Goal: Information Seeking & Learning: Learn about a topic

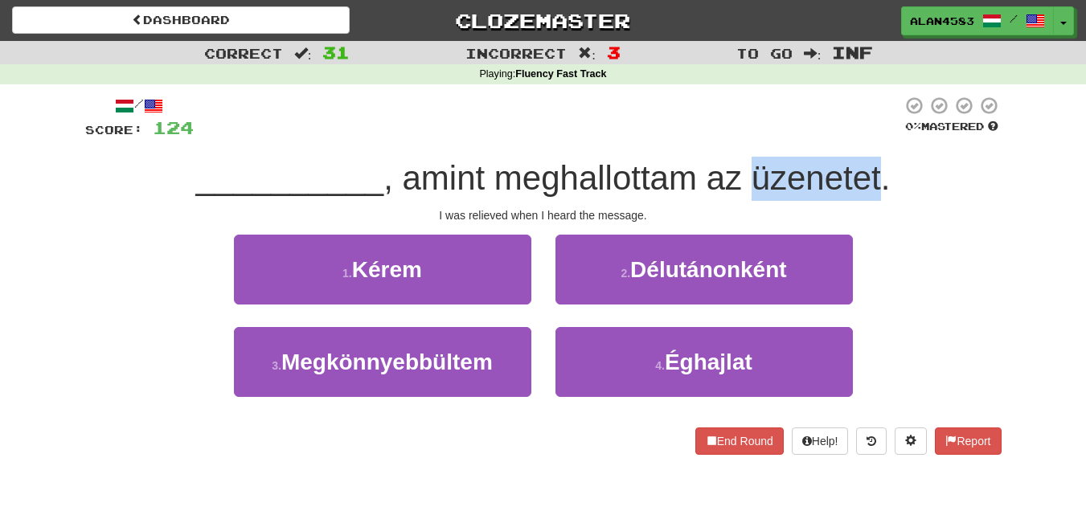
drag, startPoint x: 881, startPoint y: 178, endPoint x: 754, endPoint y: 180, distance: 127.0
click at [754, 180] on span ", amint meghallottam az üzenetet." at bounding box center [636, 178] width 506 height 38
click at [743, 198] on div at bounding box center [743, 198] width 0 height 0
click at [721, 95] on div "/ Score: 124 0 % Mastered __________ , amint meghallottam az üzenetet. I was re…" at bounding box center [543, 280] width 916 height 393
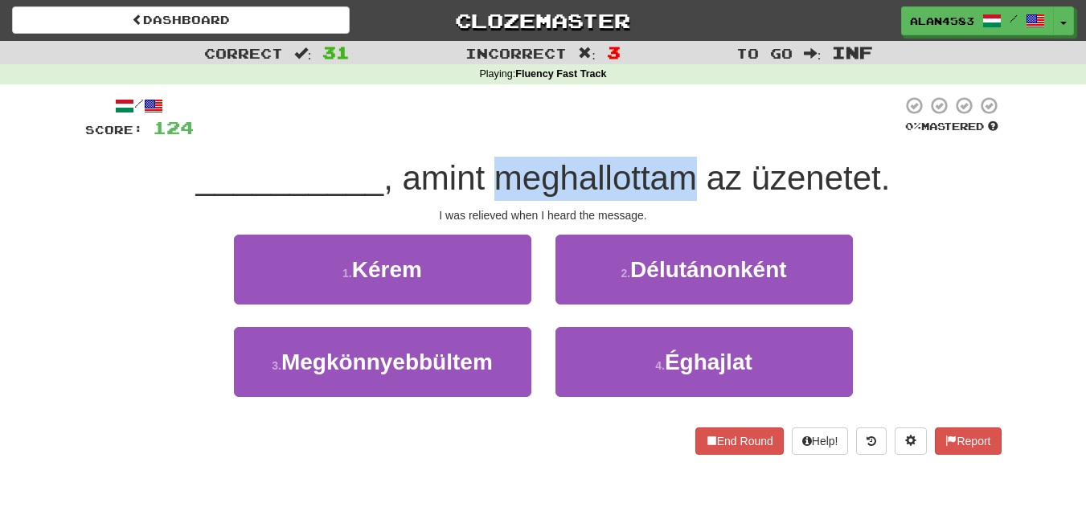
drag, startPoint x: 696, startPoint y: 177, endPoint x: 508, endPoint y: 171, distance: 188.1
click at [508, 171] on span ", amint meghallottam az üzenetet." at bounding box center [636, 178] width 506 height 38
click at [497, 137] on div at bounding box center [497, 137] width 0 height 0
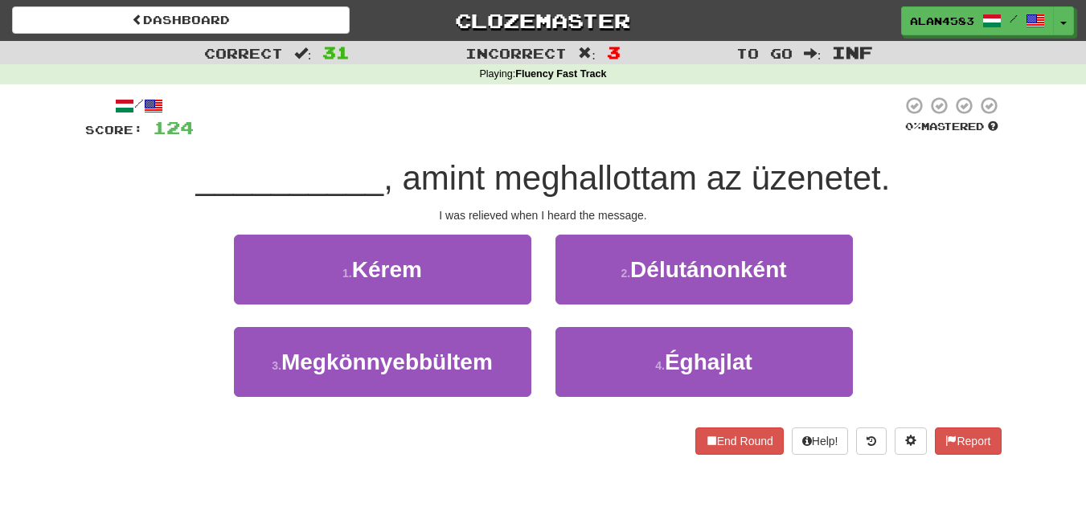
click at [583, 110] on div at bounding box center [548, 118] width 708 height 44
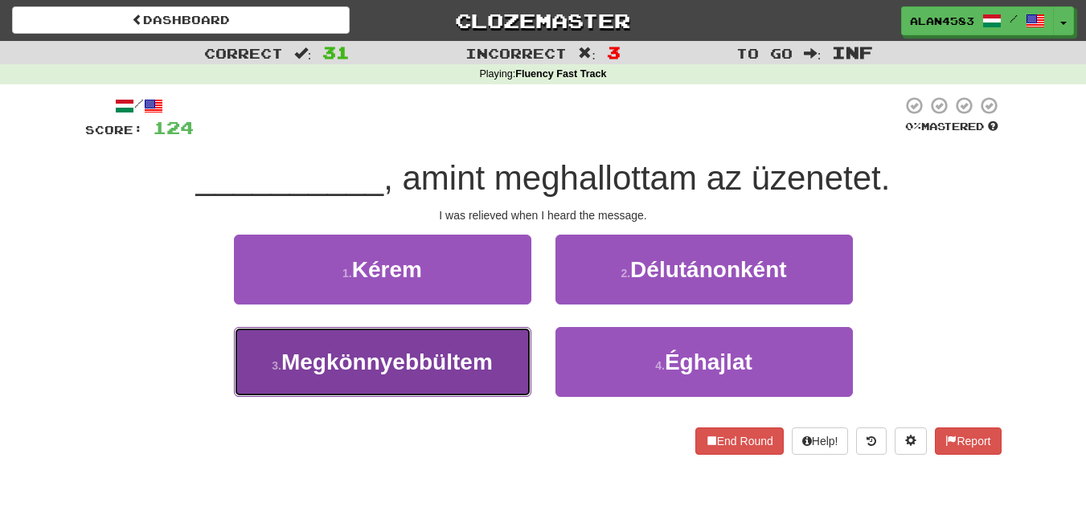
click at [288, 369] on span "Megkönnyebbültem" at bounding box center [386, 362] width 211 height 25
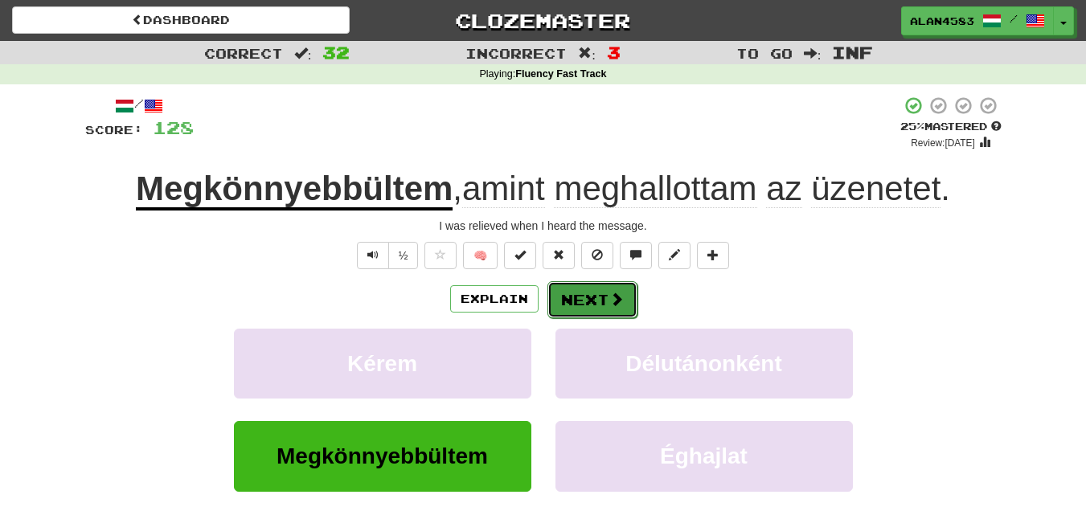
click at [581, 302] on button "Next" at bounding box center [592, 299] width 90 height 37
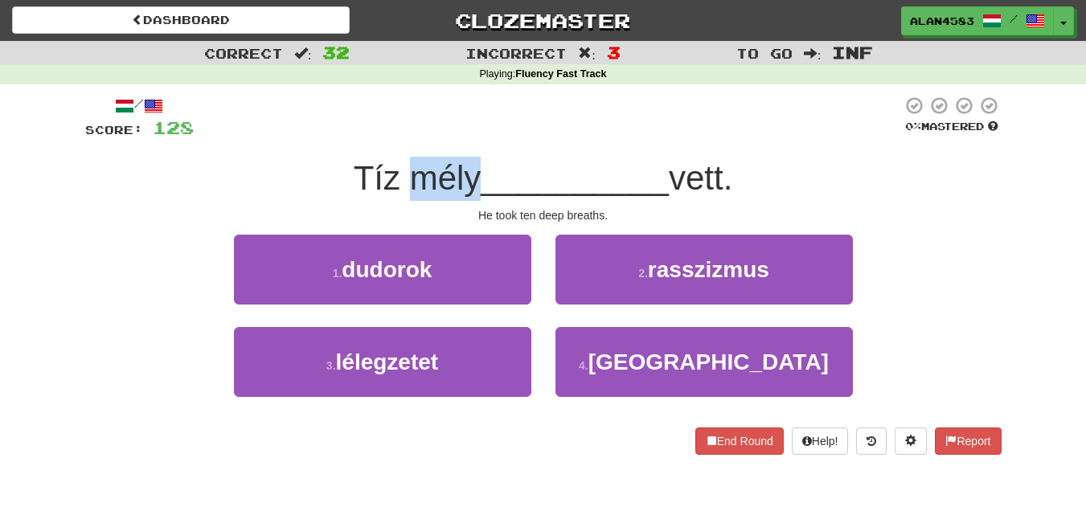
drag, startPoint x: 473, startPoint y: 175, endPoint x: 398, endPoint y: 173, distance: 74.8
click at [398, 173] on span "Tíz mély" at bounding box center [418, 178] width 128 height 38
click at [387, 137] on div at bounding box center [387, 137] width 0 height 0
click at [429, 125] on div at bounding box center [548, 118] width 708 height 44
drag, startPoint x: 681, startPoint y: 184, endPoint x: 730, endPoint y: 181, distance: 49.9
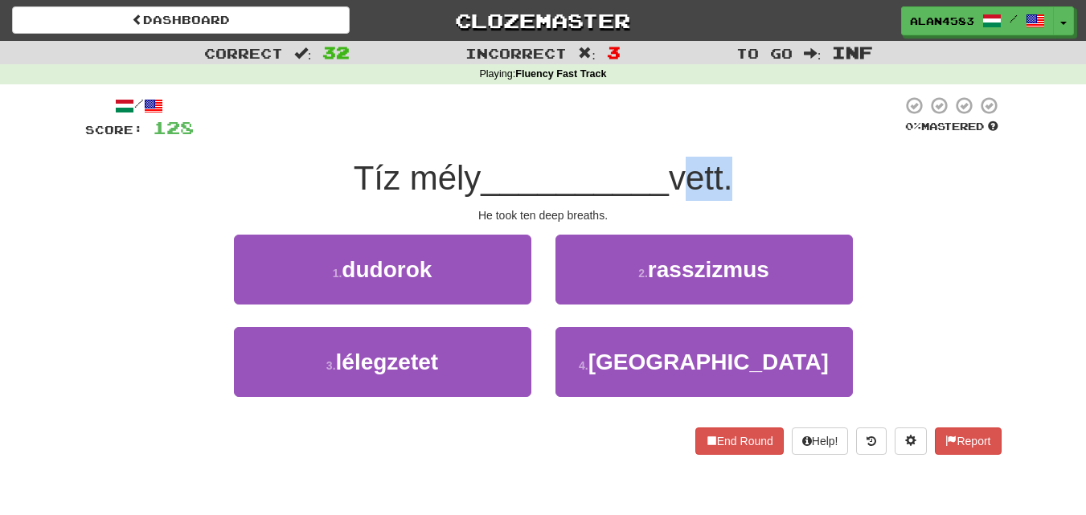
click at [730, 181] on span "vett." at bounding box center [700, 178] width 63 height 38
click at [720, 198] on div at bounding box center [720, 198] width 0 height 0
click at [784, 116] on div at bounding box center [548, 118] width 708 height 44
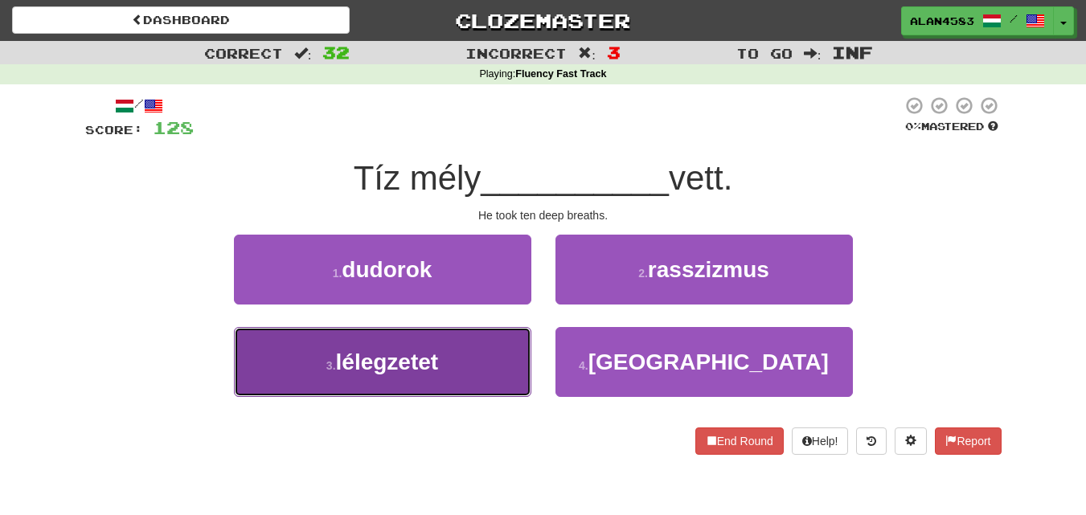
click at [337, 362] on span "lélegzetet" at bounding box center [387, 362] width 103 height 25
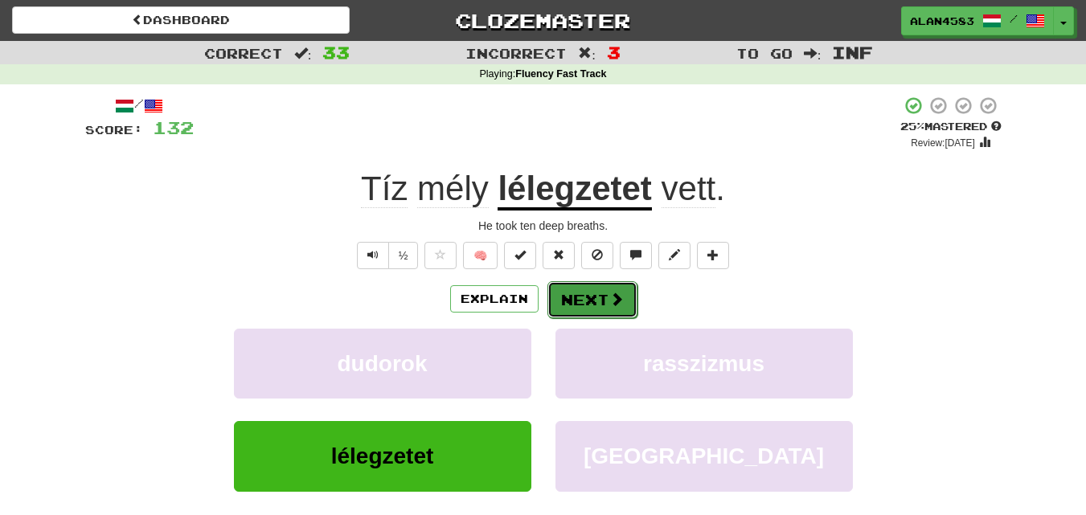
click at [583, 303] on button "Next" at bounding box center [592, 299] width 90 height 37
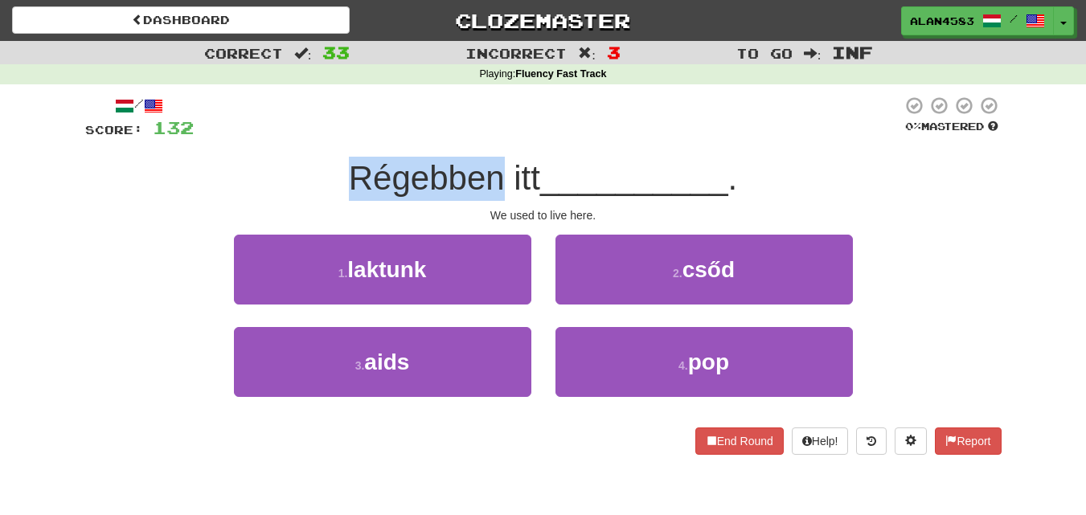
drag, startPoint x: 498, startPoint y: 170, endPoint x: 343, endPoint y: 177, distance: 155.2
click at [343, 177] on div "Régebben itt __________ ." at bounding box center [543, 179] width 916 height 44
click at [333, 137] on div at bounding box center [333, 137] width 0 height 0
click at [254, 152] on div "/ Score: 132 0 % Mastered Régebben itt __________ . We used to live here. 1 . l…" at bounding box center [543, 275] width 916 height 359
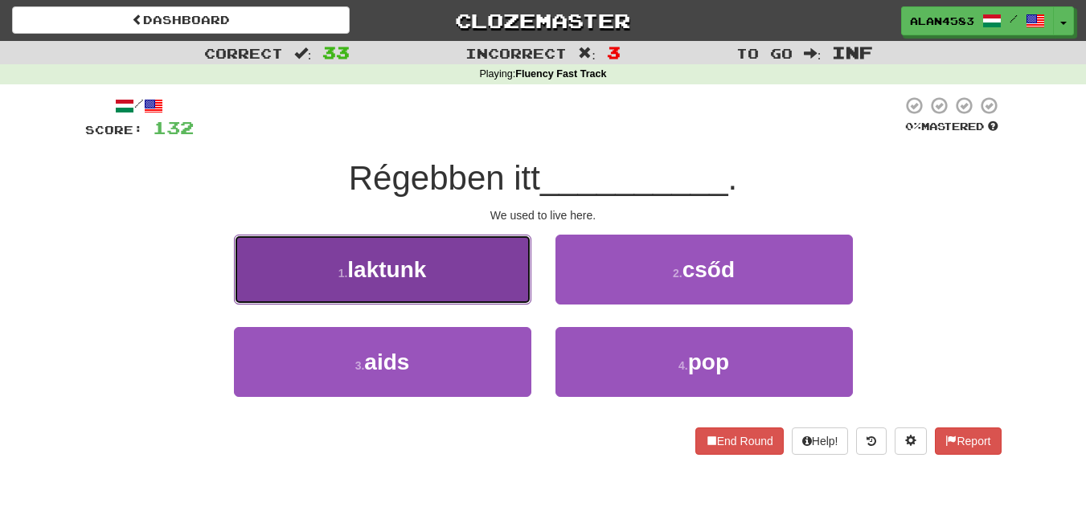
click at [378, 273] on span "laktunk" at bounding box center [386, 269] width 79 height 25
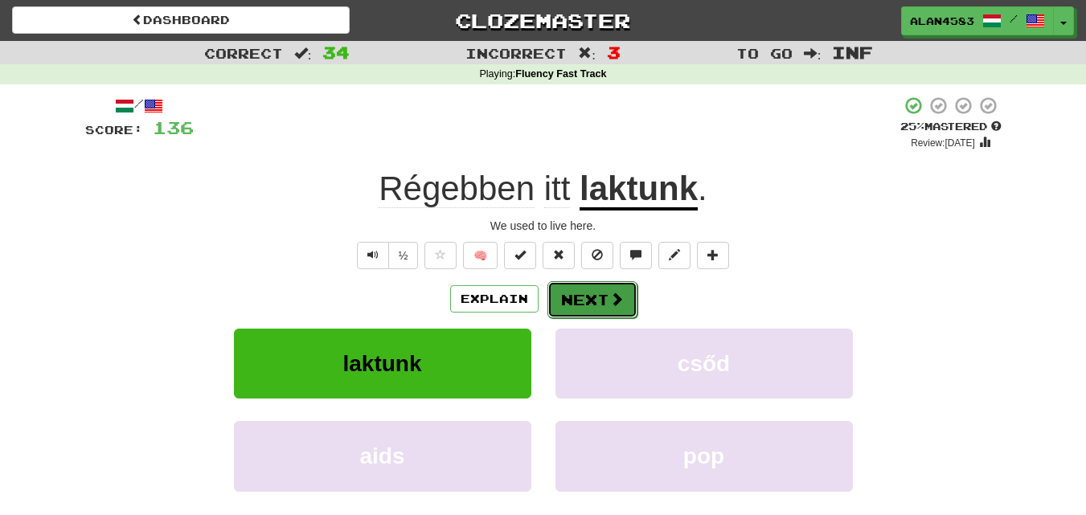
click at [575, 298] on button "Next" at bounding box center [592, 299] width 90 height 37
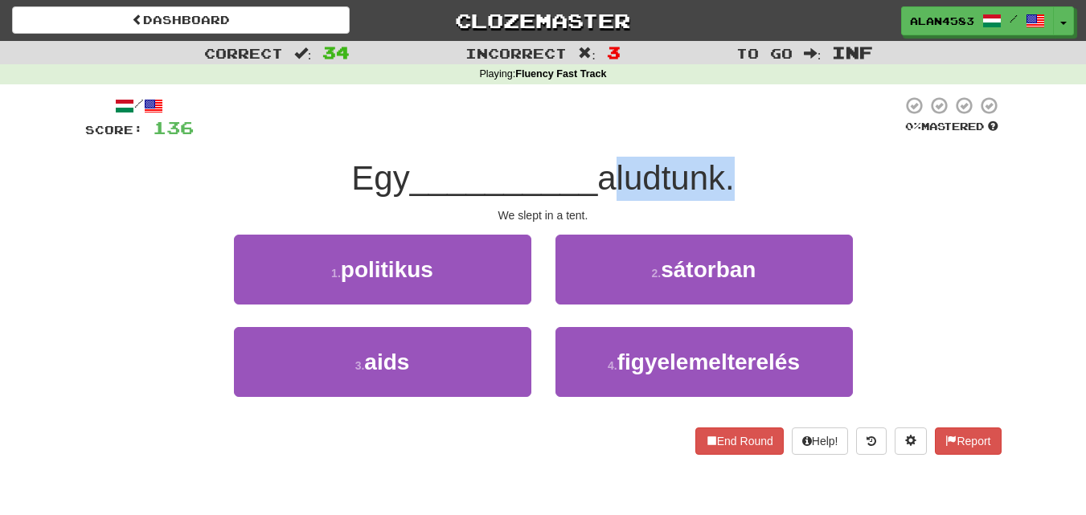
drag, startPoint x: 604, startPoint y: 182, endPoint x: 728, endPoint y: 174, distance: 124.0
click at [728, 174] on span "aludtunk." at bounding box center [665, 178] width 137 height 38
click at [718, 137] on div at bounding box center [718, 137] width 0 height 0
click at [780, 117] on div at bounding box center [548, 118] width 708 height 44
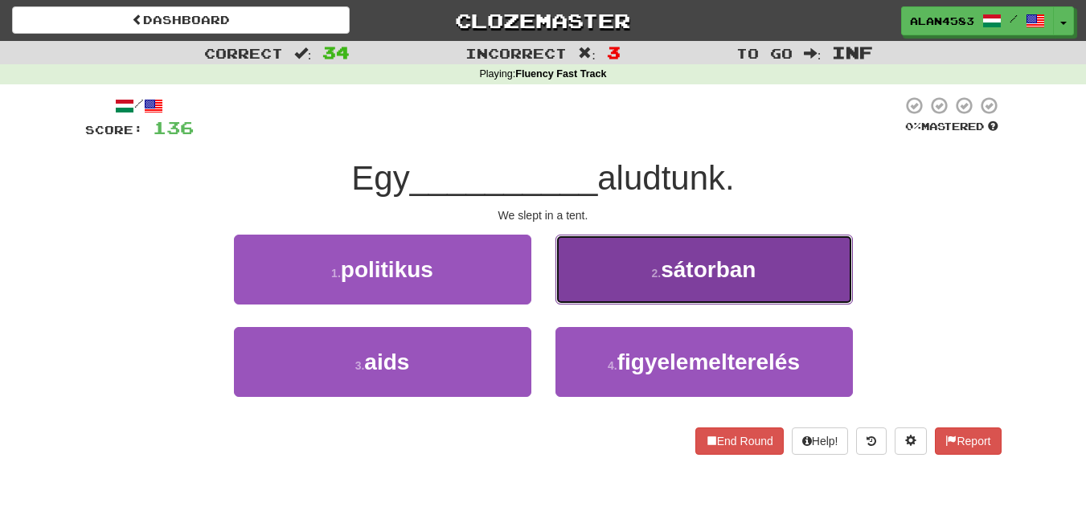
click at [653, 255] on button "2 . sátorban" at bounding box center [703, 270] width 297 height 70
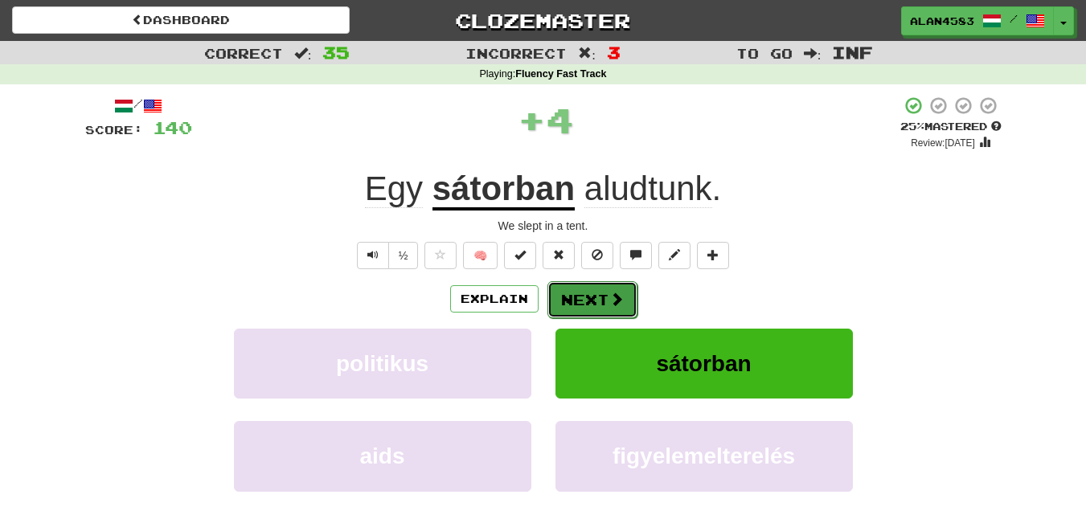
click at [609, 303] on span at bounding box center [616, 299] width 14 height 14
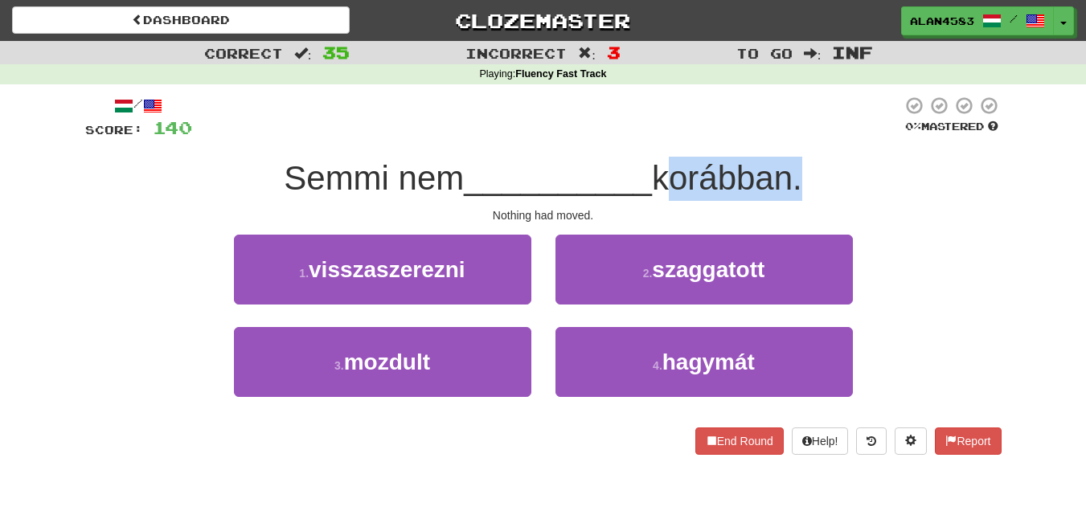
drag, startPoint x: 667, startPoint y: 174, endPoint x: 795, endPoint y: 170, distance: 127.8
click at [795, 170] on span "korábban." at bounding box center [727, 178] width 150 height 38
click at [784, 137] on div at bounding box center [784, 137] width 0 height 0
click at [827, 140] on div at bounding box center [547, 118] width 710 height 44
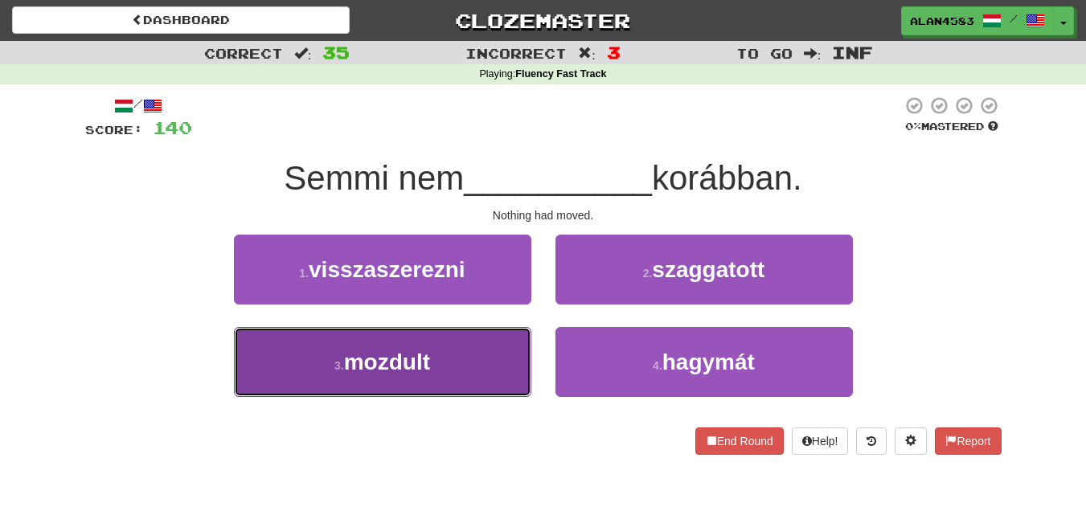
click at [367, 378] on button "3 . mozdult" at bounding box center [382, 362] width 297 height 70
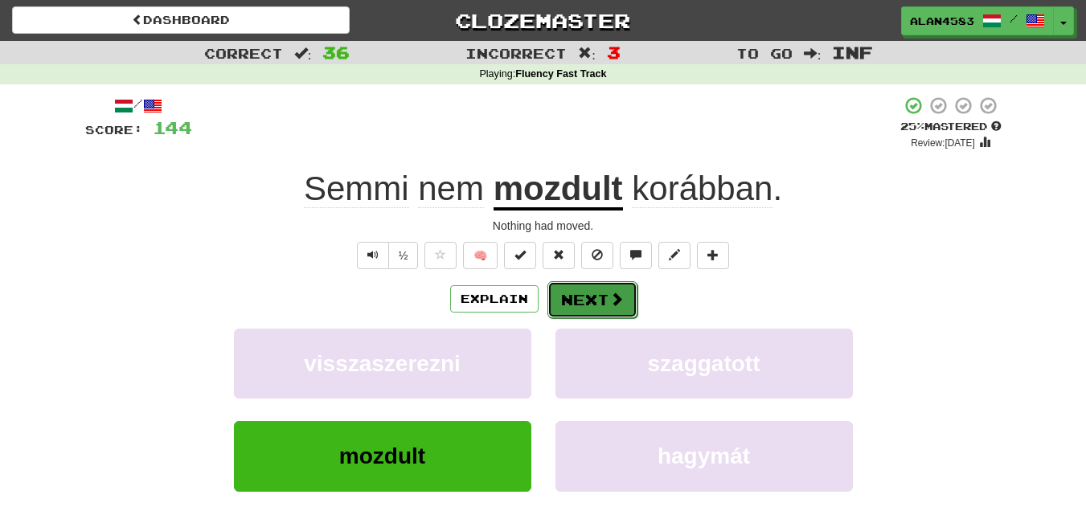
click at [592, 297] on button "Next" at bounding box center [592, 299] width 90 height 37
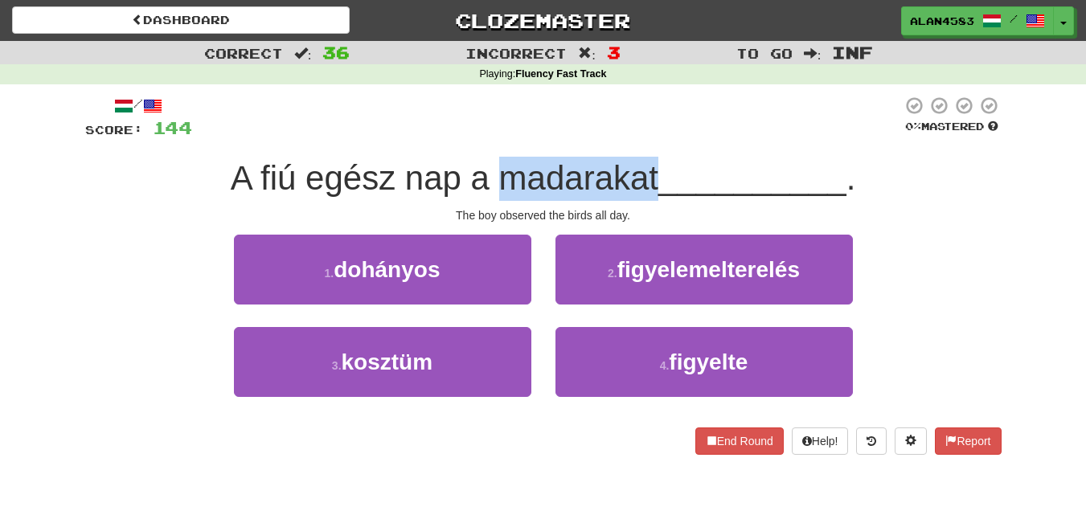
drag, startPoint x: 495, startPoint y: 178, endPoint x: 655, endPoint y: 170, distance: 160.1
click at [655, 170] on span "A fiú egész nap a madarakat" at bounding box center [445, 178] width 428 height 38
click at [645, 137] on div at bounding box center [645, 137] width 0 height 0
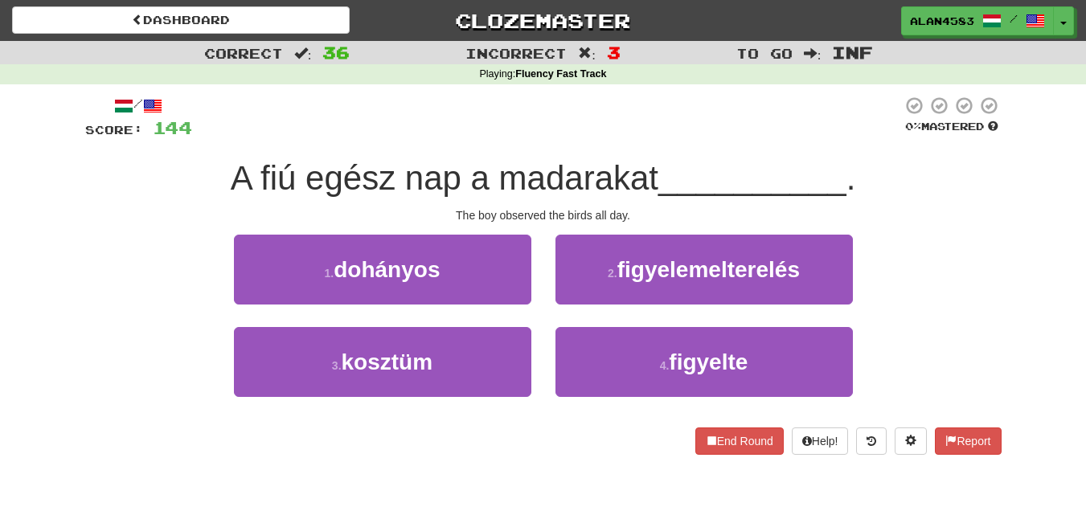
click at [693, 122] on div at bounding box center [547, 118] width 710 height 44
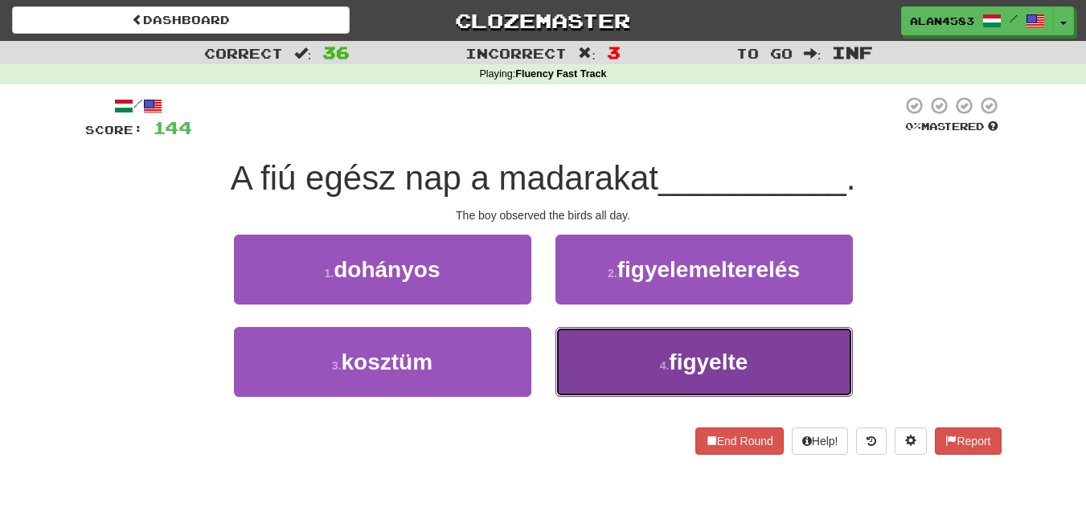
click at [670, 342] on button "4 . figyelte" at bounding box center [703, 362] width 297 height 70
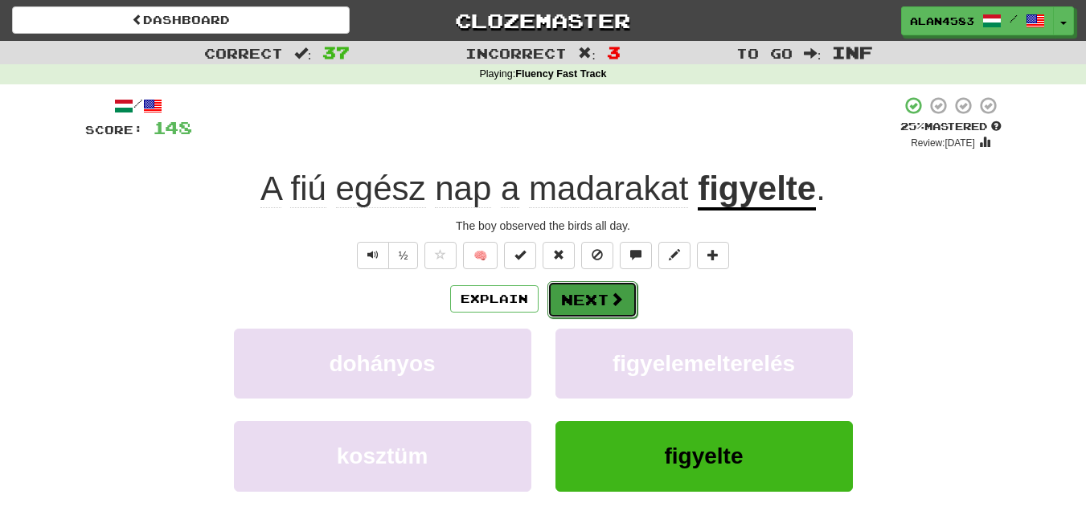
click at [597, 309] on button "Next" at bounding box center [592, 299] width 90 height 37
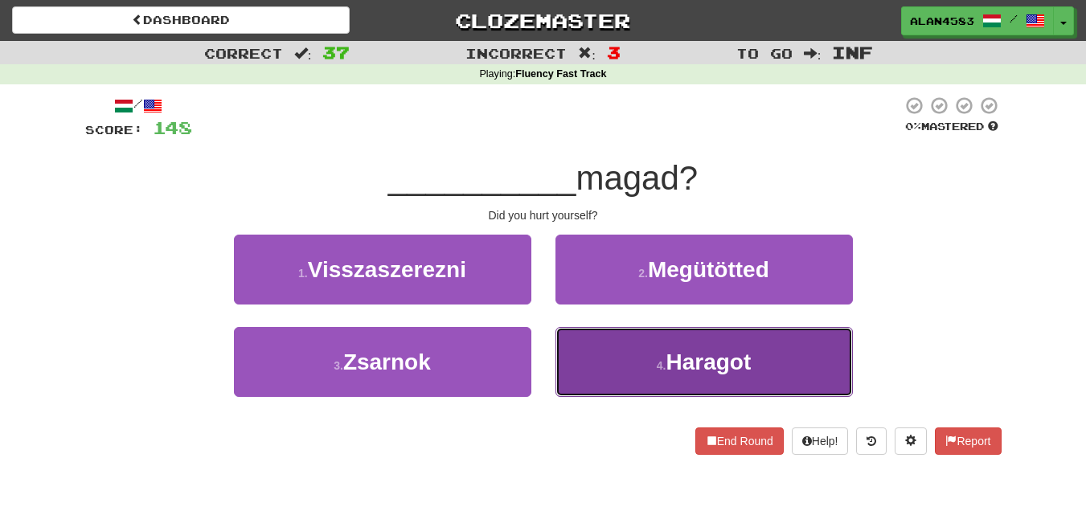
click at [640, 354] on button "4 . [GEOGRAPHIC_DATA]" at bounding box center [703, 362] width 297 height 70
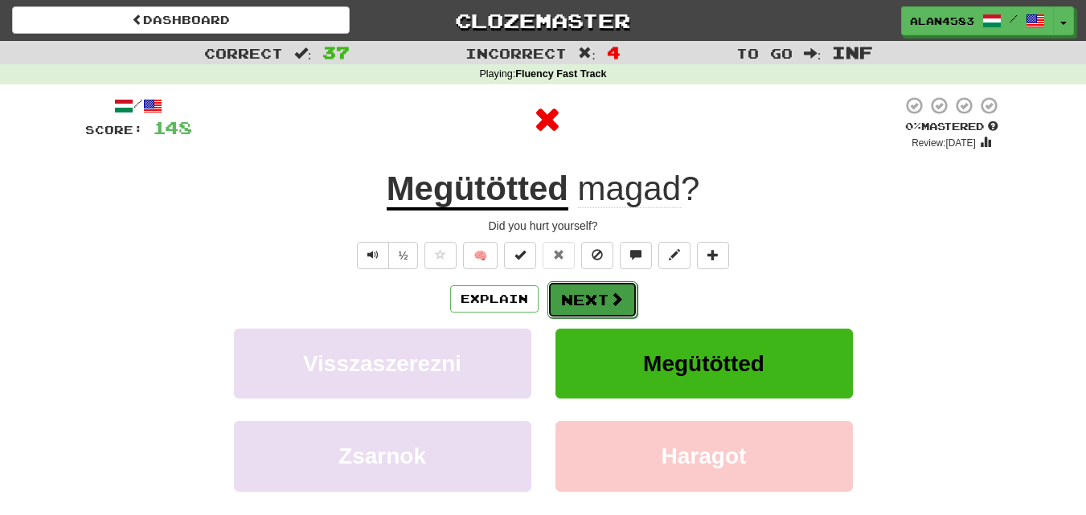
click at [589, 299] on button "Next" at bounding box center [592, 299] width 90 height 37
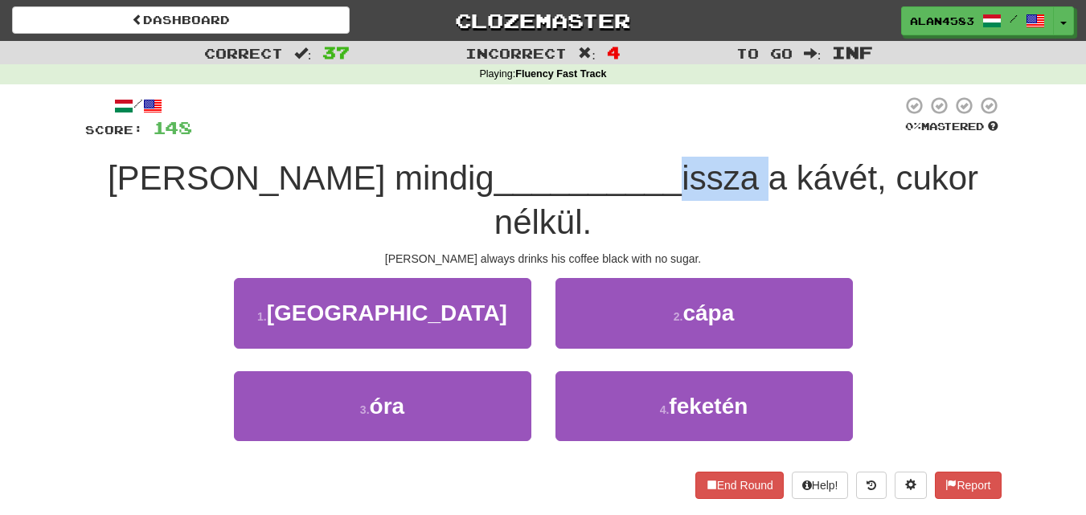
drag, startPoint x: 603, startPoint y: 178, endPoint x: 521, endPoint y: 180, distance: 82.0
click at [521, 180] on span "issza a kávét, cukor nélkül." at bounding box center [736, 200] width 484 height 82
click at [510, 198] on div at bounding box center [510, 198] width 0 height 0
click at [584, 129] on div at bounding box center [547, 118] width 710 height 44
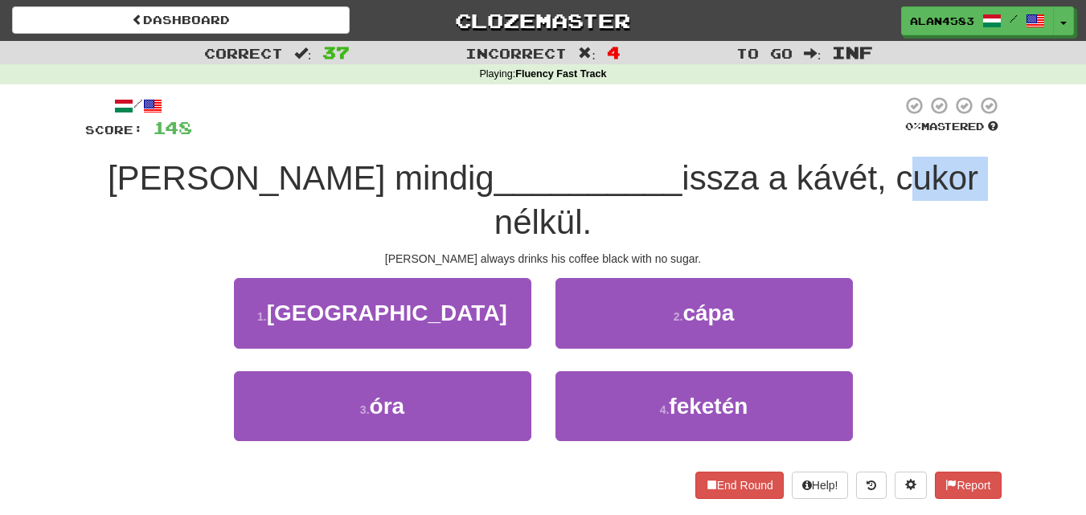
drag, startPoint x: 828, startPoint y: 179, endPoint x: 747, endPoint y: 182, distance: 80.4
click at [747, 182] on span "issza a kávét, cukor nélkül." at bounding box center [736, 200] width 484 height 82
click at [737, 198] on div at bounding box center [737, 198] width 0 height 0
click at [645, 129] on div at bounding box center [547, 118] width 710 height 44
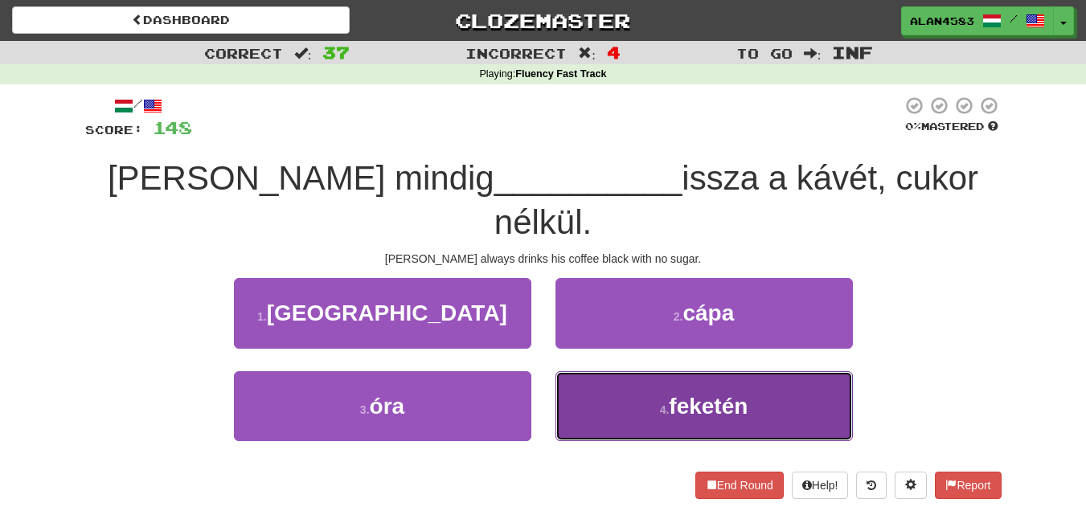
click at [658, 376] on button "4 . feketén" at bounding box center [703, 406] width 297 height 70
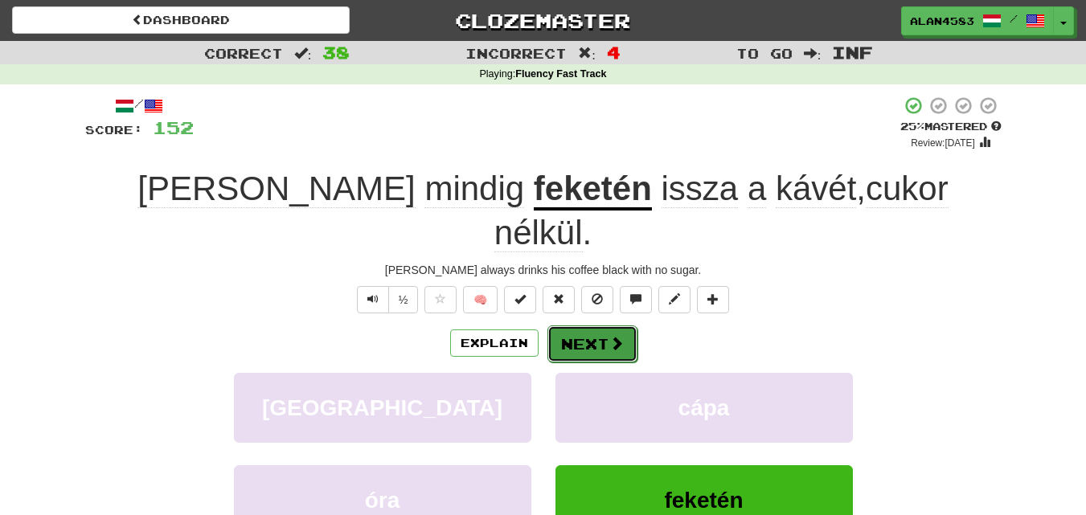
click at [597, 325] on button "Next" at bounding box center [592, 343] width 90 height 37
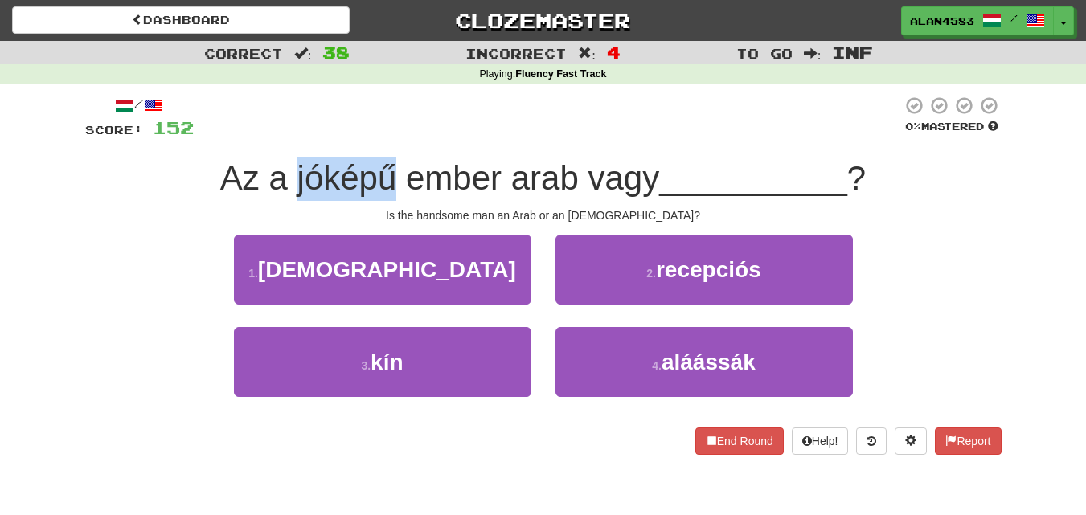
drag, startPoint x: 391, startPoint y: 180, endPoint x: 289, endPoint y: 180, distance: 102.1
click at [289, 180] on span "Az a jóképű ember arab vagy" at bounding box center [439, 178] width 439 height 38
click at [278, 198] on div at bounding box center [278, 198] width 0 height 0
click at [434, 117] on div at bounding box center [548, 118] width 708 height 44
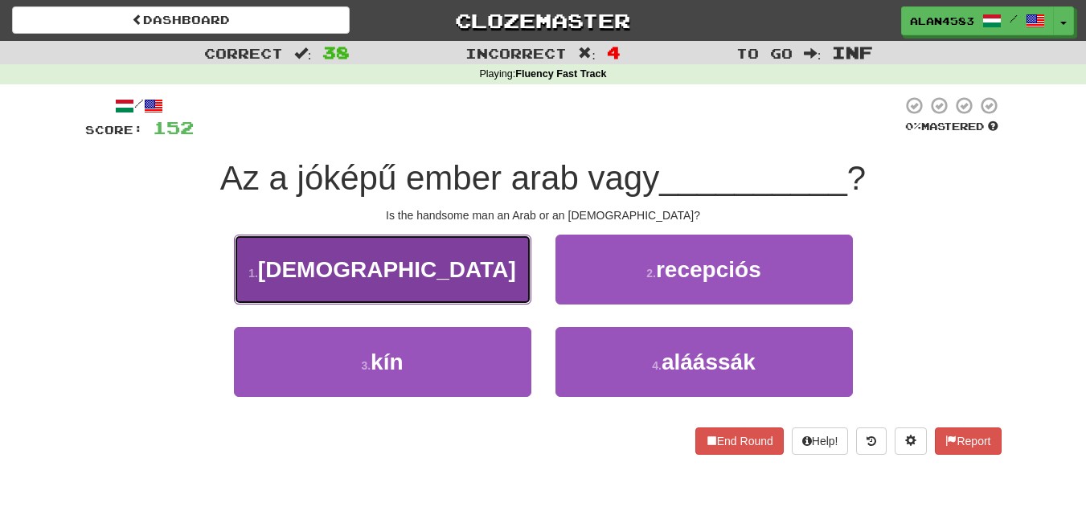
click at [380, 277] on span "[DEMOGRAPHIC_DATA]" at bounding box center [387, 269] width 258 height 25
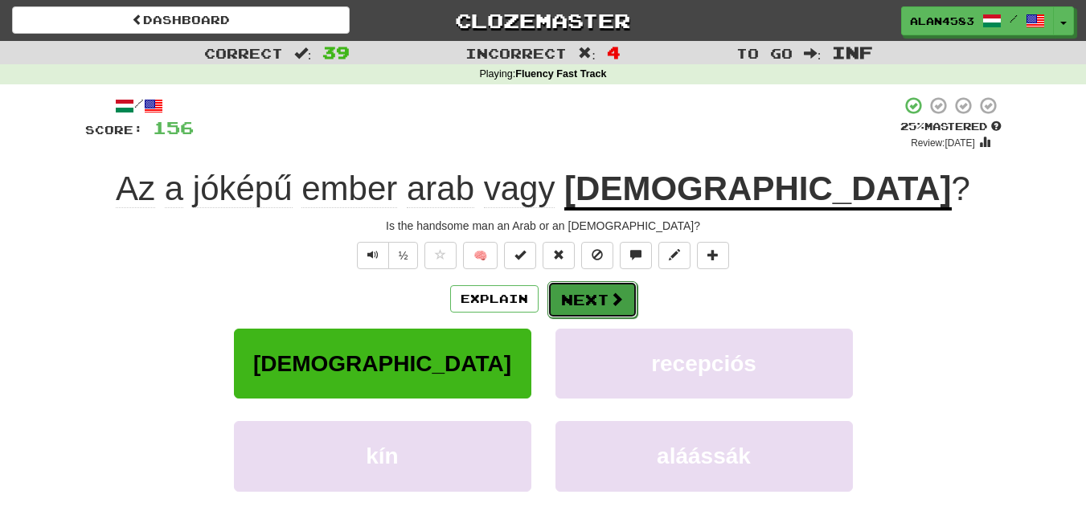
click at [579, 285] on button "Next" at bounding box center [592, 299] width 90 height 37
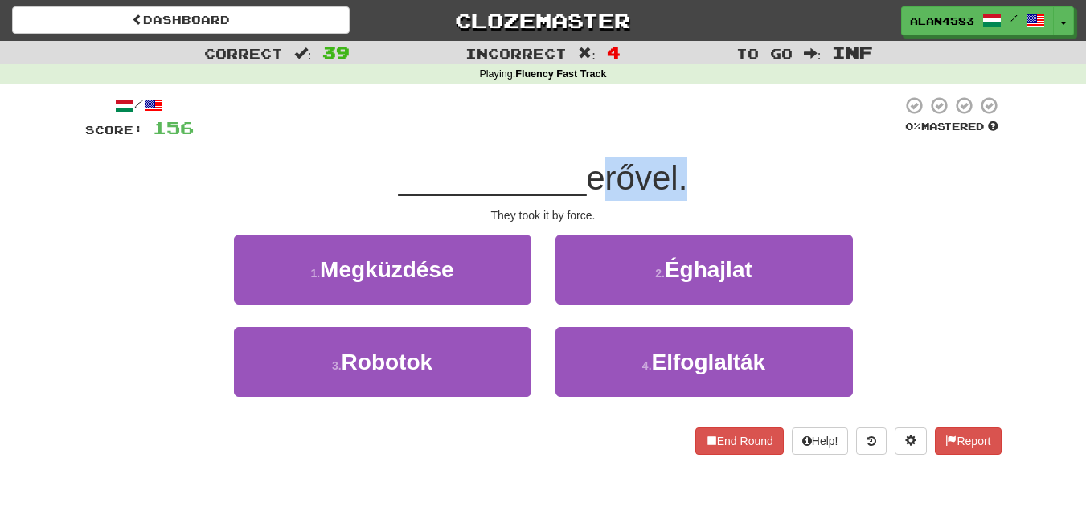
drag, startPoint x: 685, startPoint y: 177, endPoint x: 588, endPoint y: 183, distance: 96.6
click at [588, 183] on span "erővel." at bounding box center [636, 178] width 101 height 38
click at [578, 198] on div at bounding box center [578, 198] width 0 height 0
click at [464, 152] on div "/ Score: 156 0 % Mastered __________ erővel. They took it by force. 1 . Megküzd…" at bounding box center [543, 275] width 916 height 359
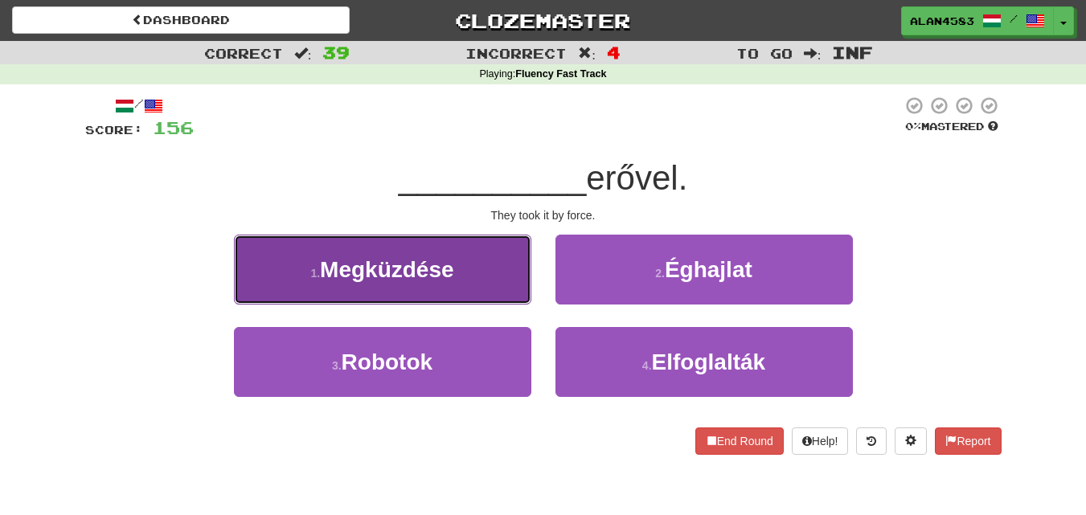
click at [370, 286] on button "1 . Megküzdése" at bounding box center [382, 270] width 297 height 70
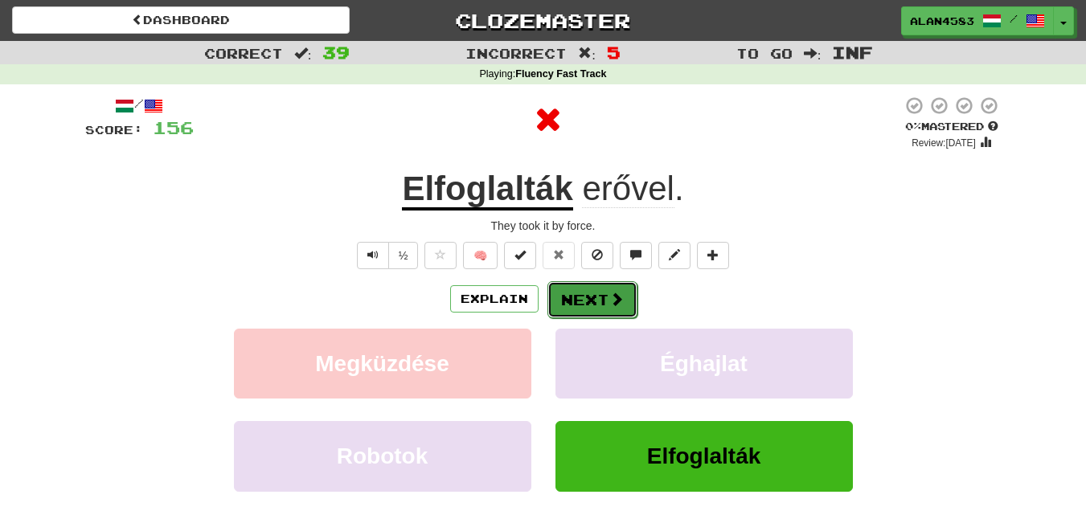
click at [588, 300] on button "Next" at bounding box center [592, 299] width 90 height 37
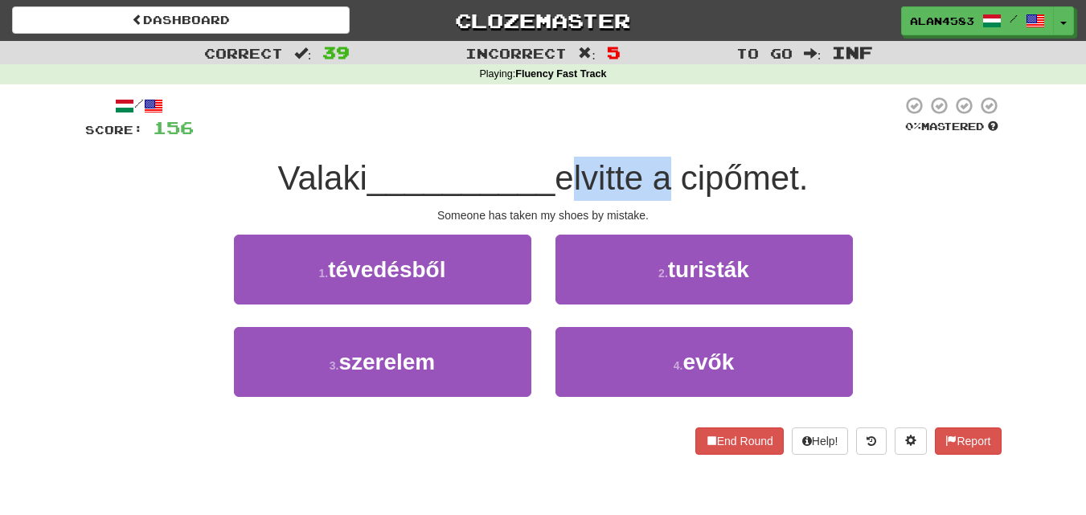
drag, startPoint x: 567, startPoint y: 177, endPoint x: 660, endPoint y: 172, distance: 92.5
click at [660, 172] on span "elvitte a cipőmet." at bounding box center [681, 178] width 253 height 38
click at [649, 137] on div at bounding box center [649, 137] width 0 height 0
click at [676, 131] on div at bounding box center [548, 118] width 708 height 44
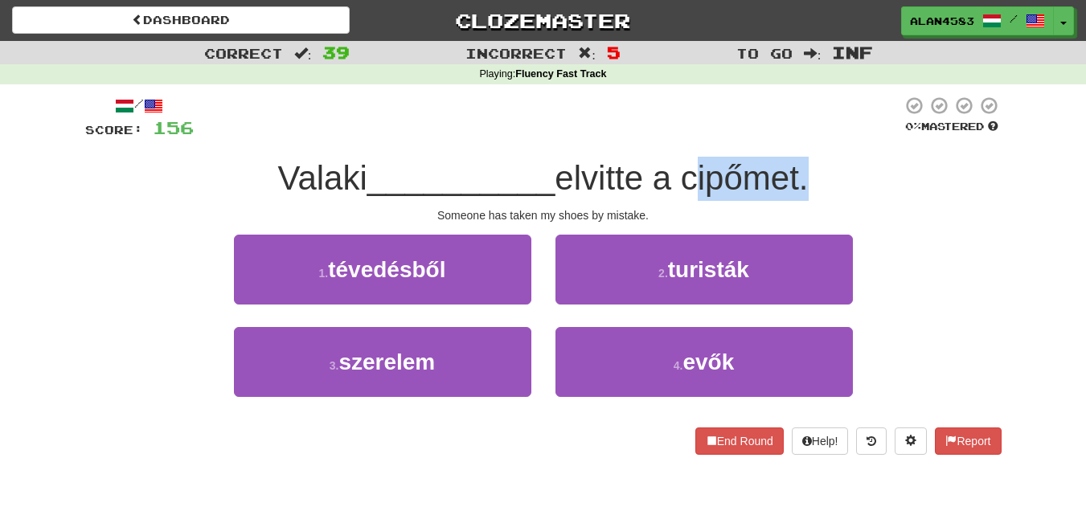
drag, startPoint x: 692, startPoint y: 173, endPoint x: 809, endPoint y: 169, distance: 117.4
click at [808, 169] on span "elvitte a cipőmet." at bounding box center [681, 178] width 253 height 38
click at [799, 137] on div at bounding box center [799, 137] width 0 height 0
click at [822, 102] on div at bounding box center [548, 118] width 708 height 44
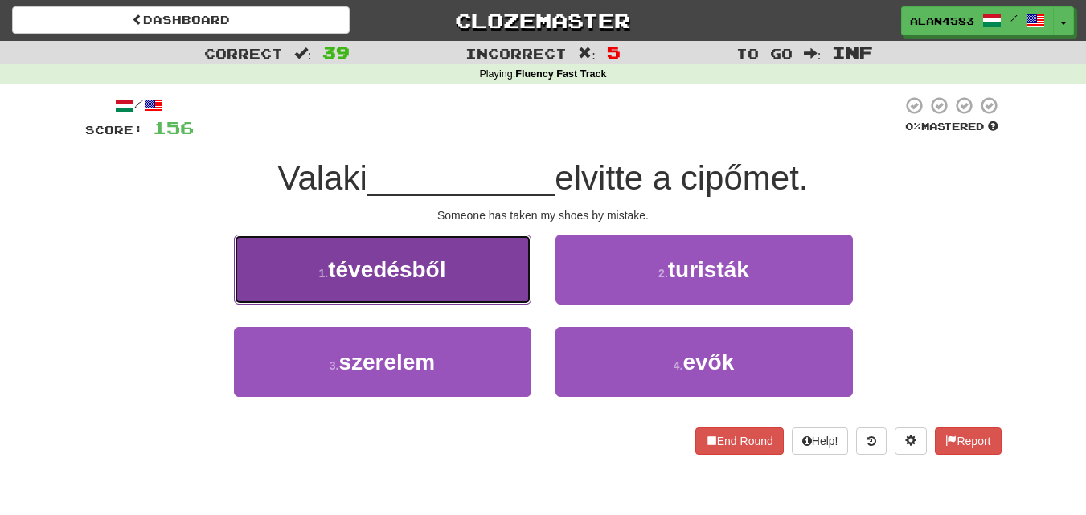
click at [389, 275] on span "tévedésből" at bounding box center [386, 269] width 117 height 25
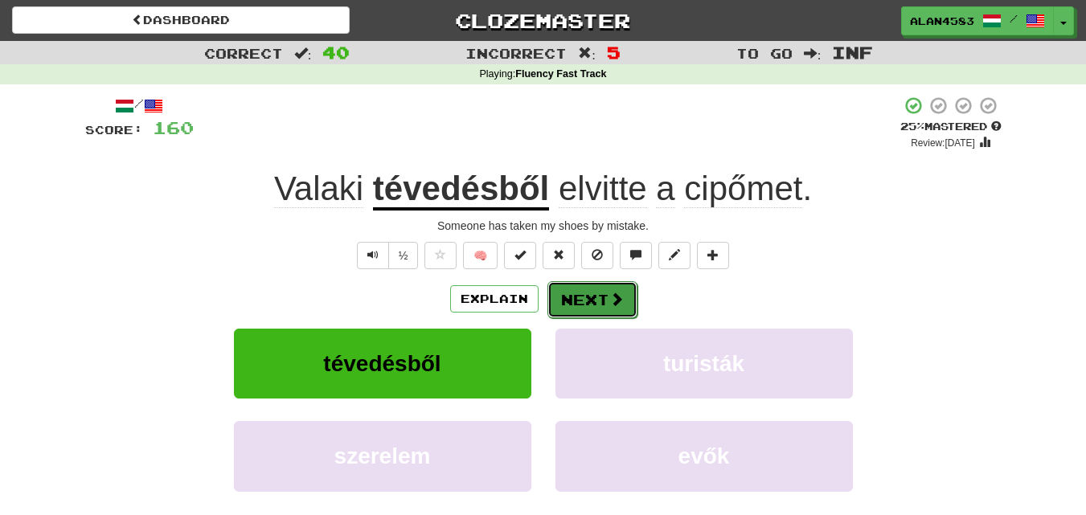
click at [574, 297] on button "Next" at bounding box center [592, 299] width 90 height 37
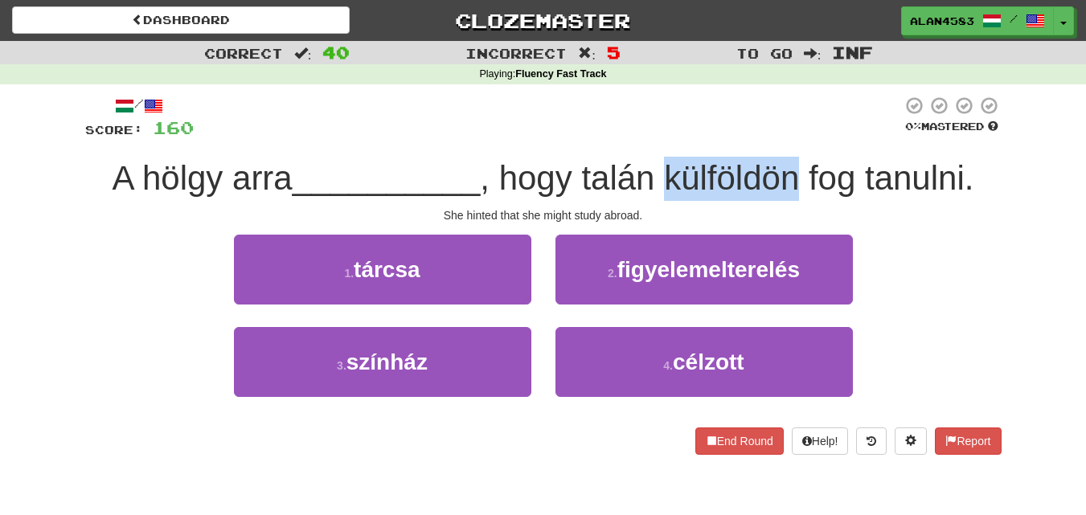
drag, startPoint x: 668, startPoint y: 178, endPoint x: 795, endPoint y: 181, distance: 127.0
click at [795, 181] on span ", hogy talán külföldön fog tanulni." at bounding box center [726, 178] width 493 height 38
click at [784, 198] on div at bounding box center [784, 198] width 0 height 0
click at [827, 85] on div "/ Score: 160 0 % Mastered A hölgy arra __________ , hogy talán külföldön fog ta…" at bounding box center [543, 280] width 916 height 393
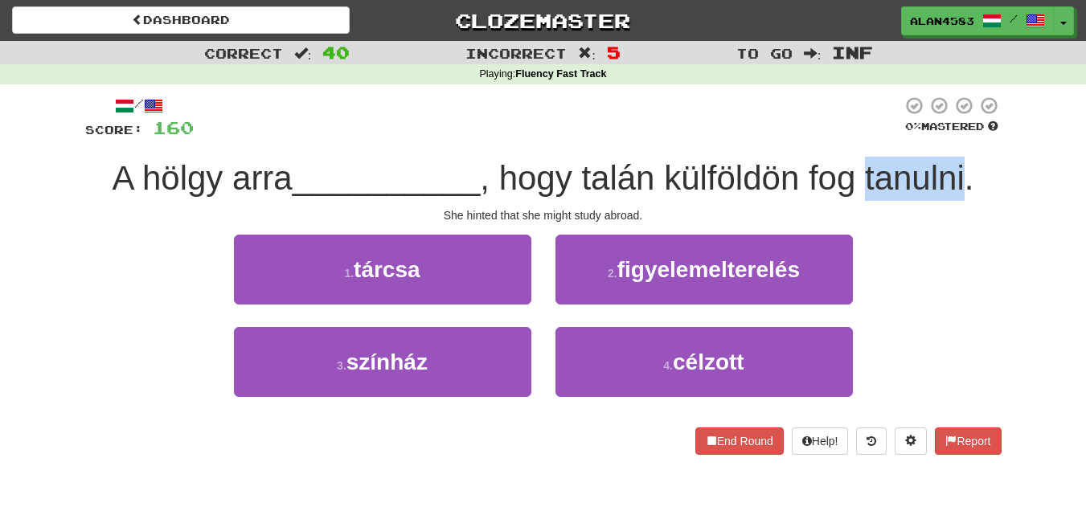
drag, startPoint x: 870, startPoint y: 170, endPoint x: 973, endPoint y: 160, distance: 103.3
click at [973, 160] on span ", hogy talán külföldön fog tanulni." at bounding box center [726, 178] width 493 height 38
click at [963, 137] on div at bounding box center [963, 137] width 0 height 0
click at [725, 115] on div at bounding box center [548, 118] width 708 height 44
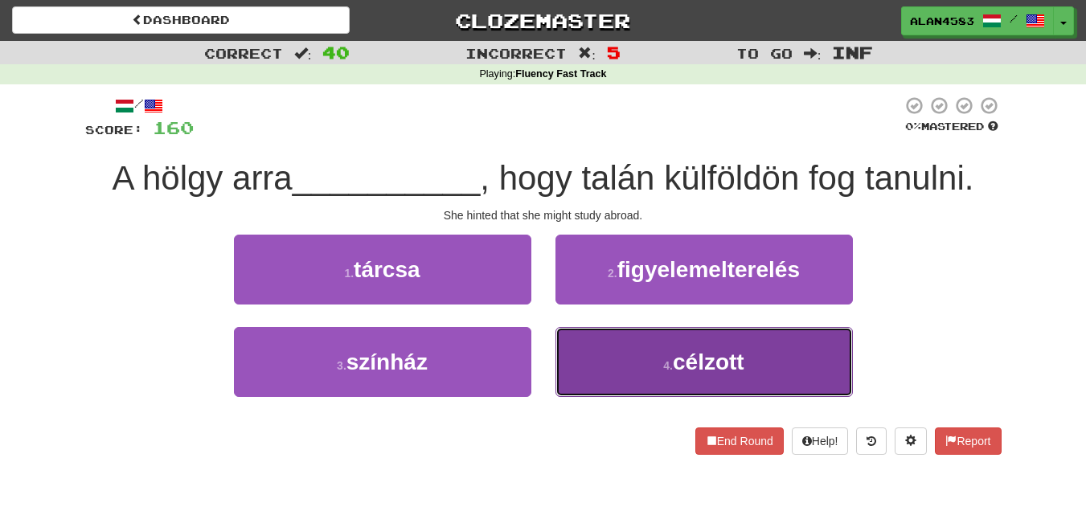
click at [663, 369] on small "4 ." at bounding box center [668, 365] width 10 height 13
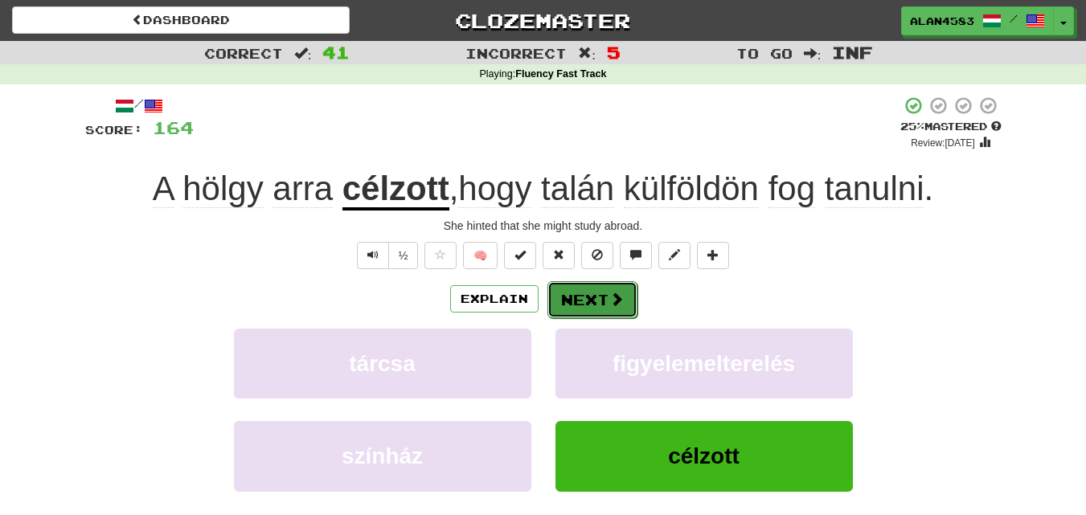
click at [597, 295] on button "Next" at bounding box center [592, 299] width 90 height 37
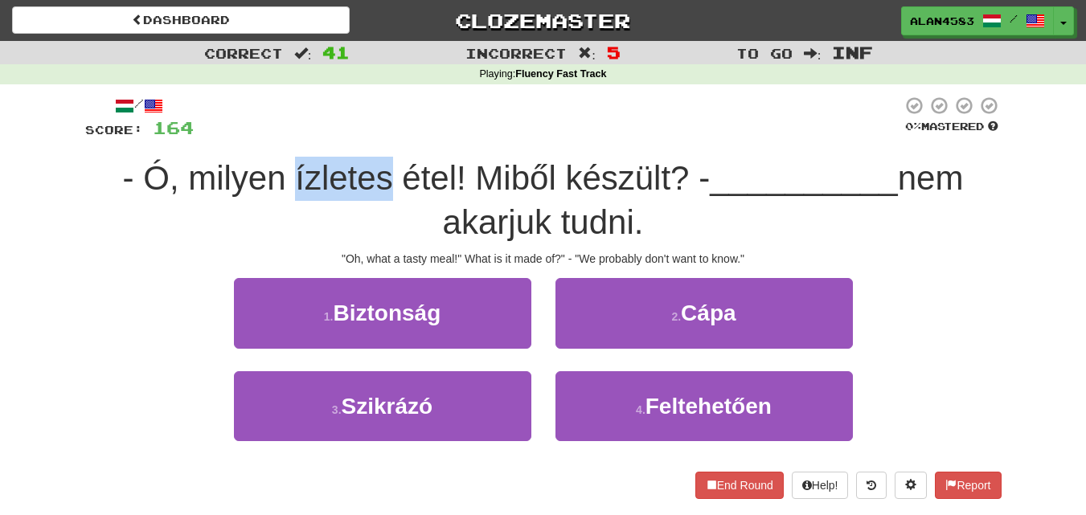
drag, startPoint x: 379, startPoint y: 176, endPoint x: 284, endPoint y: 173, distance: 95.7
click at [284, 173] on span "- Ó, milyen ízletes étel! Miből készült? -" at bounding box center [416, 178] width 587 height 38
click at [273, 137] on div at bounding box center [273, 137] width 0 height 0
click at [405, 118] on div at bounding box center [548, 118] width 708 height 44
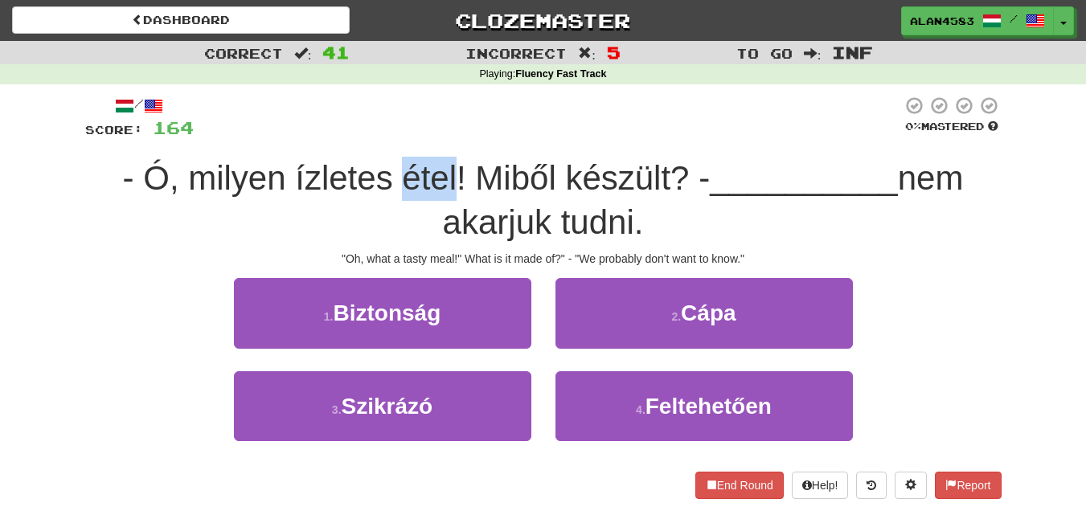
drag, startPoint x: 395, startPoint y: 175, endPoint x: 447, endPoint y: 170, distance: 51.7
click at [447, 170] on span "- Ó, milyen ízletes étel! Miből készült? -" at bounding box center [416, 178] width 587 height 38
click at [436, 137] on div at bounding box center [436, 137] width 0 height 0
click at [531, 115] on div at bounding box center [548, 118] width 708 height 44
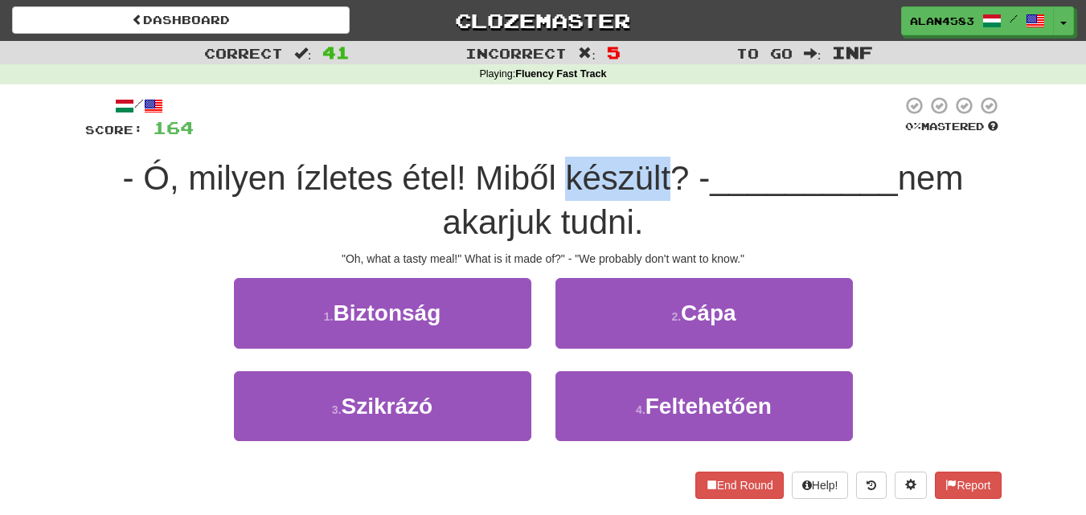
drag, startPoint x: 561, startPoint y: 170, endPoint x: 661, endPoint y: 166, distance: 99.7
click at [661, 166] on span "- Ó, milyen ízletes étel! Miből készült? -" at bounding box center [416, 178] width 587 height 38
click at [650, 137] on div at bounding box center [650, 137] width 0 height 0
click at [767, 105] on div at bounding box center [548, 118] width 708 height 44
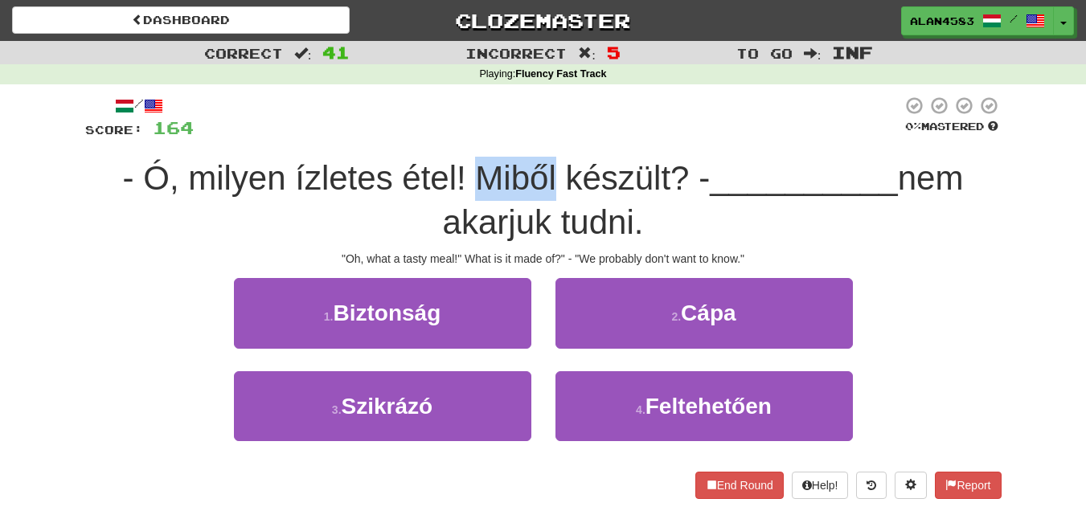
drag, startPoint x: 548, startPoint y: 170, endPoint x: 474, endPoint y: 168, distance: 74.0
click at [474, 168] on span "- Ó, milyen ízletes étel! Miből készült? -" at bounding box center [416, 178] width 587 height 38
click at [464, 137] on div at bounding box center [464, 137] width 0 height 0
click at [595, 113] on div at bounding box center [548, 118] width 708 height 44
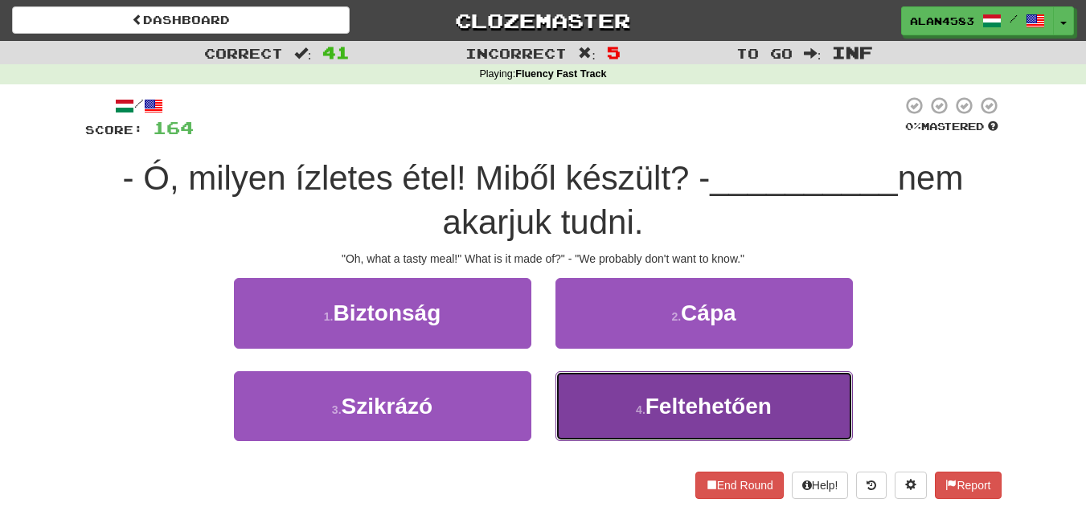
click at [730, 420] on button "4 . Feltehetően" at bounding box center [703, 406] width 297 height 70
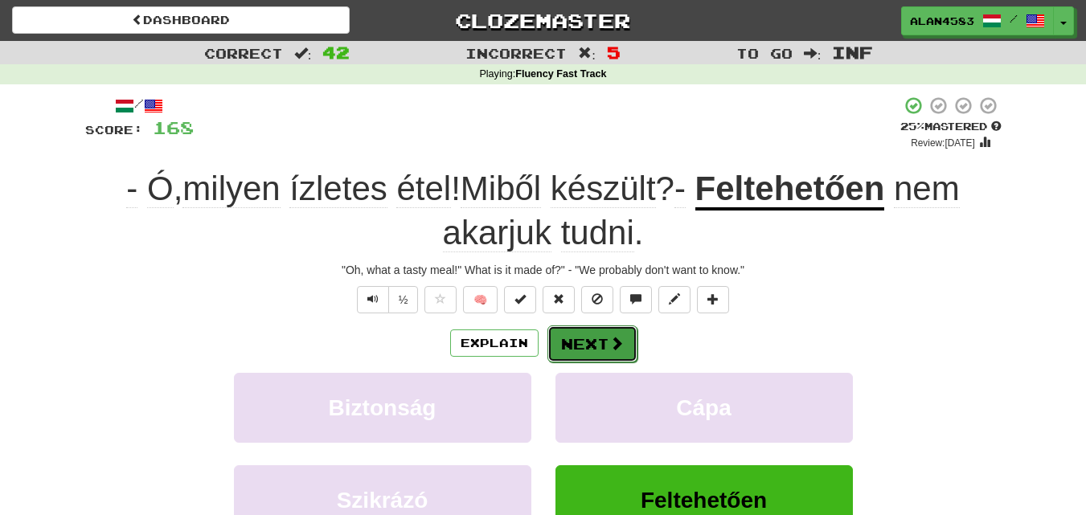
click at [618, 345] on span at bounding box center [616, 343] width 14 height 14
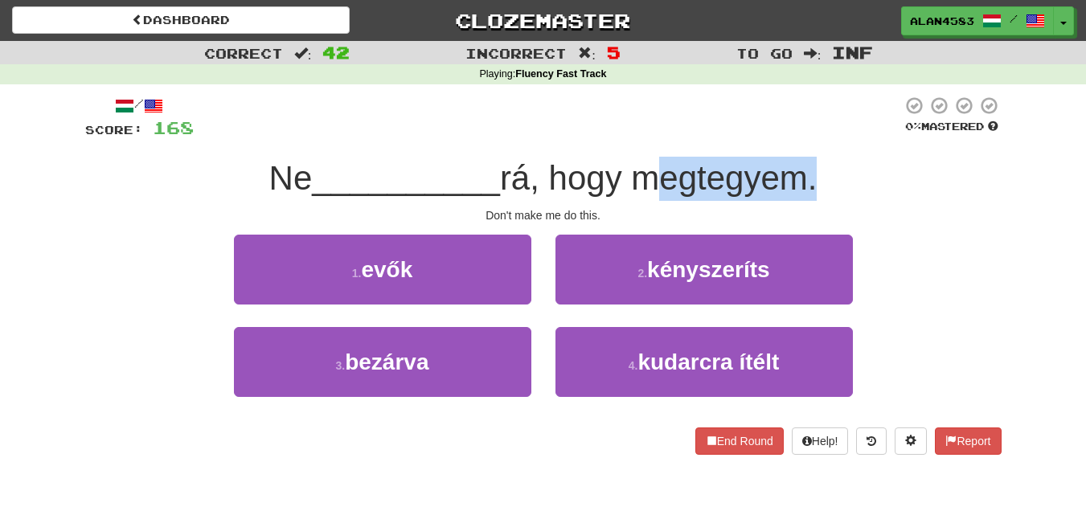
drag, startPoint x: 642, startPoint y: 184, endPoint x: 808, endPoint y: 183, distance: 165.5
click at [808, 183] on span "rá, hogy megtegyem." at bounding box center [658, 178] width 317 height 38
click at [797, 198] on div at bounding box center [797, 198] width 0 height 0
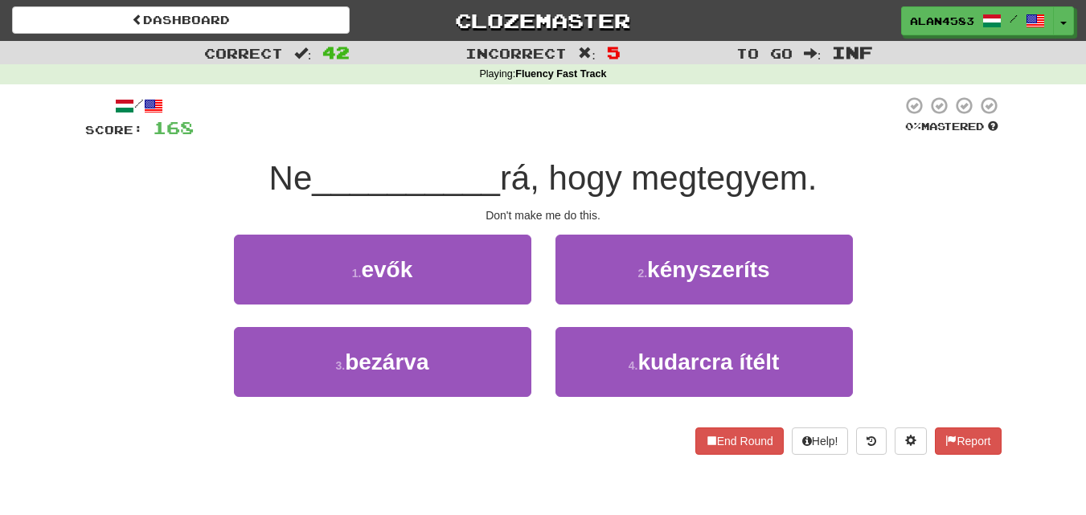
click at [854, 161] on div "Ne __________ rá, hogy megtegyem." at bounding box center [543, 179] width 916 height 44
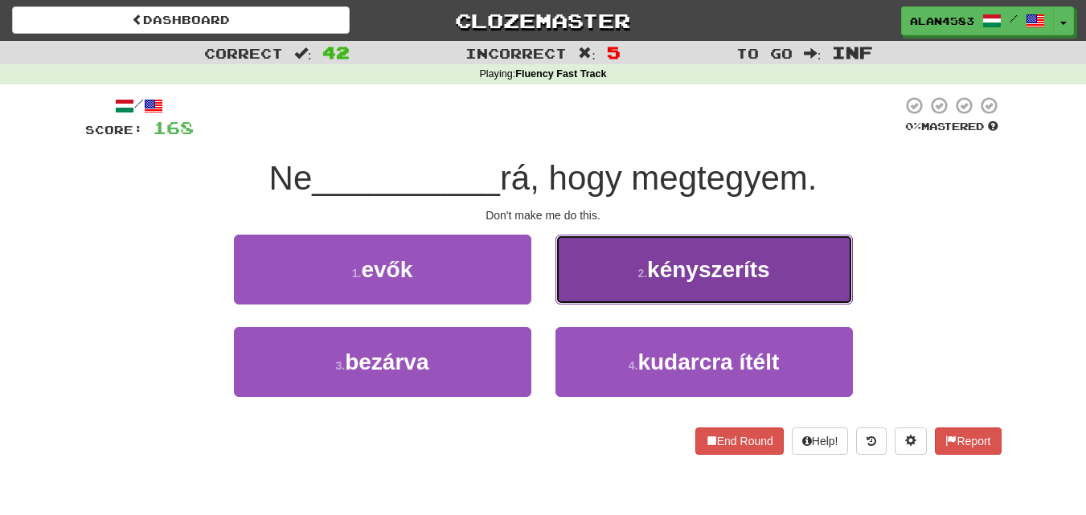
click at [744, 257] on span "kényszeríts" at bounding box center [708, 269] width 123 height 25
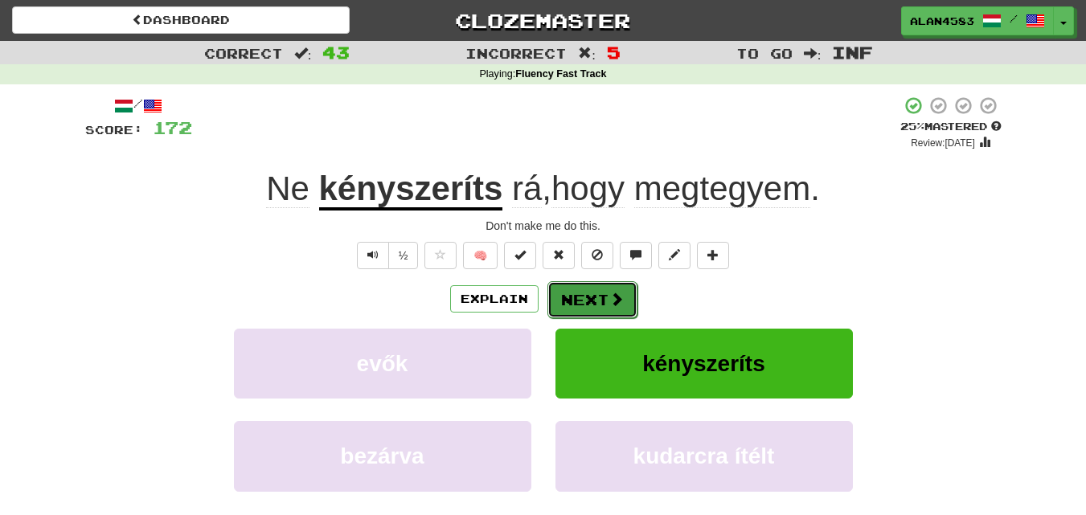
click at [610, 286] on button "Next" at bounding box center [592, 299] width 90 height 37
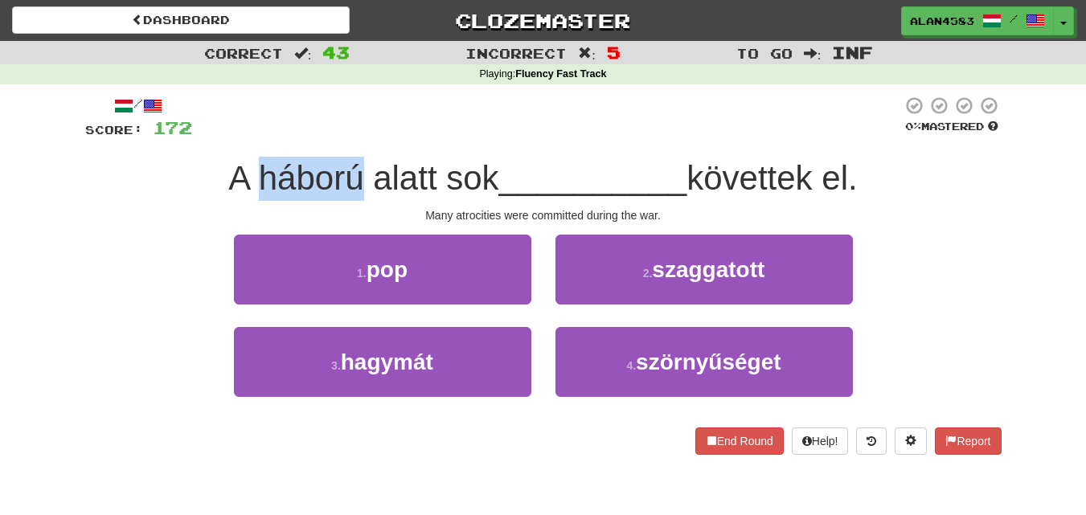
drag, startPoint x: 353, startPoint y: 178, endPoint x: 253, endPoint y: 178, distance: 99.6
click at [253, 178] on span "A háború alatt sok" at bounding box center [363, 178] width 270 height 38
click at [243, 198] on div at bounding box center [243, 198] width 0 height 0
click at [401, 104] on div at bounding box center [547, 118] width 710 height 44
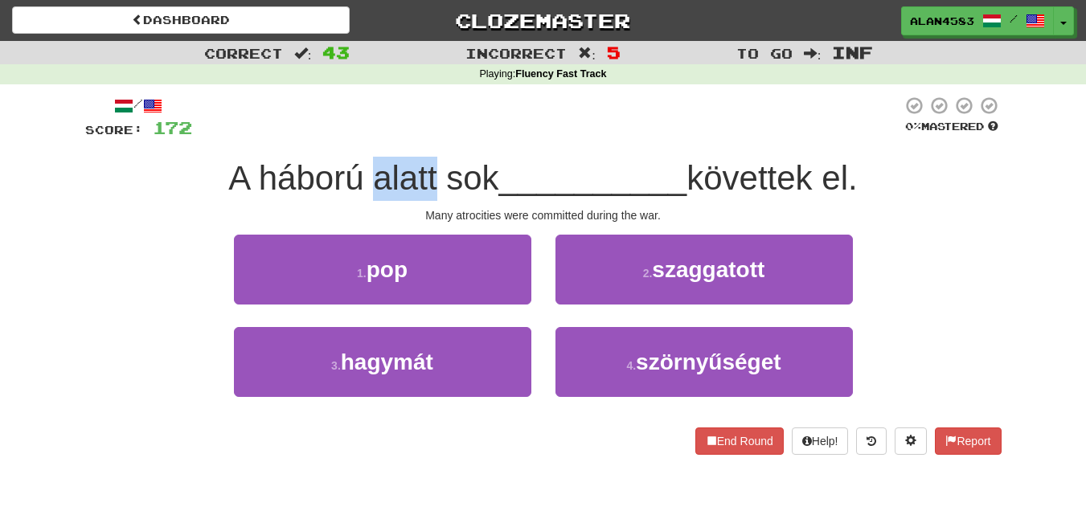
drag, startPoint x: 366, startPoint y: 171, endPoint x: 427, endPoint y: 166, distance: 61.3
click at [427, 166] on span "A háború alatt sok" at bounding box center [363, 178] width 270 height 38
click at [416, 137] on div at bounding box center [416, 137] width 0 height 0
click at [493, 120] on div at bounding box center [547, 118] width 710 height 44
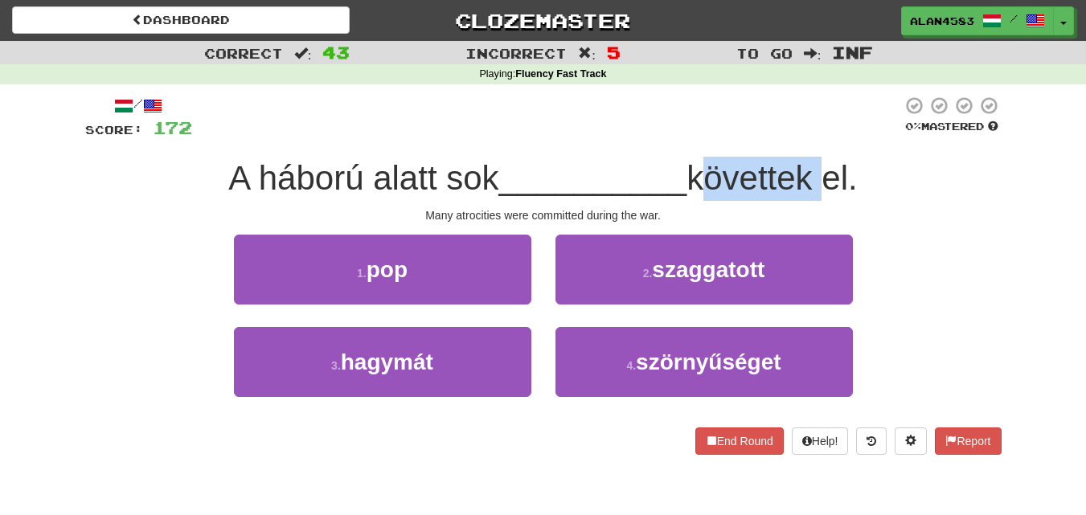
drag, startPoint x: 702, startPoint y: 176, endPoint x: 816, endPoint y: 174, distance: 114.9
click at [816, 174] on span "követtek el." at bounding box center [771, 178] width 170 height 38
click at [806, 137] on div at bounding box center [806, 137] width 0 height 0
click at [856, 120] on div at bounding box center [547, 118] width 710 height 44
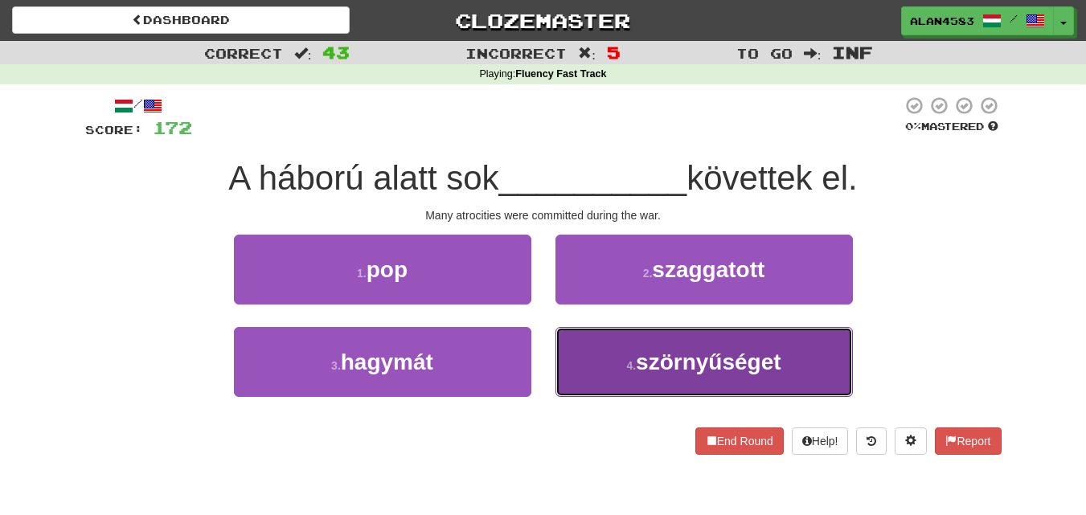
click at [680, 357] on span "szörnyűséget" at bounding box center [708, 362] width 145 height 25
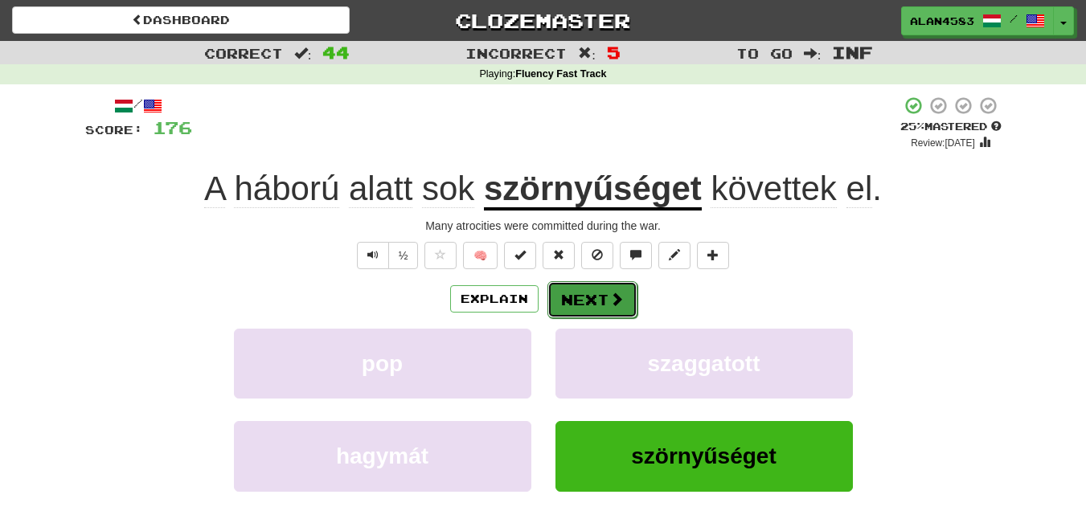
click at [594, 301] on button "Next" at bounding box center [592, 299] width 90 height 37
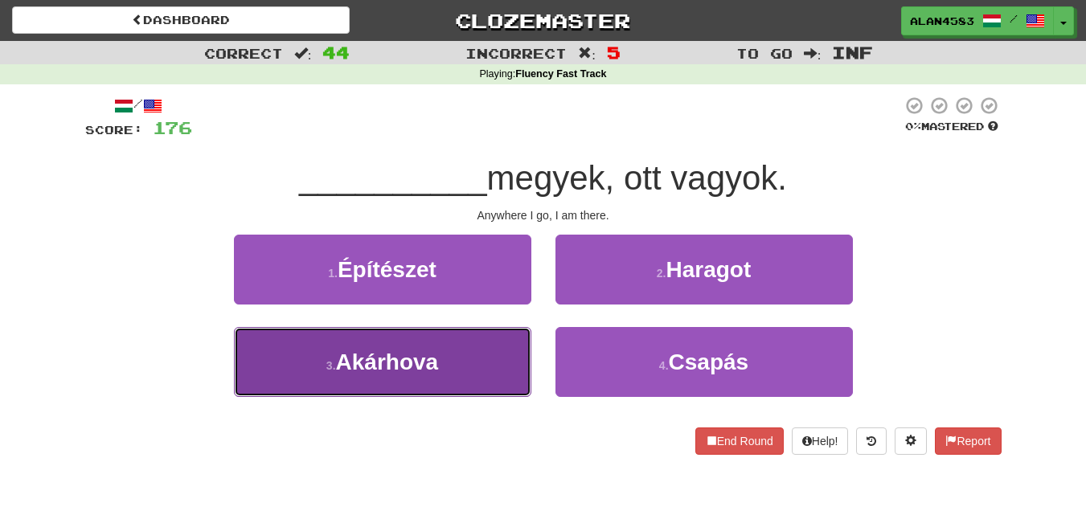
click at [250, 380] on button "3 . [GEOGRAPHIC_DATA]" at bounding box center [382, 362] width 297 height 70
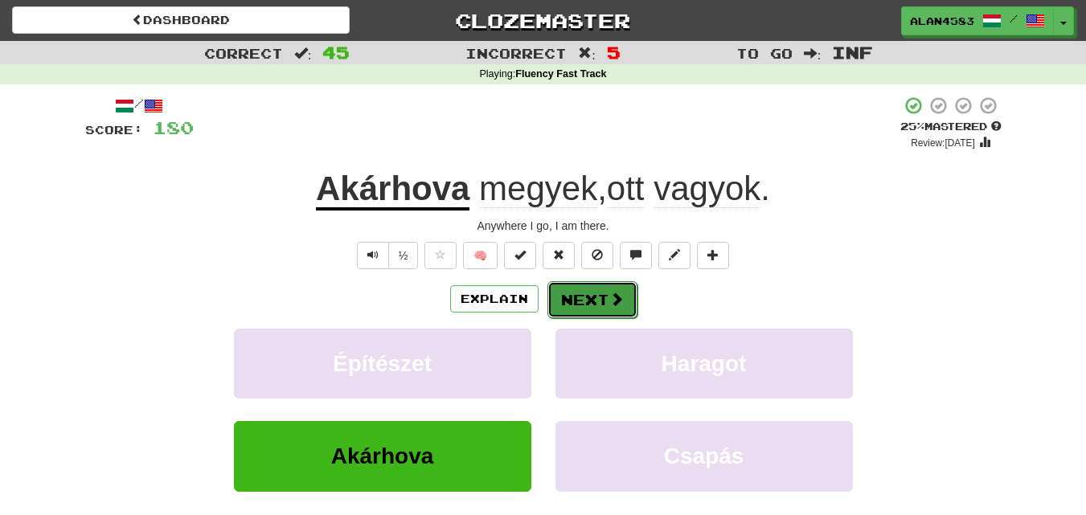
click at [586, 292] on button "Next" at bounding box center [592, 299] width 90 height 37
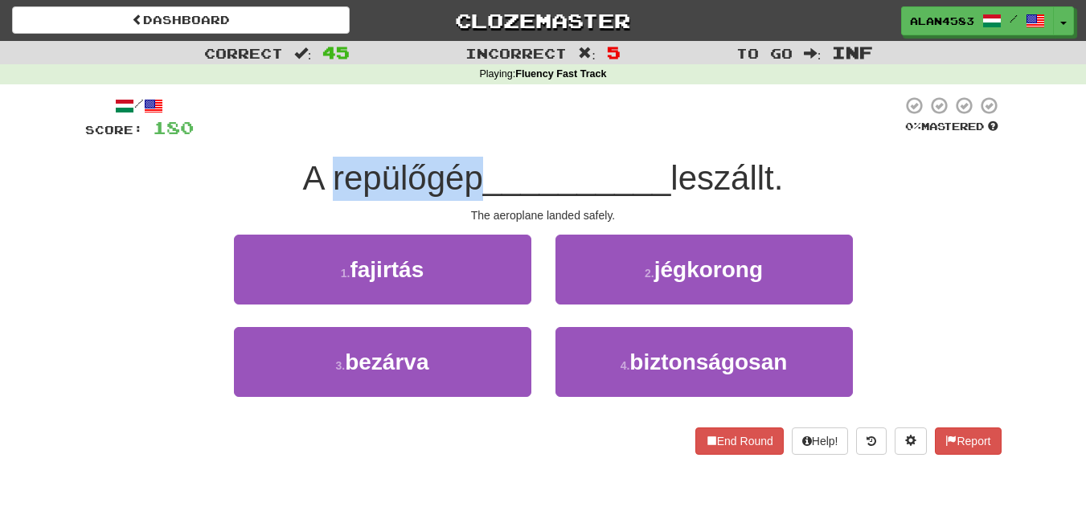
drag, startPoint x: 469, startPoint y: 171, endPoint x: 321, endPoint y: 168, distance: 147.9
click at [321, 168] on span "A repülőgép" at bounding box center [393, 178] width 180 height 38
click at [310, 137] on div at bounding box center [310, 137] width 0 height 0
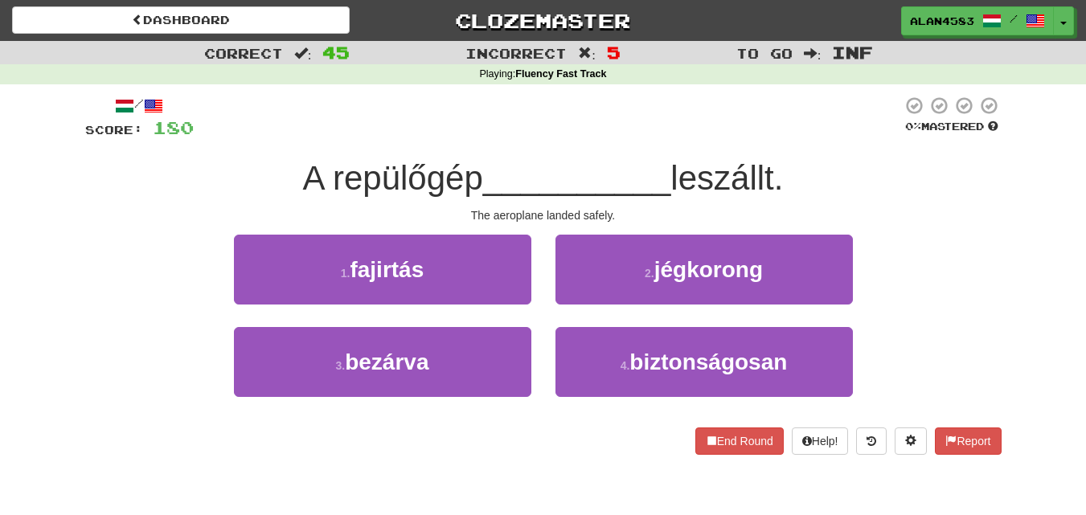
click at [147, 162] on div "A repülőgép __________ leszállt." at bounding box center [543, 179] width 916 height 44
drag, startPoint x: 677, startPoint y: 168, endPoint x: 785, endPoint y: 170, distance: 108.5
click at [783, 170] on span "leszállt." at bounding box center [726, 178] width 113 height 38
click at [775, 137] on div at bounding box center [775, 137] width 0 height 0
click at [809, 125] on div at bounding box center [548, 118] width 708 height 44
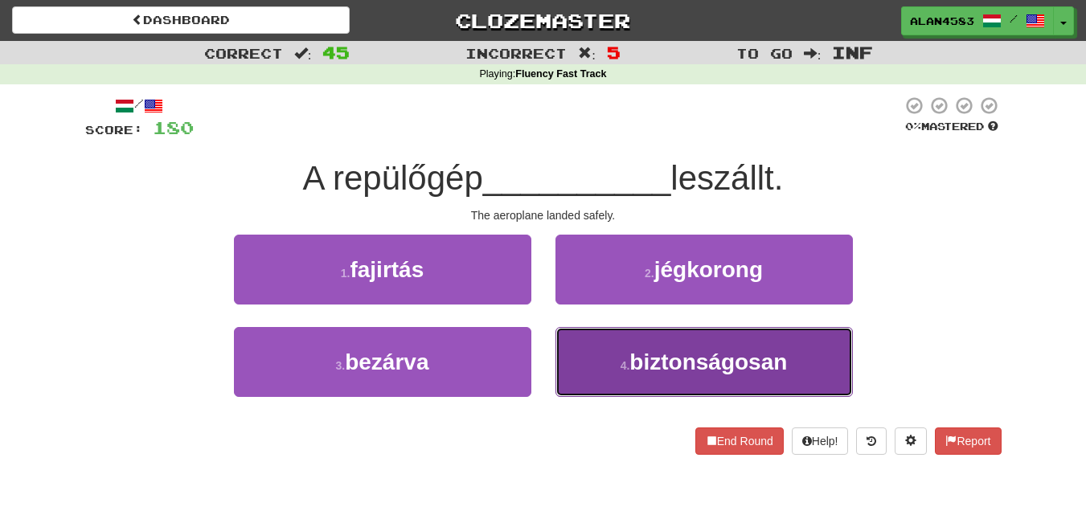
click at [668, 387] on button "4 . biztonságosan" at bounding box center [703, 362] width 297 height 70
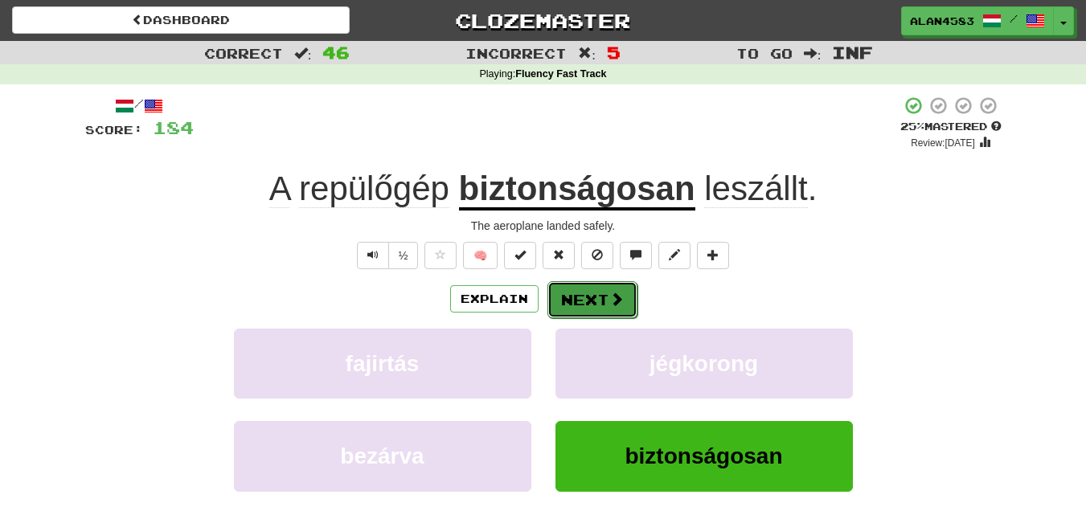
click at [597, 297] on button "Next" at bounding box center [592, 299] width 90 height 37
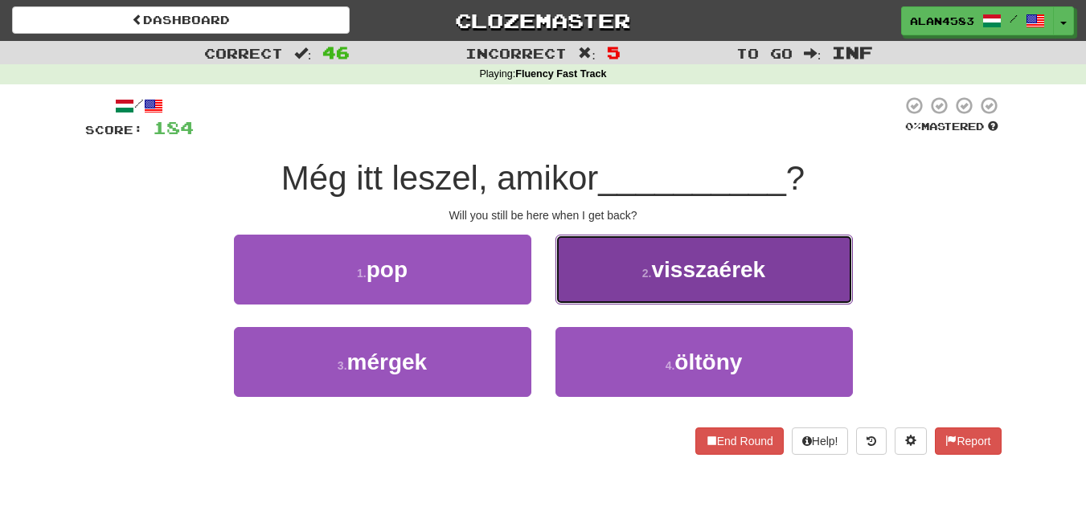
click at [702, 251] on button "2 . visszaérek" at bounding box center [703, 270] width 297 height 70
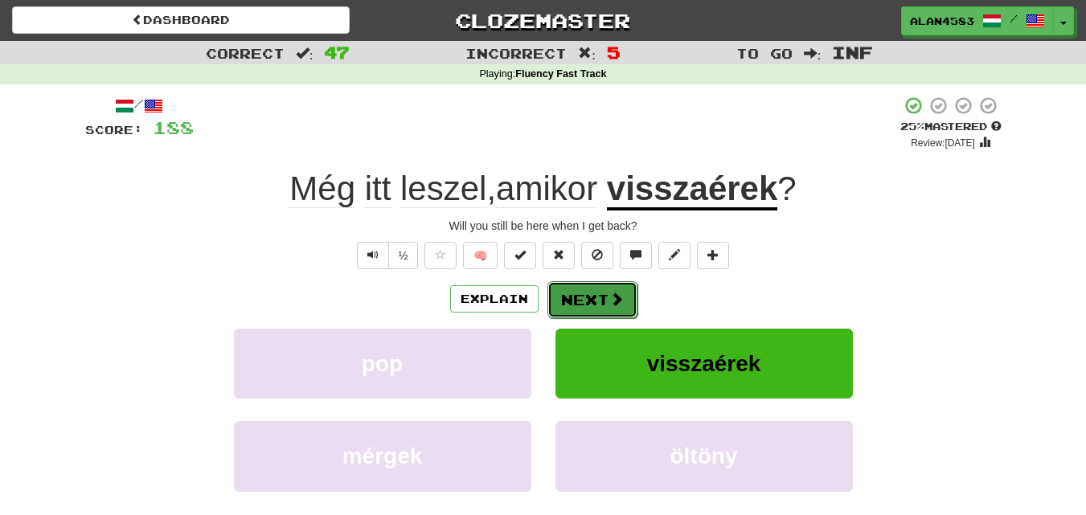
click at [591, 293] on button "Next" at bounding box center [592, 299] width 90 height 37
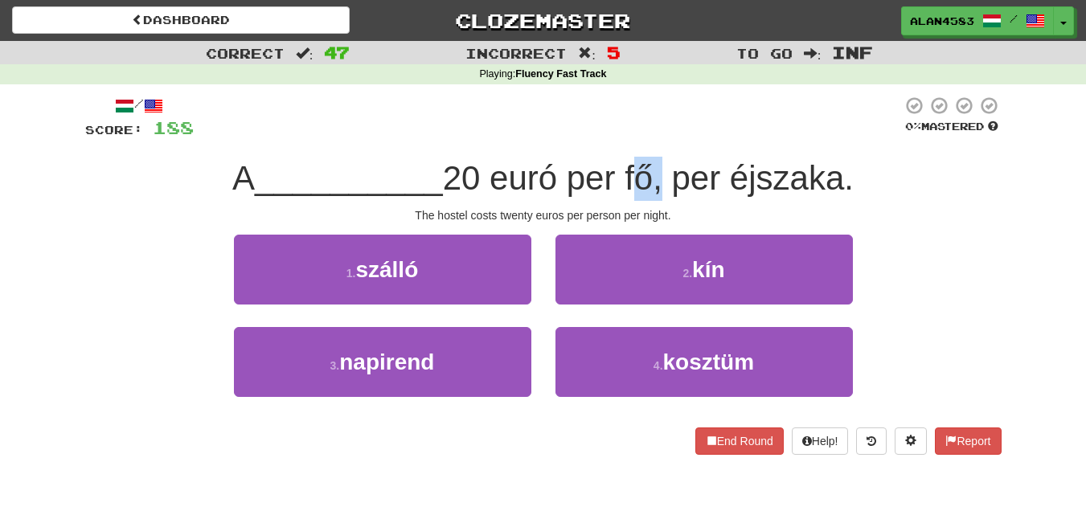
drag, startPoint x: 658, startPoint y: 179, endPoint x: 630, endPoint y: 178, distance: 28.1
click at [630, 178] on span "20 euró per fő, per éjszaka." at bounding box center [648, 178] width 411 height 38
click at [620, 198] on div at bounding box center [620, 198] width 0 height 0
click at [709, 120] on div at bounding box center [548, 118] width 708 height 44
drag, startPoint x: 741, startPoint y: 175, endPoint x: 848, endPoint y: 172, distance: 106.9
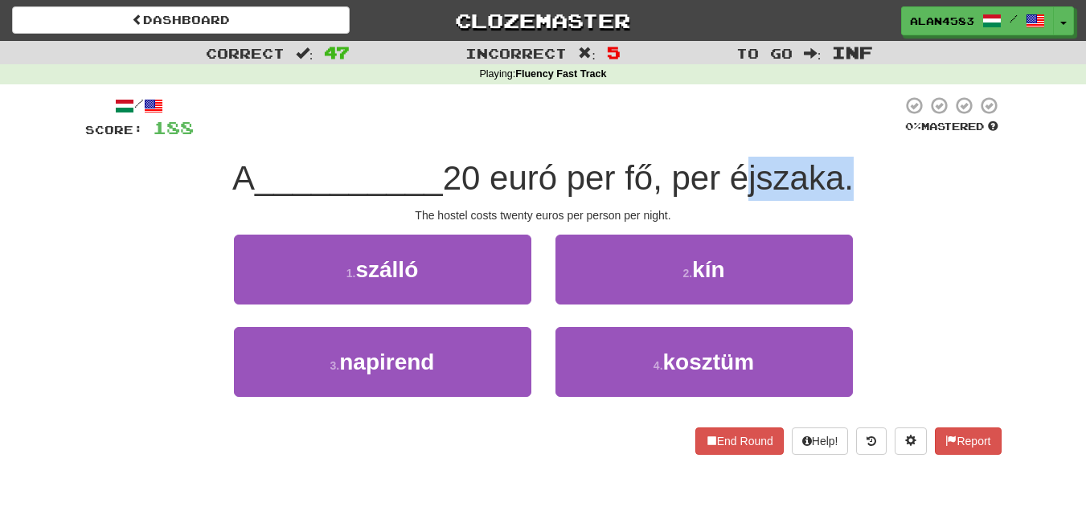
click at [848, 172] on span "20 euró per fő, per éjszaka." at bounding box center [648, 178] width 411 height 38
click at [837, 137] on div at bounding box center [837, 137] width 0 height 0
click at [876, 148] on div "/ Score: 188 0 % Mastered A __________ 20 euró per fő, per éjszaka. The hostel …" at bounding box center [543, 275] width 916 height 359
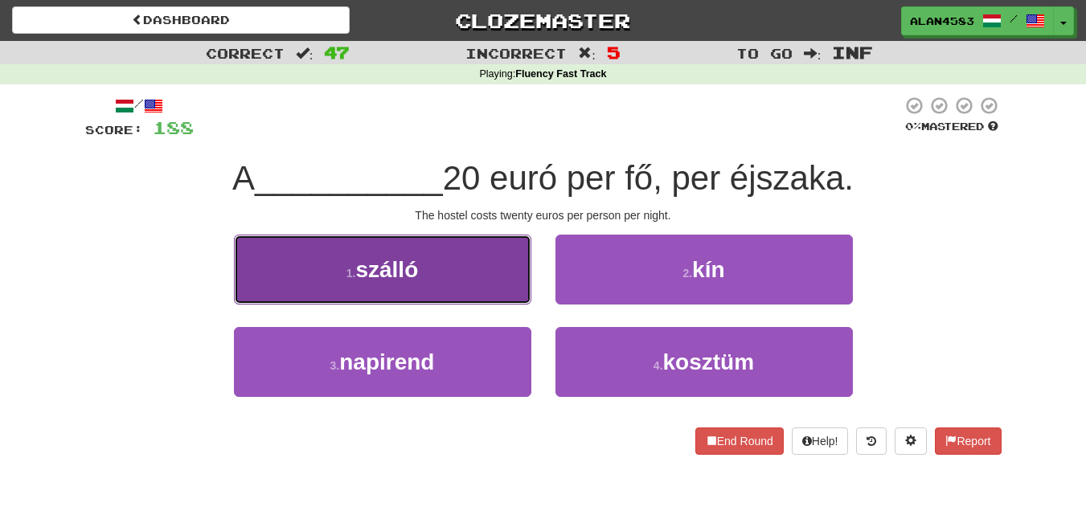
click at [354, 272] on small "1 ." at bounding box center [351, 273] width 10 height 13
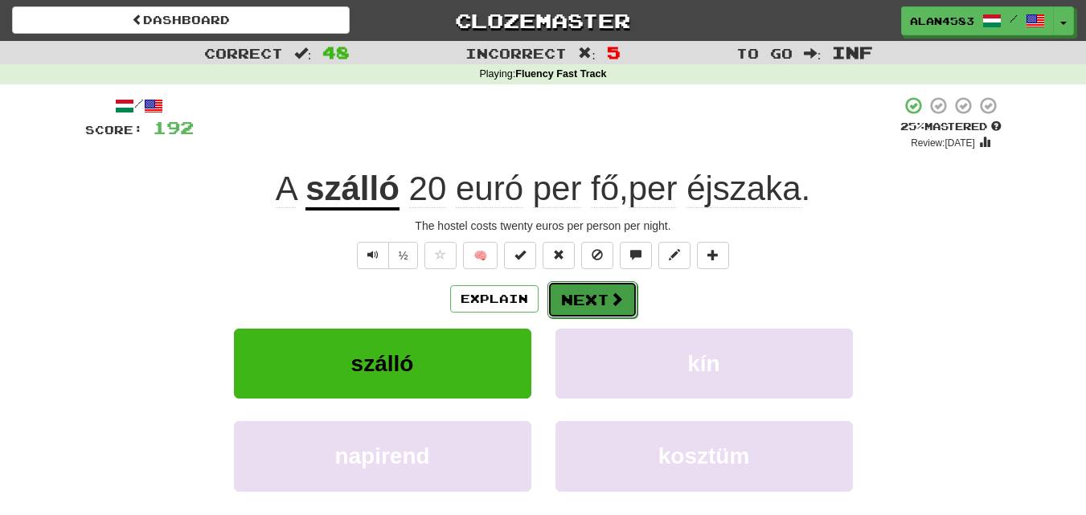
click at [594, 291] on button "Next" at bounding box center [592, 299] width 90 height 37
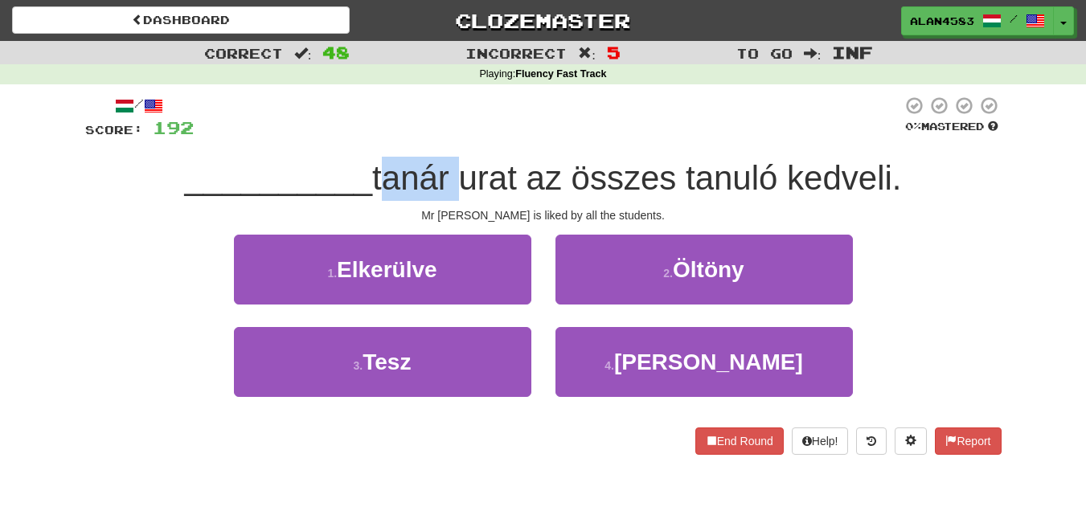
drag, startPoint x: 456, startPoint y: 177, endPoint x: 375, endPoint y: 177, distance: 80.4
click at [375, 177] on span "tanár urat az összes tanuló kedveli." at bounding box center [636, 178] width 529 height 38
click at [365, 137] on div at bounding box center [365, 137] width 0 height 0
click at [439, 113] on div at bounding box center [548, 118] width 708 height 44
drag, startPoint x: 464, startPoint y: 166, endPoint x: 520, endPoint y: 164, distance: 56.3
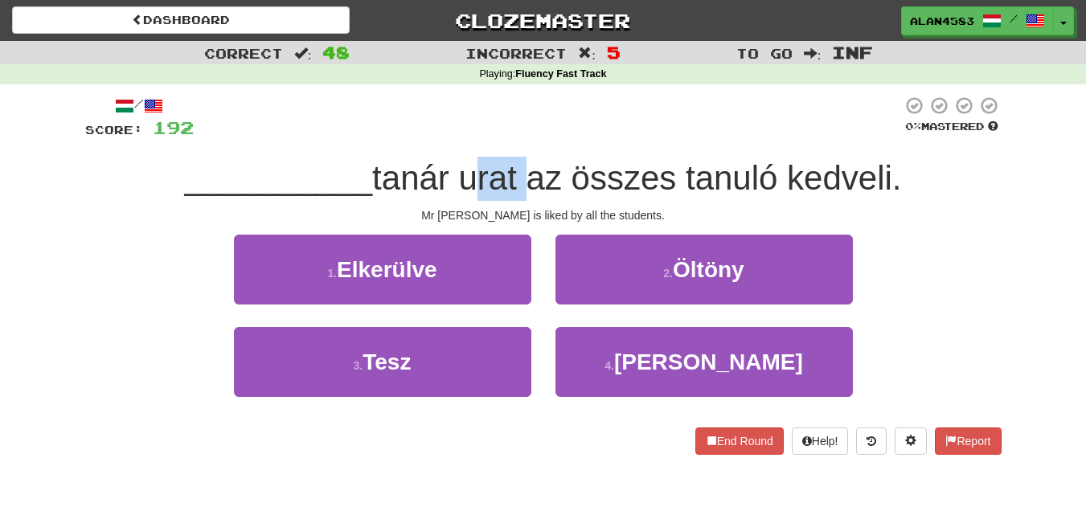
click at [520, 164] on span "tanár urat az összes tanuló kedveli." at bounding box center [636, 178] width 529 height 38
click at [509, 137] on div at bounding box center [509, 137] width 0 height 0
click at [539, 129] on div at bounding box center [548, 118] width 708 height 44
drag, startPoint x: 582, startPoint y: 178, endPoint x: 681, endPoint y: 173, distance: 99.0
click at [681, 173] on span "tanár urat az összes tanuló kedveli." at bounding box center [636, 178] width 529 height 38
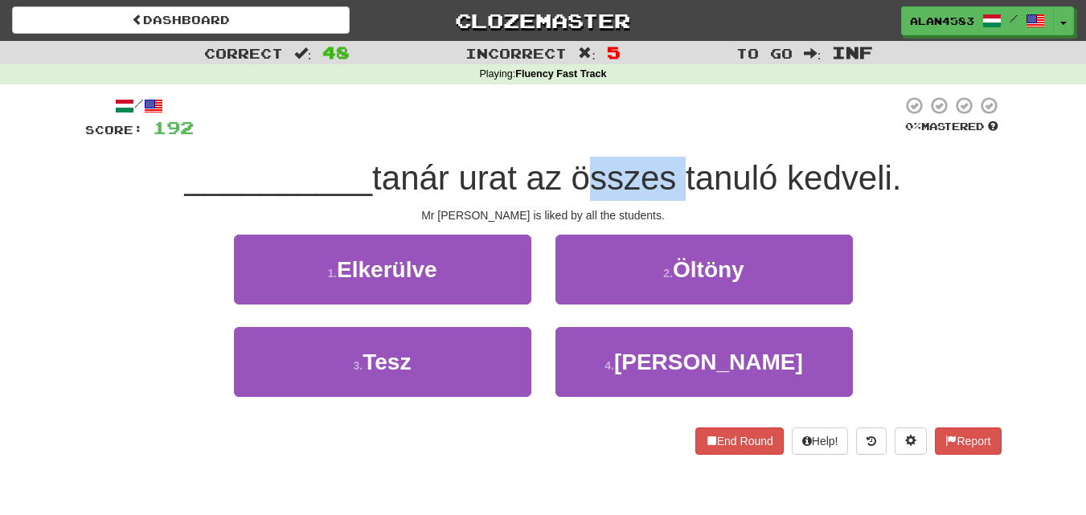
click at [670, 137] on div at bounding box center [670, 137] width 0 height 0
click at [693, 120] on div at bounding box center [548, 118] width 708 height 44
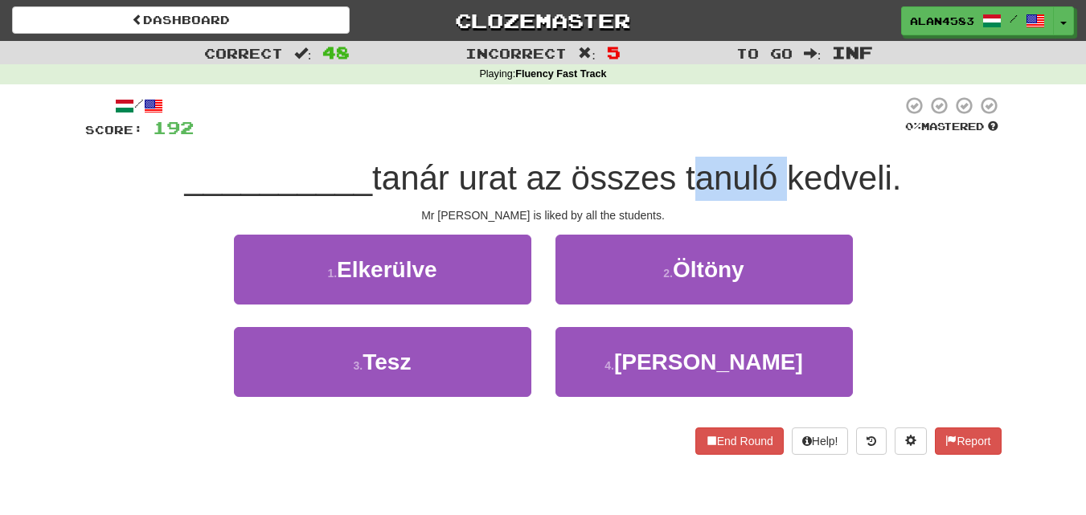
drag, startPoint x: 692, startPoint y: 170, endPoint x: 785, endPoint y: 167, distance: 93.3
click at [785, 167] on span "tanár urat az összes tanuló kedveli." at bounding box center [636, 178] width 529 height 38
click at [775, 137] on div at bounding box center [775, 137] width 0 height 0
click at [759, 122] on div at bounding box center [548, 118] width 708 height 44
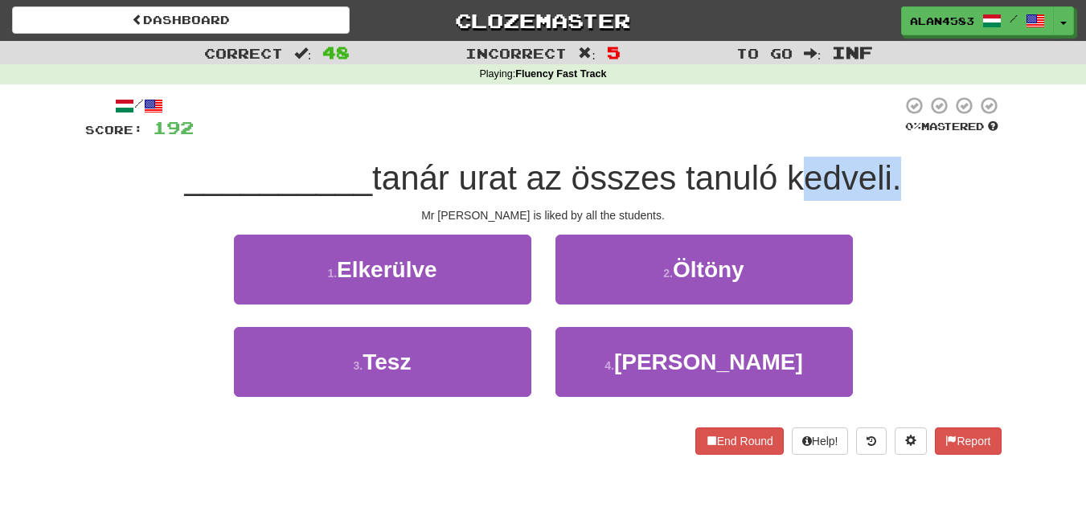
drag, startPoint x: 796, startPoint y: 171, endPoint x: 896, endPoint y: 166, distance: 100.6
click at [896, 166] on span "tanár urat az összes tanuló kedveli." at bounding box center [636, 178] width 529 height 38
click at [886, 137] on div at bounding box center [886, 137] width 0 height 0
click at [922, 153] on div "/ Score: 192 0 % Mastered __________ tanár urat az összes tanuló kedveli. Mr [P…" at bounding box center [543, 275] width 916 height 359
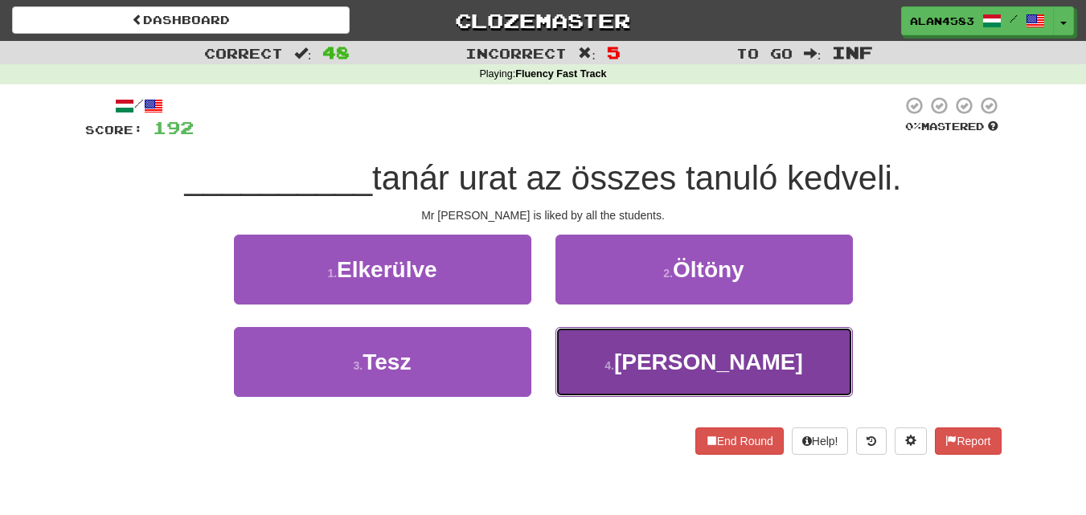
click at [687, 377] on button "4 . [PERSON_NAME]" at bounding box center [703, 362] width 297 height 70
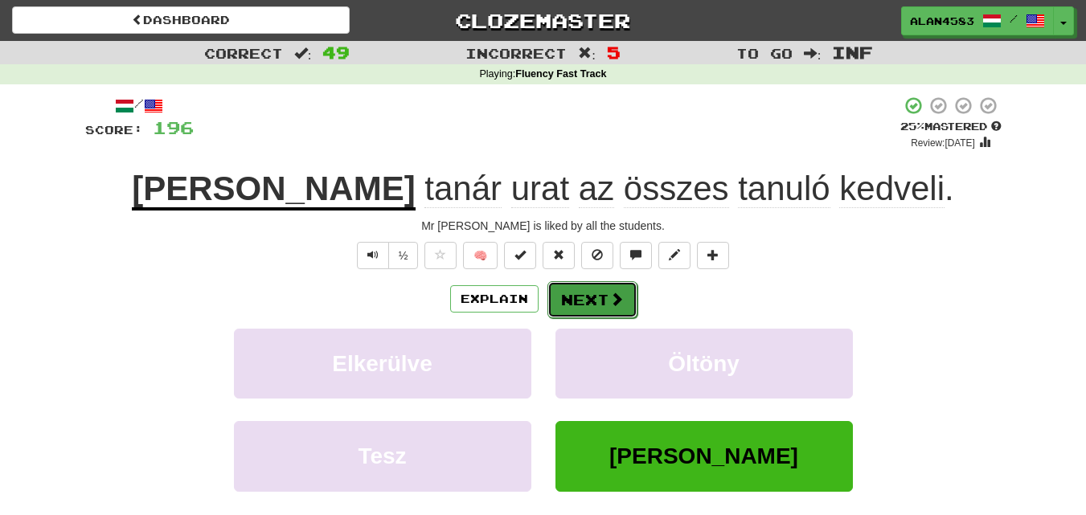
click at [595, 297] on button "Next" at bounding box center [592, 299] width 90 height 37
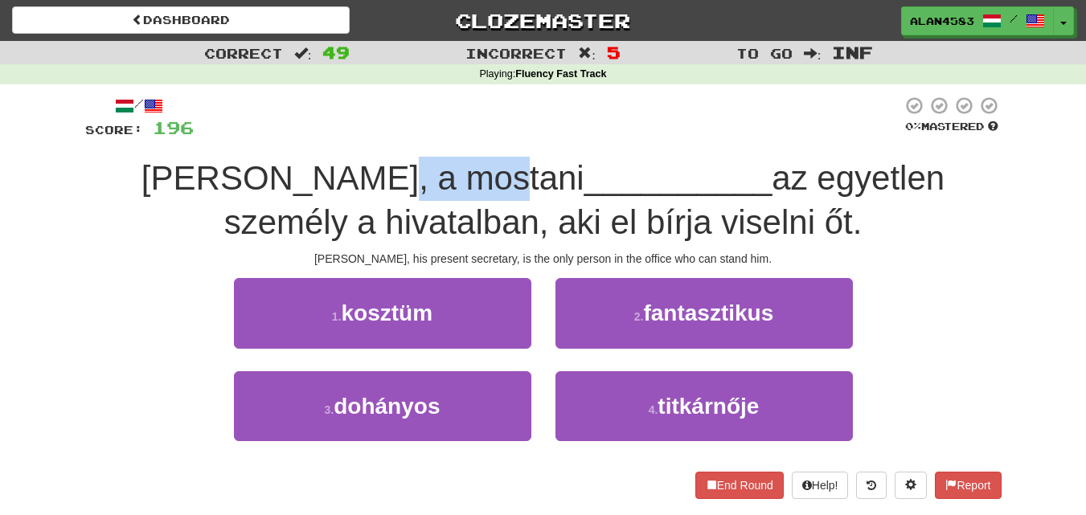
drag, startPoint x: 438, startPoint y: 159, endPoint x: 329, endPoint y: 159, distance: 109.3
click at [329, 159] on span "[PERSON_NAME], a mostani" at bounding box center [362, 178] width 443 height 38
click at [318, 137] on div at bounding box center [318, 137] width 0 height 0
click at [509, 129] on div at bounding box center [548, 118] width 708 height 44
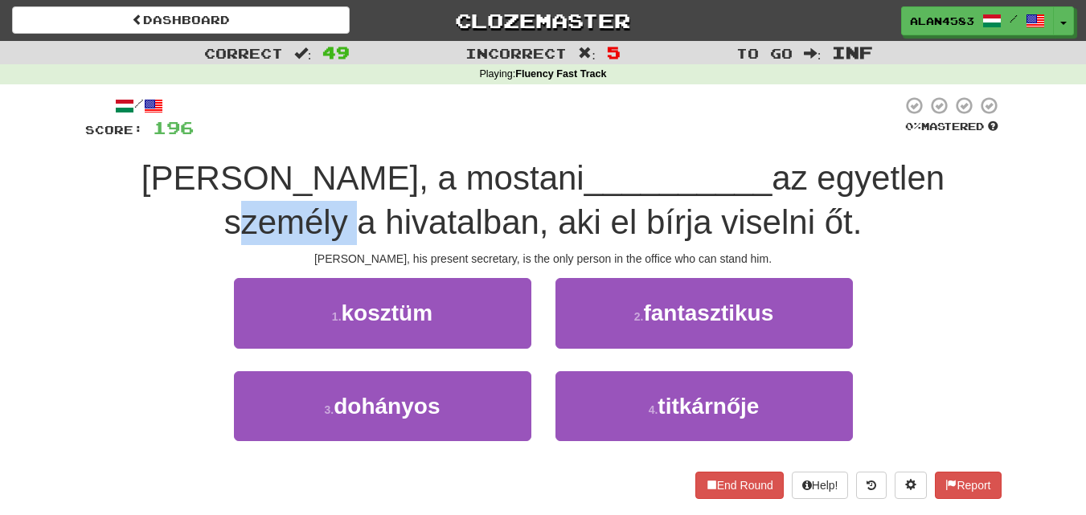
drag, startPoint x: 825, startPoint y: 166, endPoint x: 943, endPoint y: 163, distance: 118.2
click at [943, 163] on span "az egyetlen személy a hivatalban, aki el bírja viselni őt." at bounding box center [584, 200] width 720 height 82
click at [932, 137] on div at bounding box center [932, 137] width 0 height 0
click at [967, 139] on div "0 % Mastered" at bounding box center [952, 118] width 100 height 44
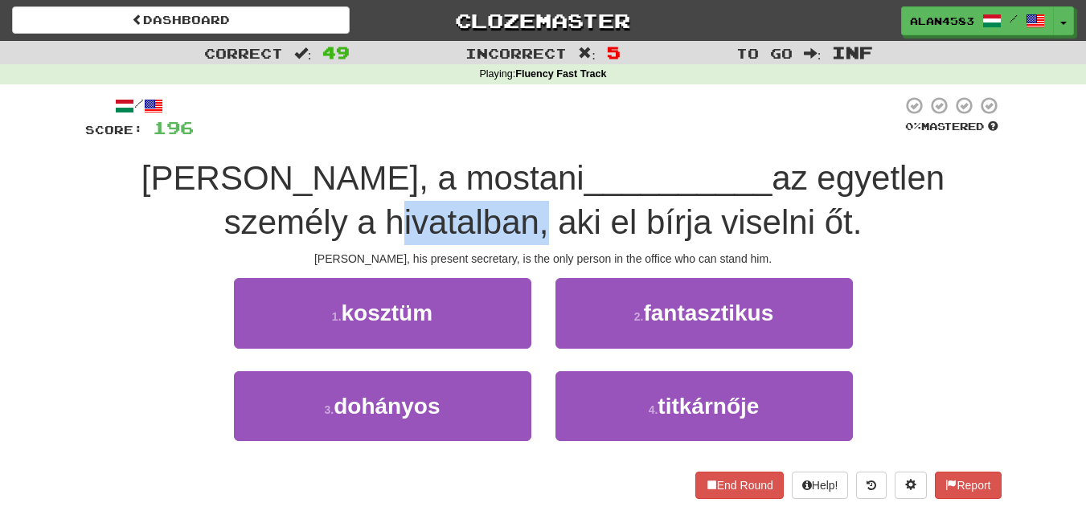
drag, startPoint x: 456, startPoint y: 223, endPoint x: 305, endPoint y: 219, distance: 151.2
click at [305, 219] on span "az egyetlen személy a hivatalban, aki el bírja viselni őt." at bounding box center [584, 200] width 720 height 82
click at [295, 181] on div at bounding box center [295, 181] width 0 height 0
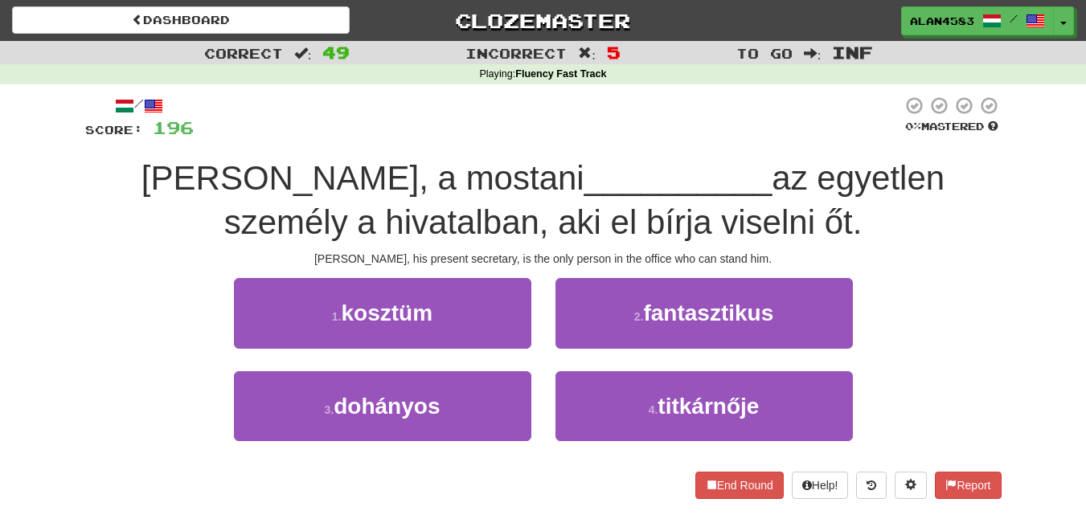
click at [465, 136] on div at bounding box center [548, 118] width 708 height 44
drag, startPoint x: 566, startPoint y: 217, endPoint x: 627, endPoint y: 211, distance: 61.4
click at [627, 211] on span "az egyetlen személy a hivatalban, aki el bírja viselni őt." at bounding box center [584, 200] width 720 height 82
click at [616, 181] on div at bounding box center [616, 181] width 0 height 0
click at [644, 118] on div at bounding box center [548, 118] width 708 height 44
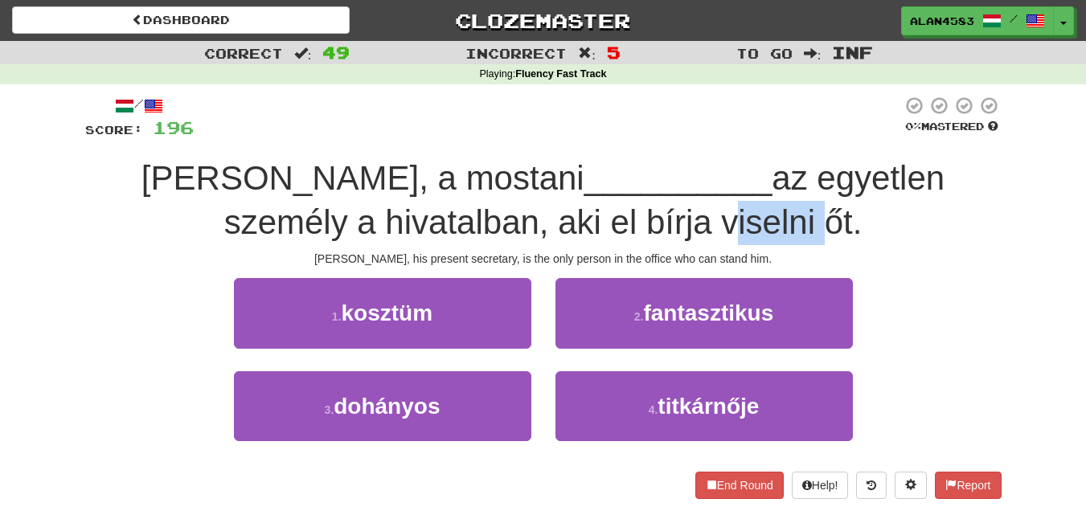
drag, startPoint x: 642, startPoint y: 219, endPoint x: 730, endPoint y: 208, distance: 89.1
click at [730, 208] on span "az egyetlen személy a hivatalban, aki el bírja viselni őt." at bounding box center [584, 200] width 720 height 82
click at [720, 181] on div at bounding box center [720, 181] width 0 height 0
click at [780, 166] on span "az egyetlen személy a hivatalban, aki el bírja viselni őt." at bounding box center [584, 200] width 720 height 82
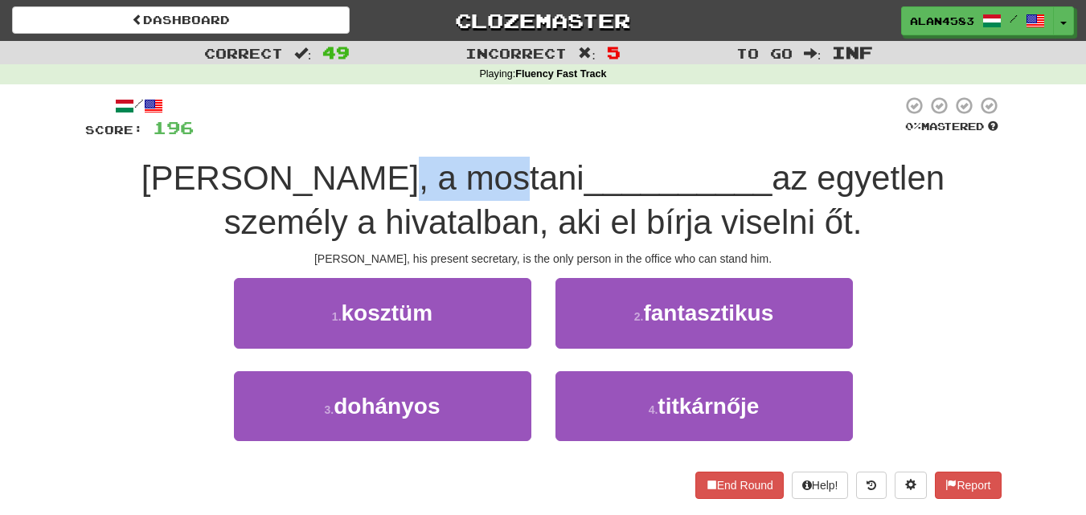
drag, startPoint x: 438, startPoint y: 174, endPoint x: 322, endPoint y: 179, distance: 115.8
click at [322, 179] on span "[PERSON_NAME], a mostani" at bounding box center [362, 178] width 443 height 38
click at [312, 198] on div at bounding box center [312, 198] width 0 height 0
click at [223, 208] on div "[PERSON_NAME], a mostani __________ az egyetlen személy a hivatalban, aki el bí…" at bounding box center [543, 201] width 916 height 88
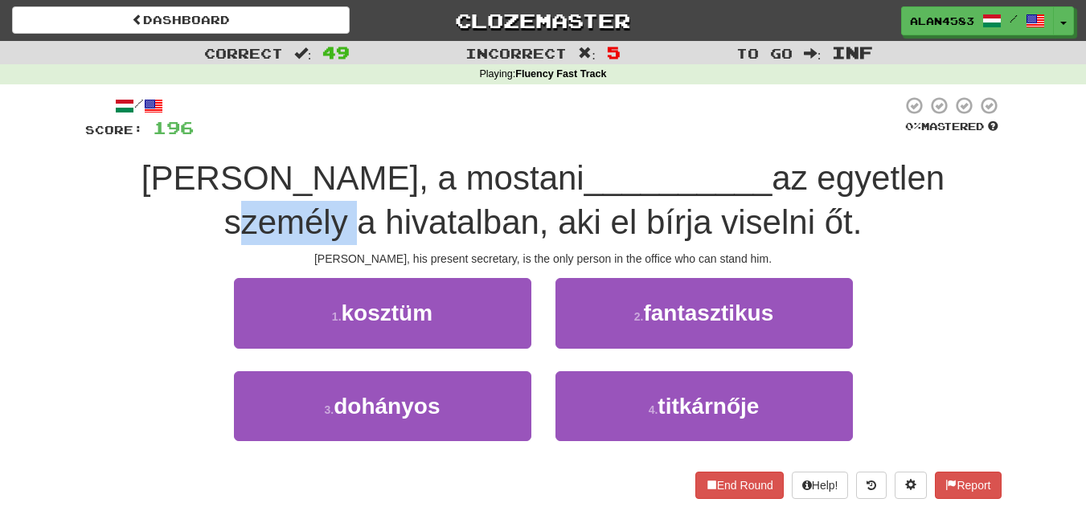
drag, startPoint x: 828, startPoint y: 177, endPoint x: 943, endPoint y: 174, distance: 115.7
click at [943, 174] on span "az egyetlen személy a hivatalban, aki el bírja viselni őt." at bounding box center [584, 200] width 720 height 82
click at [933, 137] on div at bounding box center [933, 137] width 0 height 0
click at [957, 137] on div "0 % Mastered" at bounding box center [952, 118] width 100 height 44
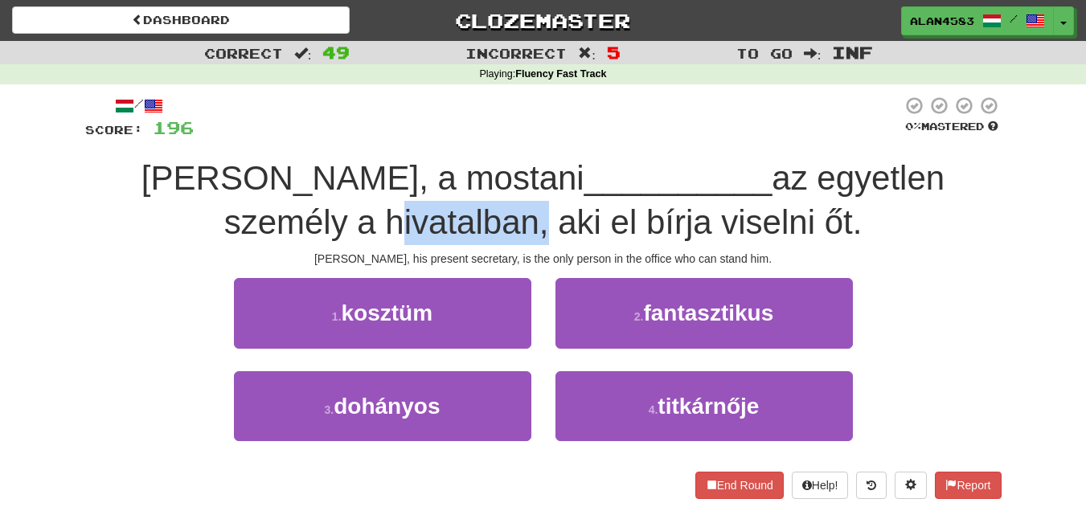
drag, startPoint x: 456, startPoint y: 216, endPoint x: 264, endPoint y: 209, distance: 192.2
click at [264, 209] on div "[PERSON_NAME], a mostani __________ az egyetlen személy a hivatalban, aki el bí…" at bounding box center [543, 201] width 916 height 88
click at [254, 181] on div at bounding box center [254, 181] width 0 height 0
click at [217, 221] on div "[PERSON_NAME], a mostani __________ az egyetlen személy a hivatalban, aki el bí…" at bounding box center [543, 201] width 916 height 88
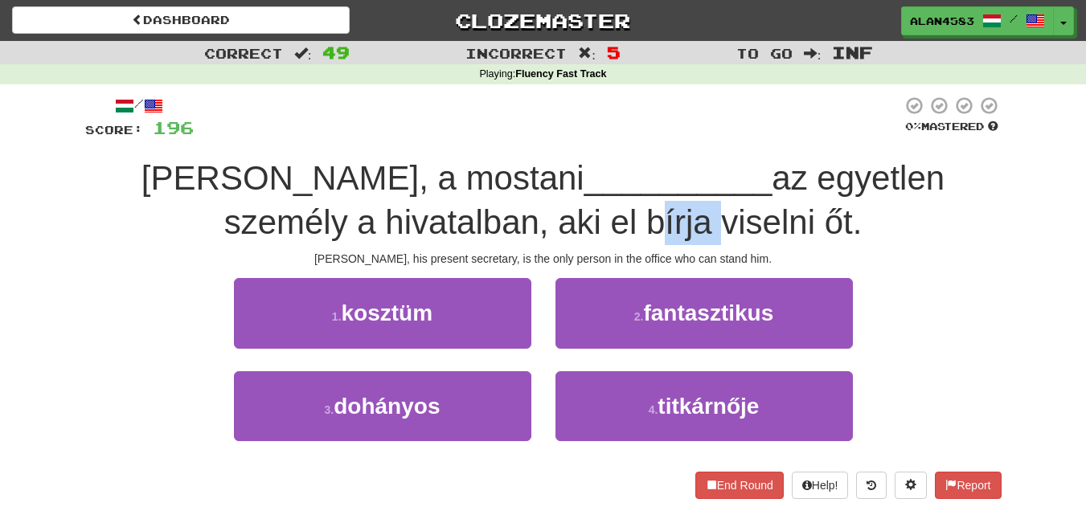
drag, startPoint x: 567, startPoint y: 222, endPoint x: 626, endPoint y: 218, distance: 59.6
click at [626, 218] on span "az egyetlen személy a hivatalban, aki el bírja viselni őt." at bounding box center [584, 200] width 720 height 82
click at [616, 181] on div at bounding box center [616, 181] width 0 height 0
click at [639, 138] on div at bounding box center [548, 118] width 708 height 44
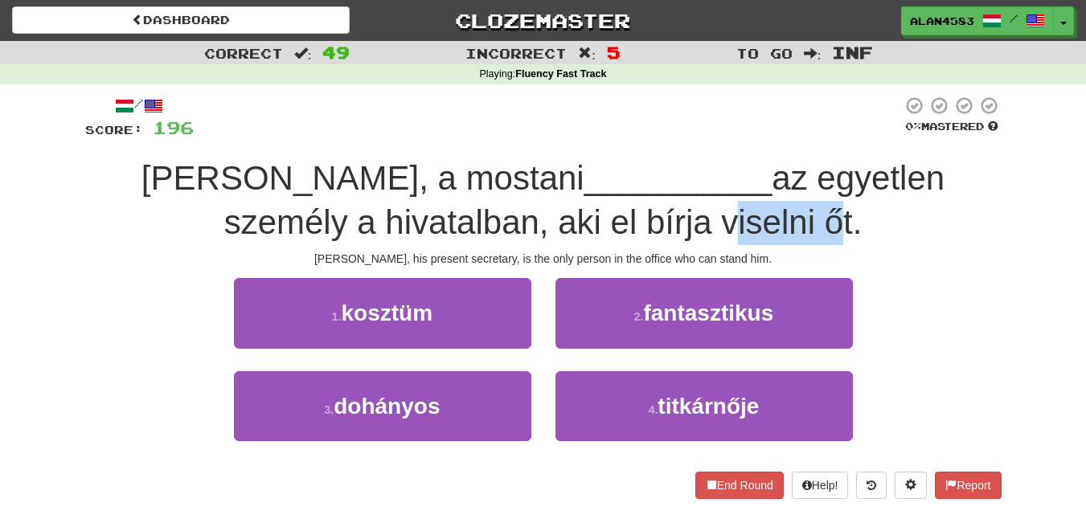
drag, startPoint x: 640, startPoint y: 219, endPoint x: 740, endPoint y: 207, distance: 100.4
click at [740, 207] on span "az egyetlen személy a hivatalban, aki el bírja viselni őt." at bounding box center [584, 200] width 720 height 82
click at [730, 181] on div at bounding box center [730, 181] width 0 height 0
click at [765, 173] on span "az egyetlen személy a hivatalban, aki el bírja viselni őt." at bounding box center [584, 200] width 720 height 82
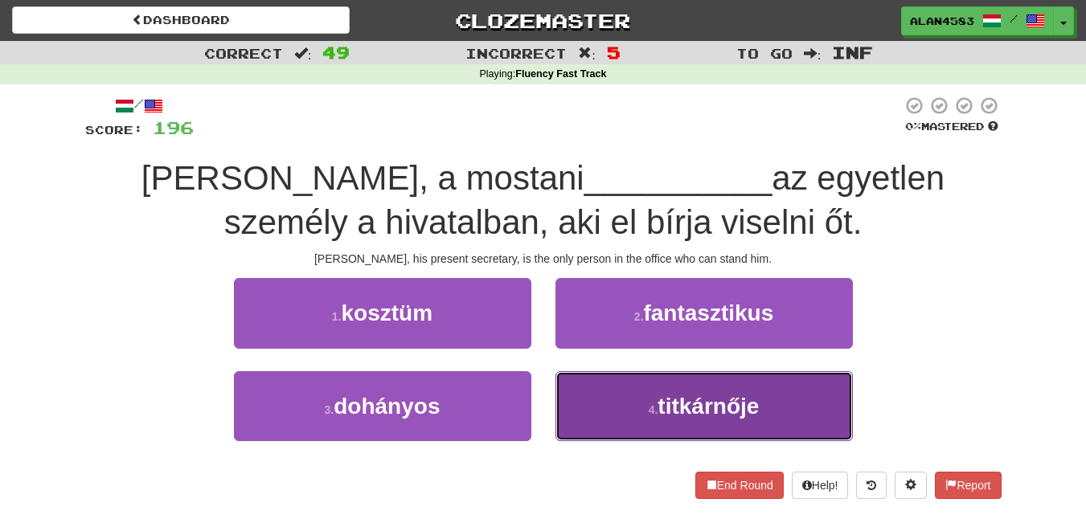
click at [655, 395] on button "4 . titkárnője" at bounding box center [703, 406] width 297 height 70
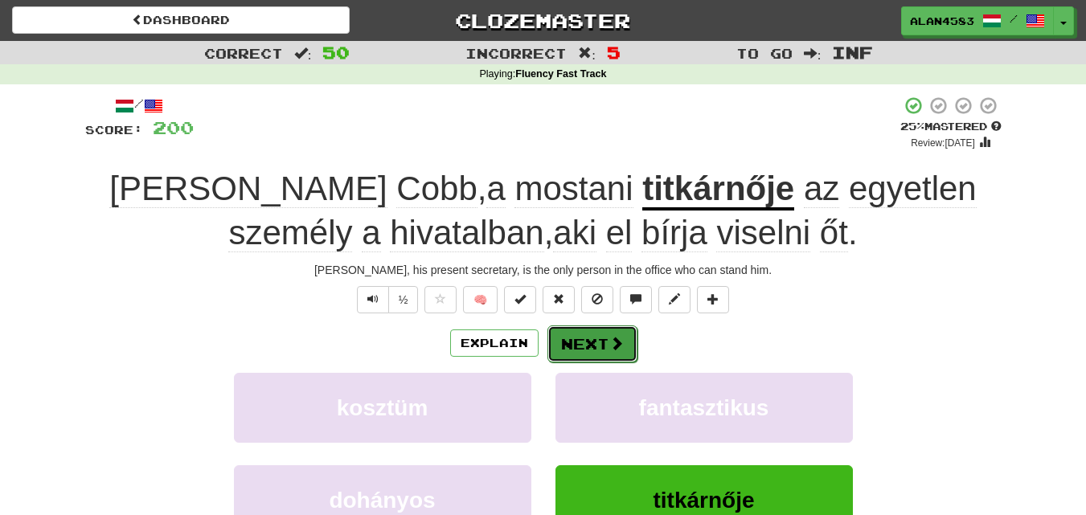
click at [562, 334] on button "Next" at bounding box center [592, 343] width 90 height 37
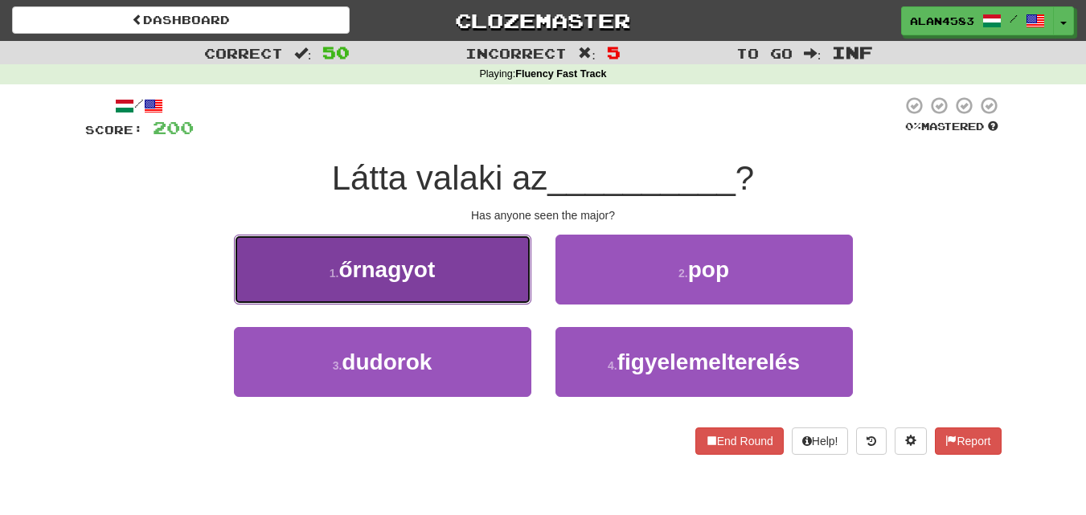
click at [272, 271] on button "1 . őrnagyot" at bounding box center [382, 270] width 297 height 70
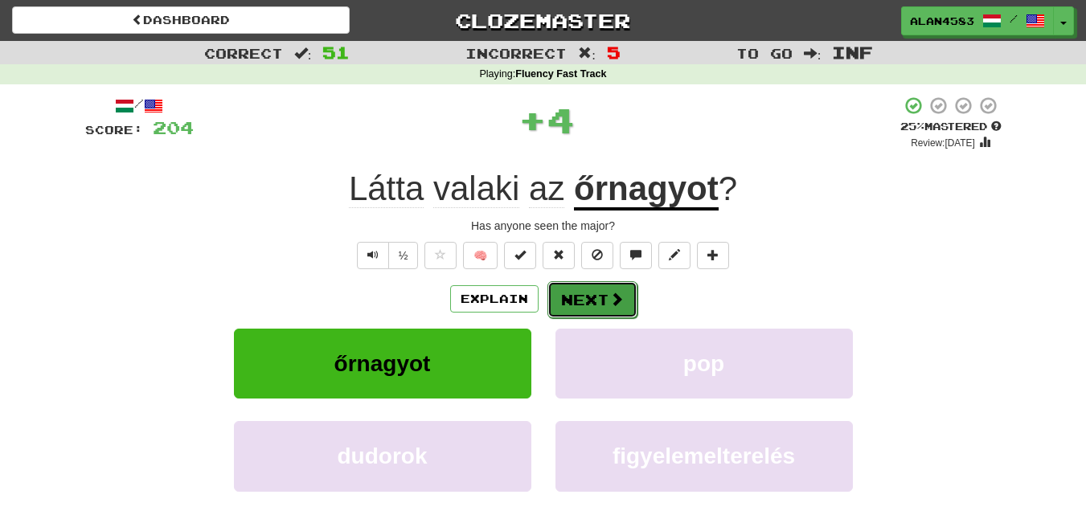
click at [560, 291] on button "Next" at bounding box center [592, 299] width 90 height 37
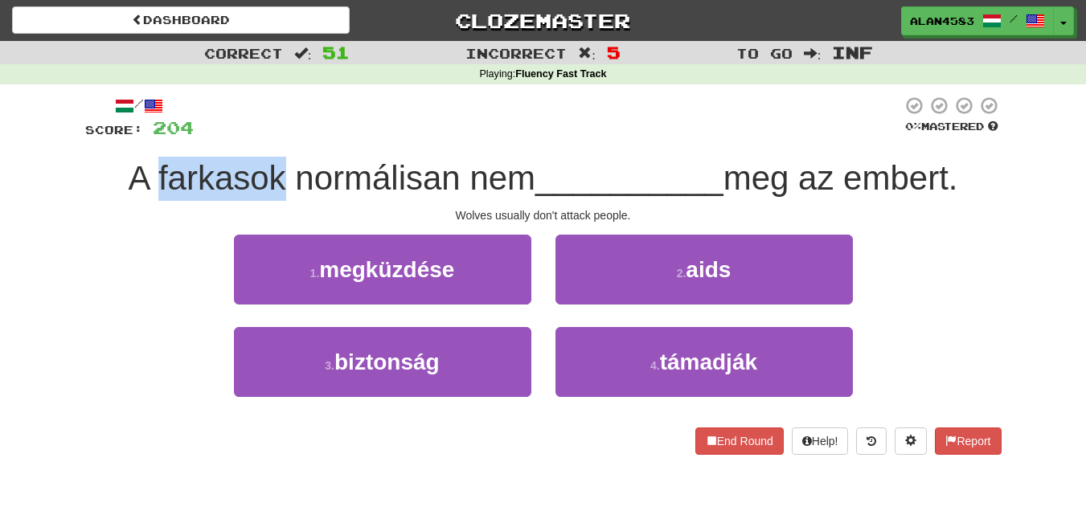
drag, startPoint x: 276, startPoint y: 175, endPoint x: 145, endPoint y: 164, distance: 131.5
click at [145, 164] on span "A farkasok normálisan nem" at bounding box center [332, 178] width 407 height 38
click at [135, 137] on div at bounding box center [135, 137] width 0 height 0
click at [285, 113] on div at bounding box center [548, 118] width 708 height 44
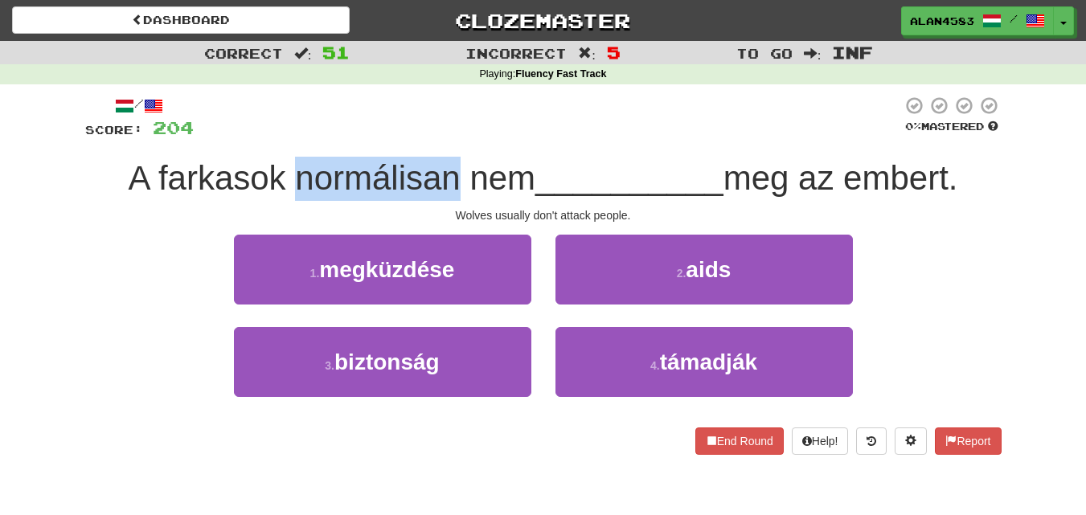
drag, startPoint x: 289, startPoint y: 169, endPoint x: 452, endPoint y: 164, distance: 163.2
click at [452, 164] on span "A farkasok normálisan nem" at bounding box center [332, 178] width 407 height 38
click at [441, 137] on div at bounding box center [441, 137] width 0 height 0
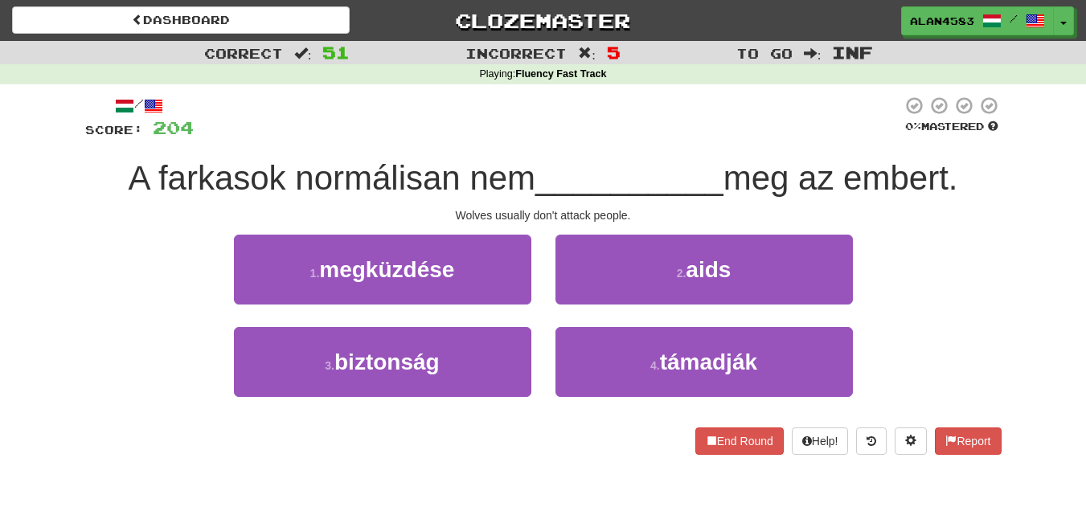
click at [473, 125] on div at bounding box center [548, 118] width 708 height 44
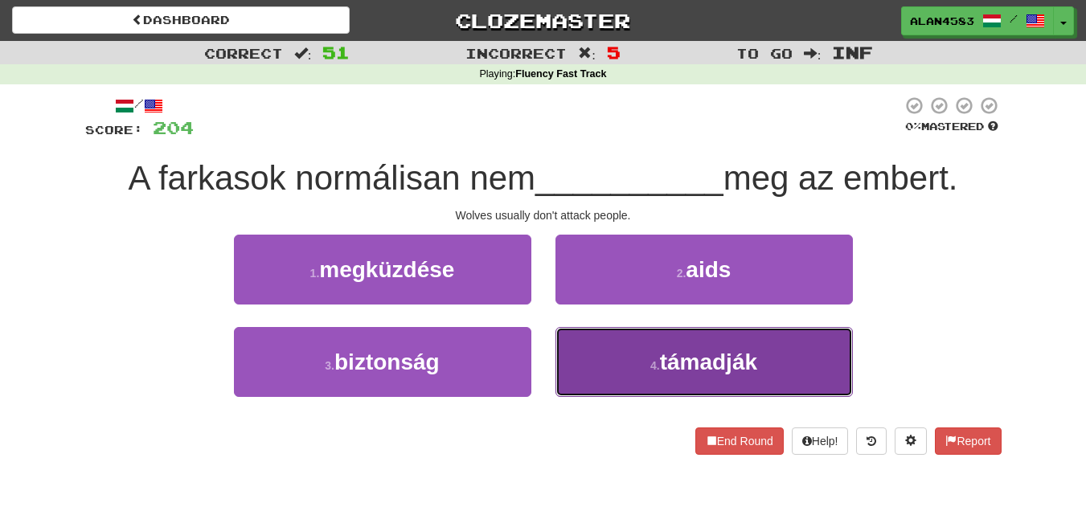
click at [637, 350] on button "4 . támadják" at bounding box center [703, 362] width 297 height 70
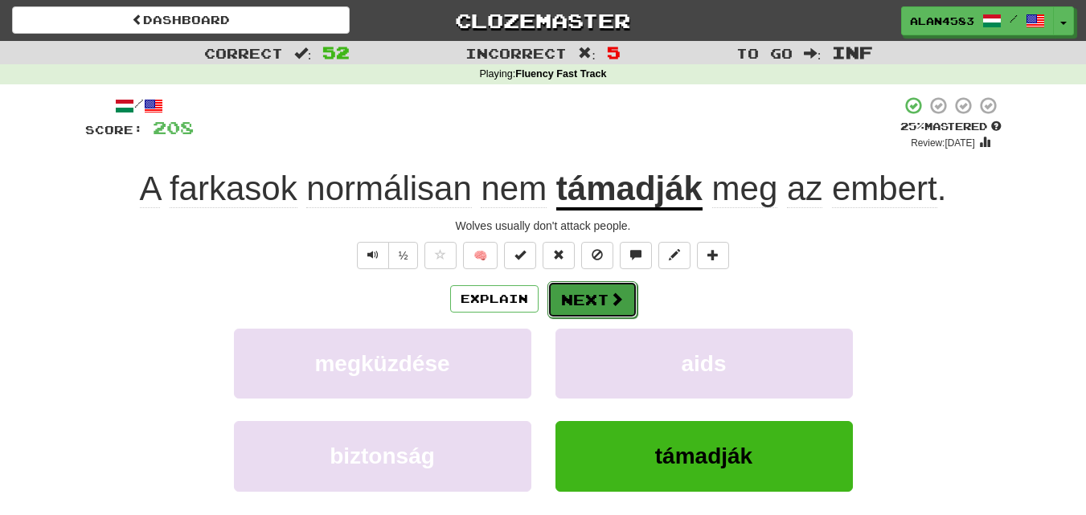
click at [611, 297] on span at bounding box center [616, 299] width 14 height 14
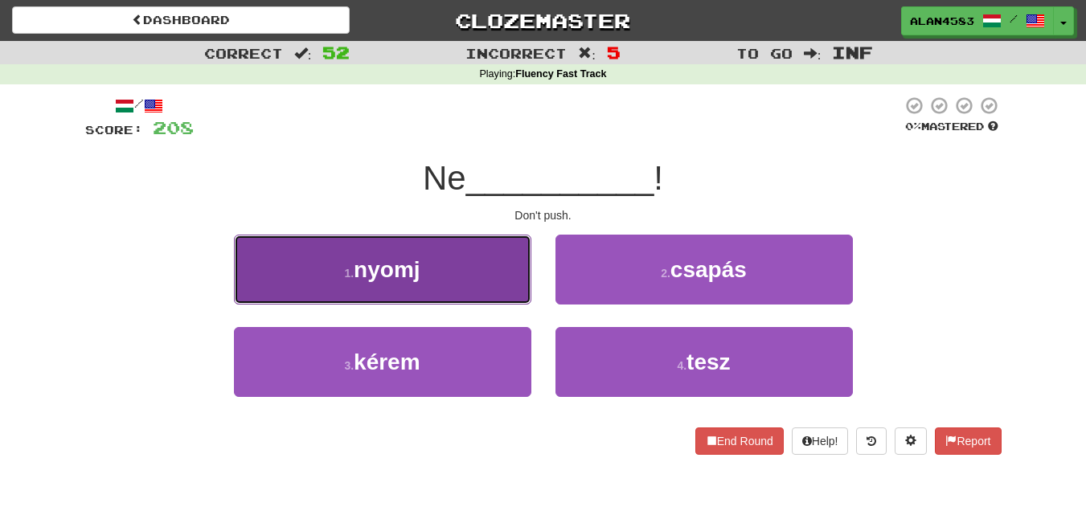
click at [381, 264] on span "nyomj" at bounding box center [387, 269] width 66 height 25
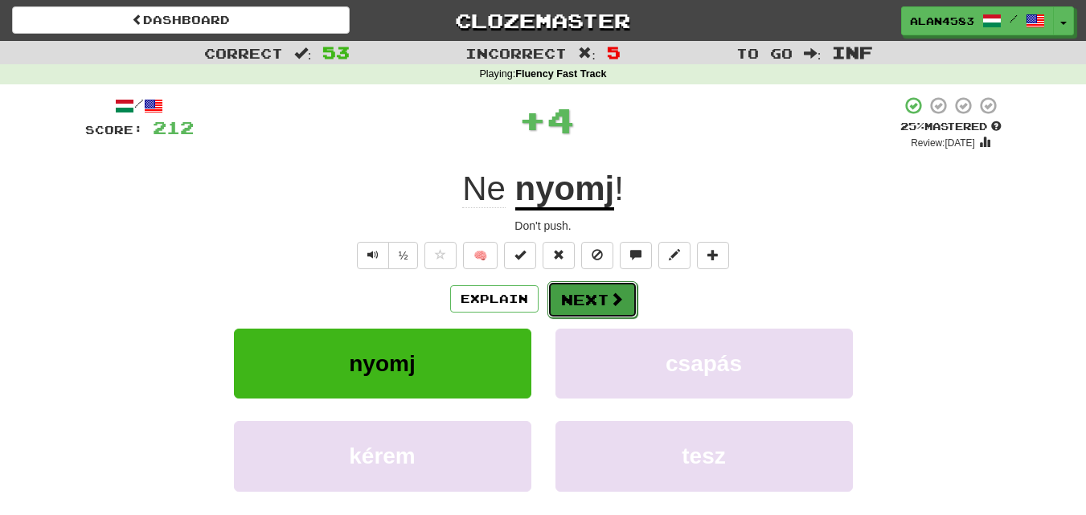
click at [568, 301] on button "Next" at bounding box center [592, 299] width 90 height 37
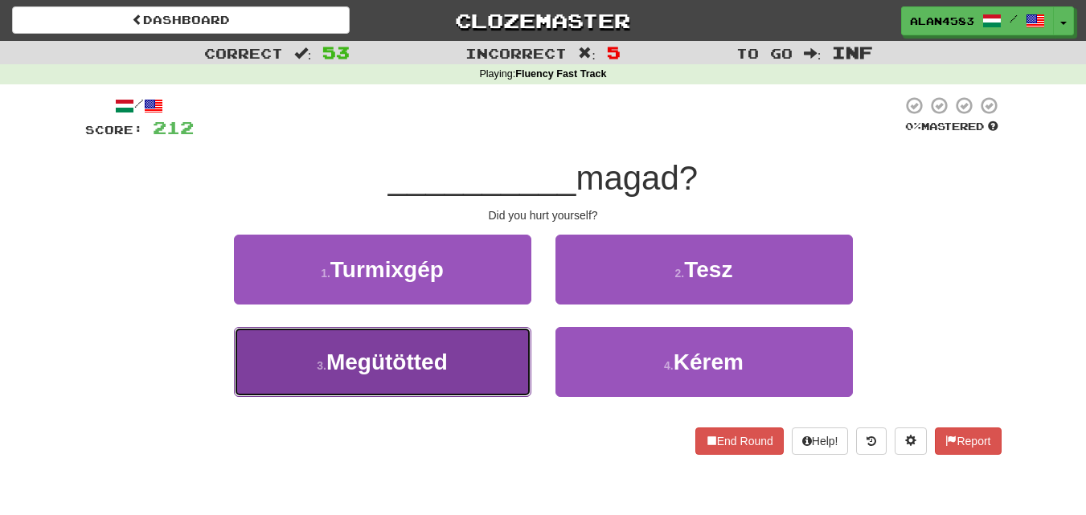
click at [346, 364] on span "Megütötted" at bounding box center [386, 362] width 121 height 25
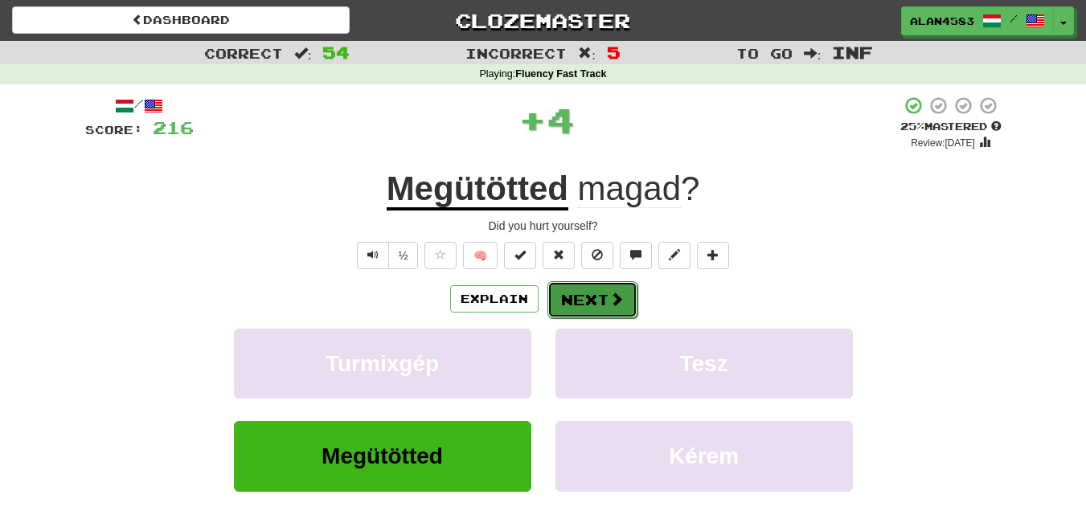
click at [591, 297] on button "Next" at bounding box center [592, 299] width 90 height 37
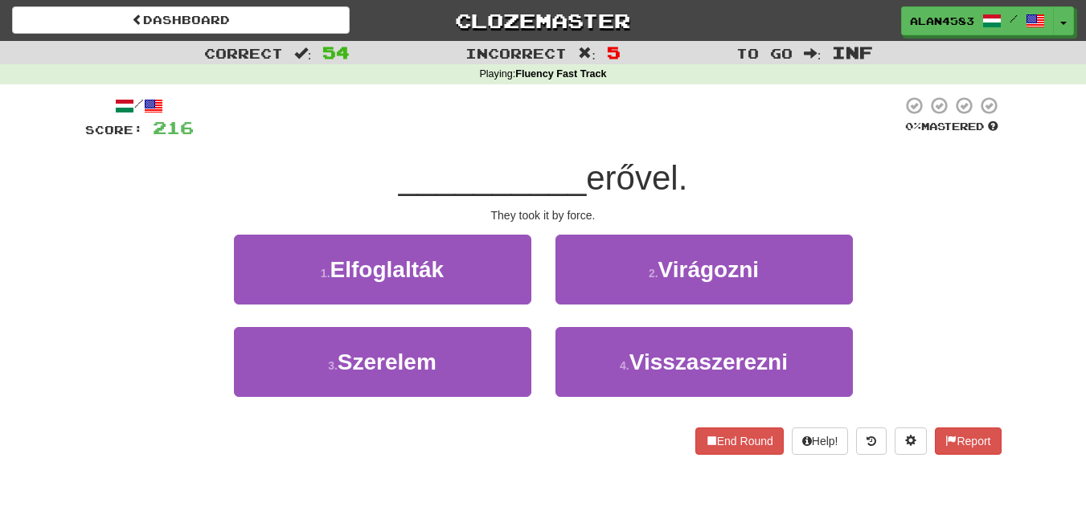
drag, startPoint x: 590, startPoint y: 178, endPoint x: 688, endPoint y: 168, distance: 98.6
click at [687, 168] on span "erővel." at bounding box center [636, 178] width 101 height 38
click at [685, 168] on span "erővel." at bounding box center [636, 178] width 101 height 38
drag, startPoint x: 685, startPoint y: 168, endPoint x: 640, endPoint y: 170, distance: 45.1
click at [640, 170] on span "erővel." at bounding box center [636, 178] width 101 height 38
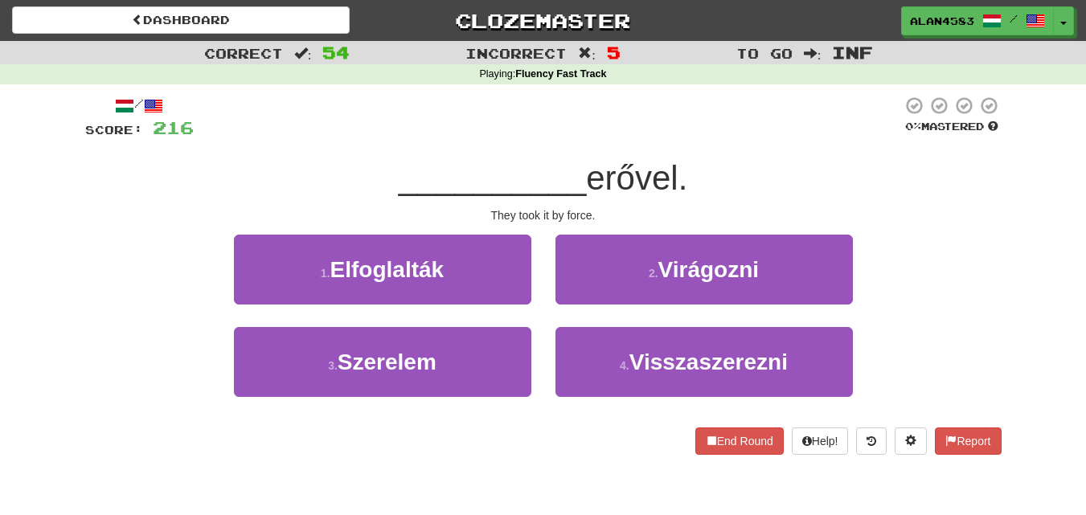
click at [640, 170] on span "erővel." at bounding box center [636, 178] width 101 height 38
drag, startPoint x: 600, startPoint y: 177, endPoint x: 679, endPoint y: 169, distance: 80.0
click at [679, 169] on span "erővel." at bounding box center [636, 178] width 101 height 38
click at [669, 137] on div at bounding box center [669, 137] width 0 height 0
click at [749, 125] on div at bounding box center [548, 118] width 708 height 44
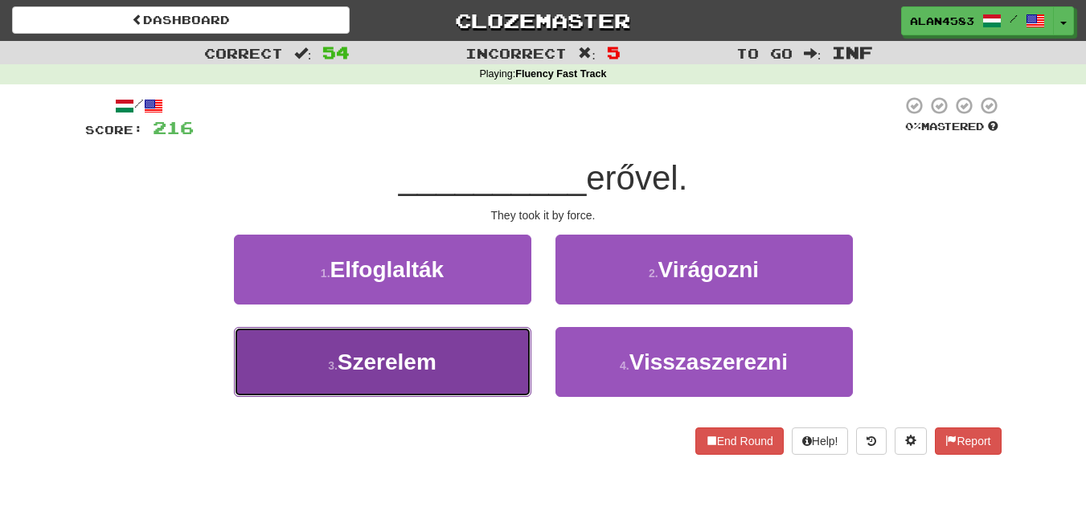
click at [287, 338] on button "3 . Szerelem" at bounding box center [382, 362] width 297 height 70
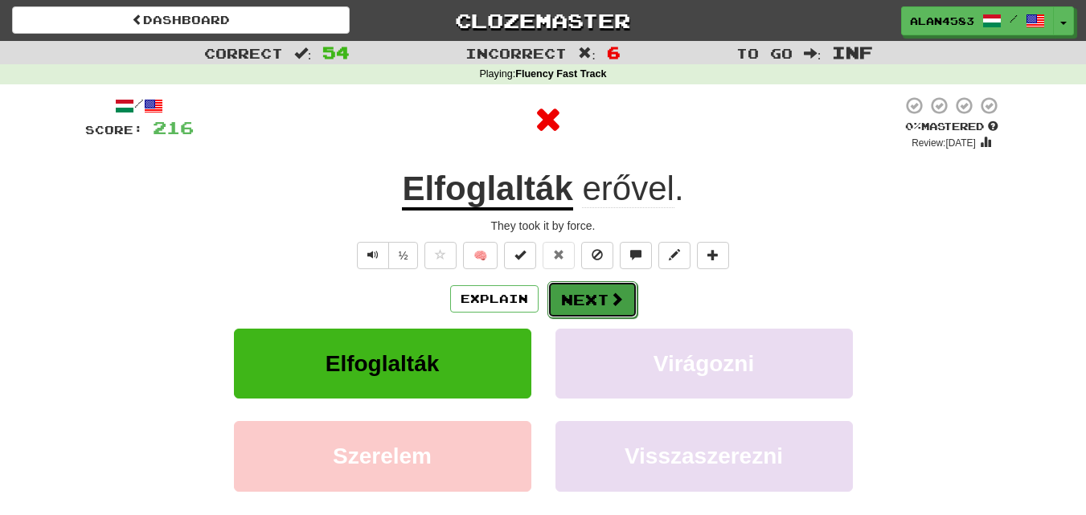
click at [564, 301] on button "Next" at bounding box center [592, 299] width 90 height 37
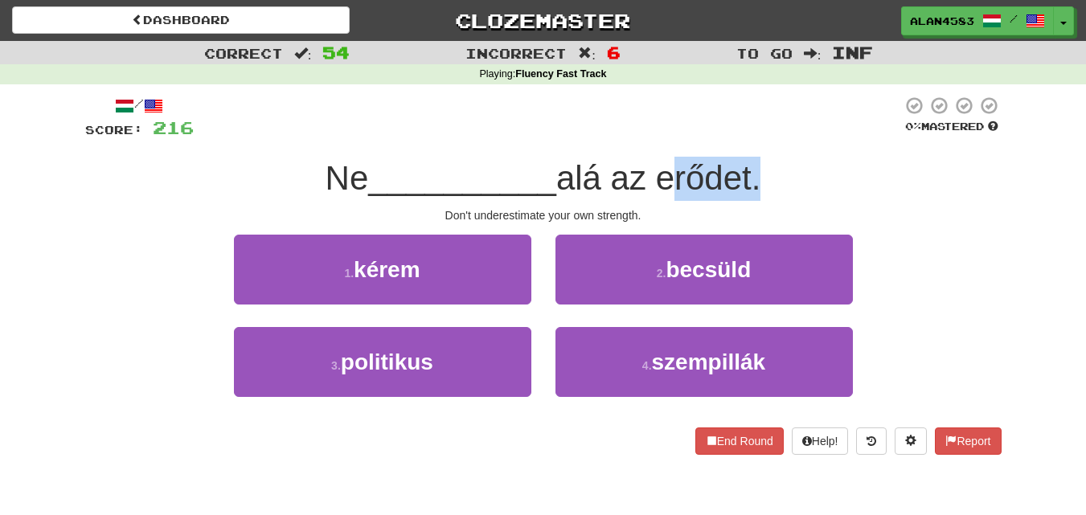
drag, startPoint x: 664, startPoint y: 182, endPoint x: 764, endPoint y: 172, distance: 100.9
click at [761, 172] on span "alá az erődet." at bounding box center [658, 178] width 205 height 38
click at [754, 137] on div at bounding box center [754, 137] width 0 height 0
click at [779, 137] on div at bounding box center [548, 118] width 708 height 44
drag, startPoint x: 608, startPoint y: 178, endPoint x: 572, endPoint y: 178, distance: 36.2
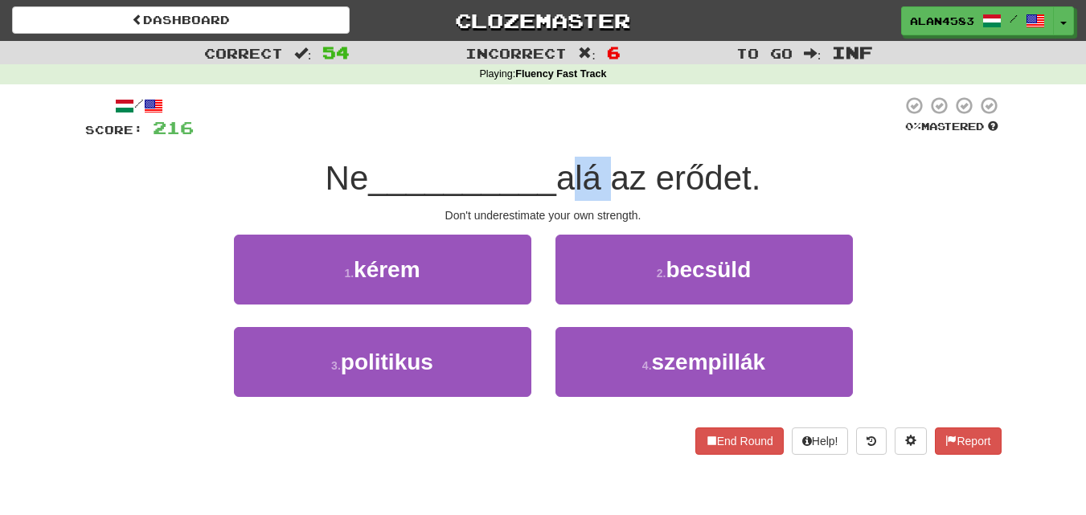
click at [572, 178] on span "alá az erődet." at bounding box center [658, 178] width 205 height 38
click at [562, 137] on div at bounding box center [562, 137] width 0 height 0
click at [524, 151] on div "/ Score: 216 0 % Mastered Ne __________ alá az erődet. Don't underestimate your…" at bounding box center [543, 275] width 916 height 359
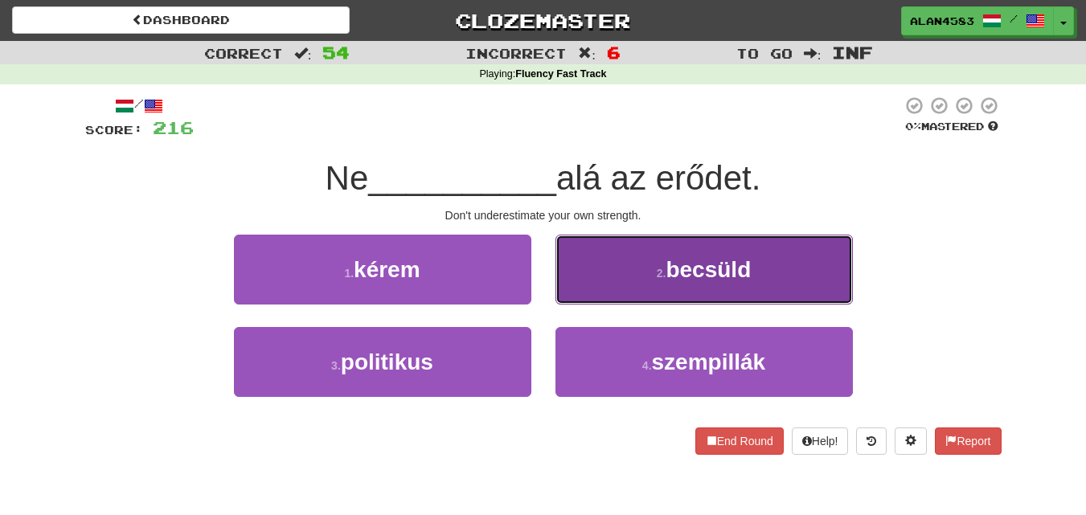
click at [617, 261] on button "2 . becsüld" at bounding box center [703, 270] width 297 height 70
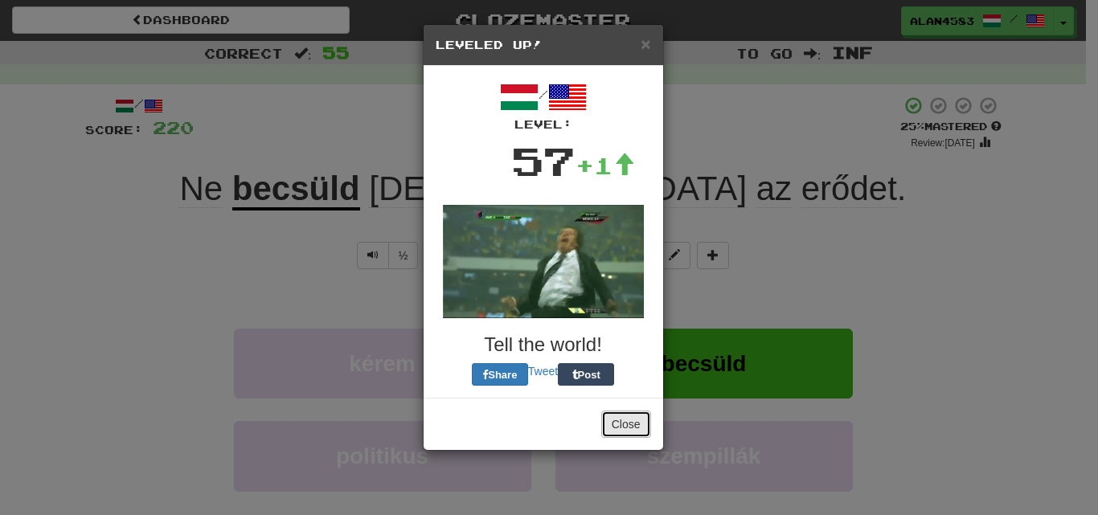
click at [622, 417] on button "Close" at bounding box center [626, 424] width 50 height 27
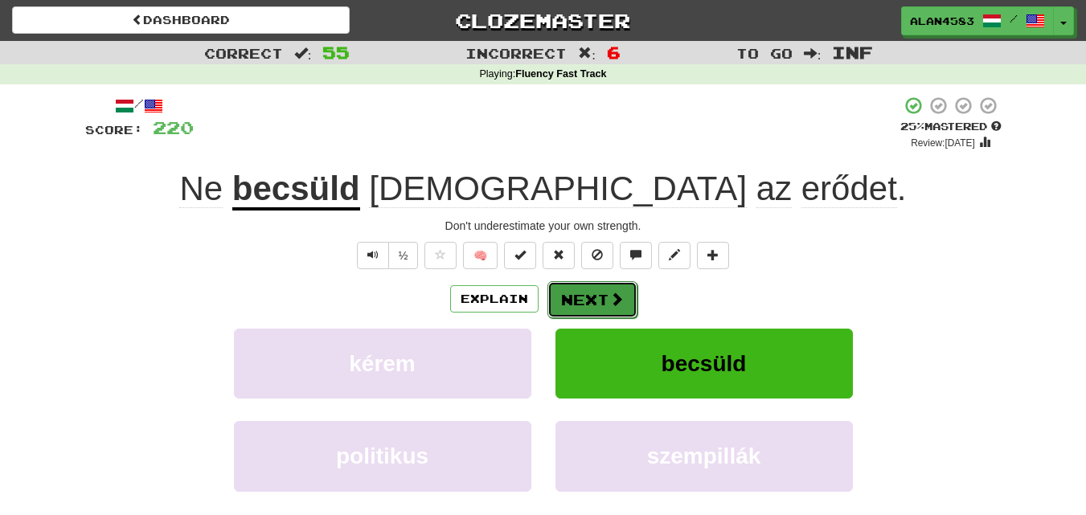
click at [606, 299] on button "Next" at bounding box center [592, 299] width 90 height 37
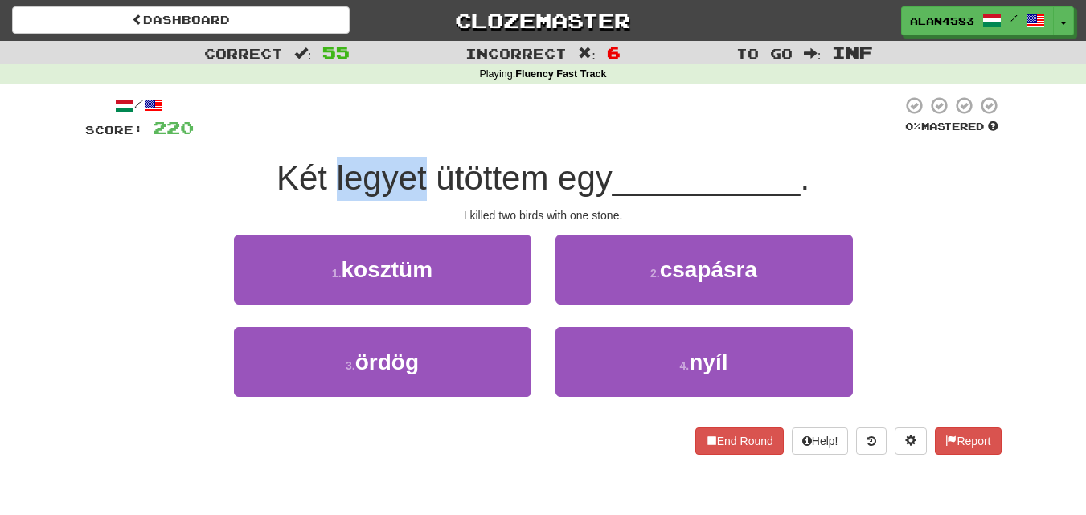
drag, startPoint x: 334, startPoint y: 188, endPoint x: 419, endPoint y: 190, distance: 86.0
click at [419, 190] on span "Két legyet ütöttem egy" at bounding box center [444, 178] width 336 height 38
click at [409, 198] on div at bounding box center [409, 198] width 0 height 0
click at [462, 153] on div "/ Score: 220 0 % Mastered Két legyet ütöttem egy __________ . I killed two bird…" at bounding box center [543, 275] width 916 height 359
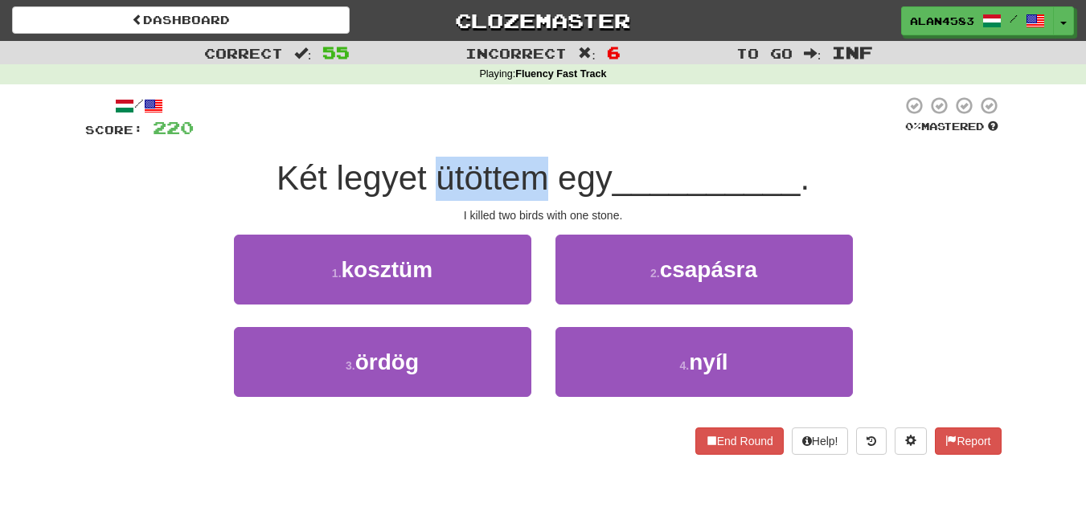
drag, startPoint x: 428, startPoint y: 170, endPoint x: 546, endPoint y: 171, distance: 118.1
click at [546, 171] on span "Két legyet ütöttem egy" at bounding box center [444, 178] width 336 height 38
click at [536, 137] on div at bounding box center [536, 137] width 0 height 0
click at [561, 134] on div at bounding box center [548, 118] width 708 height 44
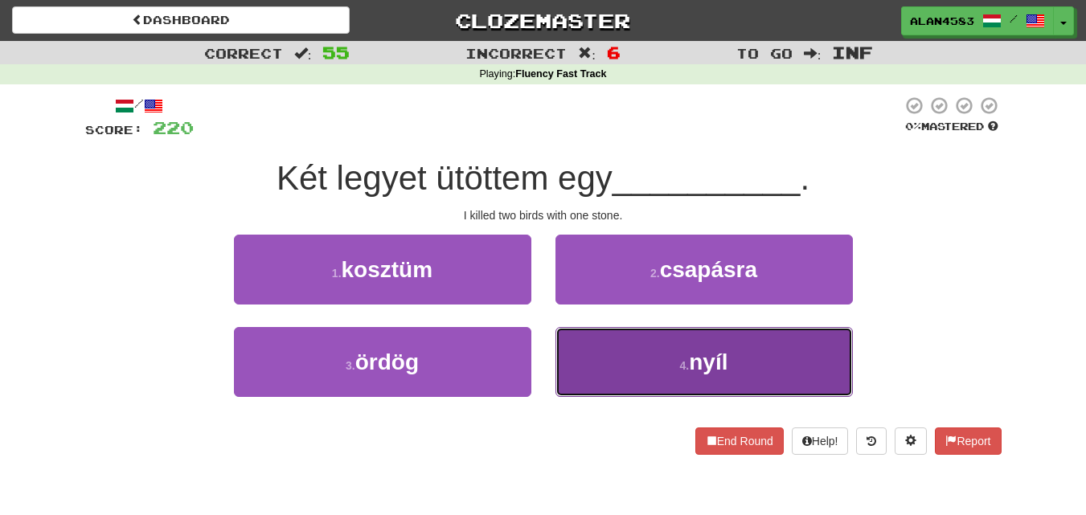
click at [653, 370] on button "4 . nyíl" at bounding box center [703, 362] width 297 height 70
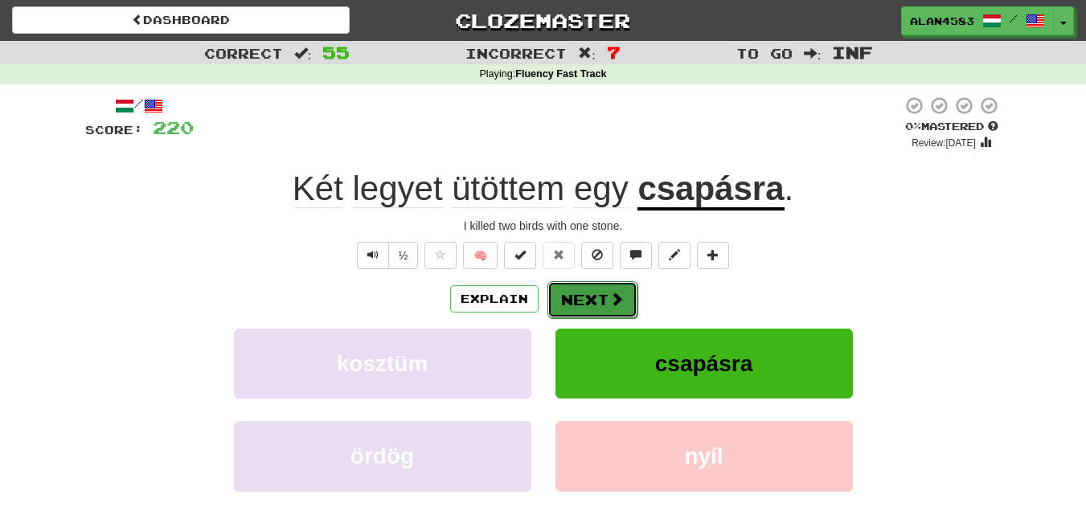
click at [604, 308] on button "Next" at bounding box center [592, 299] width 90 height 37
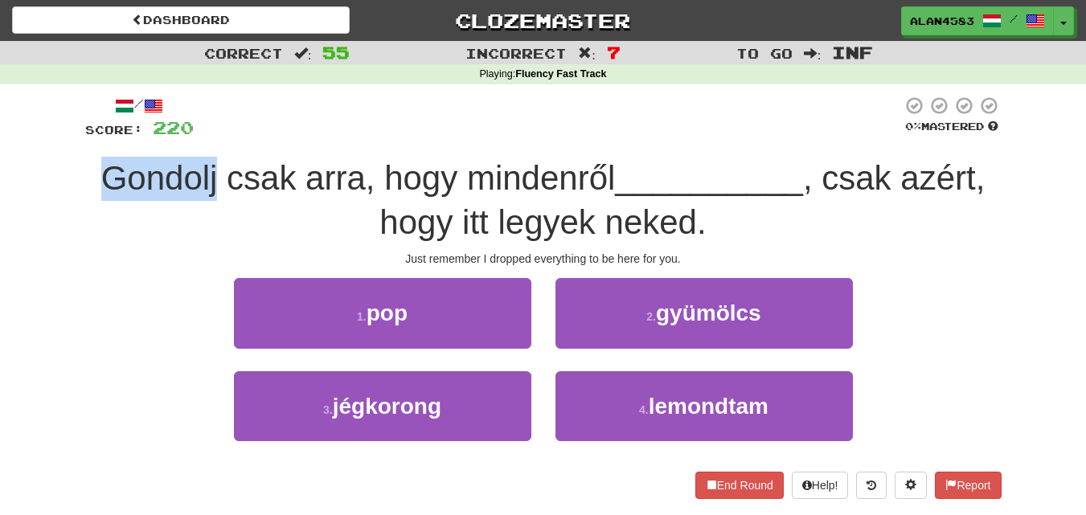
drag, startPoint x: 215, startPoint y: 170, endPoint x: 103, endPoint y: 166, distance: 111.8
click at [103, 166] on span "Gondolj csak arra, hogy mindenről" at bounding box center [358, 178] width 514 height 38
click at [92, 137] on div at bounding box center [92, 137] width 0 height 0
click at [304, 121] on div at bounding box center [548, 118] width 708 height 44
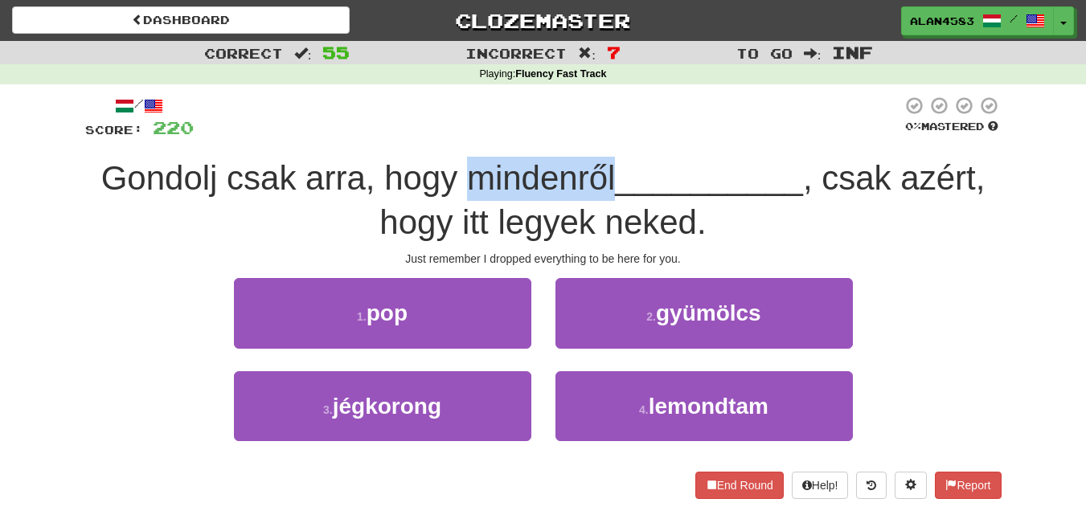
drag, startPoint x: 465, startPoint y: 172, endPoint x: 614, endPoint y: 164, distance: 148.9
click at [614, 164] on span "Gondolj csak arra, hogy mindenről" at bounding box center [358, 178] width 514 height 38
click at [604, 137] on div at bounding box center [604, 137] width 0 height 0
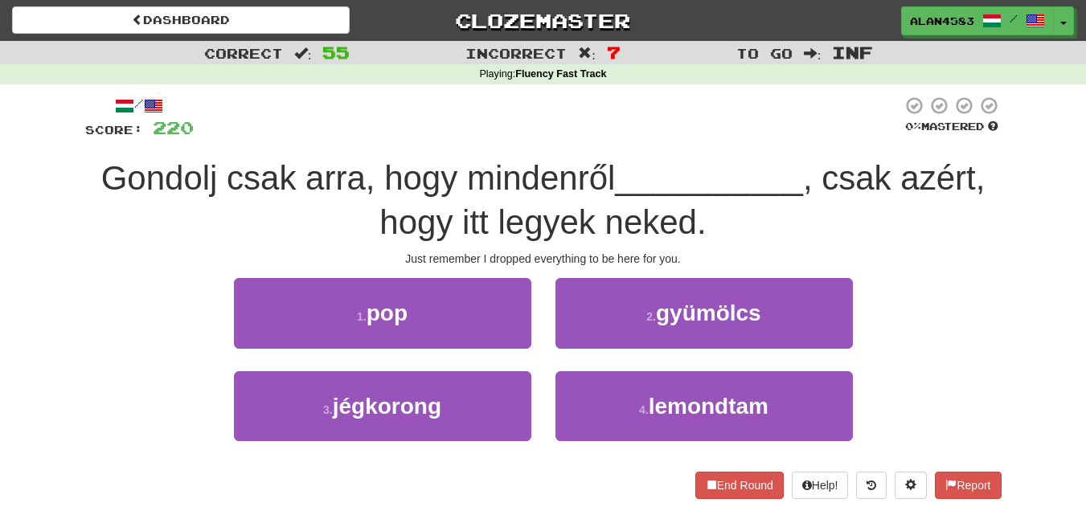
click at [661, 131] on div at bounding box center [548, 118] width 708 height 44
drag, startPoint x: 211, startPoint y: 172, endPoint x: 11, endPoint y: 174, distance: 199.3
click at [11, 174] on div "Correct : 55 Incorrect : 7 To go : Inf Playing : Fluency Fast Track / Score: 22…" at bounding box center [543, 281] width 1086 height 481
click at [1, 137] on div at bounding box center [1, 137] width 0 height 0
click at [65, 243] on div "Correct : 55 Incorrect : 7 To go : Inf Playing : Fluency Fast Track / Score: 22…" at bounding box center [543, 281] width 1086 height 481
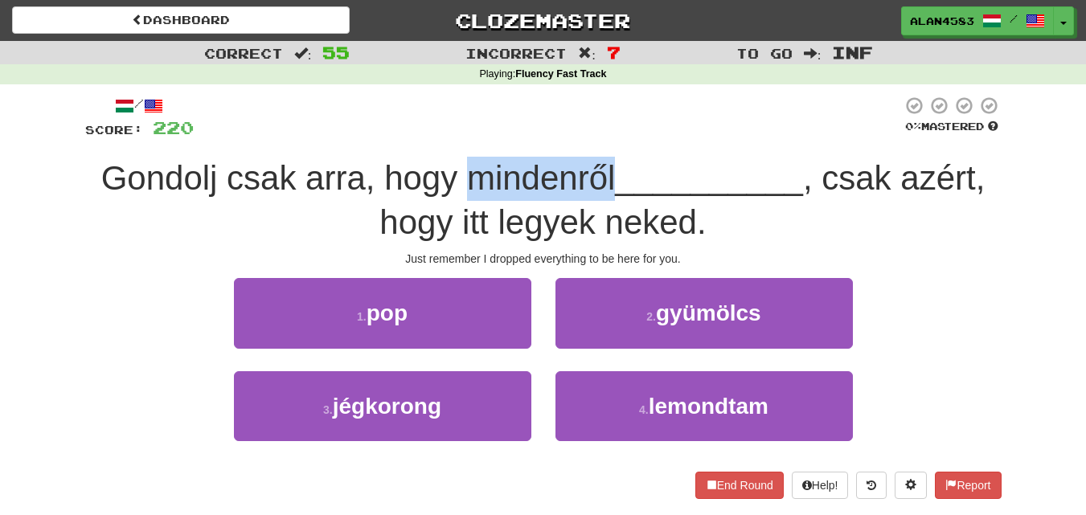
drag, startPoint x: 466, startPoint y: 180, endPoint x: 608, endPoint y: 173, distance: 141.6
click at [608, 173] on span "Gondolj csak arra, hogy mindenről" at bounding box center [358, 178] width 514 height 38
click at [597, 137] on div at bounding box center [597, 137] width 0 height 0
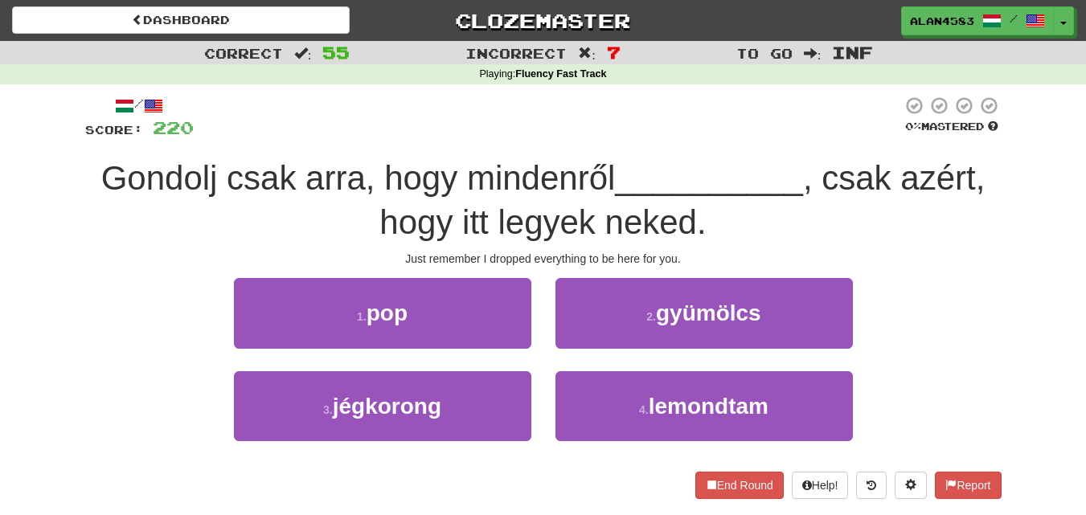
click at [672, 111] on div at bounding box center [548, 118] width 708 height 44
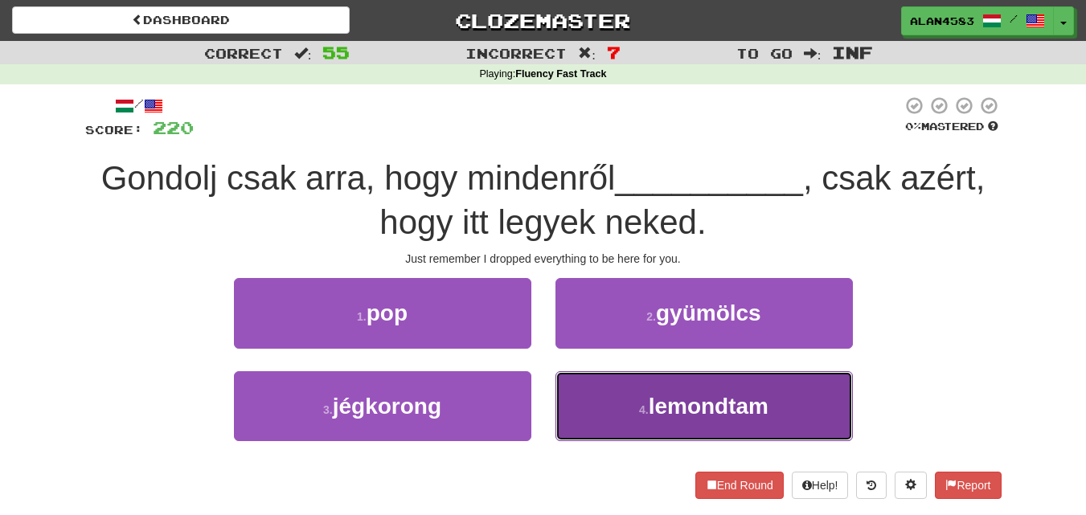
click at [776, 419] on button "4 . lemondtam" at bounding box center [703, 406] width 297 height 70
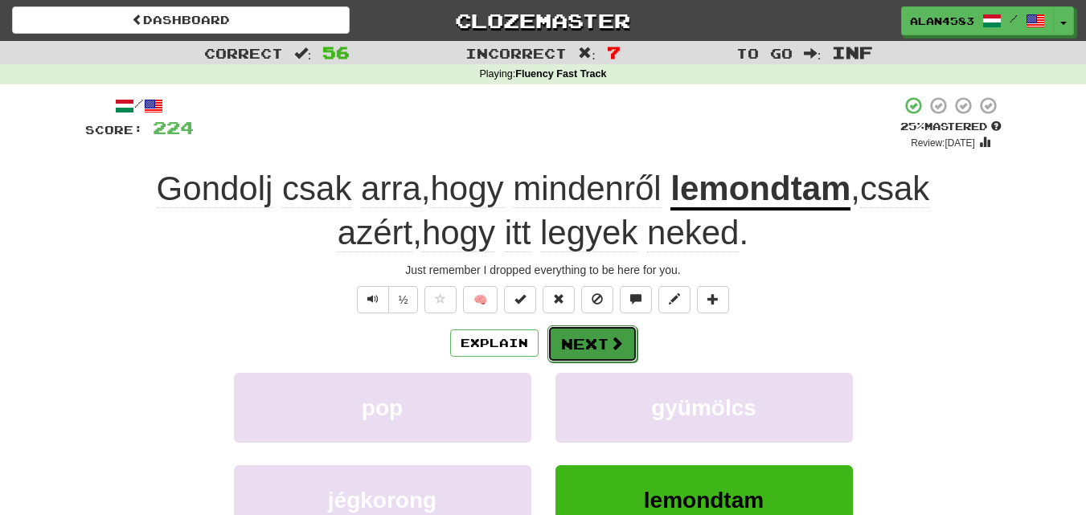
click at [555, 336] on button "Next" at bounding box center [592, 343] width 90 height 37
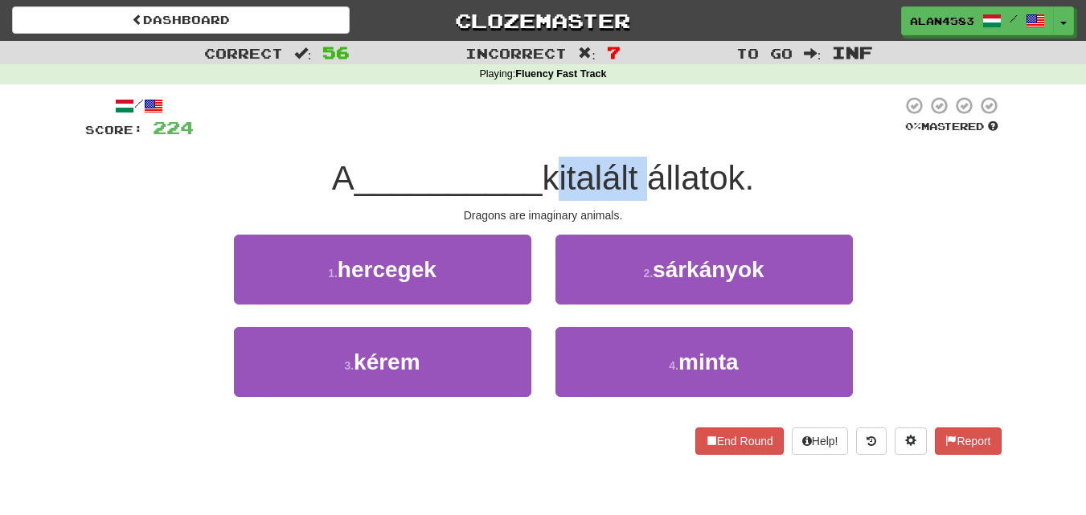
drag, startPoint x: 551, startPoint y: 185, endPoint x: 647, endPoint y: 178, distance: 95.9
click at [647, 178] on span "kitalált állatok." at bounding box center [648, 178] width 212 height 38
click at [636, 137] on div at bounding box center [636, 137] width 0 height 0
click at [714, 155] on div "/ Score: 224 0 % Mastered A __________ kitalált állatok. Dragons are imaginary …" at bounding box center [543, 275] width 916 height 359
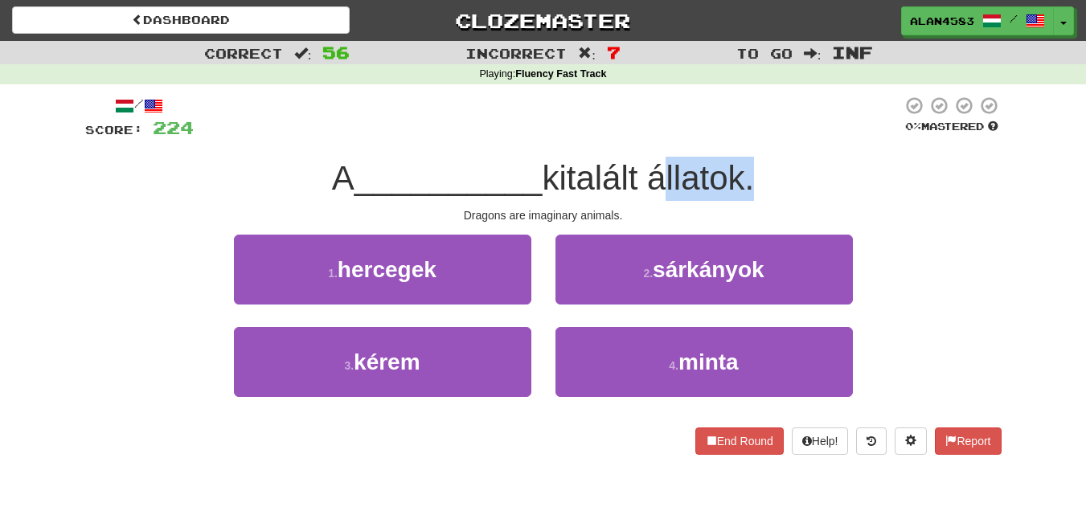
drag, startPoint x: 653, startPoint y: 180, endPoint x: 746, endPoint y: 174, distance: 92.6
click at [746, 174] on span "kitalált állatok." at bounding box center [648, 178] width 212 height 38
click at [735, 137] on div at bounding box center [735, 137] width 0 height 0
click at [777, 130] on div at bounding box center [548, 118] width 708 height 44
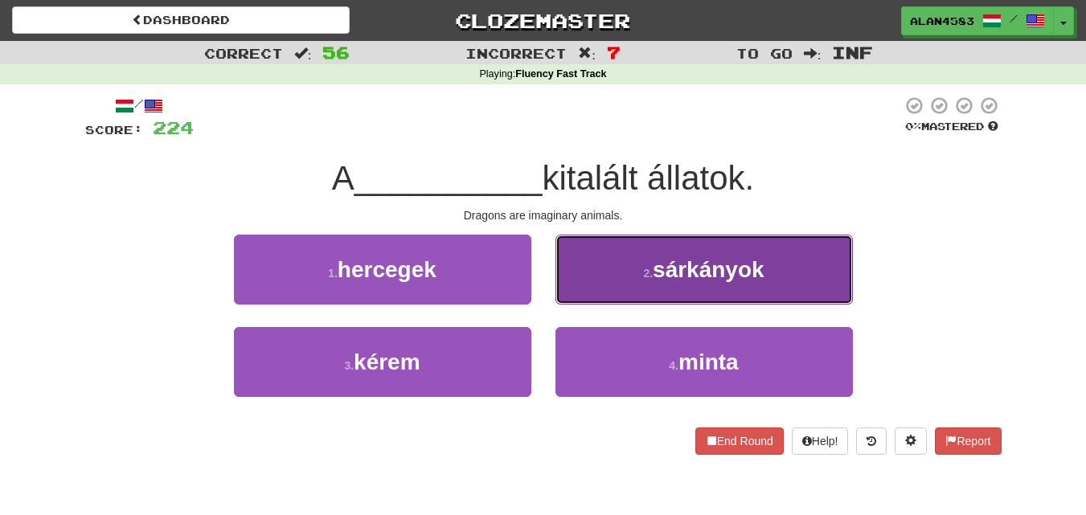
click at [710, 248] on button "2 . sárkányok" at bounding box center [703, 270] width 297 height 70
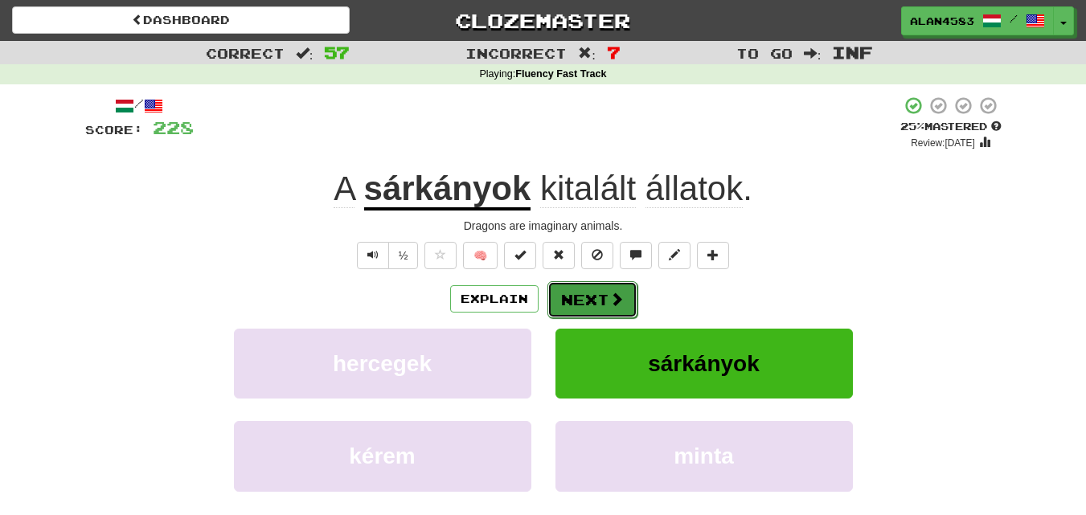
click at [594, 302] on button "Next" at bounding box center [592, 299] width 90 height 37
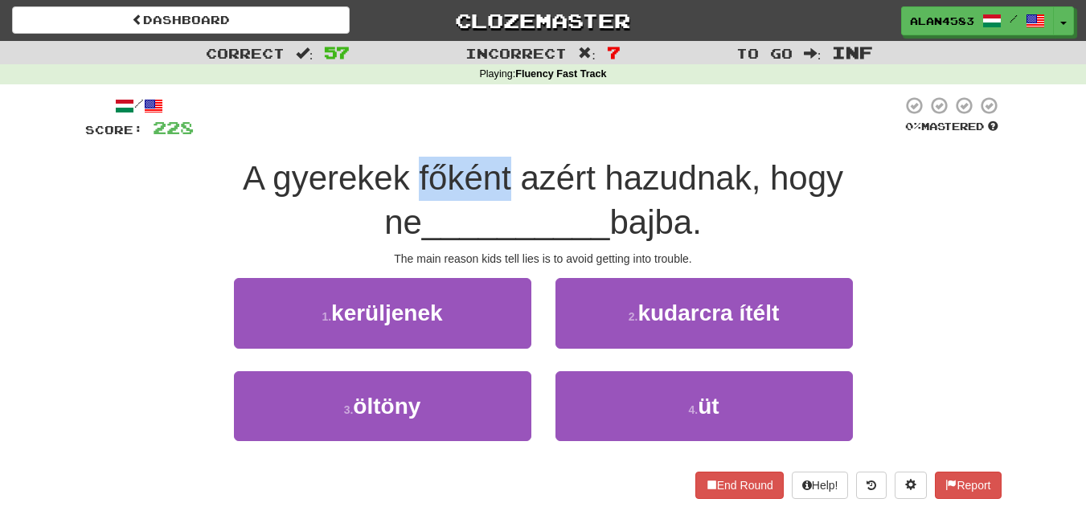
drag, startPoint x: 298, startPoint y: 169, endPoint x: 390, endPoint y: 166, distance: 91.7
click at [390, 166] on span "A gyerekek főként azért hazudnak, hogy ne" at bounding box center [543, 200] width 600 height 82
click at [379, 137] on div at bounding box center [379, 137] width 0 height 0
click at [421, 145] on div "/ Score: 228 0 % Mastered A gyerekek főként azért hazudnak, hogy ne __________ …" at bounding box center [543, 297] width 916 height 403
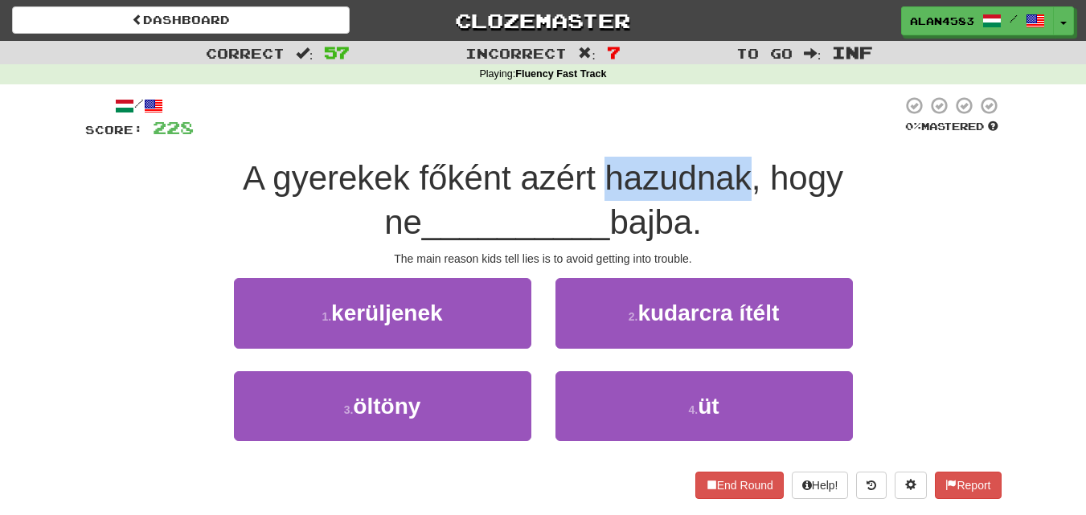
drag, startPoint x: 486, startPoint y: 169, endPoint x: 627, endPoint y: 166, distance: 140.7
click at [627, 166] on span "A gyerekek főként azért hazudnak, hogy ne" at bounding box center [543, 200] width 600 height 82
click at [616, 137] on div at bounding box center [616, 137] width 0 height 0
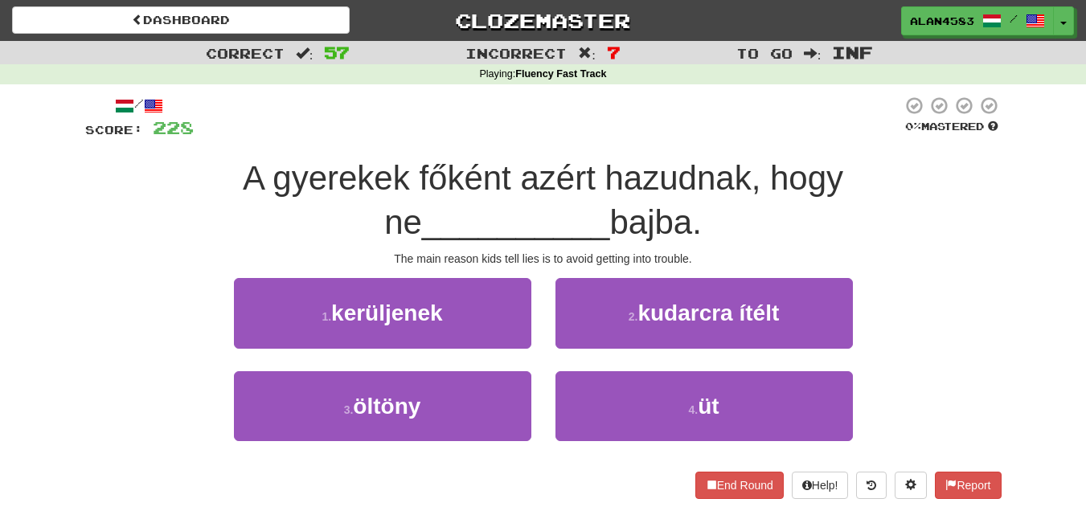
click at [660, 126] on div at bounding box center [548, 118] width 708 height 44
drag, startPoint x: 579, startPoint y: 220, endPoint x: 502, endPoint y: 216, distance: 77.3
click at [609, 216] on span "bajba." at bounding box center [655, 222] width 92 height 38
click at [492, 181] on div at bounding box center [492, 181] width 0 height 0
click at [415, 188] on span "A gyerekek főként azért hazudnak, hogy ne" at bounding box center [543, 200] width 600 height 82
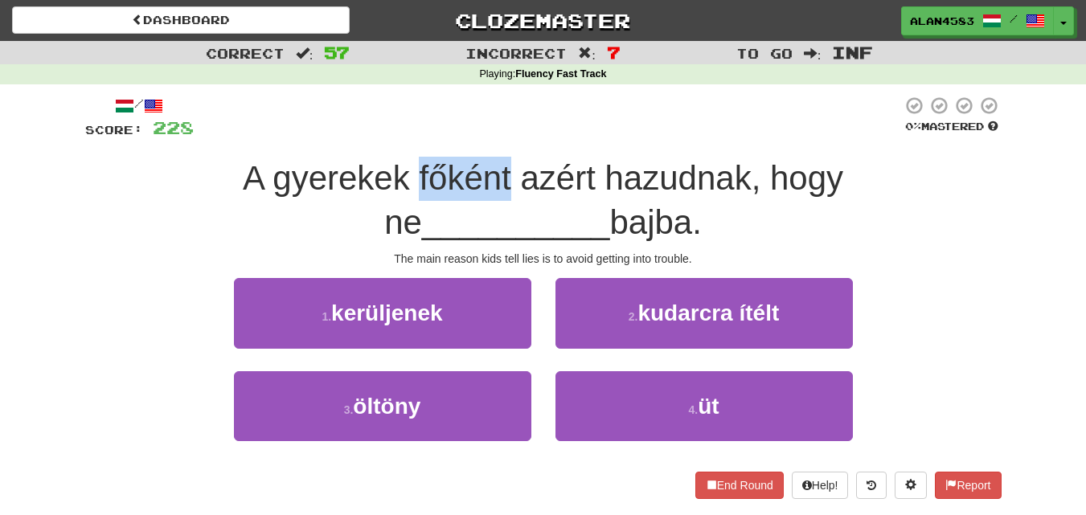
drag, startPoint x: 294, startPoint y: 177, endPoint x: 389, endPoint y: 167, distance: 95.3
click at [389, 167] on span "A gyerekek főként azért hazudnak, hogy ne" at bounding box center [543, 200] width 600 height 82
click at [379, 137] on div at bounding box center [379, 137] width 0 height 0
click at [460, 111] on div at bounding box center [548, 118] width 708 height 44
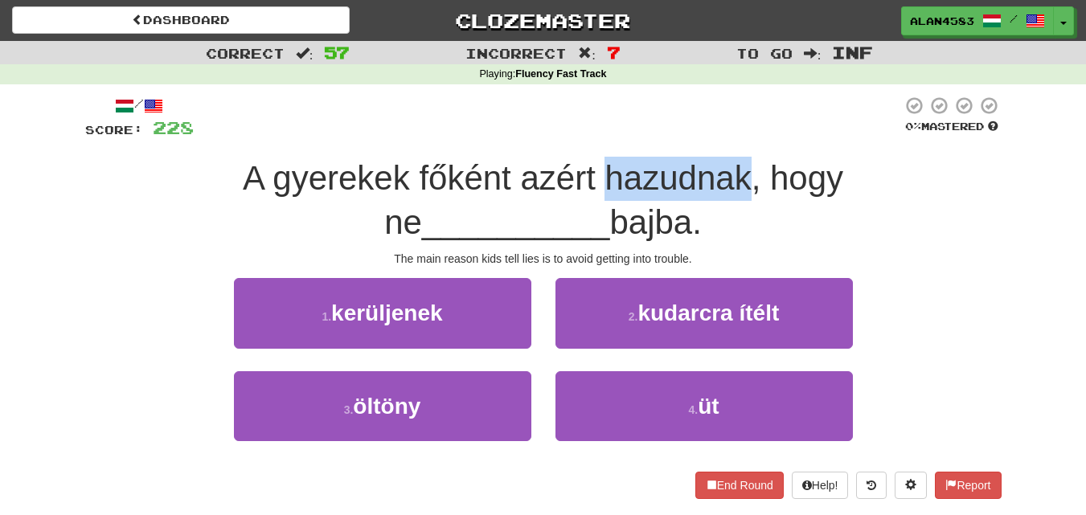
drag, startPoint x: 482, startPoint y: 170, endPoint x: 628, endPoint y: 168, distance: 146.3
click at [628, 168] on span "A gyerekek főként azért hazudnak, hogy ne" at bounding box center [543, 200] width 600 height 82
click at [618, 137] on div at bounding box center [618, 137] width 0 height 0
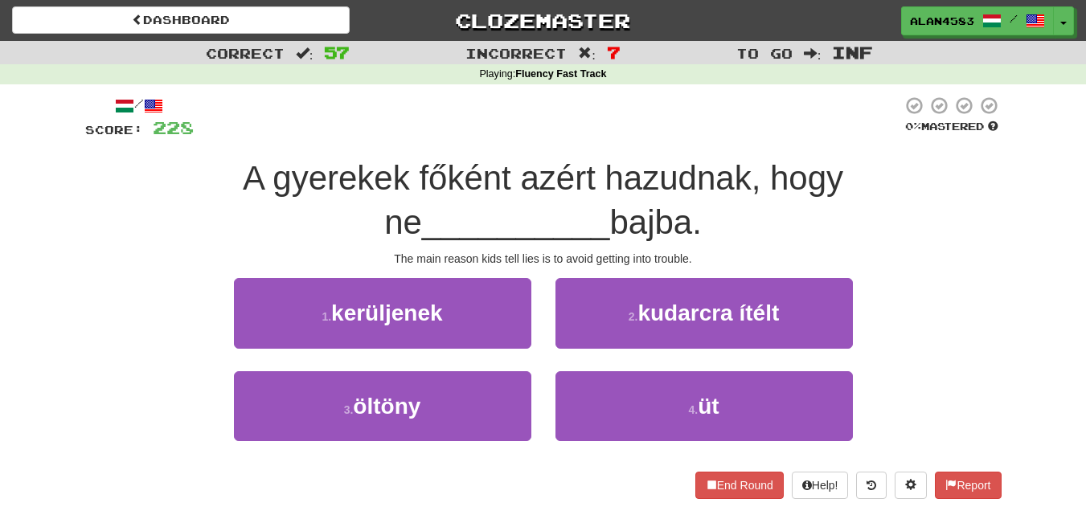
click at [665, 106] on div at bounding box center [548, 118] width 708 height 44
drag, startPoint x: 579, startPoint y: 220, endPoint x: 490, endPoint y: 220, distance: 88.4
click at [490, 220] on div "A gyerekek főként azért hazudnak, hogy ne __________ bajba." at bounding box center [543, 201] width 916 height 88
click at [480, 181] on div at bounding box center [480, 181] width 0 height 0
click at [358, 215] on div "A gyerekek főként azért hazudnak, hogy ne __________ bajba." at bounding box center [543, 201] width 916 height 88
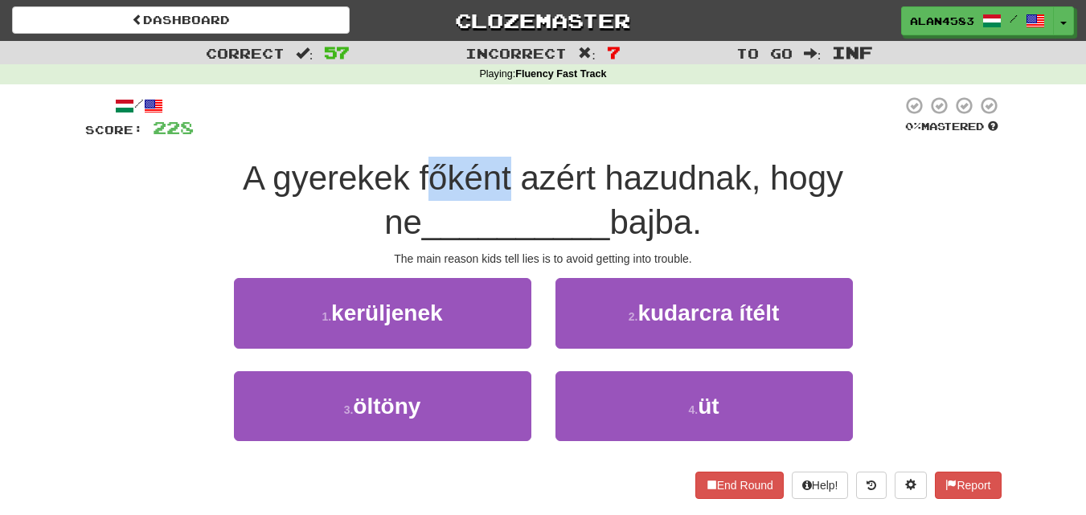
drag, startPoint x: 387, startPoint y: 182, endPoint x: 304, endPoint y: 180, distance: 83.6
click at [304, 180] on span "A gyerekek főként azért hazudnak, hogy ne" at bounding box center [543, 200] width 600 height 82
drag, startPoint x: 296, startPoint y: 180, endPoint x: 392, endPoint y: 177, distance: 96.5
click at [392, 177] on span "A gyerekek főként azért hazudnak, hogy ne" at bounding box center [543, 200] width 600 height 82
click at [382, 137] on div at bounding box center [382, 137] width 0 height 0
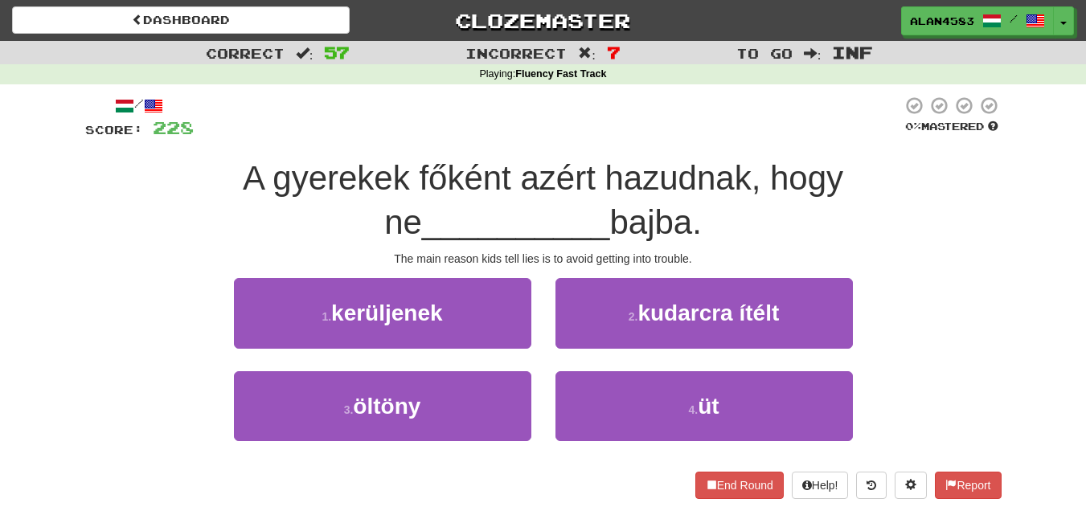
click at [411, 117] on div at bounding box center [548, 118] width 708 height 44
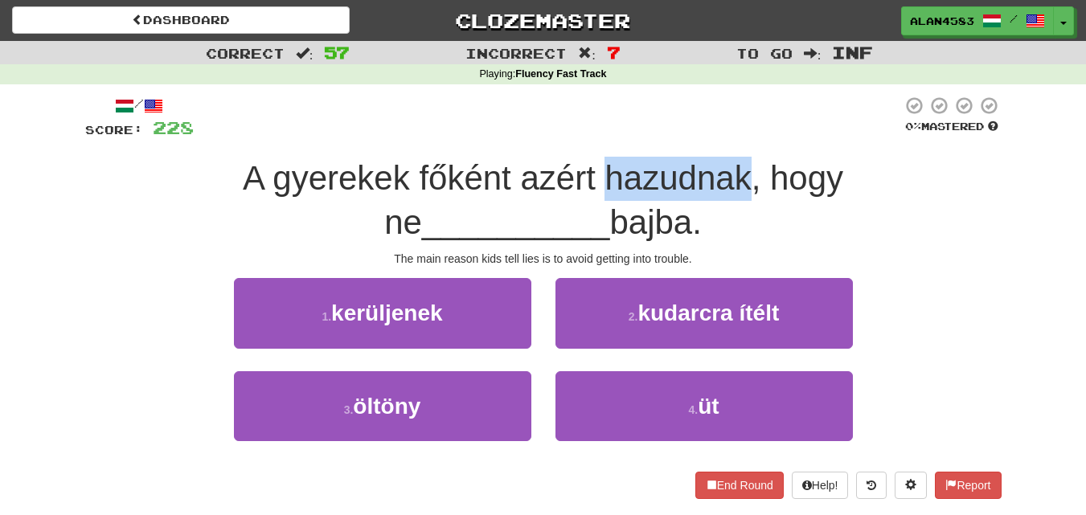
drag, startPoint x: 480, startPoint y: 173, endPoint x: 626, endPoint y: 170, distance: 146.3
click at [626, 170] on span "A gyerekek főként azért hazudnak, hogy ne" at bounding box center [543, 200] width 600 height 82
click at [616, 137] on div at bounding box center [616, 137] width 0 height 0
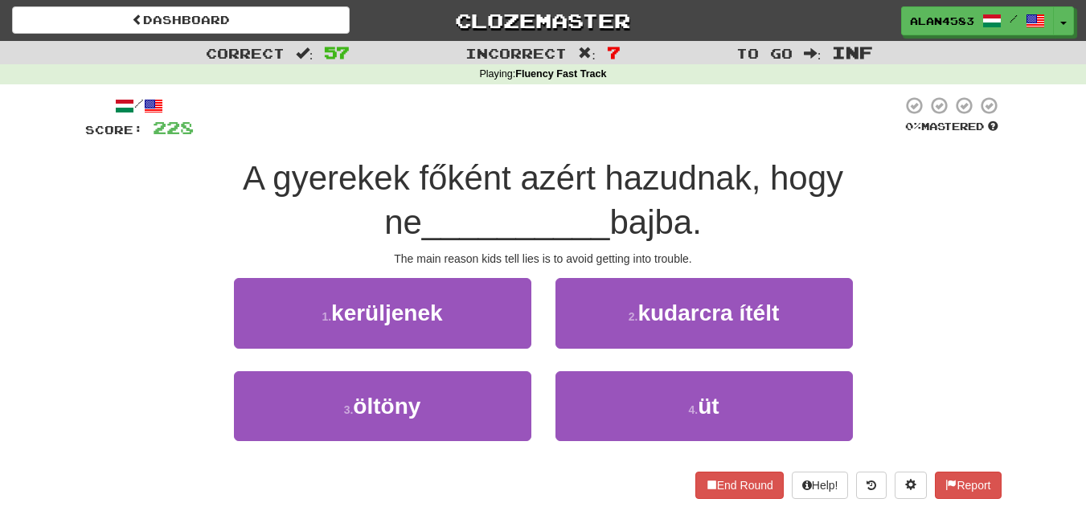
click at [652, 125] on div at bounding box center [548, 118] width 708 height 44
drag, startPoint x: 578, startPoint y: 215, endPoint x: 493, endPoint y: 211, distance: 84.5
click at [493, 211] on div "A gyerekek főként azért hazudnak, hogy ne __________ bajba." at bounding box center [543, 201] width 916 height 88
click at [483, 181] on div at bounding box center [483, 181] width 0 height 0
click at [419, 195] on span "A gyerekek főként azért hazudnak, hogy ne" at bounding box center [543, 200] width 600 height 82
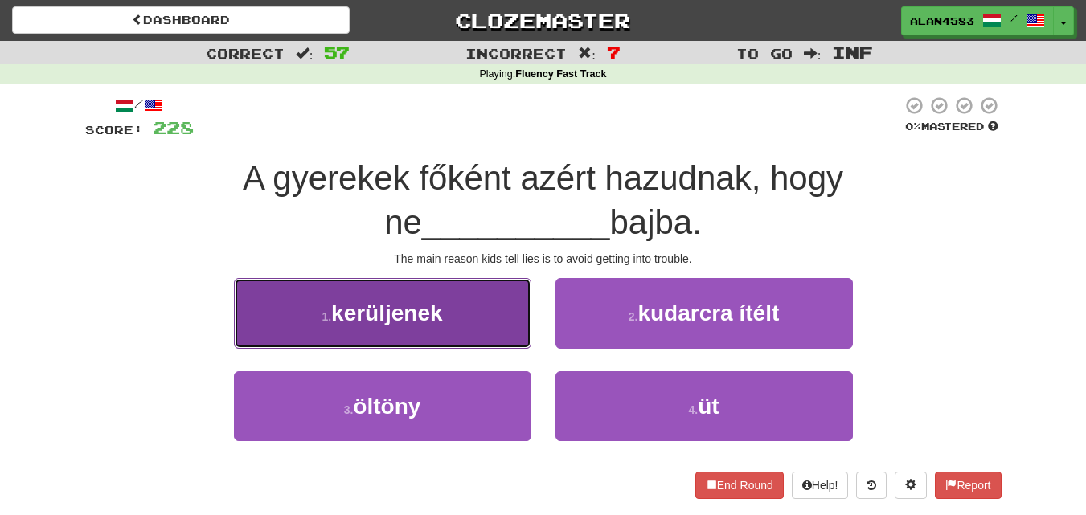
click at [370, 306] on span "kerüljenek" at bounding box center [387, 313] width 112 height 25
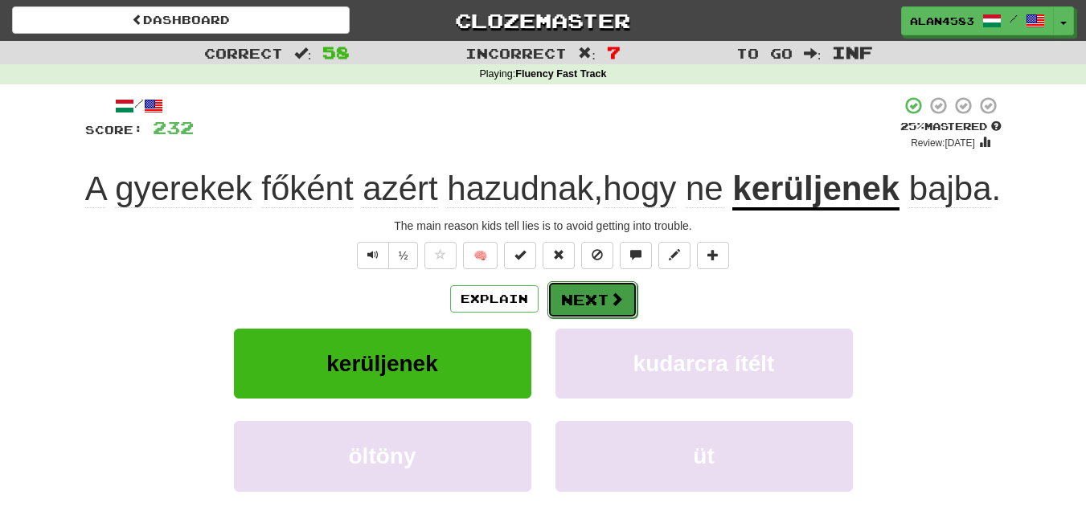
click at [600, 318] on button "Next" at bounding box center [592, 299] width 90 height 37
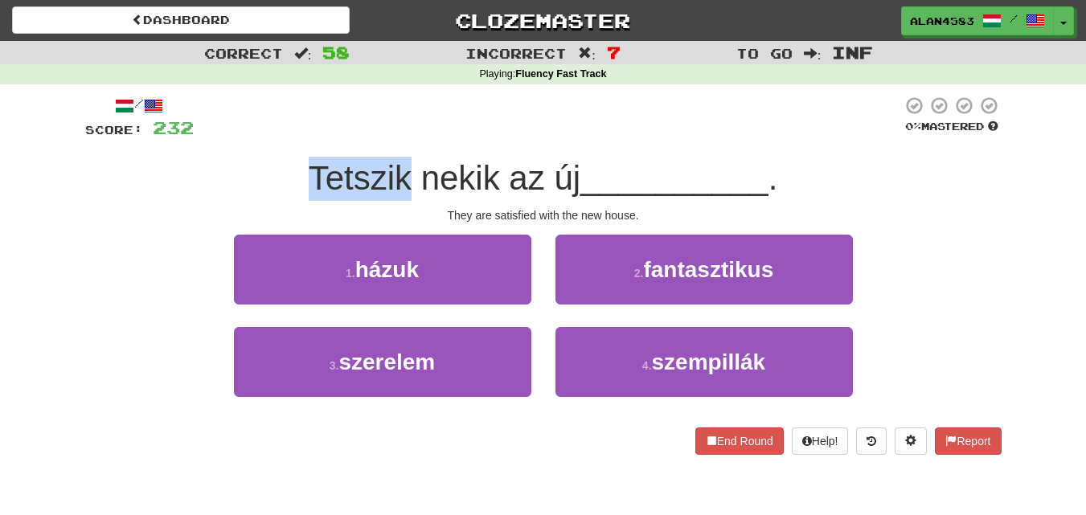
drag, startPoint x: 407, startPoint y: 171, endPoint x: 273, endPoint y: 170, distance: 133.4
click at [273, 170] on div "Tetszik nekik az új __________ ." at bounding box center [543, 179] width 916 height 44
click at [263, 137] on div at bounding box center [263, 137] width 0 height 0
click at [231, 113] on div at bounding box center [548, 118] width 708 height 44
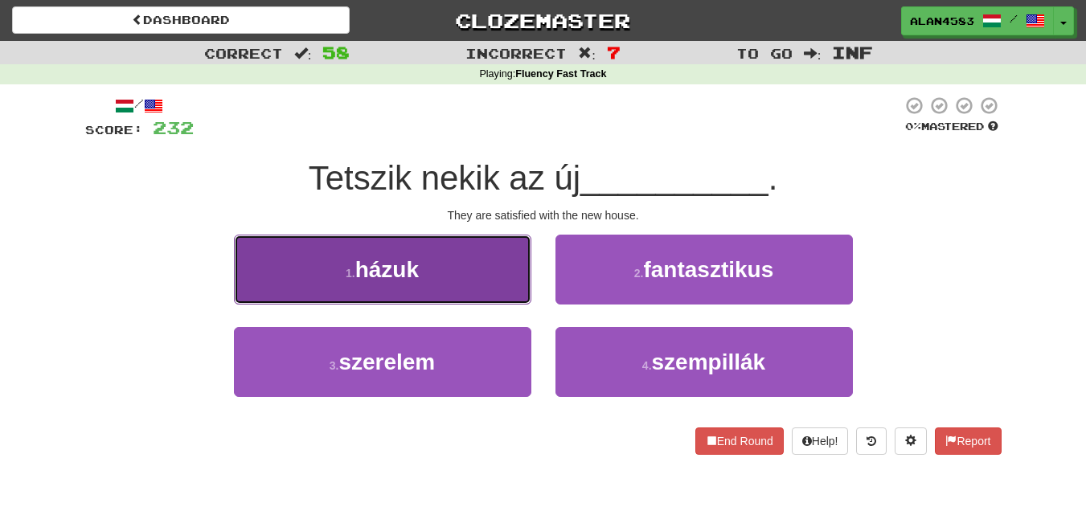
click at [344, 252] on button "1 . házuk" at bounding box center [382, 270] width 297 height 70
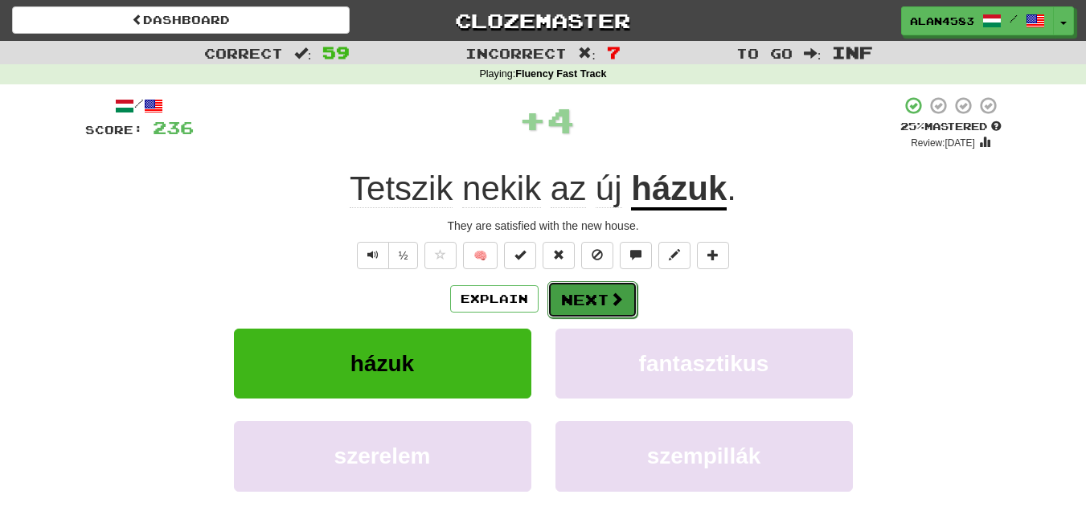
click at [599, 291] on button "Next" at bounding box center [592, 299] width 90 height 37
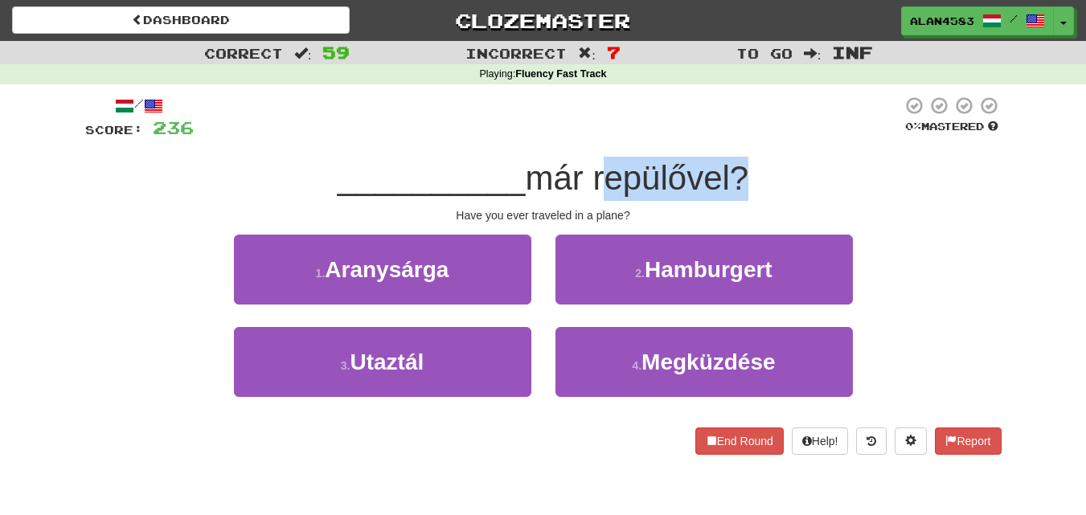
drag, startPoint x: 595, startPoint y: 173, endPoint x: 732, endPoint y: 170, distance: 136.6
click at [732, 170] on span "már repülővel?" at bounding box center [636, 178] width 223 height 38
click at [722, 137] on div at bounding box center [722, 137] width 0 height 0
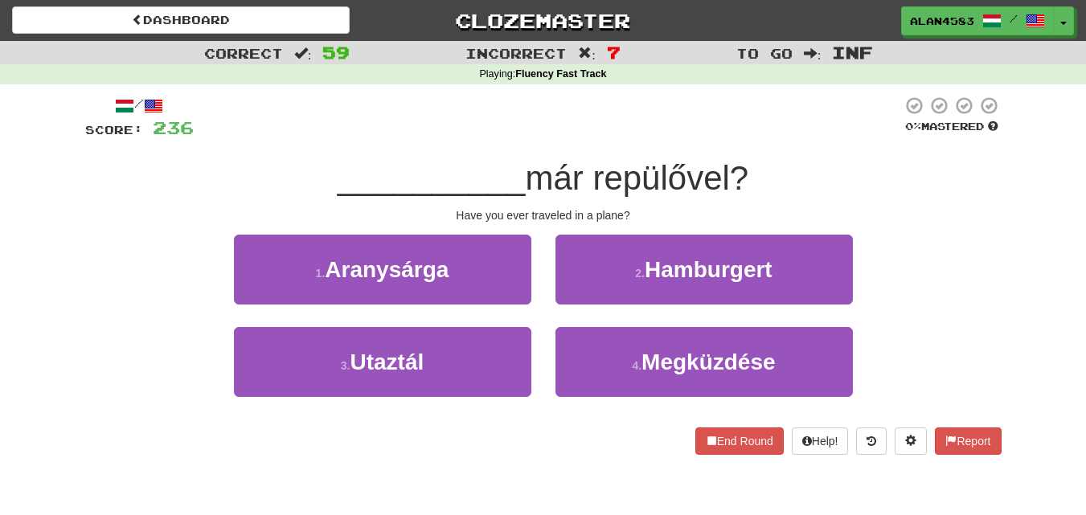
click at [758, 128] on div at bounding box center [548, 118] width 708 height 44
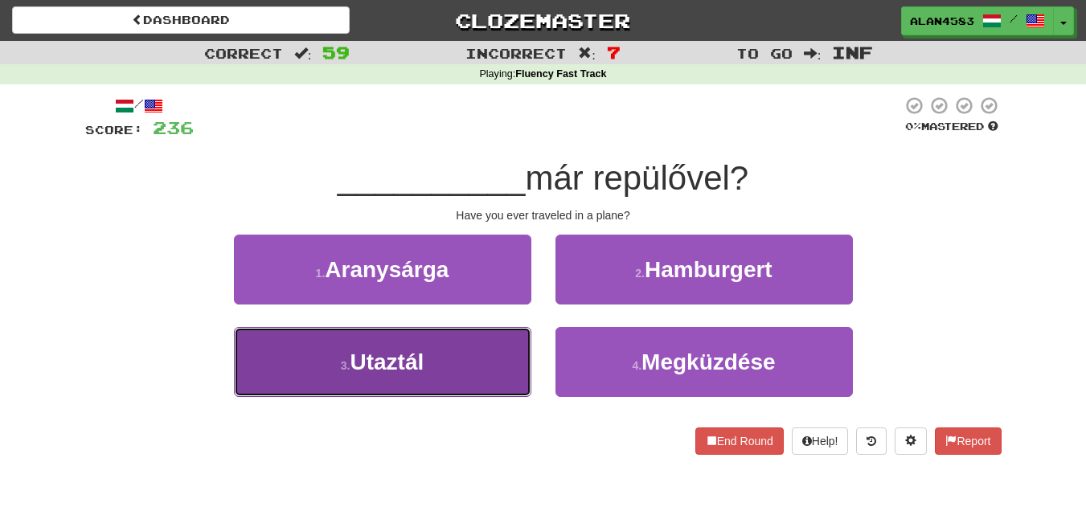
click at [361, 381] on button "3 . Utaztál" at bounding box center [382, 362] width 297 height 70
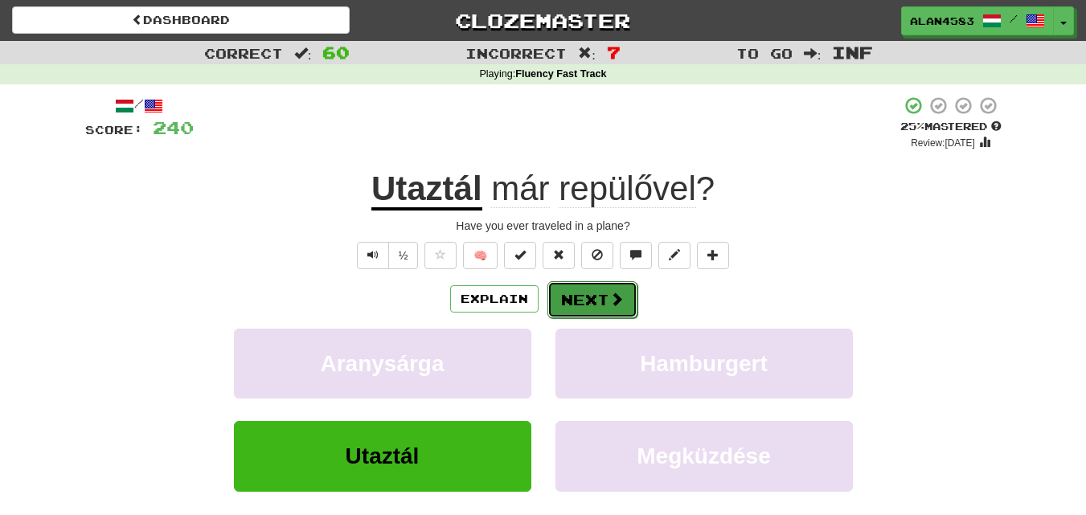
click at [600, 305] on button "Next" at bounding box center [592, 299] width 90 height 37
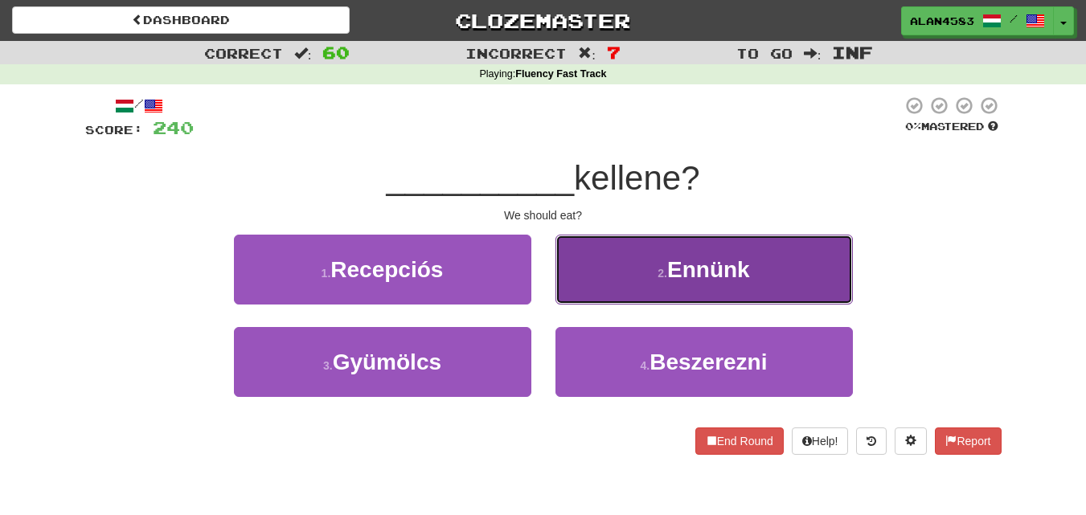
click at [632, 275] on button "2 . [GEOGRAPHIC_DATA]" at bounding box center [703, 270] width 297 height 70
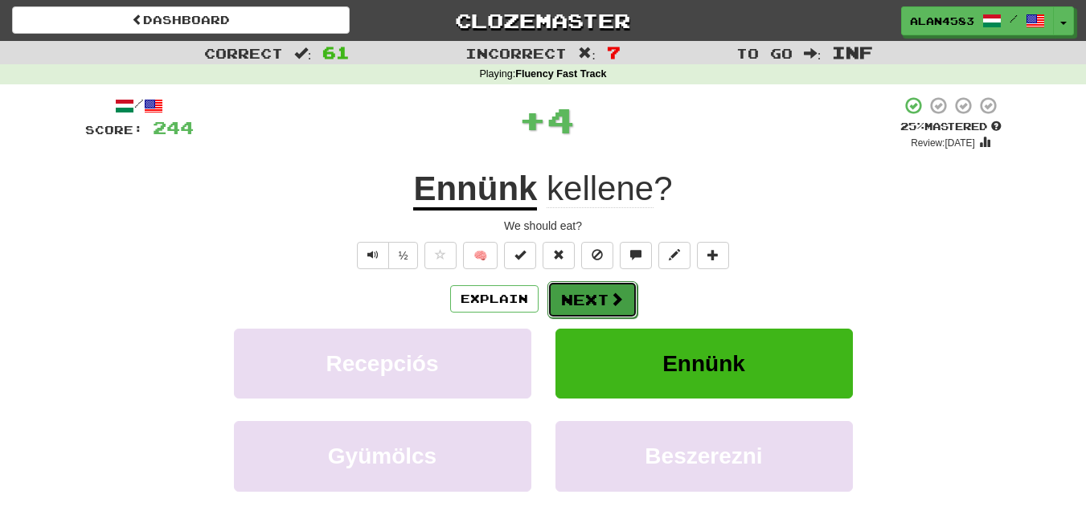
click at [595, 297] on button "Next" at bounding box center [592, 299] width 90 height 37
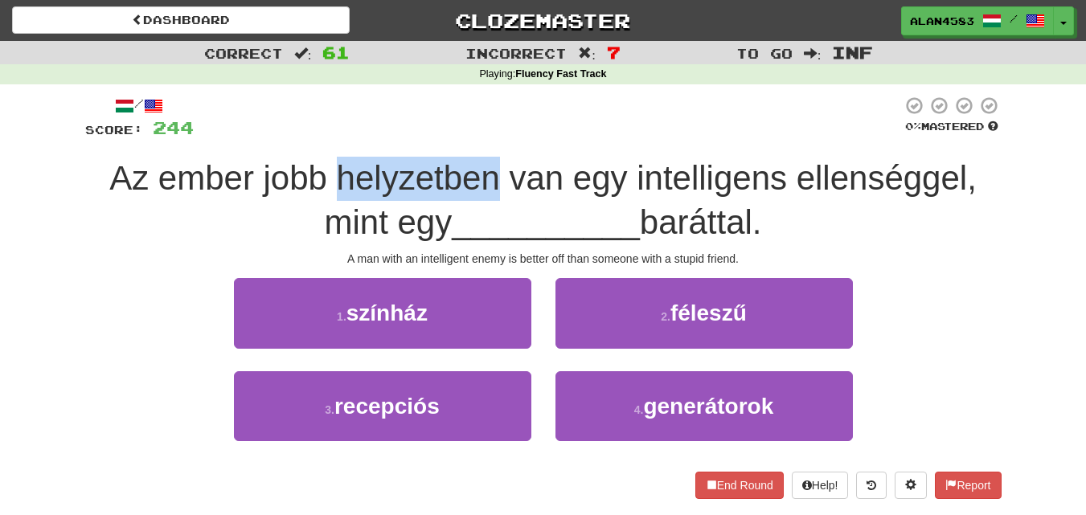
drag, startPoint x: 342, startPoint y: 170, endPoint x: 496, endPoint y: 164, distance: 154.4
click at [496, 164] on span "Az ember jobb helyzetben van egy intelligens ellenséggel, mint egy" at bounding box center [542, 200] width 867 height 82
click at [485, 137] on div at bounding box center [485, 137] width 0 height 0
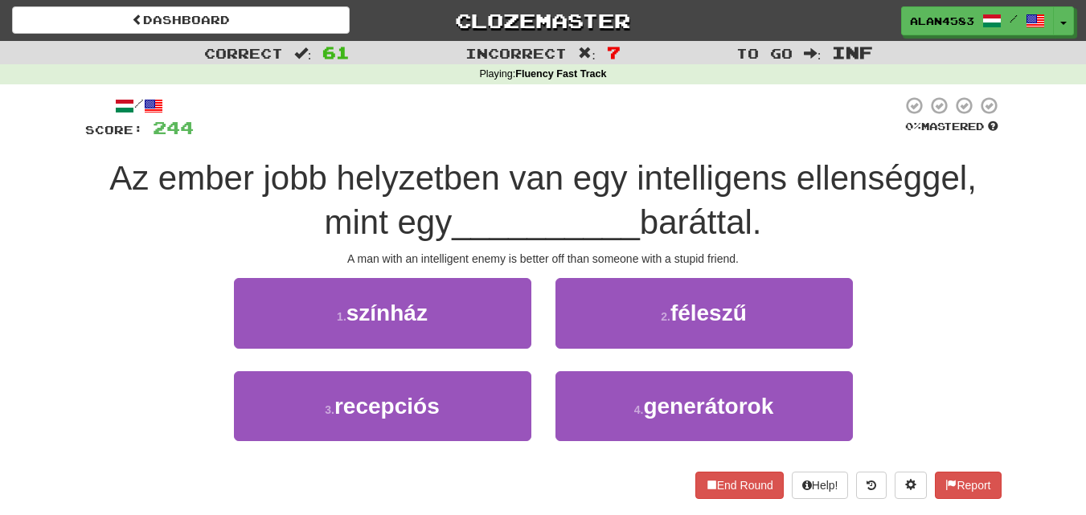
click at [538, 122] on div at bounding box center [548, 118] width 708 height 44
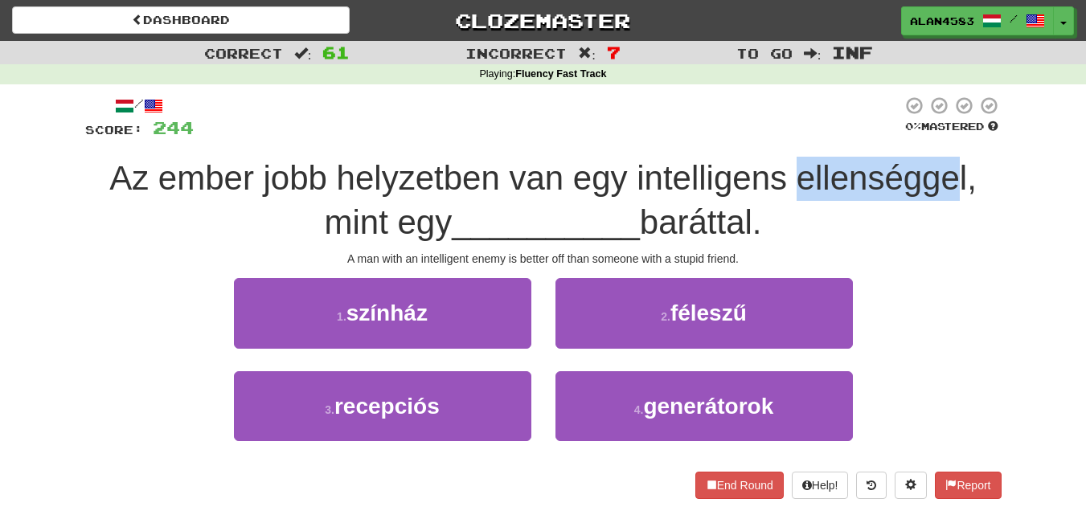
drag, startPoint x: 804, startPoint y: 174, endPoint x: 964, endPoint y: 167, distance: 160.1
click at [964, 167] on span "Az ember jobb helyzetben van egy intelligens ellenséggel, mint egy" at bounding box center [542, 200] width 867 height 82
click at [953, 137] on div at bounding box center [953, 137] width 0 height 0
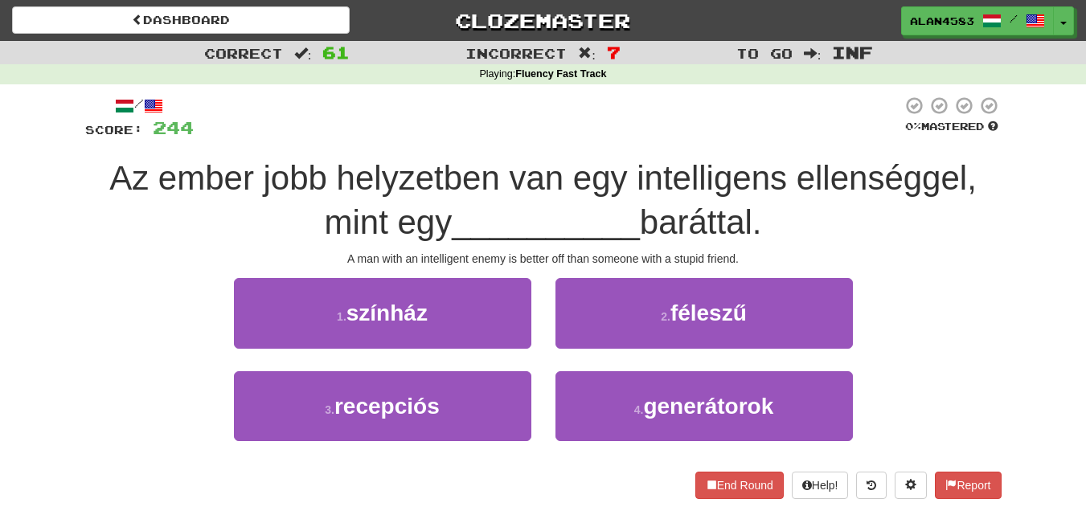
click at [999, 145] on div "/ Score: 244 0 % Mastered Az ember jobb helyzetben van egy intelligens ellenség…" at bounding box center [543, 297] width 916 height 403
drag, startPoint x: 649, startPoint y: 220, endPoint x: 764, endPoint y: 216, distance: 115.8
click at [762, 216] on span "baráttal." at bounding box center [701, 222] width 122 height 38
click at [754, 181] on div at bounding box center [754, 181] width 0 height 0
click at [780, 99] on div at bounding box center [548, 118] width 708 height 44
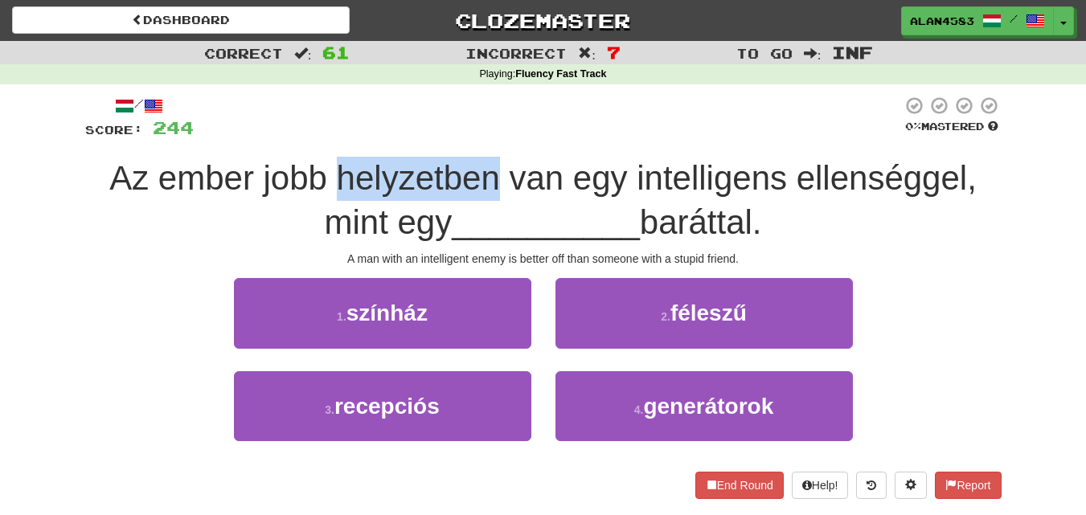
drag, startPoint x: 337, startPoint y: 170, endPoint x: 497, endPoint y: 165, distance: 160.8
click at [497, 165] on span "Az ember jobb helyzetben van egy intelligens ellenséggel, mint egy" at bounding box center [542, 200] width 867 height 82
click at [487, 137] on div at bounding box center [487, 137] width 0 height 0
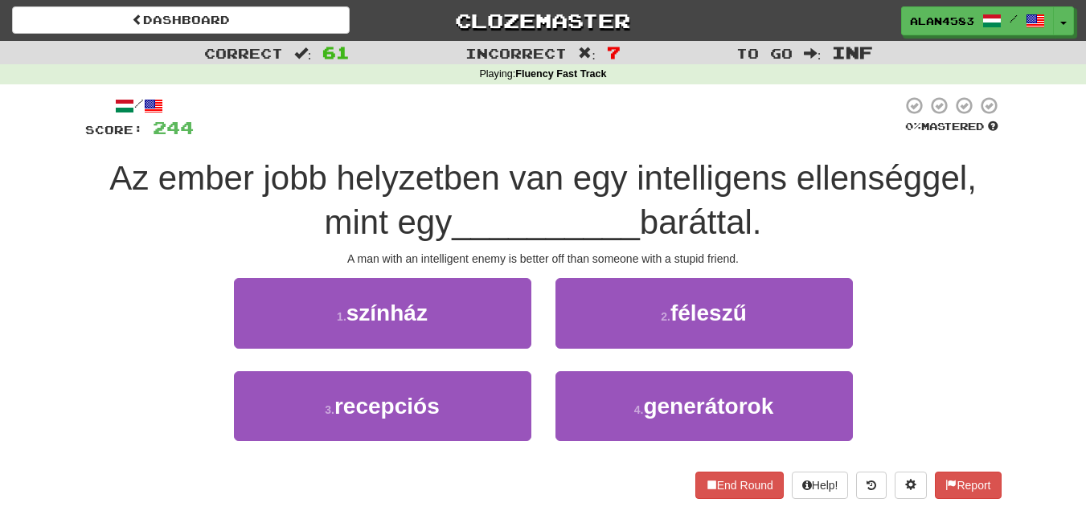
click at [554, 121] on div at bounding box center [548, 118] width 708 height 44
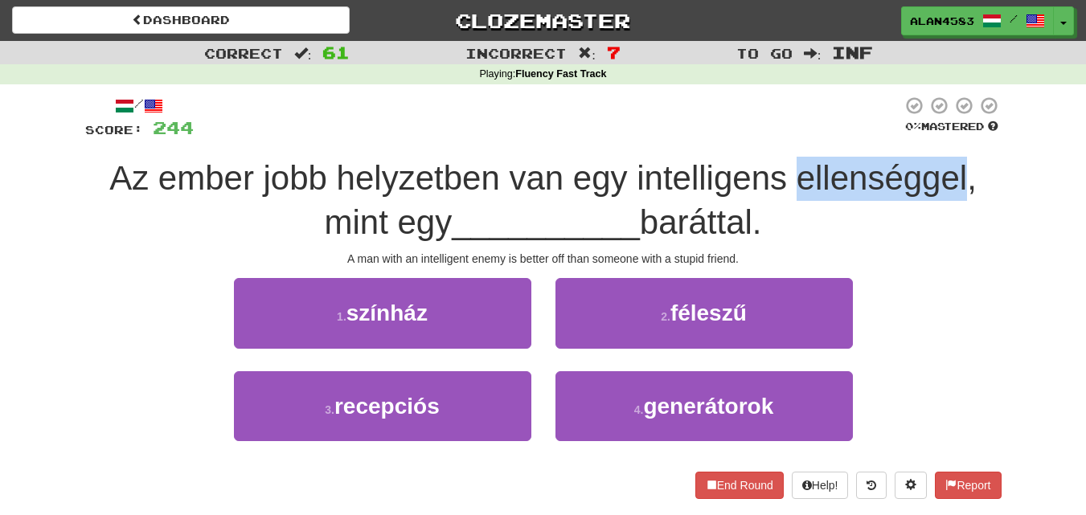
drag, startPoint x: 800, startPoint y: 171, endPoint x: 969, endPoint y: 169, distance: 169.6
click at [969, 169] on span "Az ember jobb helyzetben van egy intelligens ellenséggel, mint egy" at bounding box center [542, 200] width 867 height 82
click at [959, 137] on div at bounding box center [959, 137] width 0 height 0
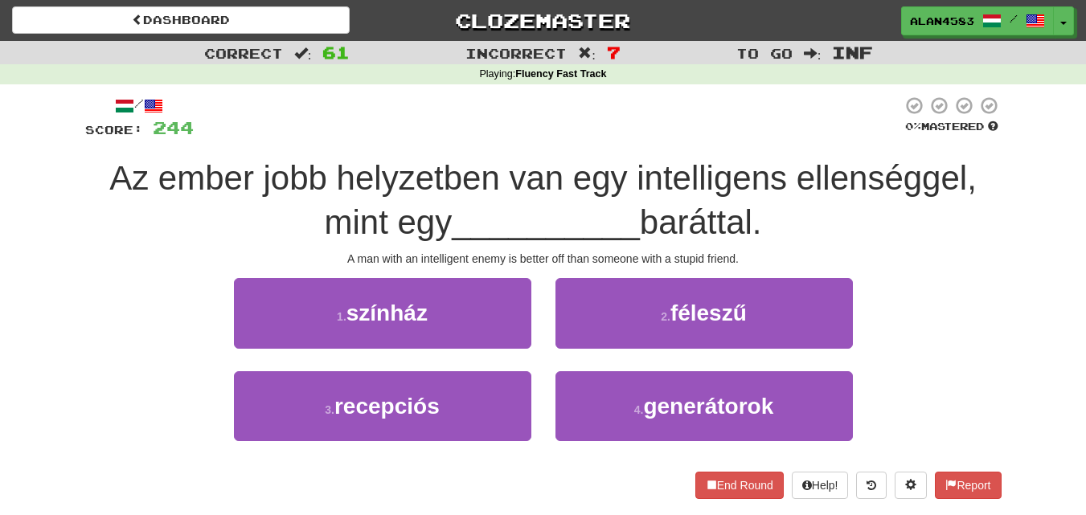
click at [1009, 145] on div "/ Score: 244 0 % Mastered Az ember jobb helyzetben van egy intelligens ellenség…" at bounding box center [543, 302] width 940 height 436
drag, startPoint x: 653, startPoint y: 219, endPoint x: 758, endPoint y: 212, distance: 105.5
click at [758, 212] on span "baráttal." at bounding box center [701, 222] width 122 height 38
click at [747, 181] on div at bounding box center [747, 181] width 0 height 0
click at [786, 105] on div at bounding box center [548, 118] width 708 height 44
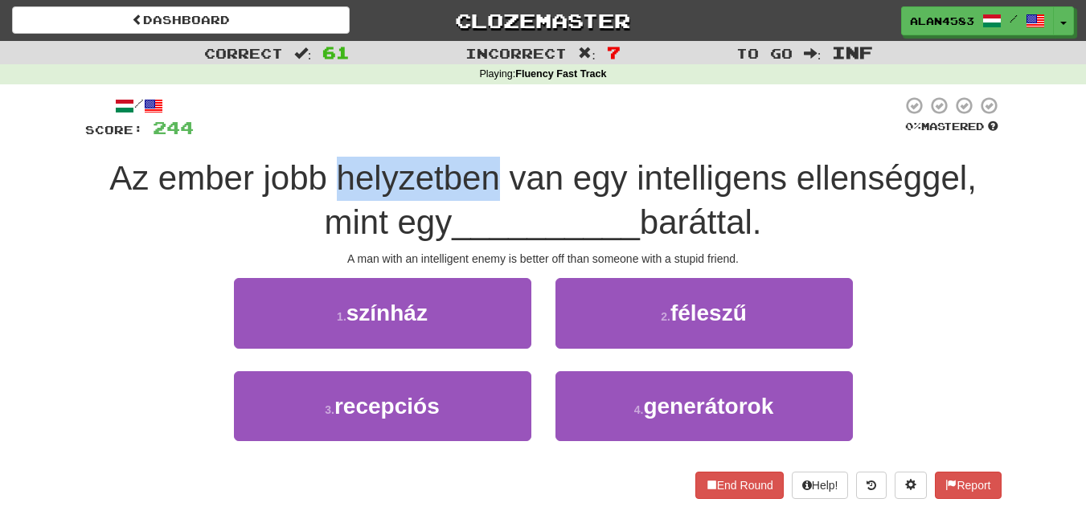
drag, startPoint x: 496, startPoint y: 173, endPoint x: 338, endPoint y: 170, distance: 158.3
click at [338, 170] on span "Az ember jobb helyzetben van egy intelligens ellenséggel, mint egy" at bounding box center [542, 200] width 867 height 82
click at [327, 137] on div at bounding box center [327, 137] width 0 height 0
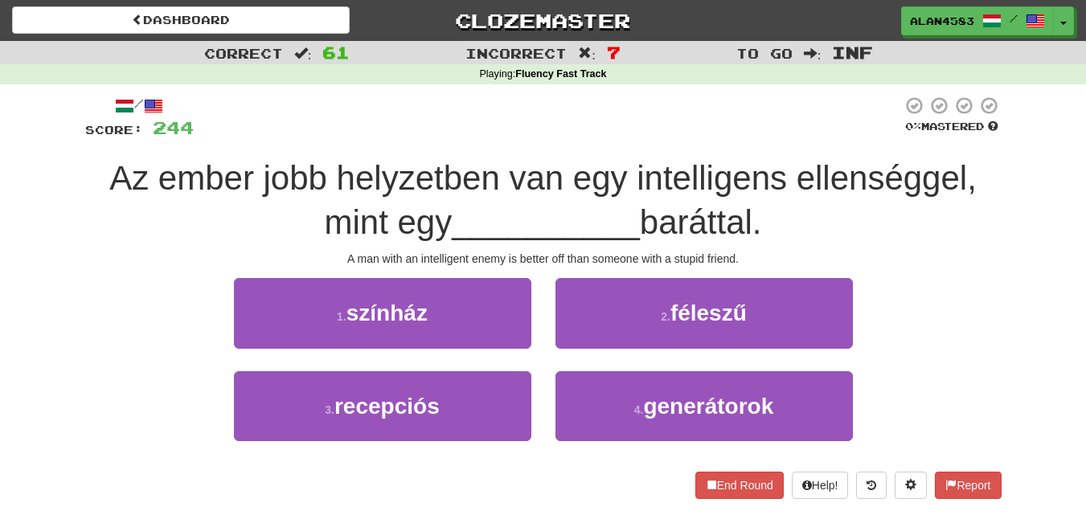
click at [272, 127] on div at bounding box center [548, 118] width 708 height 44
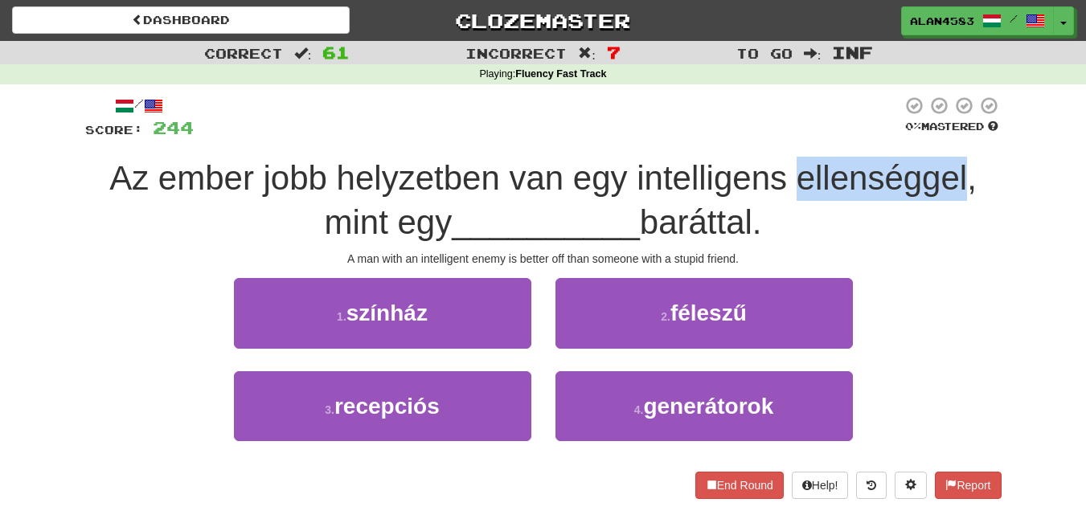
drag, startPoint x: 796, startPoint y: 182, endPoint x: 968, endPoint y: 165, distance: 173.6
click at [968, 165] on span "Az ember jobb helyzetben van egy intelligens ellenséggel, mint egy" at bounding box center [542, 200] width 867 height 82
click at [958, 137] on div at bounding box center [958, 137] width 0 height 0
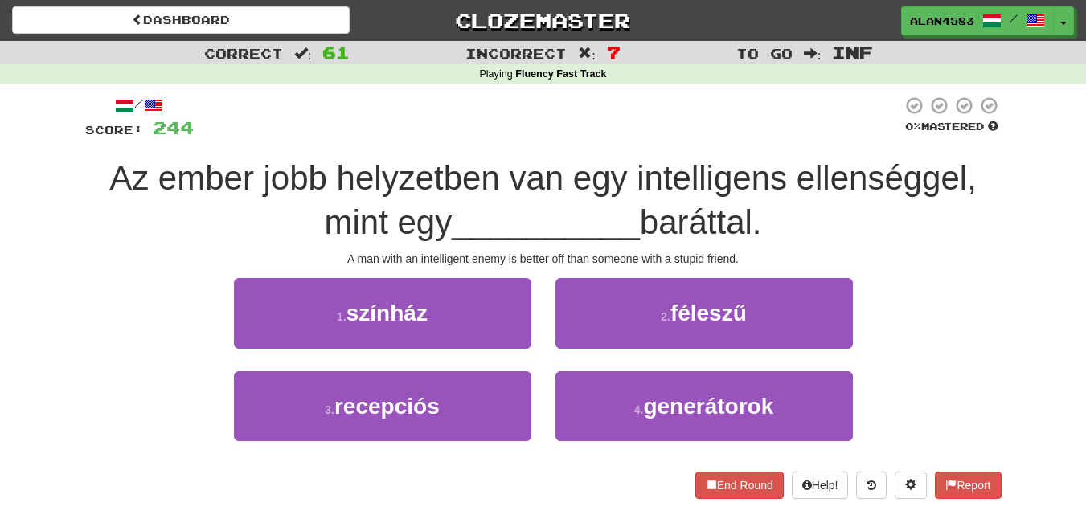
click at [722, 113] on div at bounding box center [548, 118] width 708 height 44
drag, startPoint x: 763, startPoint y: 219, endPoint x: 658, endPoint y: 220, distance: 104.5
click at [658, 220] on span "baráttal." at bounding box center [701, 222] width 122 height 38
click at [648, 181] on div at bounding box center [648, 181] width 0 height 0
click at [465, 154] on div "/ Score: 244 0 % Mastered Az ember jobb helyzetben van egy intelligens ellenség…" at bounding box center [543, 297] width 916 height 403
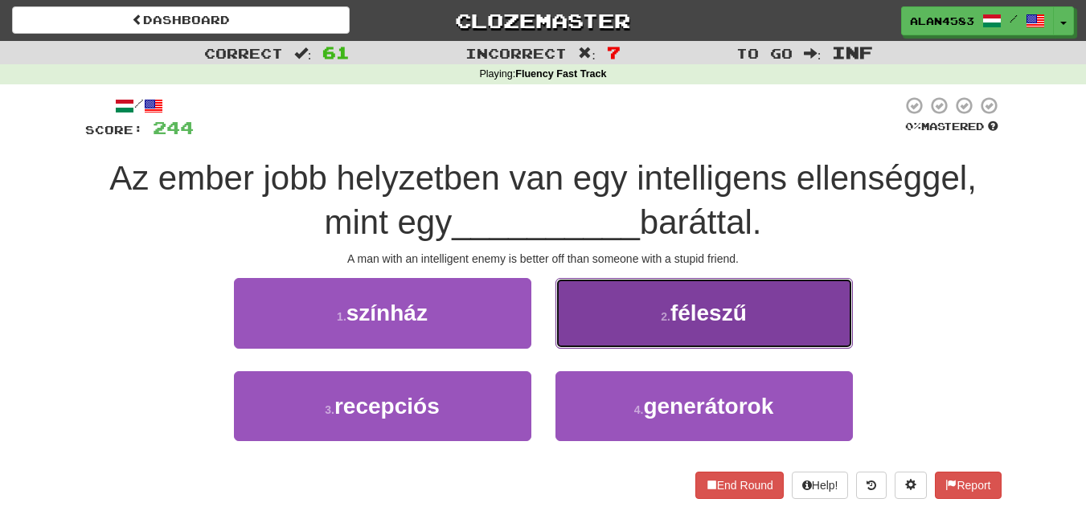
click at [661, 325] on button "2 . féleszű" at bounding box center [703, 313] width 297 height 70
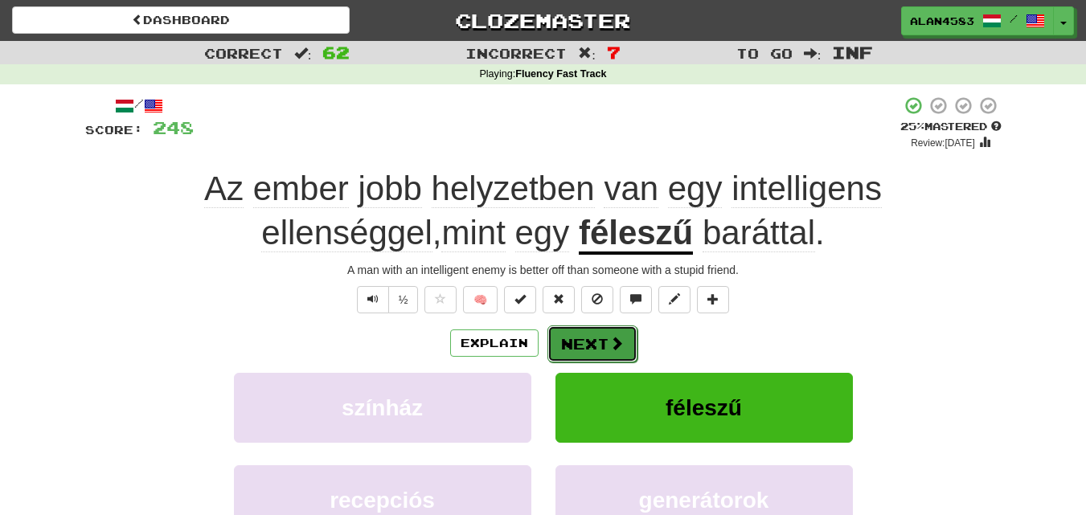
click at [595, 341] on button "Next" at bounding box center [592, 343] width 90 height 37
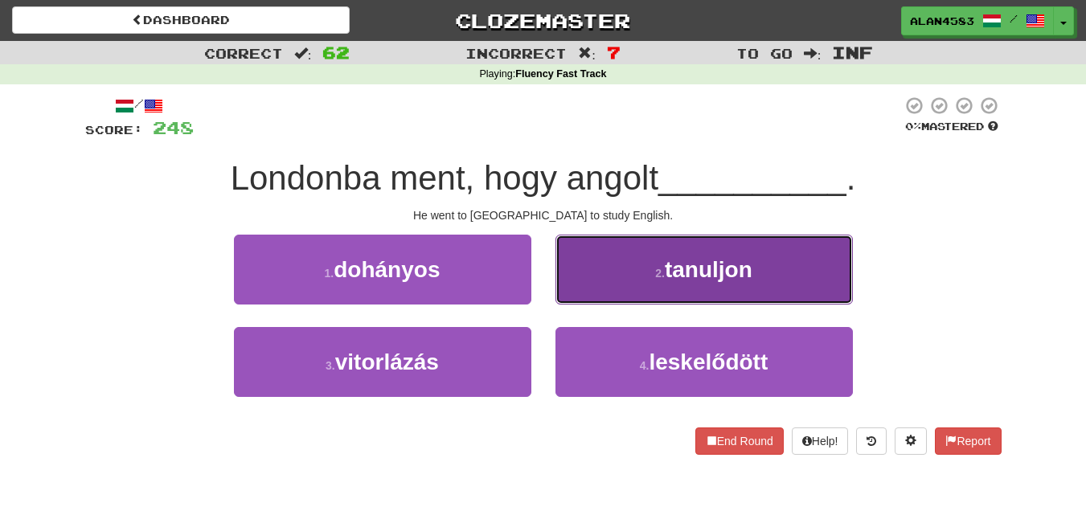
click at [637, 282] on button "2 . tanuljon" at bounding box center [703, 270] width 297 height 70
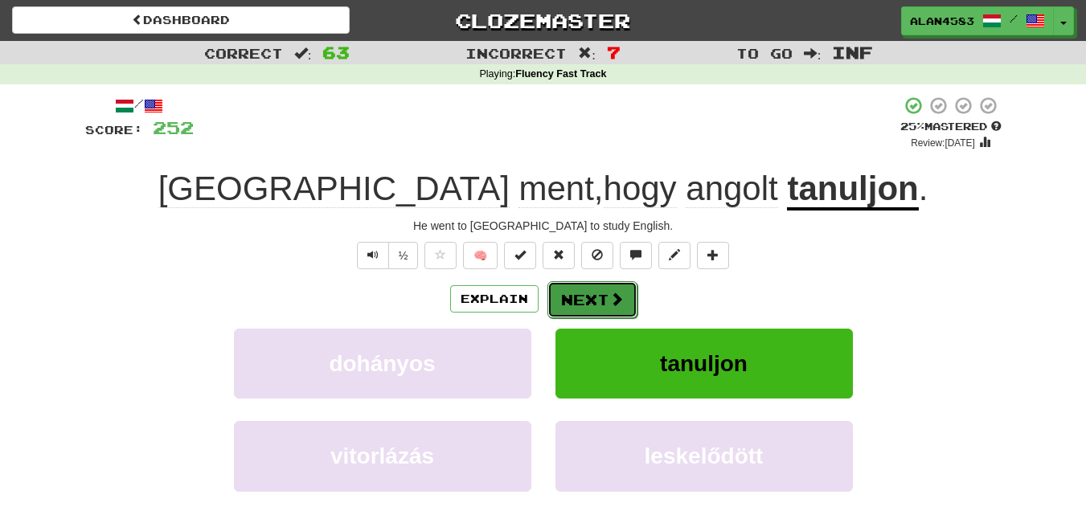
click at [588, 305] on button "Next" at bounding box center [592, 299] width 90 height 37
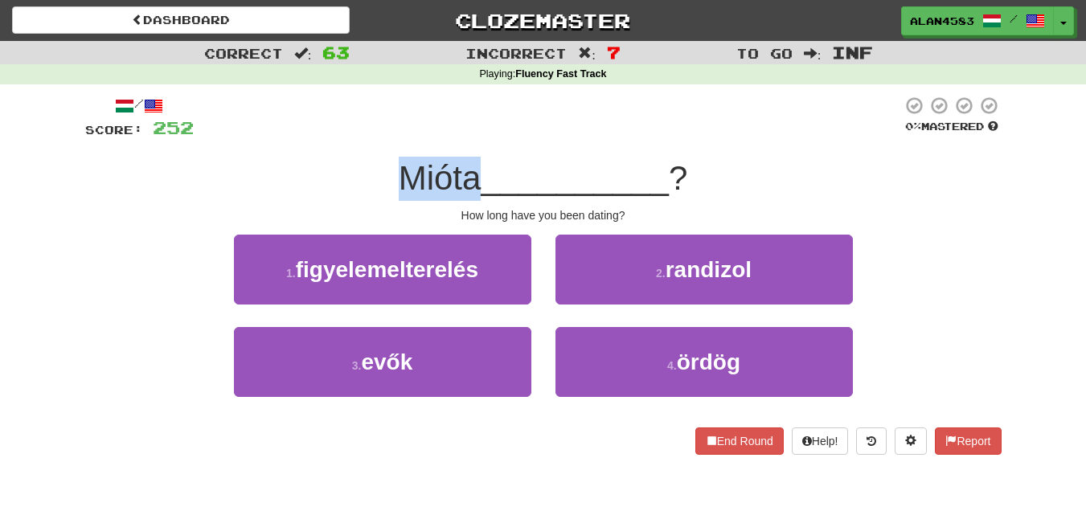
drag, startPoint x: 473, startPoint y: 184, endPoint x: 364, endPoint y: 178, distance: 109.5
click at [364, 178] on div "Mióta __________ ?" at bounding box center [543, 179] width 916 height 44
click at [354, 137] on div at bounding box center [354, 137] width 0 height 0
click at [414, 128] on div at bounding box center [548, 118] width 708 height 44
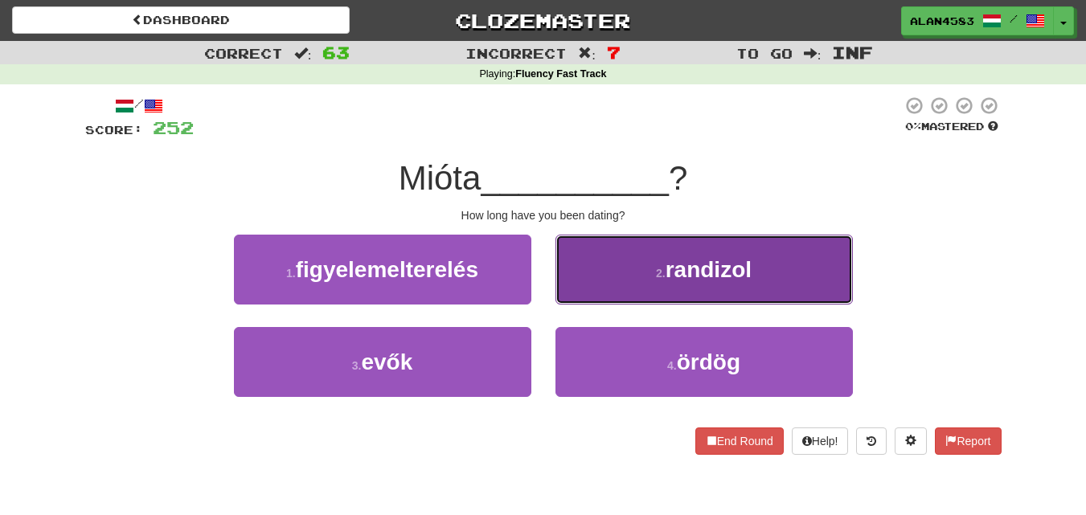
click at [662, 277] on small "2 ." at bounding box center [661, 273] width 10 height 13
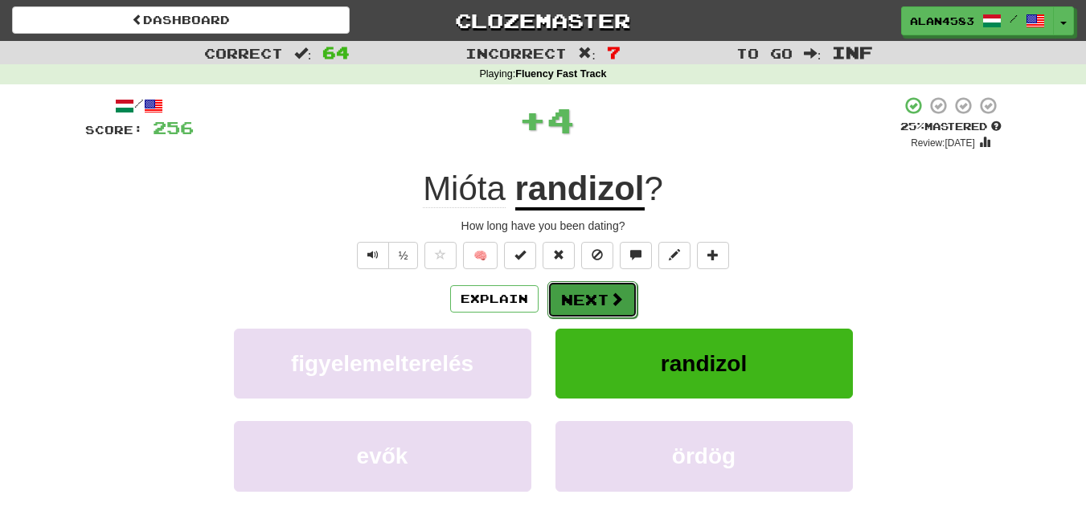
click at [594, 291] on button "Next" at bounding box center [592, 299] width 90 height 37
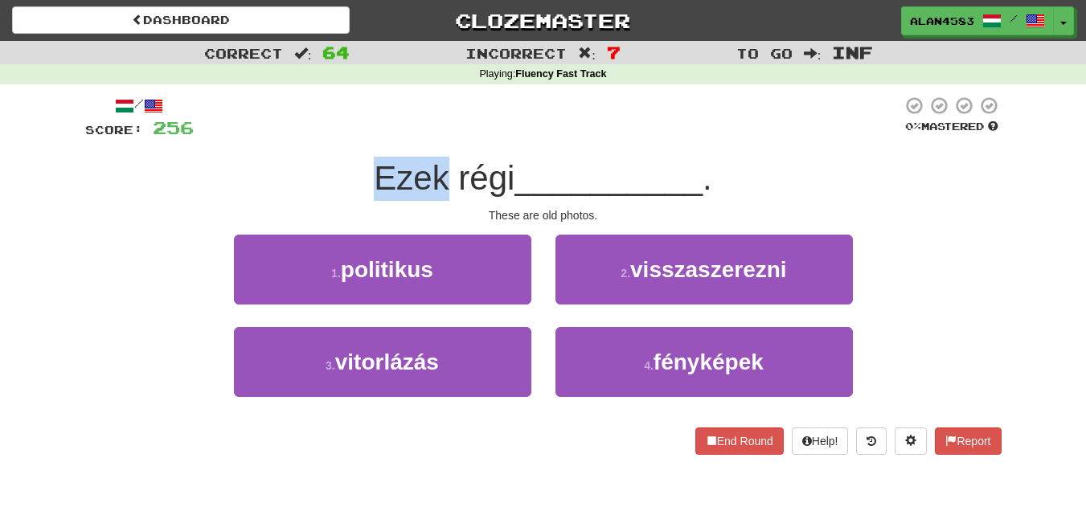
drag, startPoint x: 442, startPoint y: 178, endPoint x: 344, endPoint y: 177, distance: 98.0
click at [344, 177] on div "Ezek régi __________ ." at bounding box center [543, 179] width 916 height 44
click at [334, 137] on div at bounding box center [334, 137] width 0 height 0
click at [272, 152] on div "/ Score: 256 0 % Mastered Ezek régi __________ . These are old photos. 1 . poli…" at bounding box center [543, 275] width 916 height 359
drag, startPoint x: 508, startPoint y: 174, endPoint x: 459, endPoint y: 169, distance: 49.3
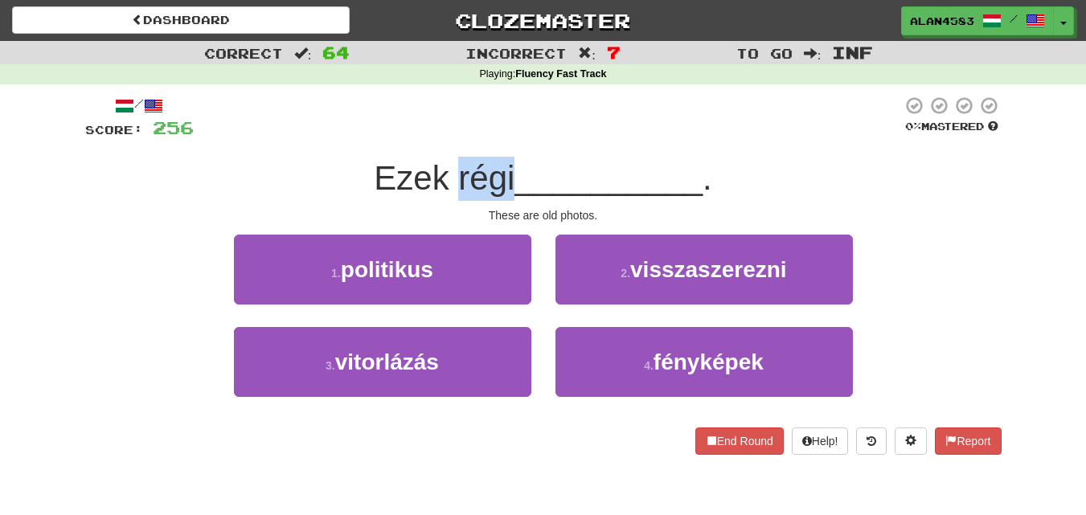
click at [459, 169] on span "Ezek régi" at bounding box center [444, 178] width 141 height 38
click at [448, 137] on div at bounding box center [448, 137] width 0 height 0
click at [399, 117] on div at bounding box center [548, 118] width 708 height 44
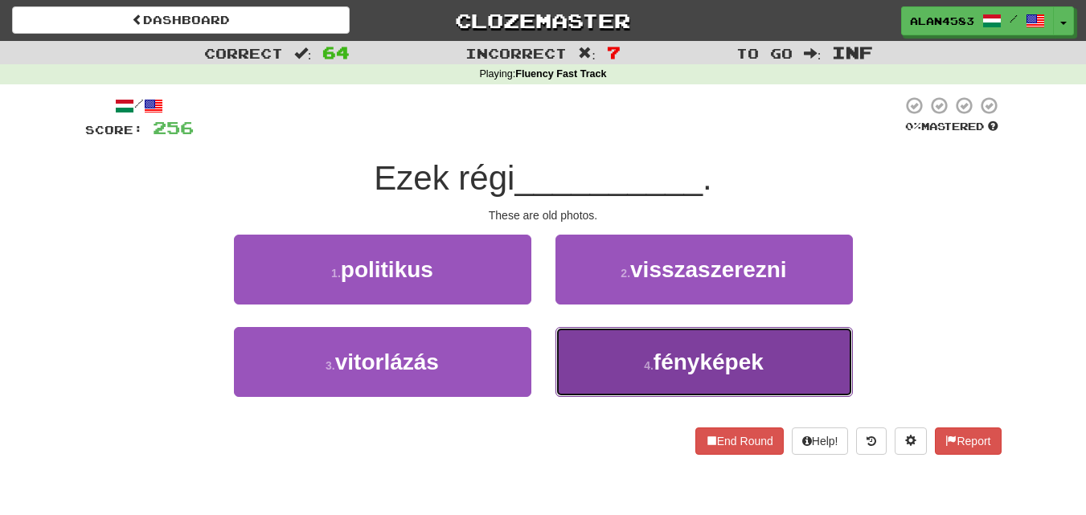
click at [628, 353] on button "4 . fényképek" at bounding box center [703, 362] width 297 height 70
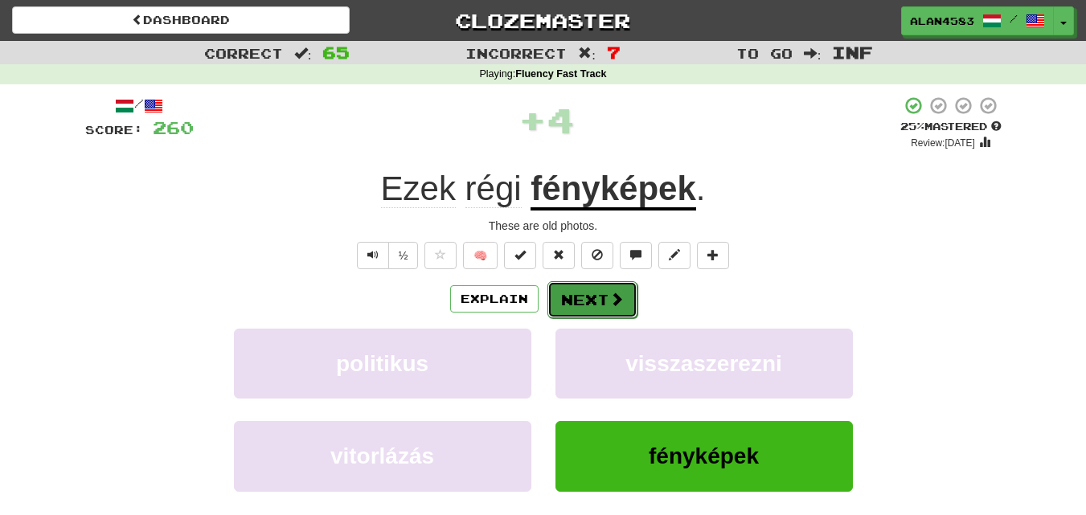
click at [589, 302] on button "Next" at bounding box center [592, 299] width 90 height 37
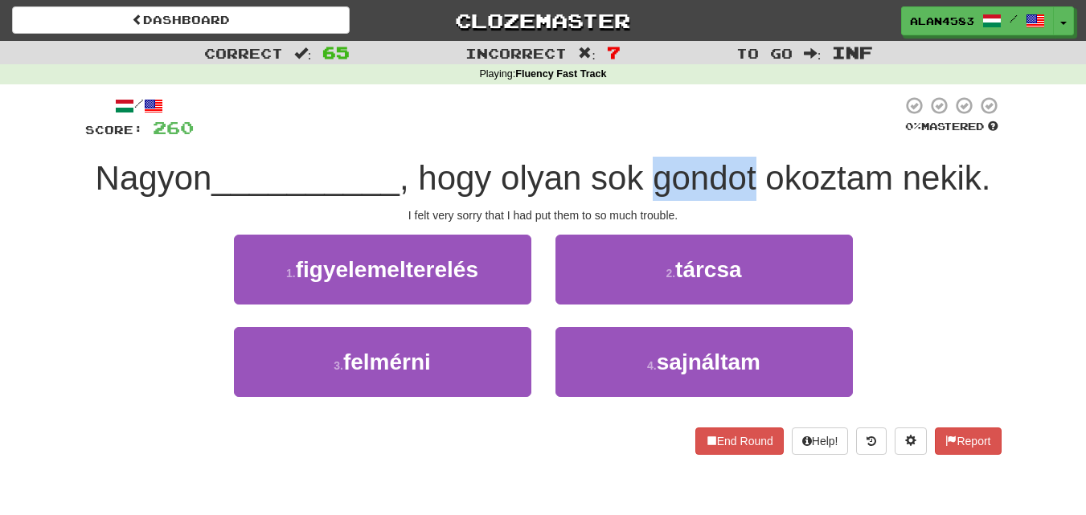
drag, startPoint x: 654, startPoint y: 178, endPoint x: 761, endPoint y: 170, distance: 107.2
click at [761, 170] on span ", hogy olyan sok gondot okoztam nekik." at bounding box center [694, 178] width 591 height 38
click at [751, 137] on div at bounding box center [751, 137] width 0 height 0
click at [767, 96] on div at bounding box center [548, 118] width 708 height 44
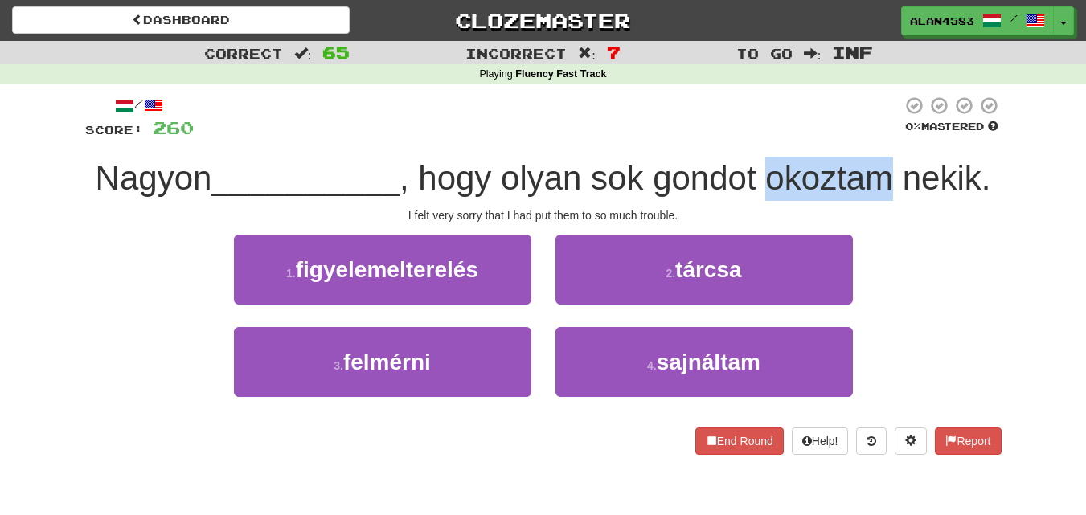
drag, startPoint x: 771, startPoint y: 180, endPoint x: 890, endPoint y: 174, distance: 119.9
click at [890, 174] on span ", hogy olyan sok gondot okoztam nekik." at bounding box center [694, 178] width 591 height 38
click at [880, 137] on div at bounding box center [880, 137] width 0 height 0
click at [716, 133] on div at bounding box center [548, 118] width 708 height 44
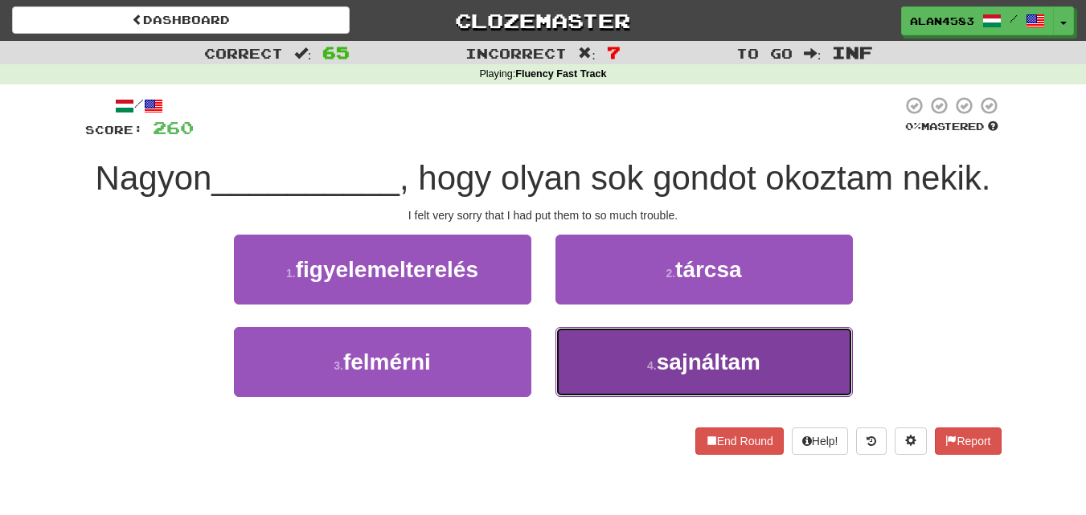
click at [625, 352] on button "4 . sajnáltam" at bounding box center [703, 362] width 297 height 70
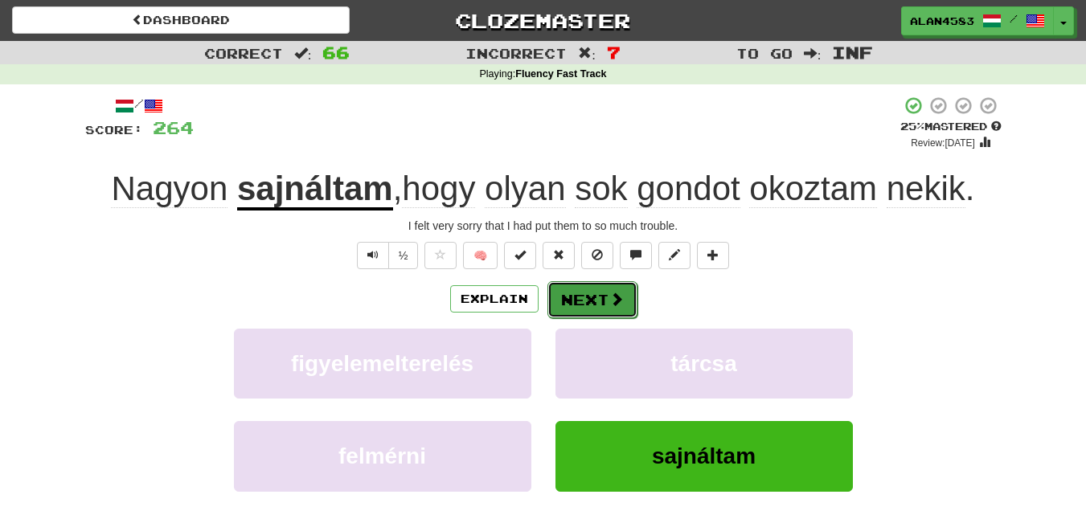
click at [609, 304] on span at bounding box center [616, 299] width 14 height 14
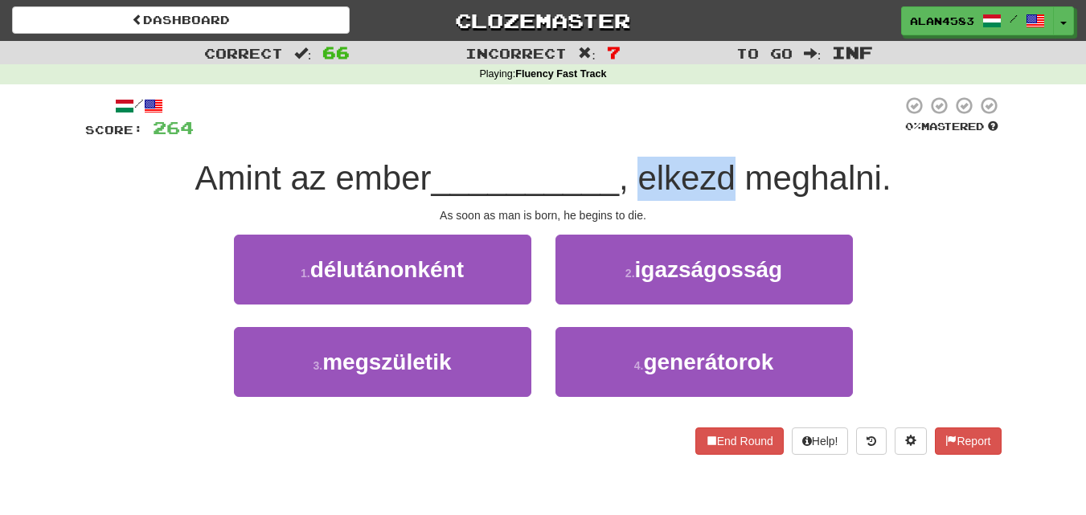
drag, startPoint x: 738, startPoint y: 171, endPoint x: 644, endPoint y: 174, distance: 94.1
click at [644, 174] on span ", elkezd meghalni." at bounding box center [755, 178] width 272 height 38
click at [633, 137] on div at bounding box center [633, 137] width 0 height 0
click at [545, 128] on div at bounding box center [548, 118] width 708 height 44
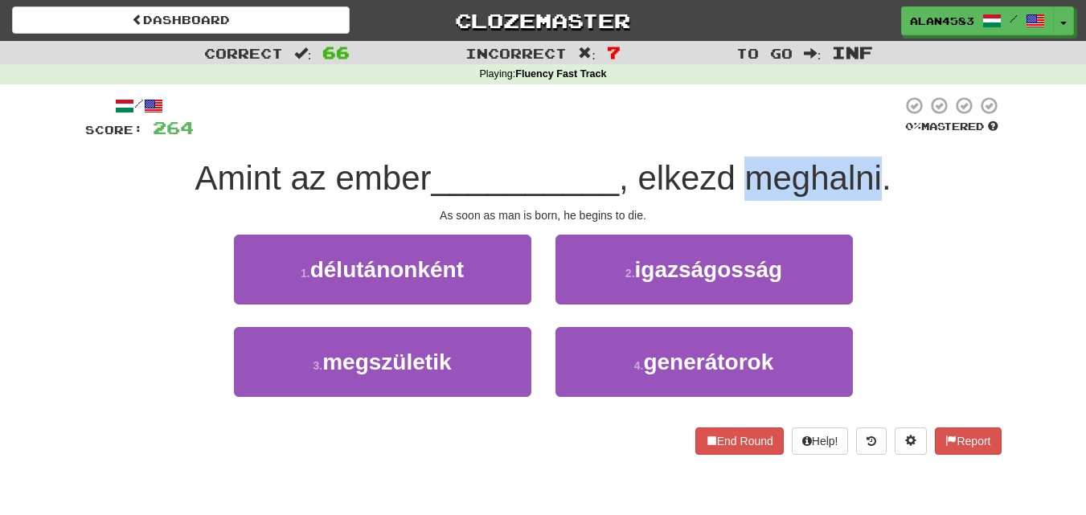
drag, startPoint x: 756, startPoint y: 166, endPoint x: 890, endPoint y: 166, distance: 134.2
click at [890, 166] on span ", elkezd meghalni." at bounding box center [755, 178] width 272 height 38
click at [880, 137] on div at bounding box center [880, 137] width 0 height 0
click at [701, 119] on div at bounding box center [548, 118] width 708 height 44
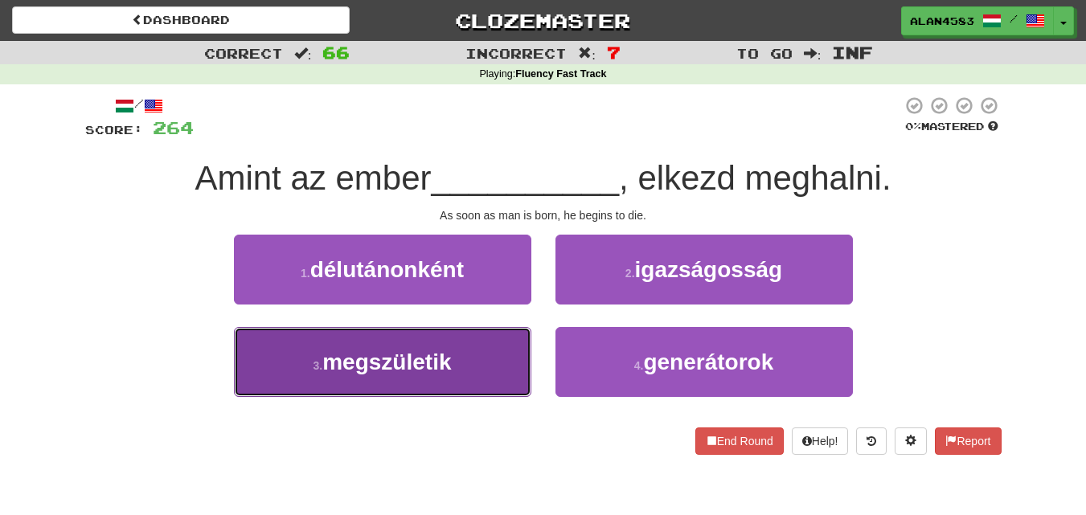
click at [395, 342] on button "3 . megszületik" at bounding box center [382, 362] width 297 height 70
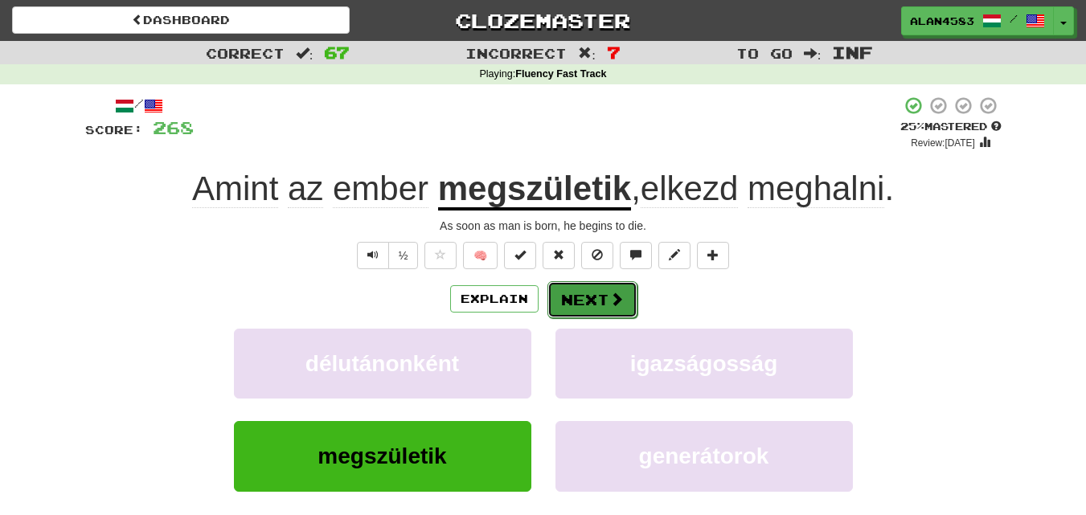
click at [600, 299] on button "Next" at bounding box center [592, 299] width 90 height 37
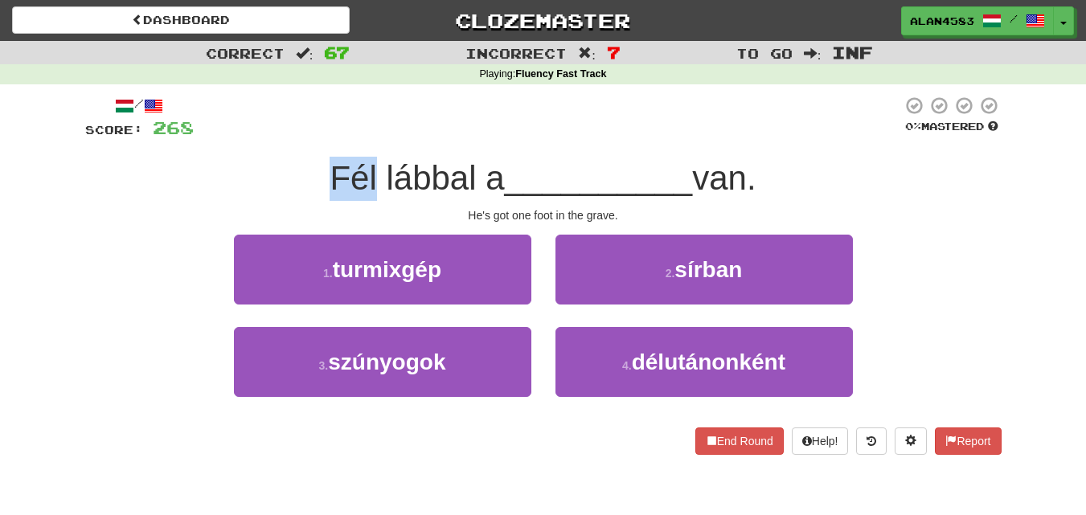
drag, startPoint x: 323, startPoint y: 175, endPoint x: 367, endPoint y: 174, distance: 44.2
click at [367, 174] on span "Fél lábbal a" at bounding box center [416, 178] width 174 height 38
click at [357, 137] on div at bounding box center [357, 137] width 0 height 0
click at [435, 120] on div at bounding box center [548, 118] width 708 height 44
drag, startPoint x: 374, startPoint y: 171, endPoint x: 465, endPoint y: 174, distance: 91.6
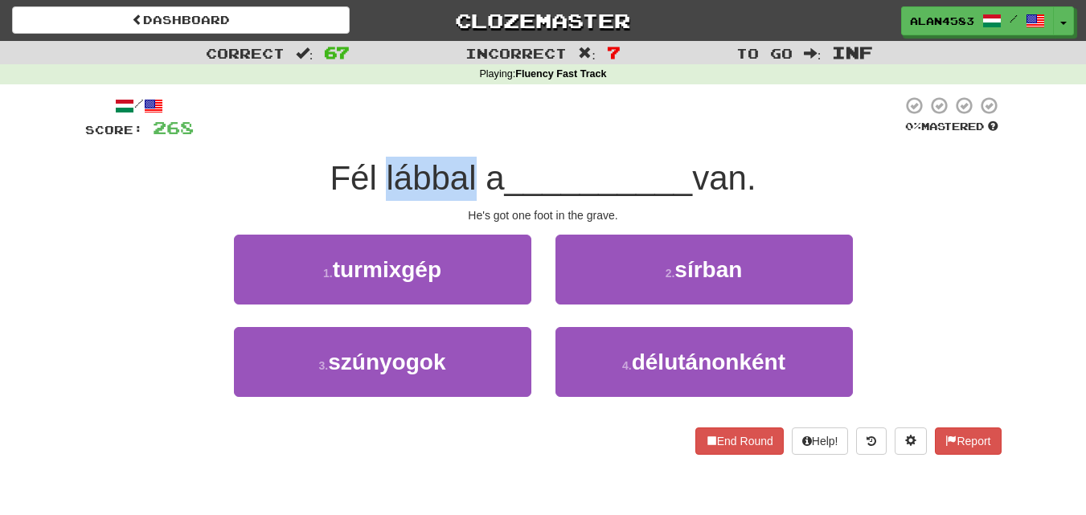
click at [465, 174] on span "Fél lábbal a" at bounding box center [416, 178] width 174 height 38
click at [455, 137] on div at bounding box center [455, 137] width 0 height 0
click at [508, 121] on div at bounding box center [548, 118] width 708 height 44
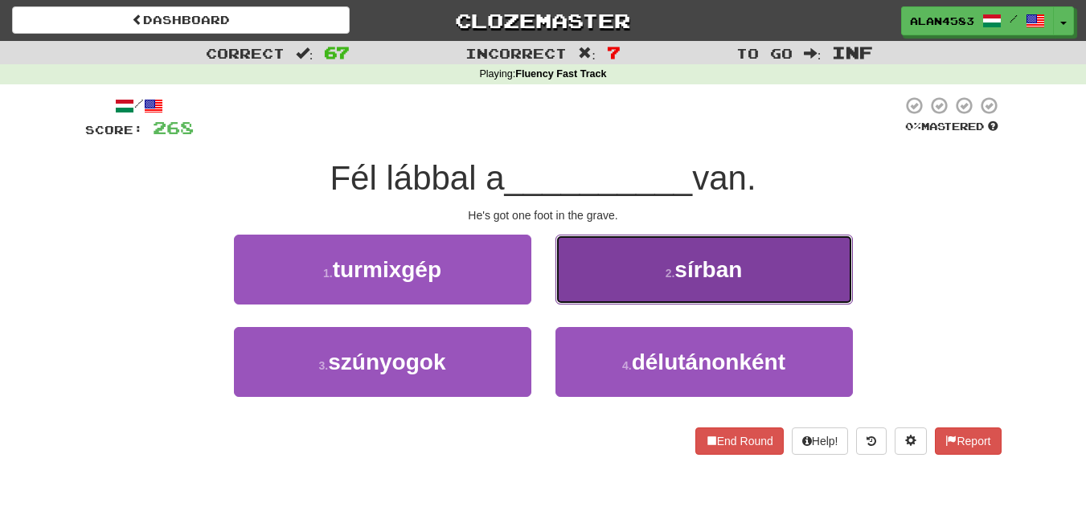
click at [697, 284] on button "2 . sírban" at bounding box center [703, 270] width 297 height 70
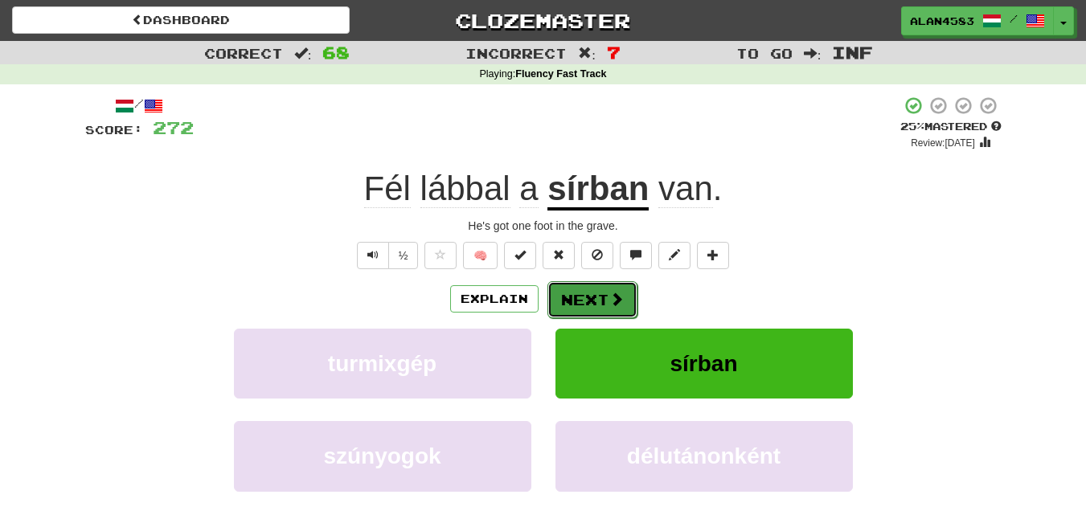
click at [597, 299] on button "Next" at bounding box center [592, 299] width 90 height 37
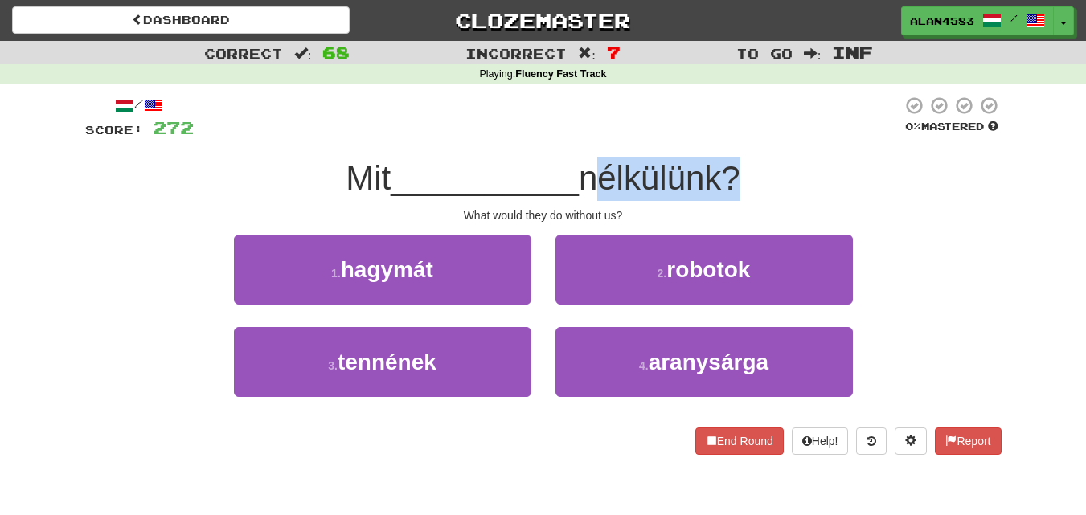
drag, startPoint x: 587, startPoint y: 183, endPoint x: 734, endPoint y: 180, distance: 147.1
click at [734, 180] on span "nélkülünk?" at bounding box center [660, 178] width 162 height 38
click at [723, 198] on div at bounding box center [723, 198] width 0 height 0
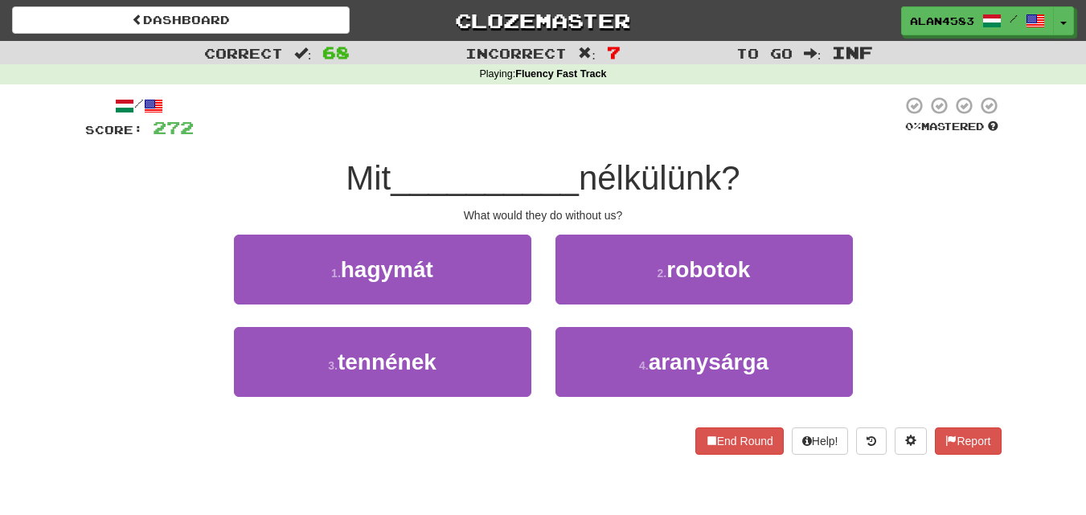
click at [804, 115] on div at bounding box center [548, 118] width 708 height 44
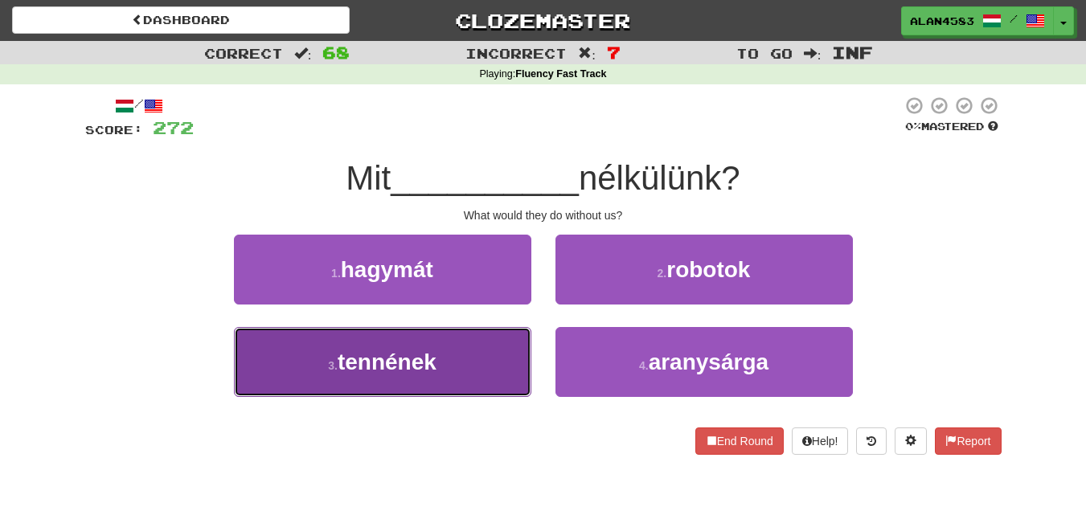
click at [344, 366] on span "tennének" at bounding box center [387, 362] width 99 height 25
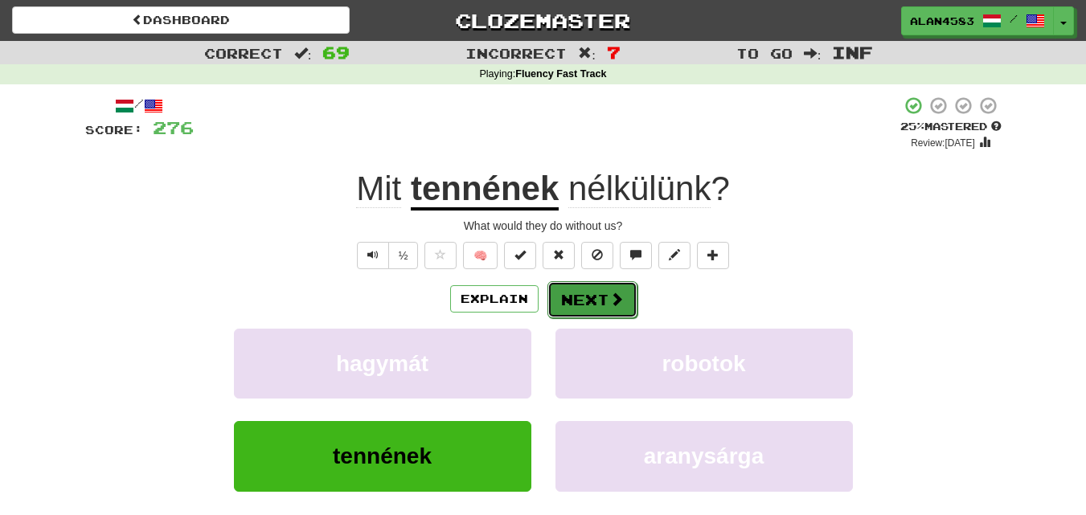
click at [602, 300] on button "Next" at bounding box center [592, 299] width 90 height 37
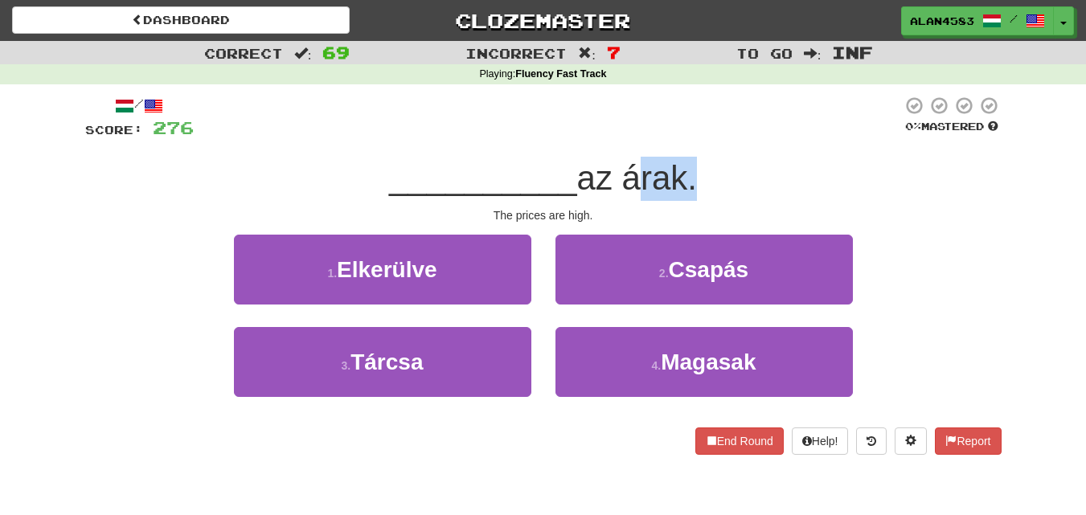
drag, startPoint x: 631, startPoint y: 175, endPoint x: 685, endPoint y: 171, distance: 54.0
click at [685, 171] on span "az árak." at bounding box center [637, 178] width 120 height 38
click at [674, 137] on div at bounding box center [674, 137] width 0 height 0
click at [719, 135] on div at bounding box center [548, 118] width 708 height 44
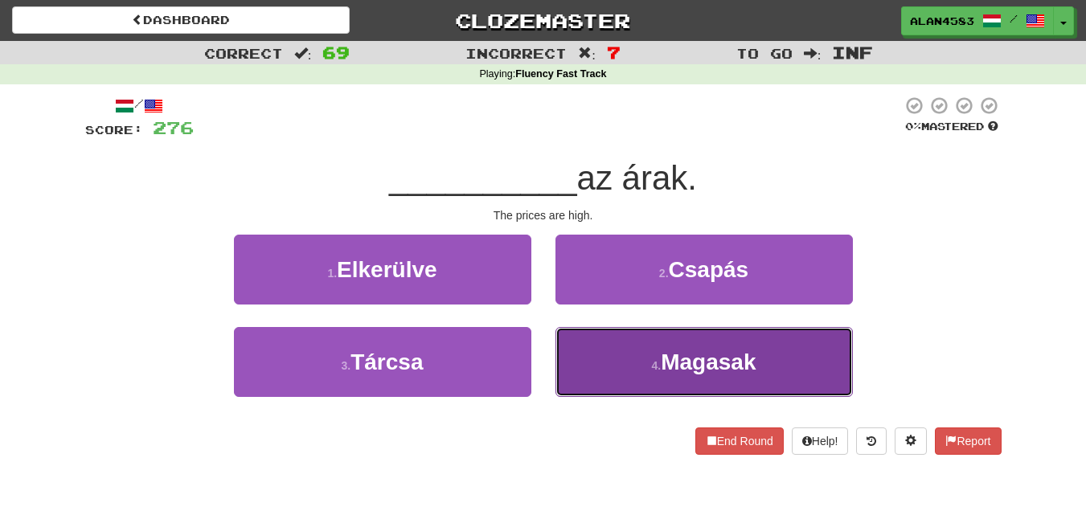
click at [636, 373] on button "4 . [GEOGRAPHIC_DATA]" at bounding box center [703, 362] width 297 height 70
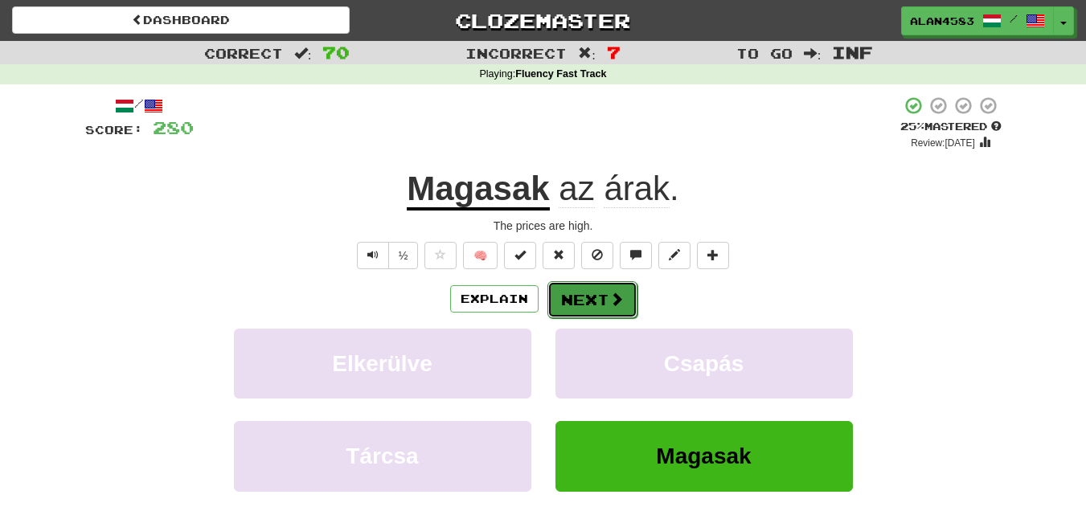
click at [597, 297] on button "Next" at bounding box center [592, 299] width 90 height 37
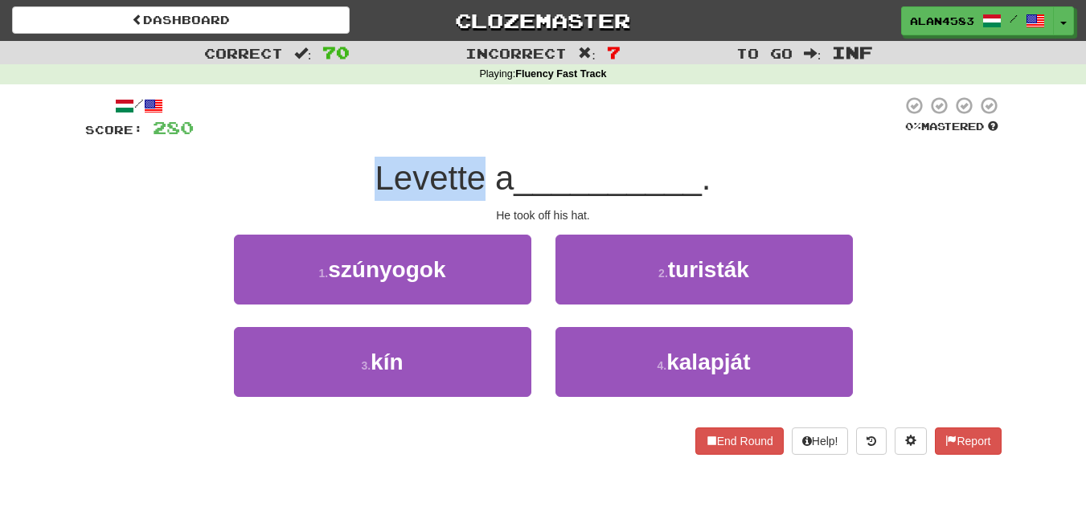
drag, startPoint x: 479, startPoint y: 181, endPoint x: 345, endPoint y: 178, distance: 134.2
click at [345, 178] on div "Levette a __________ ." at bounding box center [543, 179] width 916 height 44
click at [334, 137] on div at bounding box center [334, 137] width 0 height 0
click at [180, 150] on div "/ Score: 280 0 % Mastered Levette a __________ . He took off his hat. 1 . szúny…" at bounding box center [543, 275] width 916 height 359
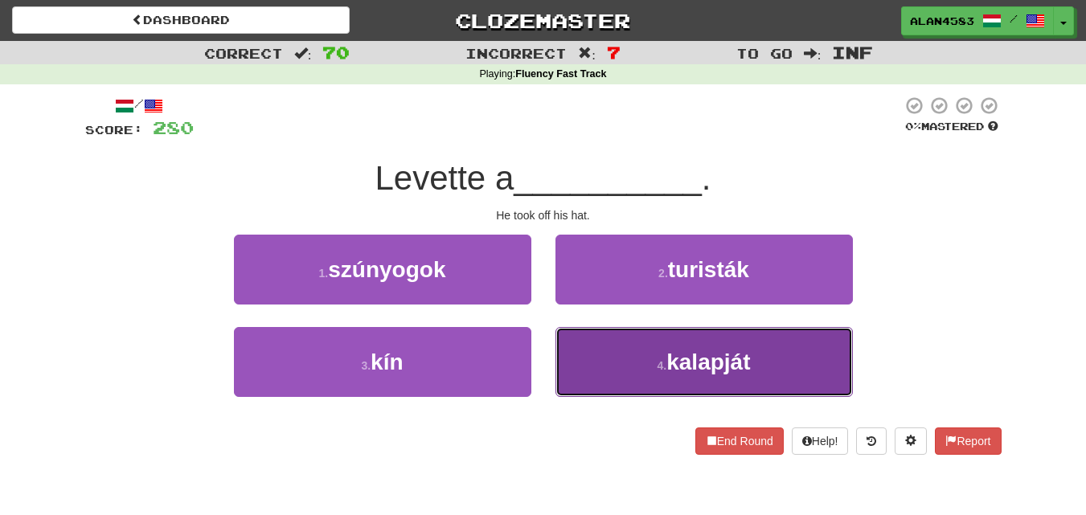
click at [685, 370] on span "kalapját" at bounding box center [708, 362] width 84 height 25
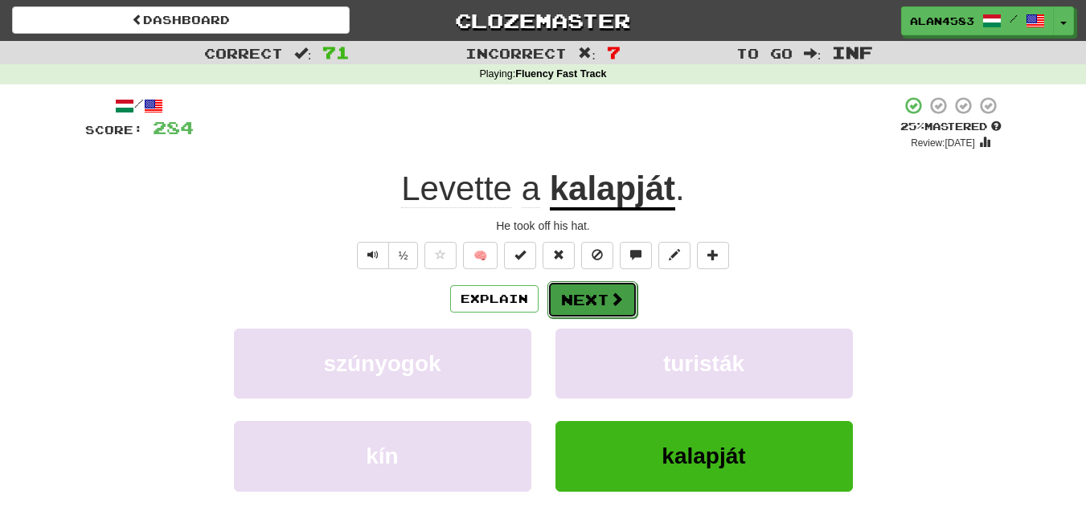
click at [620, 306] on span at bounding box center [616, 299] width 14 height 14
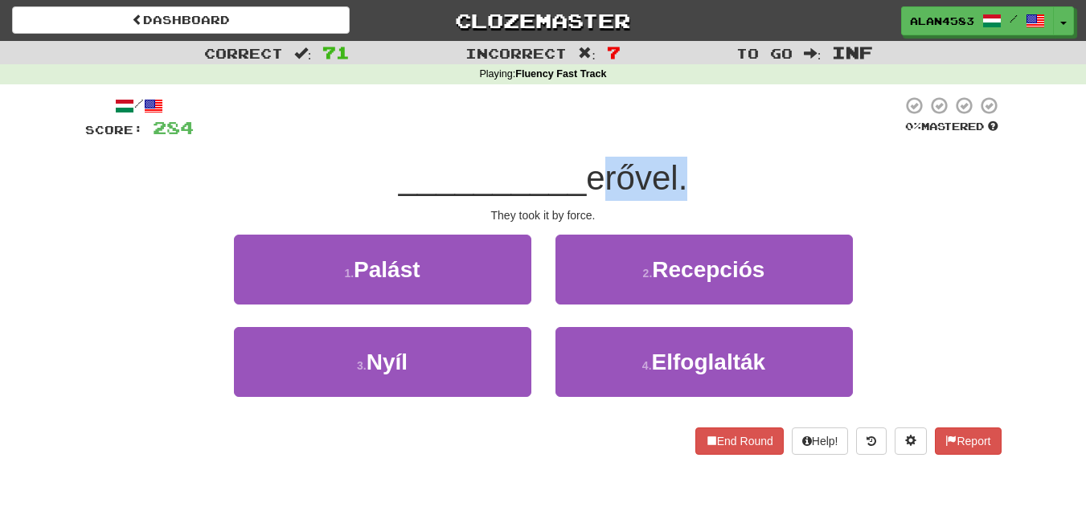
drag, startPoint x: 591, startPoint y: 178, endPoint x: 681, endPoint y: 172, distance: 91.0
click at [681, 172] on span "erővel." at bounding box center [636, 178] width 101 height 38
click at [671, 137] on div at bounding box center [671, 137] width 0 height 0
click at [731, 126] on div at bounding box center [548, 118] width 708 height 44
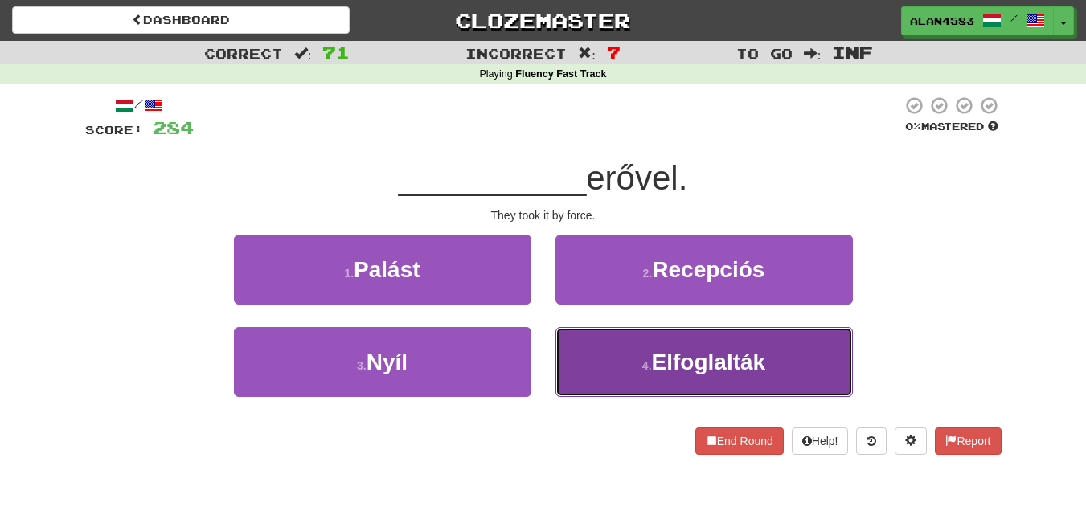
click at [673, 350] on span "Elfoglalták" at bounding box center [709, 362] width 114 height 25
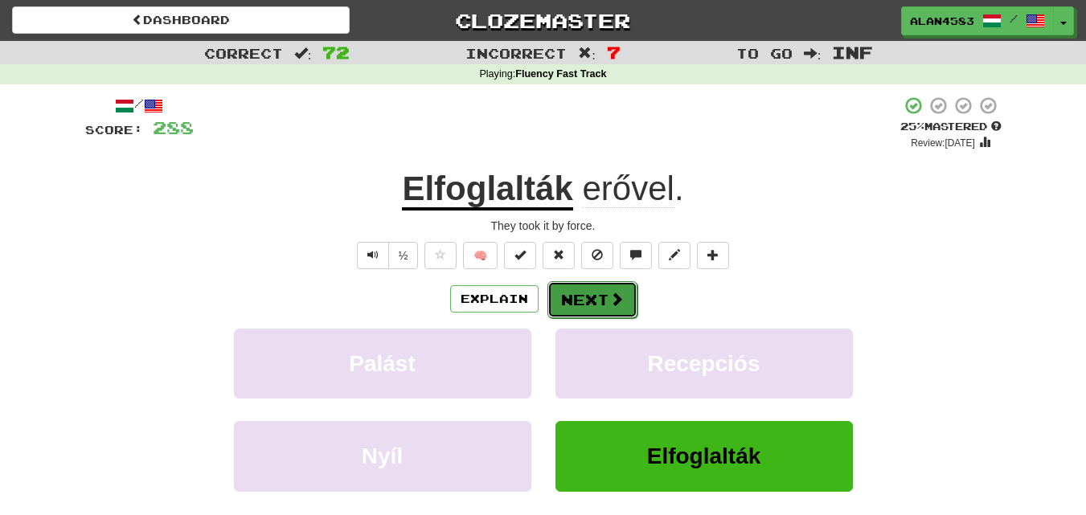
click at [600, 294] on button "Next" at bounding box center [592, 299] width 90 height 37
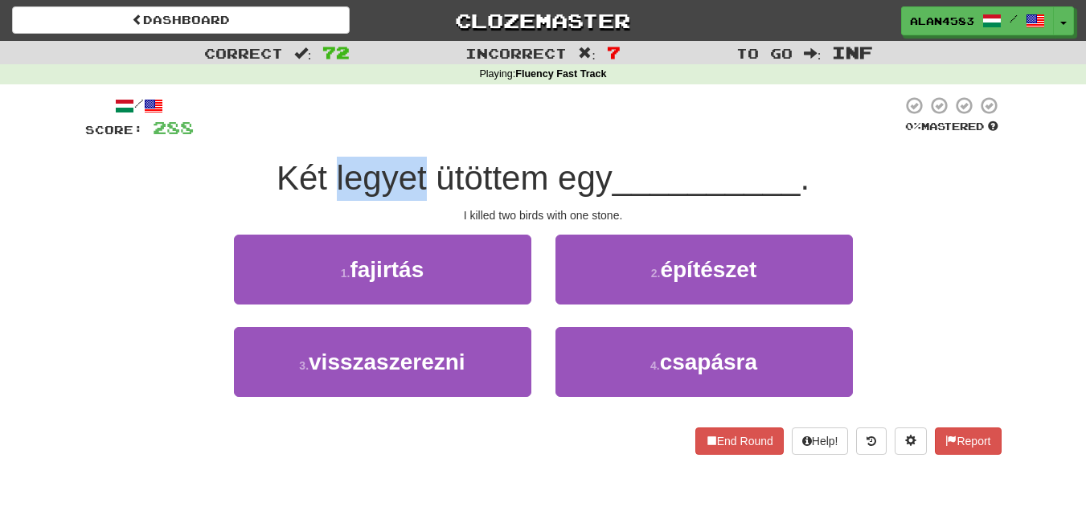
drag, startPoint x: 422, startPoint y: 178, endPoint x: 333, endPoint y: 176, distance: 89.2
click at [333, 176] on span "Két legyet ütöttem egy" at bounding box center [444, 178] width 336 height 38
click at [322, 137] on div at bounding box center [322, 137] width 0 height 0
click at [379, 109] on div at bounding box center [548, 118] width 708 height 44
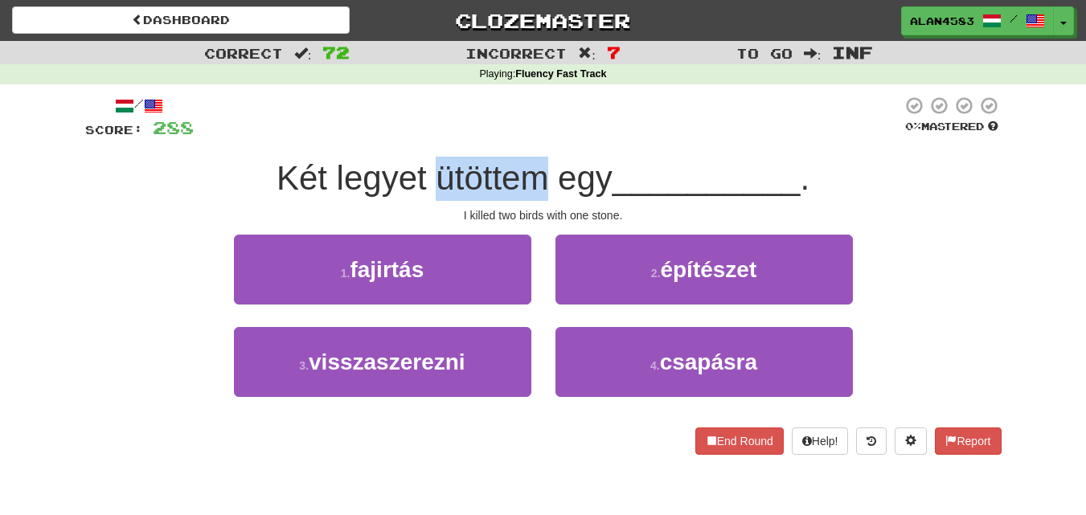
drag, startPoint x: 429, startPoint y: 171, endPoint x: 546, endPoint y: 170, distance: 117.3
click at [546, 170] on span "Két legyet ütöttem egy" at bounding box center [444, 178] width 336 height 38
click at [536, 137] on div at bounding box center [536, 137] width 0 height 0
click at [560, 123] on div at bounding box center [548, 118] width 708 height 44
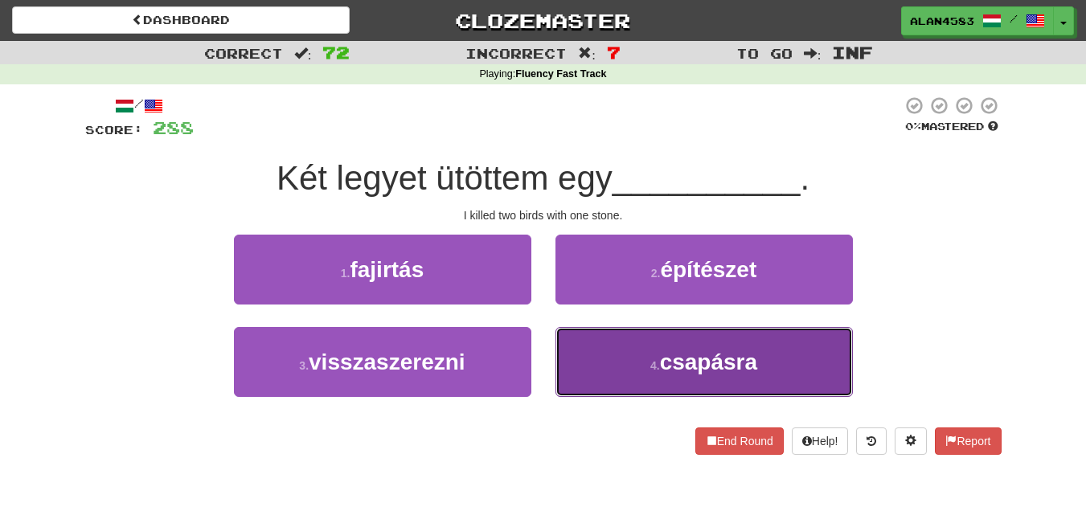
click at [685, 350] on span "csapásra" at bounding box center [708, 362] width 97 height 25
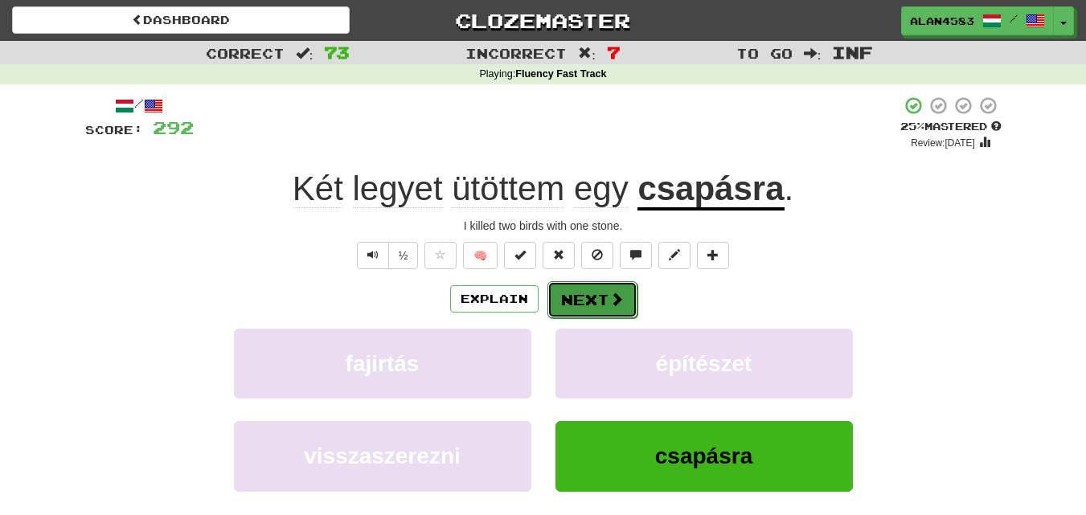
click at [610, 296] on span at bounding box center [616, 299] width 14 height 14
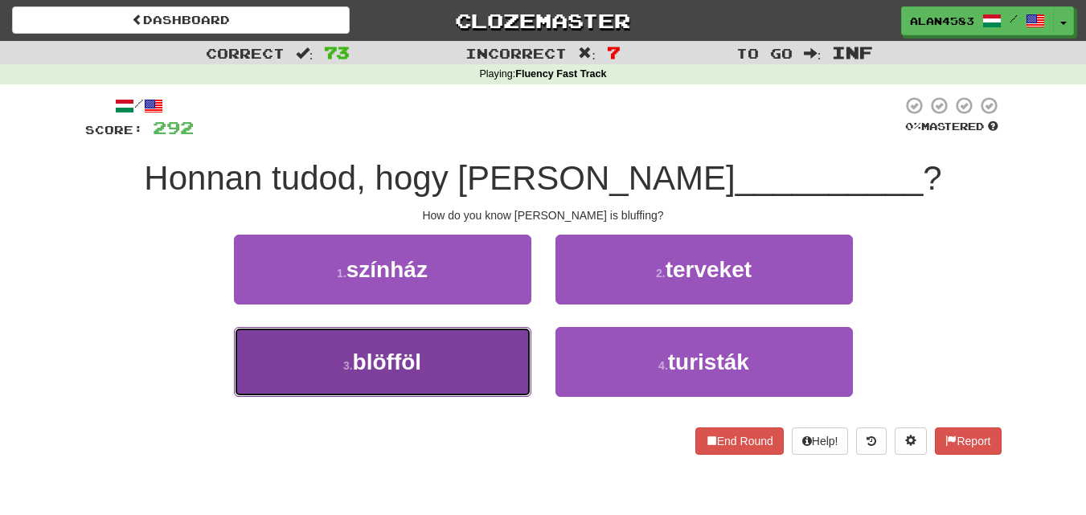
click at [407, 358] on span "blöfföl" at bounding box center [387, 362] width 69 height 25
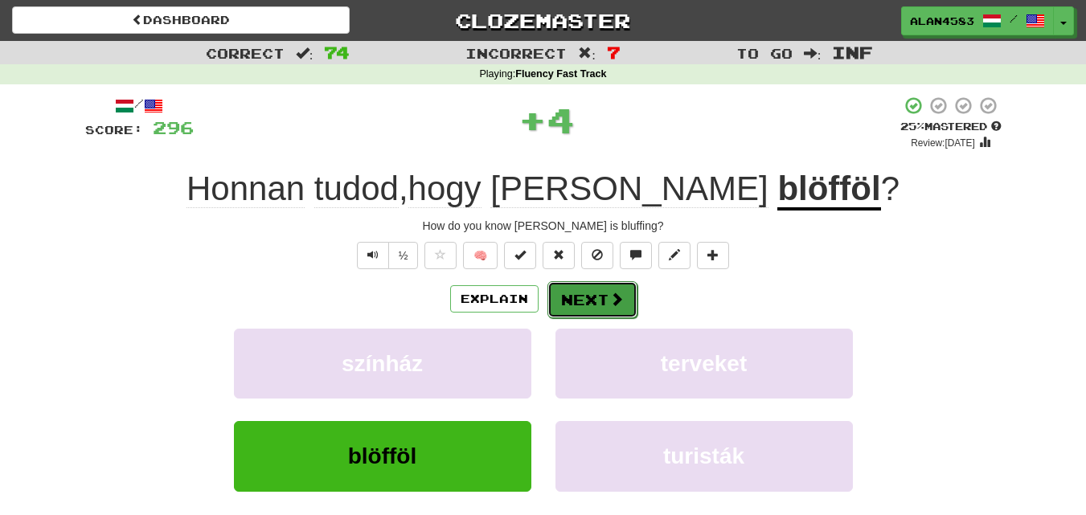
click at [572, 303] on button "Next" at bounding box center [592, 299] width 90 height 37
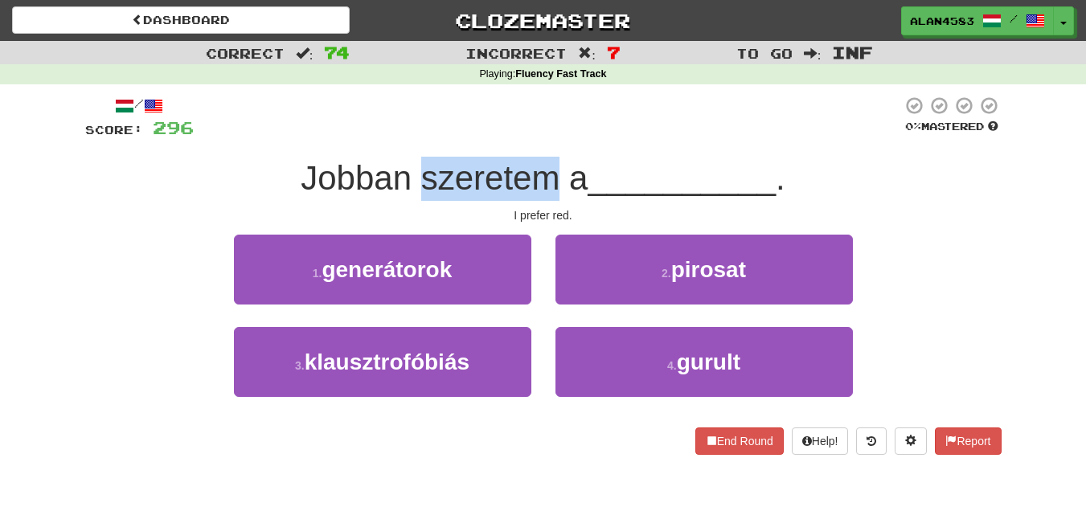
drag, startPoint x: 419, startPoint y: 181, endPoint x: 550, endPoint y: 176, distance: 131.1
click at [550, 176] on span "Jobban szeretem a" at bounding box center [444, 178] width 287 height 38
click at [540, 137] on div at bounding box center [540, 137] width 0 height 0
click at [589, 125] on div at bounding box center [548, 118] width 708 height 44
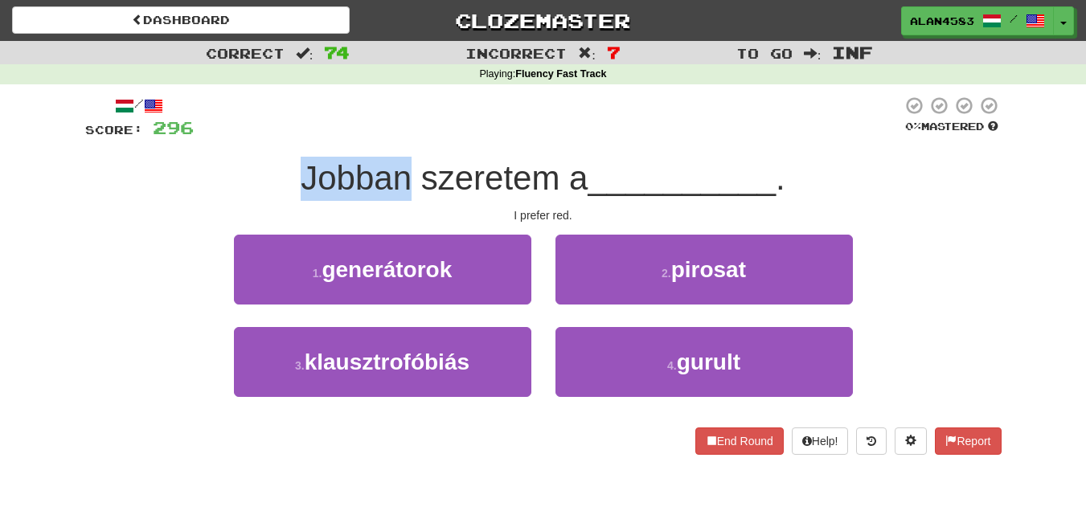
drag, startPoint x: 404, startPoint y: 179, endPoint x: 296, endPoint y: 175, distance: 108.6
click at [301, 175] on span "Jobban szeretem a" at bounding box center [444, 178] width 287 height 38
click at [285, 137] on div at bounding box center [285, 137] width 0 height 0
click at [453, 124] on div at bounding box center [548, 118] width 708 height 44
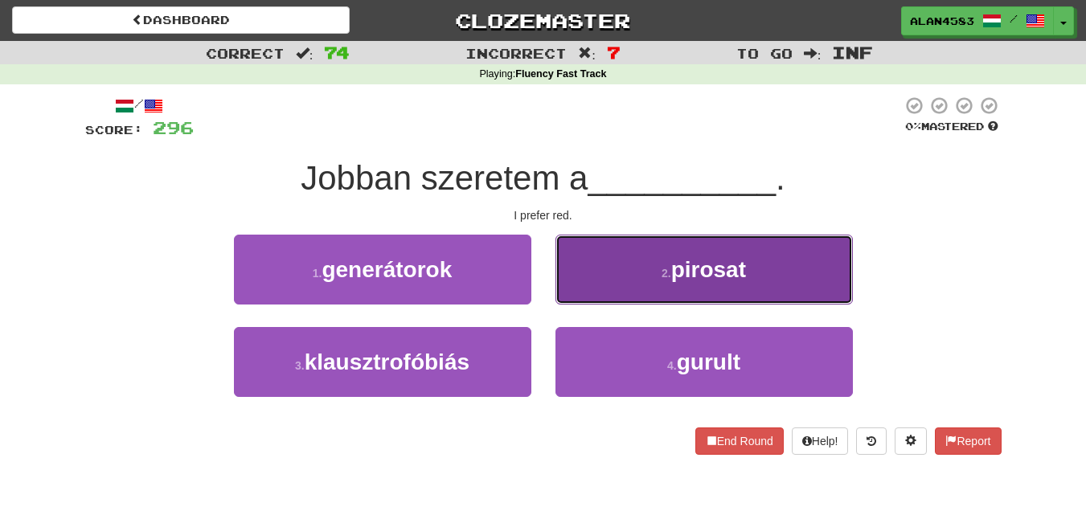
click at [657, 256] on button "2 . pirosat" at bounding box center [703, 270] width 297 height 70
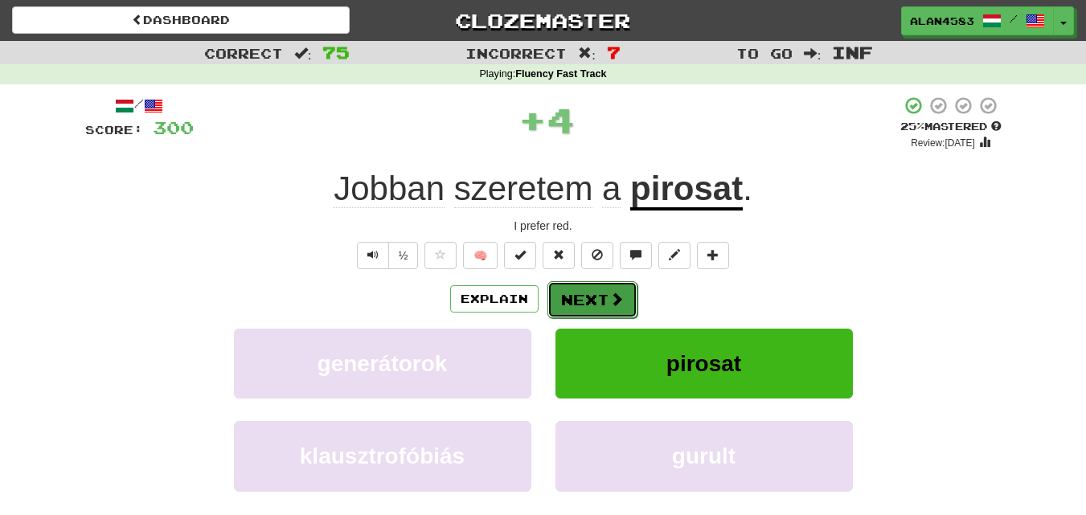
click at [609, 292] on span at bounding box center [616, 299] width 14 height 14
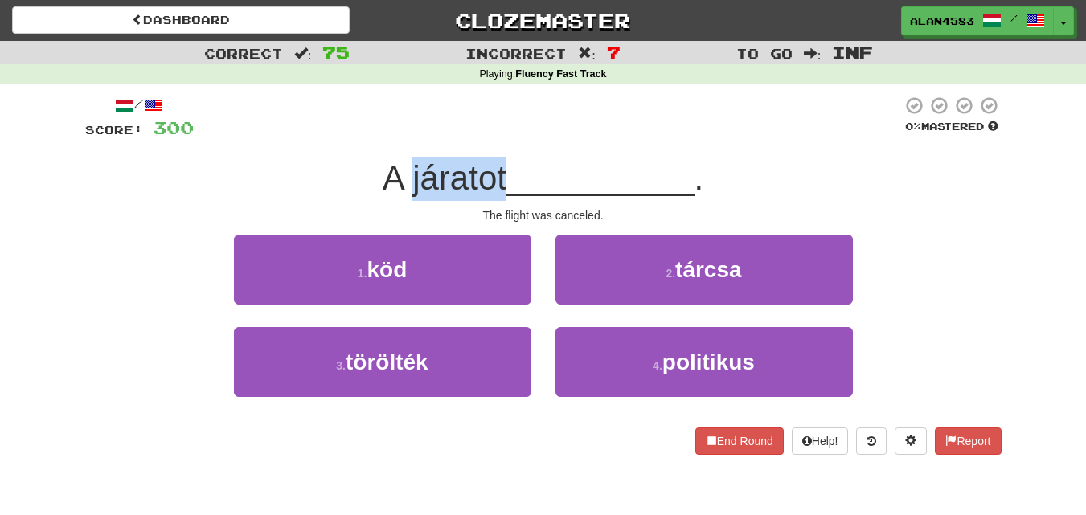
drag, startPoint x: 502, startPoint y: 169, endPoint x: 403, endPoint y: 166, distance: 98.9
click at [403, 166] on span "A járatot" at bounding box center [445, 178] width 124 height 38
click at [393, 137] on div at bounding box center [393, 137] width 0 height 0
click at [452, 109] on div at bounding box center [548, 118] width 708 height 44
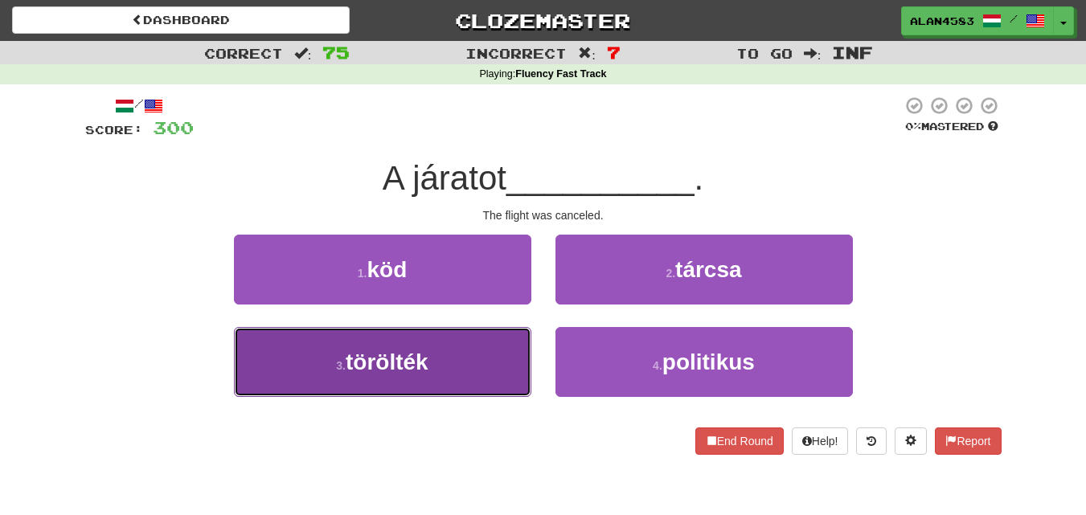
click at [415, 375] on button "3 . törölték" at bounding box center [382, 362] width 297 height 70
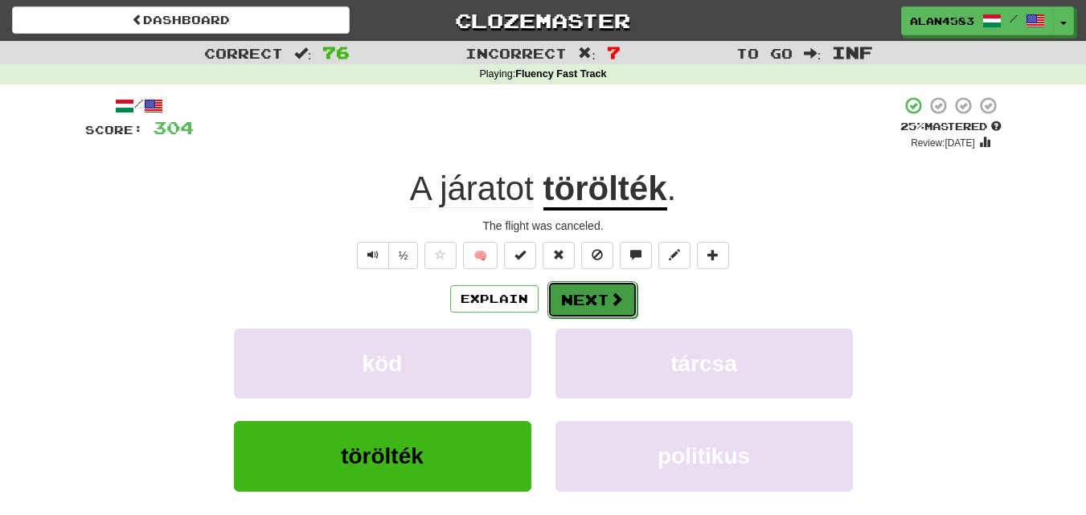
click at [568, 309] on button "Next" at bounding box center [592, 299] width 90 height 37
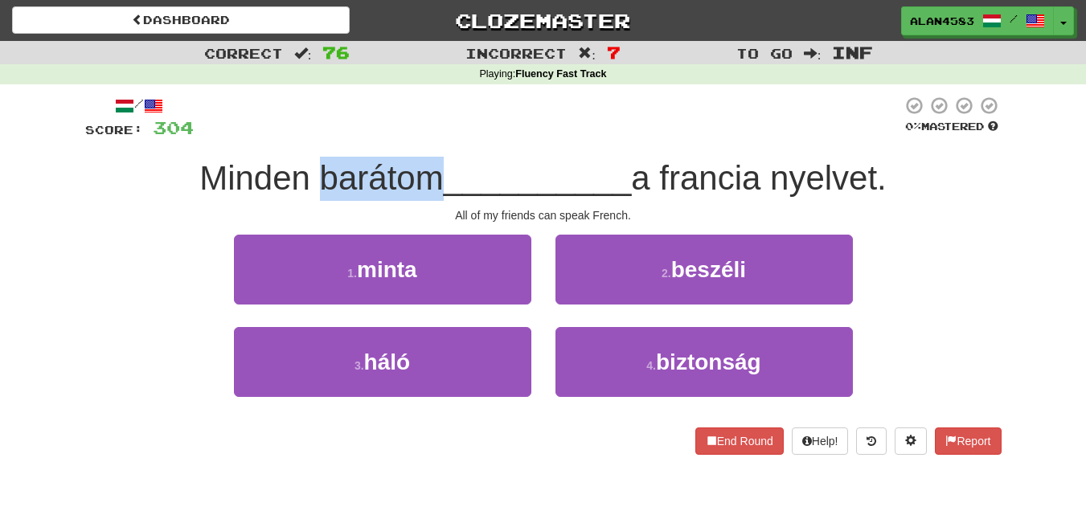
drag, startPoint x: 313, startPoint y: 182, endPoint x: 428, endPoint y: 181, distance: 114.9
click at [428, 181] on span "Minden barátom" at bounding box center [321, 178] width 244 height 38
click at [417, 198] on div at bounding box center [417, 198] width 0 height 0
click at [472, 145] on div "/ Score: 304 0 % Mastered Minden barátom __________ a francia nyelvet. All of m…" at bounding box center [543, 275] width 916 height 359
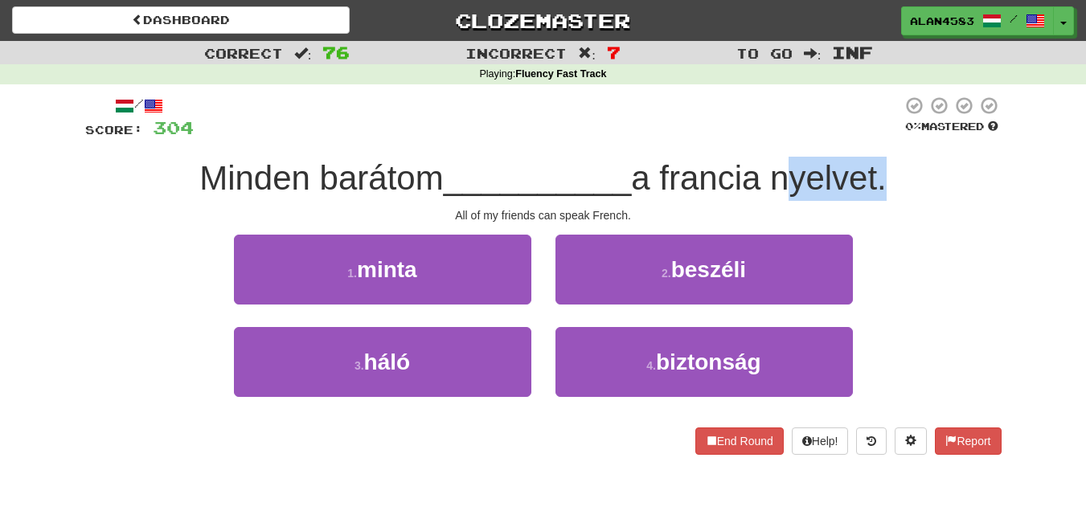
drag, startPoint x: 780, startPoint y: 170, endPoint x: 885, endPoint y: 167, distance: 104.5
click at [885, 167] on span "a francia nyelvet." at bounding box center [759, 178] width 256 height 38
click at [874, 137] on div at bounding box center [874, 137] width 0 height 0
click at [932, 152] on div "/ Score: 304 0 % Mastered Minden barátom __________ a francia nyelvet. All of m…" at bounding box center [543, 275] width 916 height 359
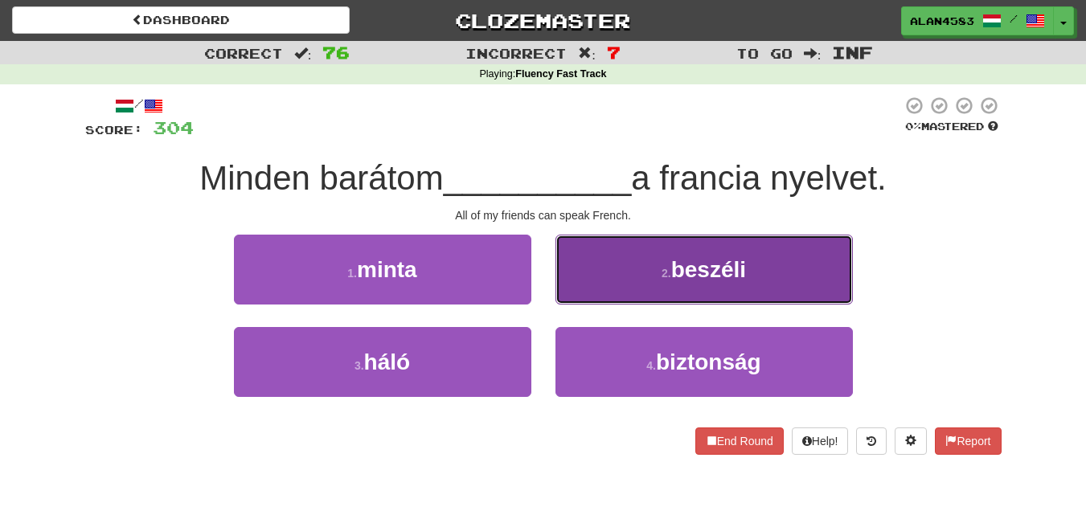
click at [832, 303] on button "2 . beszéli" at bounding box center [703, 270] width 297 height 70
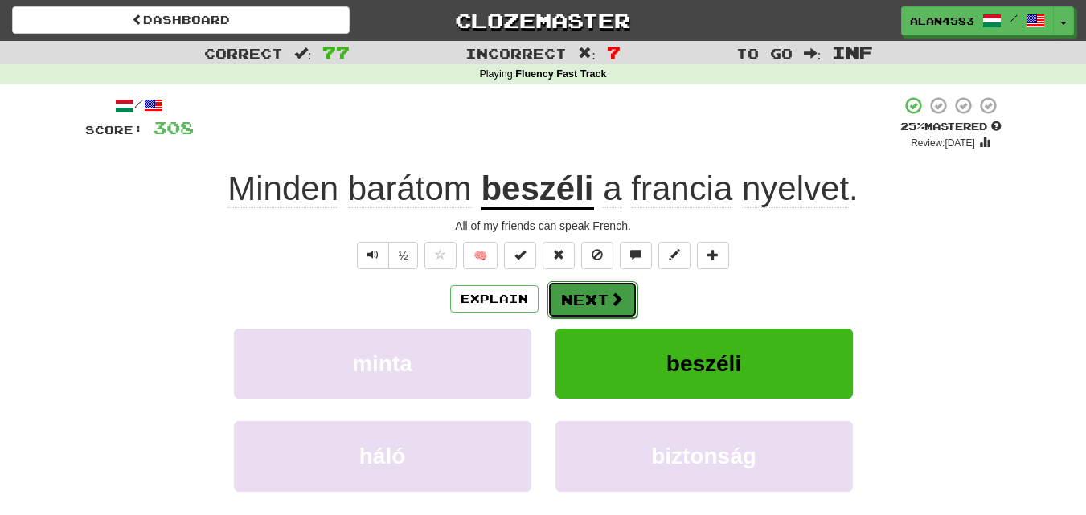
click at [579, 305] on button "Next" at bounding box center [592, 299] width 90 height 37
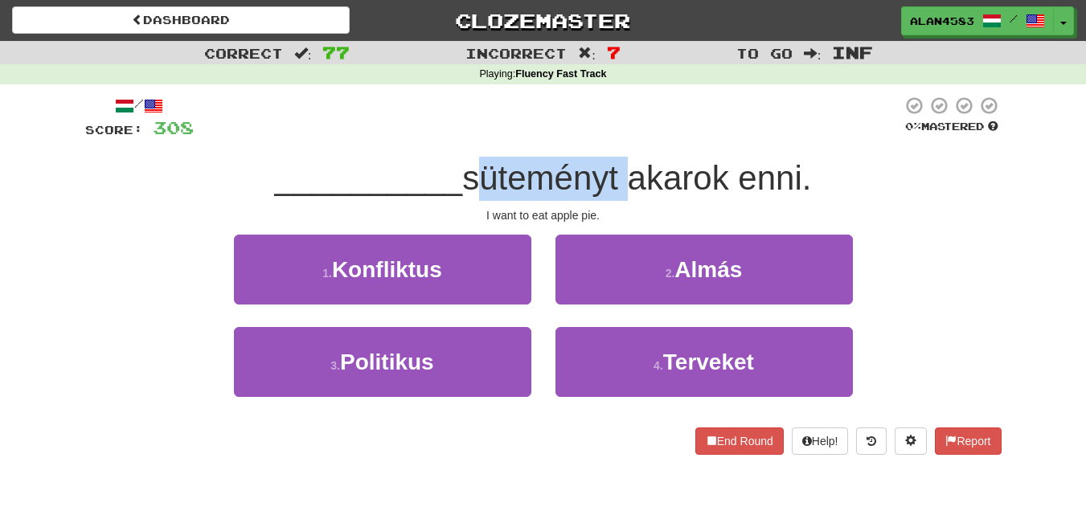
drag, startPoint x: 622, startPoint y: 171, endPoint x: 468, endPoint y: 156, distance: 155.1
click at [468, 156] on div "/ Score: 308 0 % Mastered __________ süteményt akarok enni. I want to eat apple…" at bounding box center [543, 275] width 916 height 359
click at [457, 137] on div at bounding box center [457, 137] width 0 height 0
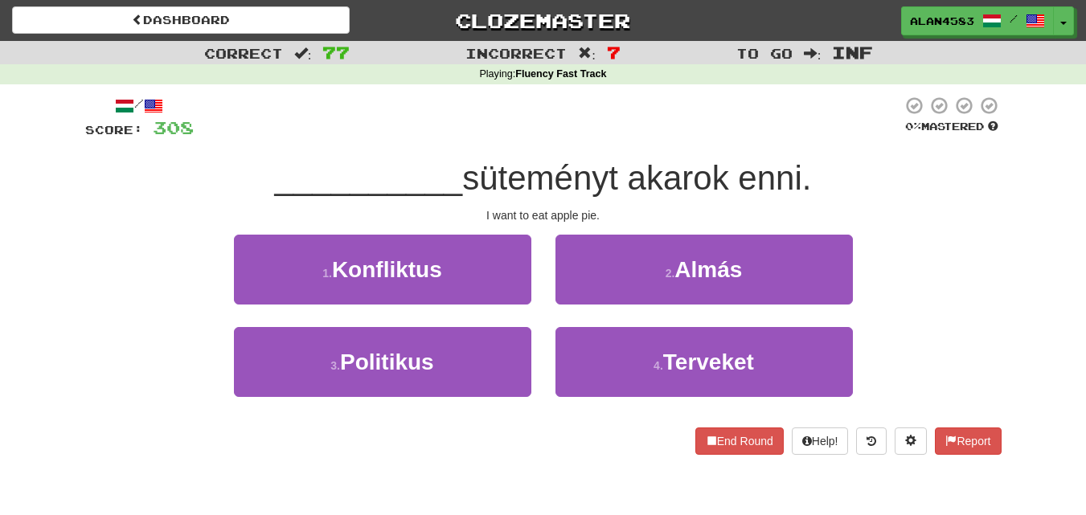
click at [505, 129] on div at bounding box center [548, 118] width 708 height 44
drag, startPoint x: 743, startPoint y: 170, endPoint x: 807, endPoint y: 169, distance: 64.3
click at [807, 169] on span "süteményt akarok enni." at bounding box center [636, 178] width 349 height 38
click at [796, 137] on div at bounding box center [796, 137] width 0 height 0
click at [837, 100] on div at bounding box center [548, 118] width 708 height 44
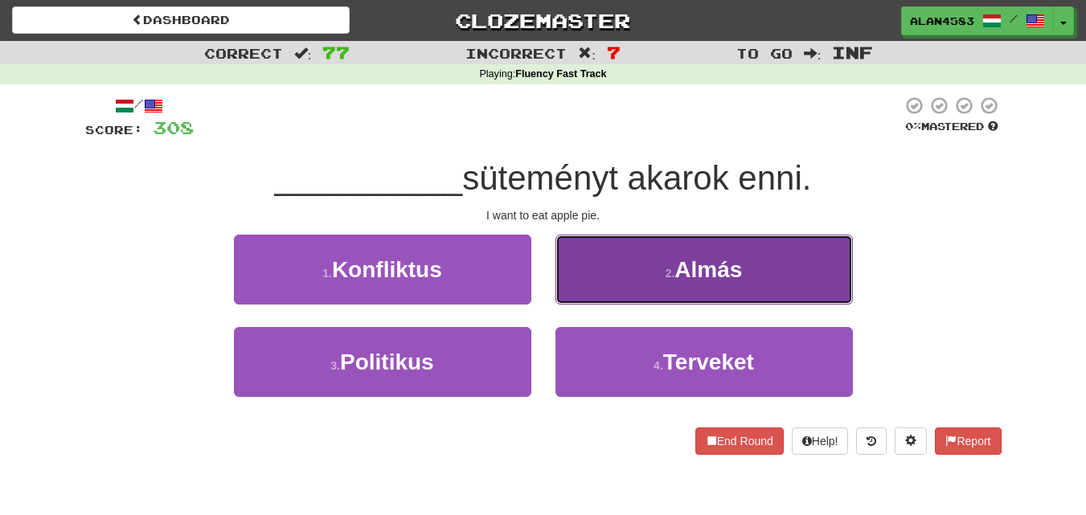
click at [694, 270] on span "Almás" at bounding box center [708, 269] width 68 height 25
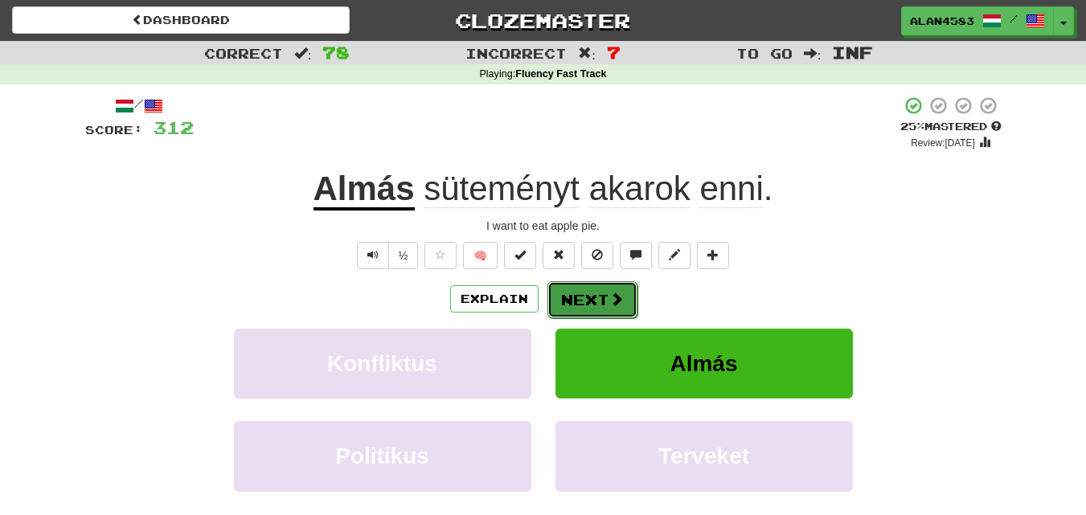
click at [588, 284] on button "Next" at bounding box center [592, 299] width 90 height 37
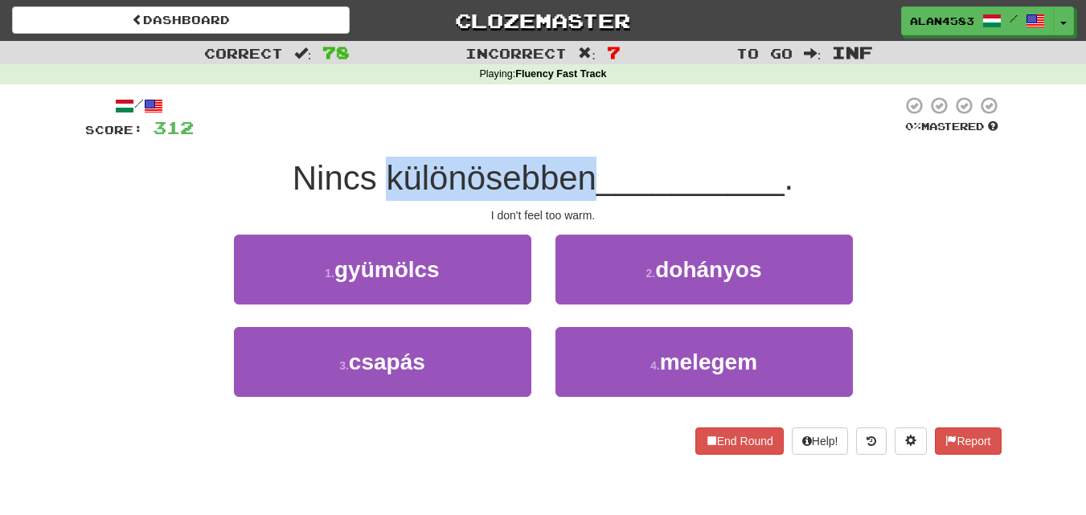
drag, startPoint x: 587, startPoint y: 180, endPoint x: 385, endPoint y: 177, distance: 201.7
click at [385, 177] on span "Nincs különösebben" at bounding box center [445, 178] width 304 height 38
click at [374, 137] on div at bounding box center [374, 137] width 0 height 0
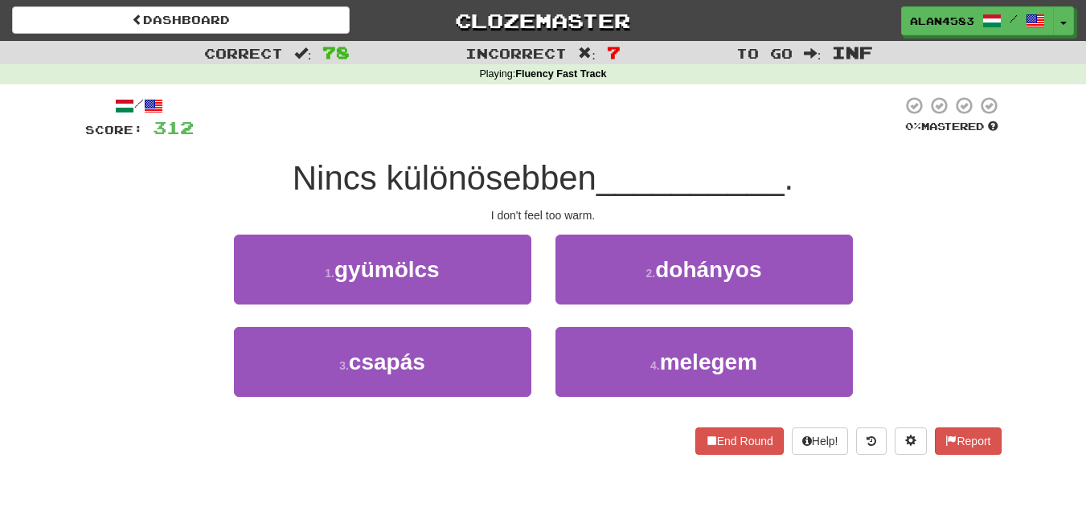
click at [465, 125] on div at bounding box center [548, 118] width 708 height 44
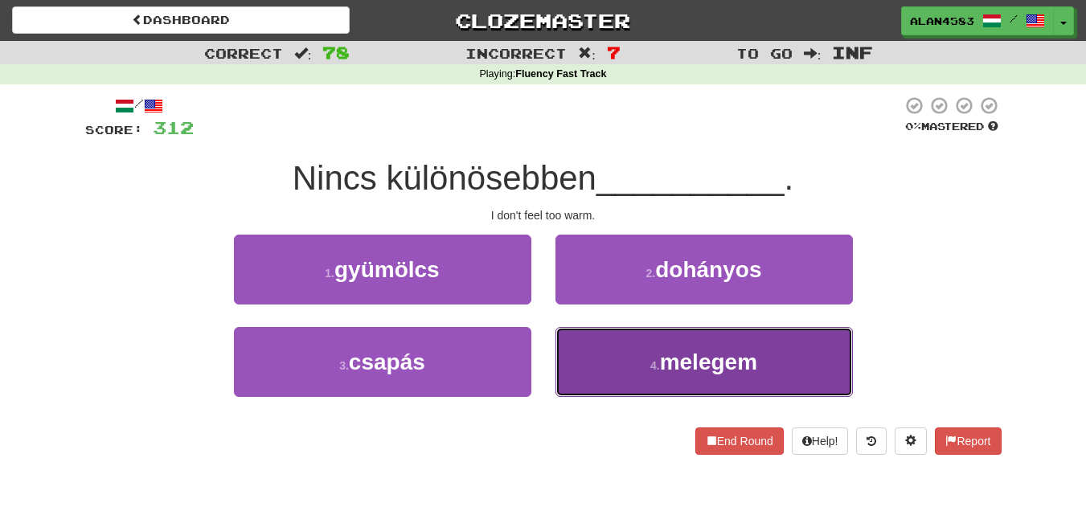
click at [608, 366] on button "4 . melegem" at bounding box center [703, 362] width 297 height 70
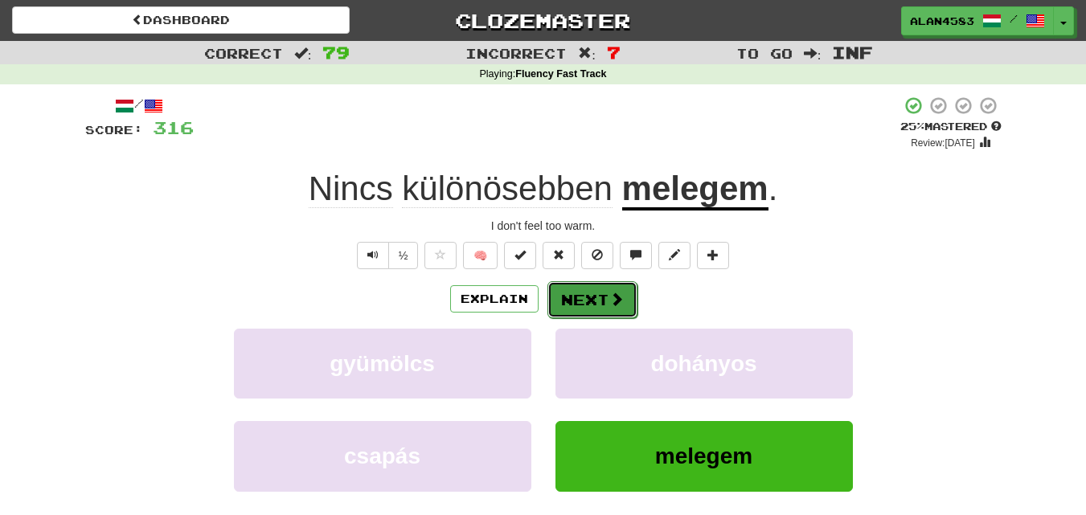
click at [611, 301] on span at bounding box center [616, 299] width 14 height 14
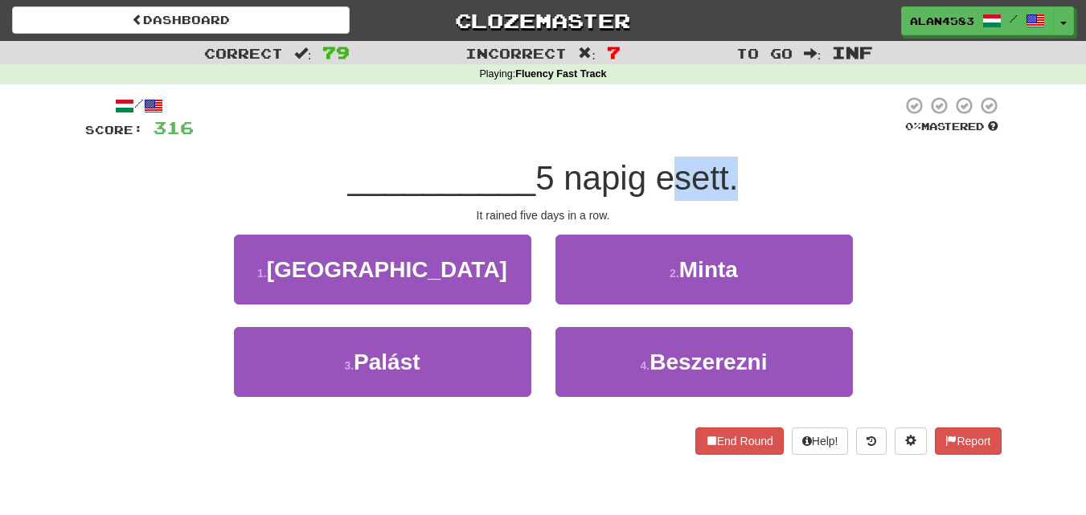
drag, startPoint x: 660, startPoint y: 179, endPoint x: 738, endPoint y: 172, distance: 78.3
click at [738, 172] on span "5 napig esett." at bounding box center [636, 178] width 203 height 38
click at [727, 137] on div at bounding box center [727, 137] width 0 height 0
click at [775, 129] on div at bounding box center [548, 118] width 708 height 44
drag, startPoint x: 652, startPoint y: 174, endPoint x: 568, endPoint y: 171, distance: 83.6
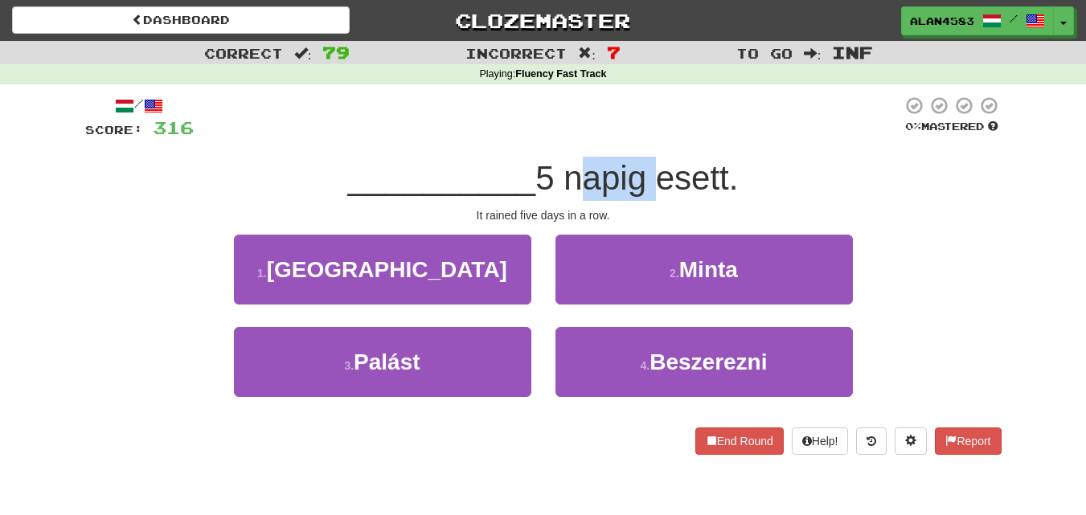
click at [568, 171] on span "5 napig esett." at bounding box center [636, 178] width 203 height 38
click at [558, 137] on div at bounding box center [558, 137] width 0 height 0
click at [603, 133] on div at bounding box center [548, 118] width 708 height 44
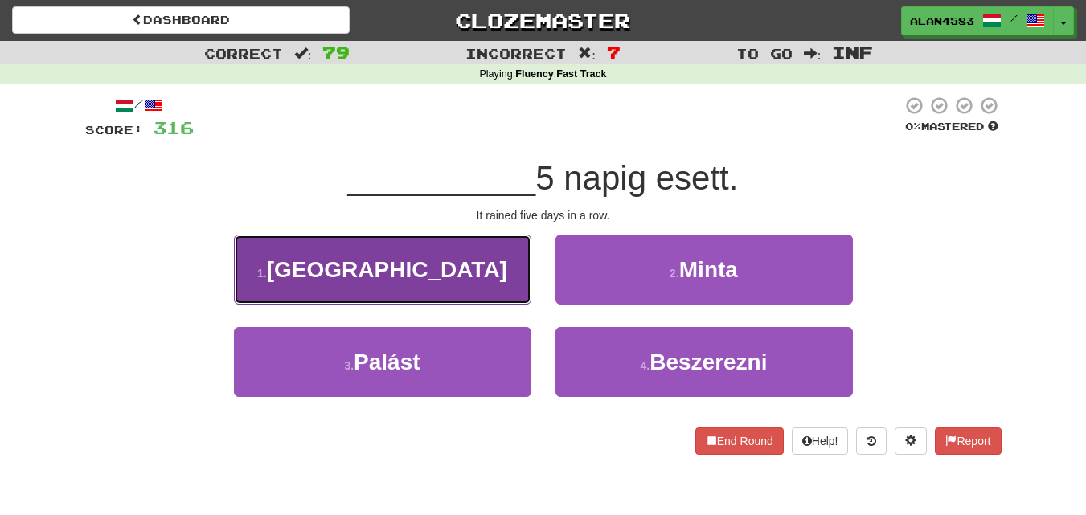
click at [307, 283] on button "1 . [GEOGRAPHIC_DATA]" at bounding box center [382, 270] width 297 height 70
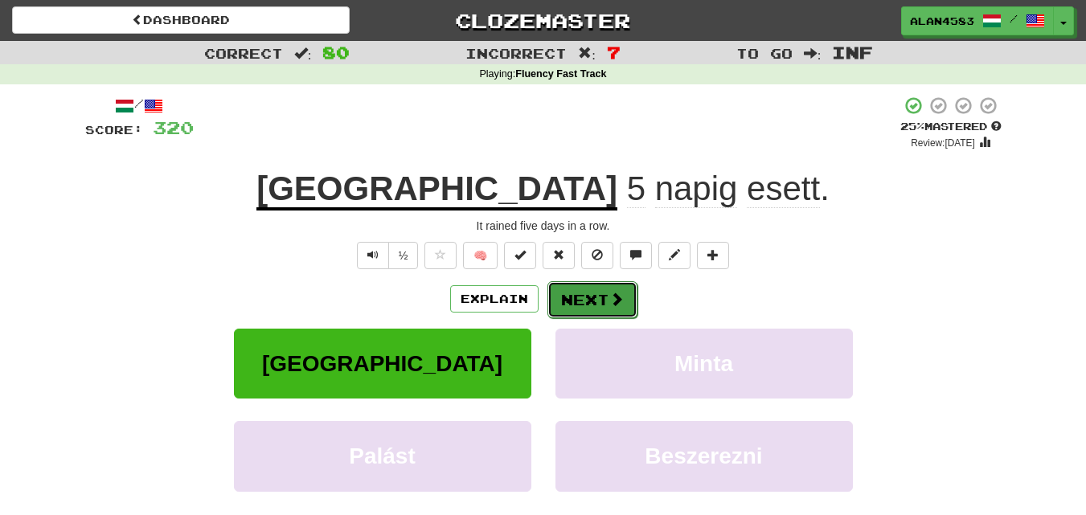
click at [592, 300] on button "Next" at bounding box center [592, 299] width 90 height 37
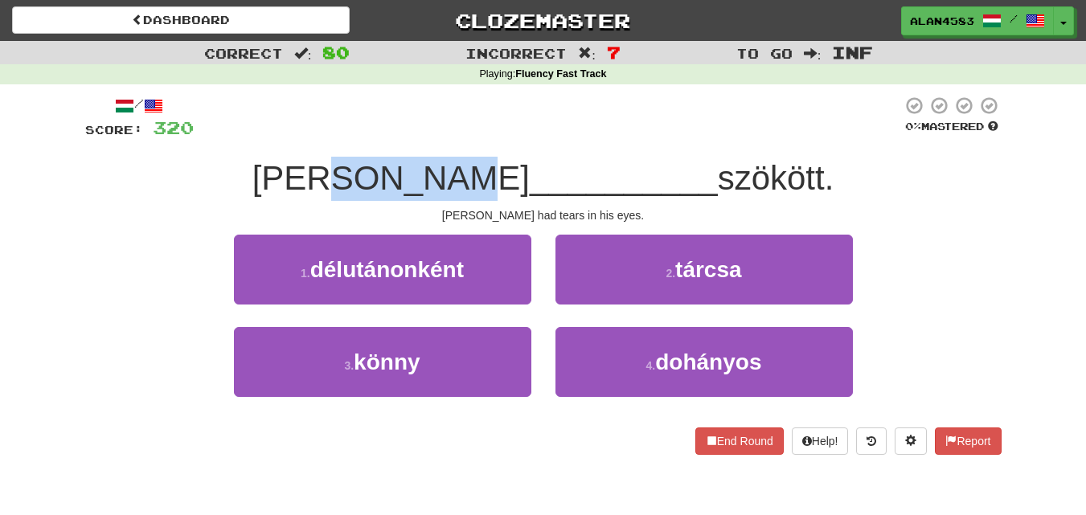
drag, startPoint x: 489, startPoint y: 172, endPoint x: 346, endPoint y: 170, distance: 142.3
click at [346, 170] on span "[PERSON_NAME]" at bounding box center [390, 178] width 277 height 38
click at [336, 137] on div at bounding box center [336, 137] width 0 height 0
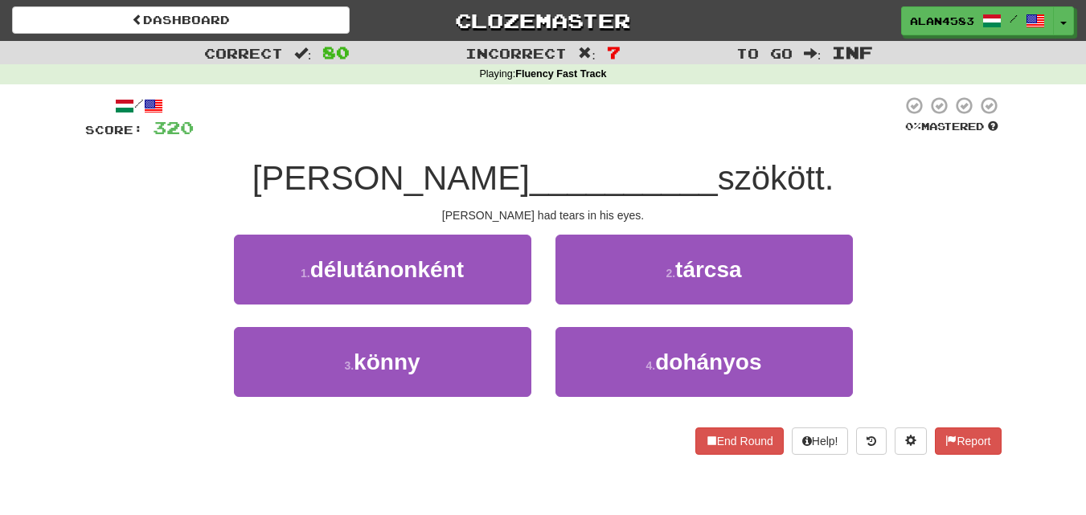
click at [458, 101] on div at bounding box center [548, 118] width 708 height 44
drag, startPoint x: 701, startPoint y: 177, endPoint x: 799, endPoint y: 171, distance: 98.2
click at [799, 171] on span "szökött." at bounding box center [776, 178] width 117 height 38
click at [788, 137] on div at bounding box center [788, 137] width 0 height 0
click at [828, 125] on div at bounding box center [548, 118] width 708 height 44
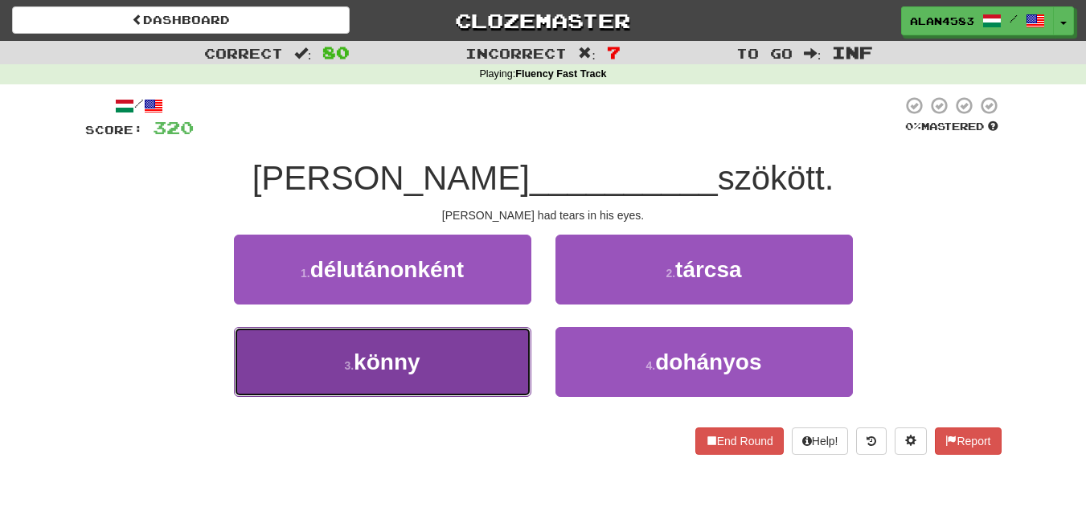
click at [360, 387] on button "3 . könny" at bounding box center [382, 362] width 297 height 70
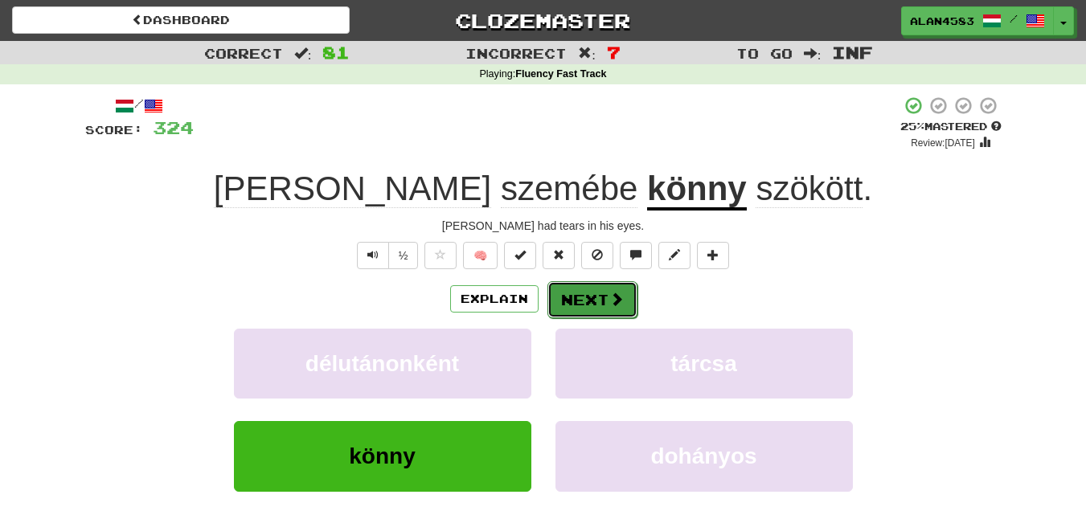
click at [572, 311] on button "Next" at bounding box center [592, 299] width 90 height 37
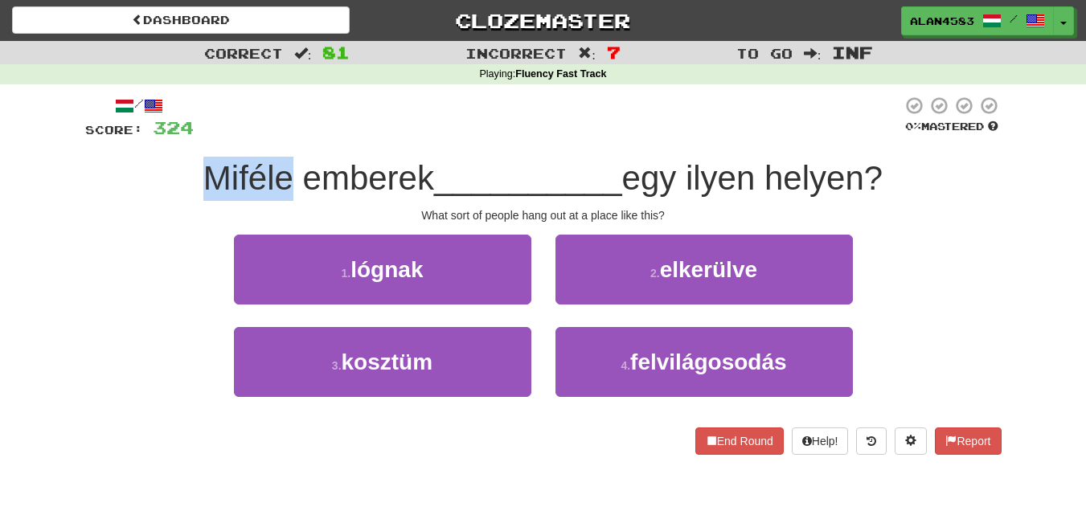
drag, startPoint x: 277, startPoint y: 176, endPoint x: 122, endPoint y: 171, distance: 155.2
click at [122, 171] on div "Miféle emberek __________ egy ilyen helyen?" at bounding box center [543, 179] width 916 height 44
click at [112, 137] on div at bounding box center [112, 137] width 0 height 0
click at [45, 197] on div "Correct : 81 Incorrect : 7 To go : Inf Playing : Fluency Fast Track / Score: 32…" at bounding box center [543, 259] width 1086 height 436
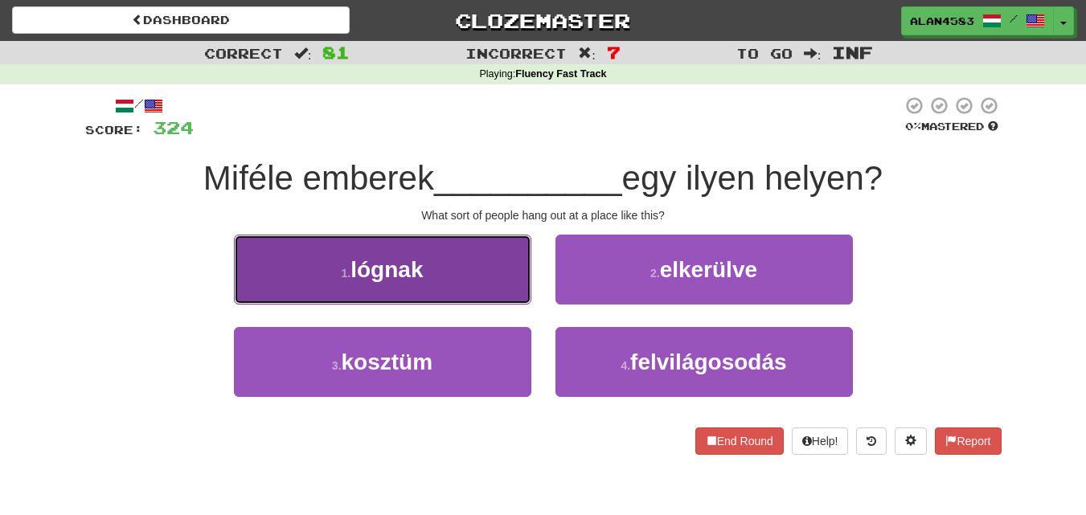
click at [409, 293] on button "1 . lógnak" at bounding box center [382, 270] width 297 height 70
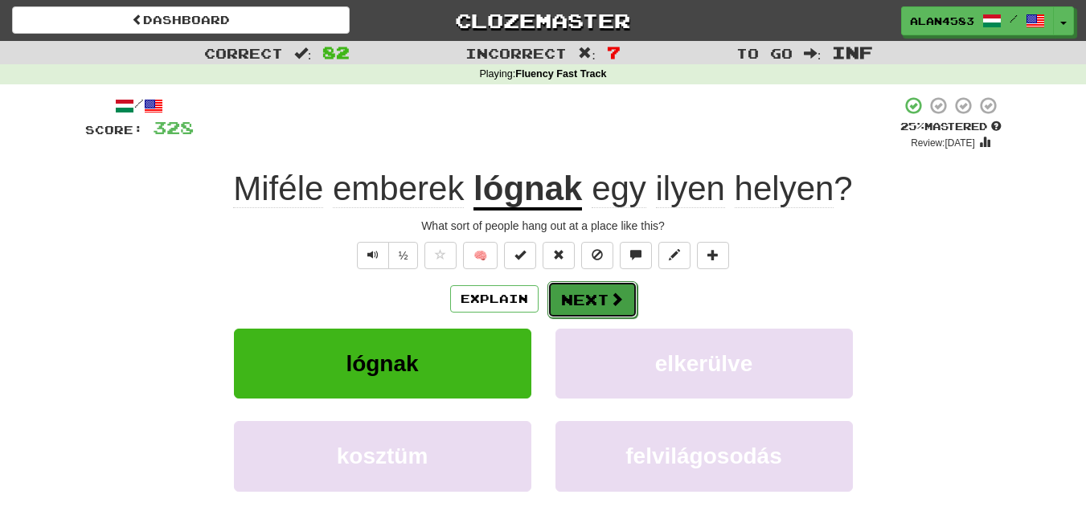
click at [600, 313] on button "Next" at bounding box center [592, 299] width 90 height 37
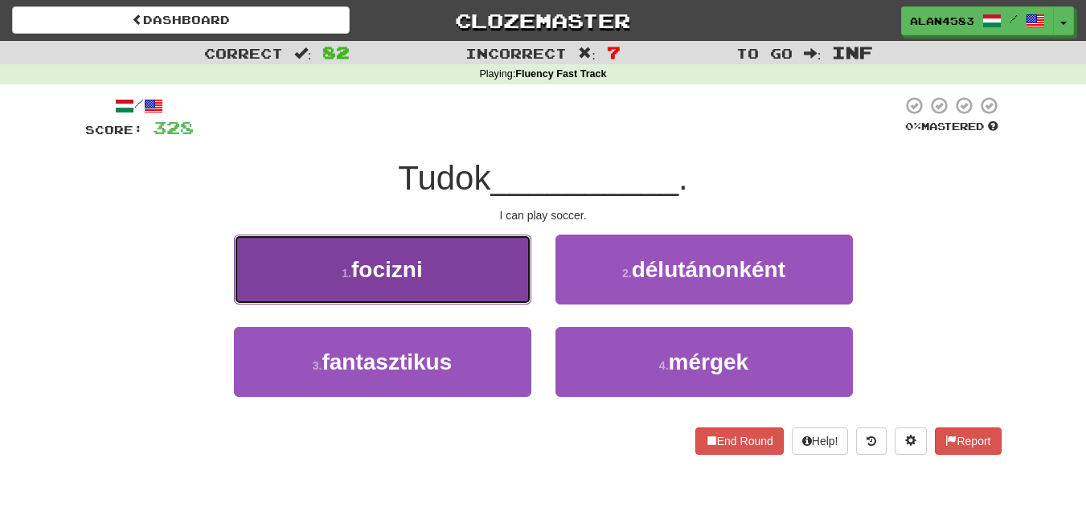
click at [336, 253] on button "1 . focizni" at bounding box center [382, 270] width 297 height 70
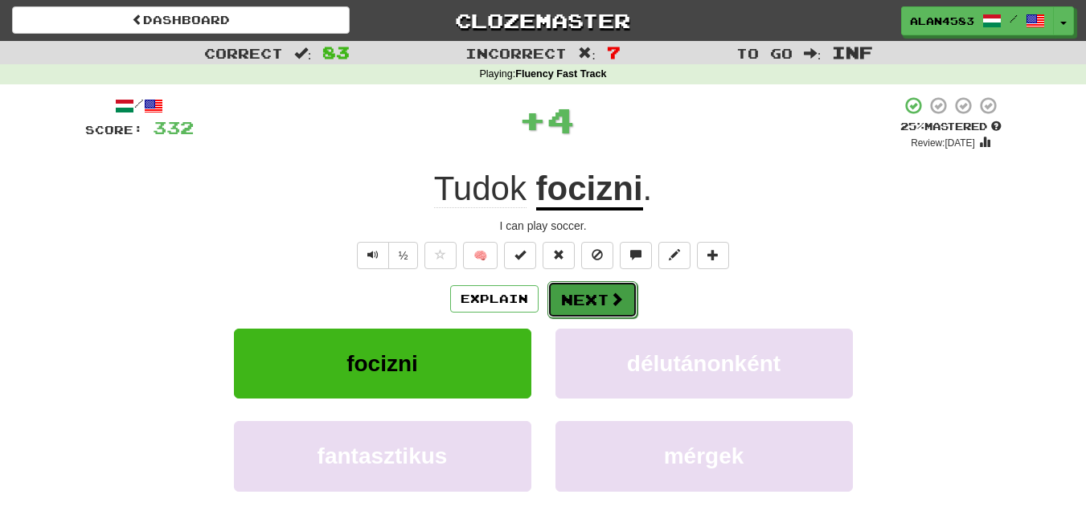
click at [592, 292] on button "Next" at bounding box center [592, 299] width 90 height 37
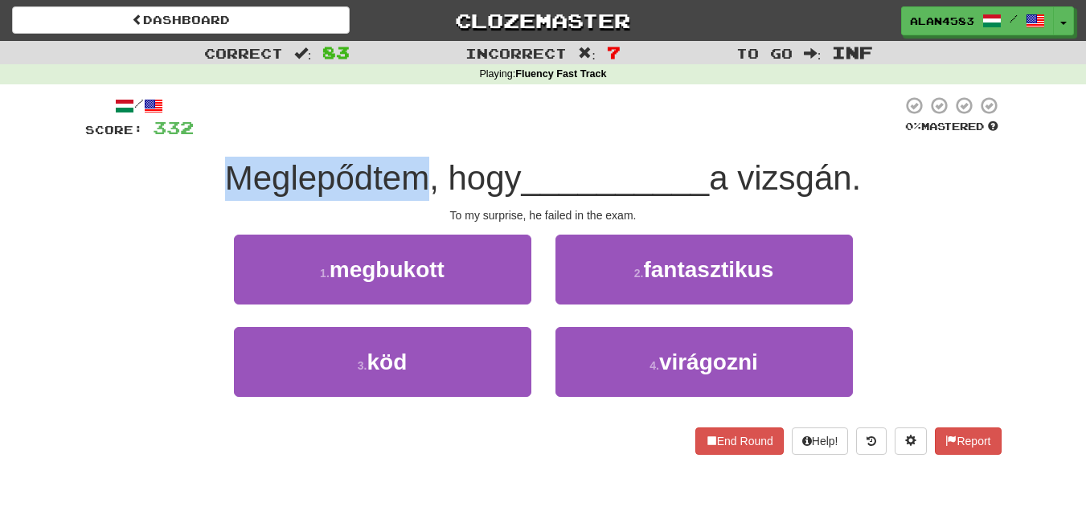
drag, startPoint x: 413, startPoint y: 181, endPoint x: 187, endPoint y: 165, distance: 226.4
click at [187, 165] on div "Meglepődtem, hogy __________ a vizsgán." at bounding box center [543, 179] width 916 height 44
click at [177, 137] on div at bounding box center [177, 137] width 0 height 0
click at [85, 191] on div "Meglepődtem, hogy __________ a vizsgán." at bounding box center [543, 179] width 916 height 44
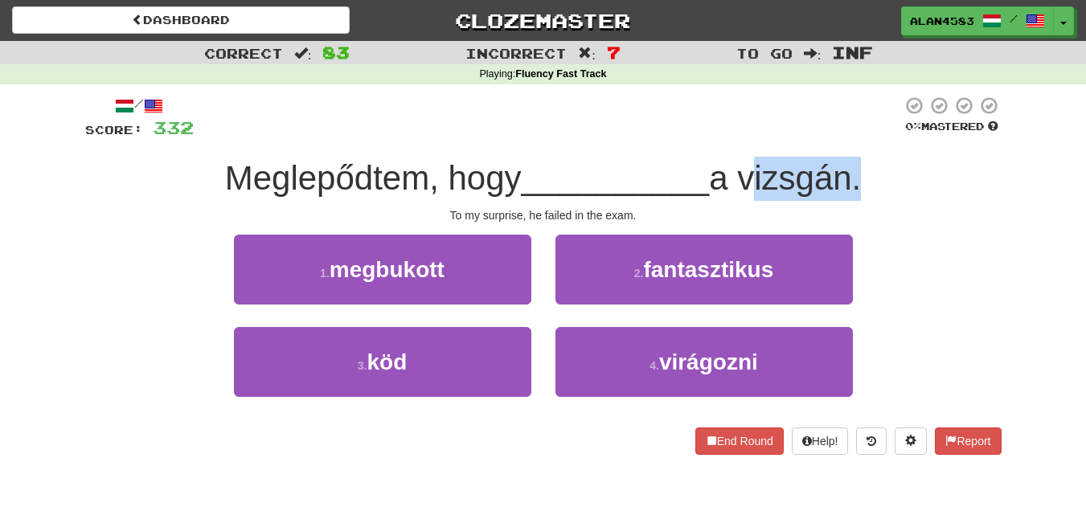
drag, startPoint x: 749, startPoint y: 174, endPoint x: 859, endPoint y: 172, distance: 110.1
click at [859, 172] on span "a vizsgán." at bounding box center [785, 178] width 152 height 38
click at [849, 137] on div at bounding box center [849, 137] width 0 height 0
click at [876, 152] on div "/ Score: 332 0 % Mastered Meglepődtem, hogy __________ a vizsgán. To my surpris…" at bounding box center [543, 275] width 916 height 359
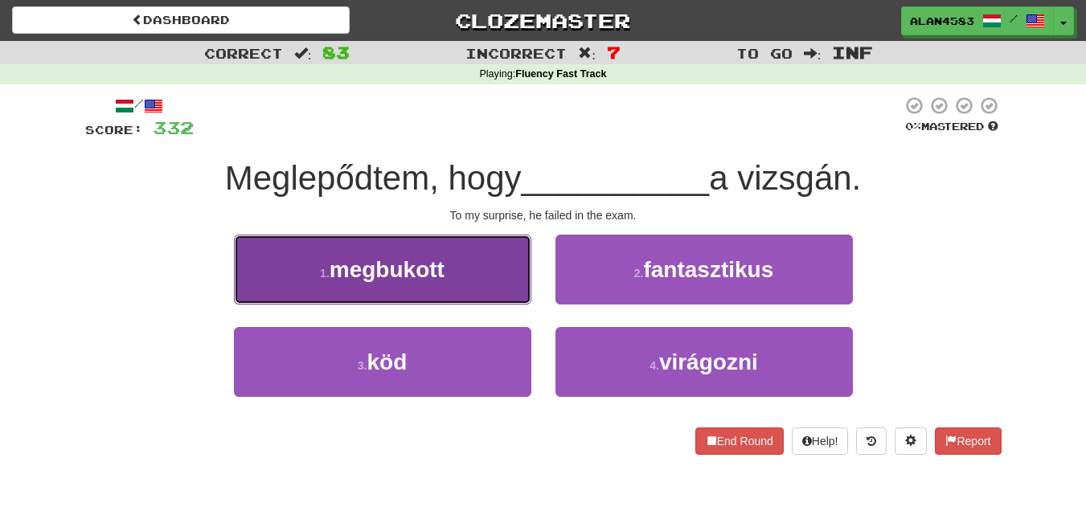
click at [361, 277] on span "megbukott" at bounding box center [386, 269] width 115 height 25
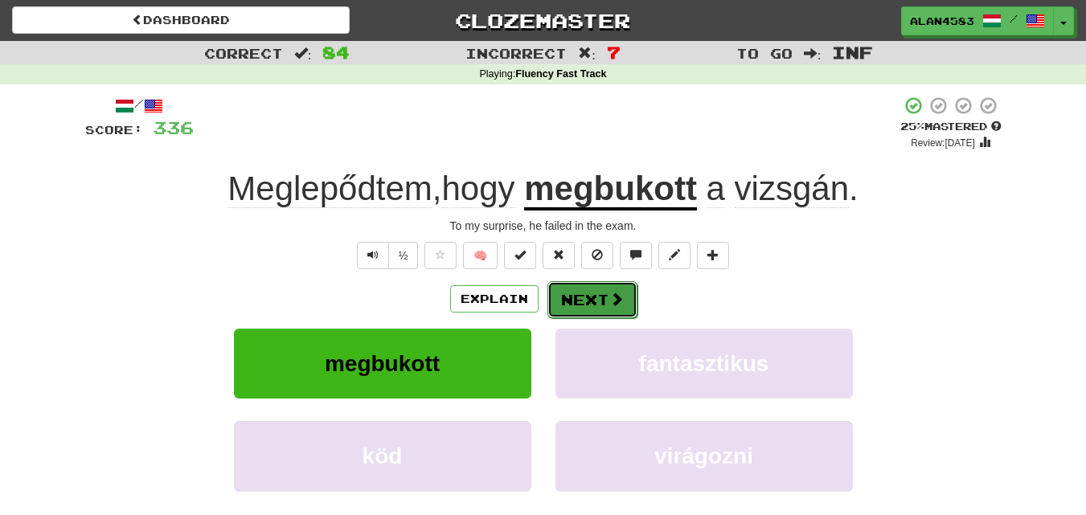
click at [579, 294] on button "Next" at bounding box center [592, 299] width 90 height 37
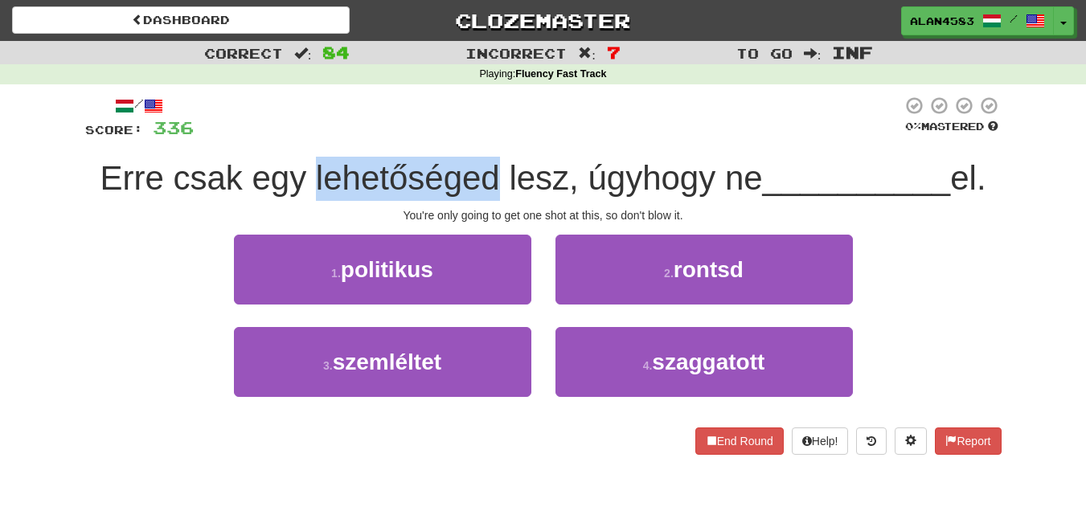
drag, startPoint x: 489, startPoint y: 180, endPoint x: 308, endPoint y: 178, distance: 180.8
click at [308, 178] on span "Erre csak egy lehetőséged lesz, úgyhogy ne" at bounding box center [431, 178] width 662 height 38
click at [297, 137] on div at bounding box center [297, 137] width 0 height 0
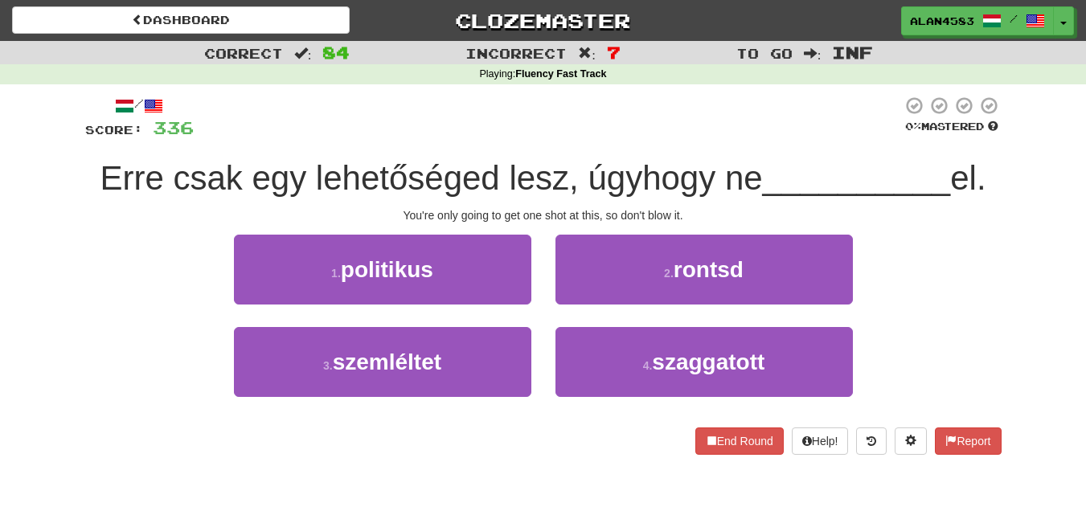
click at [258, 136] on div at bounding box center [548, 118] width 708 height 44
drag, startPoint x: 707, startPoint y: 166, endPoint x: 580, endPoint y: 166, distance: 127.0
click at [580, 166] on span "Erre csak egy lehetőséged lesz, úgyhogy ne" at bounding box center [431, 178] width 662 height 38
click at [570, 137] on div at bounding box center [570, 137] width 0 height 0
click at [450, 158] on div "Erre csak egy lehetőséged lesz, úgyhogy ne __________ el." at bounding box center [543, 179] width 916 height 44
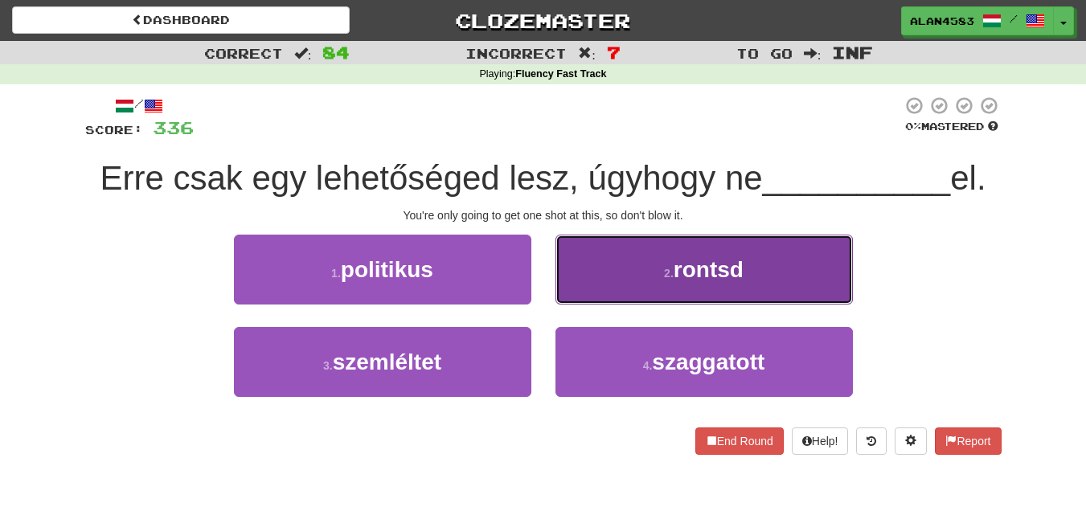
click at [748, 274] on button "2 . rontsd" at bounding box center [703, 270] width 297 height 70
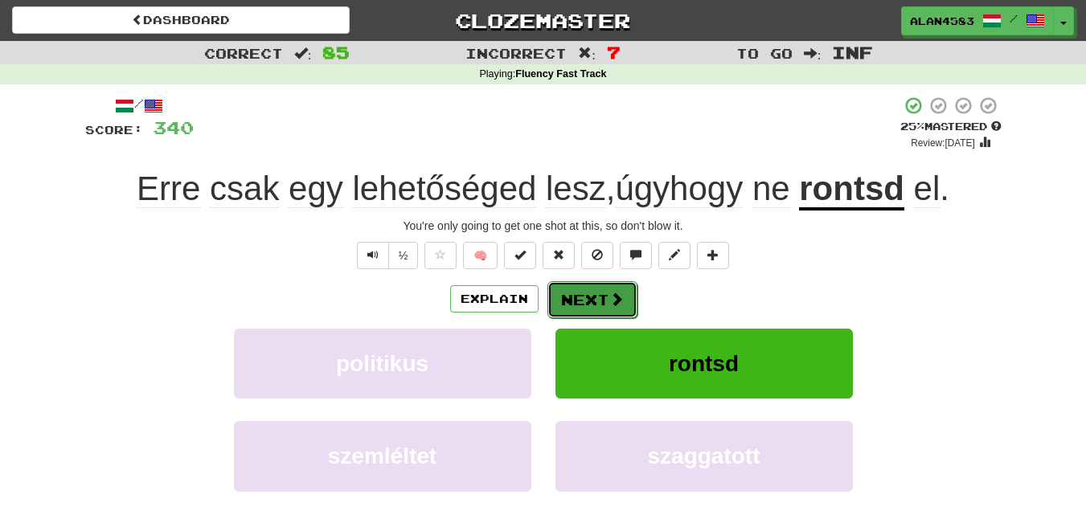
click at [580, 292] on button "Next" at bounding box center [592, 299] width 90 height 37
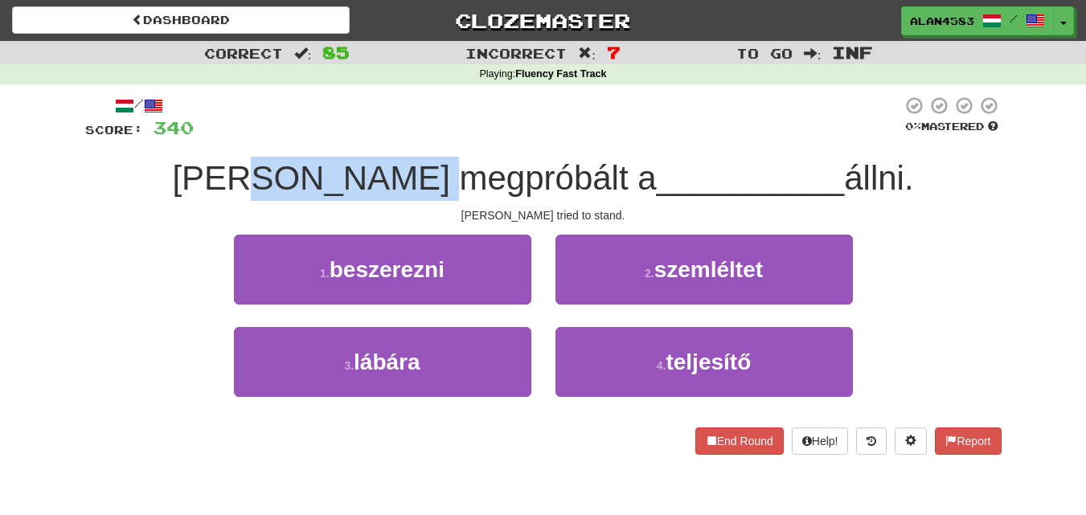
drag, startPoint x: 510, startPoint y: 173, endPoint x: 345, endPoint y: 170, distance: 165.6
click at [345, 170] on span "[PERSON_NAME] megpróbált a" at bounding box center [414, 178] width 484 height 38
click at [334, 137] on div at bounding box center [334, 137] width 0 height 0
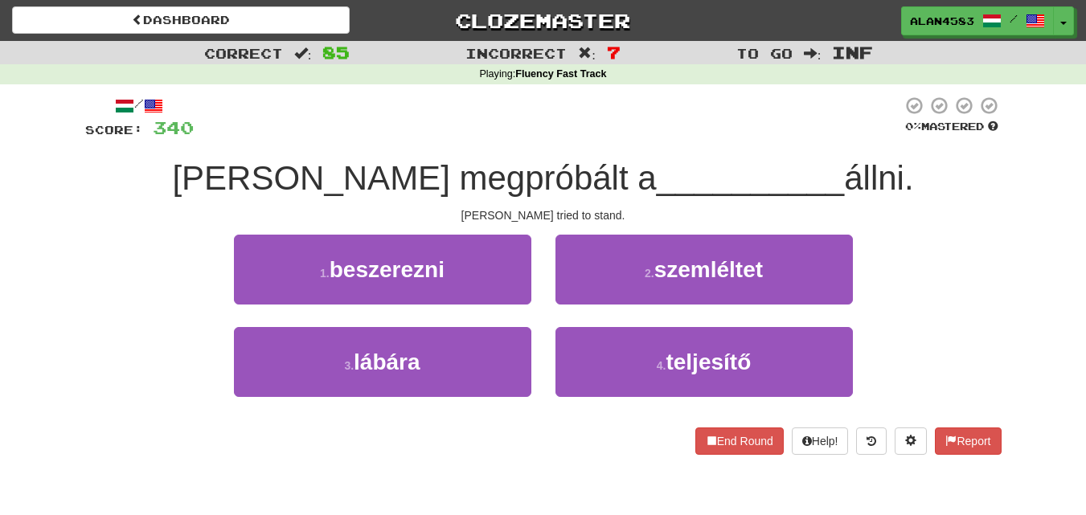
click at [374, 123] on div at bounding box center [548, 118] width 708 height 44
drag, startPoint x: 752, startPoint y: 177, endPoint x: 804, endPoint y: 174, distance: 52.3
click at [844, 174] on span "állni." at bounding box center [878, 178] width 69 height 38
click at [794, 137] on div at bounding box center [794, 137] width 0 height 0
click at [813, 129] on div at bounding box center [548, 118] width 708 height 44
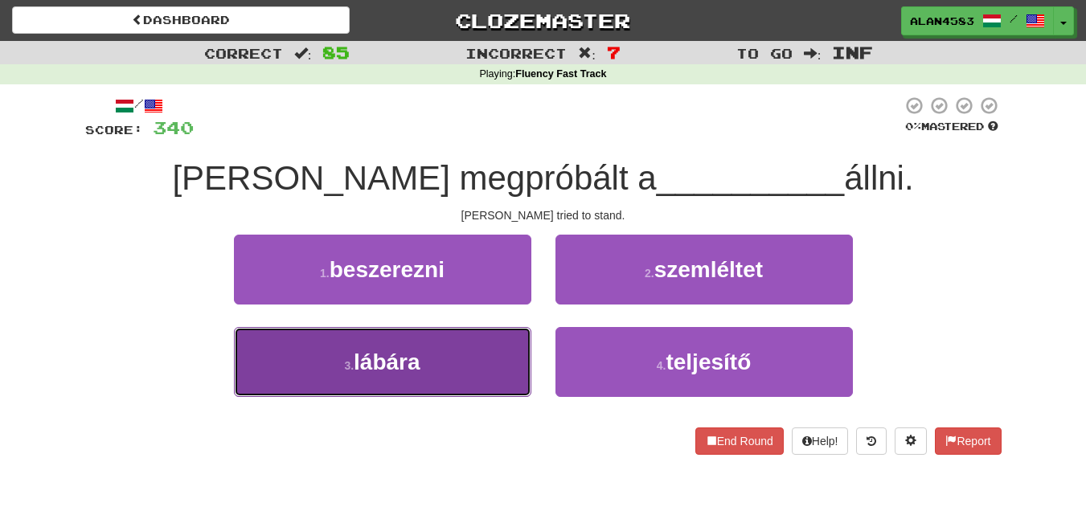
click at [367, 378] on button "3 . lábára" at bounding box center [382, 362] width 297 height 70
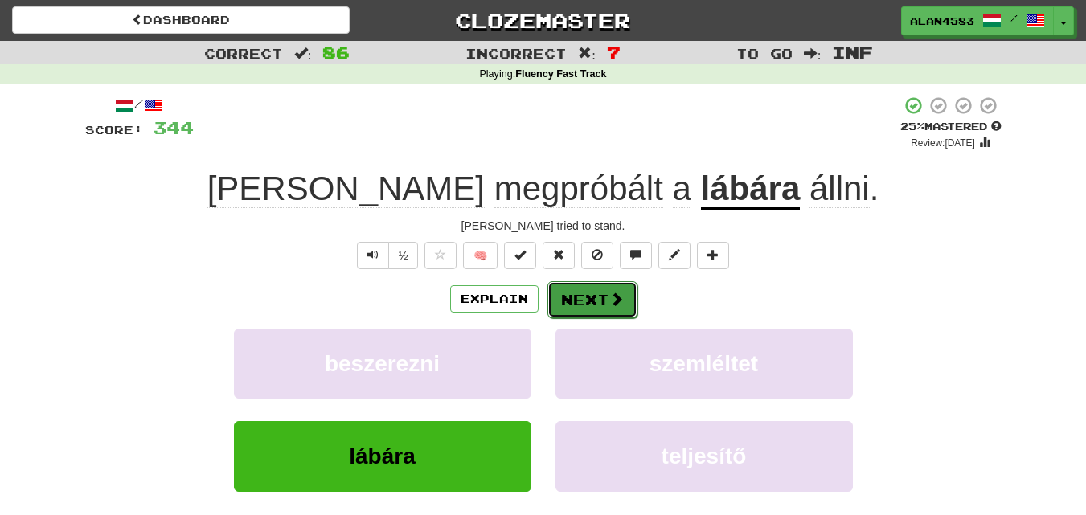
click at [566, 293] on button "Next" at bounding box center [592, 299] width 90 height 37
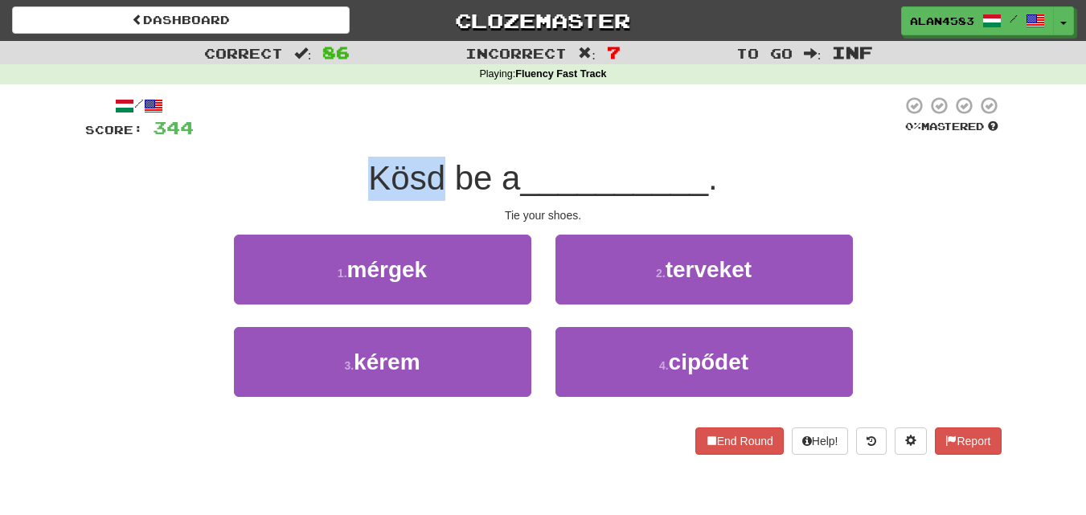
drag, startPoint x: 438, startPoint y: 172, endPoint x: 328, endPoint y: 170, distance: 110.1
click at [328, 170] on div "Kösd be a __________ ." at bounding box center [543, 179] width 916 height 44
click at [317, 137] on div at bounding box center [317, 137] width 0 height 0
click at [287, 142] on div "/ Score: 344 0 % Mastered Kösd be a __________ . Tie your shoes. 1 . mérgek 2 .…" at bounding box center [543, 275] width 916 height 359
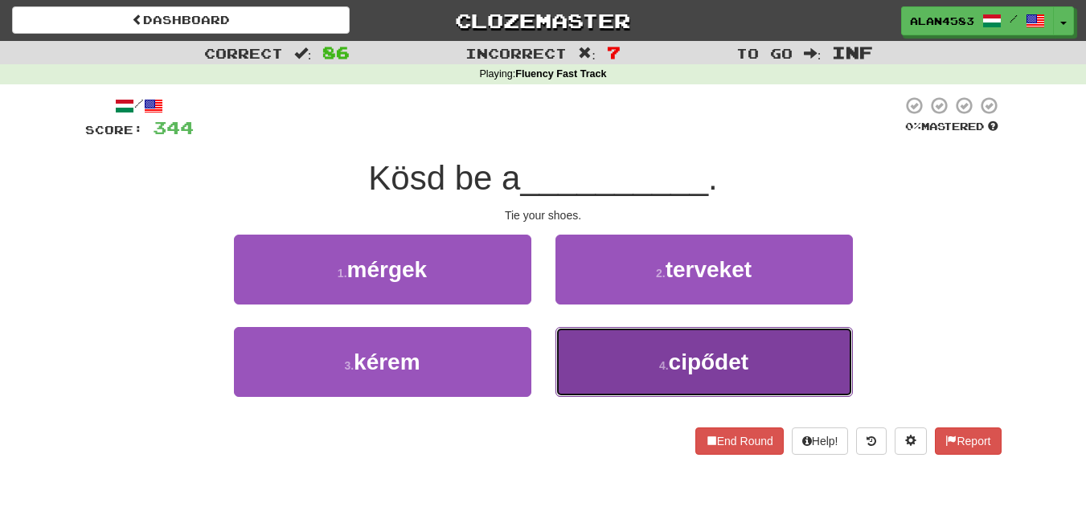
click at [671, 360] on span "cipődet" at bounding box center [709, 362] width 80 height 25
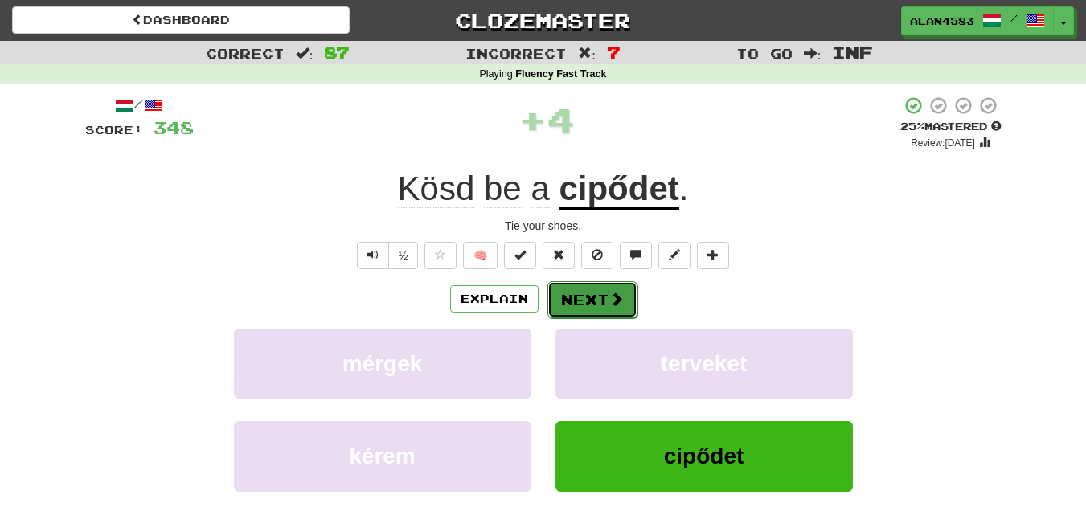
click at [600, 301] on button "Next" at bounding box center [592, 299] width 90 height 37
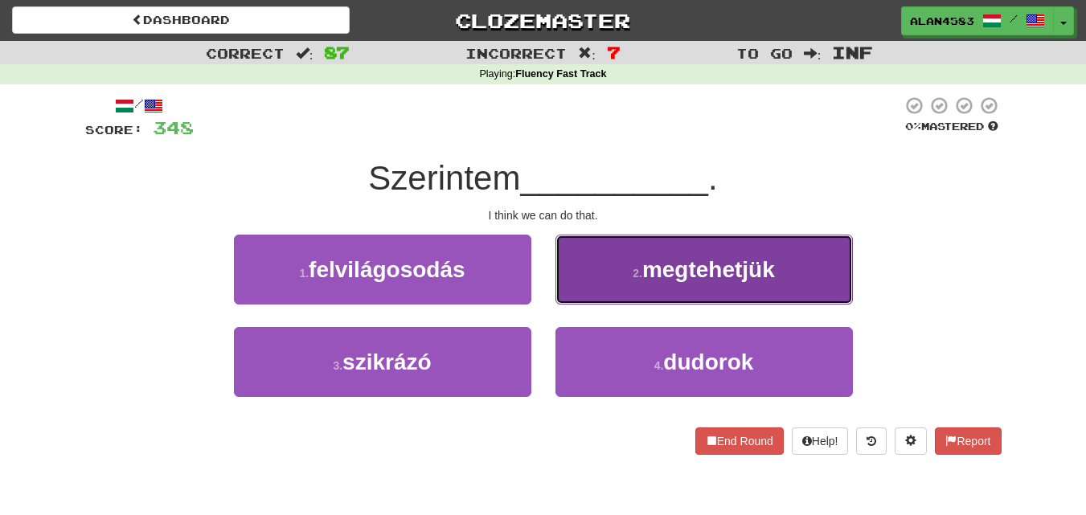
click at [728, 271] on span "megtehetjük" at bounding box center [708, 269] width 133 height 25
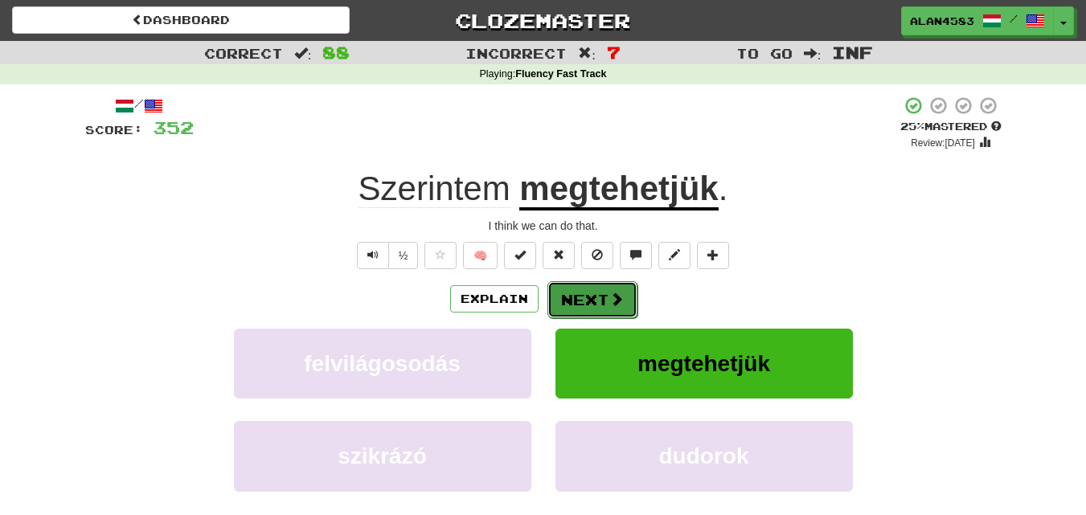
click at [609, 295] on span at bounding box center [616, 299] width 14 height 14
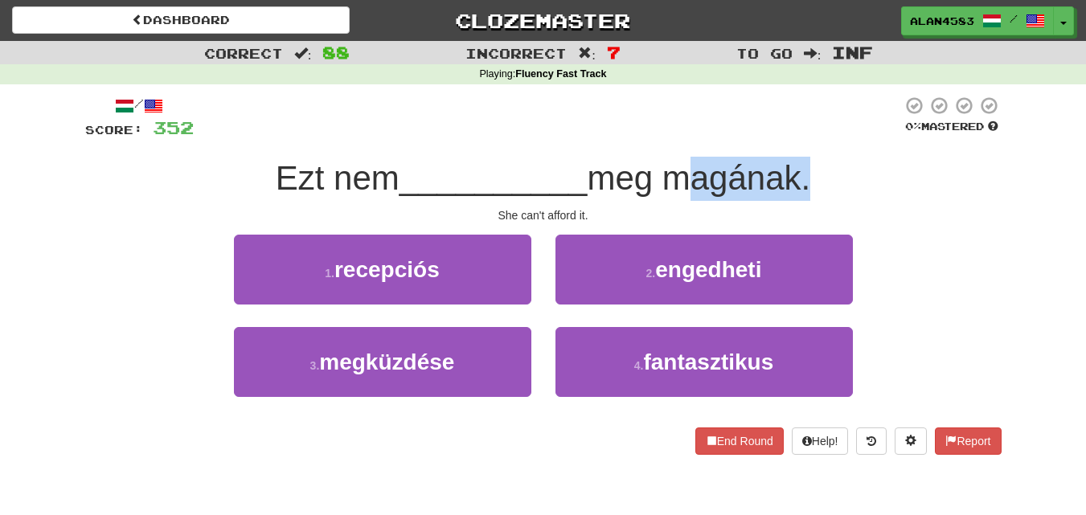
drag, startPoint x: 808, startPoint y: 171, endPoint x: 675, endPoint y: 169, distance: 132.6
click at [675, 169] on span "meg magának." at bounding box center [698, 178] width 223 height 38
click at [665, 137] on div at bounding box center [665, 137] width 0 height 0
click at [564, 150] on div "/ Score: 352 0 % Mastered Ezt nem __________ meg magának. She can't afford it. …" at bounding box center [543, 275] width 916 height 359
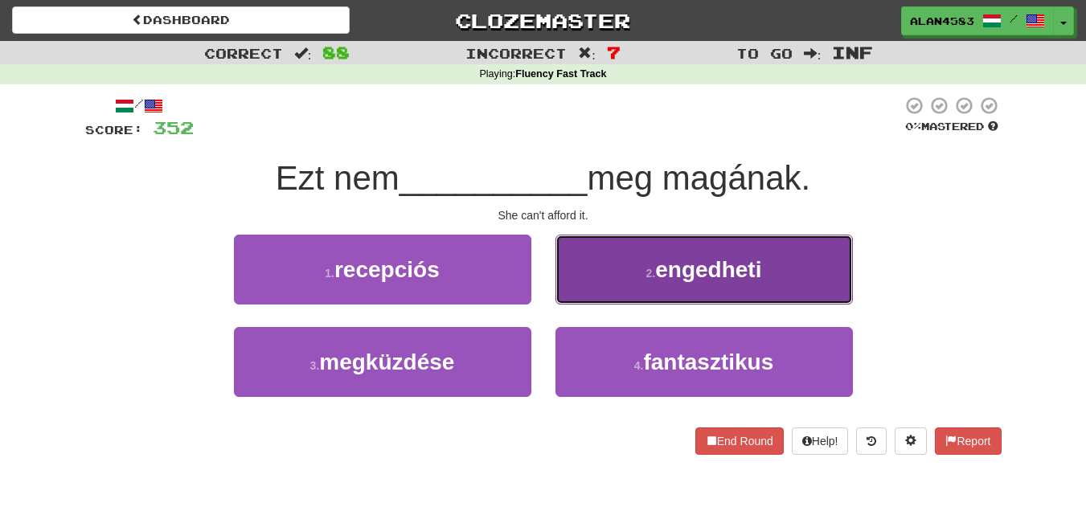
click at [686, 277] on span "engedheti" at bounding box center [708, 269] width 106 height 25
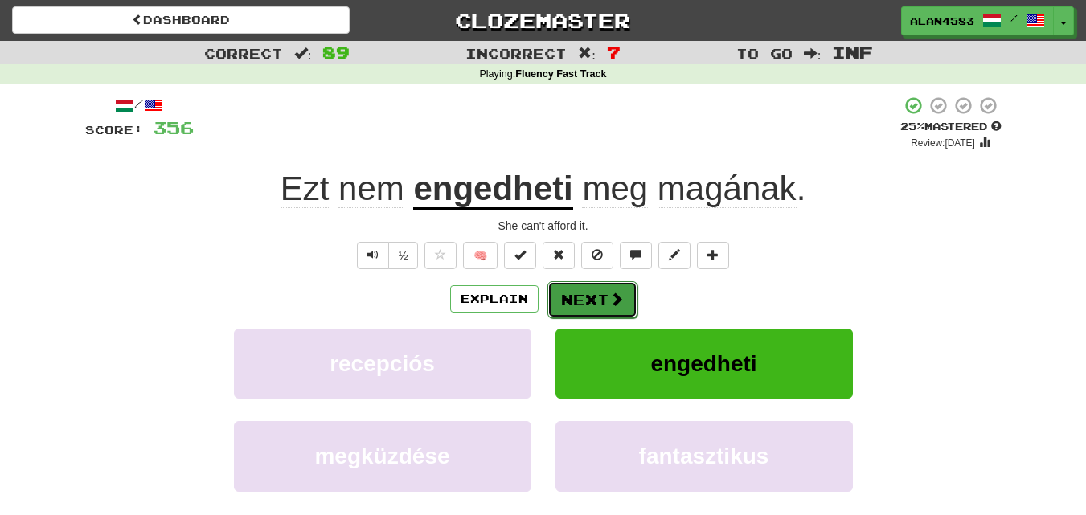
click at [606, 293] on button "Next" at bounding box center [592, 299] width 90 height 37
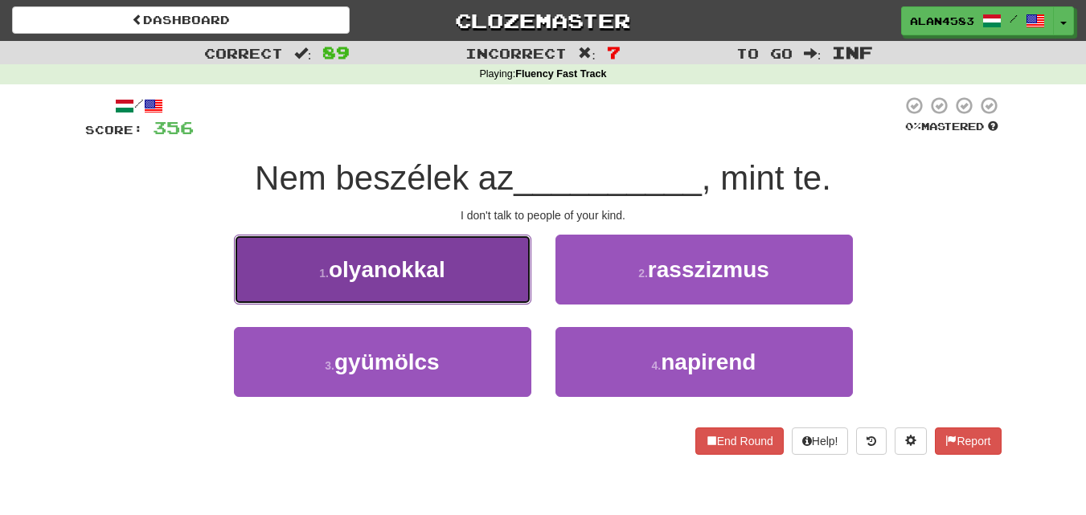
click at [477, 281] on button "1 . olyanokkal" at bounding box center [382, 270] width 297 height 70
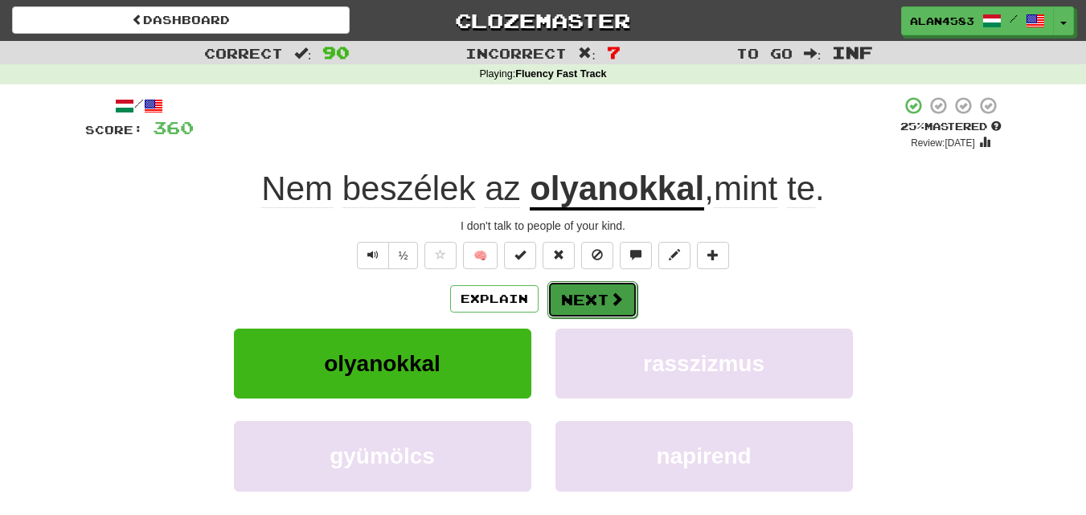
click at [624, 297] on button "Next" at bounding box center [592, 299] width 90 height 37
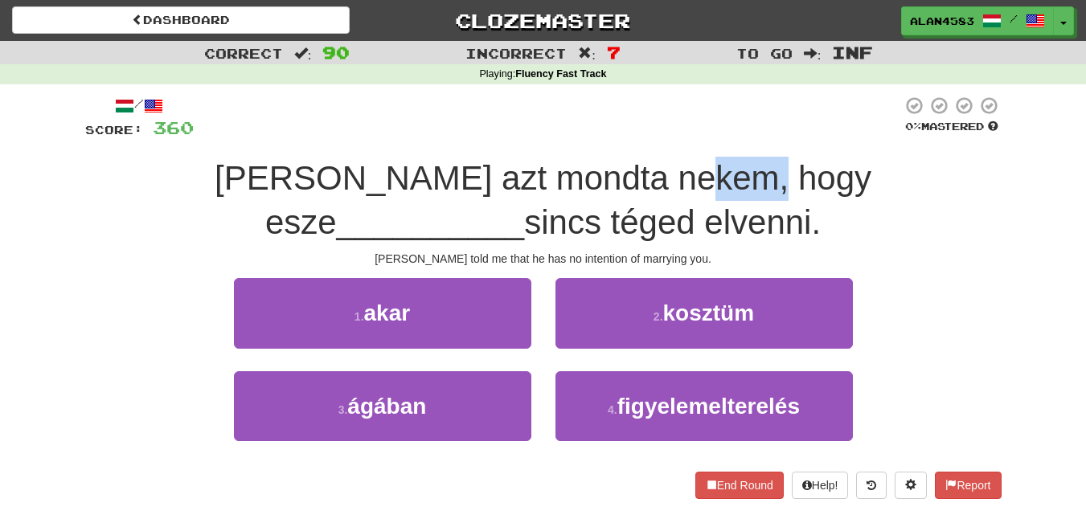
drag, startPoint x: 616, startPoint y: 177, endPoint x: 553, endPoint y: 177, distance: 62.7
click at [553, 177] on span "[PERSON_NAME] azt mondta nekem, hogy esze" at bounding box center [543, 200] width 657 height 82
click at [542, 137] on div at bounding box center [542, 137] width 0 height 0
click at [465, 135] on div at bounding box center [548, 118] width 708 height 44
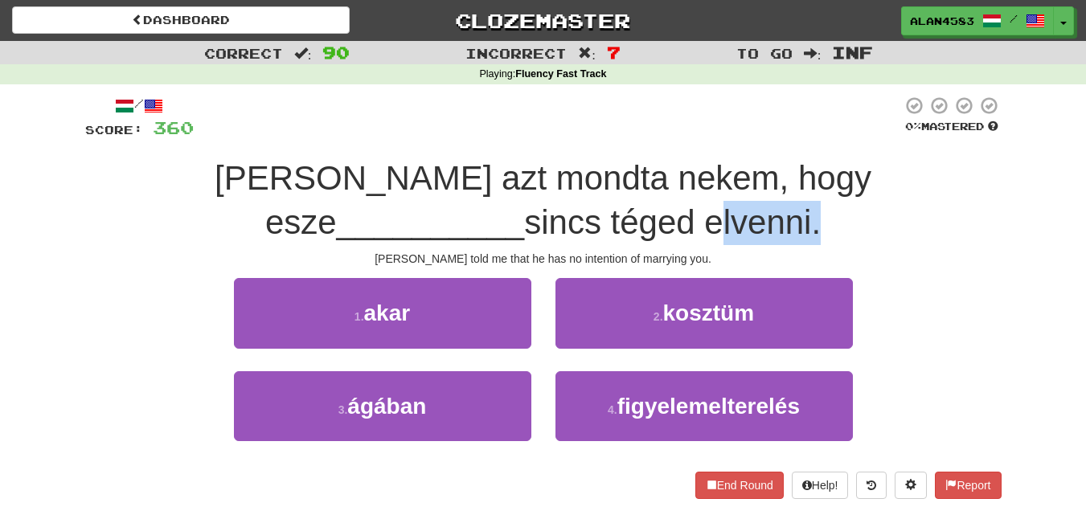
drag, startPoint x: 489, startPoint y: 229, endPoint x: 588, endPoint y: 223, distance: 99.1
click at [588, 223] on span "sincs téged elvenni." at bounding box center [672, 222] width 297 height 38
click at [578, 242] on div at bounding box center [578, 242] width 0 height 0
click at [525, 203] on span "__________" at bounding box center [431, 222] width 188 height 38
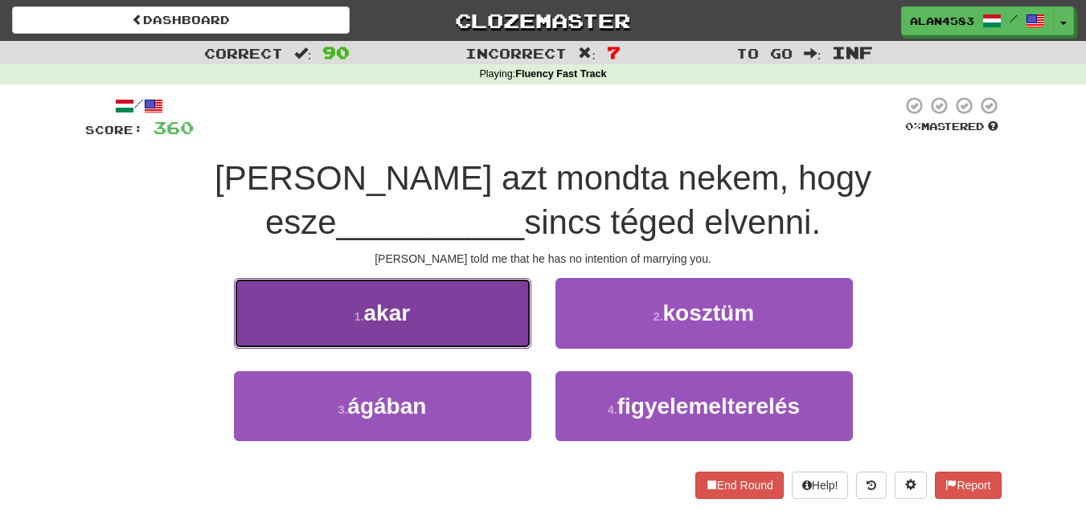
click at [271, 290] on button "1 . akar" at bounding box center [382, 313] width 297 height 70
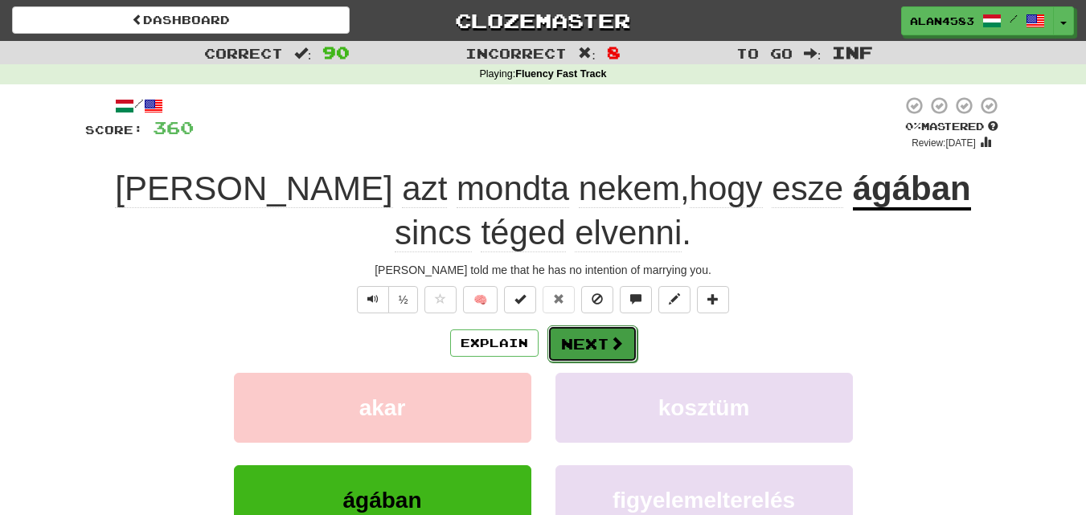
click at [563, 335] on button "Next" at bounding box center [592, 343] width 90 height 37
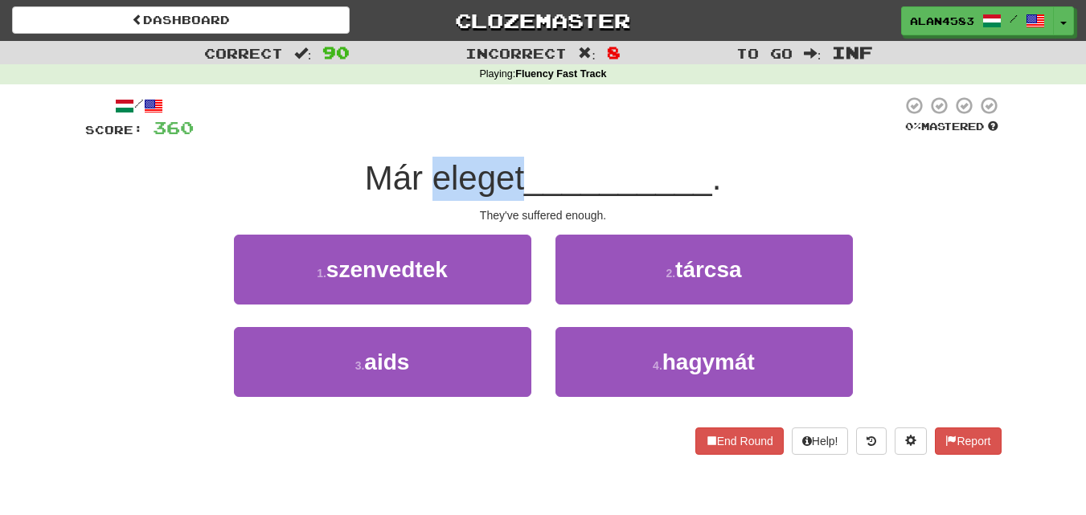
drag, startPoint x: 426, startPoint y: 177, endPoint x: 524, endPoint y: 167, distance: 98.5
click at [524, 167] on span "Már eleget" at bounding box center [444, 178] width 159 height 38
click at [514, 137] on div at bounding box center [514, 137] width 0 height 0
click at [530, 126] on div at bounding box center [548, 118] width 708 height 44
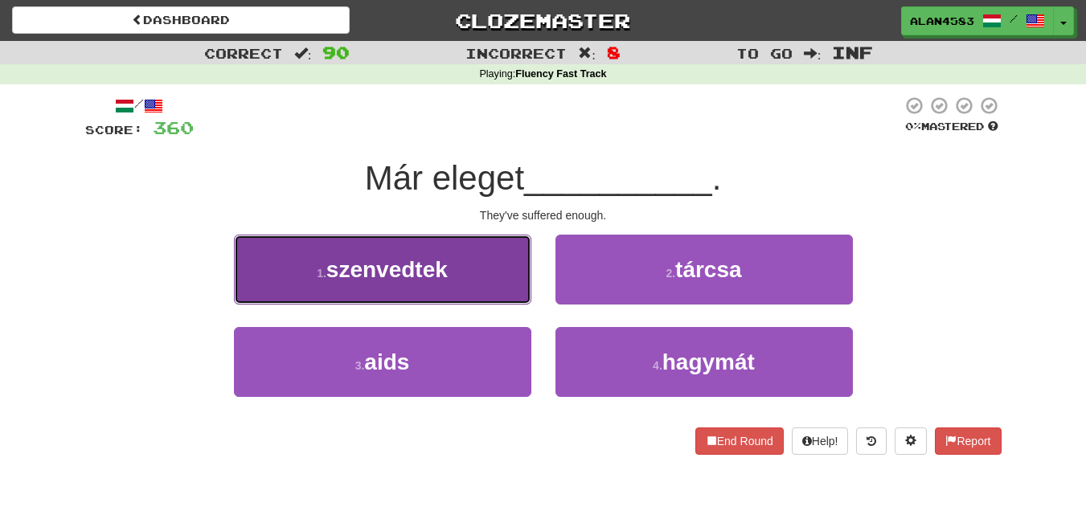
click at [364, 264] on span "szenvedtek" at bounding box center [386, 269] width 121 height 25
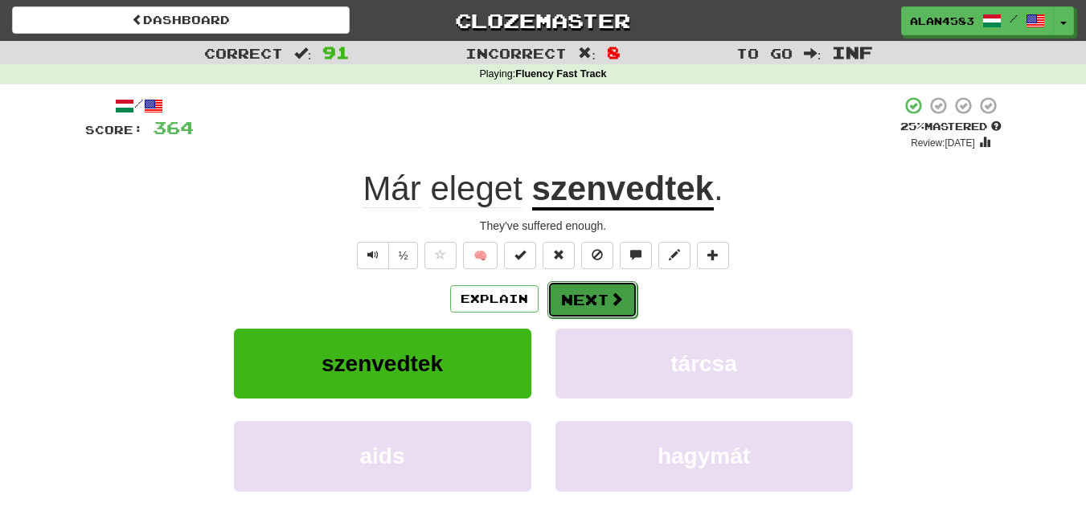
click at [586, 296] on button "Next" at bounding box center [592, 299] width 90 height 37
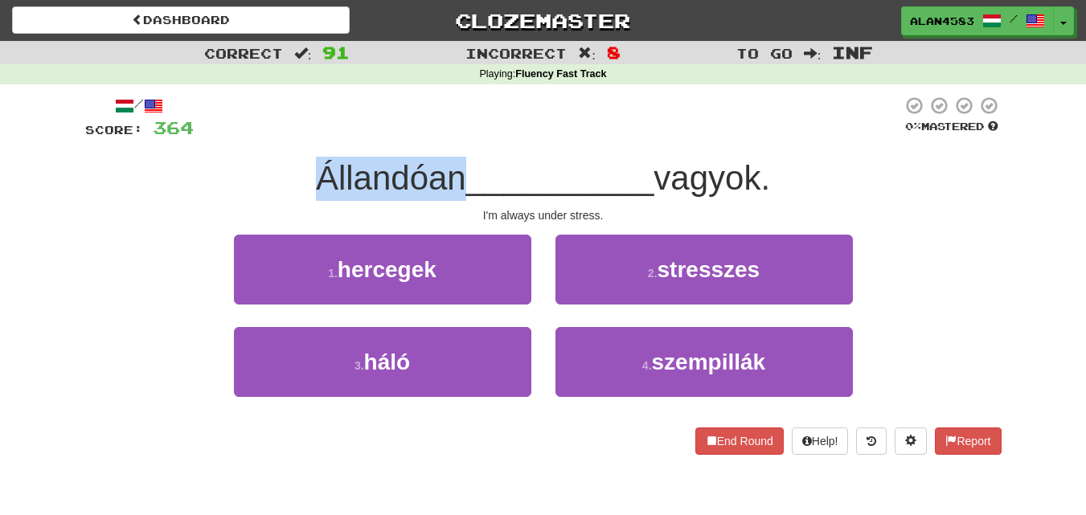
drag, startPoint x: 452, startPoint y: 179, endPoint x: 242, endPoint y: 178, distance: 210.6
click at [242, 178] on div "Állandóan __________ vagyok." at bounding box center [543, 179] width 916 height 44
click at [231, 137] on div at bounding box center [231, 137] width 0 height 0
click at [180, 170] on div "Állandóan __________ vagyok." at bounding box center [543, 179] width 916 height 44
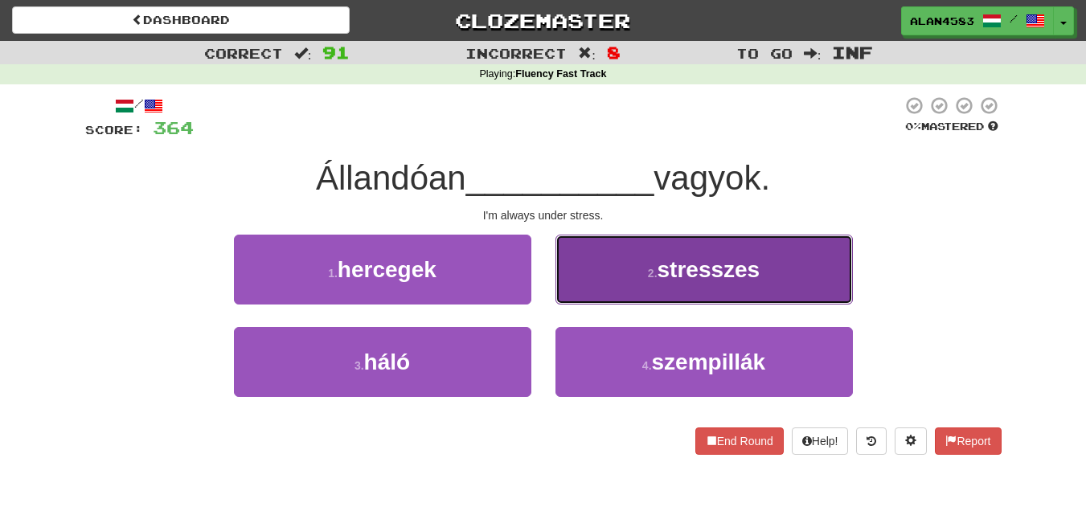
click at [590, 268] on button "2 . stresszes" at bounding box center [703, 270] width 297 height 70
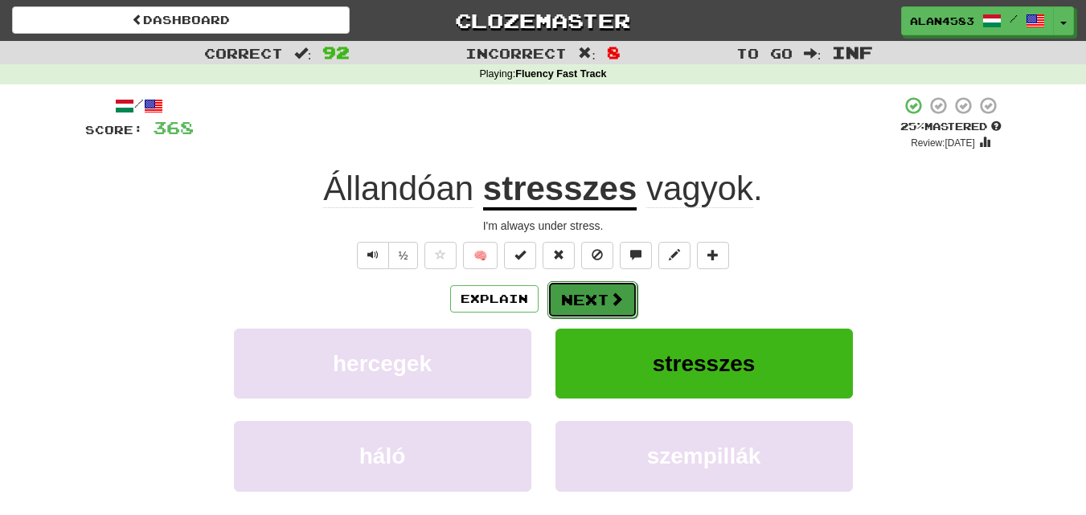
click at [574, 298] on button "Next" at bounding box center [592, 299] width 90 height 37
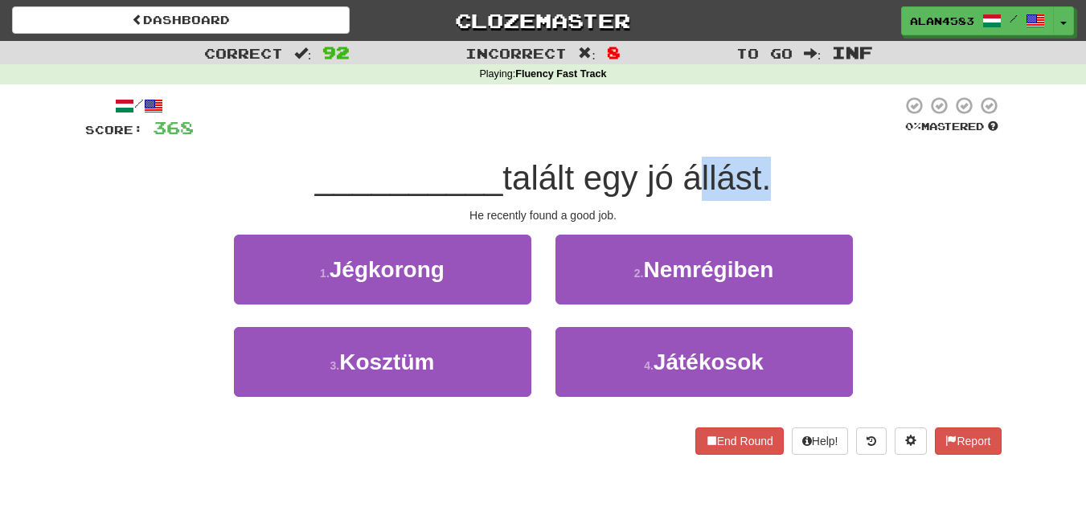
drag, startPoint x: 688, startPoint y: 174, endPoint x: 770, endPoint y: 172, distance: 82.0
click at [770, 172] on span "talált egy jó állást." at bounding box center [636, 178] width 268 height 38
click at [759, 137] on div at bounding box center [759, 137] width 0 height 0
click at [812, 107] on div at bounding box center [548, 118] width 708 height 44
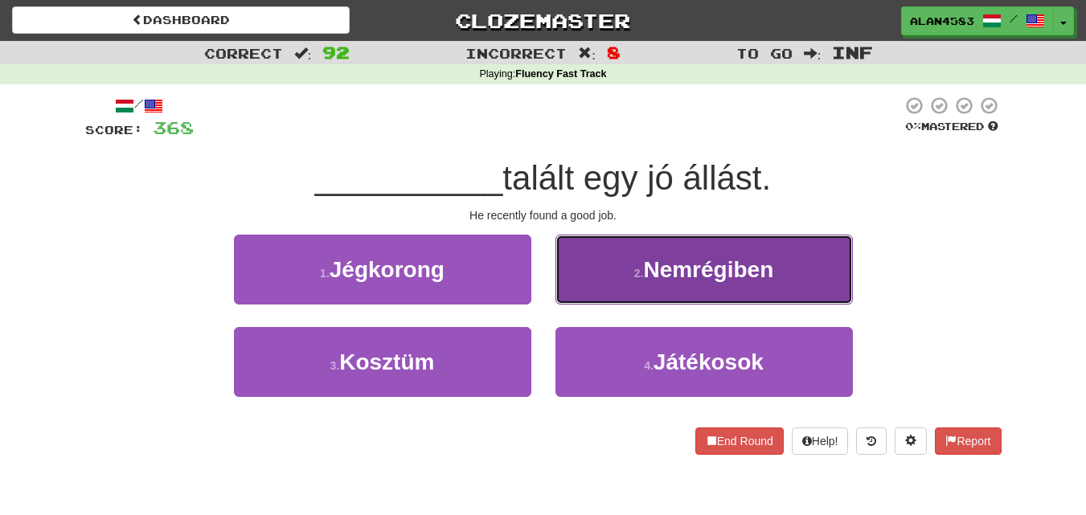
click at [712, 260] on span "Nemrégiben" at bounding box center [708, 269] width 130 height 25
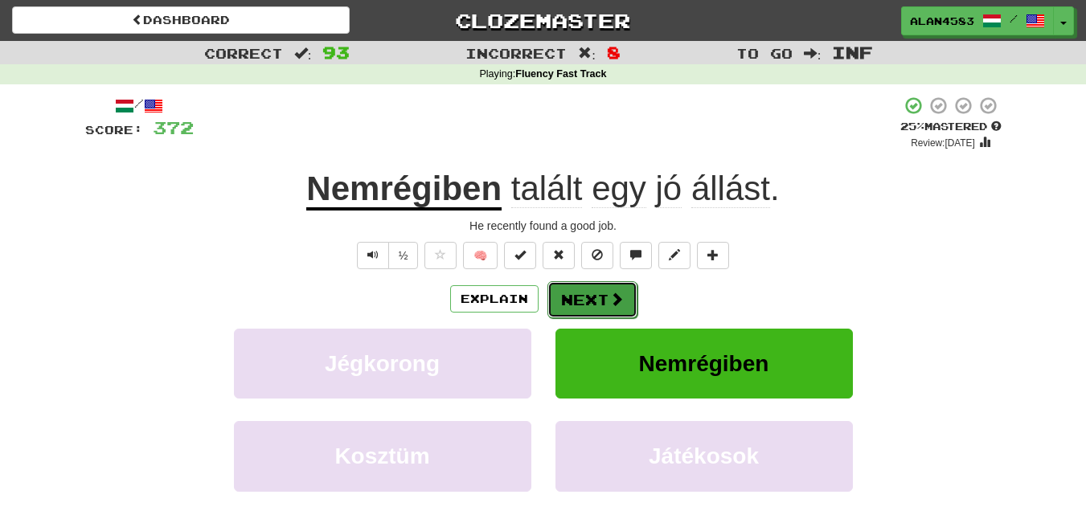
click at [605, 295] on button "Next" at bounding box center [592, 299] width 90 height 37
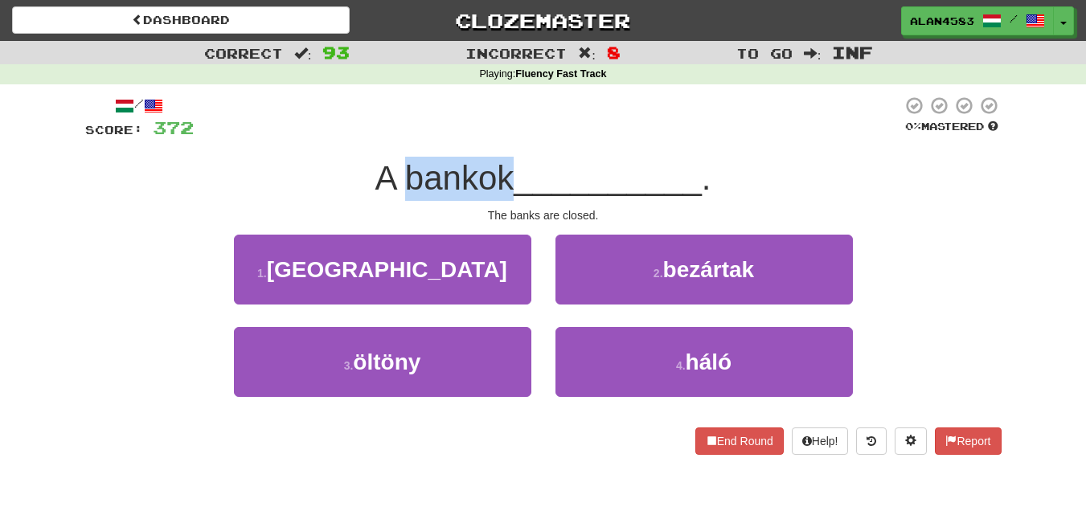
drag, startPoint x: 508, startPoint y: 178, endPoint x: 401, endPoint y: 174, distance: 106.9
click at [401, 174] on span "A bankok" at bounding box center [443, 178] width 139 height 38
click at [391, 137] on div at bounding box center [391, 137] width 0 height 0
click at [256, 156] on div "/ Score: 372 0 % Mastered A bankok __________ . The banks are closed. 1 . lengy…" at bounding box center [543, 275] width 916 height 359
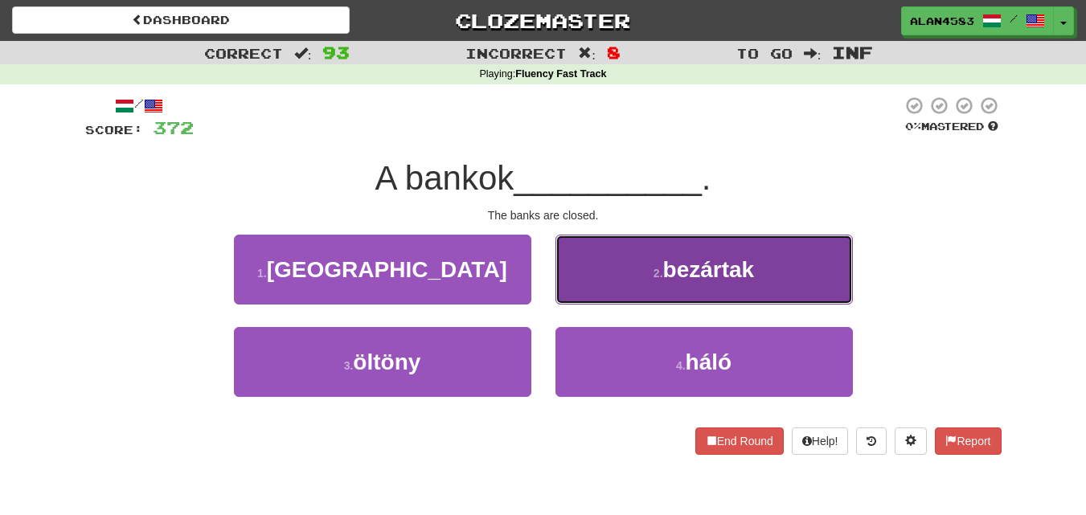
click at [634, 271] on button "2 . bezártak" at bounding box center [703, 270] width 297 height 70
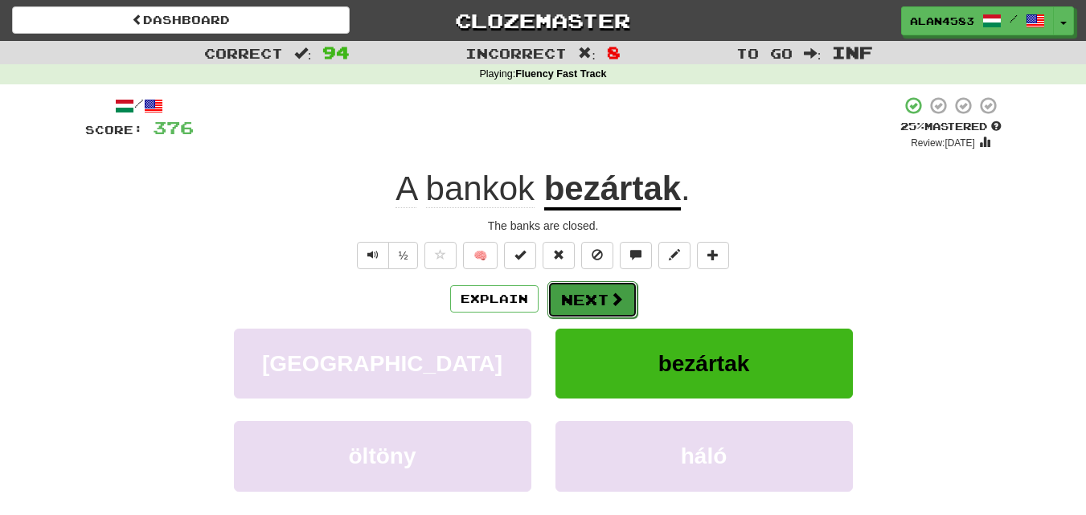
click at [595, 304] on button "Next" at bounding box center [592, 299] width 90 height 37
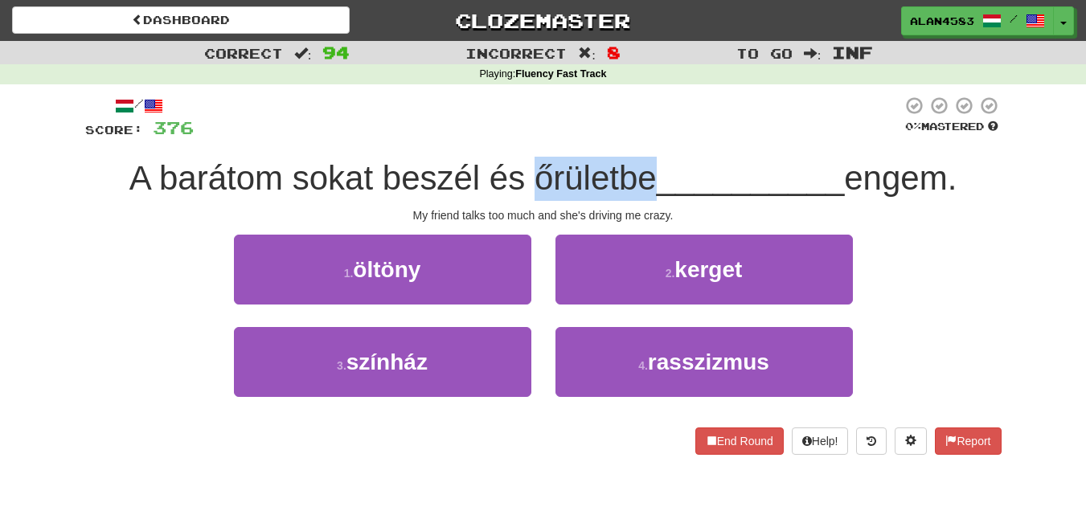
drag, startPoint x: 525, startPoint y: 176, endPoint x: 646, endPoint y: 166, distance: 121.7
click at [646, 166] on span "A barátom sokat beszél és őrületbe" at bounding box center [392, 178] width 527 height 38
click at [636, 137] on div at bounding box center [636, 137] width 0 height 0
click at [681, 121] on div at bounding box center [548, 118] width 708 height 44
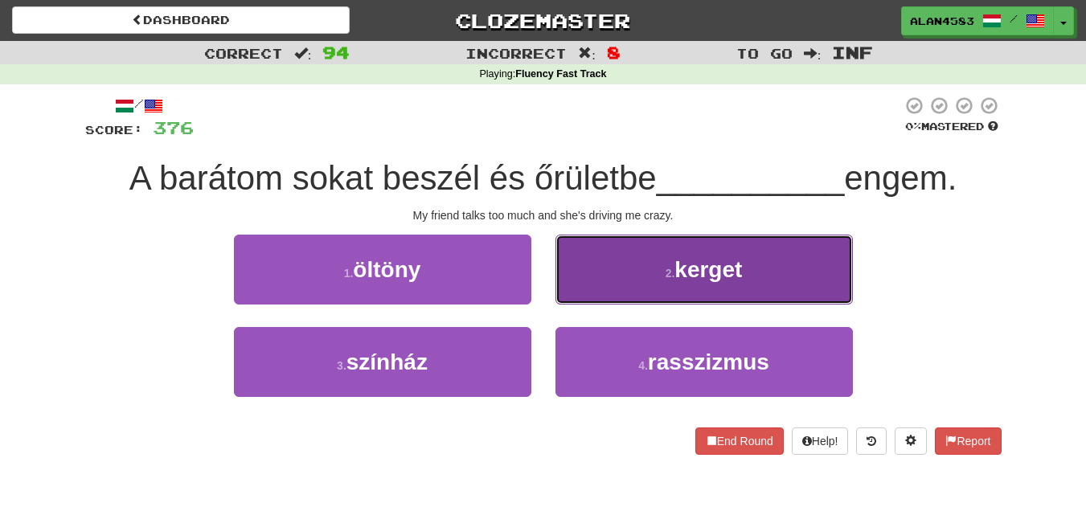
click at [676, 286] on button "2 . kerget" at bounding box center [703, 270] width 297 height 70
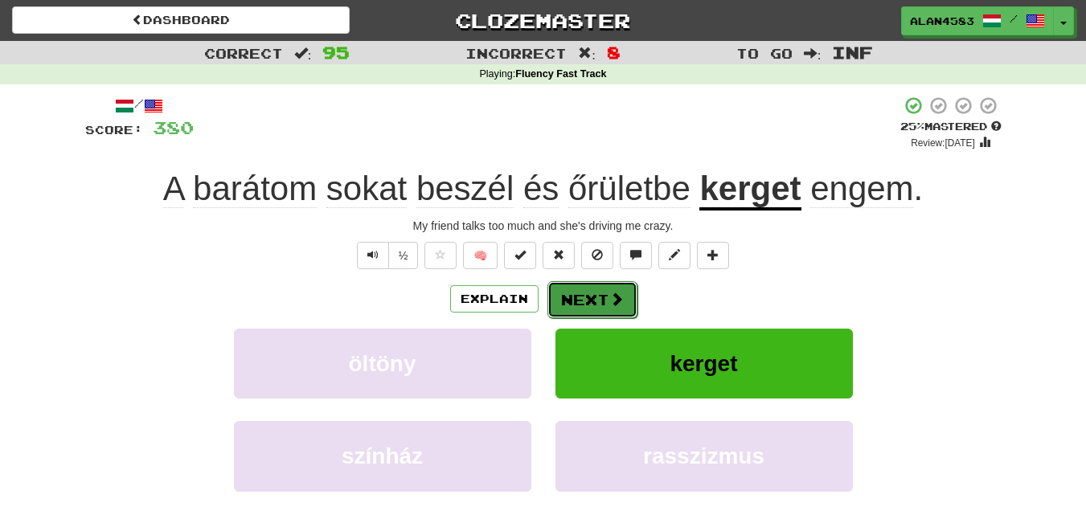
click at [604, 295] on button "Next" at bounding box center [592, 299] width 90 height 37
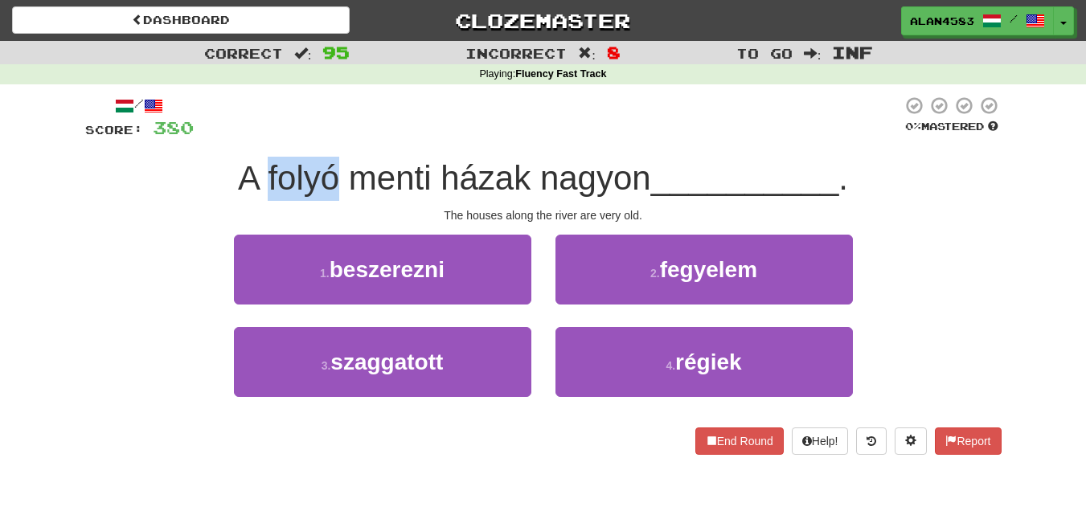
drag, startPoint x: 335, startPoint y: 174, endPoint x: 259, endPoint y: 172, distance: 76.4
click at [259, 172] on span "A folyó menti házak nagyon" at bounding box center [444, 178] width 413 height 38
click at [248, 137] on div at bounding box center [248, 137] width 0 height 0
click at [395, 168] on span "A folyó menti házak nagyon" at bounding box center [444, 178] width 413 height 38
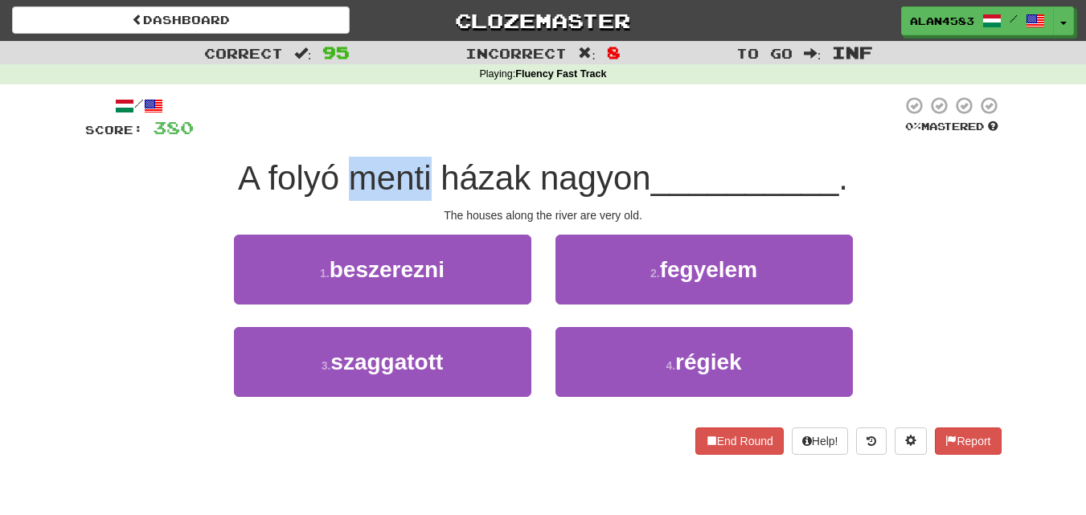
drag, startPoint x: 428, startPoint y: 170, endPoint x: 350, endPoint y: 168, distance: 78.0
click at [350, 168] on span "A folyó menti házak nagyon" at bounding box center [444, 178] width 413 height 38
click at [339, 137] on div at bounding box center [339, 137] width 0 height 0
click at [379, 133] on div at bounding box center [548, 118] width 708 height 44
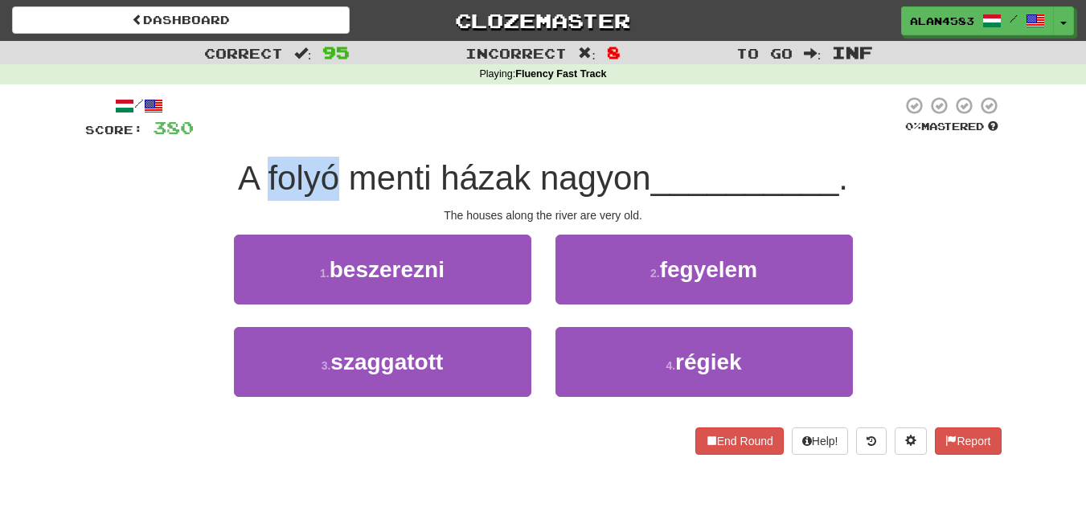
drag, startPoint x: 332, startPoint y: 171, endPoint x: 261, endPoint y: 168, distance: 70.8
click at [261, 168] on span "A folyó menti házak nagyon" at bounding box center [444, 178] width 413 height 38
click at [251, 137] on div at bounding box center [251, 137] width 0 height 0
click at [359, 107] on div at bounding box center [548, 118] width 708 height 44
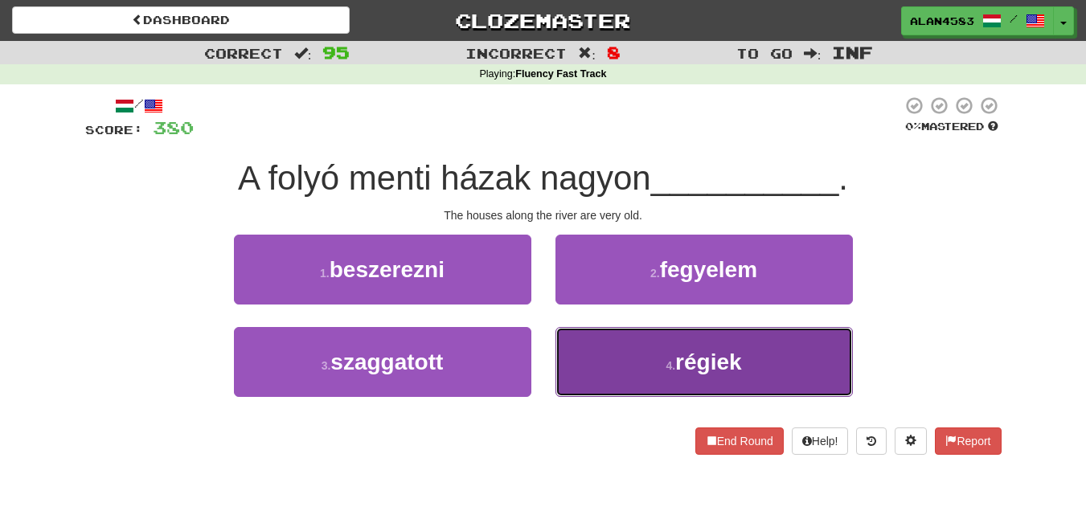
click at [672, 346] on button "4 . régiek" at bounding box center [703, 362] width 297 height 70
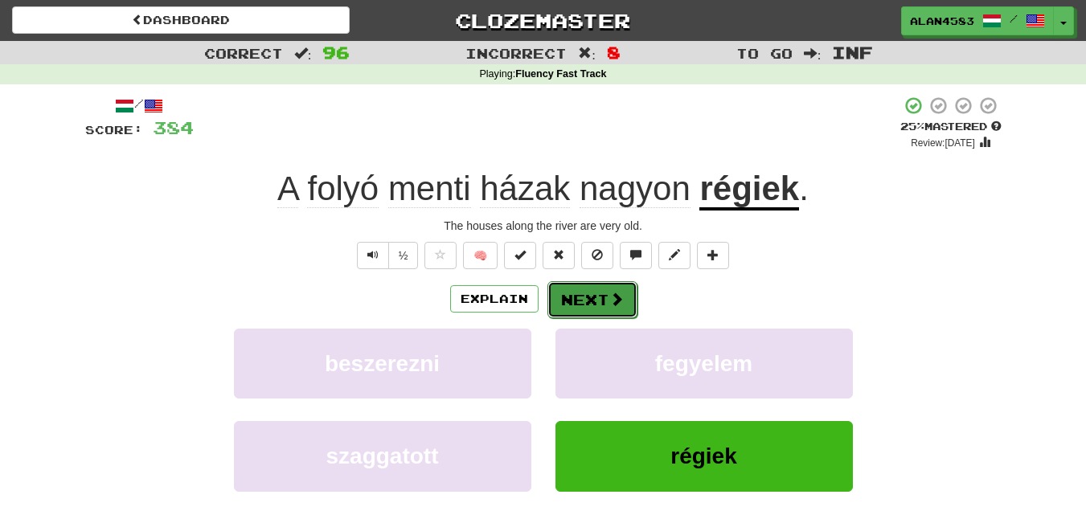
click at [594, 300] on button "Next" at bounding box center [592, 299] width 90 height 37
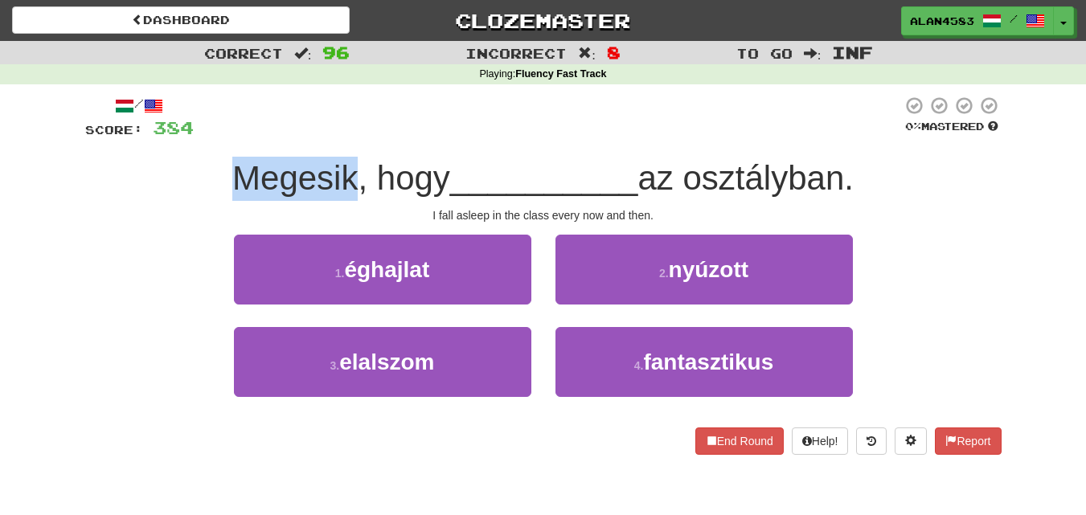
drag, startPoint x: 346, startPoint y: 180, endPoint x: 210, endPoint y: 187, distance: 136.0
click at [210, 187] on div "Megesik, hogy __________ az osztályban." at bounding box center [543, 179] width 916 height 44
click at [199, 198] on div at bounding box center [199, 198] width 0 height 0
click at [448, 117] on div at bounding box center [548, 118] width 708 height 44
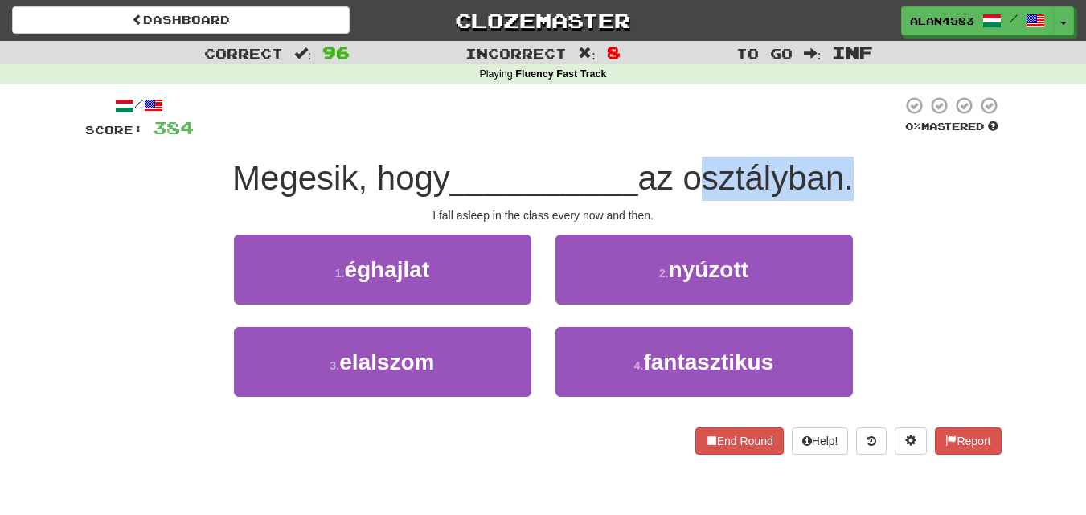
drag, startPoint x: 695, startPoint y: 180, endPoint x: 845, endPoint y: 174, distance: 150.4
click at [845, 174] on span "az osztályban." at bounding box center [745, 178] width 216 height 38
click at [835, 137] on div at bounding box center [835, 137] width 0 height 0
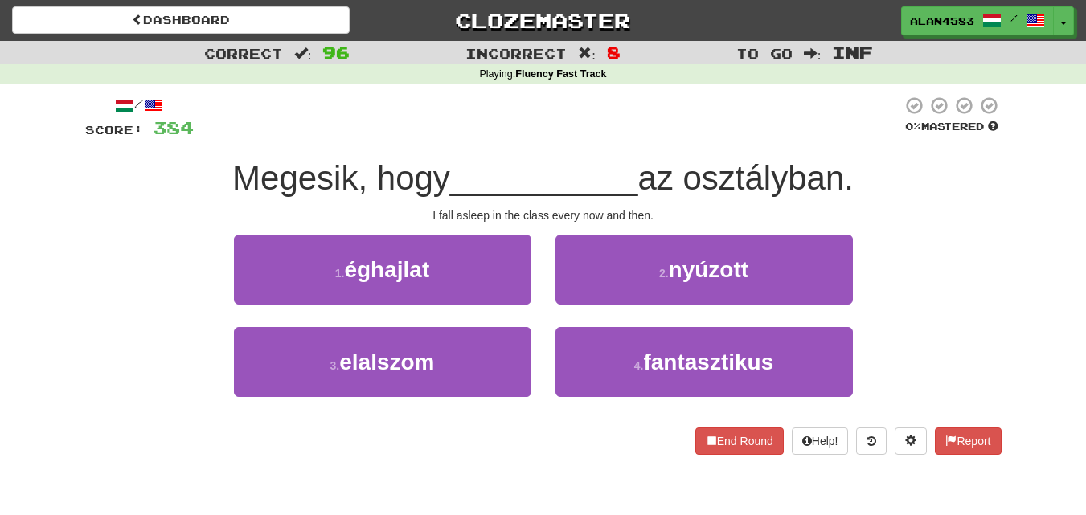
click at [509, 126] on div at bounding box center [548, 118] width 708 height 44
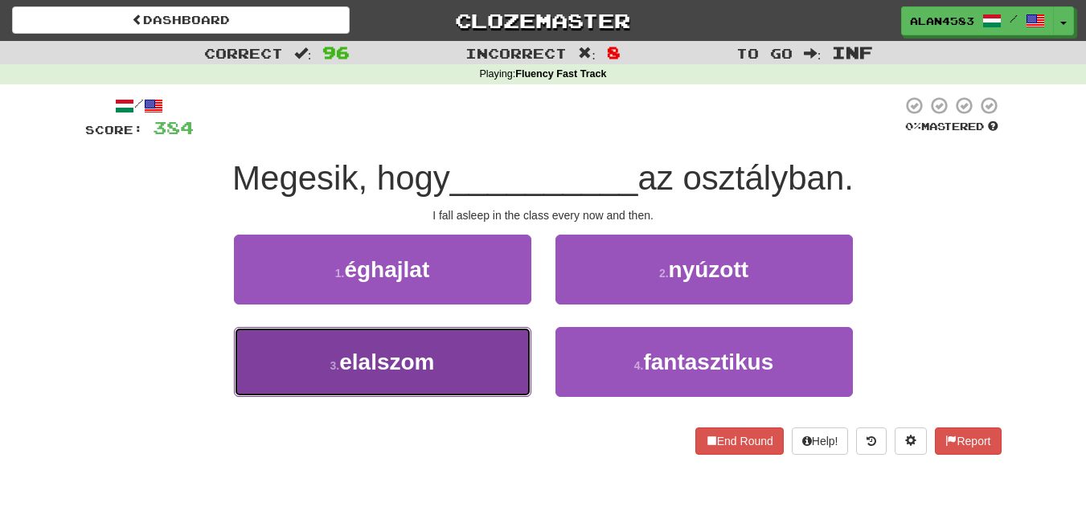
click at [348, 364] on span "elalszom" at bounding box center [386, 362] width 95 height 25
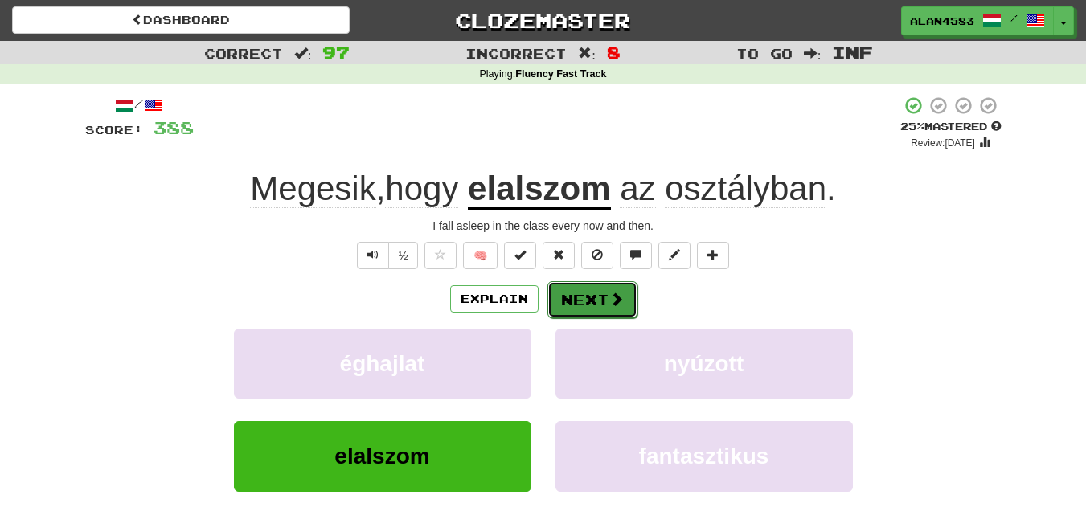
click at [598, 297] on button "Next" at bounding box center [592, 299] width 90 height 37
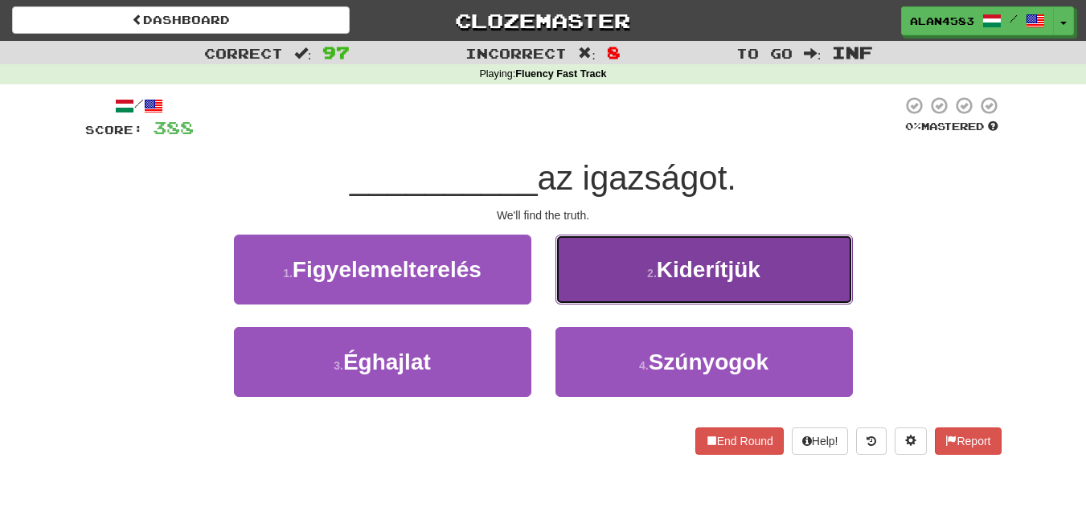
click at [707, 293] on button "2 . Kiderítjük" at bounding box center [703, 270] width 297 height 70
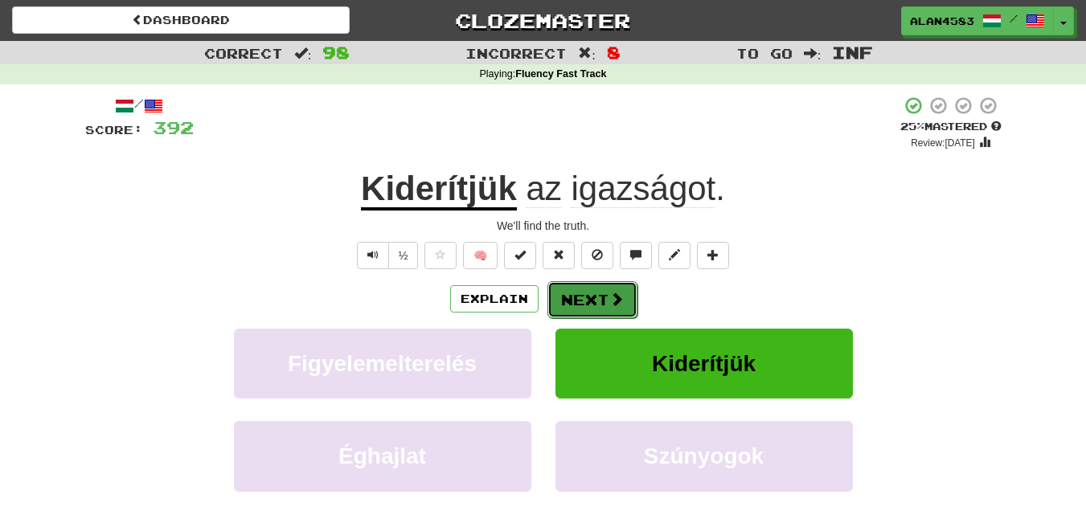
click at [618, 295] on span at bounding box center [616, 299] width 14 height 14
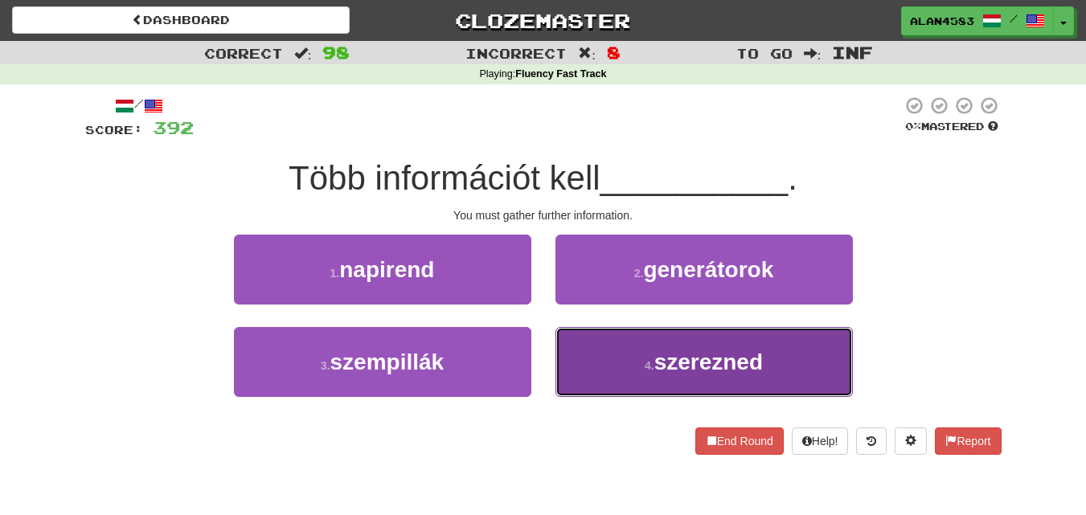
click at [655, 353] on span "szerezned" at bounding box center [708, 362] width 108 height 25
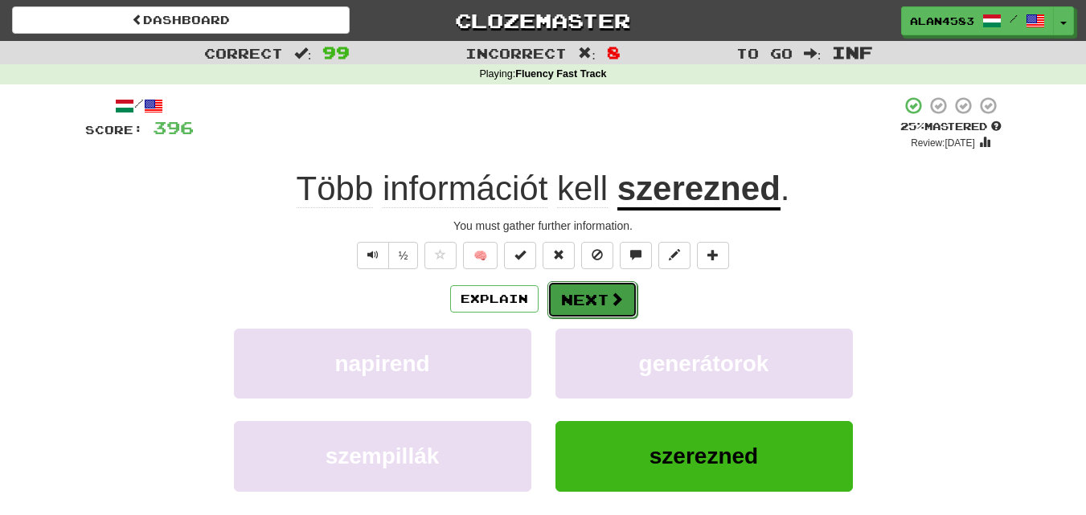
click at [598, 297] on button "Next" at bounding box center [592, 299] width 90 height 37
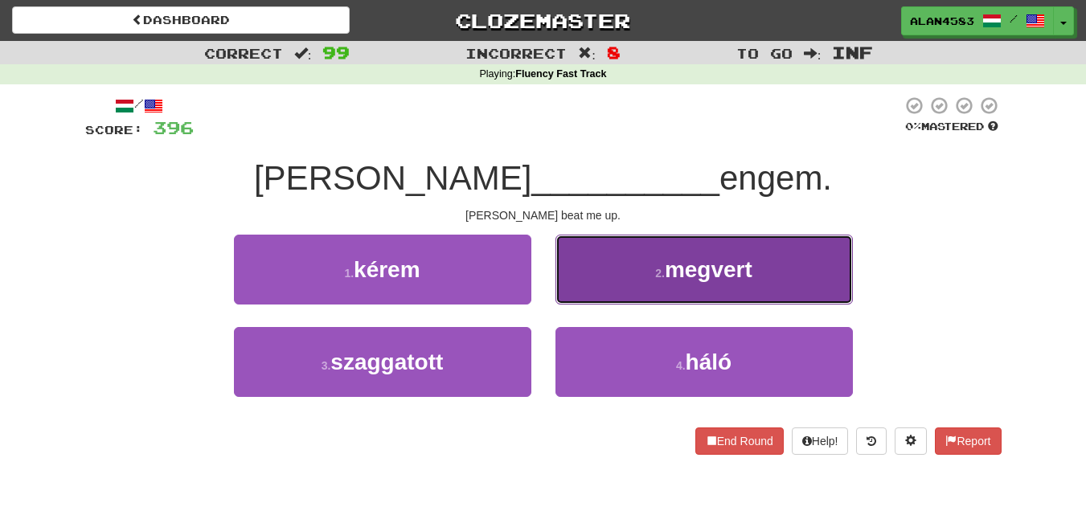
click at [637, 271] on button "2 . megvert" at bounding box center [703, 270] width 297 height 70
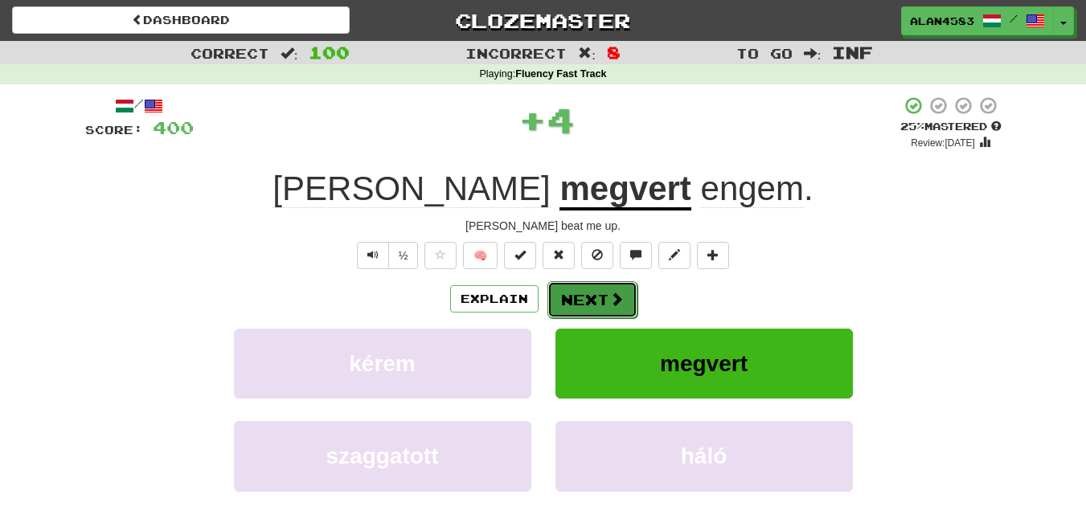
click at [582, 297] on button "Next" at bounding box center [592, 299] width 90 height 37
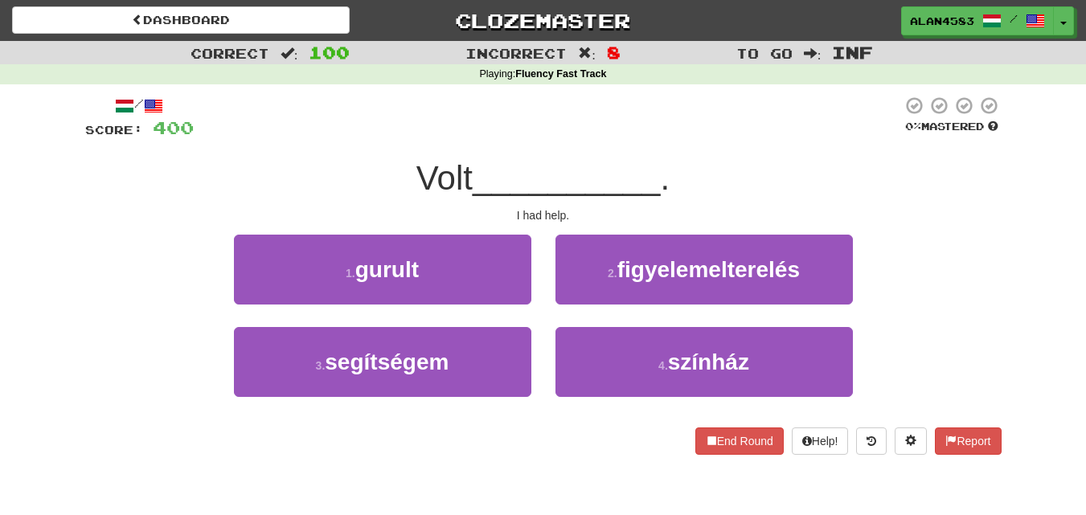
click at [364, 399] on div "3 . segítségem" at bounding box center [382, 373] width 321 height 92
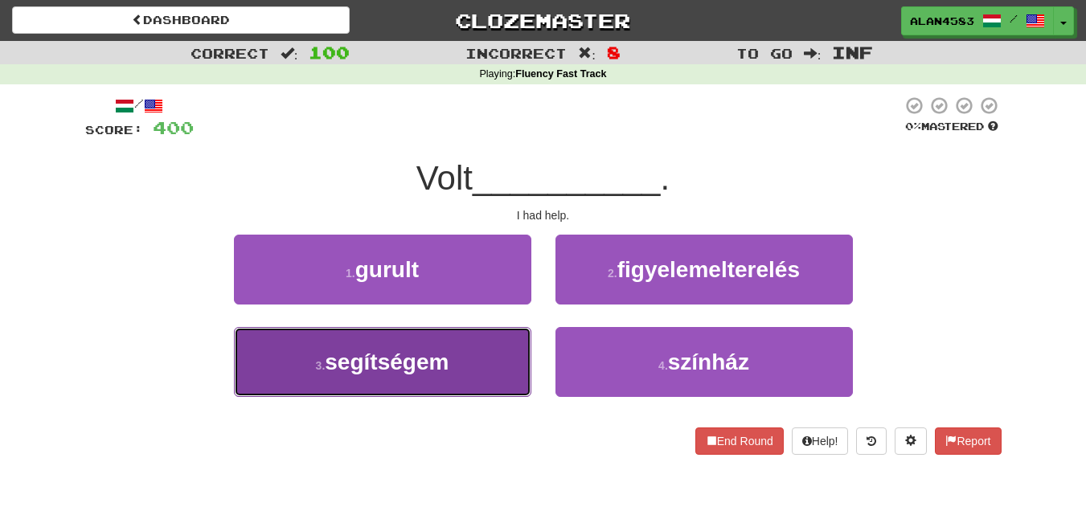
click at [377, 380] on button "3 . segítségem" at bounding box center [382, 362] width 297 height 70
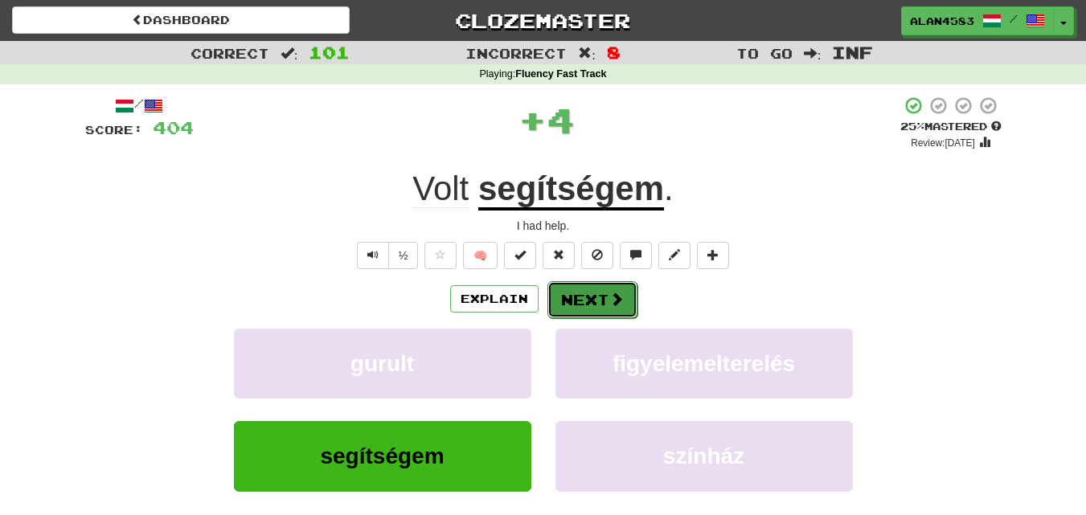
click at [574, 297] on button "Next" at bounding box center [592, 299] width 90 height 37
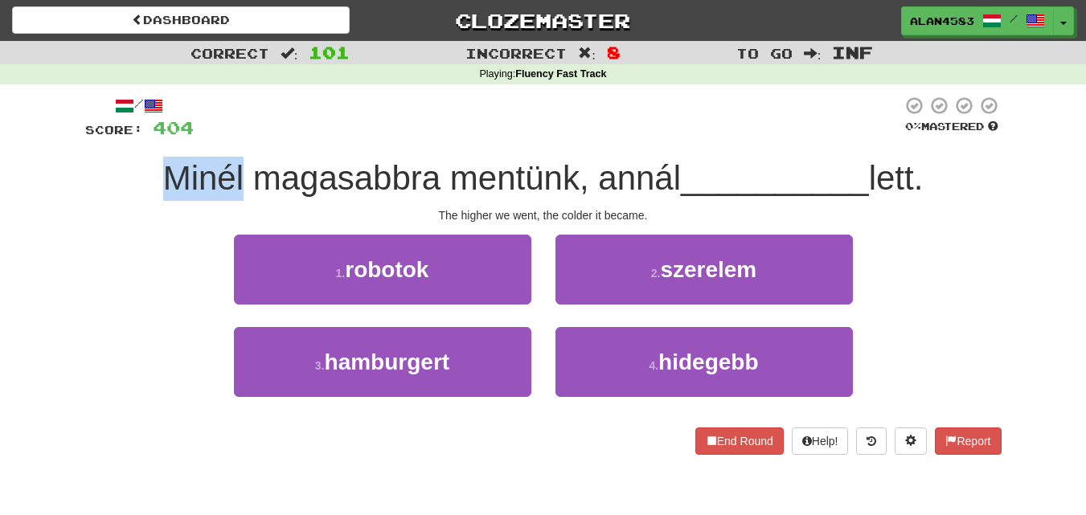
drag, startPoint x: 236, startPoint y: 174, endPoint x: 123, endPoint y: 165, distance: 113.7
click at [123, 165] on div "Minél magasabbra mentünk, annál __________ lett." at bounding box center [543, 179] width 916 height 44
click at [113, 137] on div at bounding box center [113, 137] width 0 height 0
click at [74, 166] on div "/ Score: 404 0 % Mastered Minél magasabbra mentünk, annál __________ lett. The …" at bounding box center [543, 280] width 940 height 393
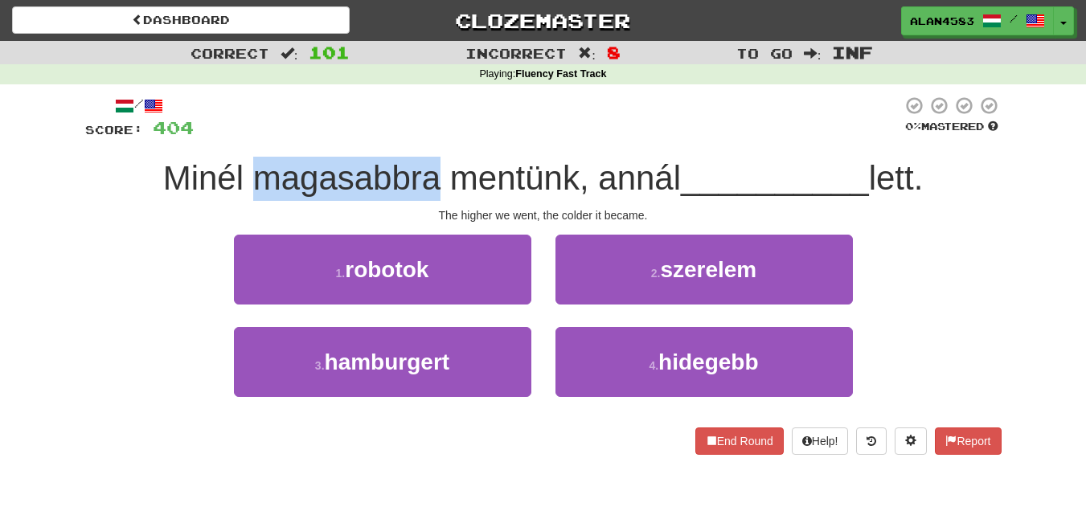
drag, startPoint x: 249, startPoint y: 171, endPoint x: 424, endPoint y: 163, distance: 174.6
click at [424, 163] on span "Minél magasabbra mentünk, annál" at bounding box center [422, 178] width 518 height 38
click at [413, 137] on div at bounding box center [413, 137] width 0 height 0
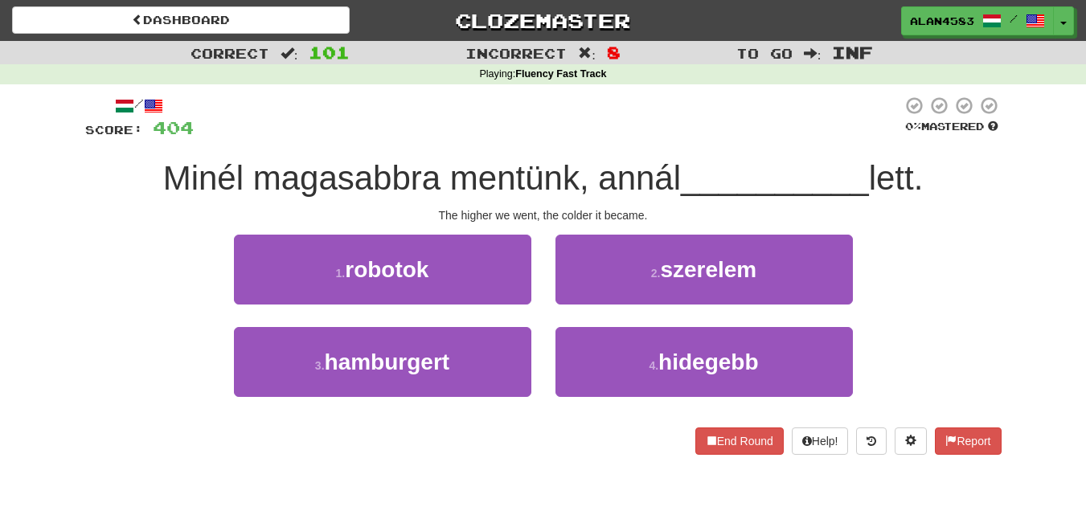
click at [423, 118] on div at bounding box center [548, 118] width 708 height 44
drag, startPoint x: 441, startPoint y: 173, endPoint x: 543, endPoint y: 165, distance: 102.4
click at [543, 165] on span "Minél magasabbra mentünk, annál" at bounding box center [422, 178] width 518 height 38
drag, startPoint x: 590, startPoint y: 173, endPoint x: 672, endPoint y: 168, distance: 82.1
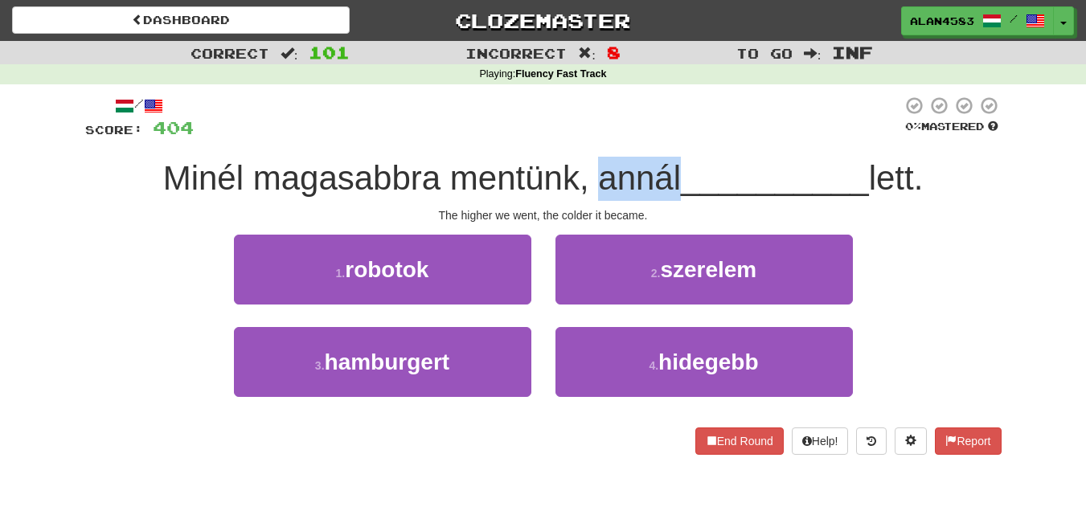
click at [672, 168] on span "Minél magasabbra mentünk, annál" at bounding box center [422, 178] width 518 height 38
click at [661, 137] on div at bounding box center [661, 137] width 0 height 0
click at [681, 120] on div at bounding box center [548, 118] width 708 height 44
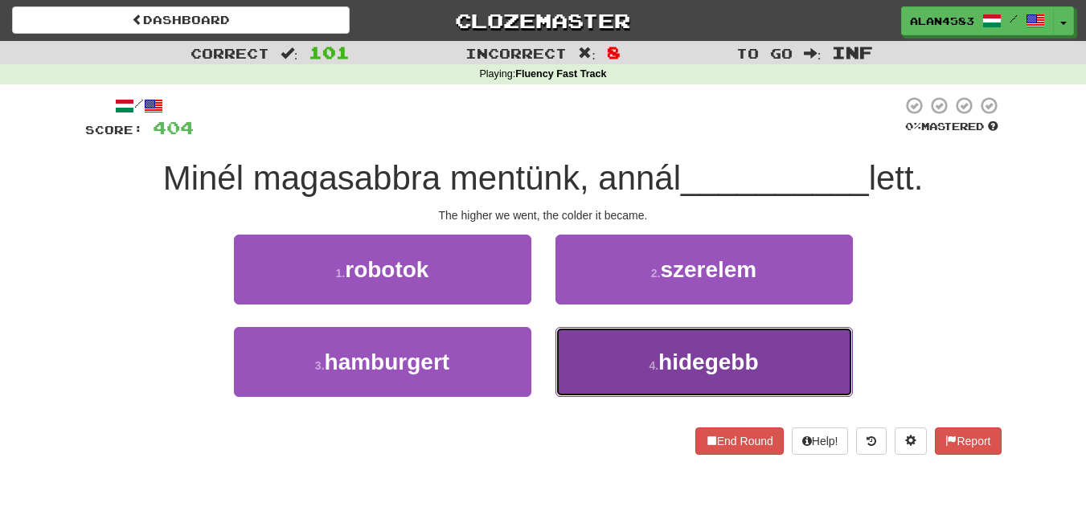
click at [615, 327] on button "4 . hidegebb" at bounding box center [703, 362] width 297 height 70
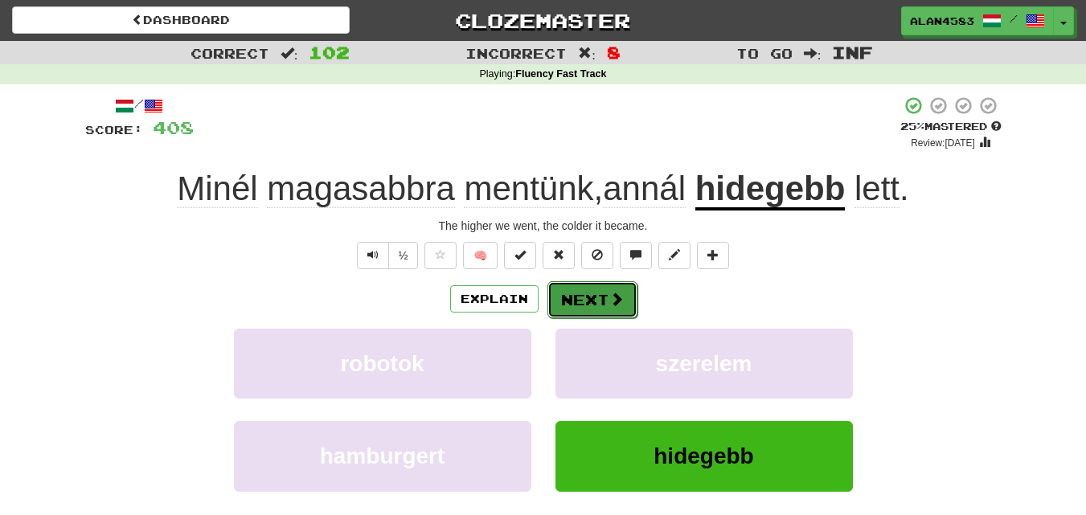
click at [604, 299] on button "Next" at bounding box center [592, 299] width 90 height 37
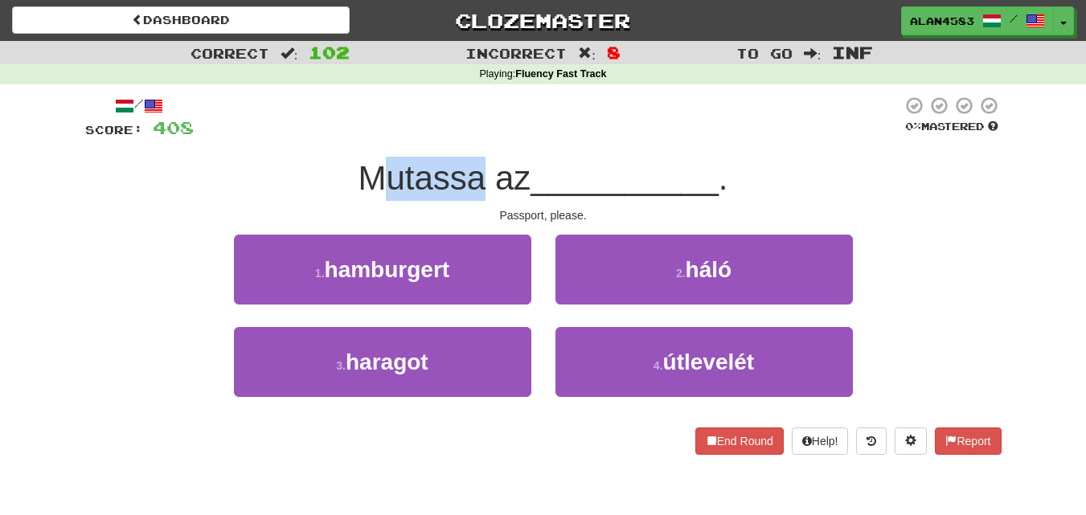
drag, startPoint x: 475, startPoint y: 174, endPoint x: 372, endPoint y: 174, distance: 102.9
click at [372, 174] on span "Mutassa az" at bounding box center [444, 178] width 173 height 38
drag, startPoint x: 355, startPoint y: 178, endPoint x: 474, endPoint y: 166, distance: 119.5
click at [474, 166] on span "Mutassa az" at bounding box center [444, 178] width 173 height 38
click at [464, 137] on div at bounding box center [464, 137] width 0 height 0
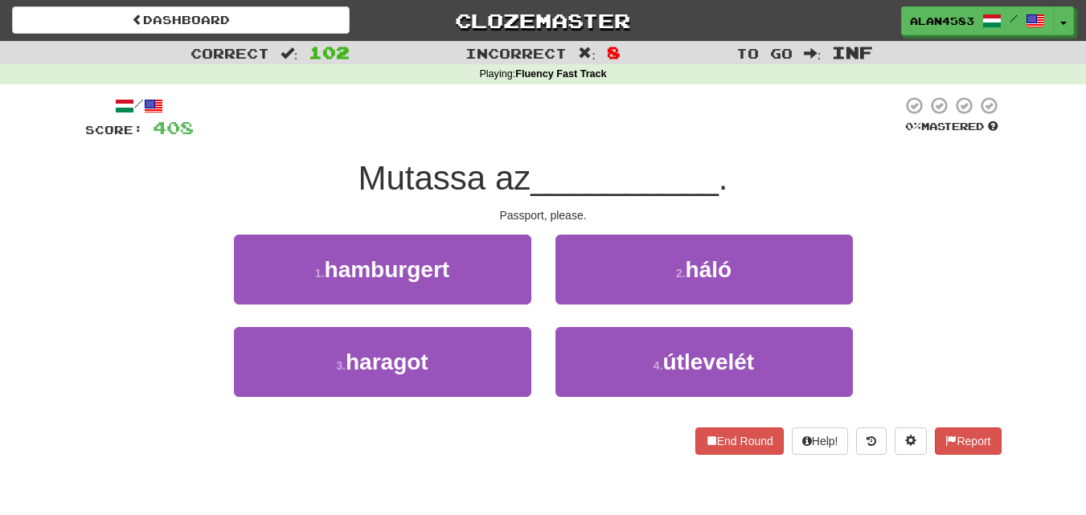
click at [491, 133] on div at bounding box center [548, 118] width 708 height 44
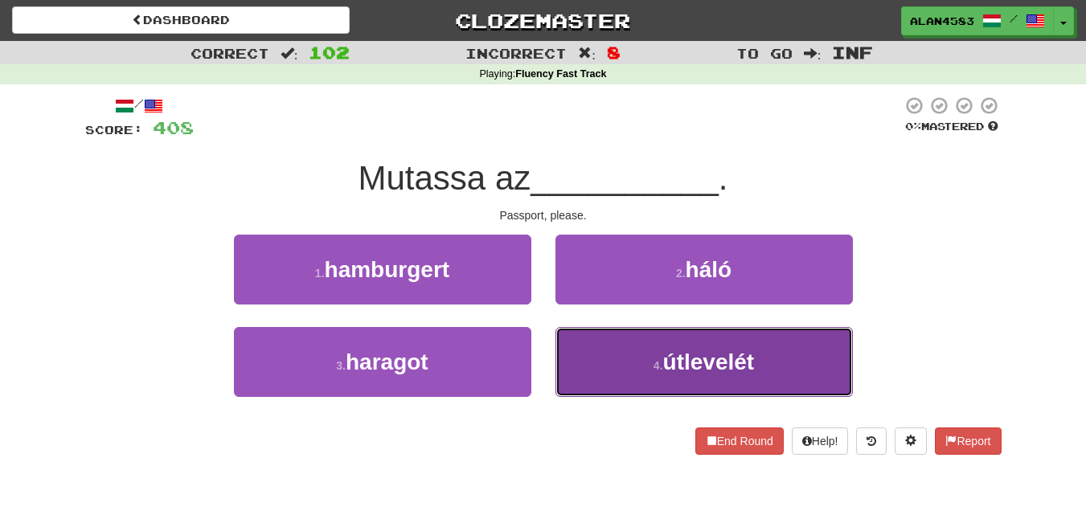
click at [712, 360] on span "útlevelét" at bounding box center [709, 362] width 92 height 25
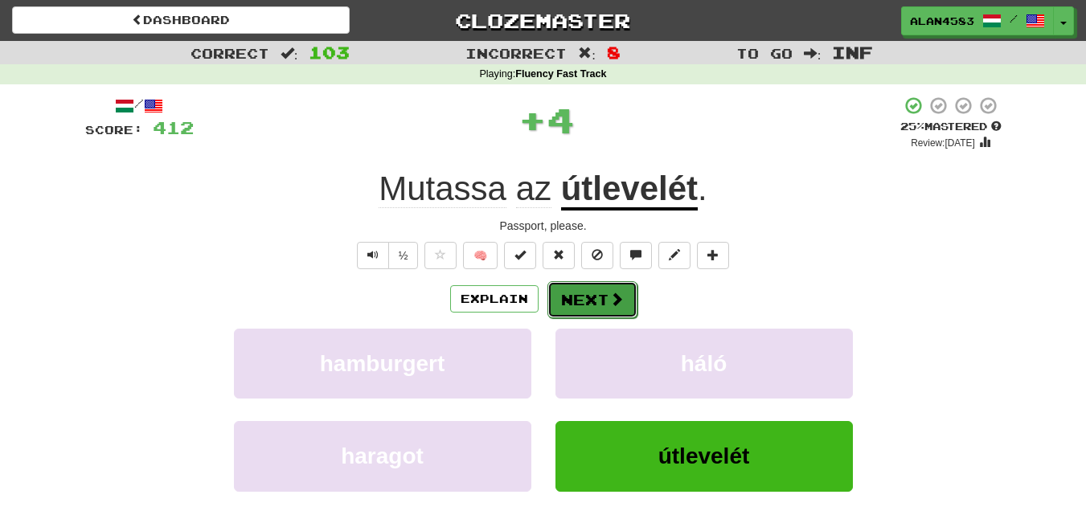
click at [601, 303] on button "Next" at bounding box center [592, 299] width 90 height 37
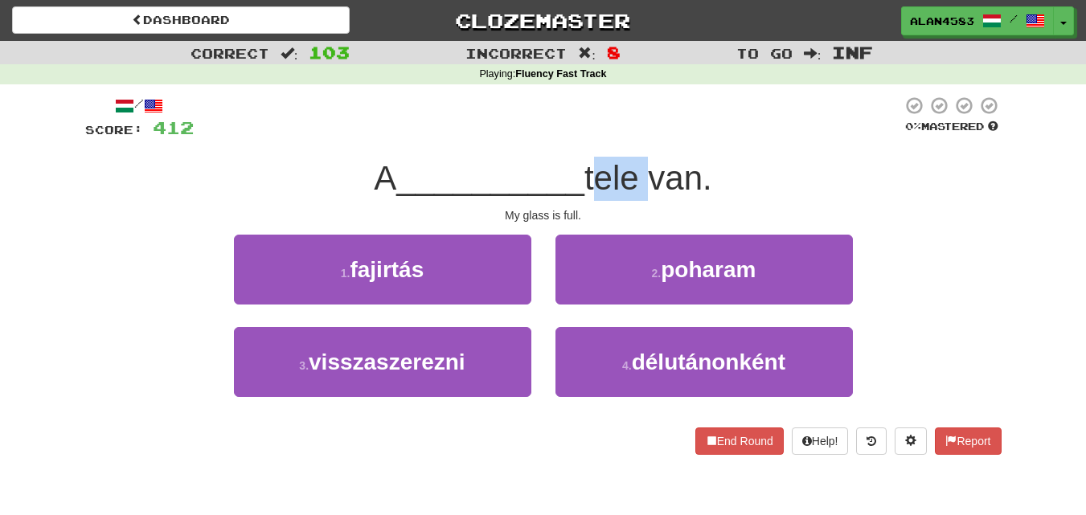
drag, startPoint x: 645, startPoint y: 170, endPoint x: 596, endPoint y: 170, distance: 48.2
click at [596, 170] on span "tele van." at bounding box center [648, 178] width 128 height 38
click at [586, 137] on div at bounding box center [586, 137] width 0 height 0
click at [561, 119] on div at bounding box center [548, 118] width 708 height 44
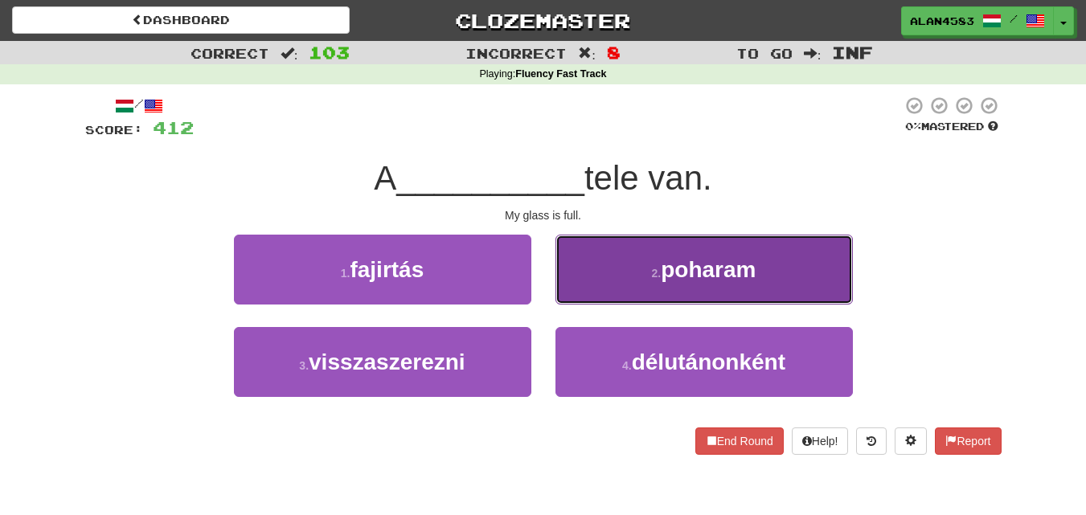
click at [702, 271] on span "poharam" at bounding box center [708, 269] width 95 height 25
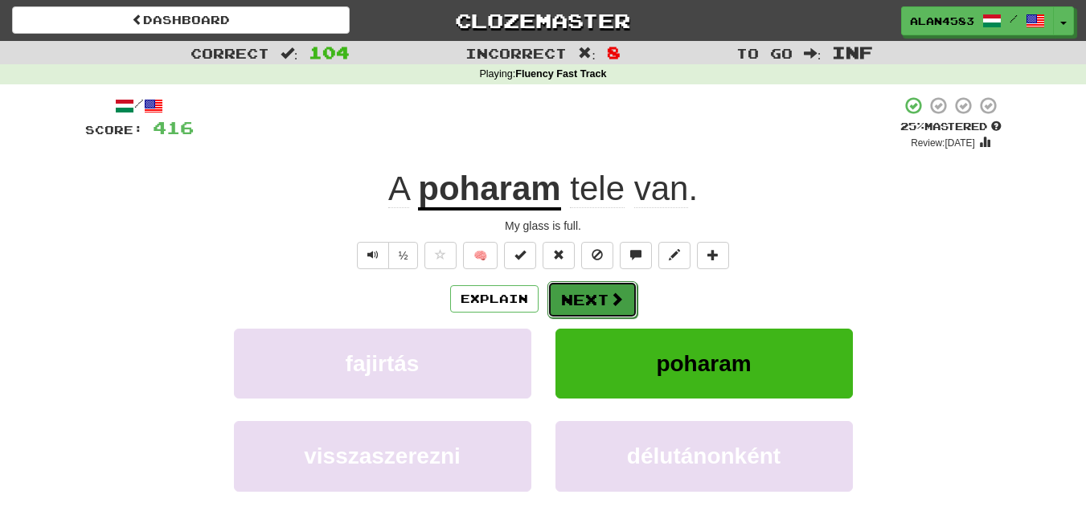
click at [588, 301] on button "Next" at bounding box center [592, 299] width 90 height 37
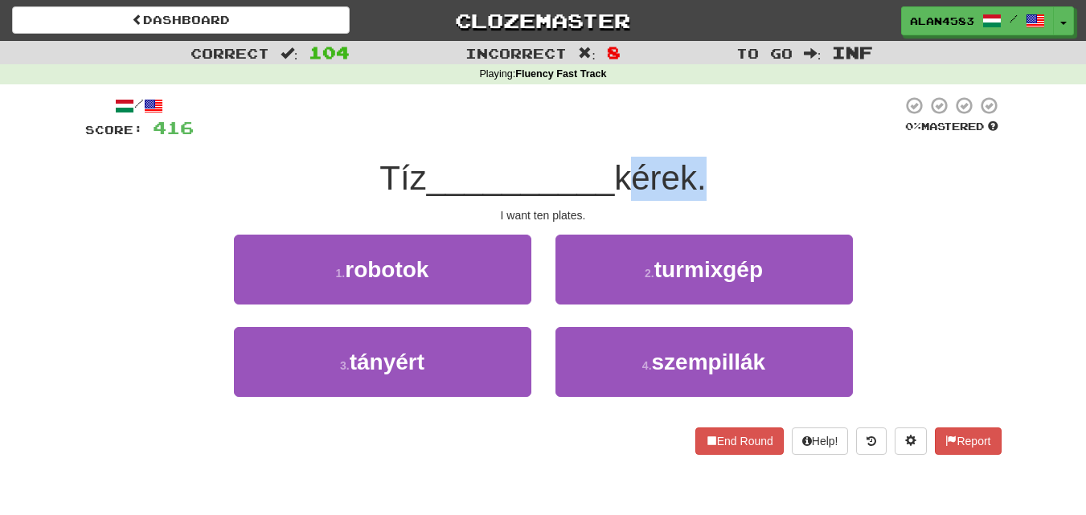
drag, startPoint x: 624, startPoint y: 165, endPoint x: 700, endPoint y: 162, distance: 75.6
click at [700, 162] on span "kérek." at bounding box center [660, 178] width 92 height 38
click at [690, 137] on div at bounding box center [690, 137] width 0 height 0
click at [698, 122] on div at bounding box center [548, 118] width 708 height 44
drag, startPoint x: 628, startPoint y: 178, endPoint x: 703, endPoint y: 172, distance: 75.8
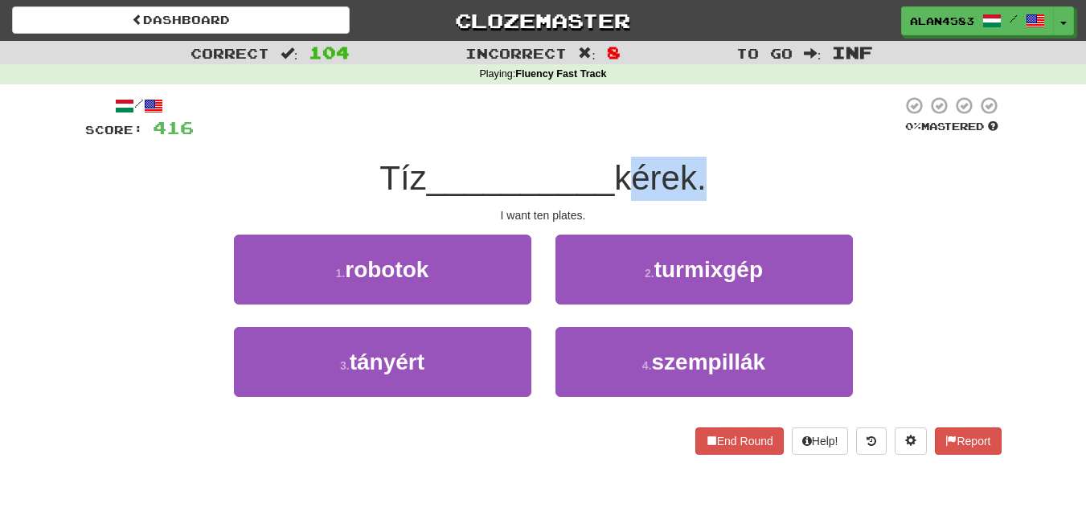
click at [703, 172] on span "kérek." at bounding box center [660, 178] width 92 height 38
click at [693, 137] on div at bounding box center [693, 137] width 0 height 0
click at [722, 113] on div at bounding box center [548, 118] width 708 height 44
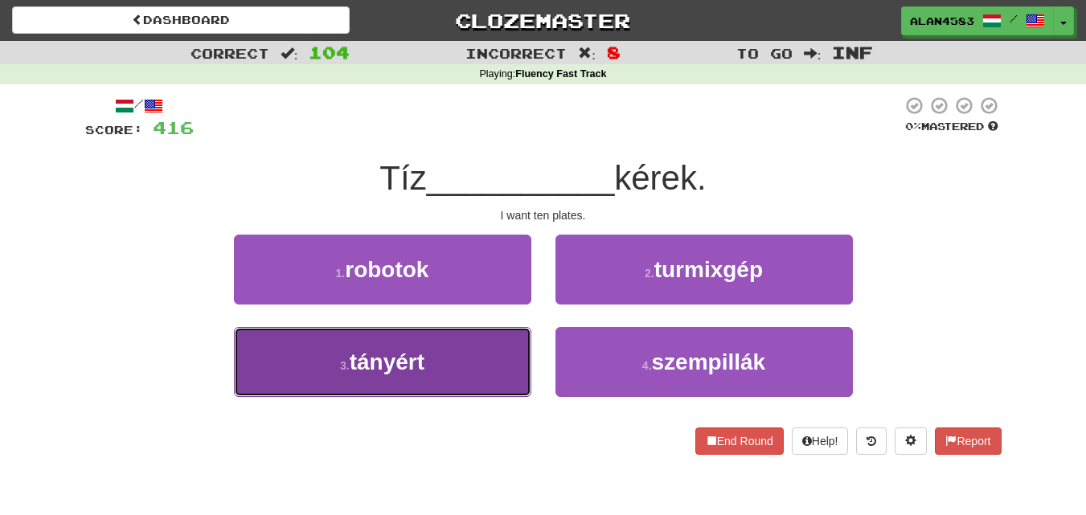
click at [325, 374] on button "3 . tányért" at bounding box center [382, 362] width 297 height 70
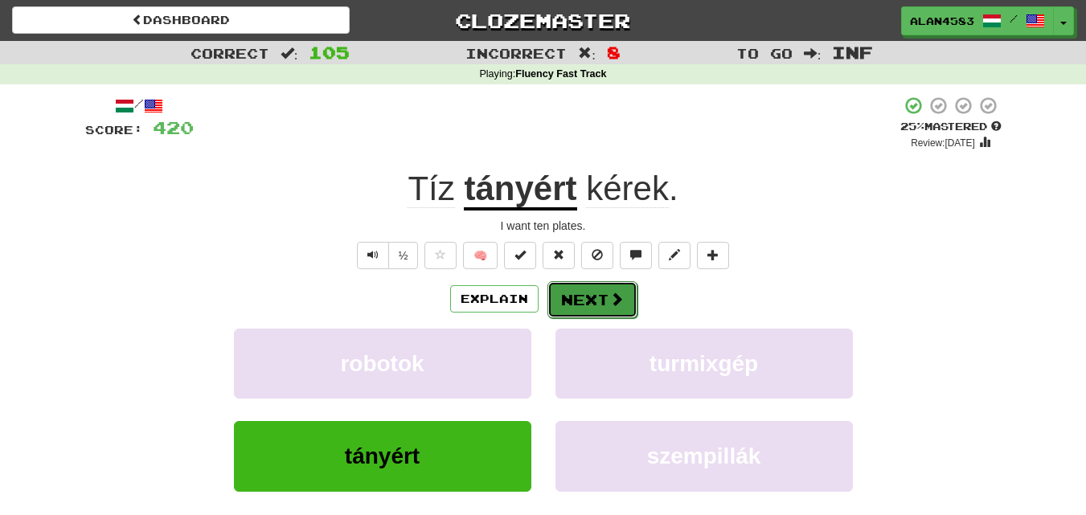
click at [563, 286] on button "Next" at bounding box center [592, 299] width 90 height 37
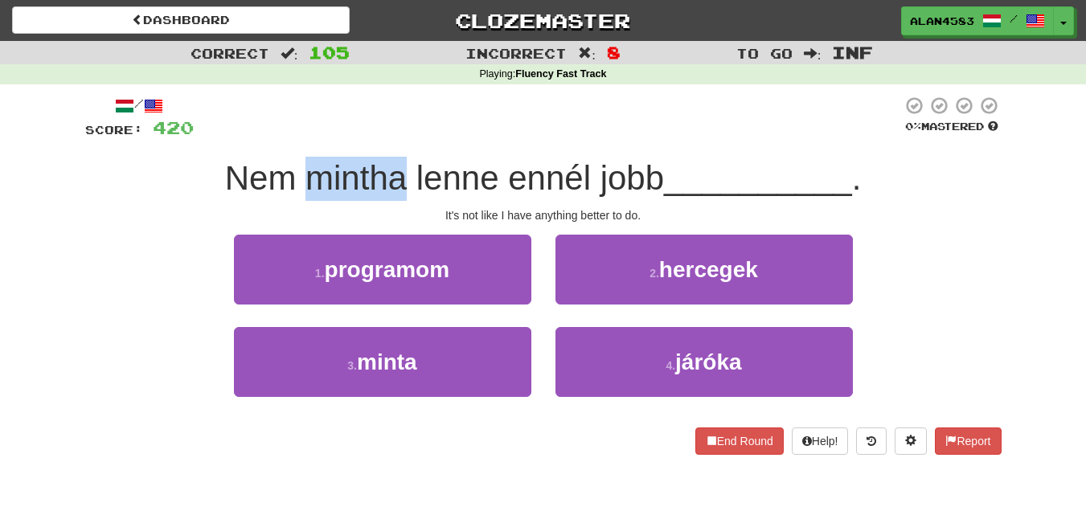
drag, startPoint x: 401, startPoint y: 185, endPoint x: 305, endPoint y: 179, distance: 96.6
click at [305, 179] on span "Nem mintha lenne ennél jobb" at bounding box center [444, 178] width 439 height 38
click at [294, 198] on div at bounding box center [294, 198] width 0 height 0
click at [381, 133] on div at bounding box center [548, 118] width 708 height 44
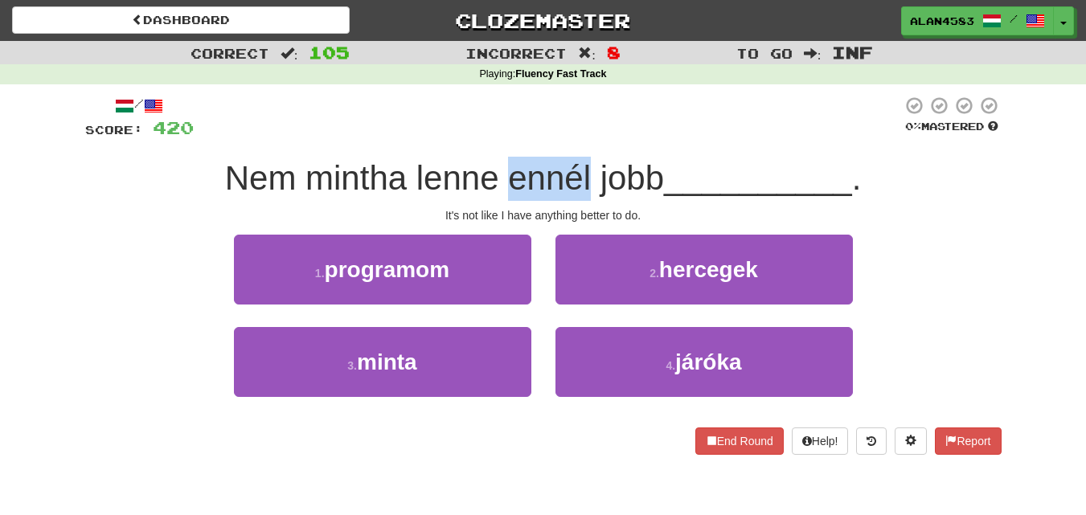
drag, startPoint x: 501, startPoint y: 174, endPoint x: 590, endPoint y: 170, distance: 88.5
click at [590, 170] on span "Nem mintha lenne ennél jobb" at bounding box center [444, 178] width 439 height 38
click at [579, 137] on div at bounding box center [579, 137] width 0 height 0
click at [582, 119] on div at bounding box center [548, 118] width 708 height 44
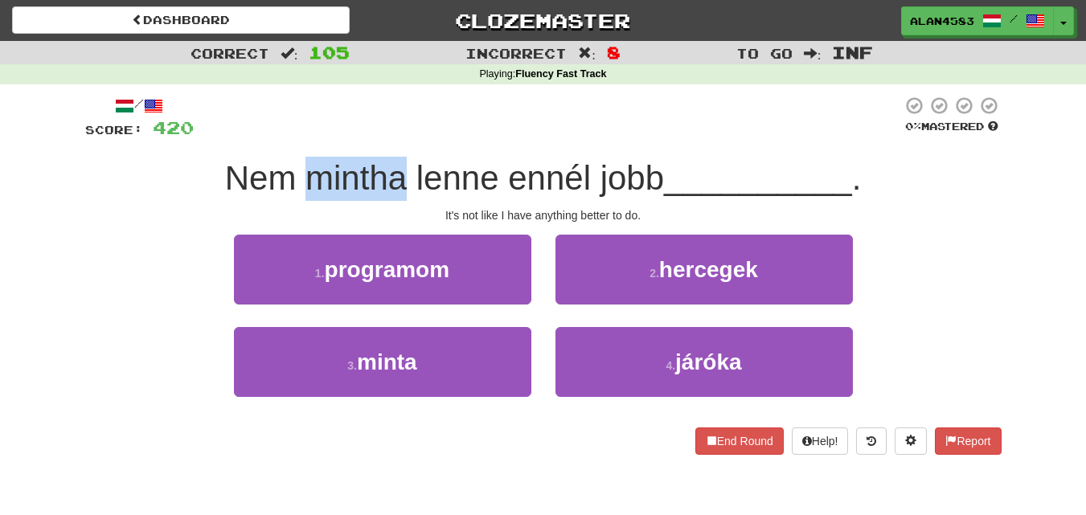
drag, startPoint x: 395, startPoint y: 172, endPoint x: 302, endPoint y: 175, distance: 93.3
click at [302, 175] on span "Nem mintha lenne ennél jobb" at bounding box center [444, 178] width 439 height 38
click at [292, 137] on div at bounding box center [292, 137] width 0 height 0
click at [450, 112] on div at bounding box center [548, 118] width 708 height 44
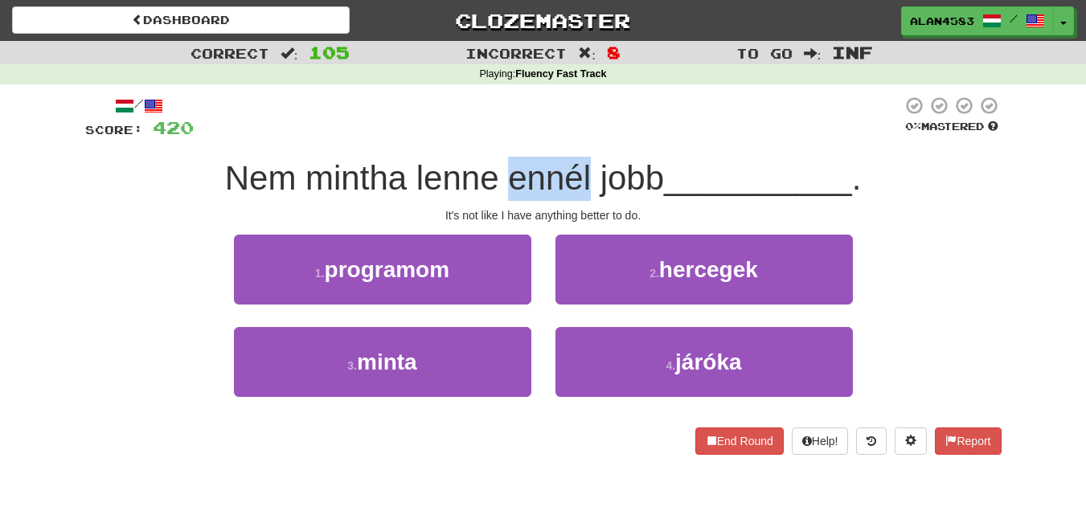
drag, startPoint x: 499, startPoint y: 169, endPoint x: 587, endPoint y: 173, distance: 88.5
click at [587, 173] on span "Nem mintha lenne ennél jobb" at bounding box center [444, 178] width 439 height 38
click at [577, 137] on div at bounding box center [577, 137] width 0 height 0
click at [402, 111] on div at bounding box center [548, 118] width 708 height 44
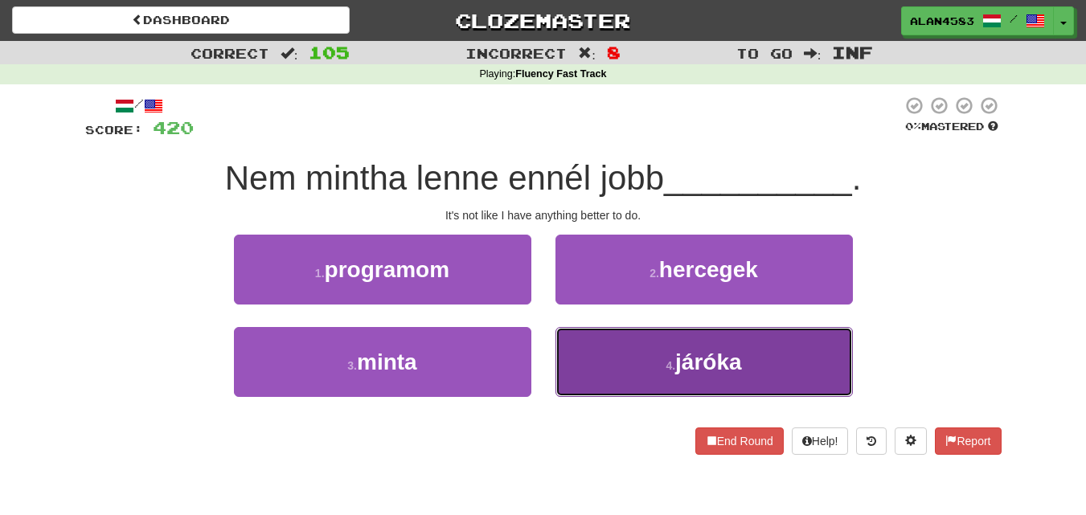
click at [705, 377] on button "4 . járóka" at bounding box center [703, 362] width 297 height 70
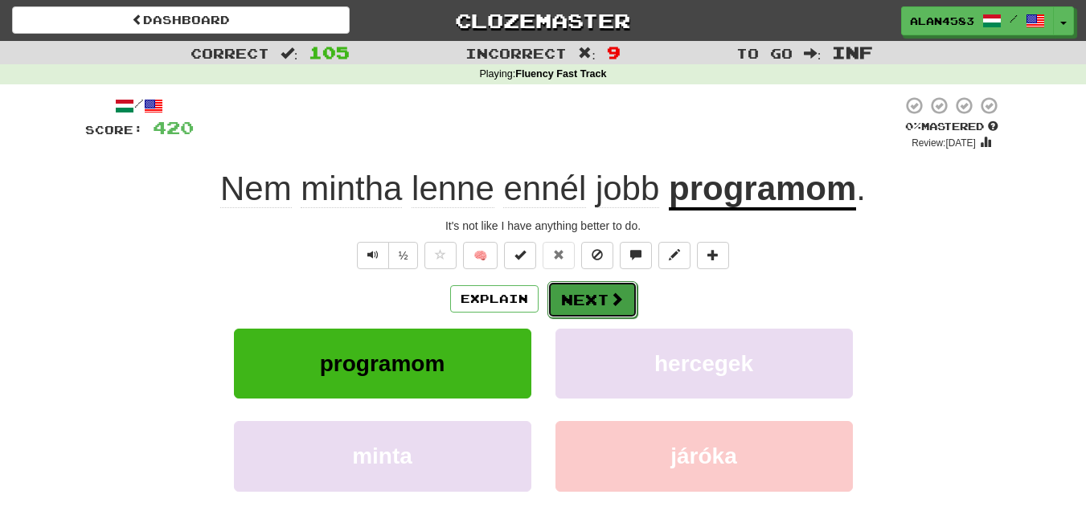
click at [560, 310] on button "Next" at bounding box center [592, 299] width 90 height 37
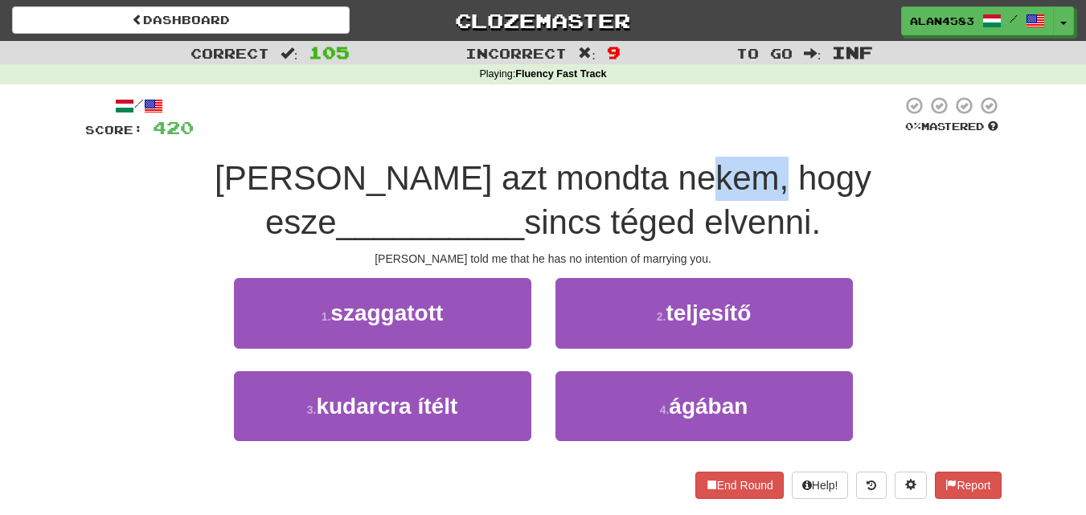
drag, startPoint x: 546, startPoint y: 175, endPoint x: 615, endPoint y: 166, distance: 68.9
click at [615, 166] on span "[PERSON_NAME] azt mondta nekem, hogy esze" at bounding box center [543, 200] width 657 height 82
click at [604, 137] on div at bounding box center [604, 137] width 0 height 0
click at [637, 122] on div at bounding box center [548, 118] width 708 height 44
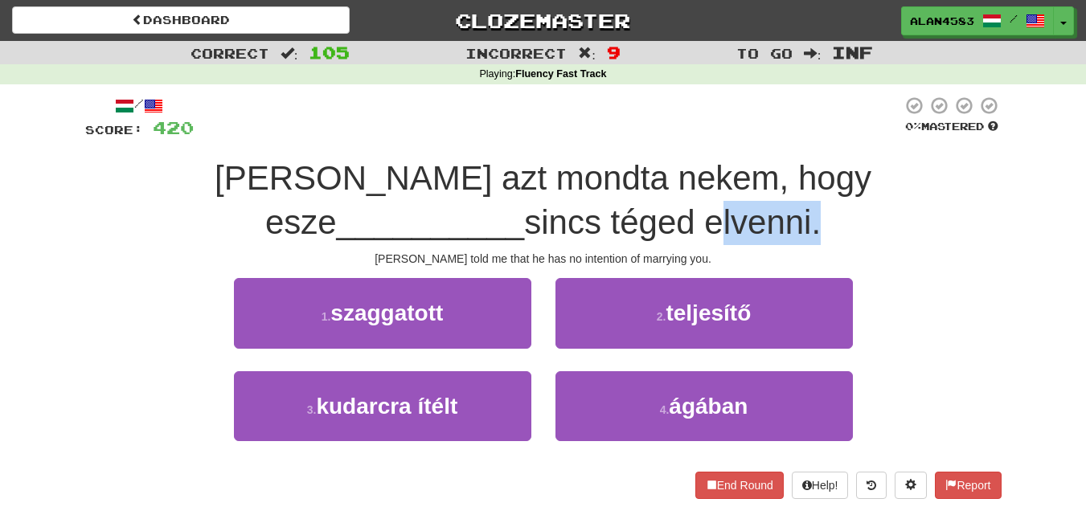
drag, startPoint x: 488, startPoint y: 218, endPoint x: 591, endPoint y: 208, distance: 103.3
click at [591, 208] on span "sincs téged elvenni." at bounding box center [672, 222] width 297 height 38
click at [580, 181] on div at bounding box center [580, 181] width 0 height 0
click at [604, 120] on div at bounding box center [548, 118] width 708 height 44
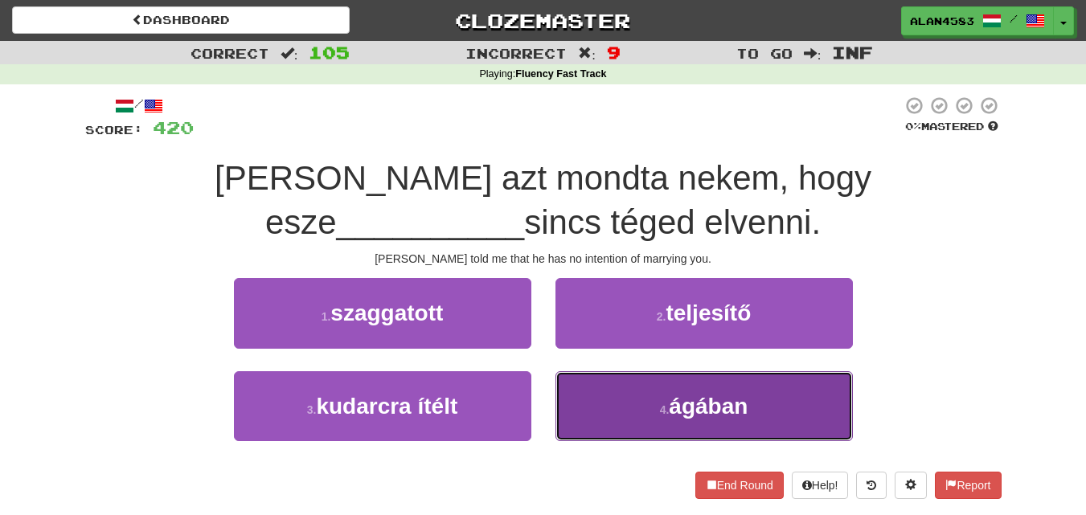
click at [718, 428] on button "4 . [GEOGRAPHIC_DATA]" at bounding box center [703, 406] width 297 height 70
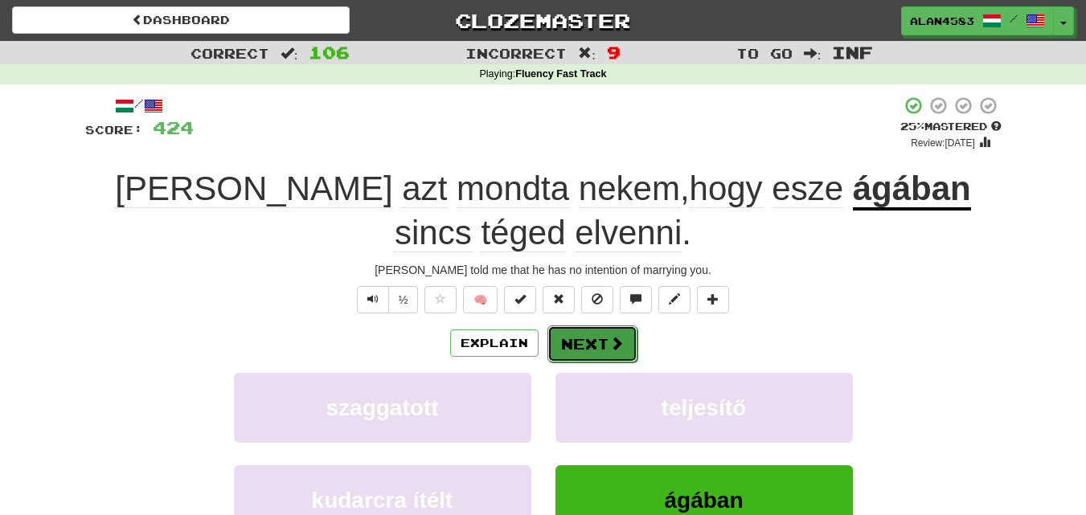
click at [590, 342] on button "Next" at bounding box center [592, 343] width 90 height 37
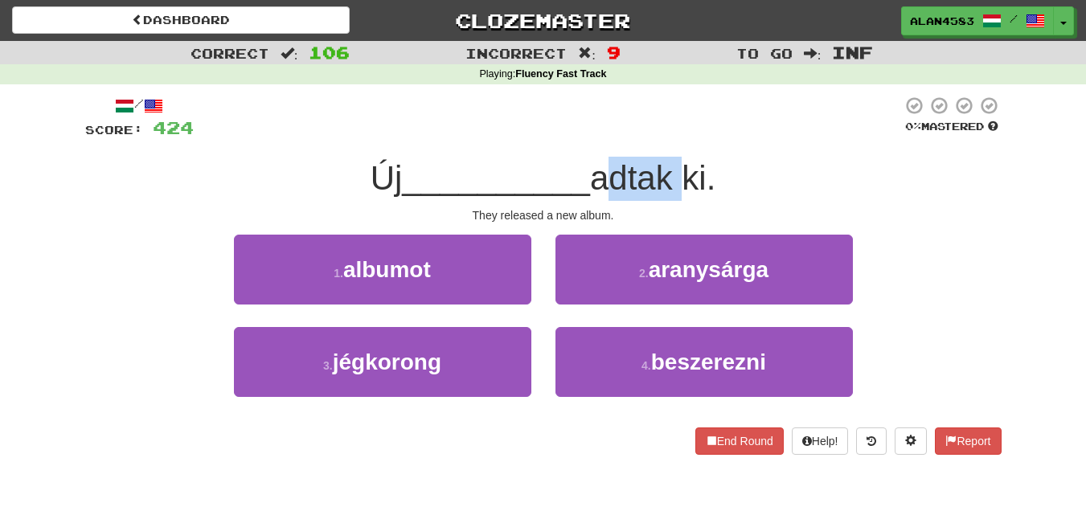
drag, startPoint x: 603, startPoint y: 178, endPoint x: 676, endPoint y: 164, distance: 74.4
click at [676, 164] on span "adtak ki." at bounding box center [652, 178] width 125 height 38
click at [665, 137] on div at bounding box center [665, 137] width 0 height 0
click at [681, 114] on div at bounding box center [548, 118] width 708 height 44
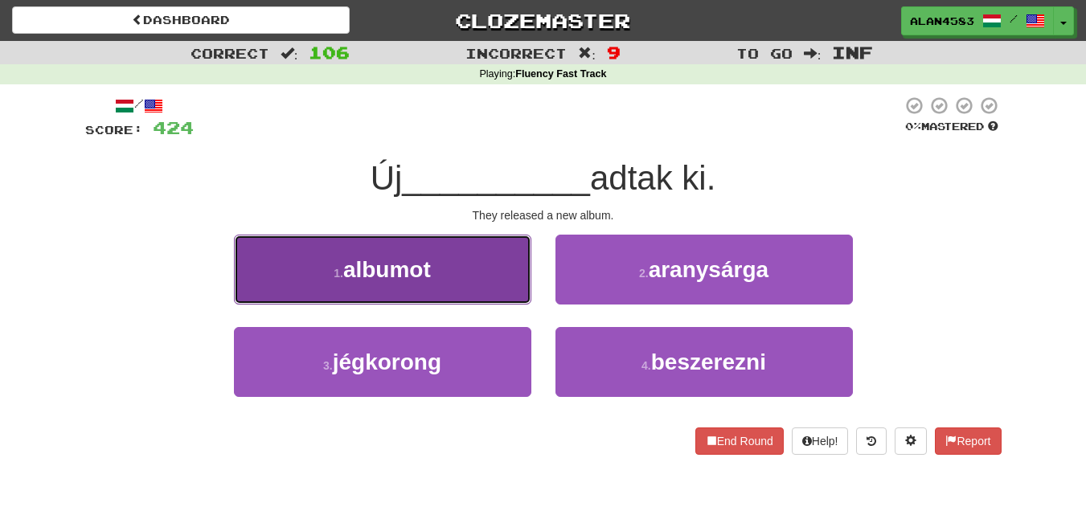
click at [346, 236] on button "1 . albumot" at bounding box center [382, 270] width 297 height 70
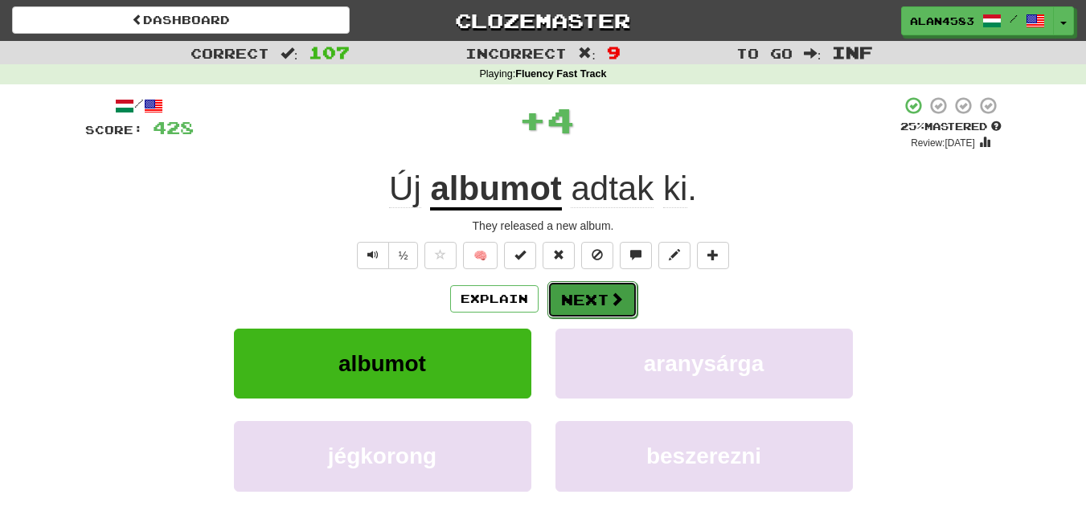
click at [567, 295] on button "Next" at bounding box center [592, 299] width 90 height 37
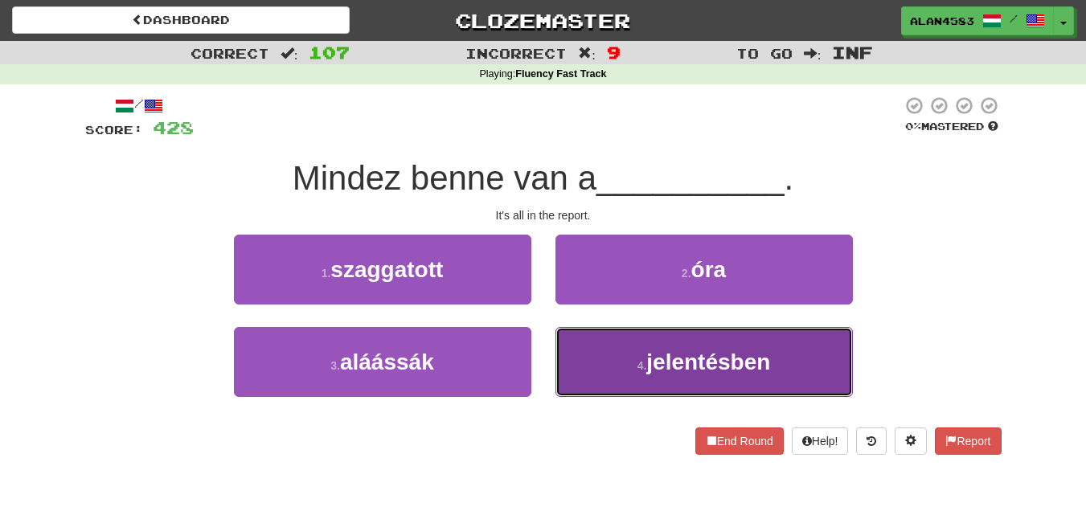
click at [701, 366] on span "jelentésben" at bounding box center [708, 362] width 124 height 25
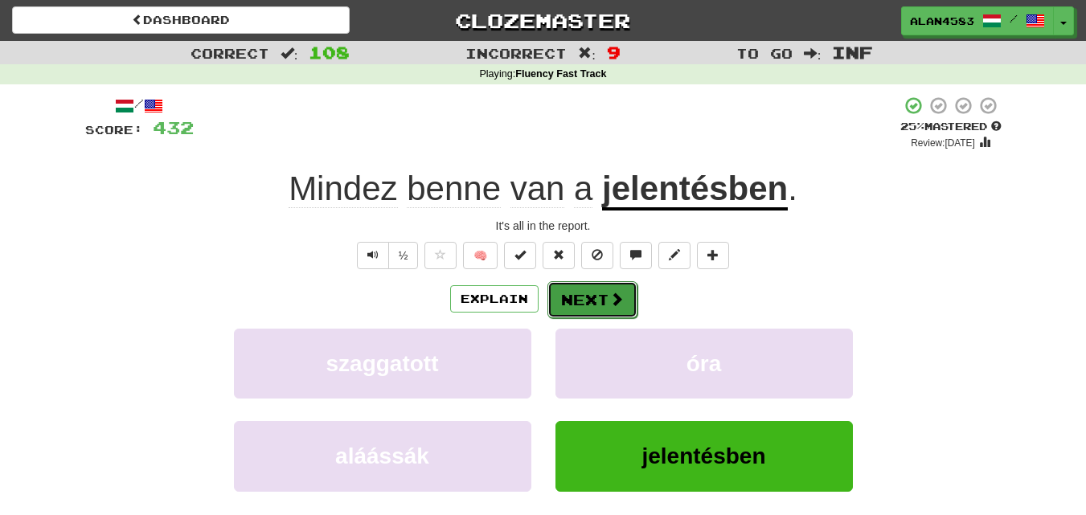
click at [609, 297] on span at bounding box center [616, 299] width 14 height 14
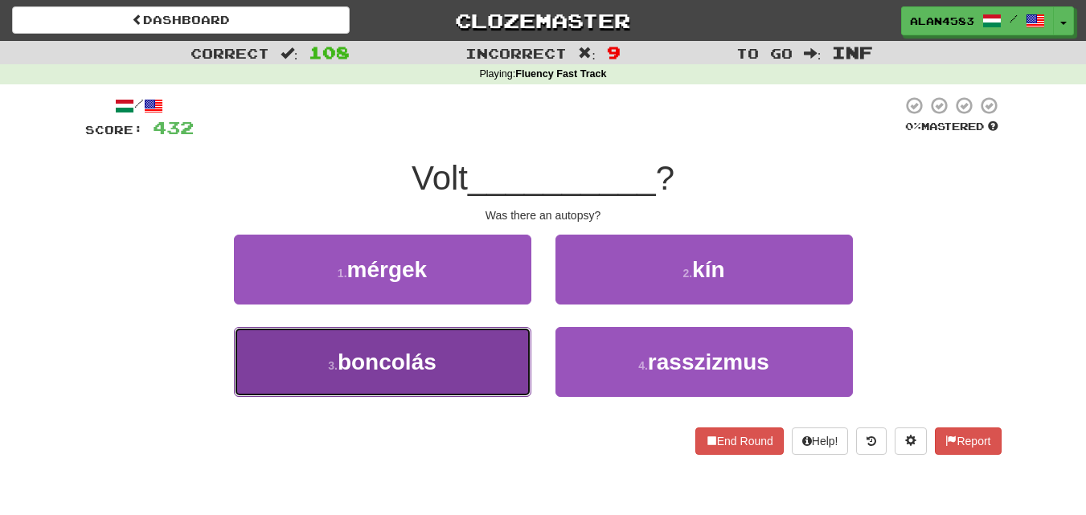
click at [399, 357] on span "boncolás" at bounding box center [387, 362] width 99 height 25
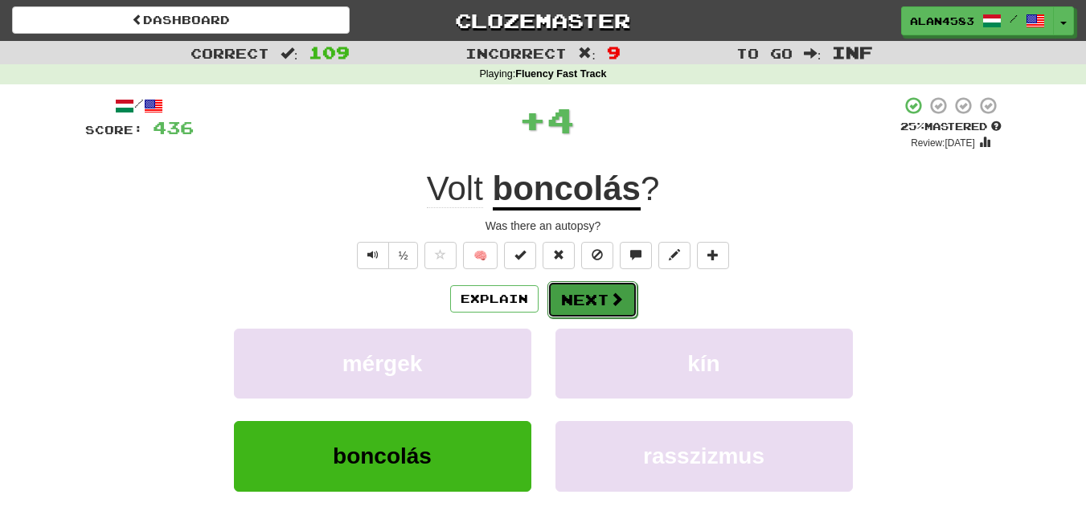
click at [571, 287] on button "Next" at bounding box center [592, 299] width 90 height 37
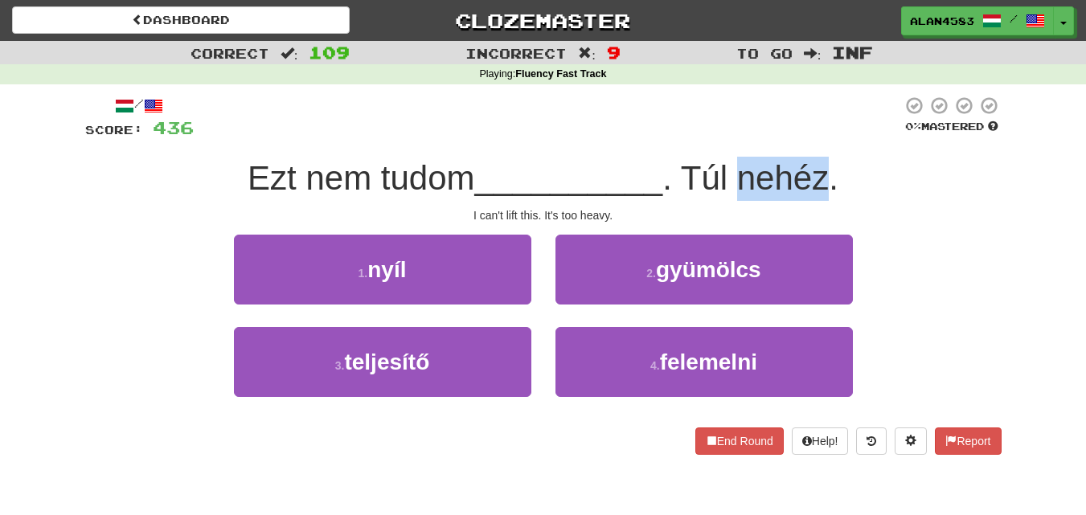
drag, startPoint x: 743, startPoint y: 172, endPoint x: 835, endPoint y: 169, distance: 91.7
click at [835, 169] on span ". Túl nehéz." at bounding box center [750, 178] width 176 height 38
click at [825, 137] on div at bounding box center [825, 137] width 0 height 0
click at [836, 107] on div at bounding box center [548, 118] width 708 height 44
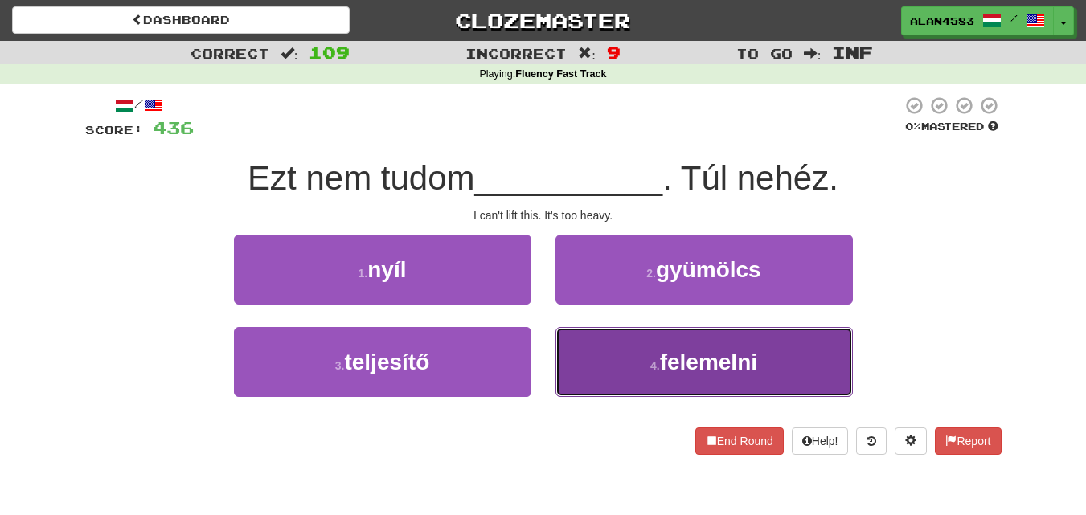
click at [680, 373] on span "felemelni" at bounding box center [708, 362] width 97 height 25
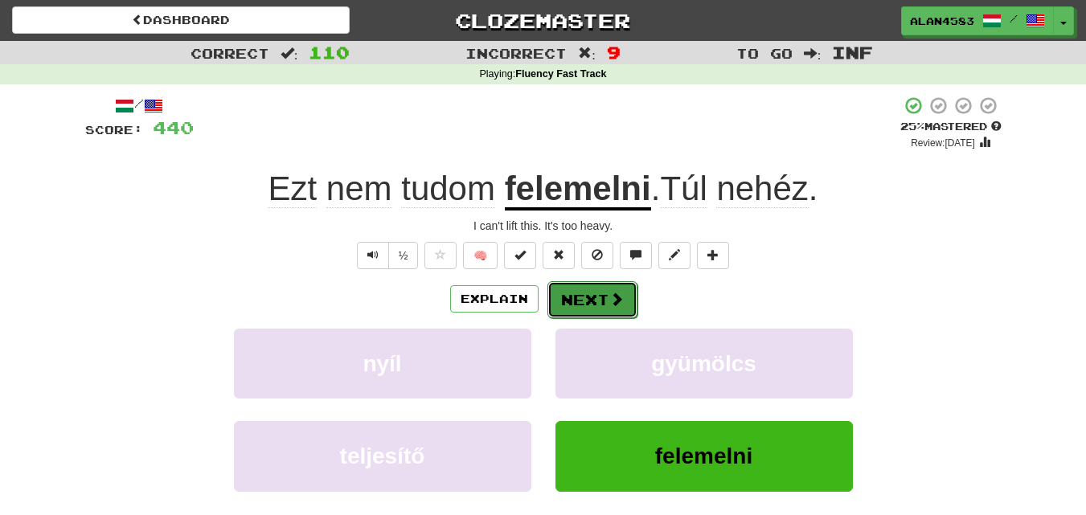
click at [580, 302] on button "Next" at bounding box center [592, 299] width 90 height 37
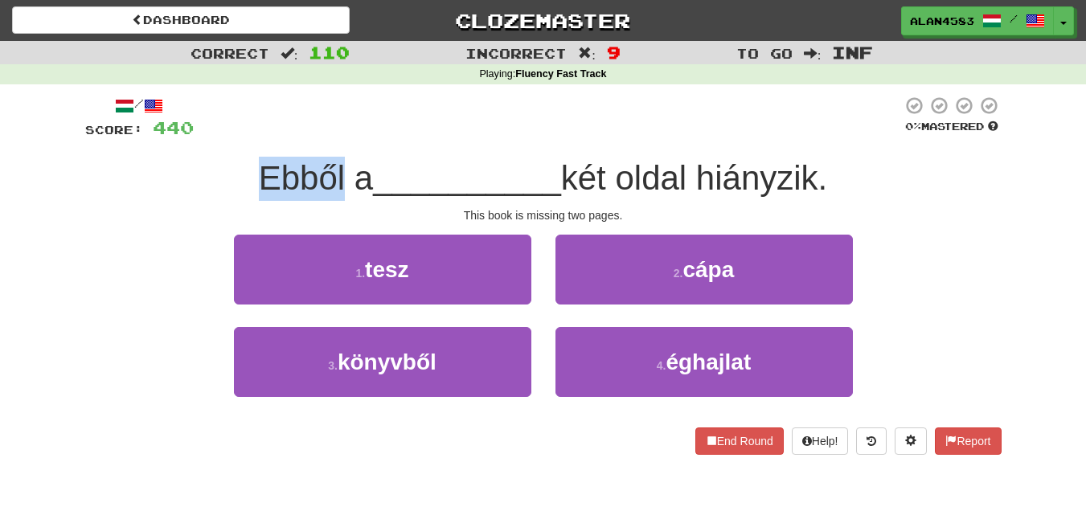
drag, startPoint x: 332, startPoint y: 170, endPoint x: 243, endPoint y: 166, distance: 88.5
click at [243, 166] on div "Ebből a __________ két oldal hiányzik." at bounding box center [543, 179] width 916 height 44
click at [233, 137] on div at bounding box center [233, 137] width 0 height 0
click at [131, 153] on div "/ Score: 440 0 % Mastered Ebből a __________ két oldal hiányzik. This book is m…" at bounding box center [543, 275] width 916 height 359
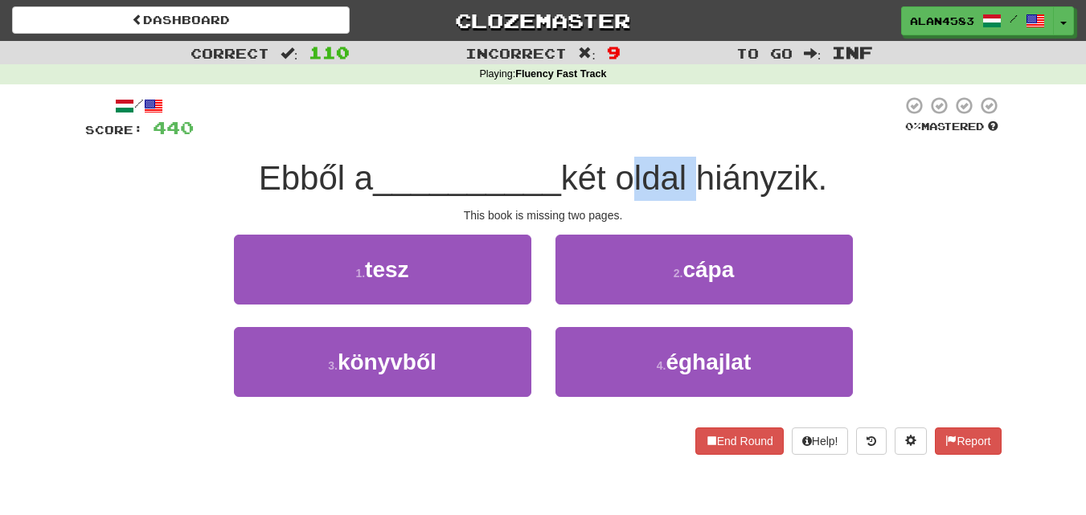
drag, startPoint x: 629, startPoint y: 176, endPoint x: 694, endPoint y: 167, distance: 64.9
click at [694, 167] on span "két oldal hiányzik." at bounding box center [694, 178] width 267 height 38
click at [683, 137] on div at bounding box center [683, 137] width 0 height 0
click at [702, 96] on div at bounding box center [548, 118] width 708 height 44
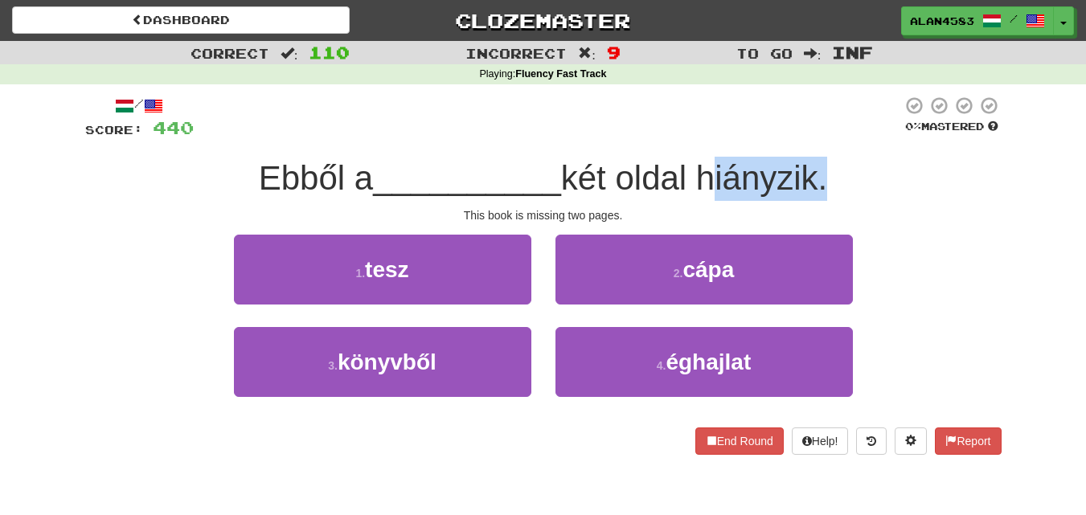
drag, startPoint x: 704, startPoint y: 170, endPoint x: 821, endPoint y: 159, distance: 117.9
click at [821, 159] on span "két oldal hiányzik." at bounding box center [694, 178] width 267 height 38
click at [811, 137] on div at bounding box center [811, 137] width 0 height 0
click at [825, 94] on div "/ Score: 440 0 % Mastered Ebből a __________ két oldal hiányzik. This book is m…" at bounding box center [543, 280] width 916 height 393
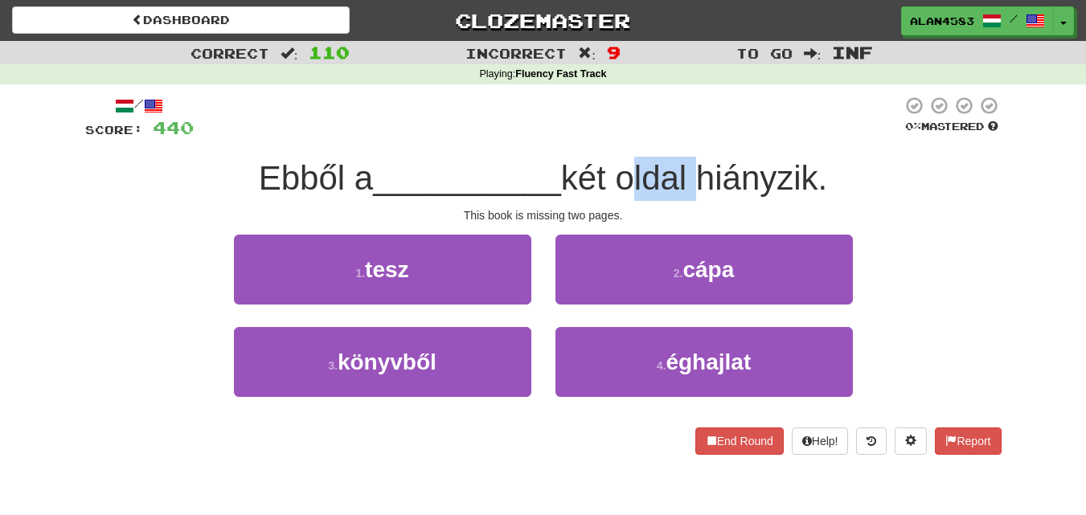
drag, startPoint x: 695, startPoint y: 174, endPoint x: 631, endPoint y: 170, distance: 64.5
click at [631, 170] on span "két oldal hiányzik." at bounding box center [694, 178] width 267 height 38
click at [620, 137] on div at bounding box center [620, 137] width 0 height 0
click at [497, 113] on div at bounding box center [548, 118] width 708 height 44
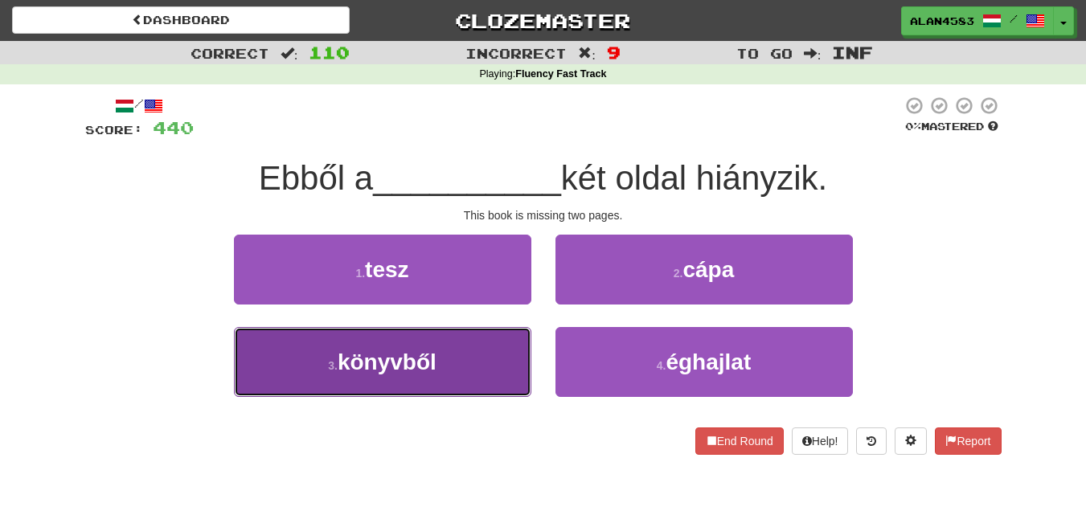
click at [362, 370] on span "könyvből" at bounding box center [387, 362] width 99 height 25
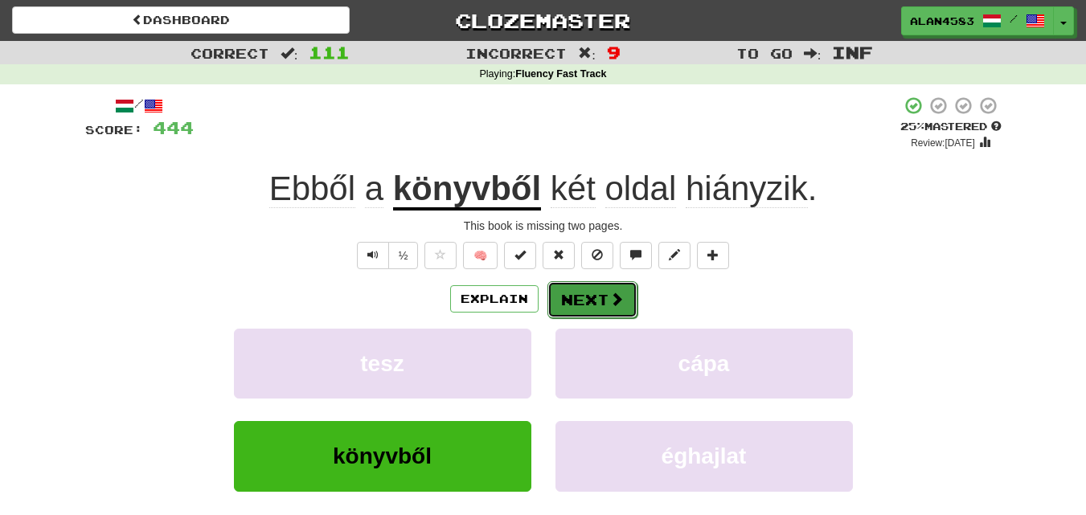
click at [585, 293] on button "Next" at bounding box center [592, 299] width 90 height 37
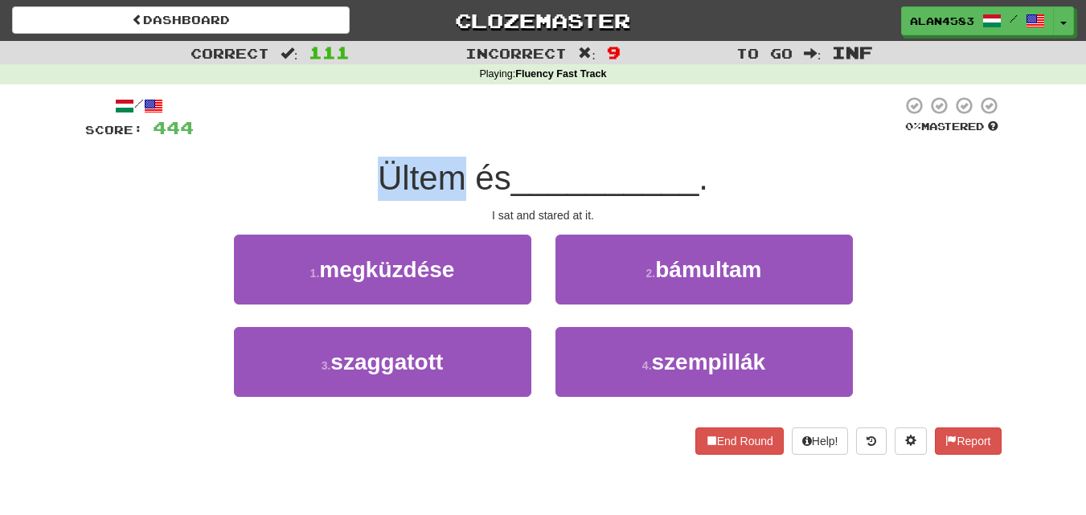
drag, startPoint x: 456, startPoint y: 172, endPoint x: 348, endPoint y: 171, distance: 107.7
click at [348, 171] on div "Ültem és __________ ." at bounding box center [543, 179] width 916 height 44
click at [338, 137] on div at bounding box center [338, 137] width 0 height 0
click at [309, 128] on div at bounding box center [548, 118] width 708 height 44
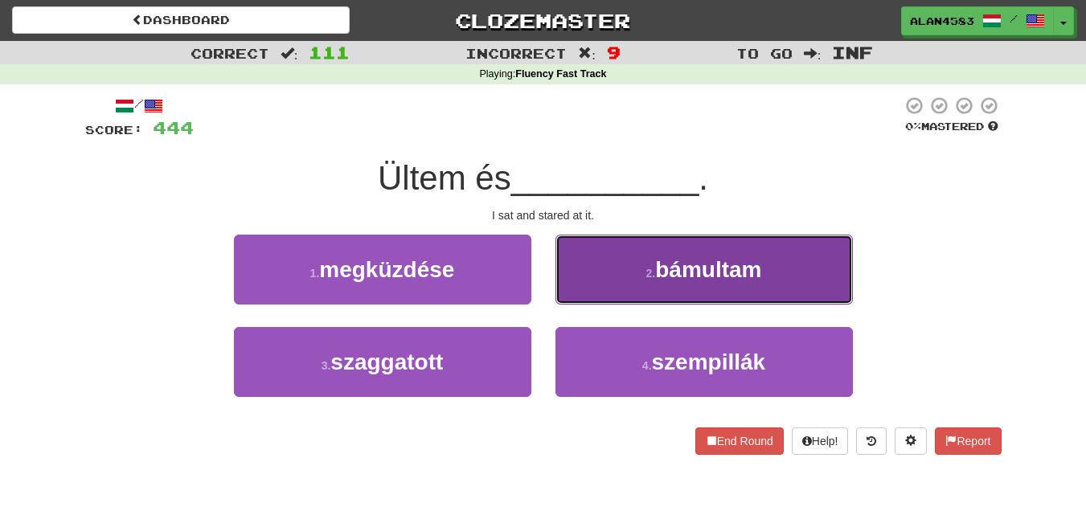
click at [694, 289] on button "2 . bámultam" at bounding box center [703, 270] width 297 height 70
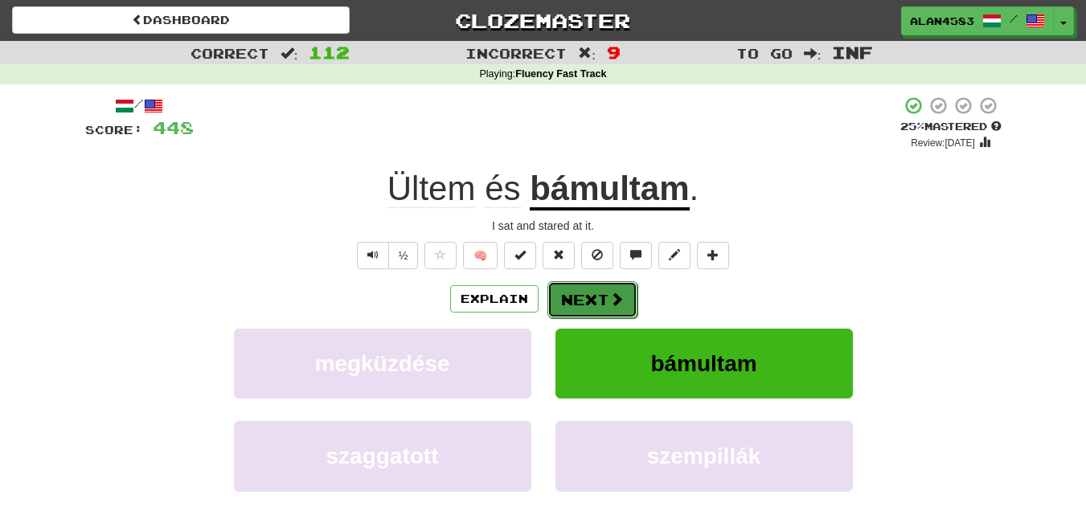
click at [592, 297] on button "Next" at bounding box center [592, 299] width 90 height 37
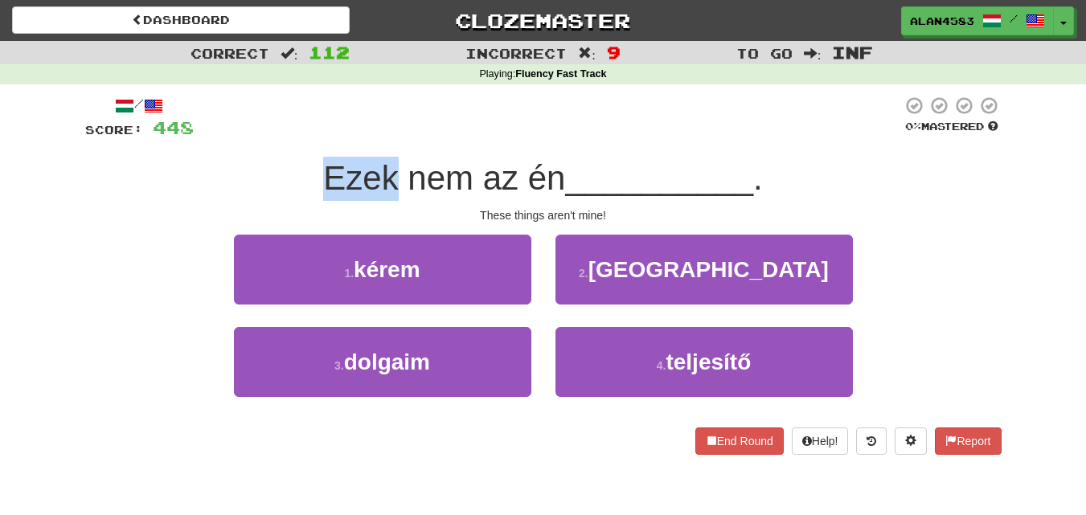
drag, startPoint x: 391, startPoint y: 176, endPoint x: 323, endPoint y: 167, distance: 68.9
click at [323, 167] on span "Ezek nem az én" at bounding box center [444, 178] width 242 height 38
click at [313, 137] on div at bounding box center [313, 137] width 0 height 0
click at [381, 127] on div at bounding box center [548, 118] width 708 height 44
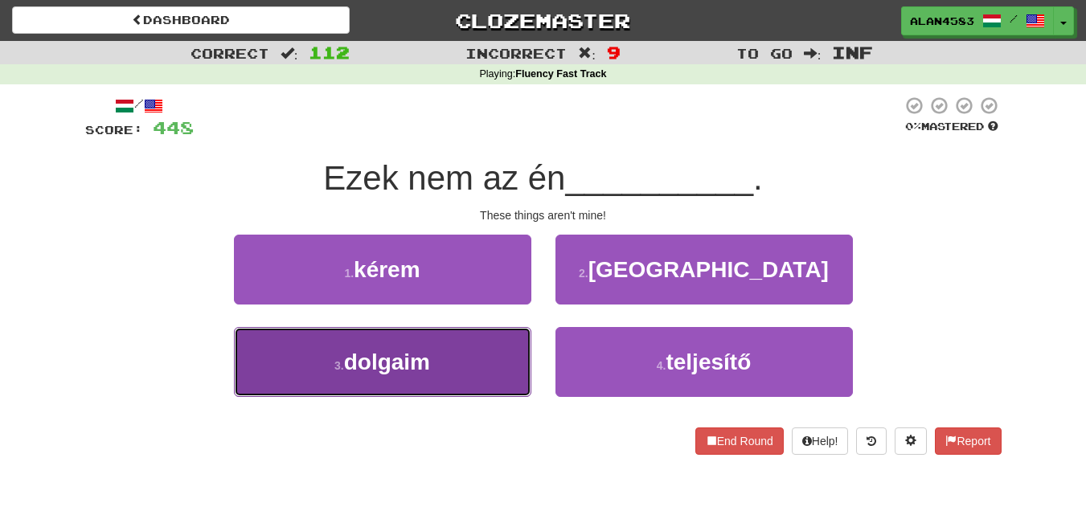
click at [426, 366] on span "dolgaim" at bounding box center [387, 362] width 86 height 25
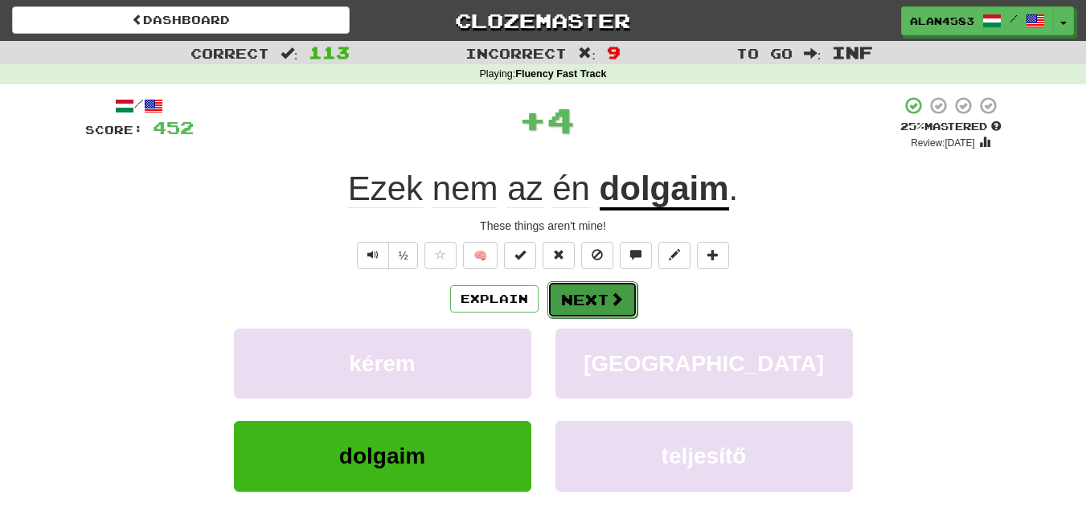
click at [620, 297] on span at bounding box center [616, 299] width 14 height 14
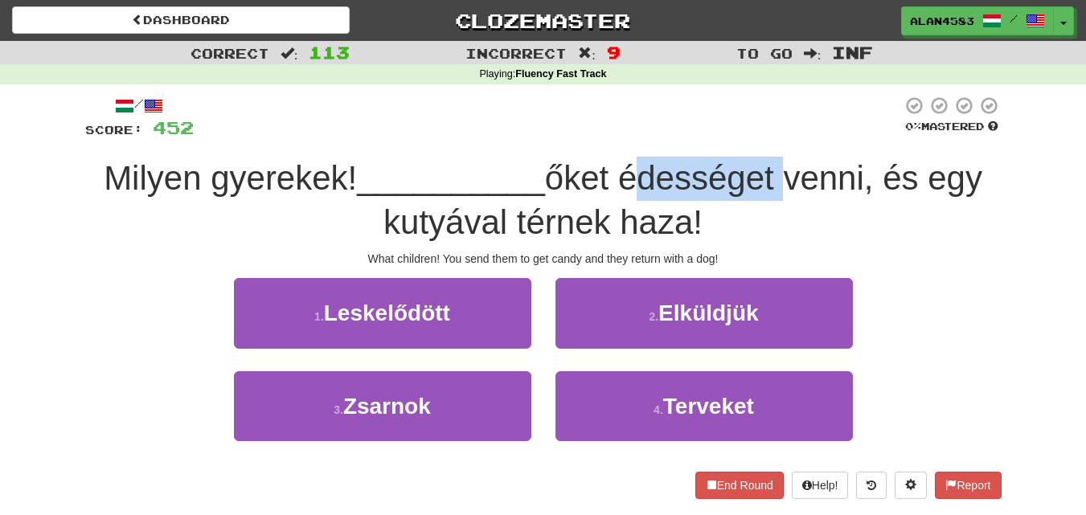
drag, startPoint x: 626, startPoint y: 172, endPoint x: 784, endPoint y: 165, distance: 157.7
click at [784, 165] on span "őket édességet venni, és egy kutyával térnek haza!" at bounding box center [682, 200] width 599 height 82
click at [773, 137] on div at bounding box center [773, 137] width 0 height 0
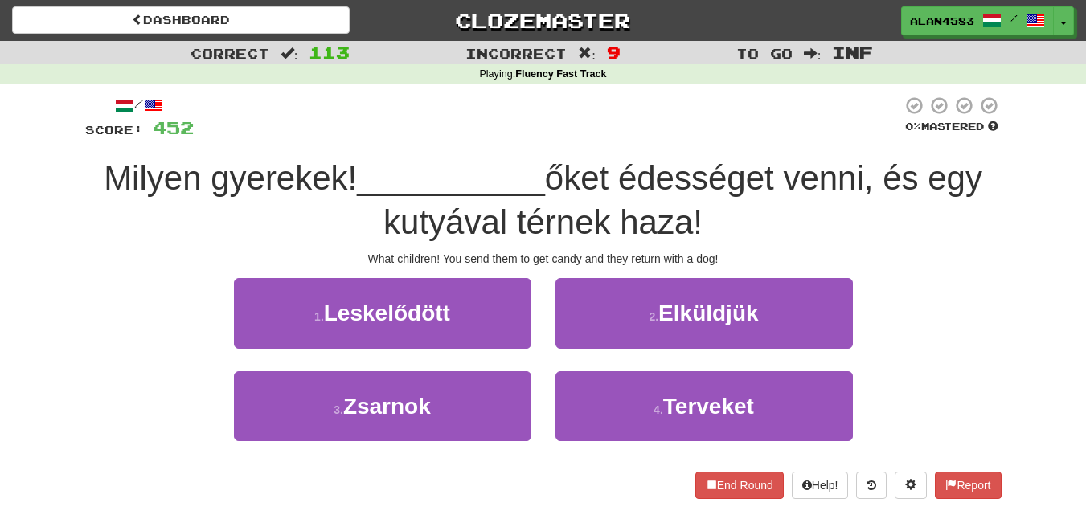
click at [789, 129] on div at bounding box center [548, 118] width 708 height 44
drag, startPoint x: 792, startPoint y: 174, endPoint x: 876, endPoint y: 162, distance: 85.4
click at [876, 162] on span "őket édességet venni, és egy kutyával térnek haza!" at bounding box center [682, 200] width 599 height 82
click at [866, 137] on div at bounding box center [866, 137] width 0 height 0
click at [816, 104] on div at bounding box center [548, 118] width 708 height 44
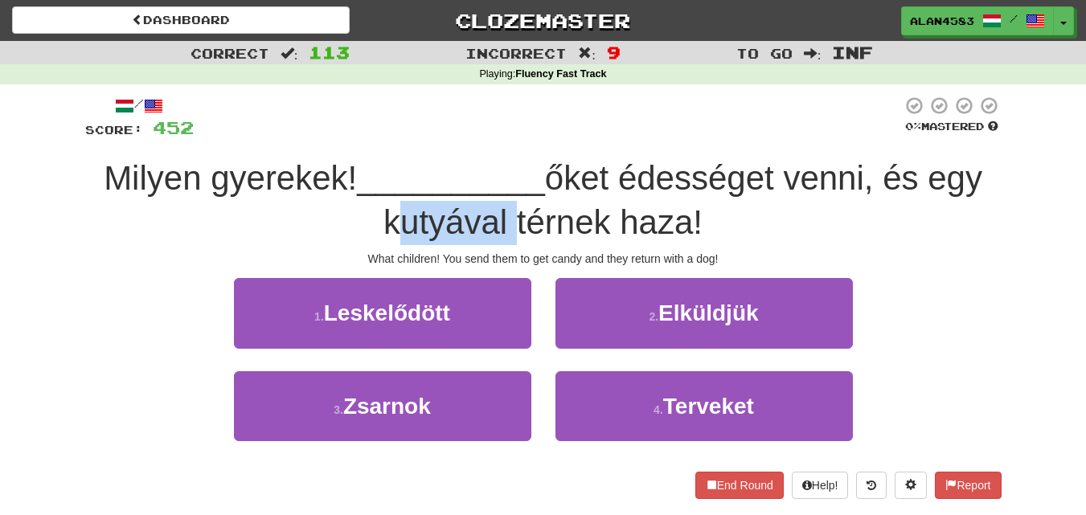
drag, startPoint x: 505, startPoint y: 209, endPoint x: 370, endPoint y: 209, distance: 135.8
click at [370, 209] on div "Milyen gyerekek! __________ őket édességet venni, és egy kutyával térnek haza!" at bounding box center [543, 201] width 916 height 88
click at [359, 181] on div at bounding box center [359, 181] width 0 height 0
click at [301, 213] on div "Milyen gyerekek! __________ őket édességet venni, és egy kutyával térnek haza!" at bounding box center [543, 201] width 916 height 88
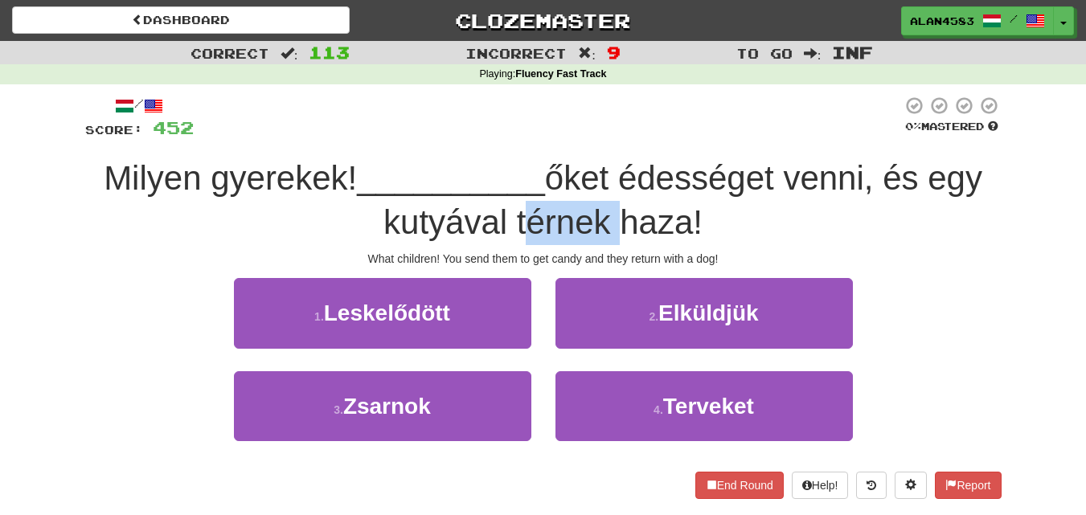
drag, startPoint x: 516, startPoint y: 225, endPoint x: 608, endPoint y: 209, distance: 93.0
click at [608, 209] on span "őket édességet venni, és egy kutyával térnek haza!" at bounding box center [682, 200] width 599 height 82
click at [597, 181] on div at bounding box center [597, 181] width 0 height 0
click at [615, 168] on span "őket édességet venni, és egy kutyával térnek haza!" at bounding box center [682, 200] width 599 height 82
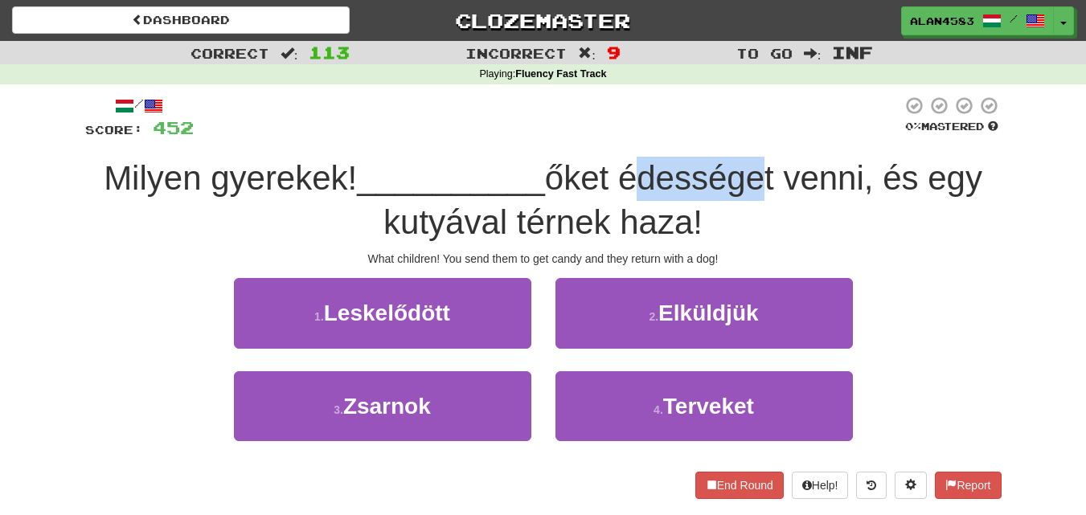
drag, startPoint x: 630, startPoint y: 176, endPoint x: 754, endPoint y: 165, distance: 124.3
click at [754, 165] on span "őket édességet venni, és egy kutyával térnek haza!" at bounding box center [682, 200] width 599 height 82
drag, startPoint x: 784, startPoint y: 167, endPoint x: 628, endPoint y: 168, distance: 155.9
click at [628, 168] on span "őket édességet venni, és egy kutyával térnek haza!" at bounding box center [682, 200] width 599 height 82
click at [617, 137] on div at bounding box center [617, 137] width 0 height 0
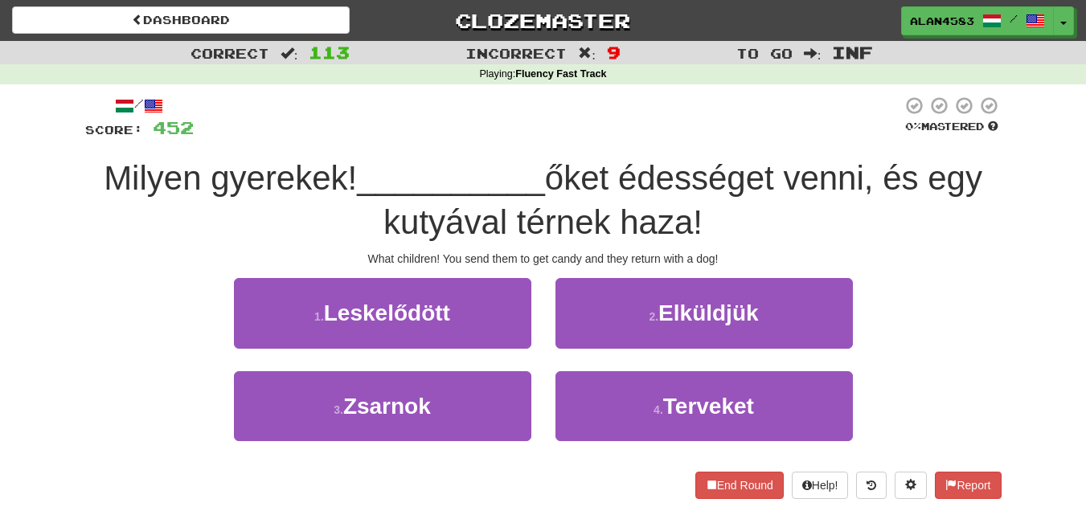
click at [713, 111] on div at bounding box center [548, 118] width 708 height 44
drag, startPoint x: 795, startPoint y: 178, endPoint x: 874, endPoint y: 167, distance: 80.2
click at [874, 167] on span "őket édességet venni, és egy kutyával térnek haza!" at bounding box center [682, 200] width 599 height 82
click at [864, 137] on div at bounding box center [864, 137] width 0 height 0
click at [839, 118] on div at bounding box center [548, 118] width 708 height 44
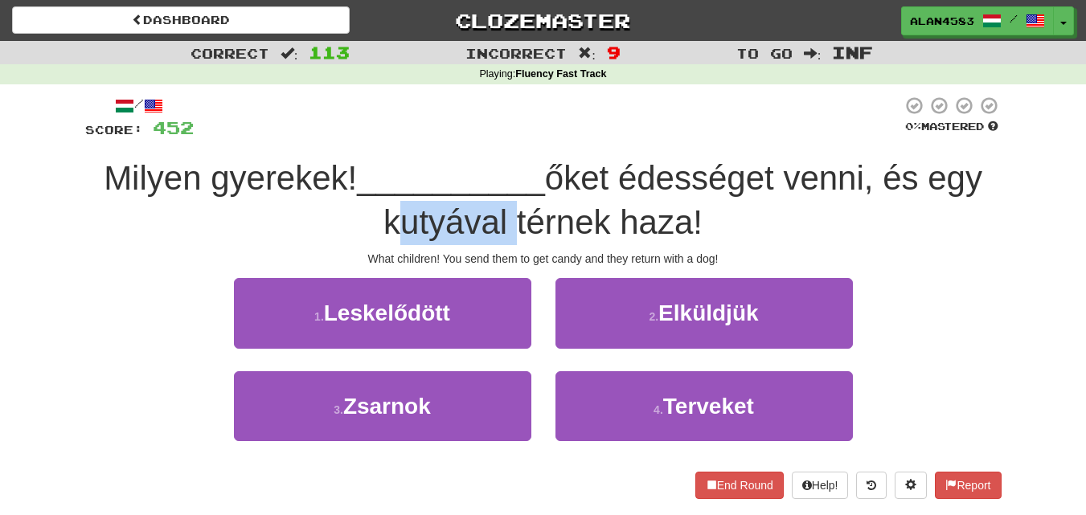
drag, startPoint x: 507, startPoint y: 213, endPoint x: 318, endPoint y: 210, distance: 188.9
click at [318, 210] on div "Milyen gyerekek! __________ őket édességet venni, és egy kutyával térnek haza!" at bounding box center [543, 201] width 916 height 88
click at [308, 181] on div at bounding box center [308, 181] width 0 height 0
click at [231, 216] on div "Milyen gyerekek! __________ őket édességet venni, és egy kutyával térnek haza!" at bounding box center [543, 201] width 916 height 88
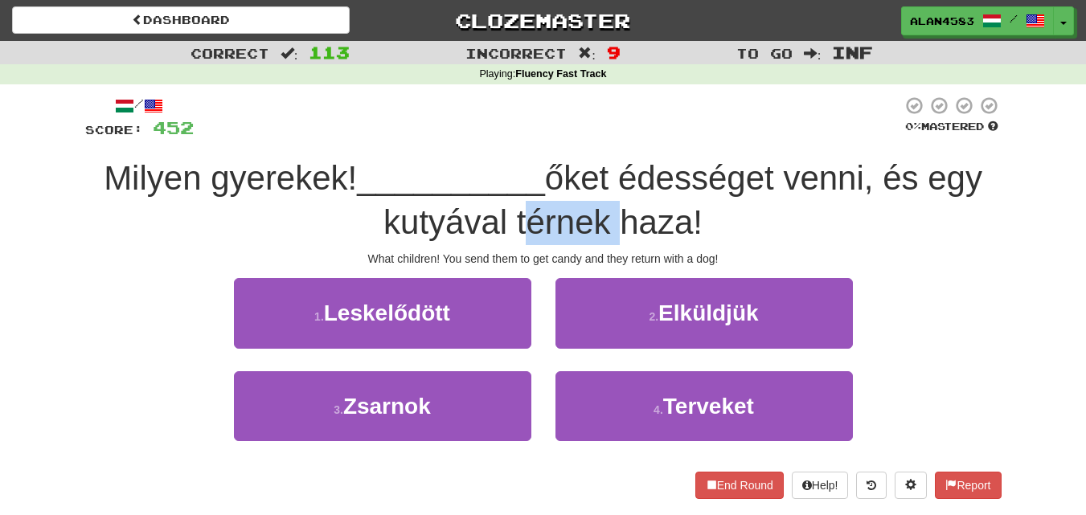
drag, startPoint x: 516, startPoint y: 220, endPoint x: 612, endPoint y: 209, distance: 97.1
click at [612, 209] on span "őket édességet venni, és egy kutyával térnek haza!" at bounding box center [682, 200] width 599 height 82
click at [602, 181] on div at bounding box center [602, 181] width 0 height 0
click at [628, 174] on span "őket édességet venni, és egy kutyával térnek haza!" at bounding box center [682, 200] width 599 height 82
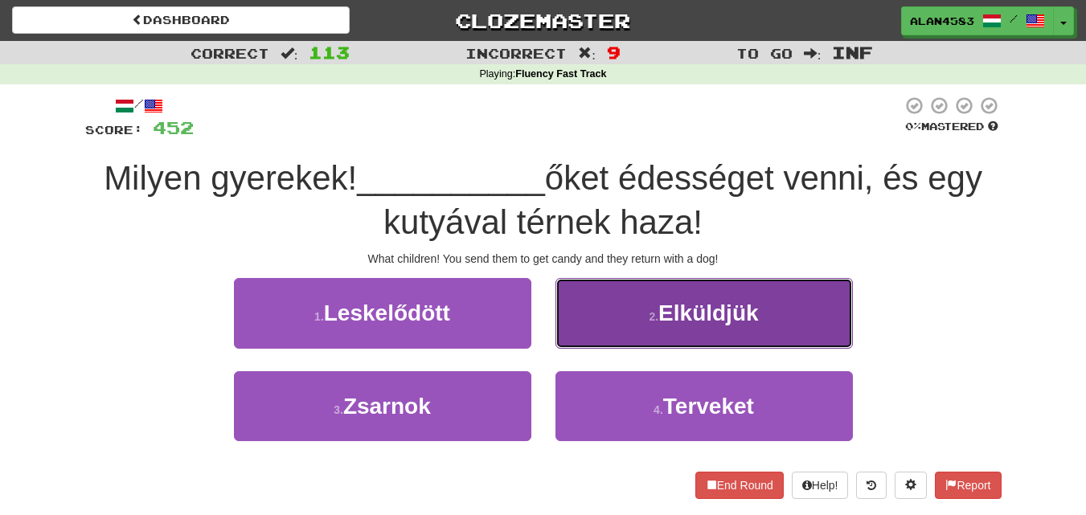
click at [670, 290] on button "2 . Elküldjük" at bounding box center [703, 313] width 297 height 70
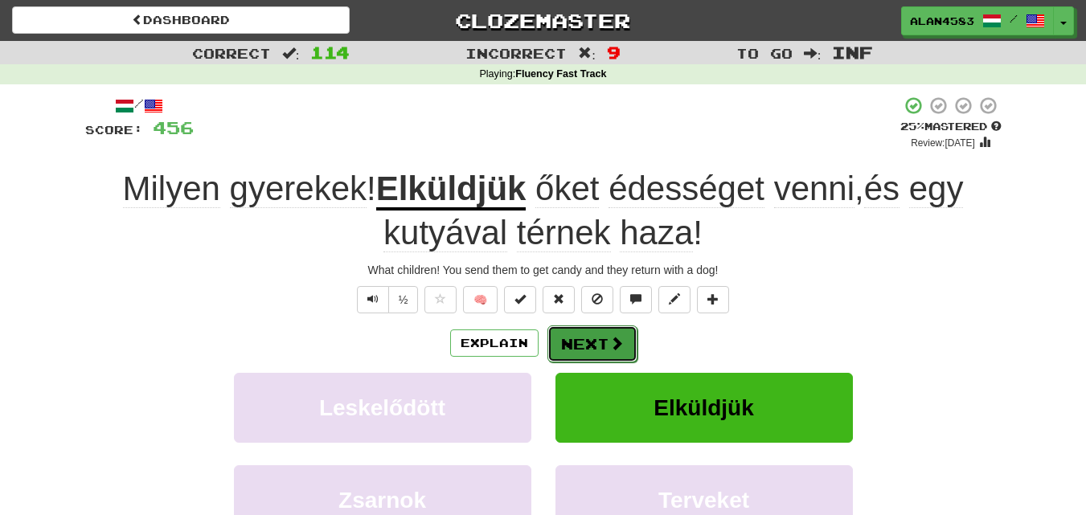
click at [585, 338] on button "Next" at bounding box center [592, 343] width 90 height 37
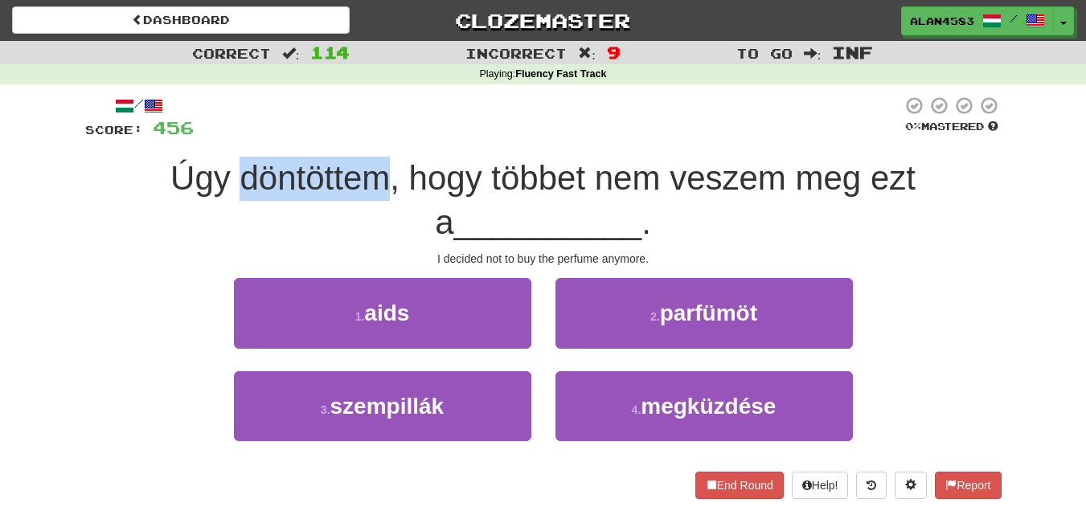
drag, startPoint x: 373, startPoint y: 165, endPoint x: 223, endPoint y: 170, distance: 150.4
click at [223, 170] on span "Úgy döntöttem, hogy többet nem veszem meg ezt a" at bounding box center [542, 200] width 745 height 82
click at [212, 137] on div at bounding box center [212, 137] width 0 height 0
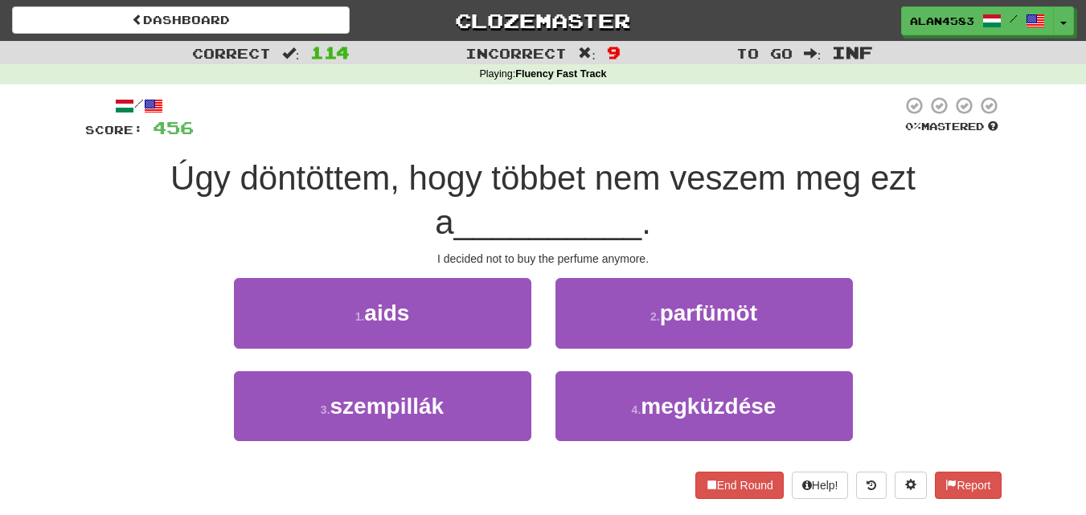
click at [268, 125] on div at bounding box center [548, 118] width 708 height 44
drag, startPoint x: 479, startPoint y: 172, endPoint x: 575, endPoint y: 160, distance: 96.4
click at [575, 160] on span "Úgy döntöttem, hogy többet nem veszem meg ezt a" at bounding box center [542, 200] width 745 height 82
click at [564, 137] on div at bounding box center [564, 137] width 0 height 0
click at [586, 124] on div at bounding box center [548, 118] width 708 height 44
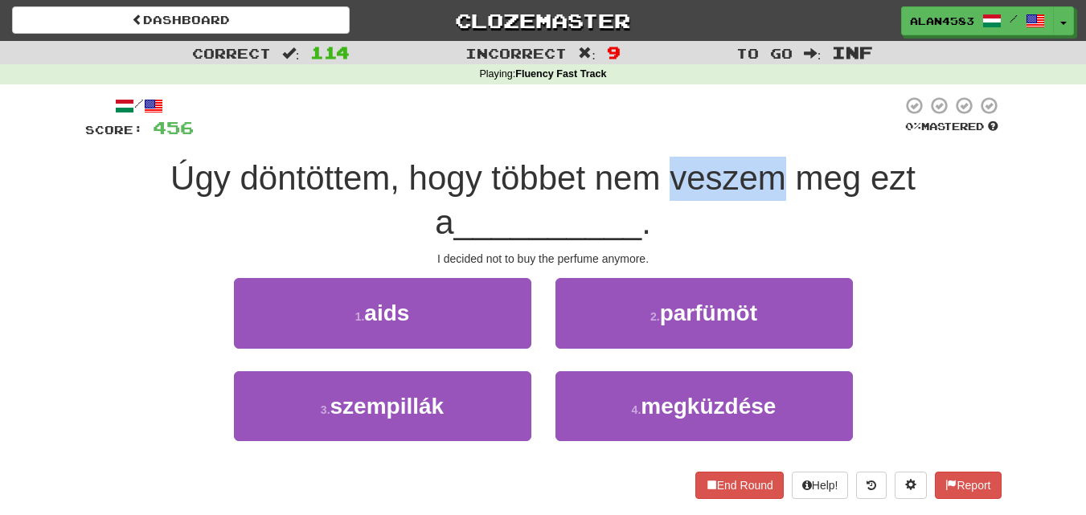
drag, startPoint x: 657, startPoint y: 172, endPoint x: 772, endPoint y: 169, distance: 115.8
click at [772, 169] on span "Úgy döntöttem, hogy többet nem veszem meg ezt a" at bounding box center [542, 200] width 745 height 82
click at [762, 137] on div at bounding box center [762, 137] width 0 height 0
click at [791, 121] on div at bounding box center [548, 118] width 708 height 44
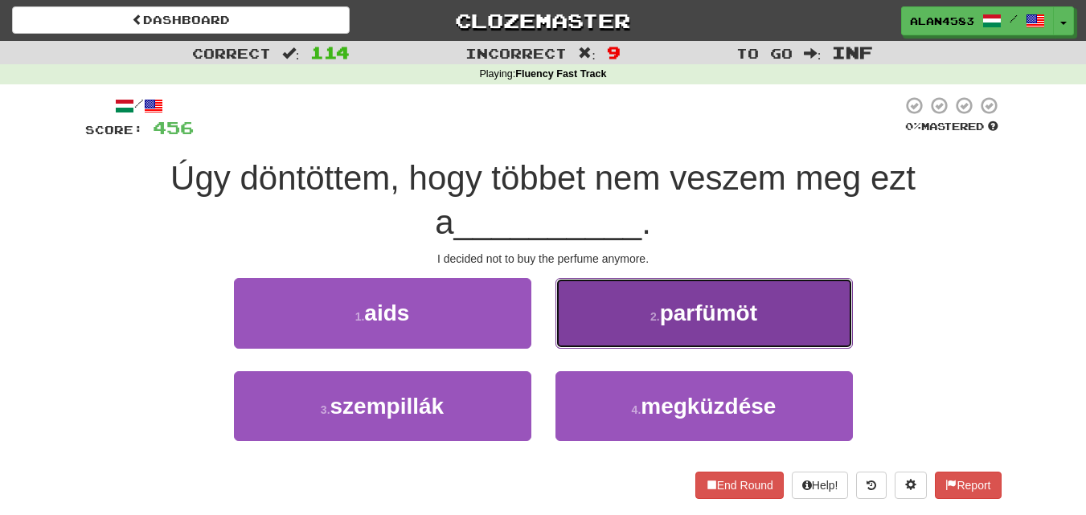
click at [623, 300] on button "2 . parfümöt" at bounding box center [703, 313] width 297 height 70
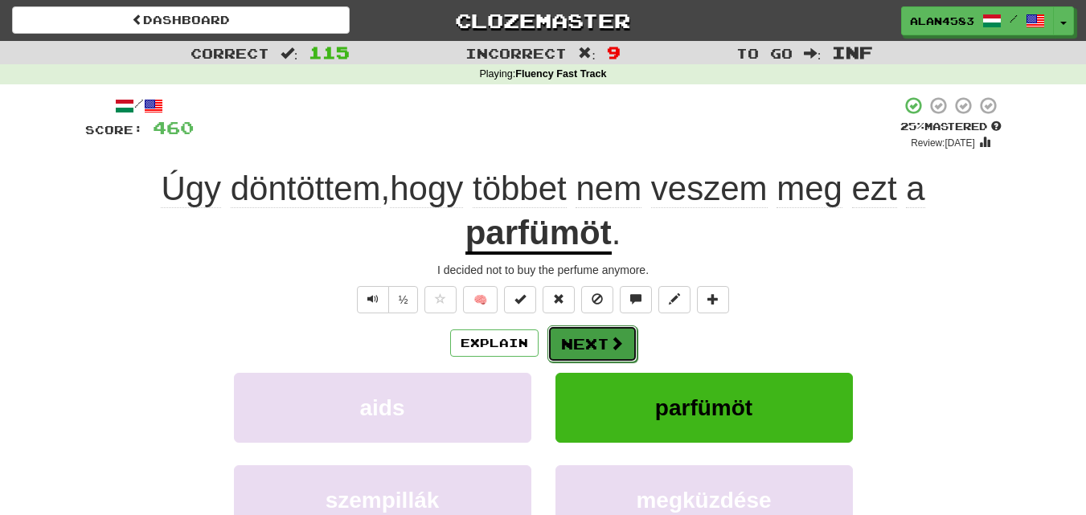
click at [611, 337] on span at bounding box center [616, 343] width 14 height 14
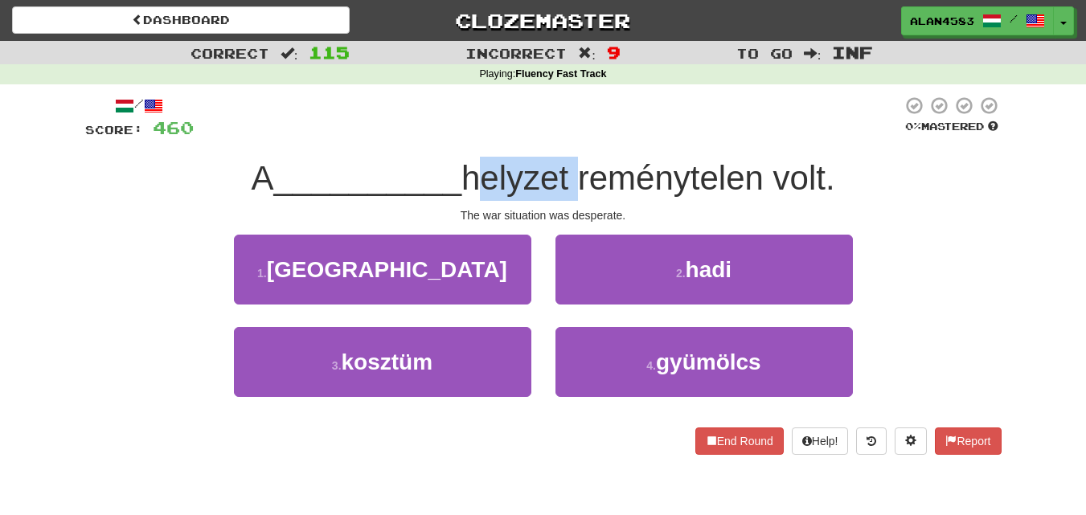
drag, startPoint x: 575, startPoint y: 175, endPoint x: 472, endPoint y: 175, distance: 103.7
click at [472, 175] on span "helyzet reménytelen volt." at bounding box center [648, 178] width 374 height 38
click at [461, 137] on div at bounding box center [461, 137] width 0 height 0
click at [511, 112] on div at bounding box center [548, 118] width 708 height 44
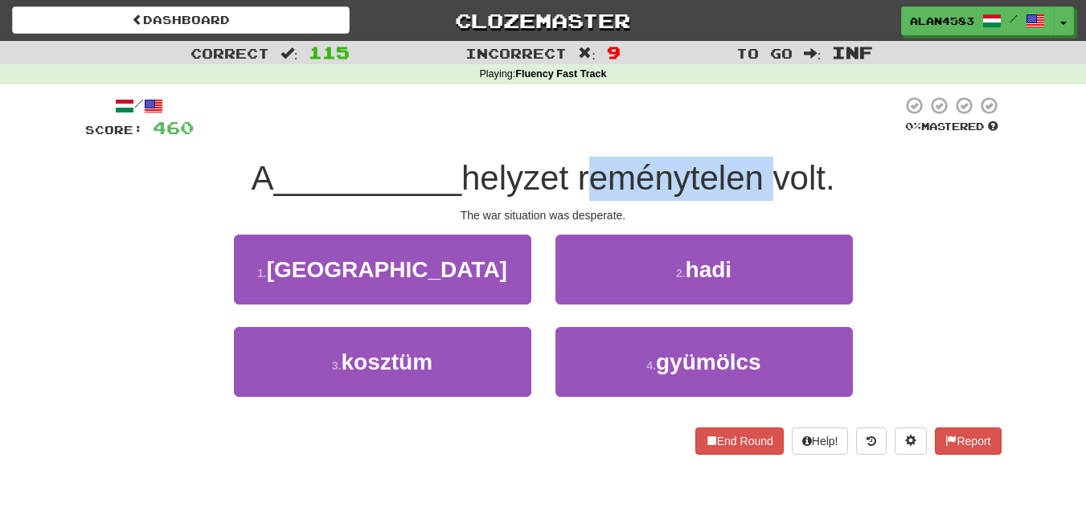
drag, startPoint x: 587, startPoint y: 176, endPoint x: 773, endPoint y: 168, distance: 185.8
click at [773, 168] on span "helyzet reménytelen volt." at bounding box center [648, 178] width 374 height 38
click at [763, 137] on div at bounding box center [763, 137] width 0 height 0
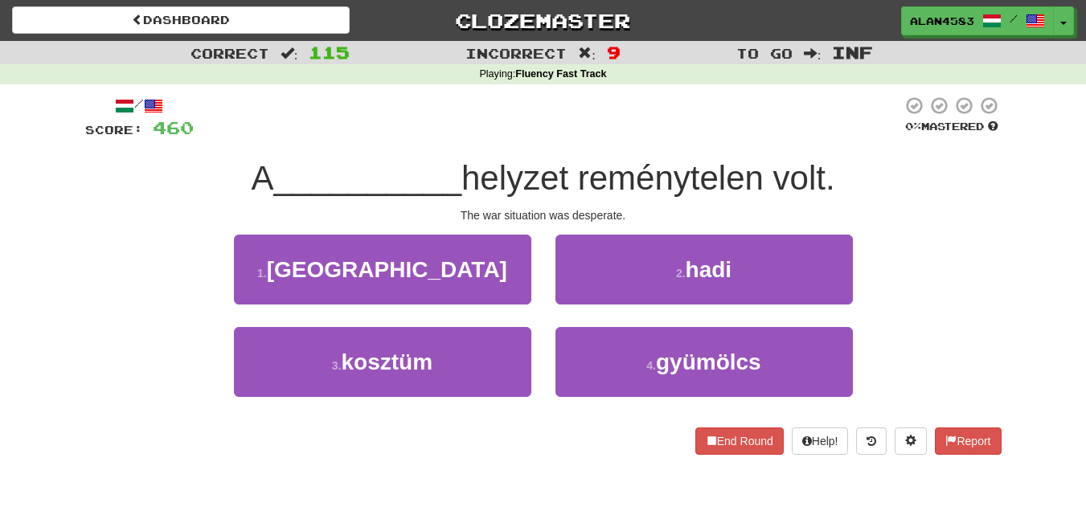
click at [771, 99] on div at bounding box center [548, 118] width 708 height 44
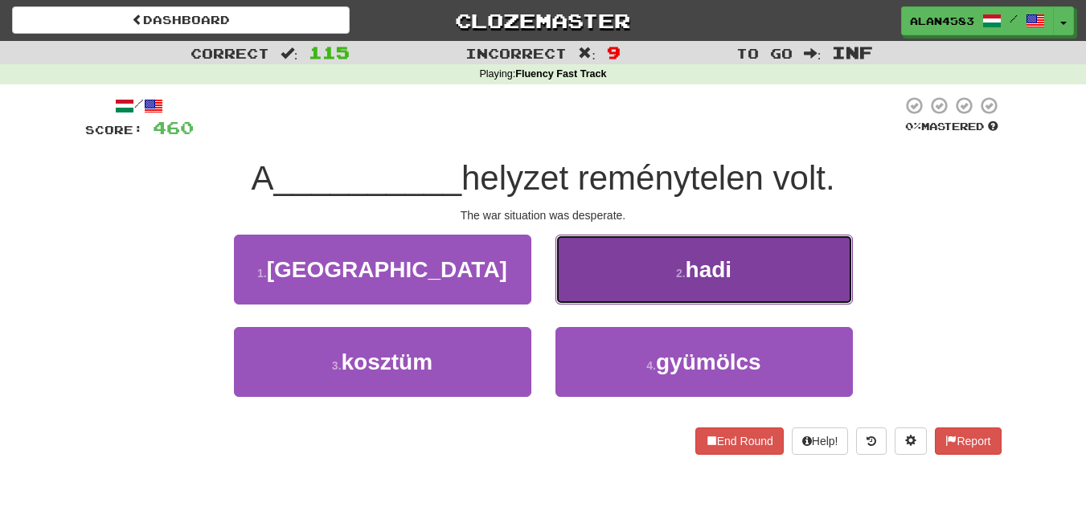
click at [633, 291] on button "2 . hadi" at bounding box center [703, 270] width 297 height 70
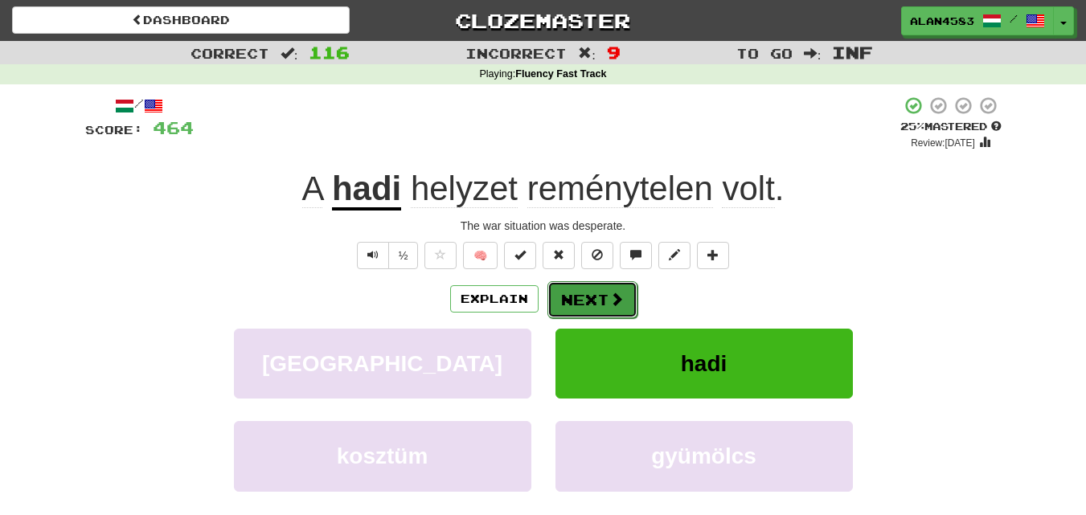
click at [600, 297] on button "Next" at bounding box center [592, 299] width 90 height 37
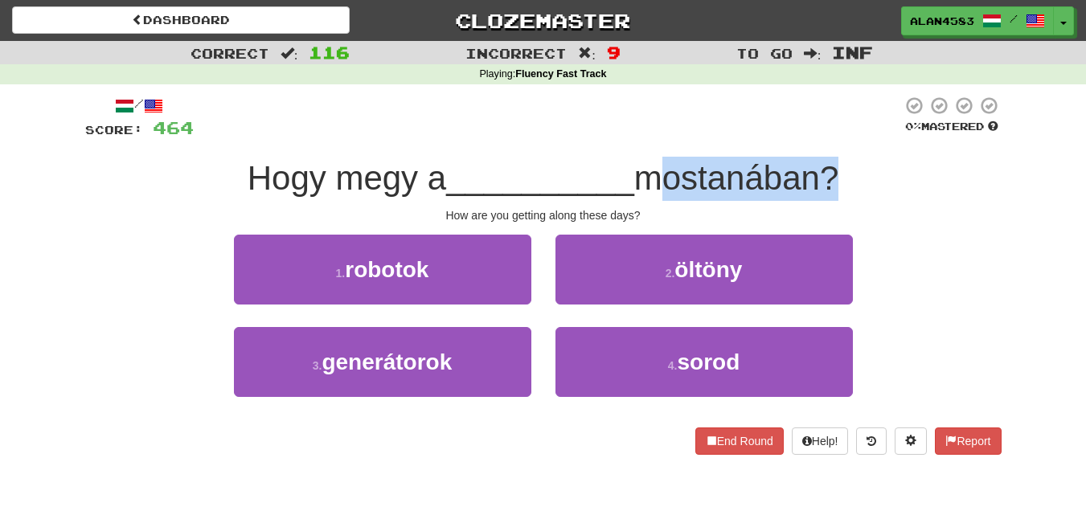
drag, startPoint x: 652, startPoint y: 172, endPoint x: 825, endPoint y: 165, distance: 172.9
click at [825, 165] on span "mostanában?" at bounding box center [736, 178] width 205 height 38
click at [814, 137] on div at bounding box center [814, 137] width 0 height 0
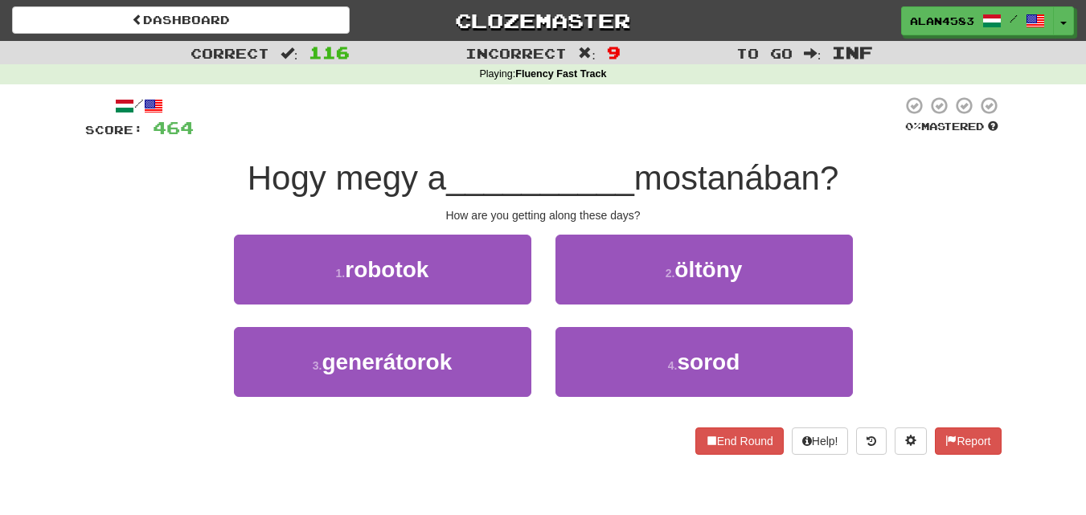
click at [827, 125] on div at bounding box center [548, 118] width 708 height 44
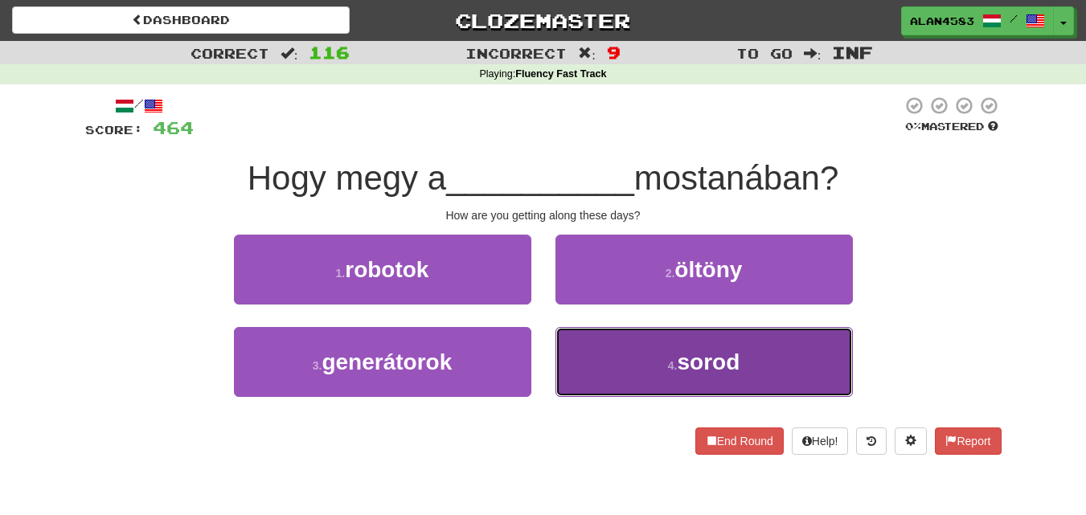
click at [664, 366] on button "4 . sorod" at bounding box center [703, 362] width 297 height 70
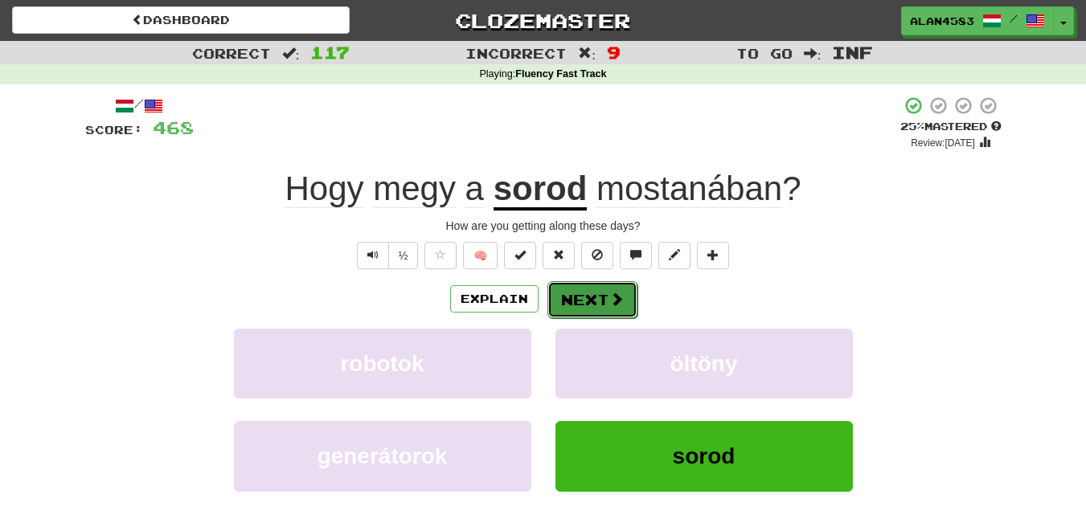
click at [602, 301] on button "Next" at bounding box center [592, 299] width 90 height 37
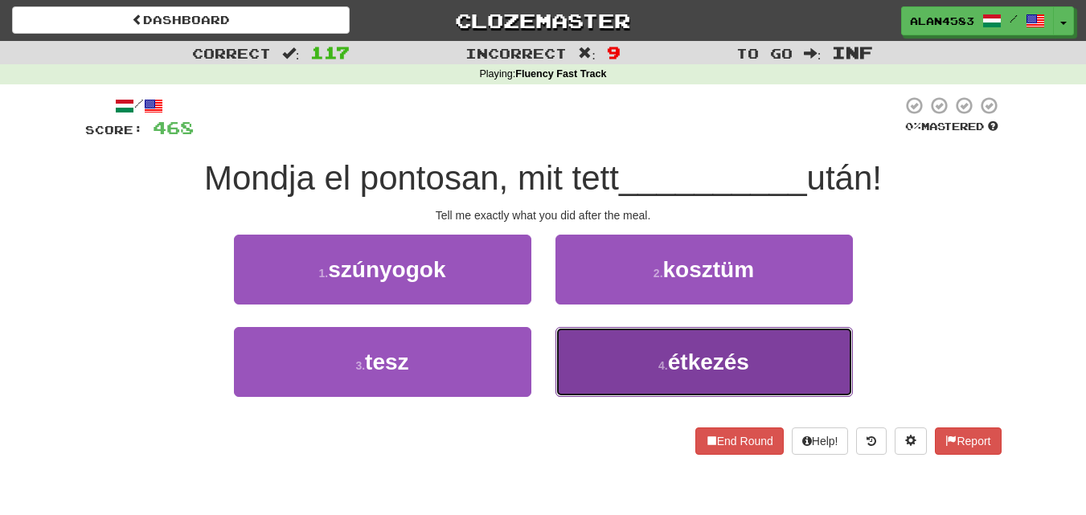
click at [683, 363] on span "étkezés" at bounding box center [708, 362] width 81 height 25
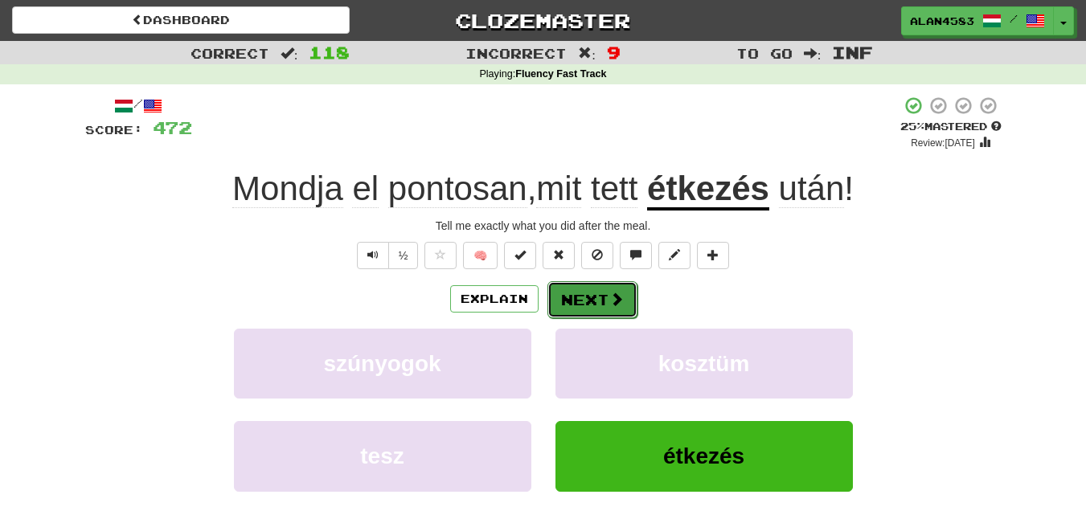
click at [600, 289] on button "Next" at bounding box center [592, 299] width 90 height 37
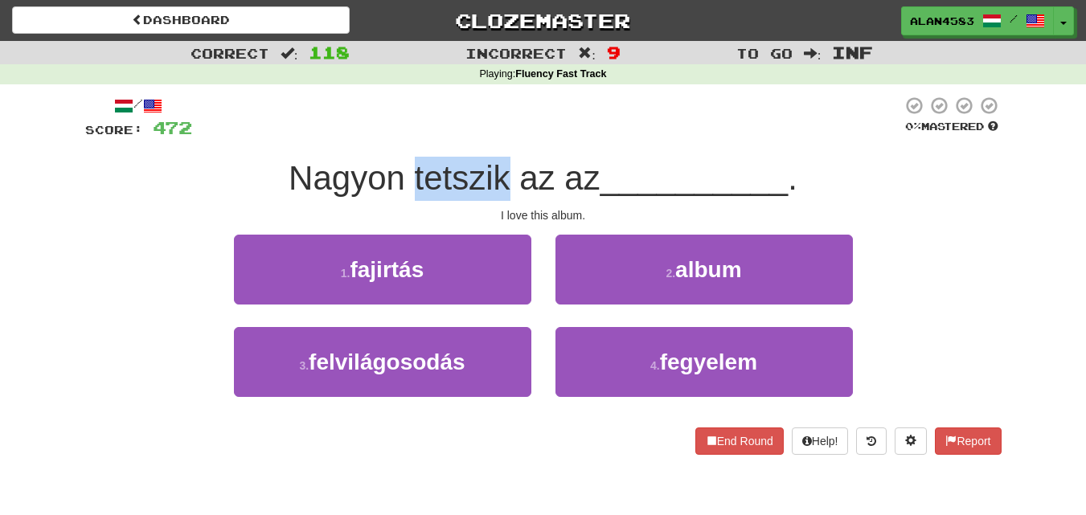
drag, startPoint x: 410, startPoint y: 168, endPoint x: 505, endPoint y: 166, distance: 94.9
click at [505, 166] on span "Nagyon tetszik az az" at bounding box center [445, 178] width 312 height 38
click at [494, 137] on div at bounding box center [494, 137] width 0 height 0
click at [506, 129] on div at bounding box center [547, 118] width 710 height 44
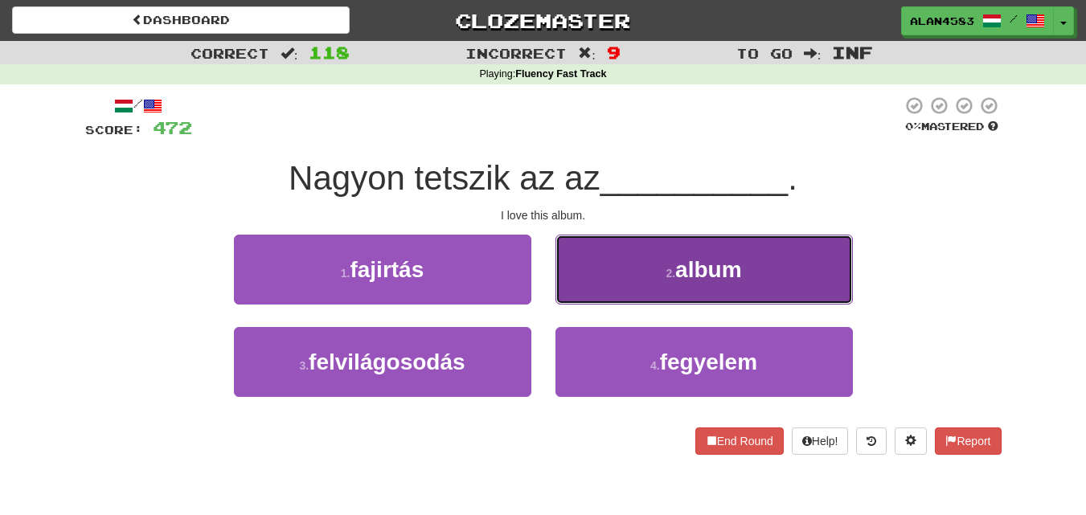
click at [657, 302] on button "2 . album" at bounding box center [703, 270] width 297 height 70
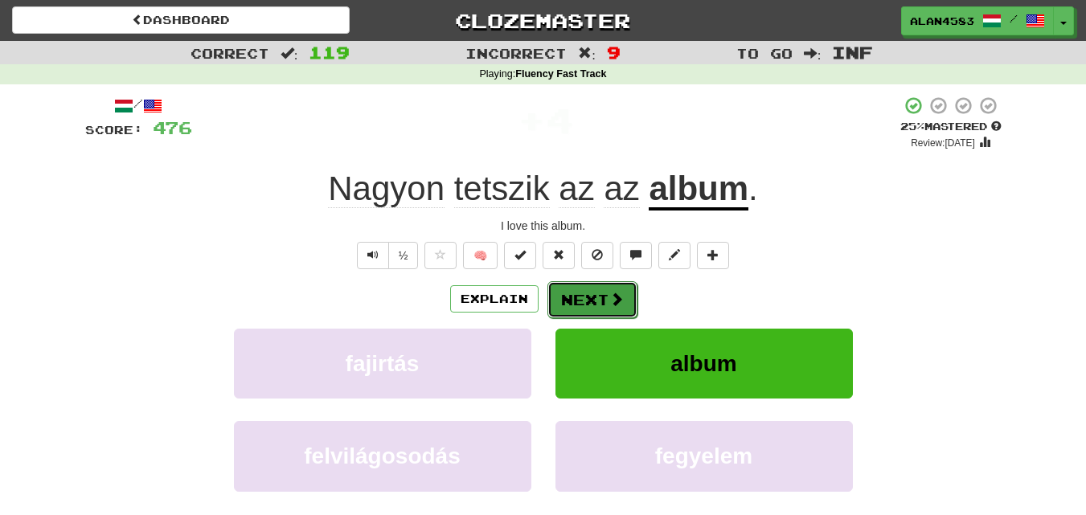
click at [604, 297] on button "Next" at bounding box center [592, 299] width 90 height 37
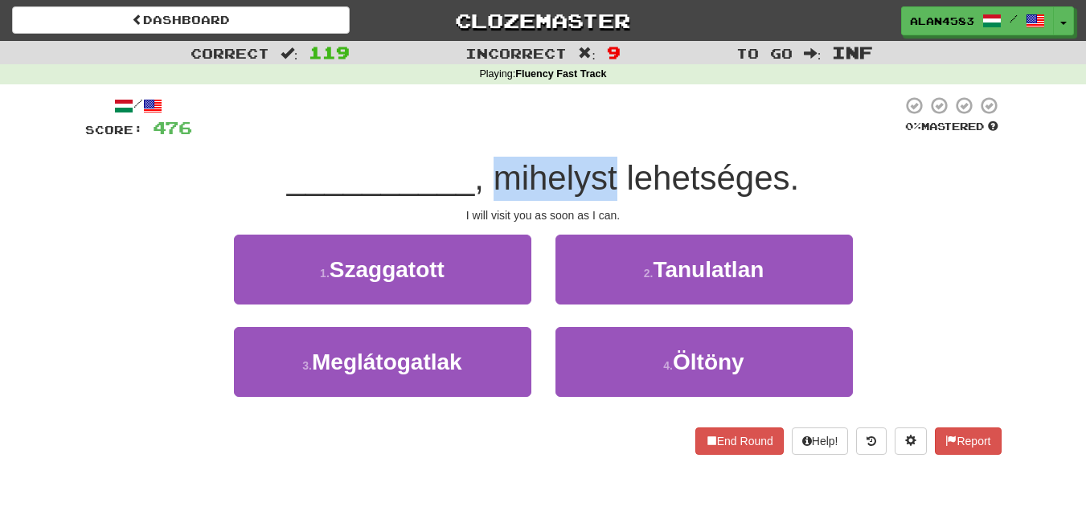
drag, startPoint x: 495, startPoint y: 174, endPoint x: 618, endPoint y: 164, distance: 123.3
click at [618, 164] on span ", mihelyst lehetséges." at bounding box center [636, 178] width 325 height 38
click at [608, 137] on div at bounding box center [608, 137] width 0 height 0
click at [593, 128] on div at bounding box center [547, 118] width 710 height 44
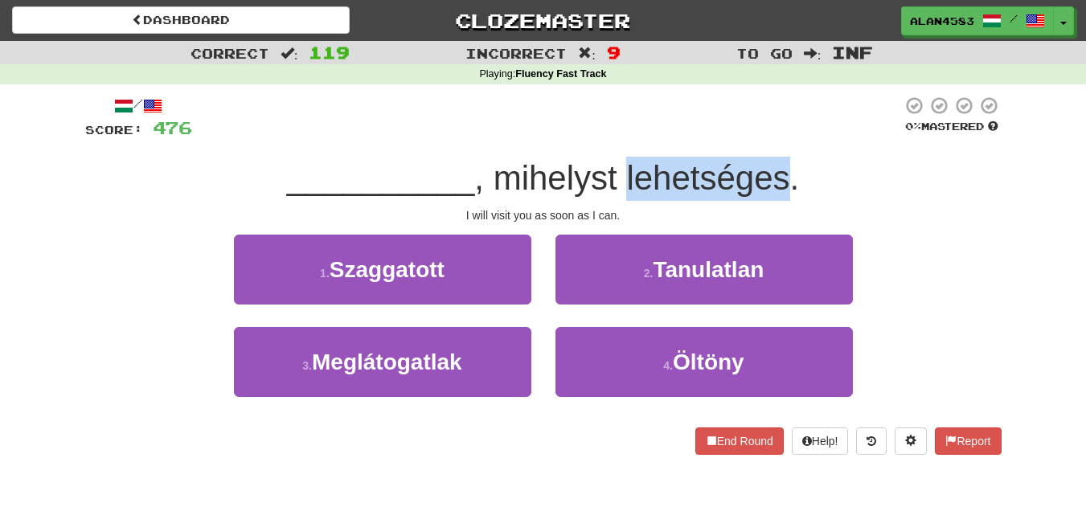
drag, startPoint x: 624, startPoint y: 166, endPoint x: 783, endPoint y: 166, distance: 159.1
click at [783, 166] on span ", mihelyst lehetséges." at bounding box center [636, 178] width 325 height 38
click at [772, 137] on div at bounding box center [772, 137] width 0 height 0
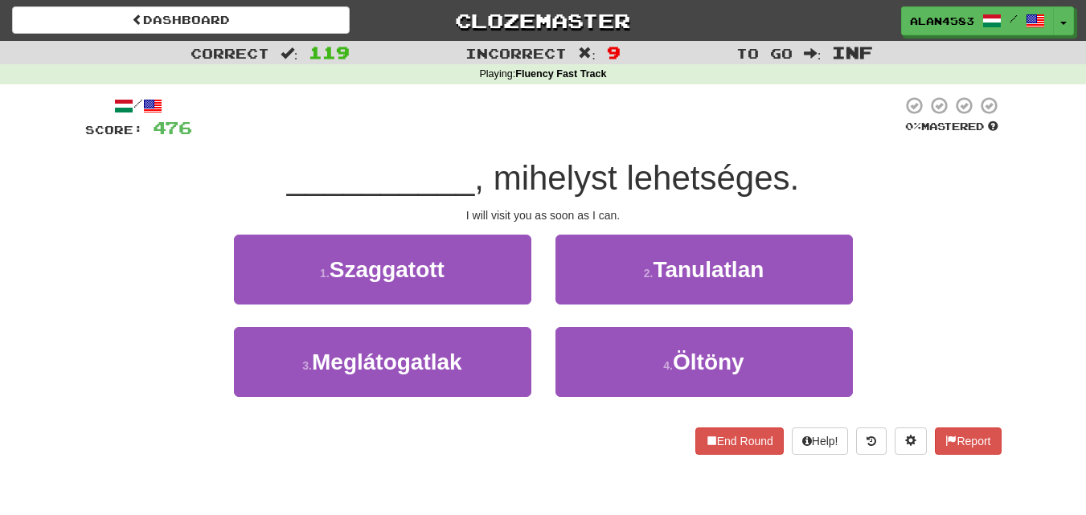
click at [793, 100] on div at bounding box center [547, 118] width 710 height 44
drag, startPoint x: 619, startPoint y: 165, endPoint x: 497, endPoint y: 166, distance: 121.4
click at [497, 166] on span ", mihelyst lehetséges." at bounding box center [636, 178] width 325 height 38
click at [487, 137] on div at bounding box center [487, 137] width 0 height 0
click at [435, 117] on div at bounding box center [547, 118] width 710 height 44
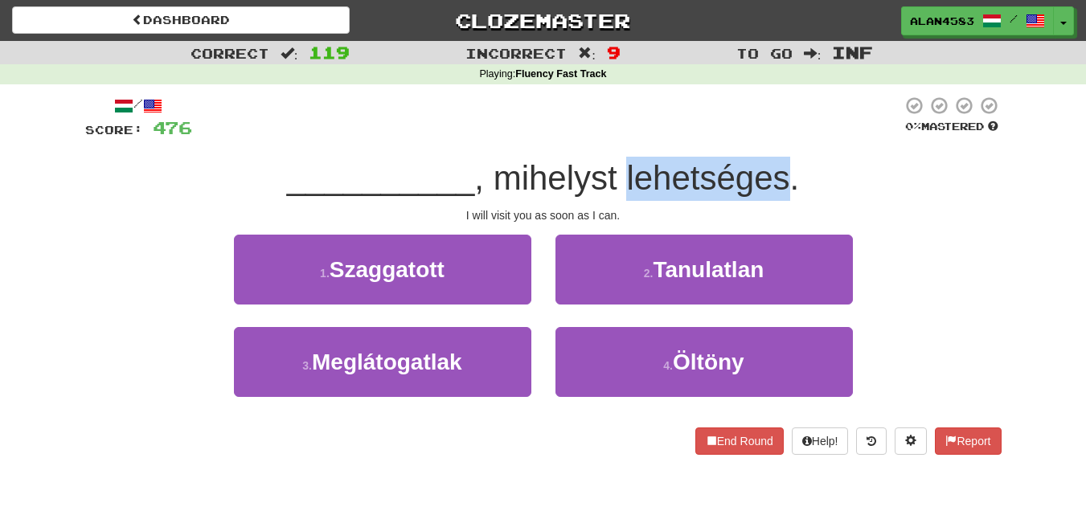
drag, startPoint x: 788, startPoint y: 170, endPoint x: 628, endPoint y: 172, distance: 159.1
click at [628, 172] on span ", mihelyst lehetséges." at bounding box center [636, 178] width 325 height 38
click at [618, 137] on div at bounding box center [618, 137] width 0 height 0
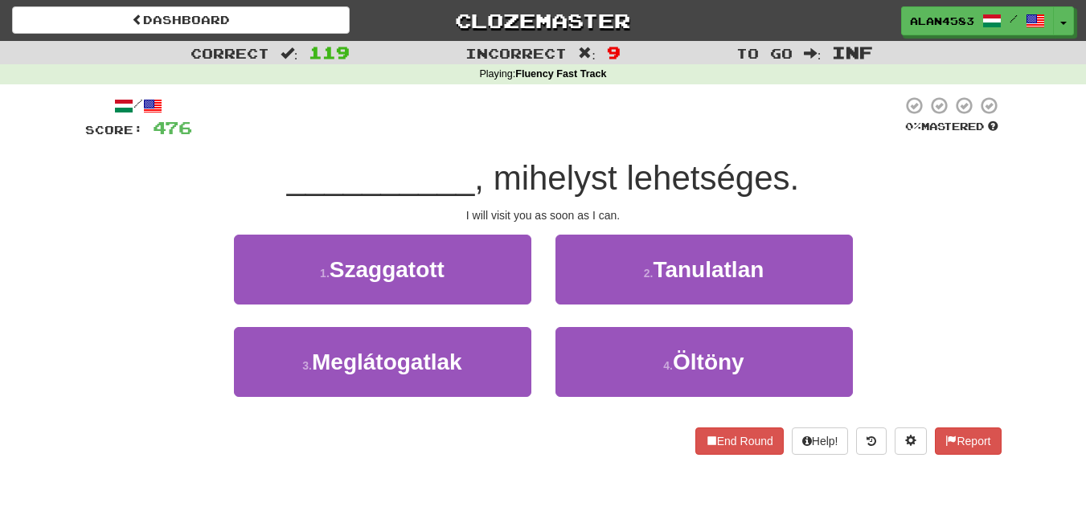
click at [602, 112] on div at bounding box center [547, 118] width 710 height 44
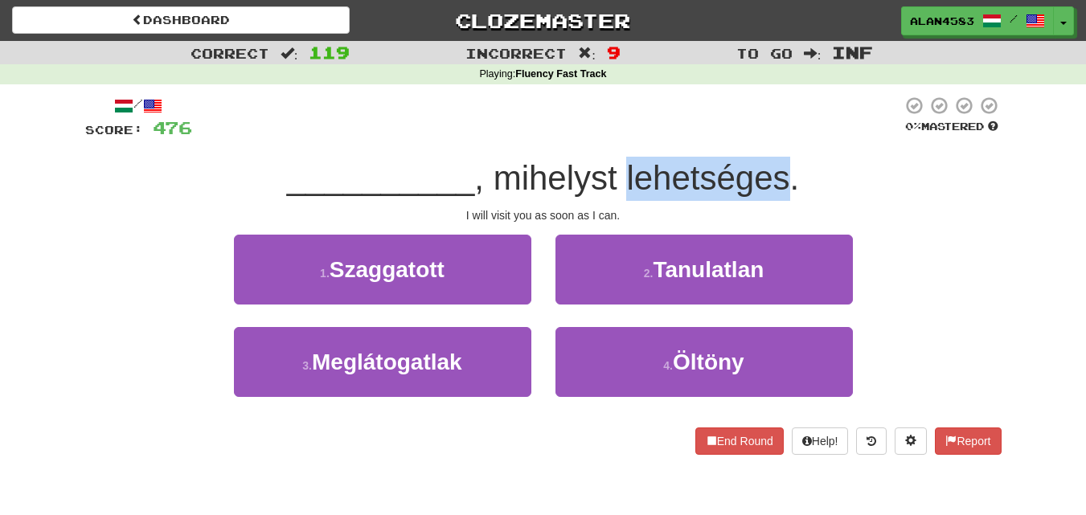
drag, startPoint x: 626, startPoint y: 184, endPoint x: 790, endPoint y: 170, distance: 164.6
click at [790, 170] on span ", mihelyst lehetséges." at bounding box center [636, 178] width 325 height 38
click at [780, 137] on div at bounding box center [780, 137] width 0 height 0
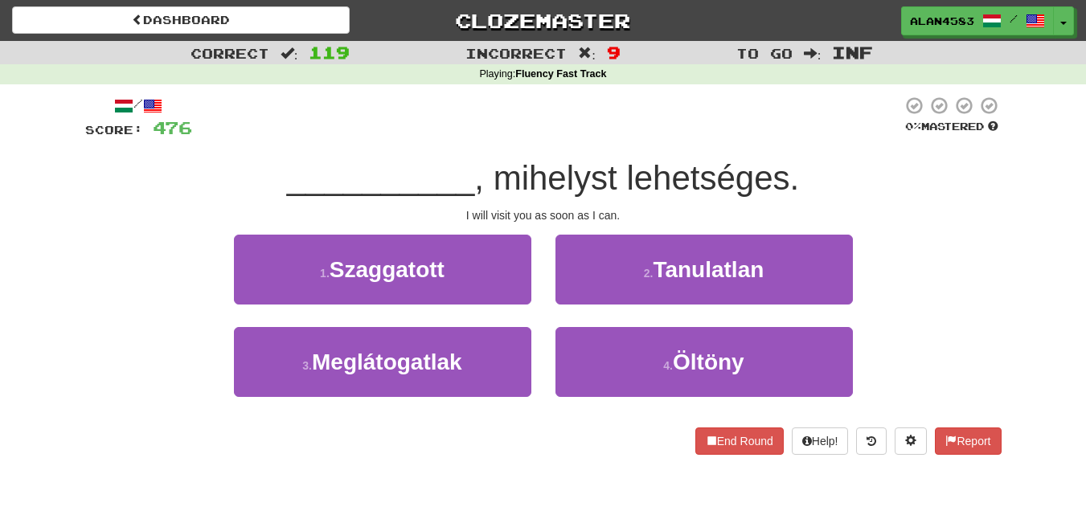
click at [795, 115] on div at bounding box center [547, 118] width 710 height 44
drag, startPoint x: 616, startPoint y: 174, endPoint x: 498, endPoint y: 176, distance: 117.3
click at [498, 176] on span ", mihelyst lehetséges." at bounding box center [636, 178] width 325 height 38
click at [488, 137] on div at bounding box center [488, 137] width 0 height 0
click at [415, 121] on div at bounding box center [547, 118] width 710 height 44
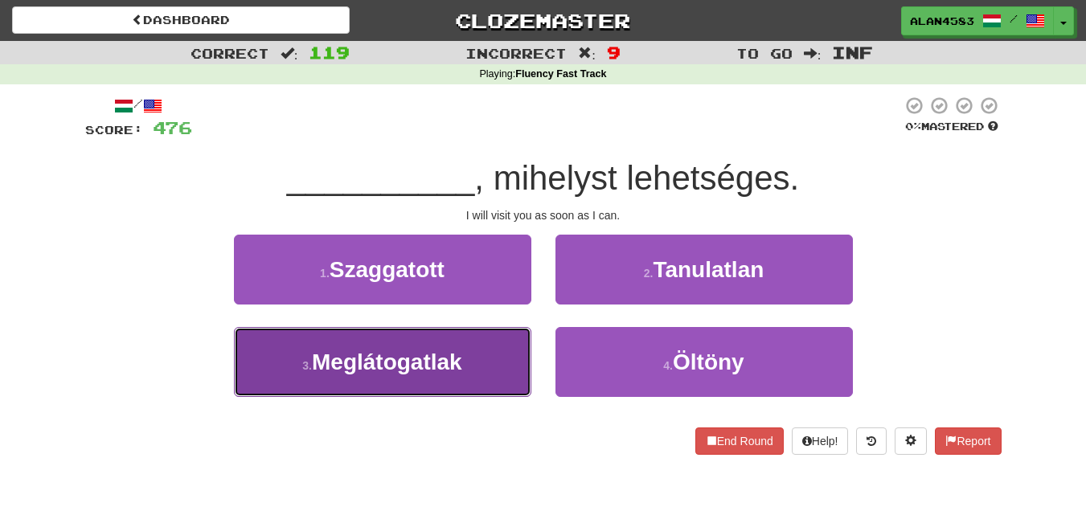
click at [240, 356] on button "3 . Meglátogatlak" at bounding box center [382, 362] width 297 height 70
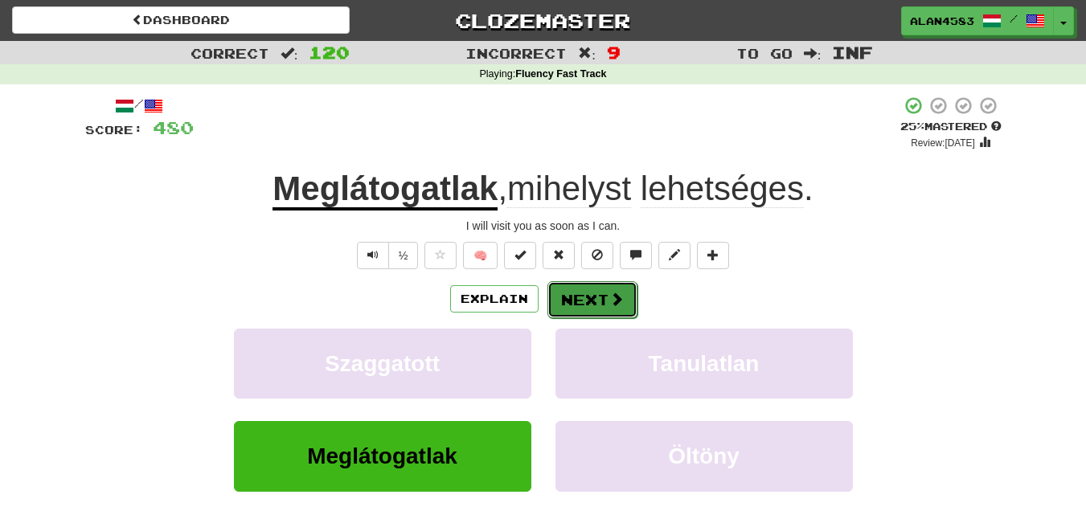
click at [590, 301] on button "Next" at bounding box center [592, 299] width 90 height 37
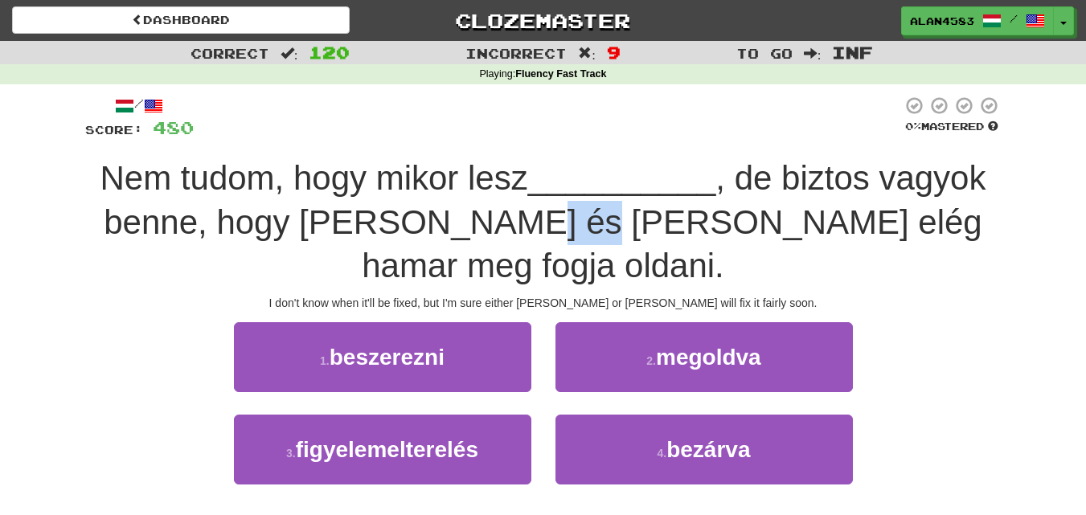
drag, startPoint x: 523, startPoint y: 226, endPoint x: 585, endPoint y: 222, distance: 62.0
click at [585, 222] on span ", de biztos vagyok benne, hogy [PERSON_NAME] és [PERSON_NAME] elég hamar meg fo…" at bounding box center [545, 221] width 882 height 125
click at [575, 181] on div at bounding box center [575, 181] width 0 height 0
click at [595, 156] on div "/ Score: 480 0 % Mastered Nem tudom, hogy mikor lesz __________ , de biztos vag…" at bounding box center [543, 319] width 916 height 447
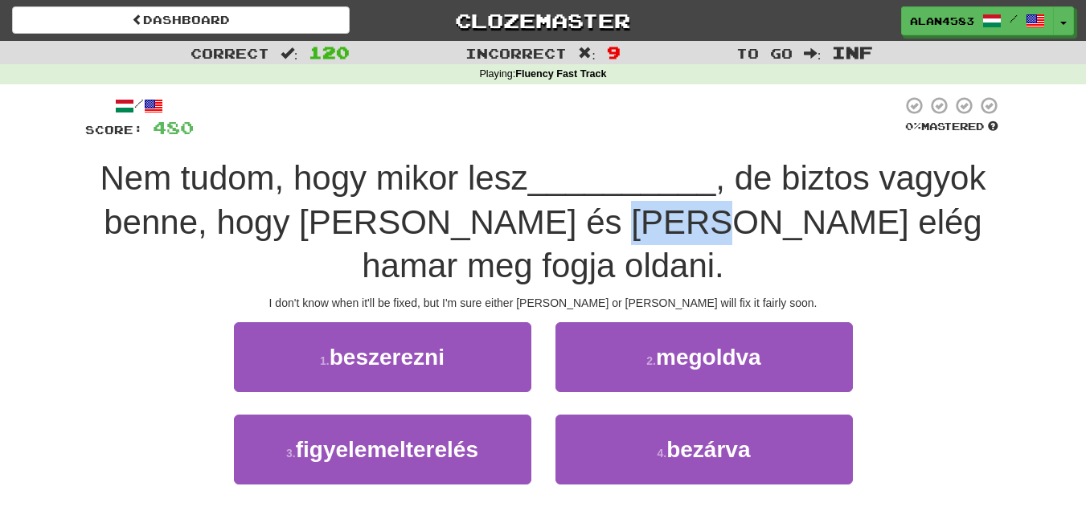
drag, startPoint x: 693, startPoint y: 215, endPoint x: 592, endPoint y: 215, distance: 100.5
click at [592, 215] on span ", de biztos vagyok benne, hogy [PERSON_NAME] és [PERSON_NAME] elég hamar meg fo…" at bounding box center [545, 221] width 882 height 125
click at [582, 181] on div at bounding box center [582, 181] width 0 height 0
click at [527, 130] on div at bounding box center [548, 118] width 708 height 44
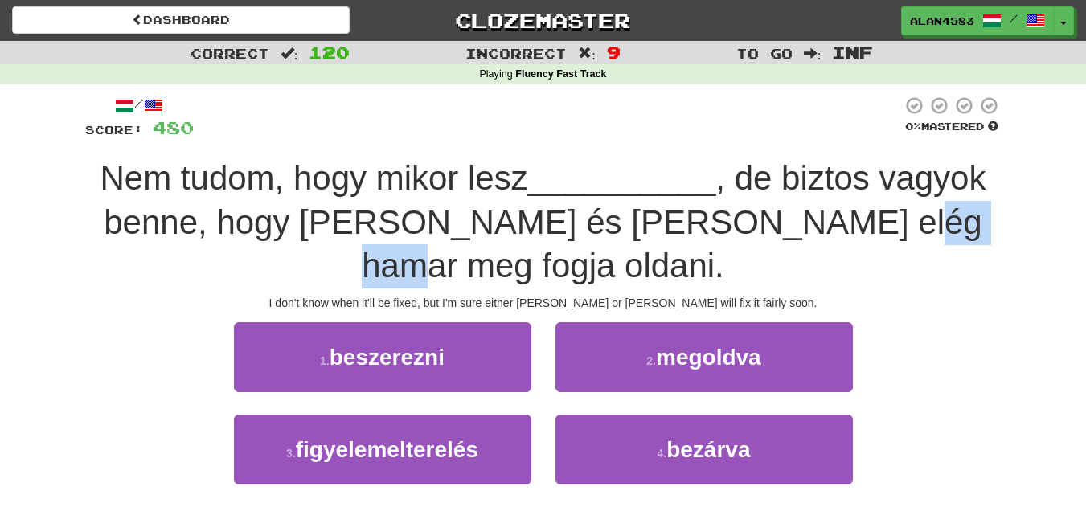
drag, startPoint x: 861, startPoint y: 220, endPoint x: 951, endPoint y: 214, distance: 91.0
click at [951, 214] on span ", de biztos vagyok benne, hogy [PERSON_NAME] és [PERSON_NAME] elég hamar meg fo…" at bounding box center [545, 221] width 882 height 125
click at [941, 181] on div at bounding box center [941, 181] width 0 height 0
click at [968, 177] on span ", de biztos vagyok benne, hogy [PERSON_NAME] és [PERSON_NAME] elég hamar meg fo…" at bounding box center [545, 221] width 882 height 125
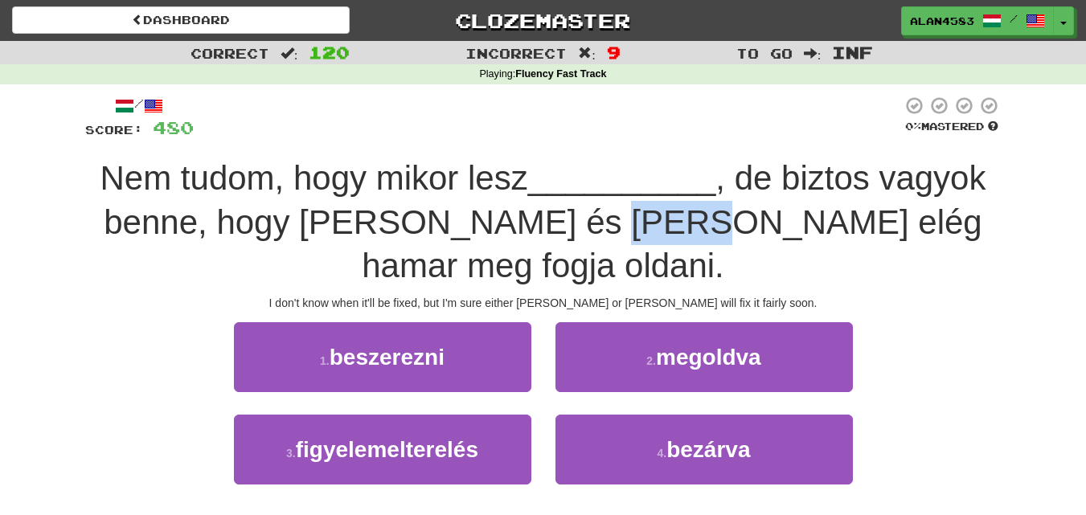
drag, startPoint x: 597, startPoint y: 220, endPoint x: 693, endPoint y: 209, distance: 96.3
click at [693, 209] on span ", de biztos vagyok benne, hogy [PERSON_NAME] és [PERSON_NAME] elég hamar meg fo…" at bounding box center [545, 221] width 882 height 125
click at [682, 181] on div at bounding box center [682, 181] width 0 height 0
click at [684, 161] on span "__________" at bounding box center [622, 178] width 188 height 38
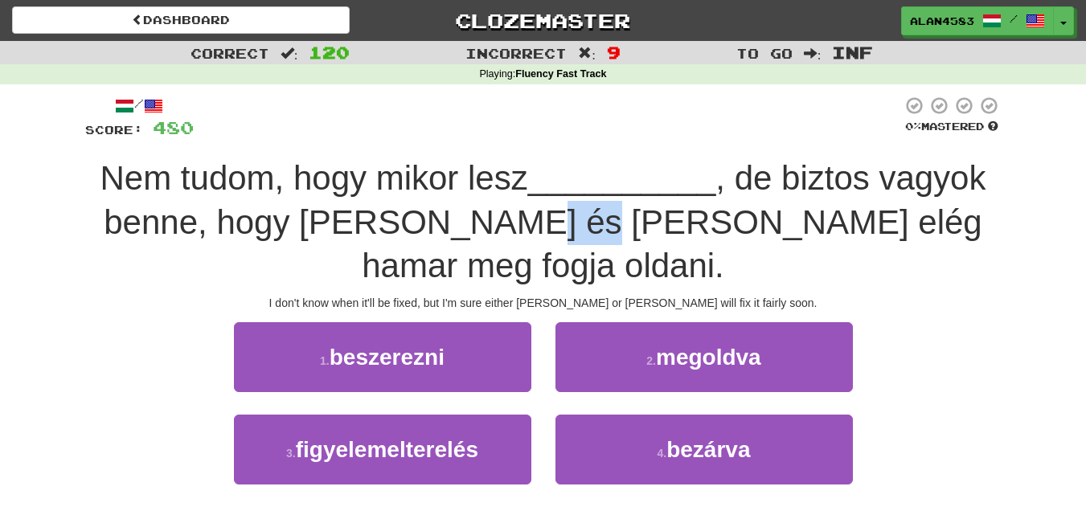
drag, startPoint x: 585, startPoint y: 229, endPoint x: 528, endPoint y: 231, distance: 57.1
click at [528, 231] on span ", de biztos vagyok benne, hogy [PERSON_NAME] és [PERSON_NAME] elég hamar meg fo…" at bounding box center [545, 221] width 882 height 125
click at [518, 242] on div at bounding box center [518, 242] width 0 height 0
click at [585, 136] on div at bounding box center [548, 118] width 708 height 44
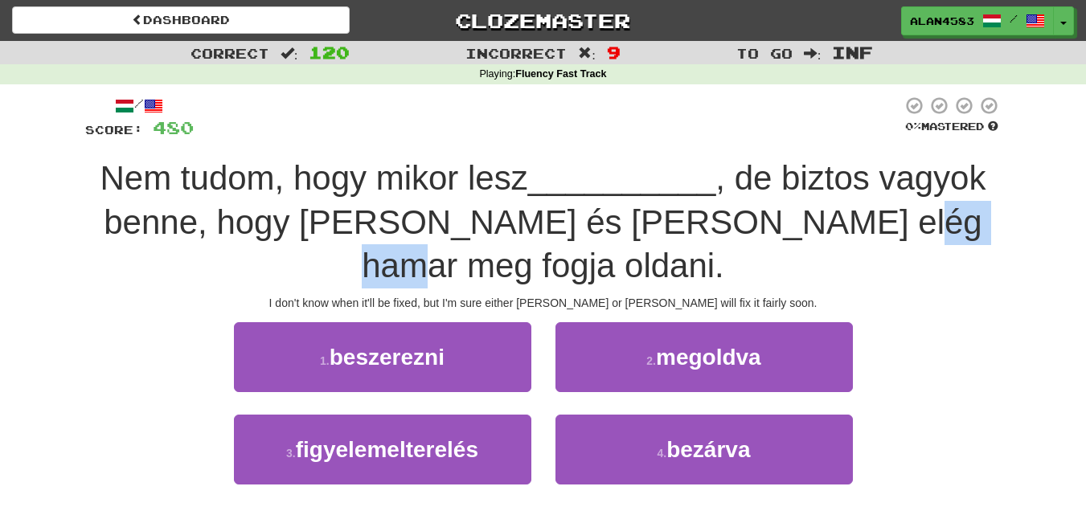
drag, startPoint x: 864, startPoint y: 217, endPoint x: 950, endPoint y: 212, distance: 86.1
click at [950, 212] on span ", de biztos vagyok benne, hogy [PERSON_NAME] és [PERSON_NAME] elég hamar meg fo…" at bounding box center [545, 221] width 882 height 125
click at [939, 181] on div at bounding box center [939, 181] width 0 height 0
click at [970, 171] on span ", de biztos vagyok benne, hogy [PERSON_NAME] és [PERSON_NAME] elég hamar meg fo…" at bounding box center [545, 221] width 882 height 125
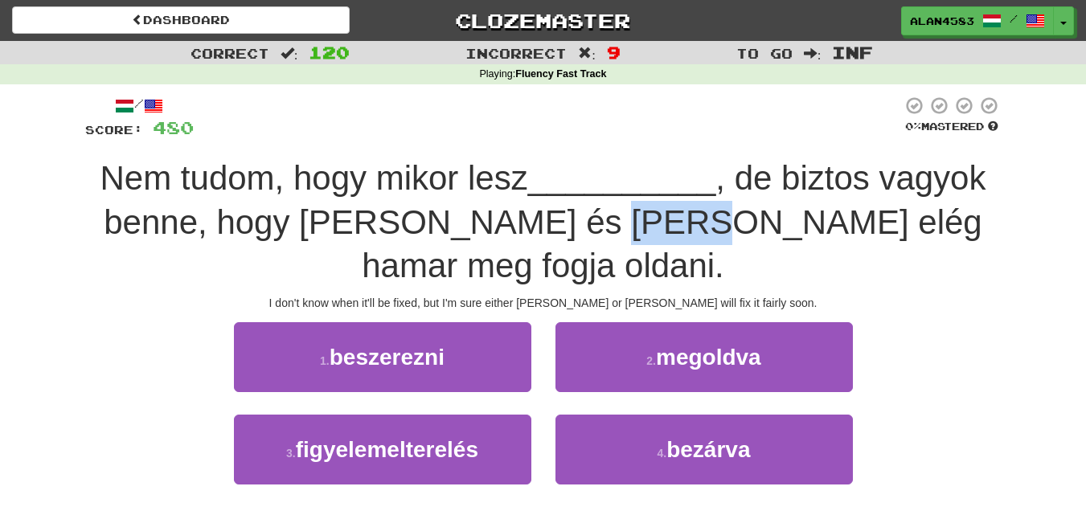
drag, startPoint x: 597, startPoint y: 215, endPoint x: 694, endPoint y: 211, distance: 97.4
click at [694, 211] on span ", de biztos vagyok benne, hogy [PERSON_NAME] és [PERSON_NAME] elég hamar meg fo…" at bounding box center [545, 221] width 882 height 125
click at [684, 181] on div at bounding box center [684, 181] width 0 height 0
click at [712, 115] on div at bounding box center [548, 118] width 708 height 44
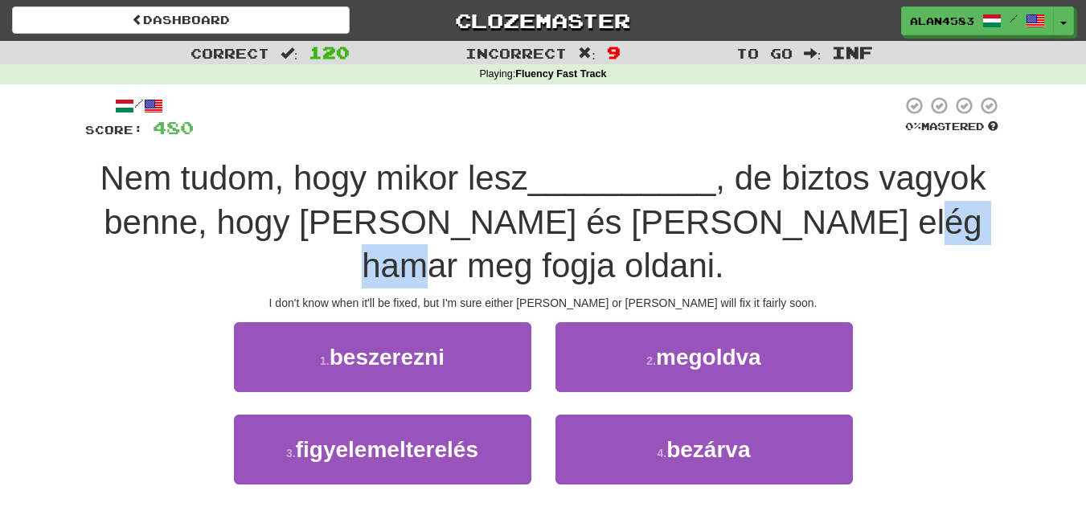
drag, startPoint x: 864, startPoint y: 217, endPoint x: 951, endPoint y: 213, distance: 87.7
click at [951, 213] on span ", de biztos vagyok benne, hogy [PERSON_NAME] és [PERSON_NAME] elég hamar meg fo…" at bounding box center [545, 221] width 882 height 125
click at [941, 181] on div at bounding box center [941, 181] width 0 height 0
click at [954, 150] on div "/ Score: 480 0 % Mastered Nem tudom, hogy mikor lesz __________ , de biztos vag…" at bounding box center [543, 319] width 916 height 447
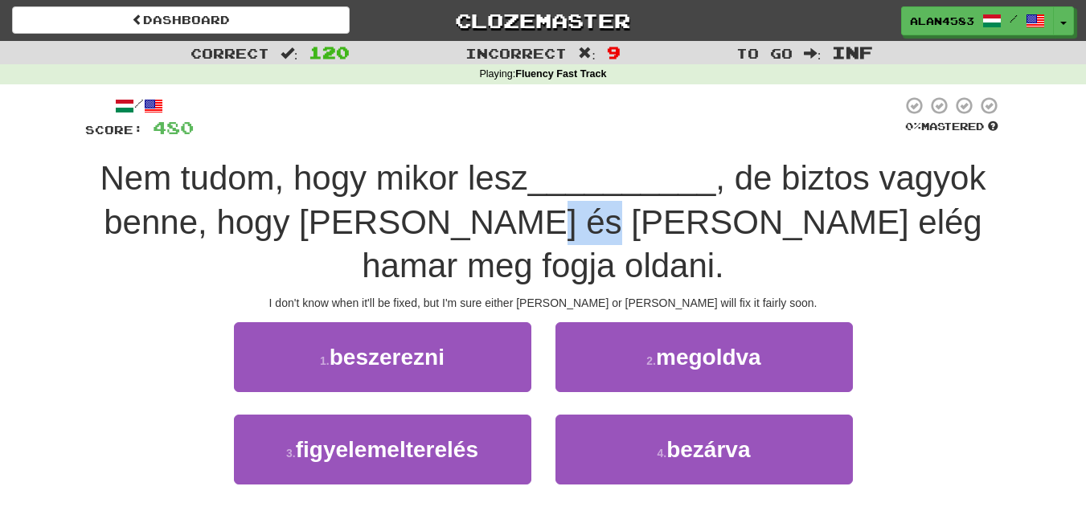
drag, startPoint x: 583, startPoint y: 219, endPoint x: 526, endPoint y: 222, distance: 57.1
click at [526, 222] on span ", de biztos vagyok benne, hogy [PERSON_NAME] és [PERSON_NAME] elég hamar meg fo…" at bounding box center [545, 221] width 882 height 125
click at [516, 181] on div at bounding box center [516, 181] width 0 height 0
click at [589, 129] on div at bounding box center [548, 118] width 708 height 44
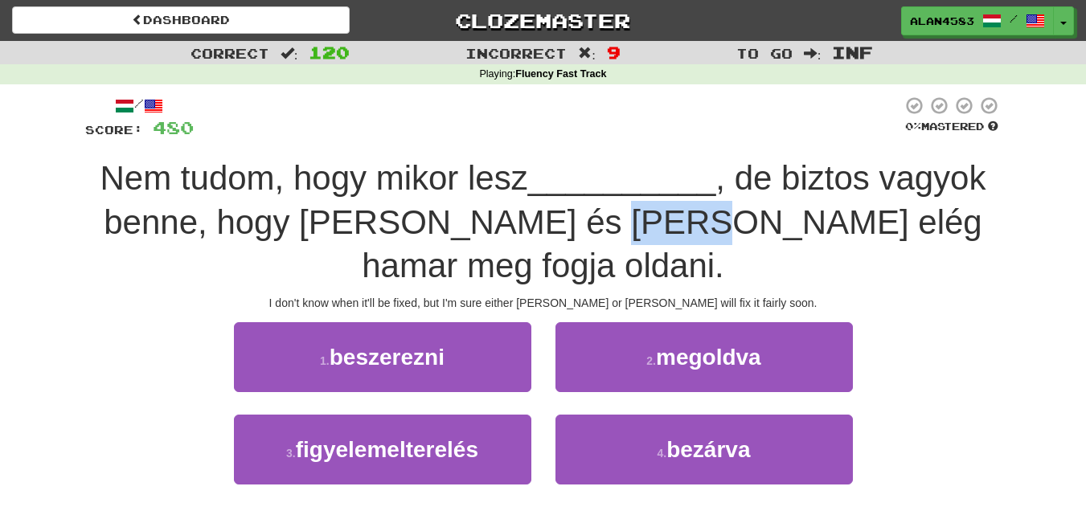
drag, startPoint x: 600, startPoint y: 219, endPoint x: 694, endPoint y: 214, distance: 93.3
click at [694, 214] on span ", de biztos vagyok benne, hogy [PERSON_NAME] és [PERSON_NAME] elég hamar meg fo…" at bounding box center [545, 221] width 882 height 125
click at [683, 181] on div at bounding box center [683, 181] width 0 height 0
click at [704, 168] on span "__________" at bounding box center [622, 178] width 188 height 38
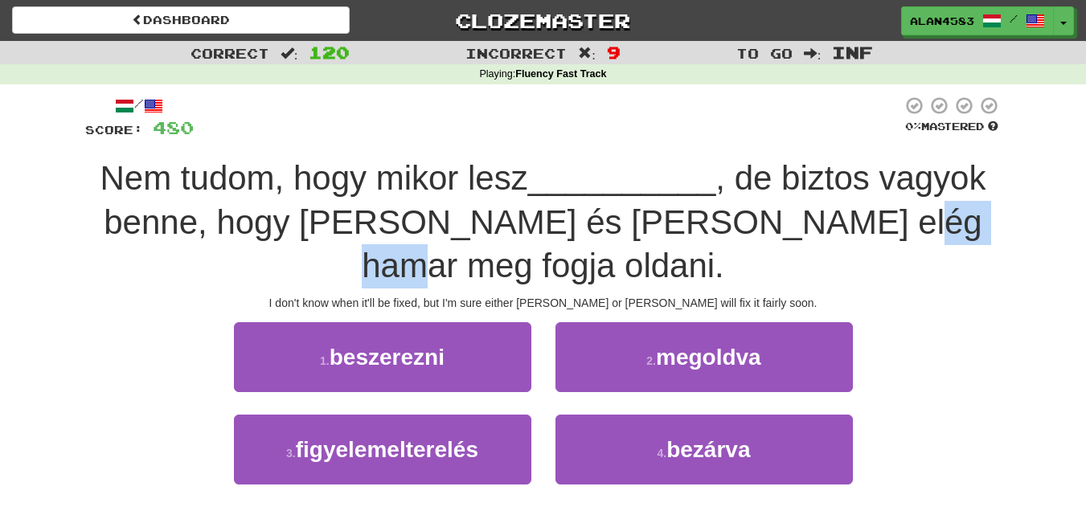
drag, startPoint x: 861, startPoint y: 215, endPoint x: 951, endPoint y: 211, distance: 89.3
click at [951, 211] on span ", de biztos vagyok benne, hogy [PERSON_NAME] és [PERSON_NAME] elég hamar meg fo…" at bounding box center [545, 221] width 882 height 125
click at [940, 181] on div at bounding box center [940, 181] width 0 height 0
click at [712, 164] on span "__________" at bounding box center [622, 178] width 188 height 38
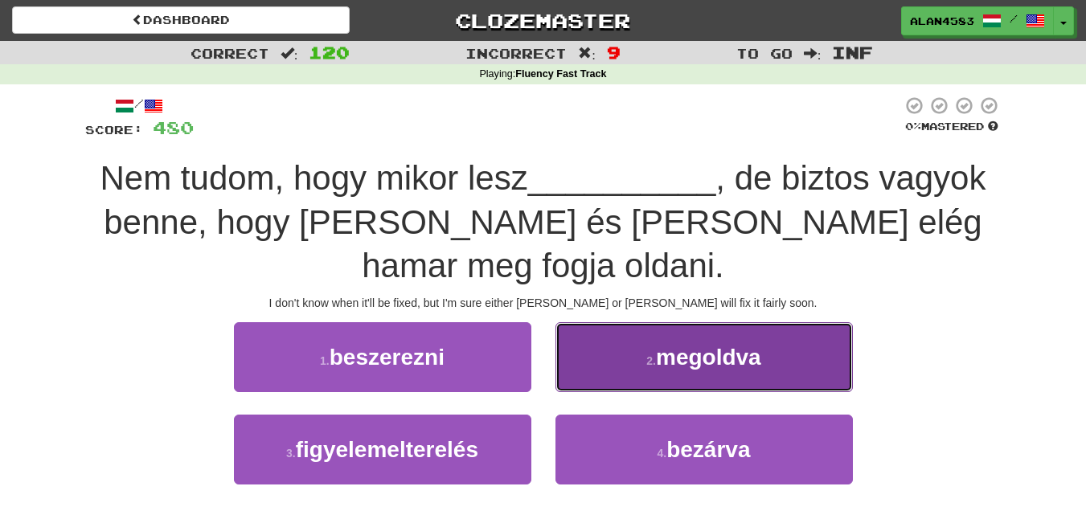
click at [649, 354] on small "2 ." at bounding box center [651, 360] width 10 height 13
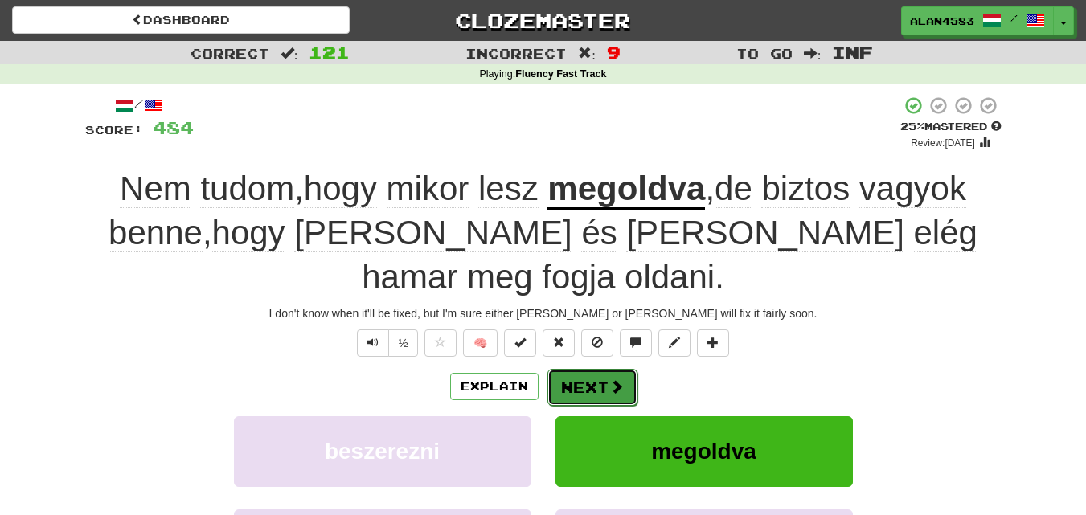
click at [593, 369] on button "Next" at bounding box center [592, 387] width 90 height 37
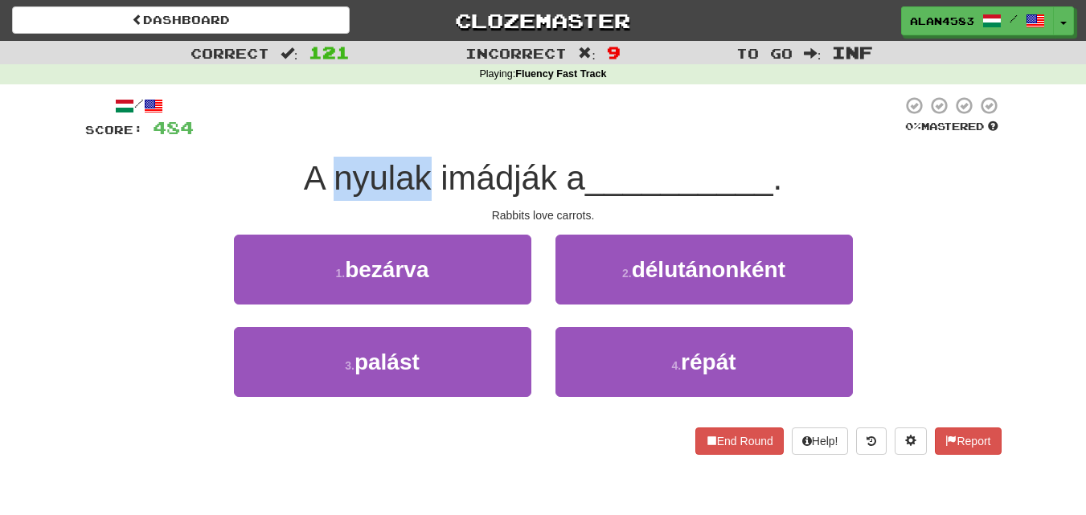
drag, startPoint x: 428, startPoint y: 178, endPoint x: 334, endPoint y: 174, distance: 95.0
click at [334, 174] on span "A nyulak imádják a" at bounding box center [444, 178] width 281 height 38
click at [323, 137] on div at bounding box center [323, 137] width 0 height 0
click at [231, 129] on div at bounding box center [548, 118] width 708 height 44
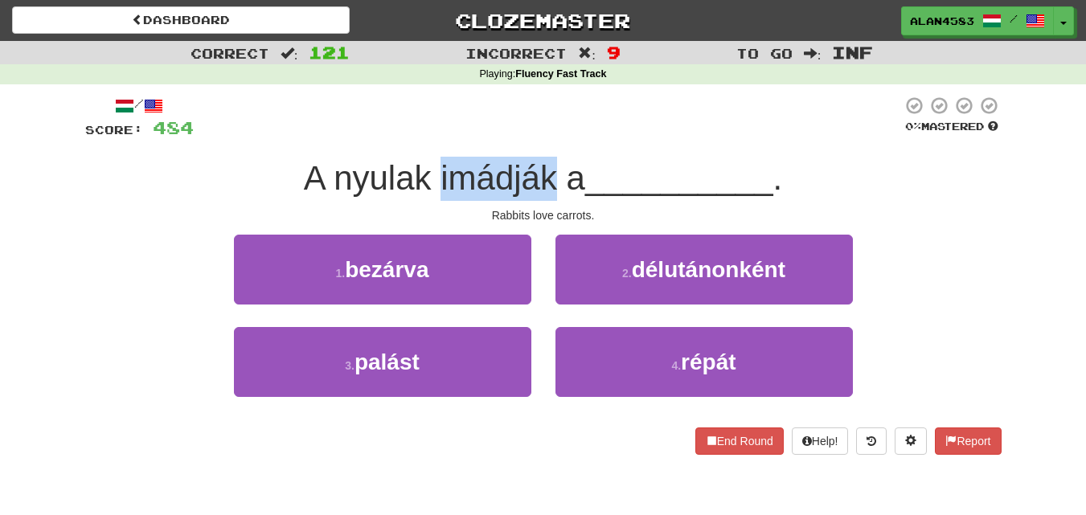
drag, startPoint x: 435, startPoint y: 170, endPoint x: 553, endPoint y: 165, distance: 118.2
click at [553, 165] on span "A nyulak imádják a" at bounding box center [444, 178] width 281 height 38
click at [542, 137] on div at bounding box center [542, 137] width 0 height 0
click at [556, 97] on div at bounding box center [548, 118] width 708 height 44
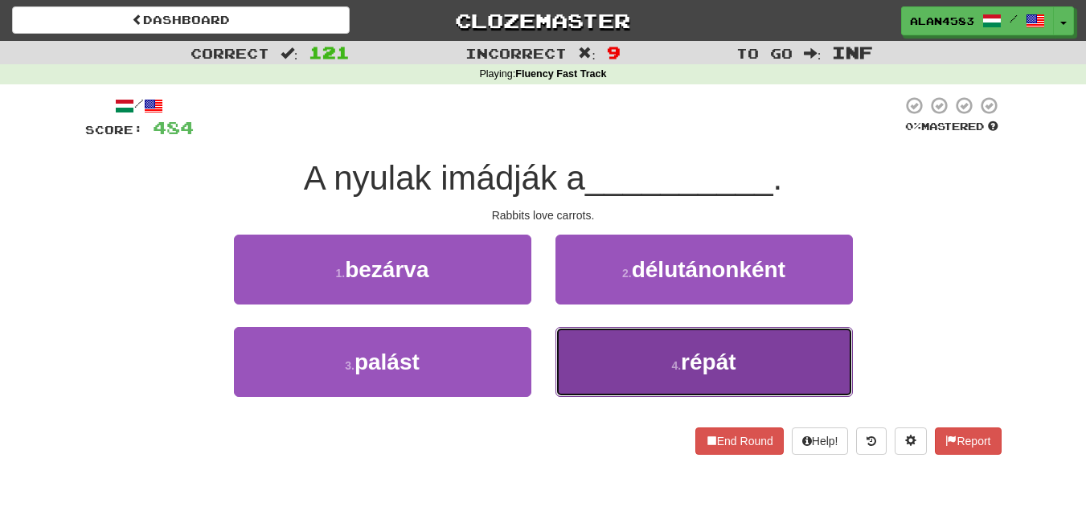
click at [661, 359] on button "4 . répát" at bounding box center [703, 362] width 297 height 70
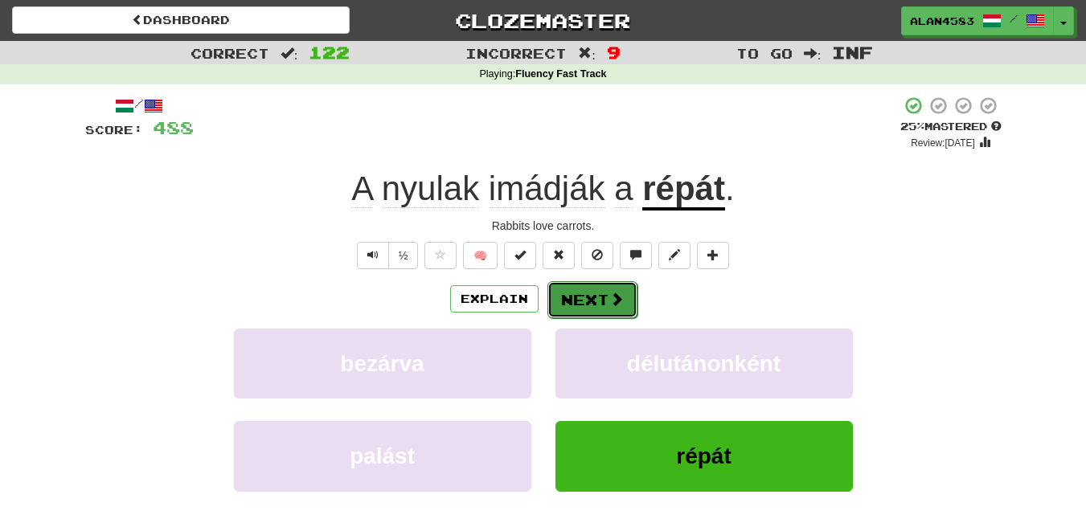
click at [588, 300] on button "Next" at bounding box center [592, 299] width 90 height 37
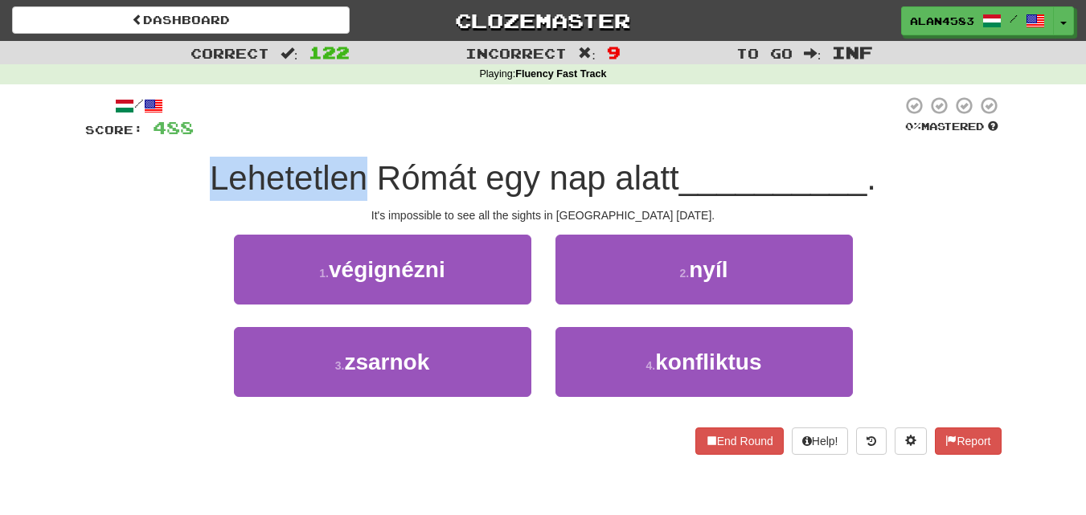
drag, startPoint x: 358, startPoint y: 174, endPoint x: 182, endPoint y: 156, distance: 176.9
click at [182, 156] on div "/ Score: 488 0 % Mastered Lehetetlen Rómát egy nap alatt __________ . It's impo…" at bounding box center [543, 275] width 916 height 359
click at [171, 137] on div at bounding box center [171, 137] width 0 height 0
click at [125, 158] on div "Lehetetlen Rómát egy nap alatt __________ ." at bounding box center [543, 179] width 916 height 44
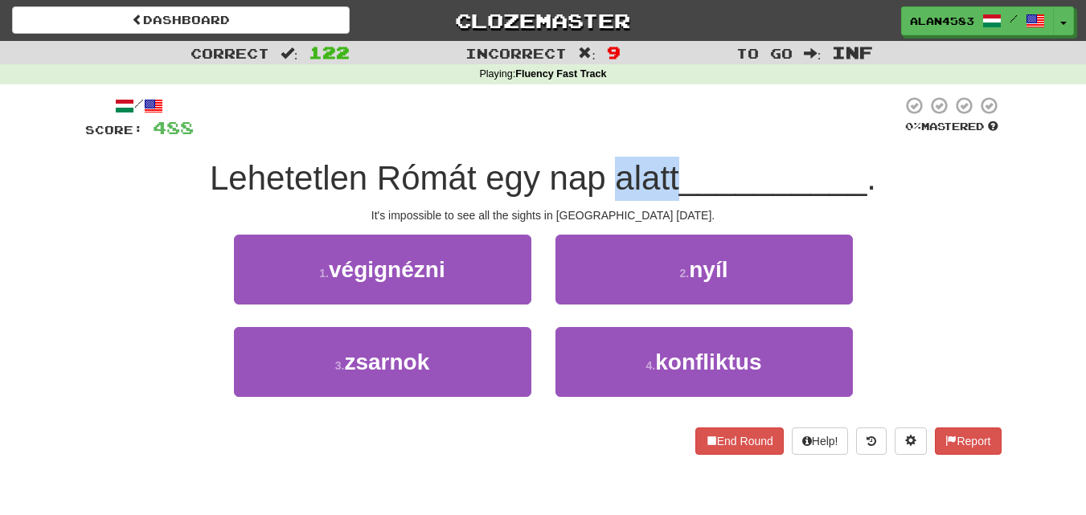
drag, startPoint x: 671, startPoint y: 172, endPoint x: 607, endPoint y: 172, distance: 64.3
click at [607, 172] on span "Lehetetlen Rómát egy nap alatt" at bounding box center [444, 178] width 469 height 38
click at [608, 129] on div at bounding box center [548, 118] width 708 height 44
drag, startPoint x: 610, startPoint y: 174, endPoint x: 674, endPoint y: 170, distance: 64.4
click at [674, 170] on span "Lehetetlen Rómát egy nap alatt" at bounding box center [444, 178] width 469 height 38
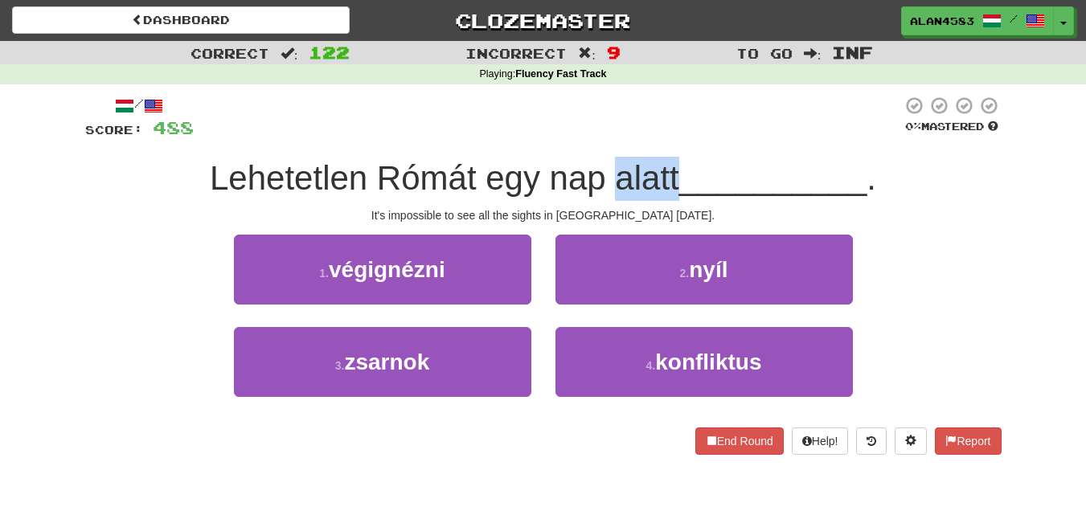
click at [664, 137] on div at bounding box center [664, 137] width 0 height 0
click at [681, 122] on div at bounding box center [548, 118] width 708 height 44
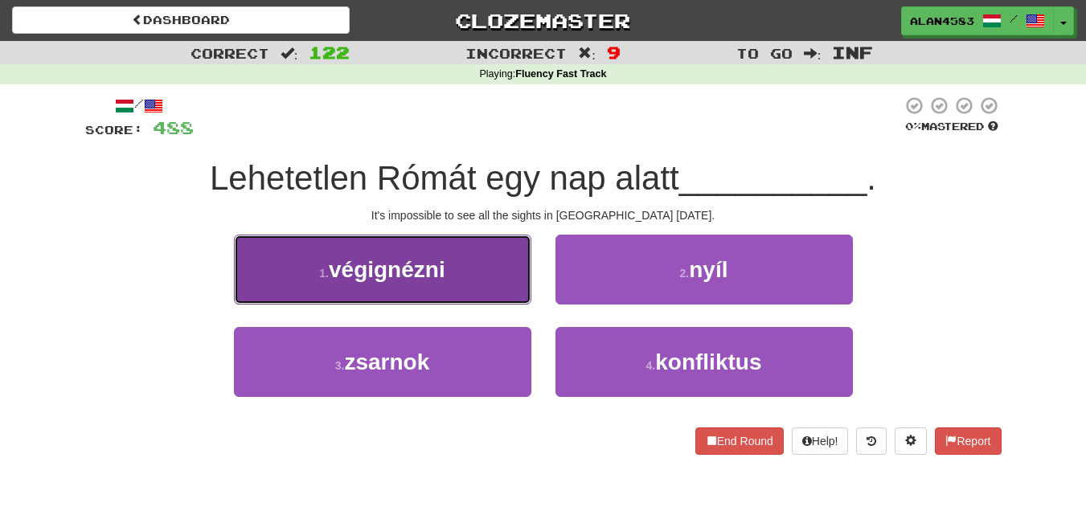
click at [346, 290] on button "1 . végignézni" at bounding box center [382, 270] width 297 height 70
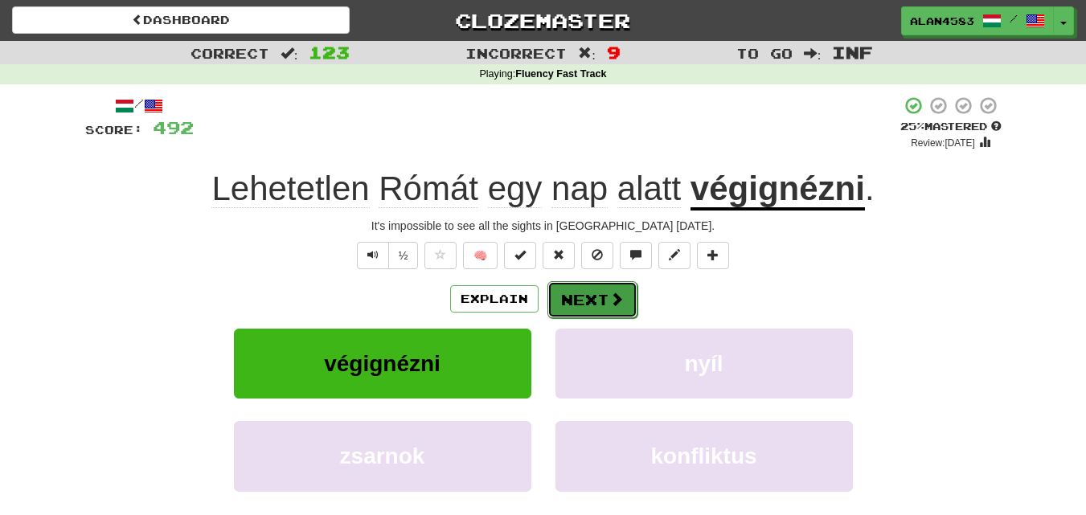
click at [594, 301] on button "Next" at bounding box center [592, 299] width 90 height 37
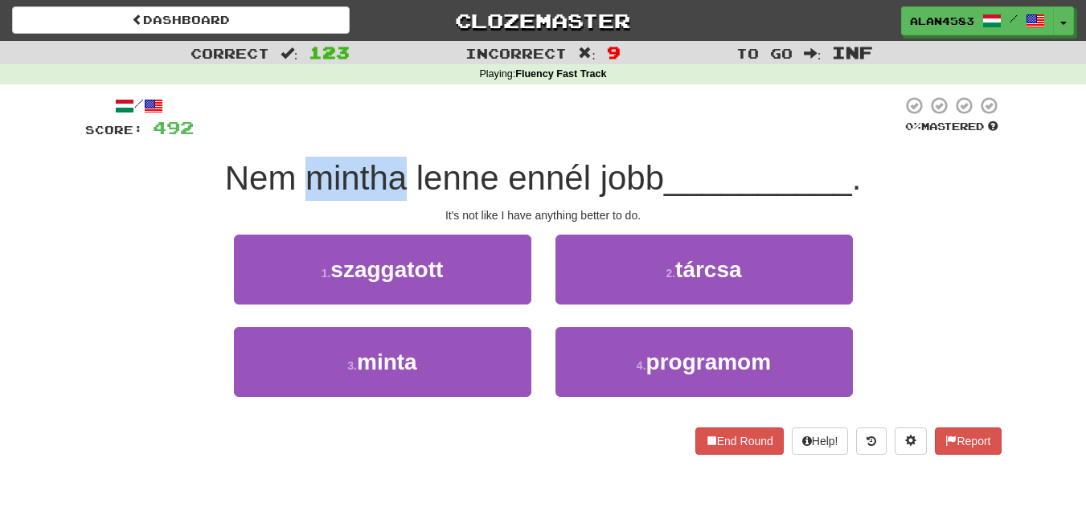
drag, startPoint x: 403, startPoint y: 175, endPoint x: 309, endPoint y: 168, distance: 93.5
click at [309, 168] on span "Nem mintha lenne ennél jobb" at bounding box center [444, 178] width 439 height 38
click at [299, 137] on div at bounding box center [299, 137] width 0 height 0
click at [356, 109] on div at bounding box center [548, 118] width 708 height 44
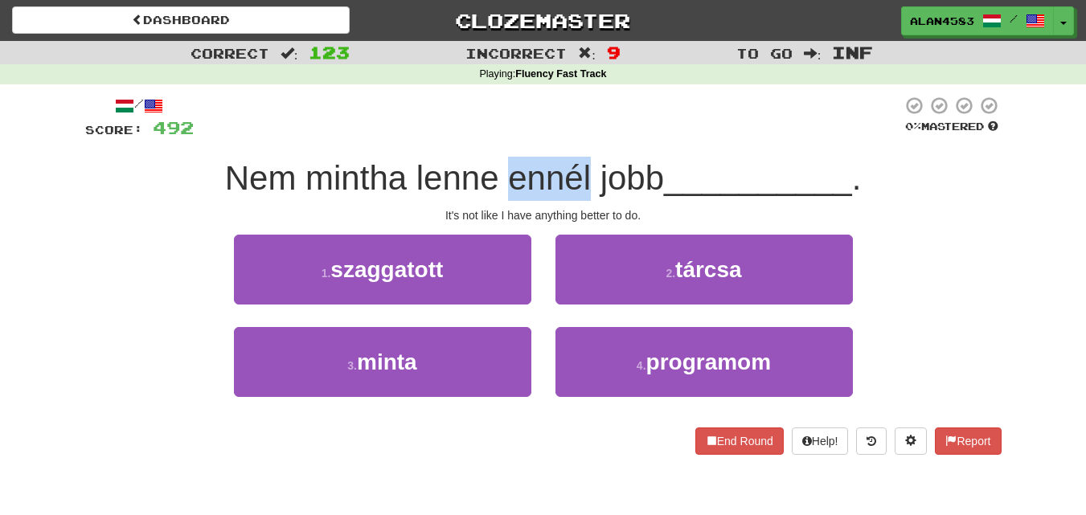
drag, startPoint x: 501, startPoint y: 177, endPoint x: 584, endPoint y: 176, distance: 83.6
click at [584, 176] on span "Nem mintha lenne ennél jobb" at bounding box center [444, 178] width 439 height 38
click at [574, 137] on div at bounding box center [574, 137] width 0 height 0
click at [593, 100] on div at bounding box center [548, 118] width 708 height 44
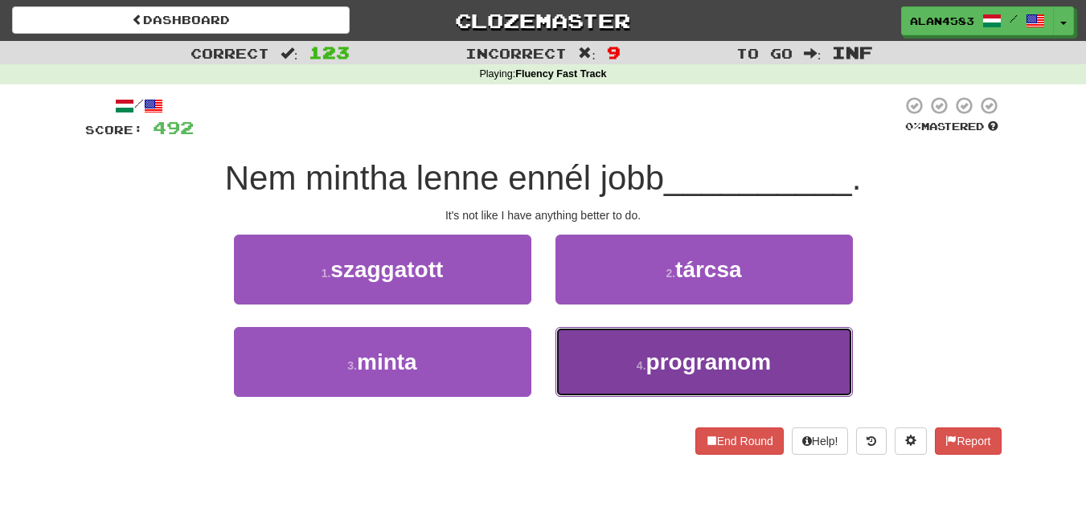
click at [673, 358] on span "programom" at bounding box center [708, 362] width 125 height 25
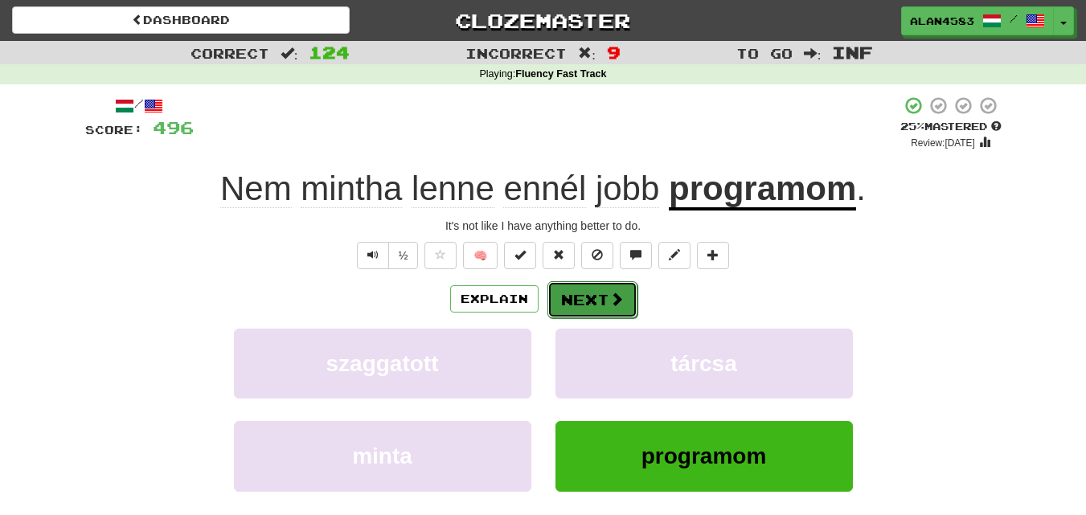
click at [603, 290] on button "Next" at bounding box center [592, 299] width 90 height 37
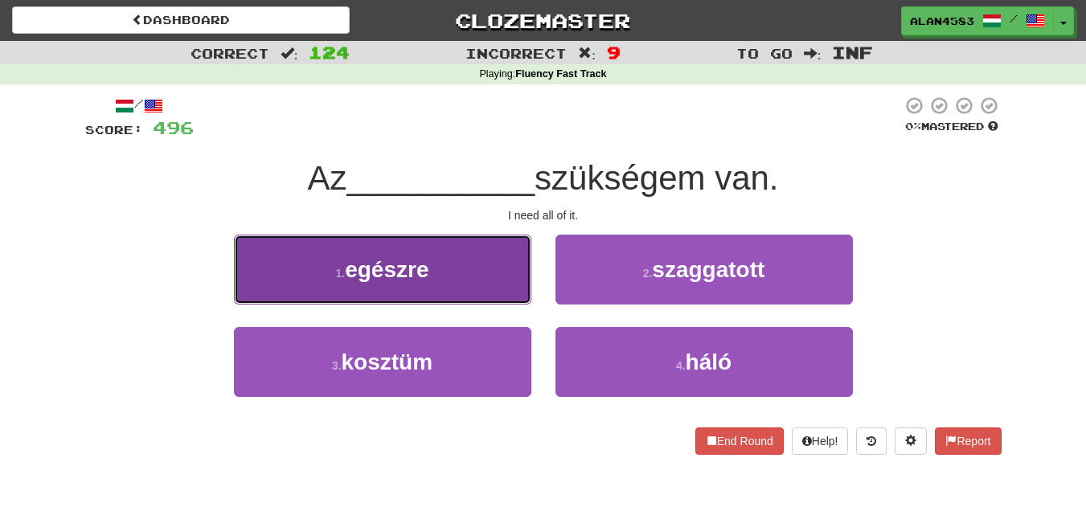
click at [393, 290] on button "1 . egészre" at bounding box center [382, 270] width 297 height 70
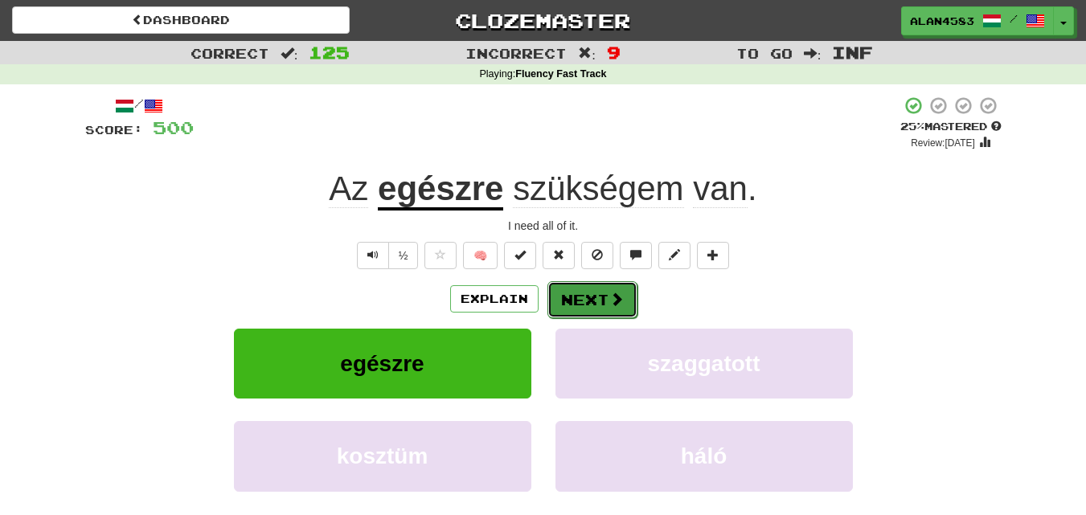
click at [591, 299] on button "Next" at bounding box center [592, 299] width 90 height 37
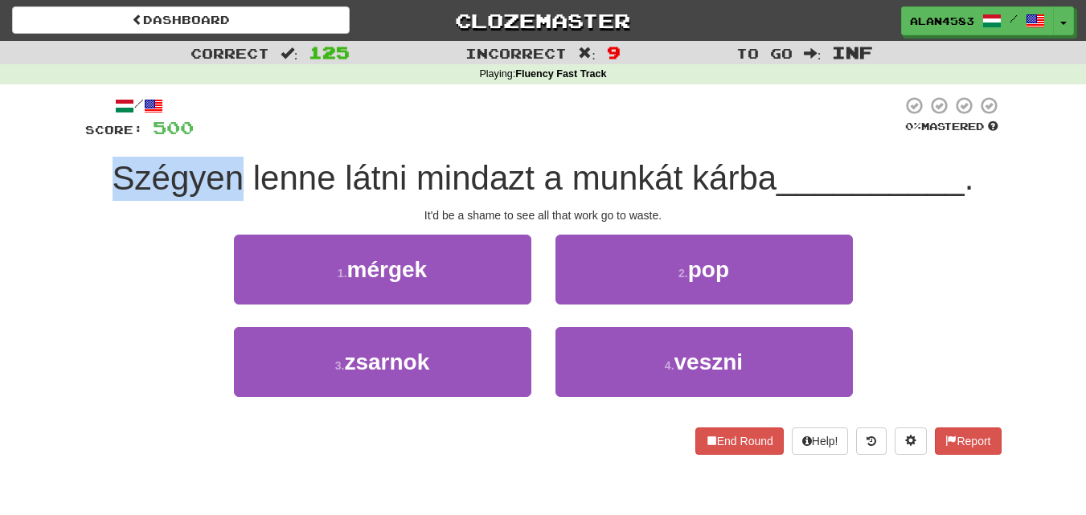
drag, startPoint x: 239, startPoint y: 178, endPoint x: 75, endPoint y: 172, distance: 164.9
click at [75, 172] on div "/ Score: 500 0 % Mastered Szégyen lenne látni mindazt a munkát kárba __________…" at bounding box center [543, 280] width 940 height 393
click at [64, 137] on div at bounding box center [64, 137] width 0 height 0
click at [50, 151] on div "Correct : 125 Incorrect : 9 To go : Inf Playing : Fluency Fast Track / Score: 5…" at bounding box center [543, 259] width 1086 height 436
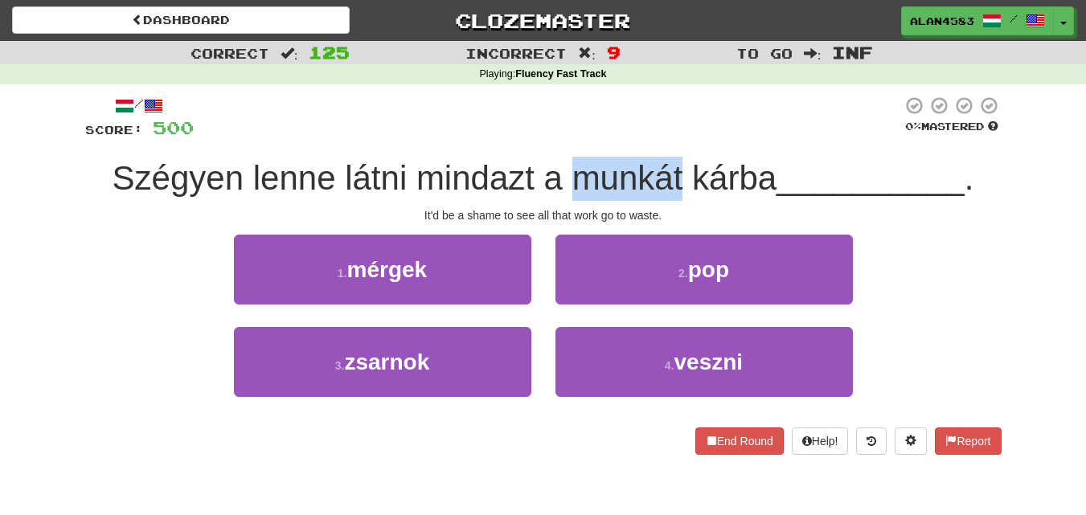
drag, startPoint x: 571, startPoint y: 174, endPoint x: 679, endPoint y: 166, distance: 108.7
click at [679, 166] on span "Szégyen lenne látni mindazt a munkát kárba" at bounding box center [445, 178] width 665 height 38
click at [669, 137] on div at bounding box center [669, 137] width 0 height 0
click at [682, 108] on div at bounding box center [548, 118] width 708 height 44
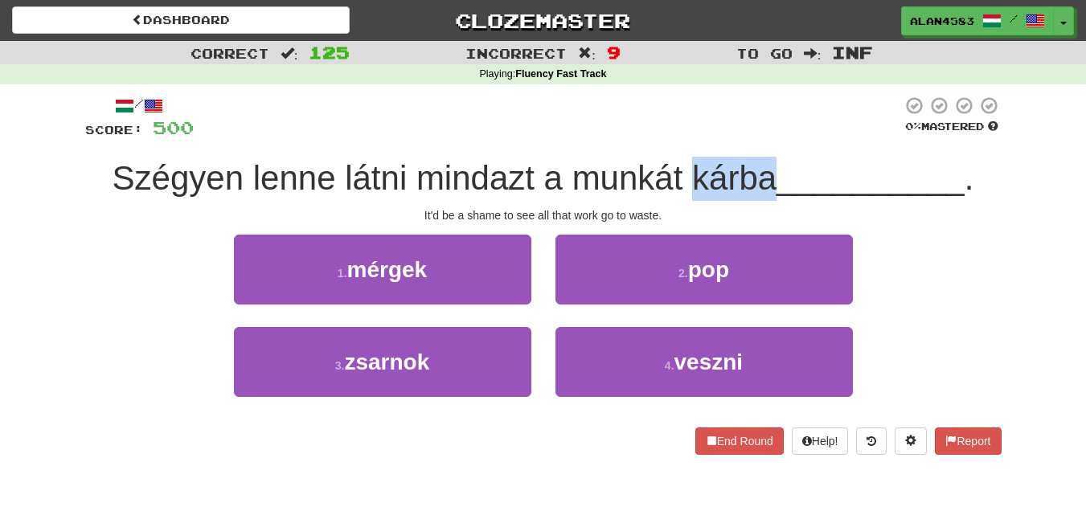
drag, startPoint x: 685, startPoint y: 165, endPoint x: 771, endPoint y: 164, distance: 85.2
click at [771, 164] on span "Szégyen lenne látni mindazt a munkát kárba" at bounding box center [445, 178] width 665 height 38
click at [760, 137] on div at bounding box center [760, 137] width 0 height 0
click at [778, 119] on div at bounding box center [548, 118] width 708 height 44
drag, startPoint x: 769, startPoint y: 173, endPoint x: 688, endPoint y: 170, distance: 81.2
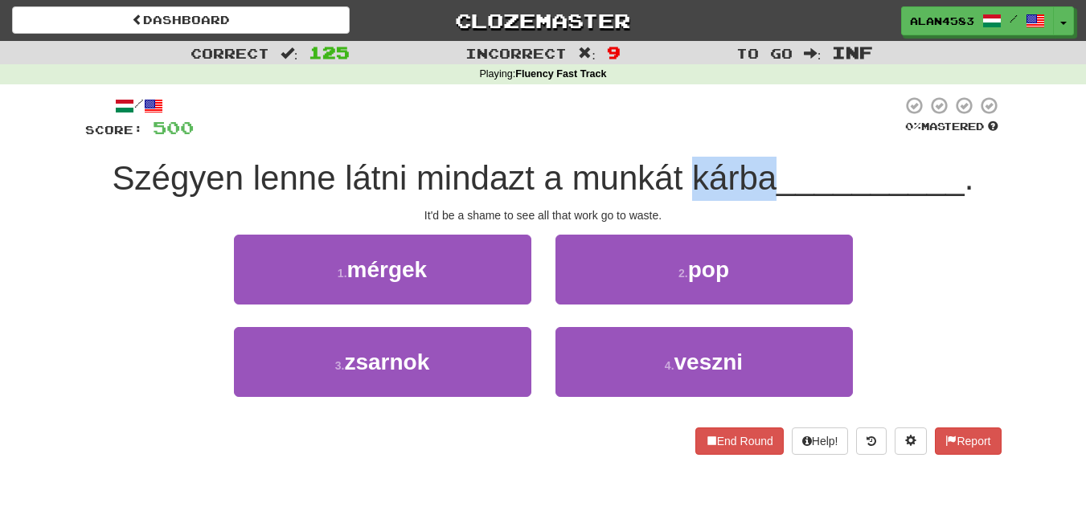
click at [688, 170] on span "Szégyen lenne látni mindazt a munkát kárba" at bounding box center [445, 178] width 665 height 38
click at [677, 137] on div at bounding box center [677, 137] width 0 height 0
click at [780, 98] on div at bounding box center [548, 118] width 708 height 44
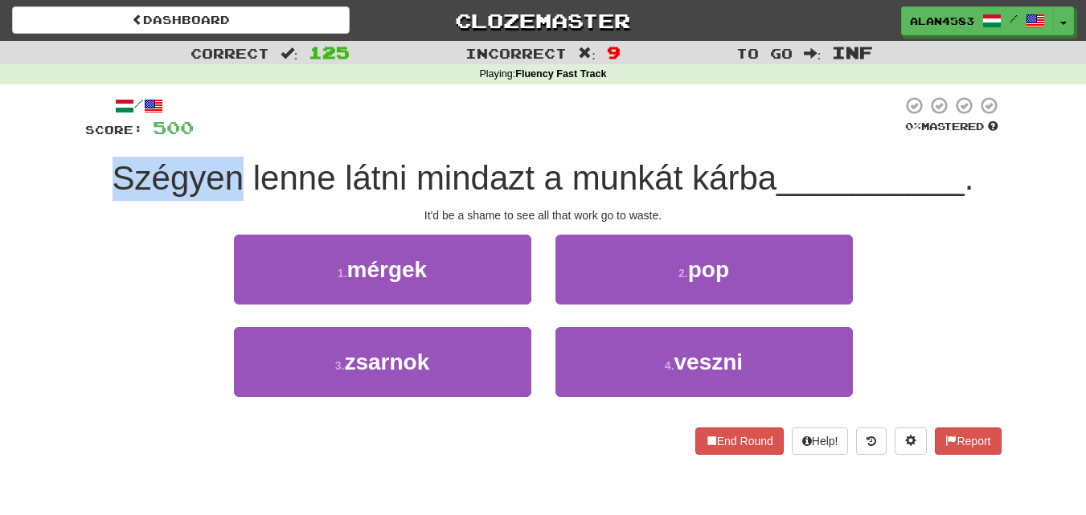
drag, startPoint x: 235, startPoint y: 178, endPoint x: 91, endPoint y: 171, distance: 144.8
click at [91, 171] on div "Szégyen lenne látni mindazt a munkát kárba __________ ." at bounding box center [543, 179] width 916 height 44
click at [80, 137] on div at bounding box center [80, 137] width 0 height 0
click at [55, 141] on div "Correct : 125 Incorrect : 9 To go : Inf Playing : Fluency Fast Track / Score: 5…" at bounding box center [543, 259] width 1086 height 436
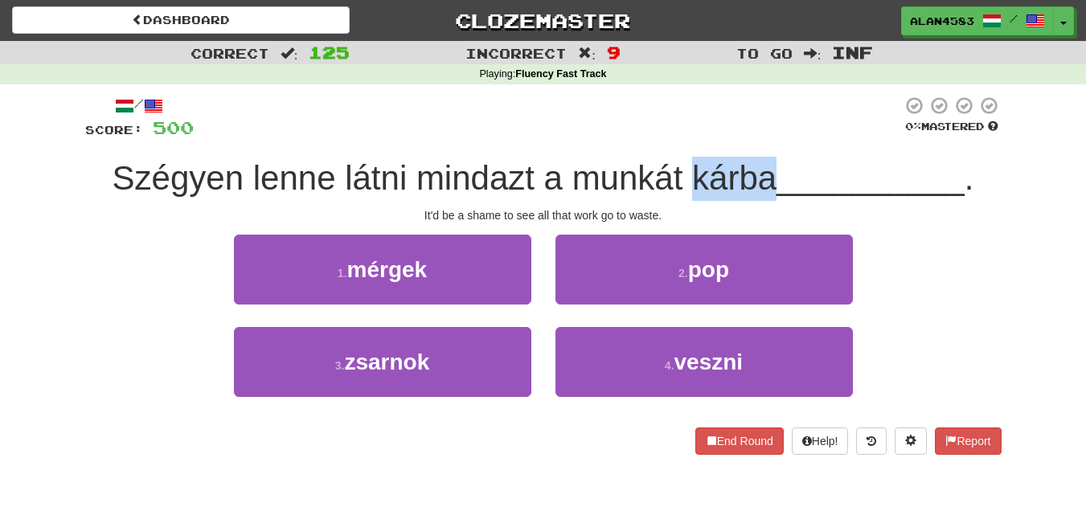
drag, startPoint x: 764, startPoint y: 178, endPoint x: 686, endPoint y: 178, distance: 78.0
click at [686, 178] on span "Szégyen lenne látni mindazt a munkát kárba" at bounding box center [445, 178] width 665 height 38
click at [676, 137] on div at bounding box center [676, 137] width 0 height 0
click at [554, 107] on div at bounding box center [548, 118] width 708 height 44
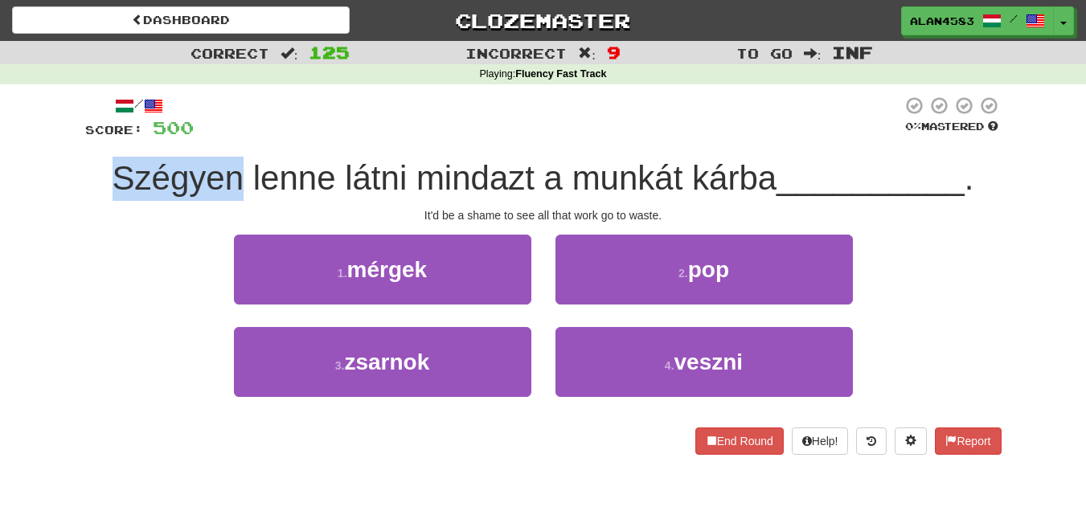
drag, startPoint x: 239, startPoint y: 172, endPoint x: 94, endPoint y: 170, distance: 144.7
click at [94, 170] on div "Szégyen lenne látni mindazt a munkát kárba __________ ." at bounding box center [543, 179] width 916 height 44
click at [84, 137] on div at bounding box center [84, 137] width 0 height 0
click at [63, 156] on div "Correct : 125 Incorrect : 9 To go : Inf Playing : Fluency Fast Track / Score: 5…" at bounding box center [543, 259] width 1086 height 436
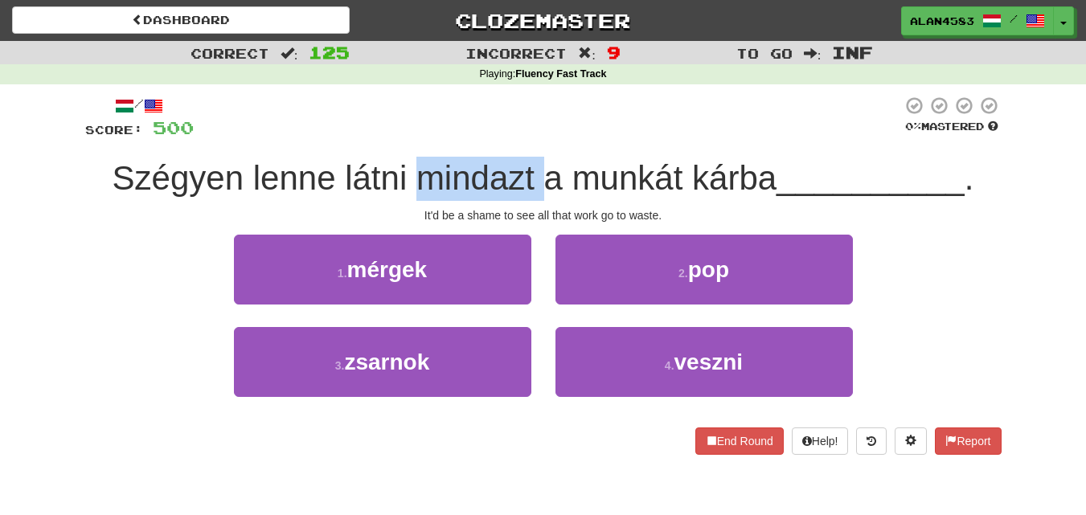
drag, startPoint x: 414, startPoint y: 175, endPoint x: 536, endPoint y: 167, distance: 122.4
click at [536, 167] on span "Szégyen lenne látni mindazt a munkát kárba" at bounding box center [445, 178] width 665 height 38
click at [526, 137] on div at bounding box center [526, 137] width 0 height 0
click at [543, 97] on div at bounding box center [548, 118] width 708 height 44
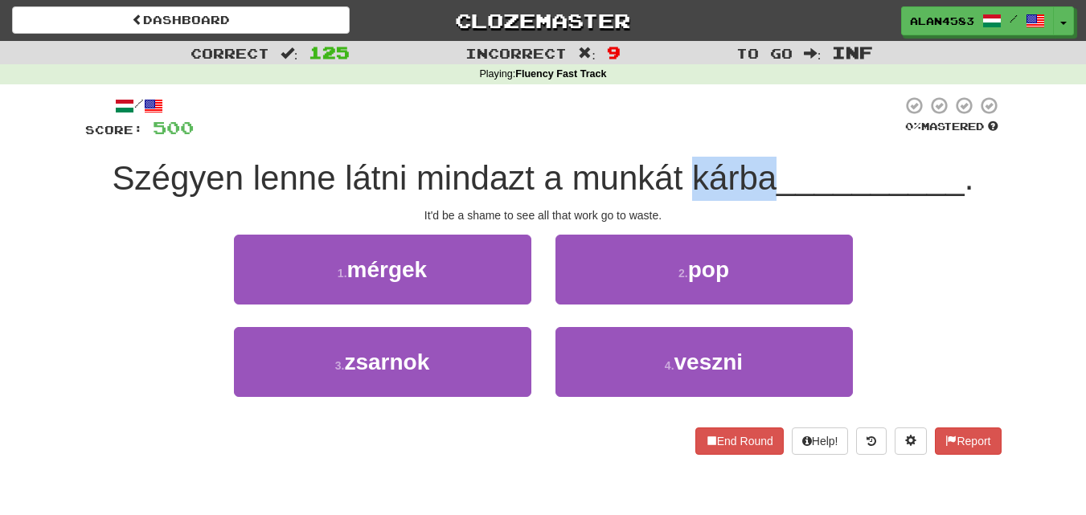
drag, startPoint x: 685, startPoint y: 169, endPoint x: 769, endPoint y: 169, distance: 83.6
click at [769, 169] on span "Szégyen lenne látni mindazt a munkát kárba" at bounding box center [445, 178] width 665 height 38
click at [759, 137] on div at bounding box center [759, 137] width 0 height 0
click at [780, 104] on div at bounding box center [548, 118] width 708 height 44
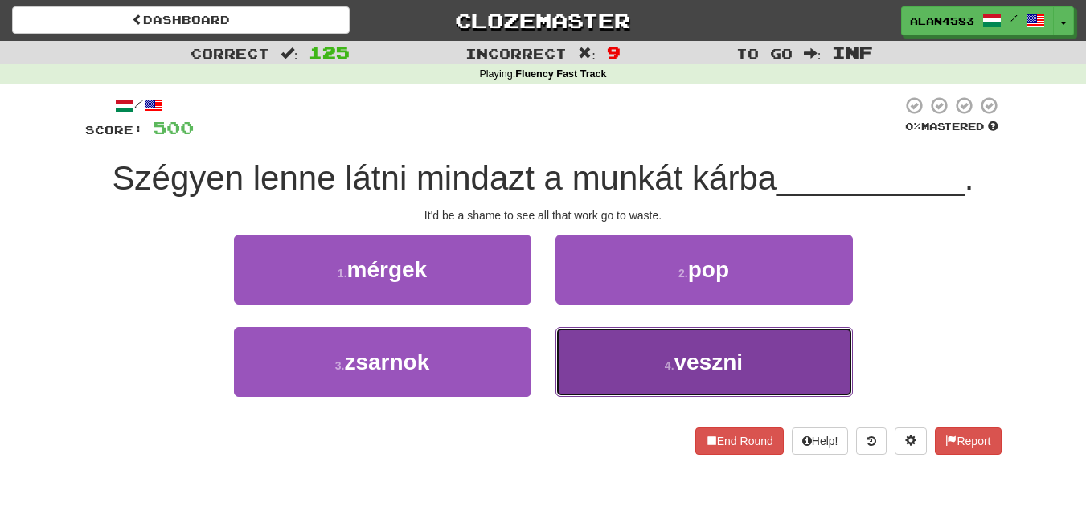
click at [614, 356] on button "4 . veszni" at bounding box center [703, 362] width 297 height 70
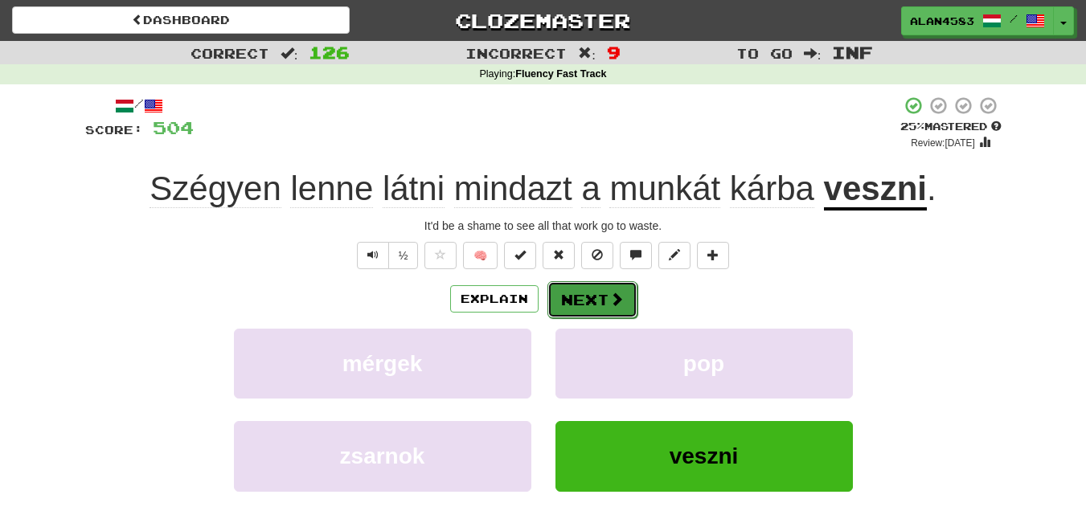
click at [589, 293] on button "Next" at bounding box center [592, 299] width 90 height 37
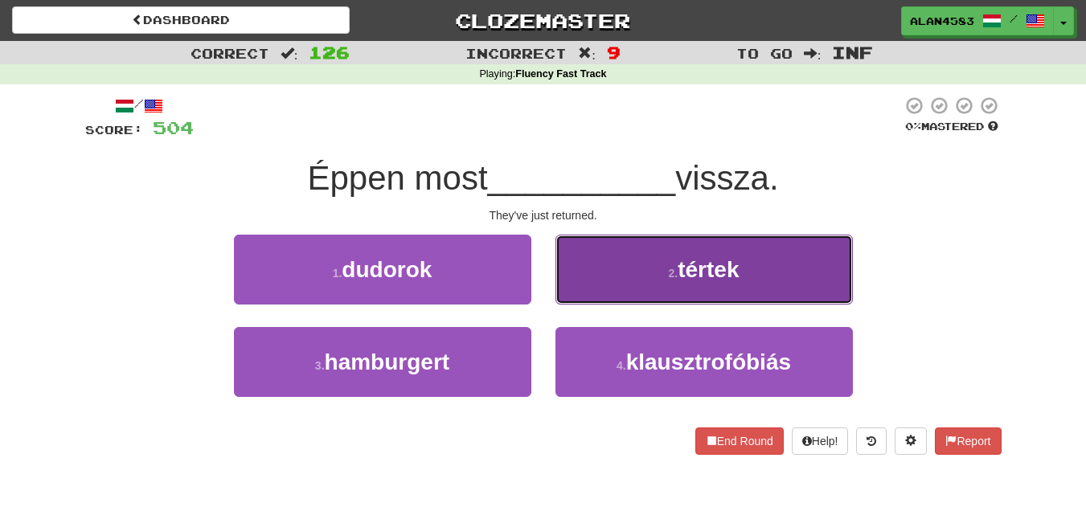
click at [663, 284] on button "2 . tértek" at bounding box center [703, 270] width 297 height 70
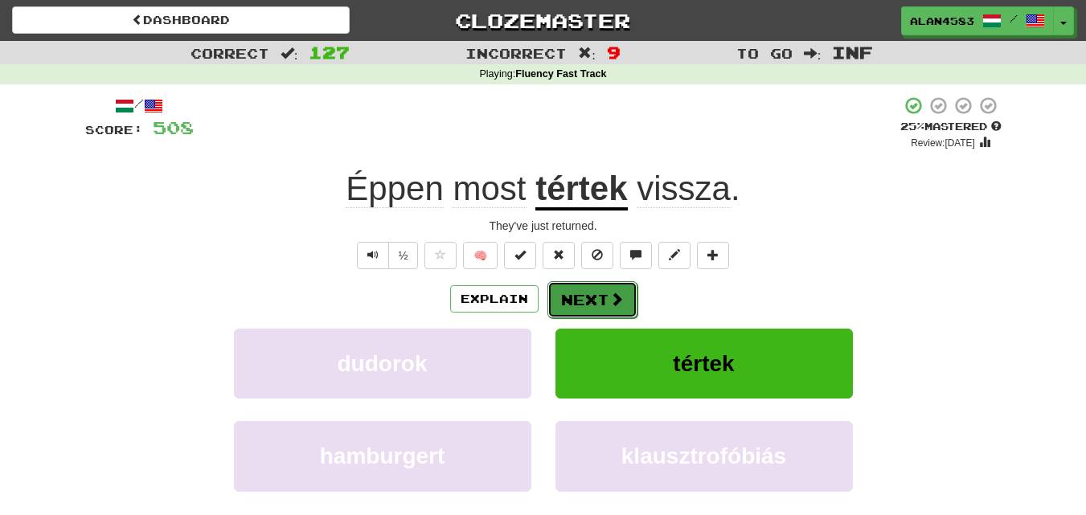
click at [582, 301] on button "Next" at bounding box center [592, 299] width 90 height 37
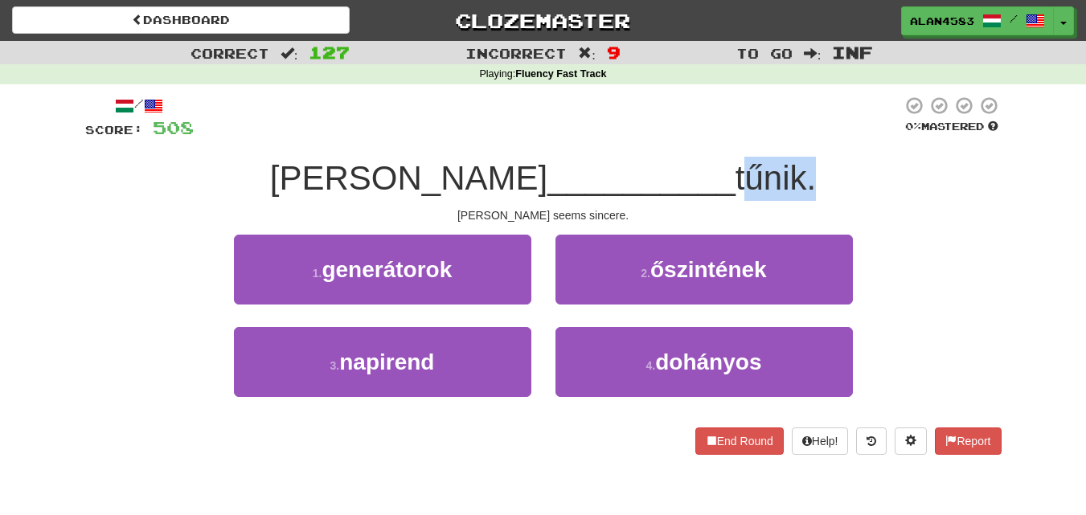
drag, startPoint x: 637, startPoint y: 175, endPoint x: 704, endPoint y: 170, distance: 66.9
click at [735, 170] on span "tűnik." at bounding box center [775, 178] width 80 height 38
click at [694, 137] on div at bounding box center [694, 137] width 0 height 0
click at [730, 122] on div at bounding box center [548, 118] width 708 height 44
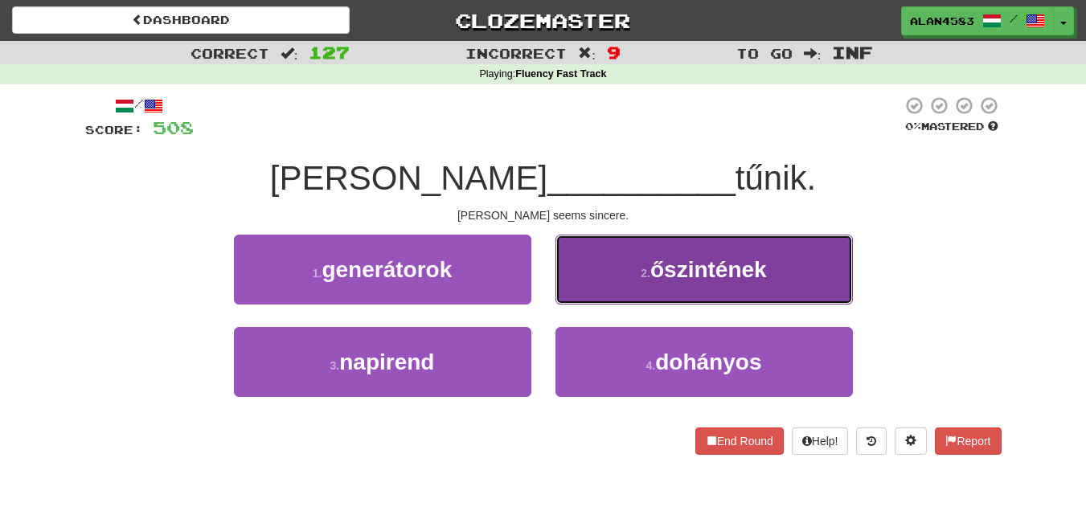
click at [718, 273] on span "őszintének" at bounding box center [708, 269] width 117 height 25
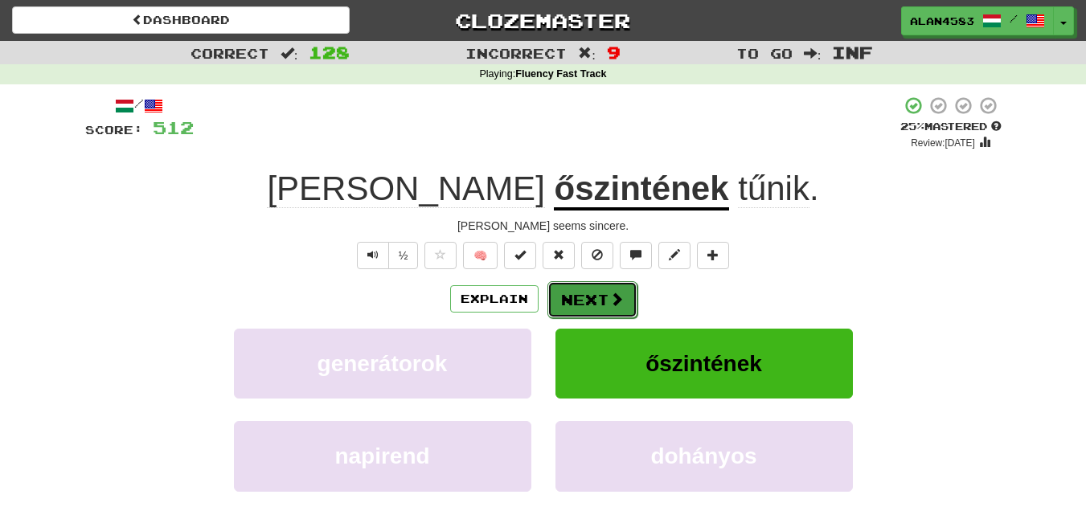
click at [598, 302] on button "Next" at bounding box center [592, 299] width 90 height 37
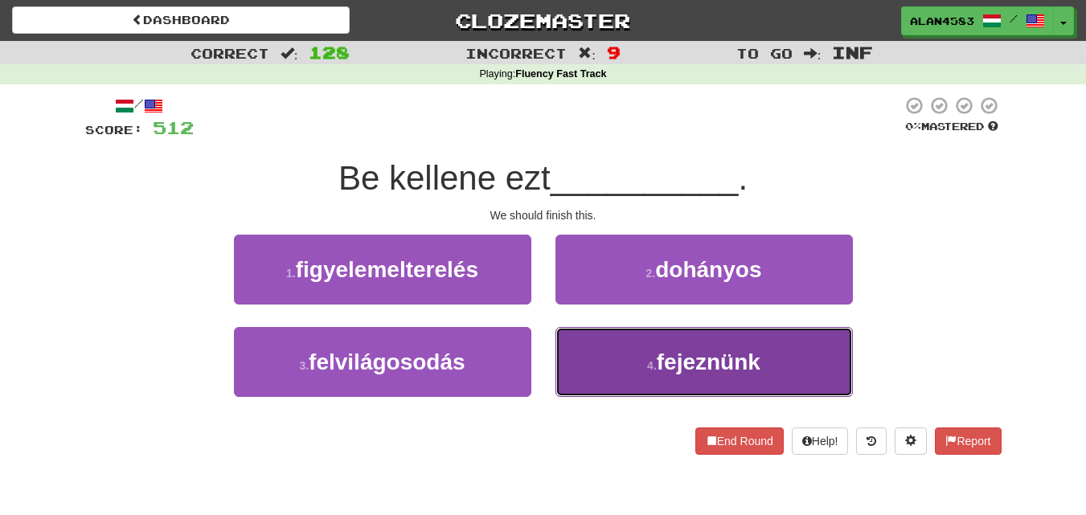
click at [594, 380] on button "4 . fejeznünk" at bounding box center [703, 362] width 297 height 70
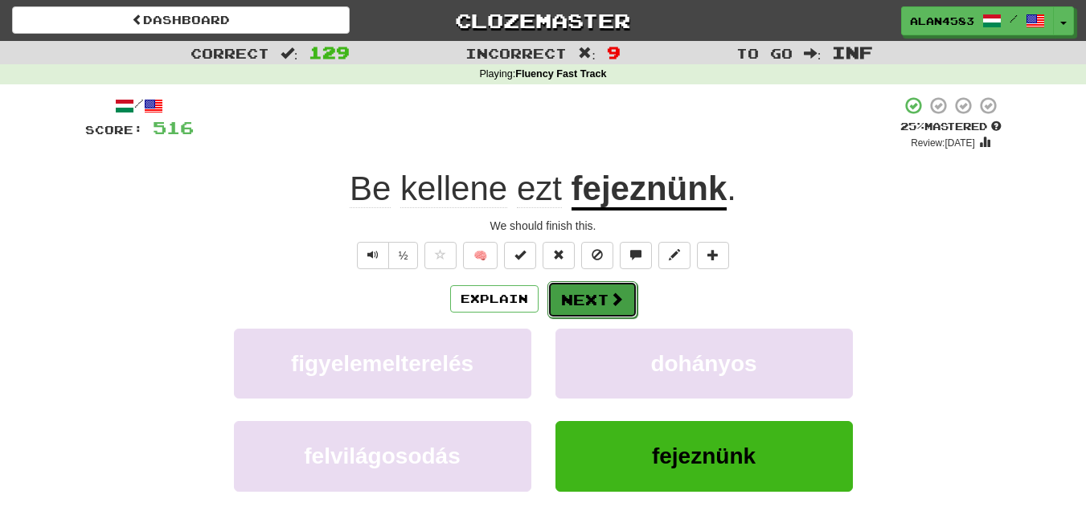
click at [603, 296] on button "Next" at bounding box center [592, 299] width 90 height 37
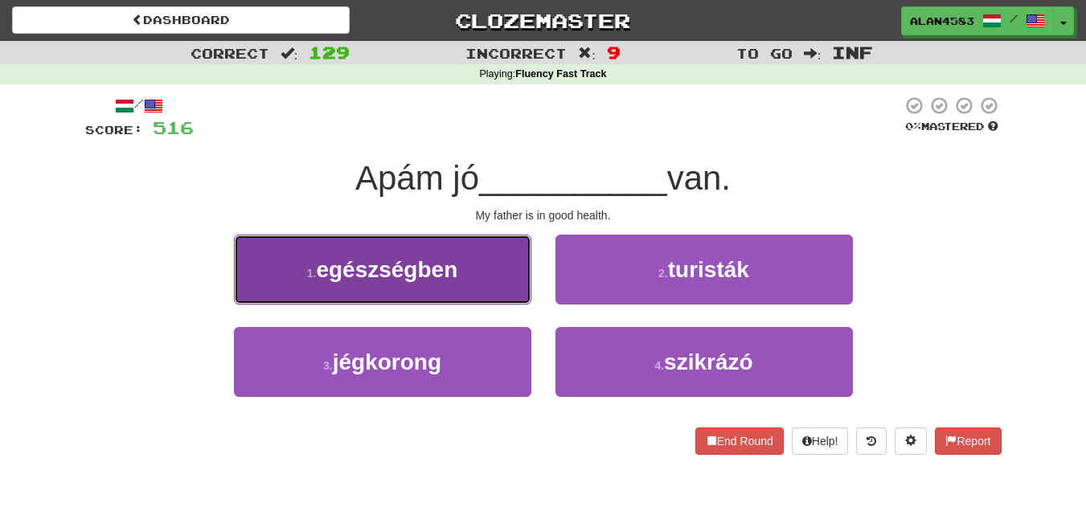
click at [436, 265] on span "egészségben" at bounding box center [386, 269] width 141 height 25
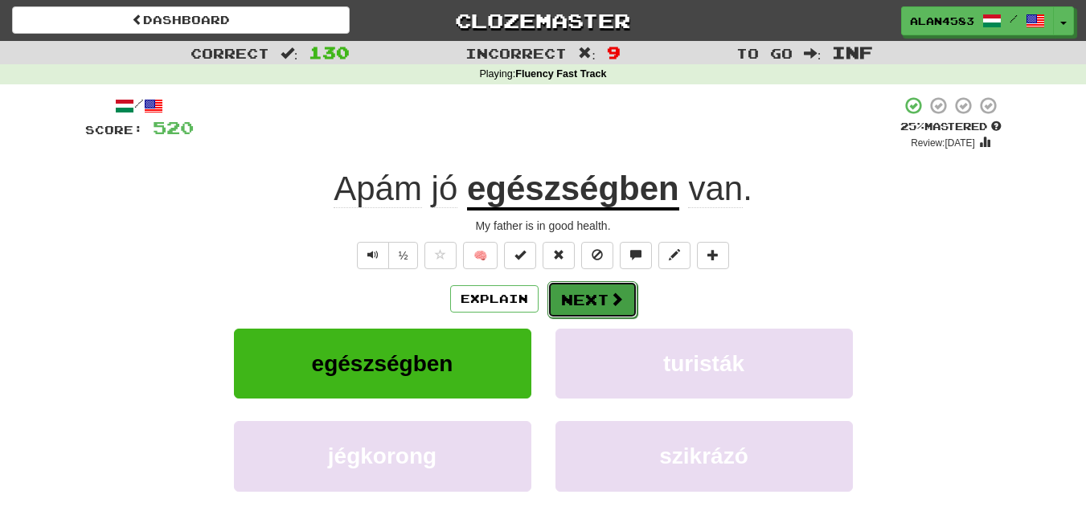
click at [561, 285] on button "Next" at bounding box center [592, 299] width 90 height 37
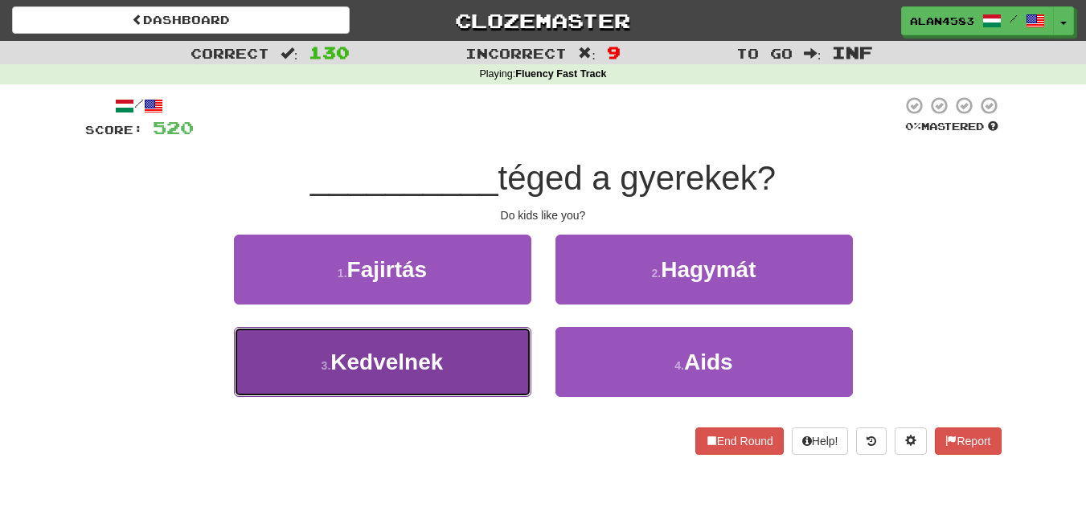
click at [363, 361] on span "Kedvelnek" at bounding box center [386, 362] width 113 height 25
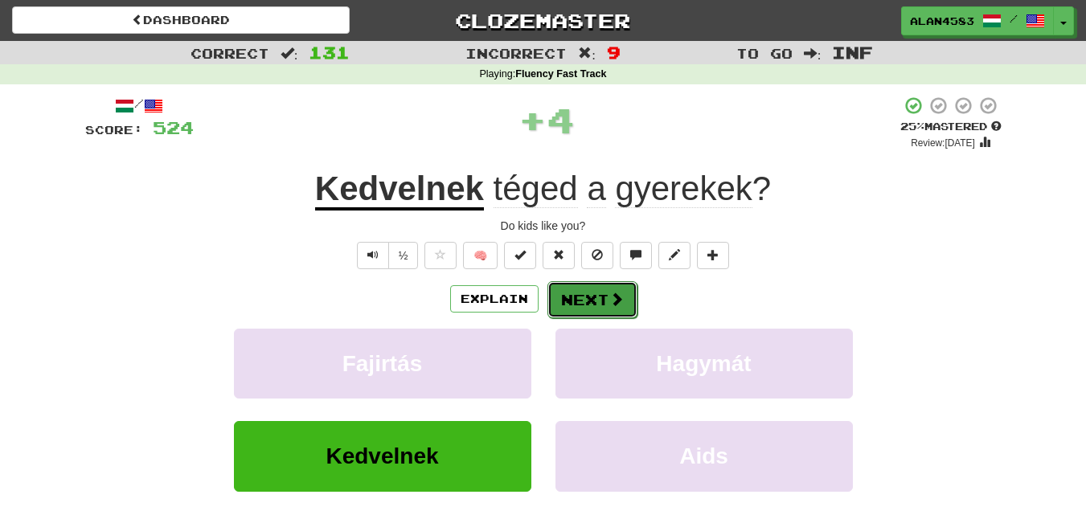
click at [575, 295] on button "Next" at bounding box center [592, 299] width 90 height 37
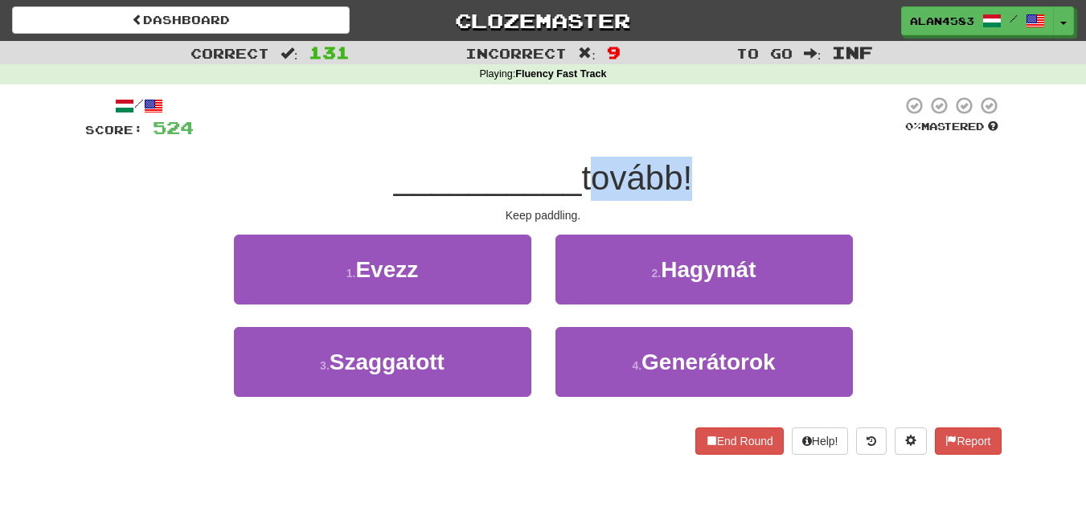
drag, startPoint x: 585, startPoint y: 168, endPoint x: 681, endPoint y: 157, distance: 97.1
click at [681, 157] on div "__________ tovább!" at bounding box center [543, 179] width 916 height 44
click at [671, 137] on div at bounding box center [671, 137] width 0 height 0
click at [711, 108] on div at bounding box center [548, 118] width 708 height 44
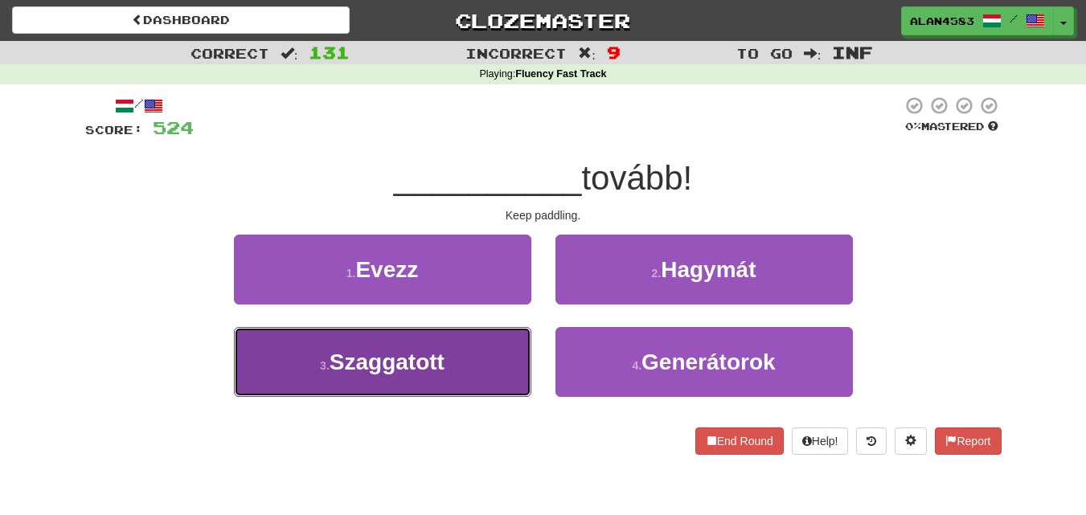
click at [290, 359] on button "3 . Szaggatott" at bounding box center [382, 362] width 297 height 70
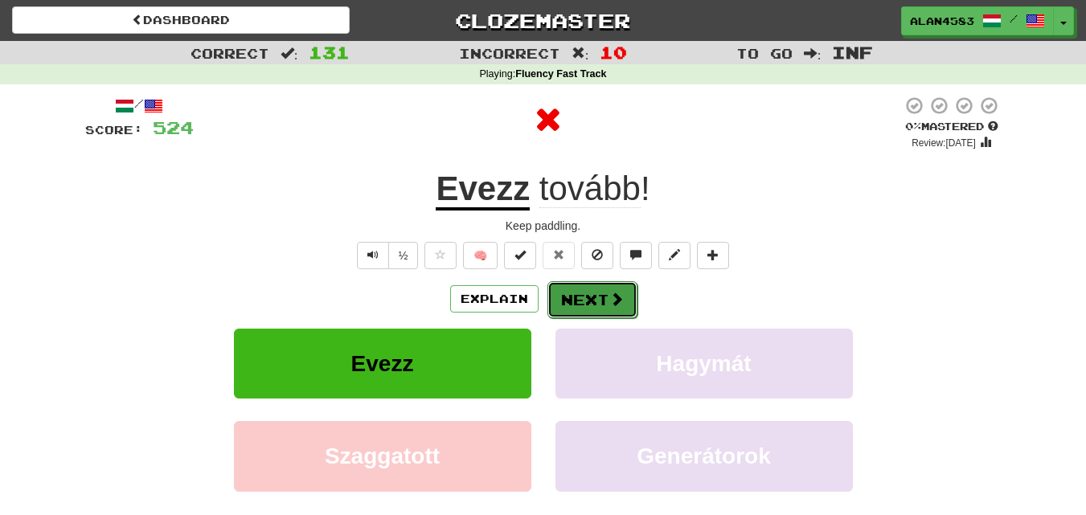
click at [573, 305] on button "Next" at bounding box center [592, 299] width 90 height 37
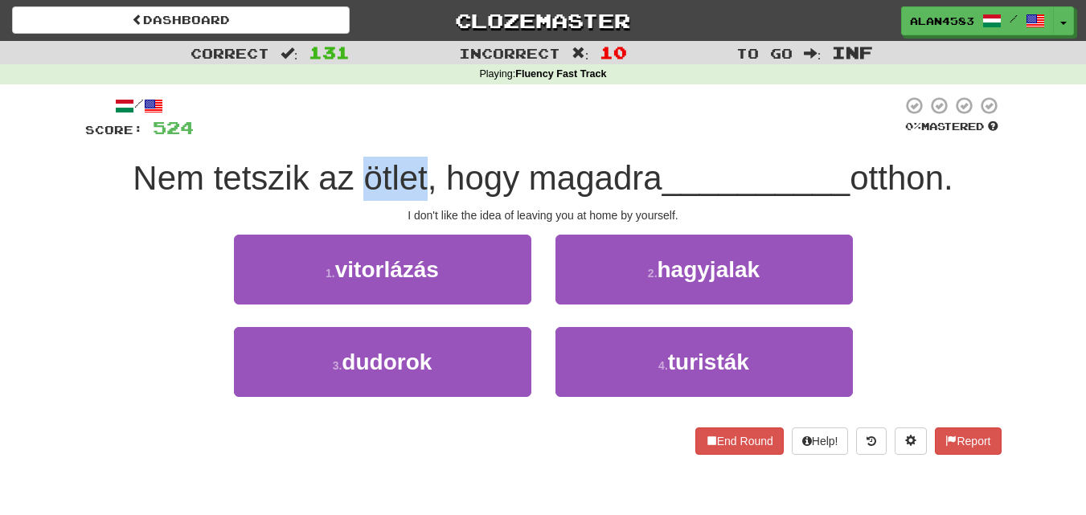
drag, startPoint x: 352, startPoint y: 170, endPoint x: 415, endPoint y: 166, distance: 62.9
click at [415, 166] on span "Nem tetszik az ötlet, hogy magadra" at bounding box center [397, 178] width 529 height 38
click at [404, 137] on div at bounding box center [404, 137] width 0 height 0
click at [420, 104] on div at bounding box center [548, 118] width 708 height 44
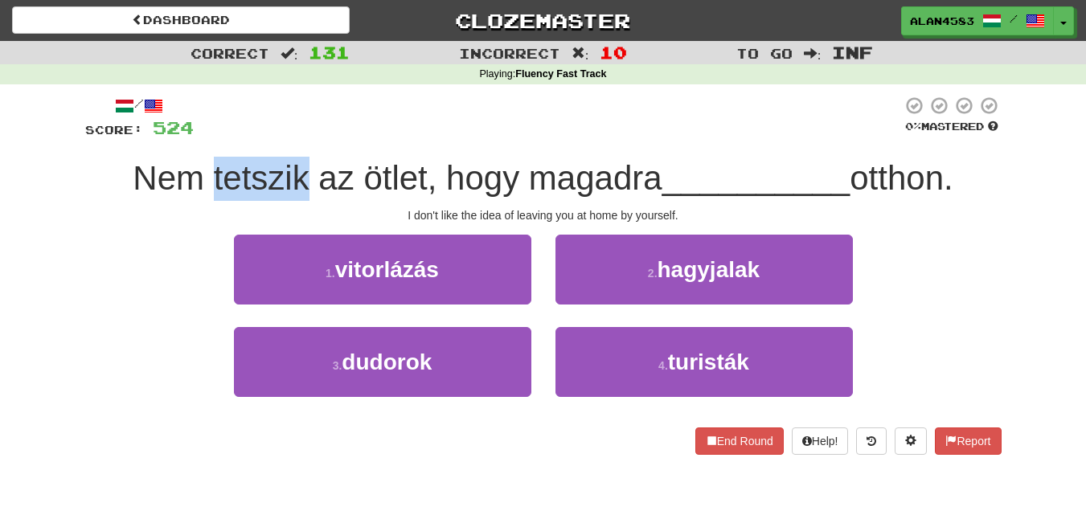
drag, startPoint x: 299, startPoint y: 169, endPoint x: 207, endPoint y: 162, distance: 92.6
click at [207, 162] on span "Nem tetszik az ötlet, hogy magadra" at bounding box center [397, 178] width 529 height 38
click at [196, 137] on div at bounding box center [196, 137] width 0 height 0
click at [304, 113] on div at bounding box center [548, 118] width 708 height 44
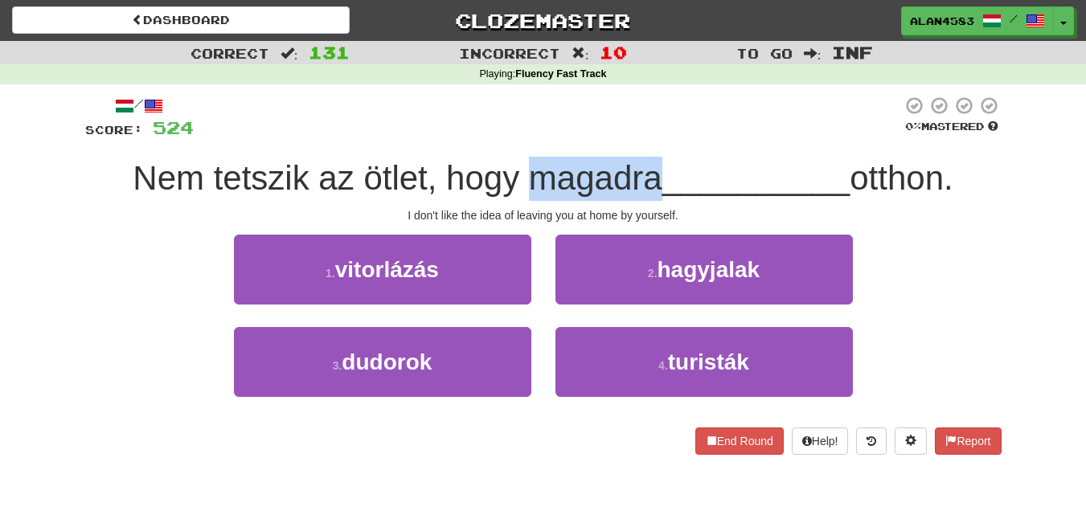
drag, startPoint x: 526, startPoint y: 174, endPoint x: 649, endPoint y: 159, distance: 123.8
click at [649, 159] on span "Nem tetszik az ötlet, hogy magadra" at bounding box center [397, 178] width 529 height 38
click at [638, 137] on div at bounding box center [638, 137] width 0 height 0
click at [659, 124] on div at bounding box center [548, 118] width 708 height 44
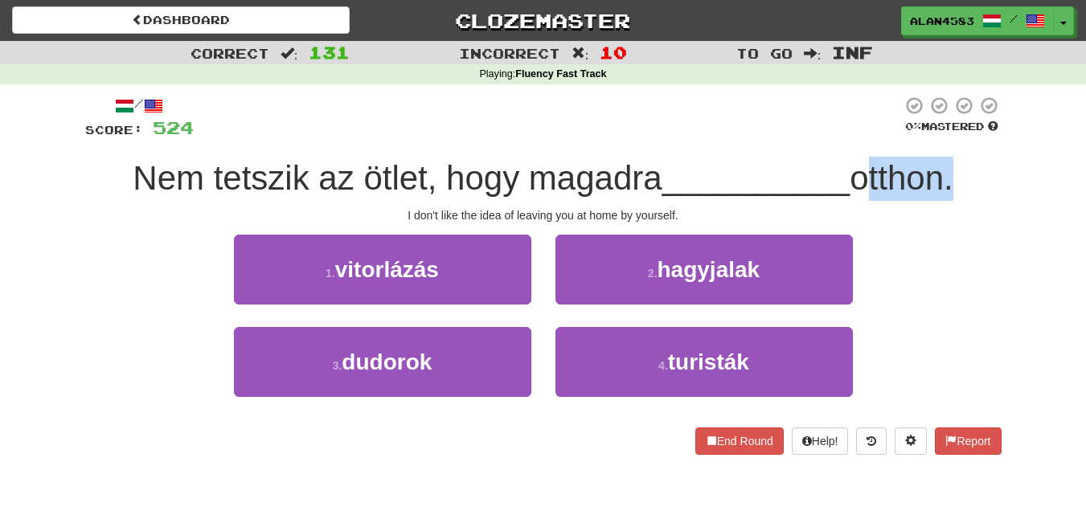
drag, startPoint x: 868, startPoint y: 175, endPoint x: 951, endPoint y: 168, distance: 83.1
click at [951, 168] on span "otthon." at bounding box center [900, 178] width 103 height 38
click at [940, 137] on div at bounding box center [940, 137] width 0 height 0
click at [976, 136] on div "0 % Mastered" at bounding box center [952, 118] width 100 height 44
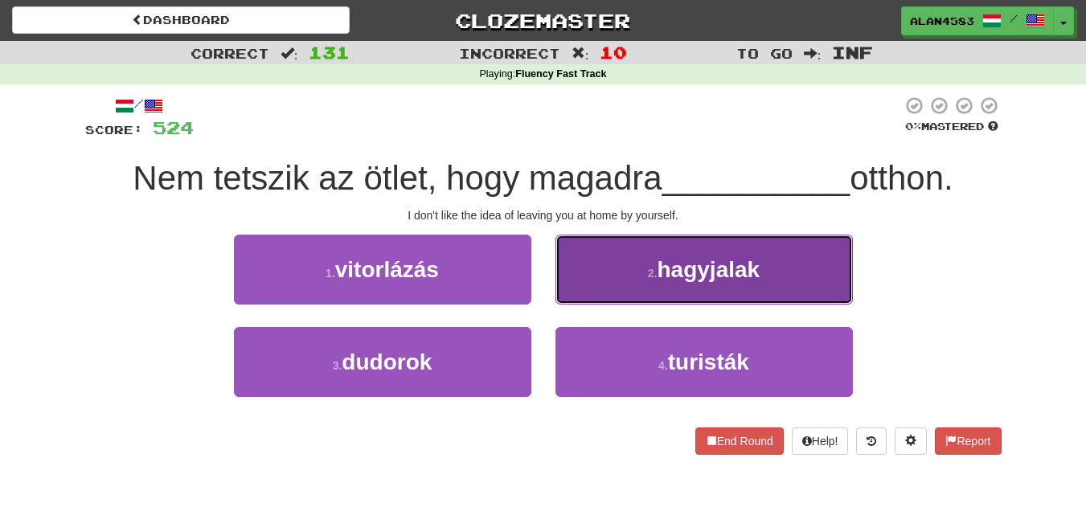
click at [685, 282] on button "2 . hagyjalak" at bounding box center [703, 270] width 297 height 70
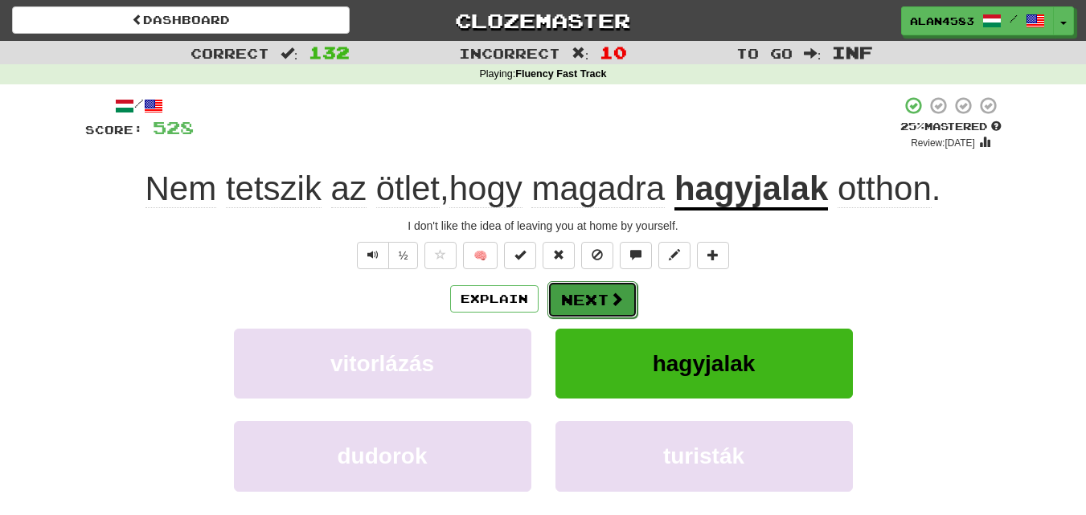
click at [615, 284] on button "Next" at bounding box center [592, 299] width 90 height 37
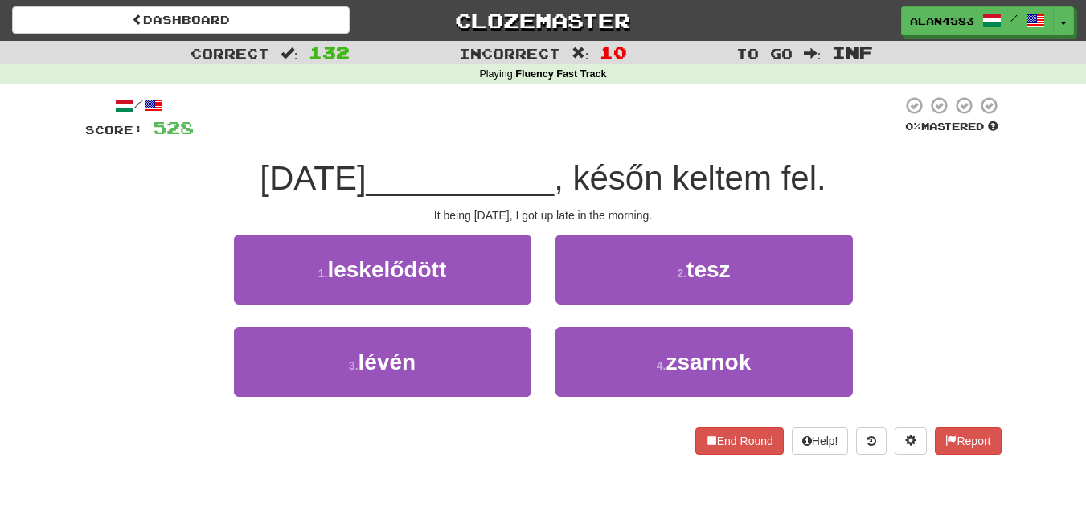
drag, startPoint x: 378, startPoint y: 179, endPoint x: 243, endPoint y: 177, distance: 135.0
click at [260, 177] on span "[DATE]" at bounding box center [313, 178] width 106 height 38
click at [232, 137] on div at bounding box center [232, 137] width 0 height 0
click at [428, 100] on div at bounding box center [548, 118] width 708 height 44
drag, startPoint x: 603, startPoint y: 179, endPoint x: 677, endPoint y: 173, distance: 75.0
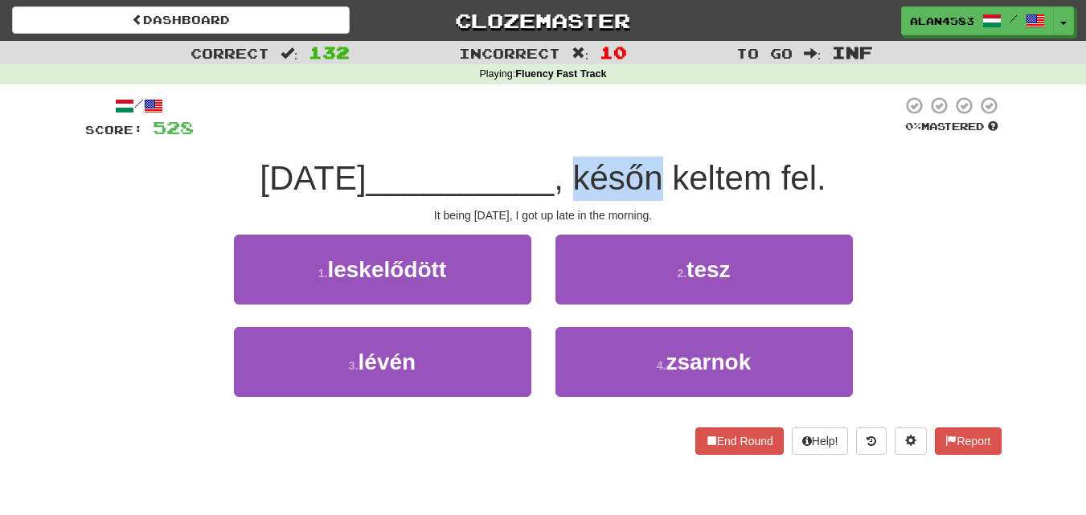
click at [677, 173] on span ", későn keltem fel." at bounding box center [690, 178] width 272 height 38
click at [667, 137] on div at bounding box center [667, 137] width 0 height 0
click at [677, 119] on div at bounding box center [548, 118] width 708 height 44
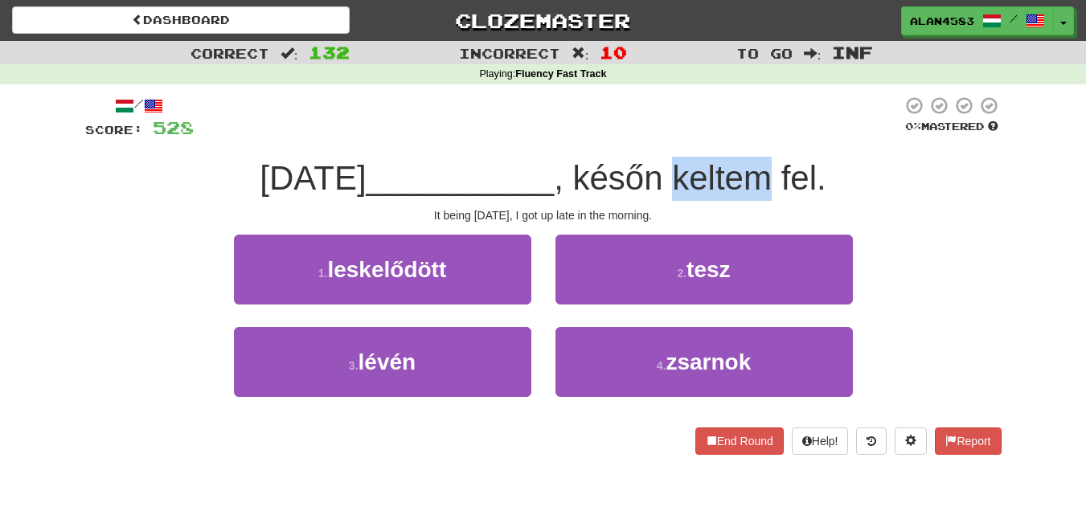
drag, startPoint x: 697, startPoint y: 174, endPoint x: 793, endPoint y: 165, distance: 96.9
click at [793, 165] on span ", későn keltem fel." at bounding box center [690, 178] width 272 height 38
click at [783, 137] on div at bounding box center [783, 137] width 0 height 0
click at [786, 115] on div at bounding box center [548, 118] width 708 height 44
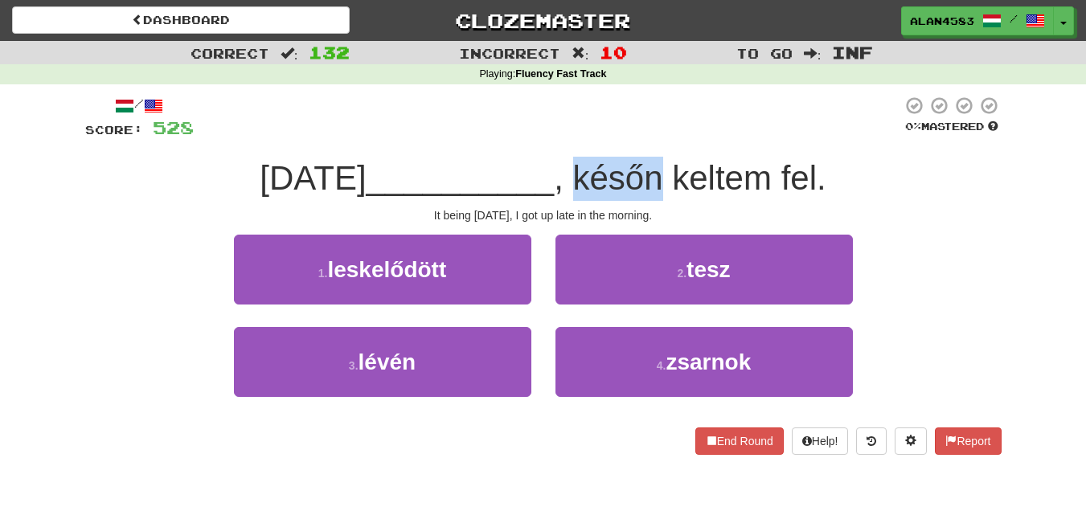
drag, startPoint x: 679, startPoint y: 177, endPoint x: 595, endPoint y: 177, distance: 84.4
click at [595, 177] on span ", későn keltem fel." at bounding box center [690, 178] width 272 height 38
click at [584, 137] on div at bounding box center [584, 137] width 0 height 0
click at [529, 115] on div at bounding box center [548, 118] width 708 height 44
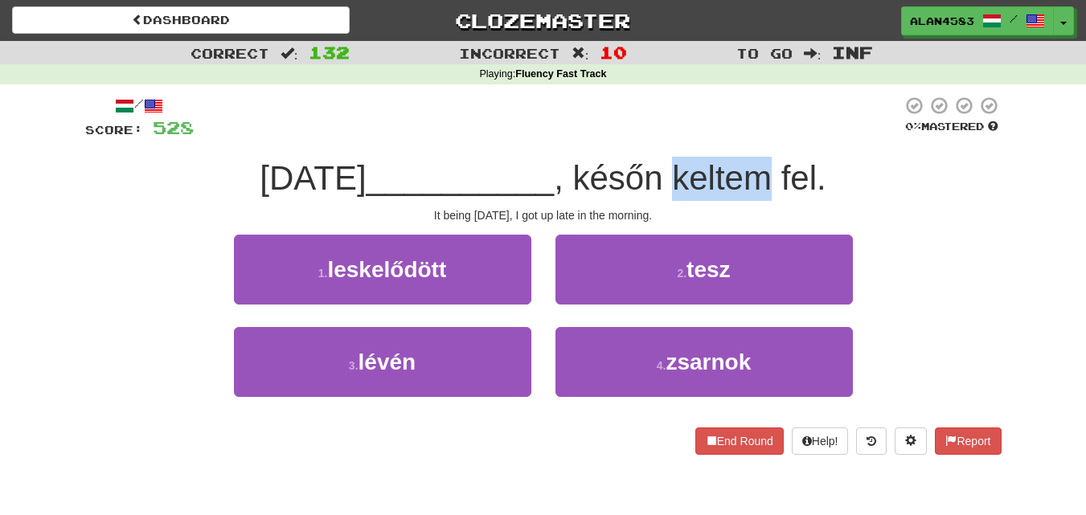
drag, startPoint x: 787, startPoint y: 173, endPoint x: 698, endPoint y: 179, distance: 89.4
click at [698, 179] on span ", későn keltem fel." at bounding box center [690, 178] width 272 height 38
click at [687, 198] on div at bounding box center [687, 198] width 0 height 0
click at [603, 119] on div at bounding box center [548, 118] width 708 height 44
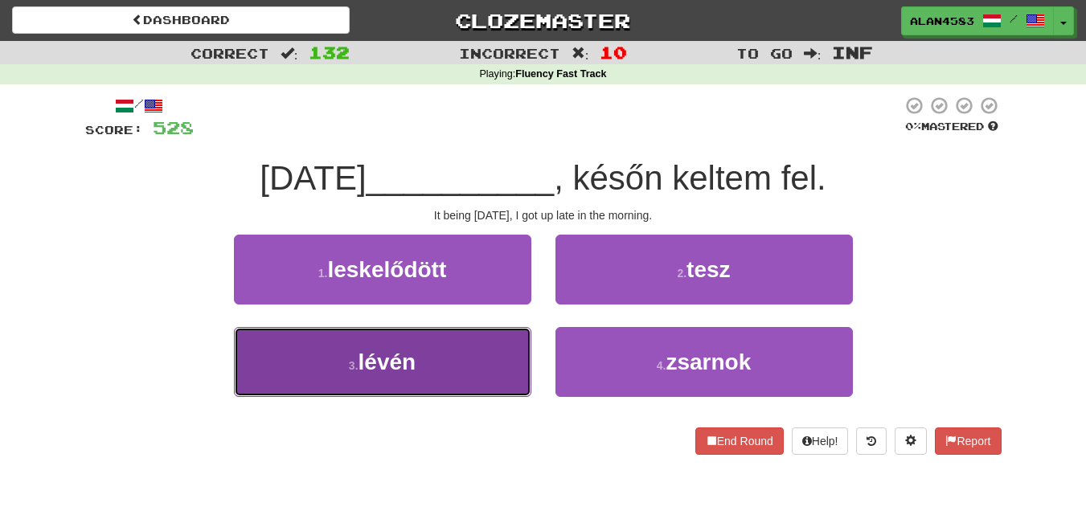
click at [360, 395] on button "3 . lévén" at bounding box center [382, 362] width 297 height 70
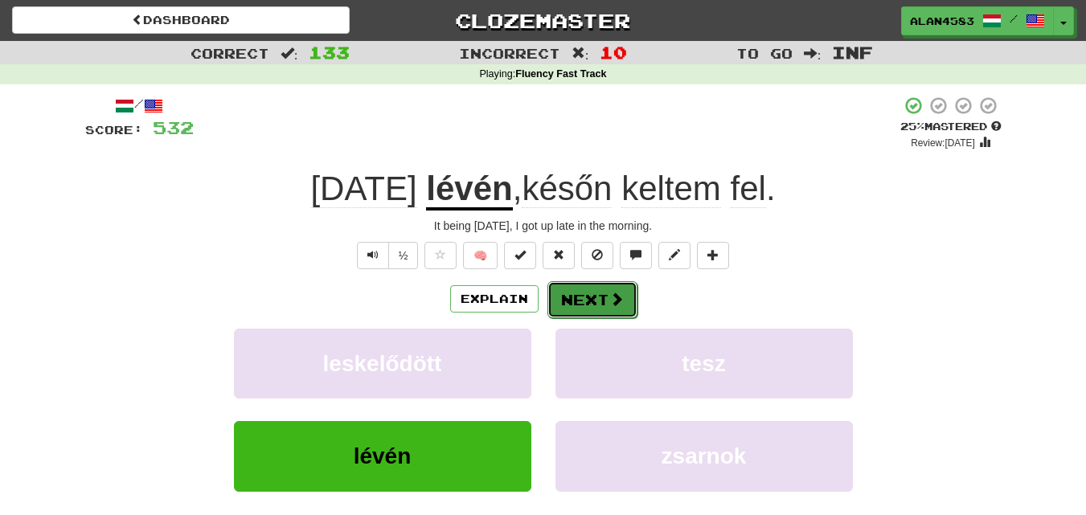
click at [579, 293] on button "Next" at bounding box center [592, 299] width 90 height 37
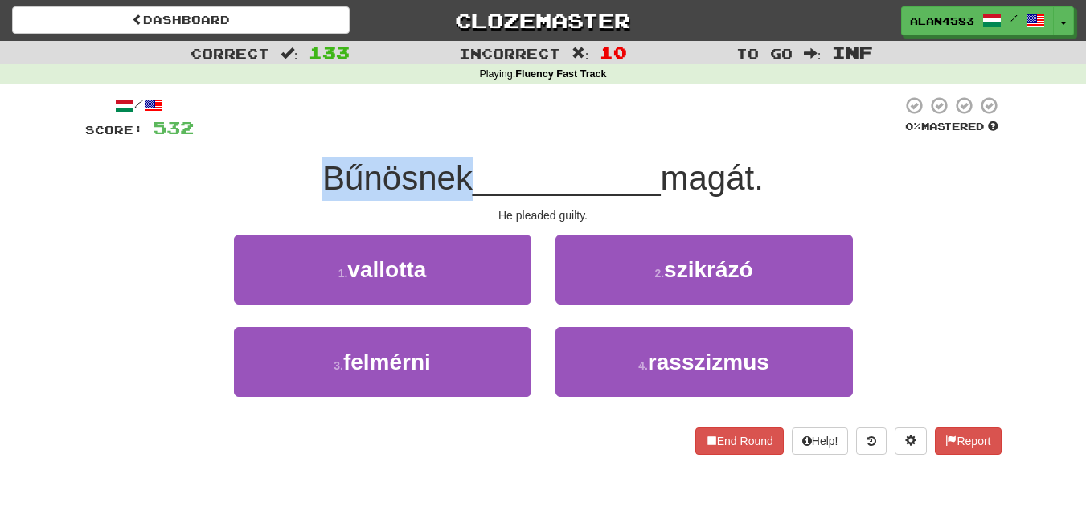
drag, startPoint x: 459, startPoint y: 174, endPoint x: 267, endPoint y: 154, distance: 193.1
click at [267, 154] on div "/ Score: 532 0 % Mastered Bűnösnek __________ magát. He pleaded guilty. 1 . val…" at bounding box center [543, 275] width 916 height 359
click at [256, 137] on div at bounding box center [256, 137] width 0 height 0
click at [223, 162] on div "Bűnösnek __________ magát." at bounding box center [543, 179] width 916 height 44
drag, startPoint x: 456, startPoint y: 174, endPoint x: 251, endPoint y: 168, distance: 205.0
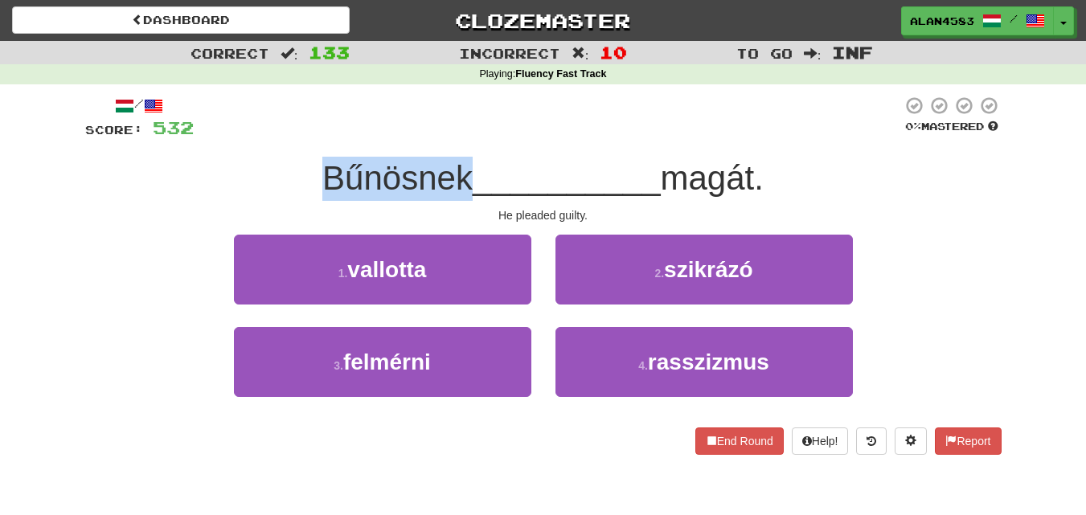
click at [251, 168] on div "Bűnösnek __________ magát." at bounding box center [543, 179] width 916 height 44
click at [240, 137] on div at bounding box center [240, 137] width 0 height 0
click at [185, 181] on div "Bűnösnek __________ magát." at bounding box center [543, 179] width 916 height 44
drag, startPoint x: 457, startPoint y: 171, endPoint x: 317, endPoint y: 171, distance: 140.6
click at [322, 171] on span "Bűnösnek" at bounding box center [397, 178] width 150 height 38
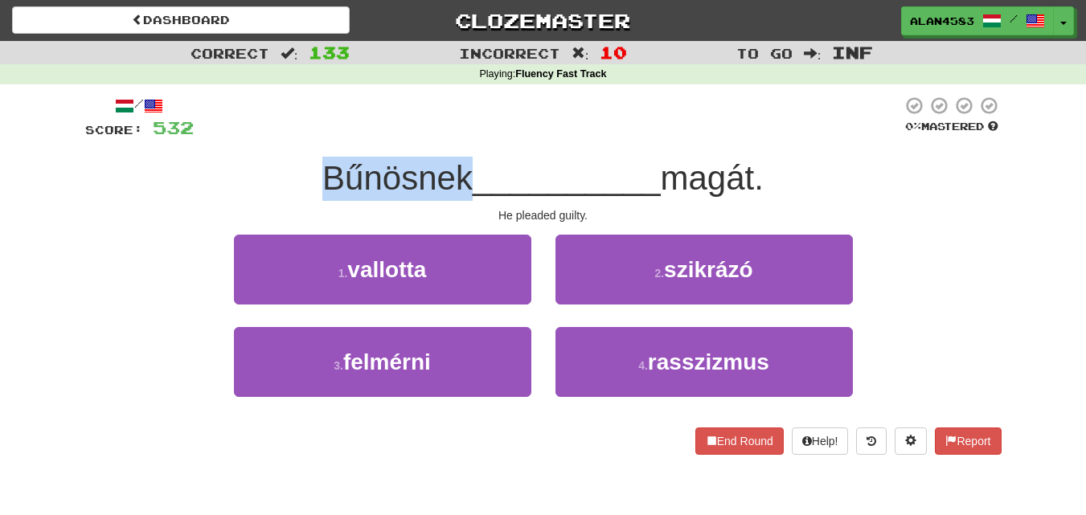
click at [306, 137] on div at bounding box center [306, 137] width 0 height 0
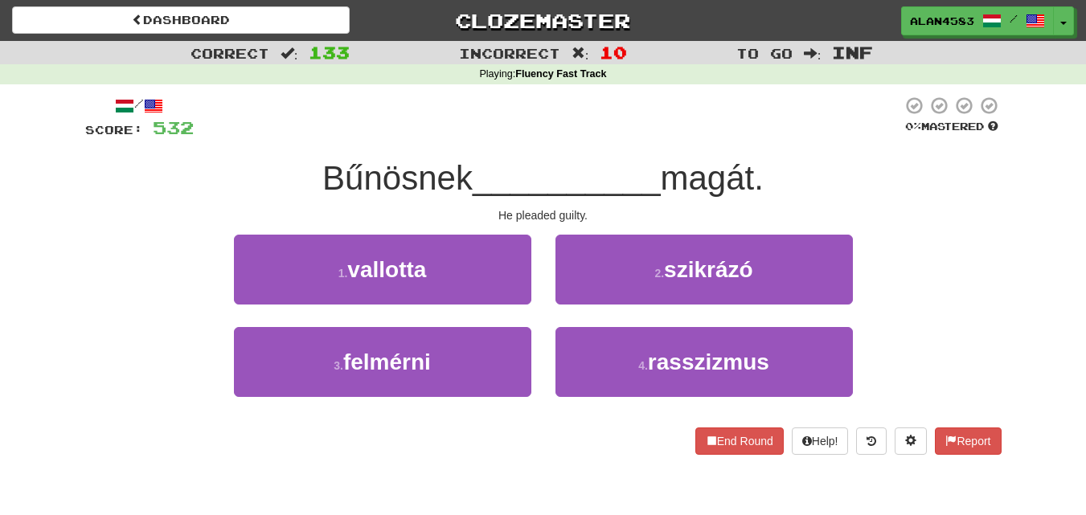
click at [252, 131] on div at bounding box center [548, 118] width 708 height 44
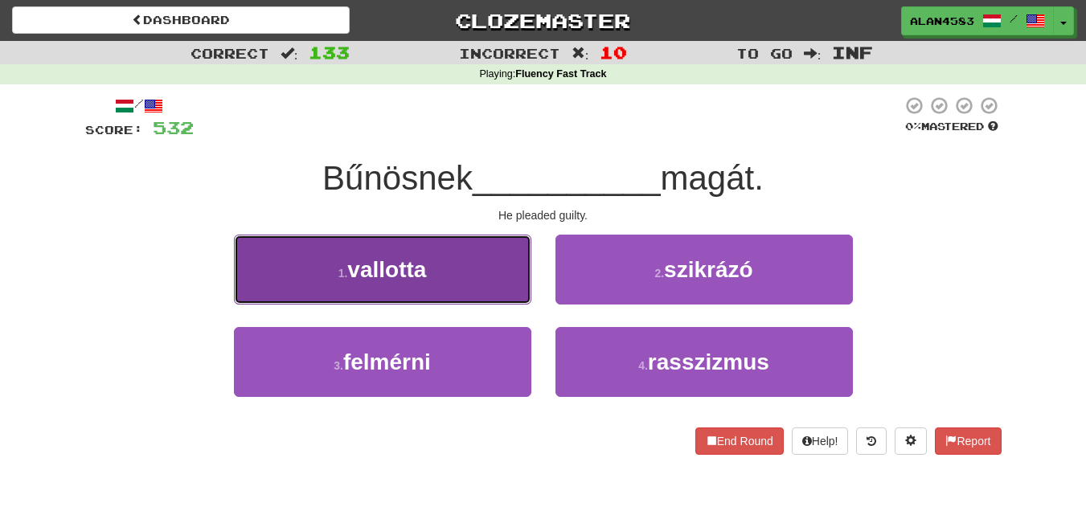
click at [345, 256] on button "1 . vallotta" at bounding box center [382, 270] width 297 height 70
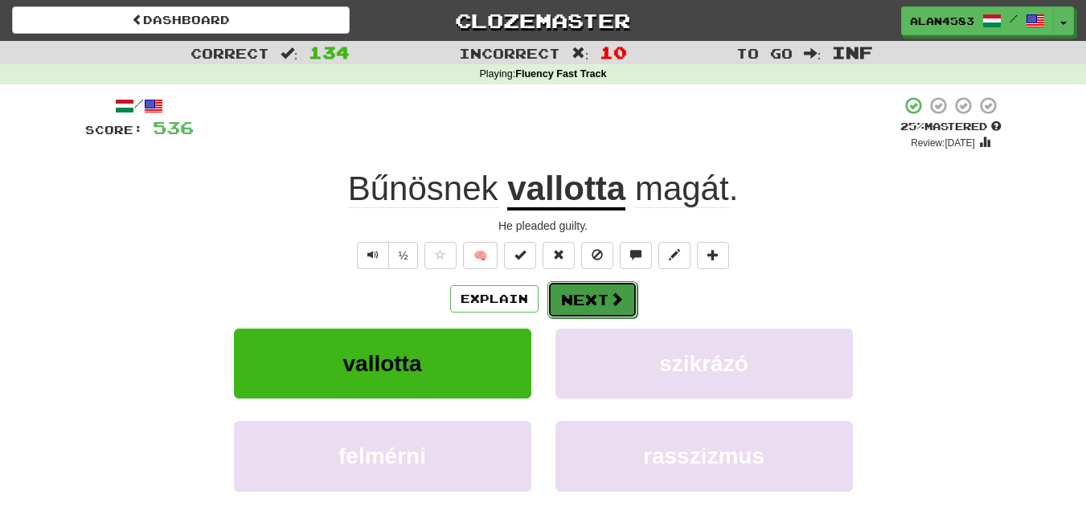
click at [567, 296] on button "Next" at bounding box center [592, 299] width 90 height 37
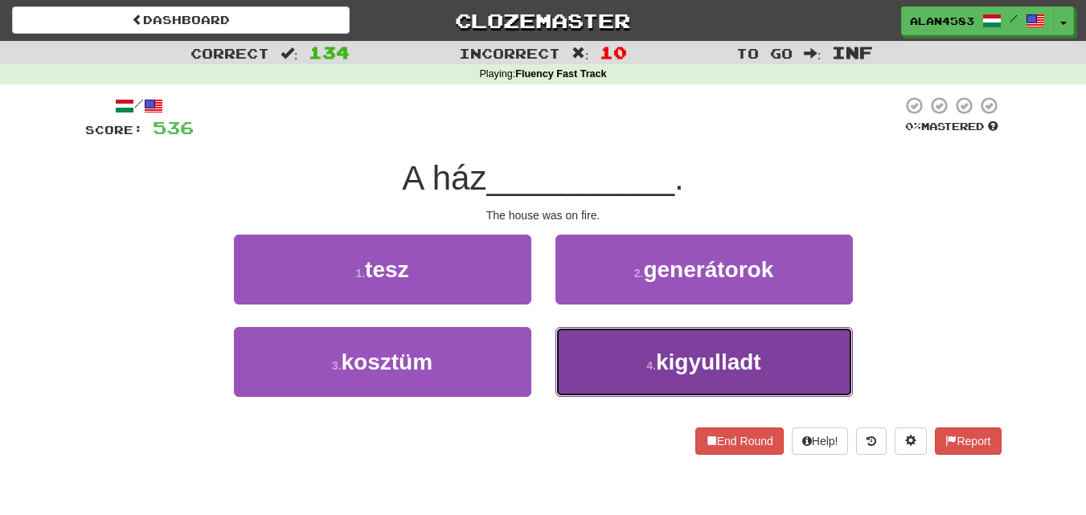
click at [714, 354] on span "kigyulladt" at bounding box center [708, 362] width 105 height 25
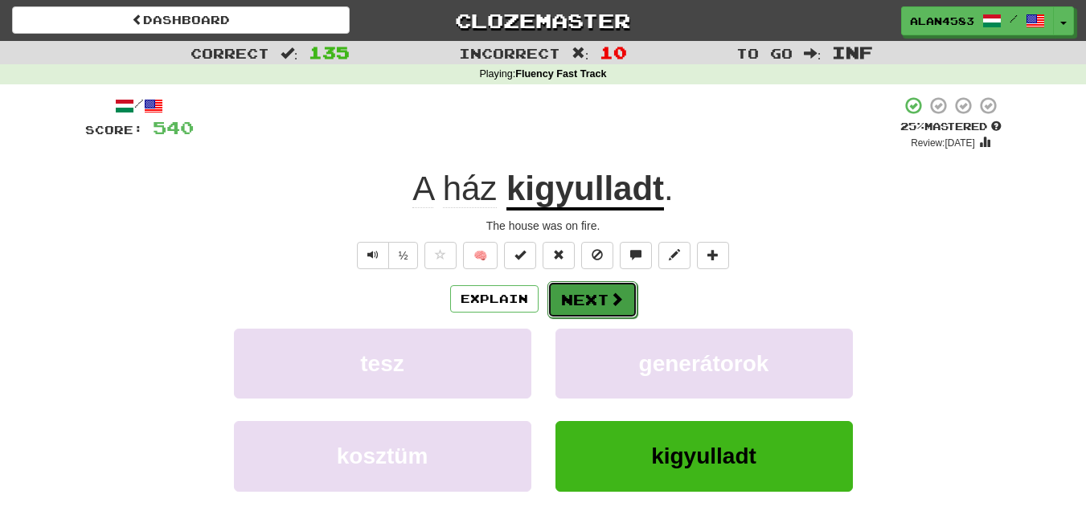
click at [576, 297] on button "Next" at bounding box center [592, 299] width 90 height 37
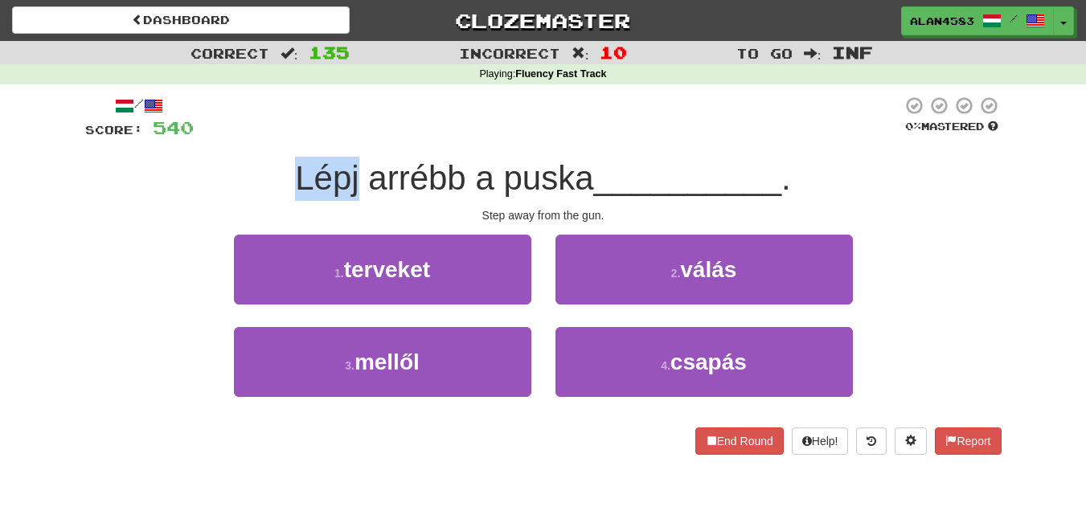
drag, startPoint x: 353, startPoint y: 171, endPoint x: 265, endPoint y: 166, distance: 87.7
click at [265, 166] on div "Lépj arrébb a puska __________ ." at bounding box center [543, 179] width 916 height 44
click at [255, 137] on div at bounding box center [255, 137] width 0 height 0
click at [186, 151] on div "/ Score: 540 0 % Mastered Lépj arrébb a puska __________ . Step away from the g…" at bounding box center [543, 275] width 916 height 359
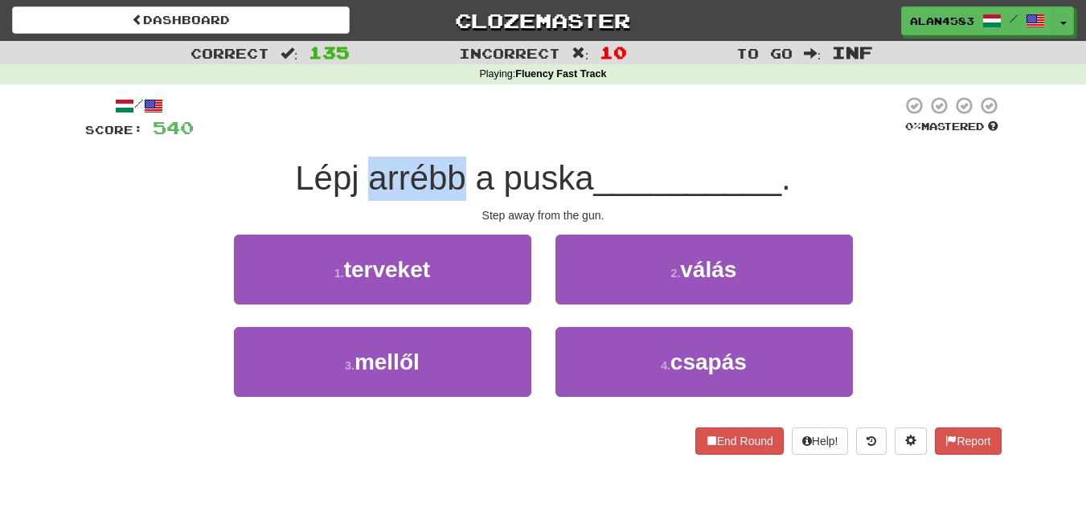
drag, startPoint x: 363, startPoint y: 171, endPoint x: 460, endPoint y: 169, distance: 96.5
click at [460, 169] on span "Lépj arrébb a puska" at bounding box center [444, 178] width 298 height 38
click at [449, 137] on div at bounding box center [449, 137] width 0 height 0
click at [459, 124] on div at bounding box center [548, 118] width 708 height 44
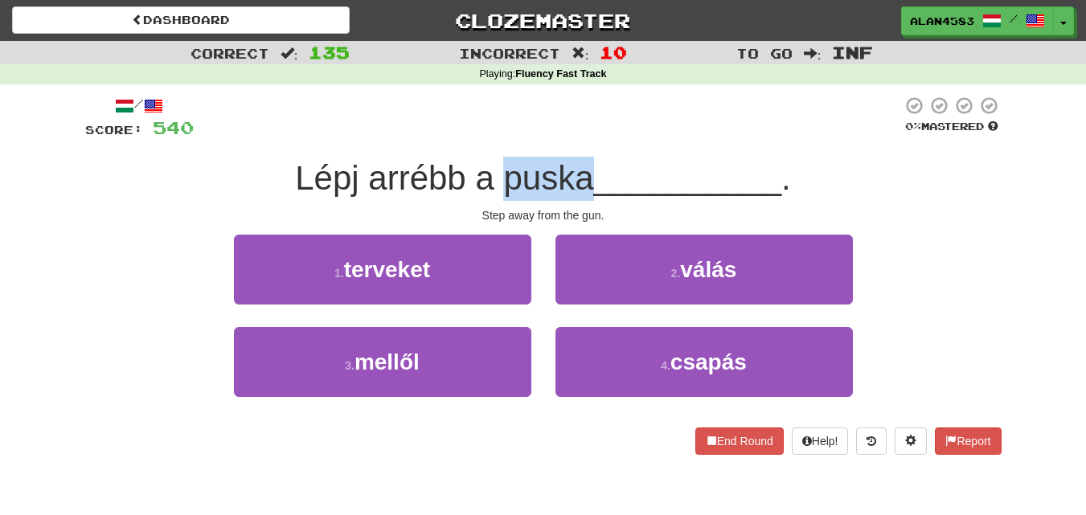
drag, startPoint x: 504, startPoint y: 174, endPoint x: 587, endPoint y: 160, distance: 84.0
click at [587, 160] on span "Lépj arrébb a puska" at bounding box center [444, 178] width 298 height 38
click at [576, 137] on div at bounding box center [576, 137] width 0 height 0
click at [600, 115] on div at bounding box center [548, 118] width 708 height 44
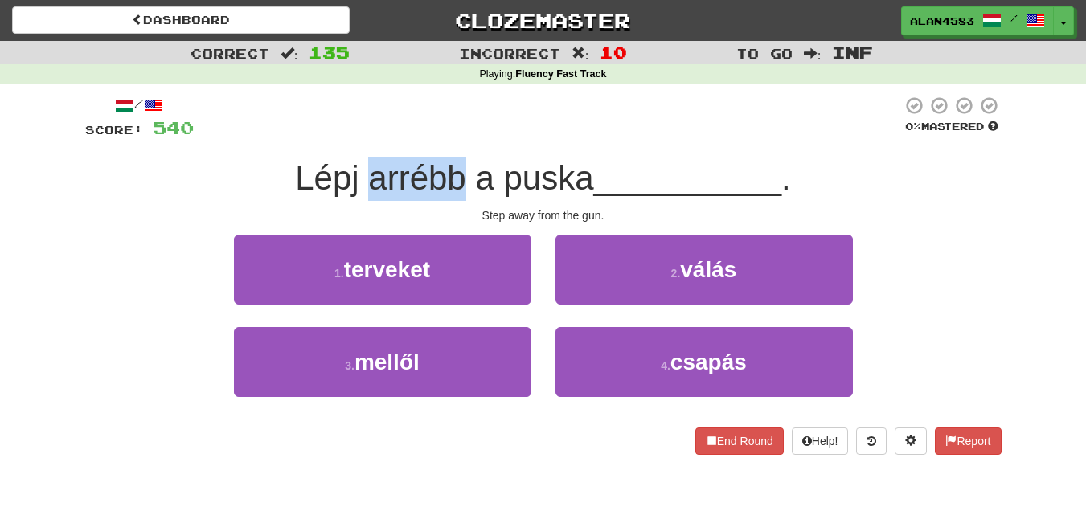
drag, startPoint x: 454, startPoint y: 171, endPoint x: 362, endPoint y: 173, distance: 91.6
click at [362, 173] on span "Lépj arrébb a puska" at bounding box center [444, 178] width 298 height 38
click at [352, 137] on div at bounding box center [352, 137] width 0 height 0
click at [489, 108] on div at bounding box center [548, 118] width 708 height 44
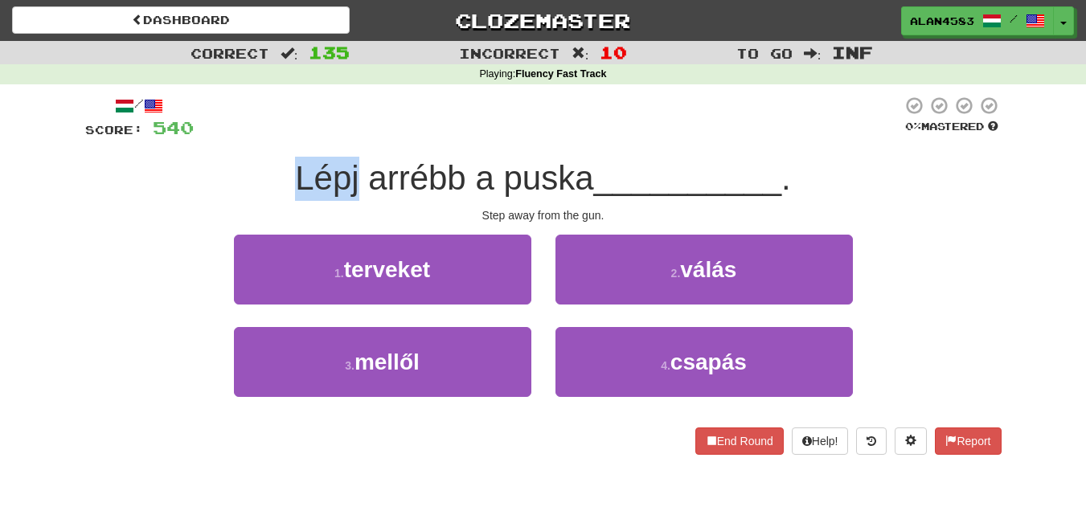
drag, startPoint x: 351, startPoint y: 169, endPoint x: 294, endPoint y: 169, distance: 57.1
click at [295, 169] on span "Lépj arrébb a puska" at bounding box center [444, 178] width 298 height 38
click at [284, 137] on div at bounding box center [284, 137] width 0 height 0
click at [499, 119] on div at bounding box center [548, 118] width 708 height 44
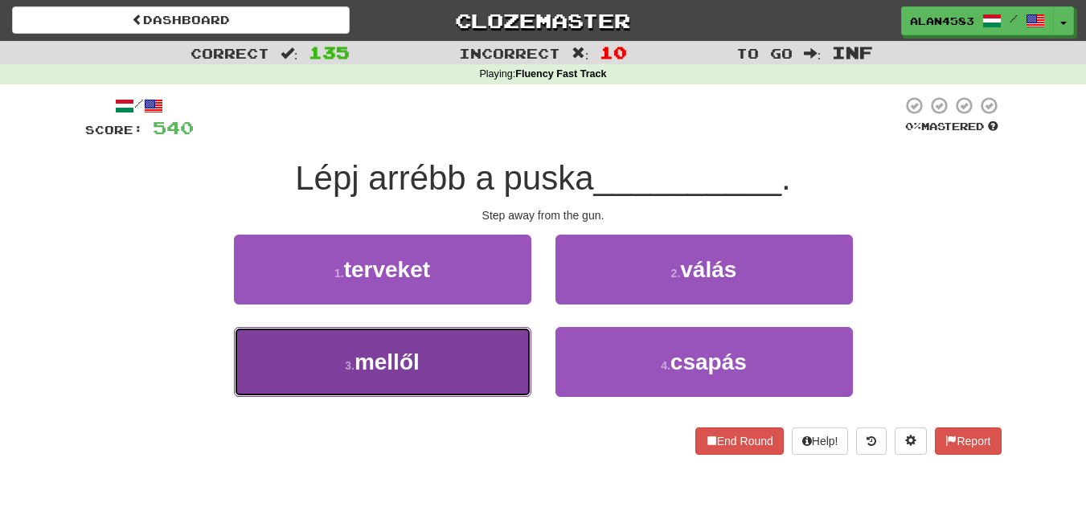
click at [352, 366] on small "3 ." at bounding box center [350, 365] width 10 height 13
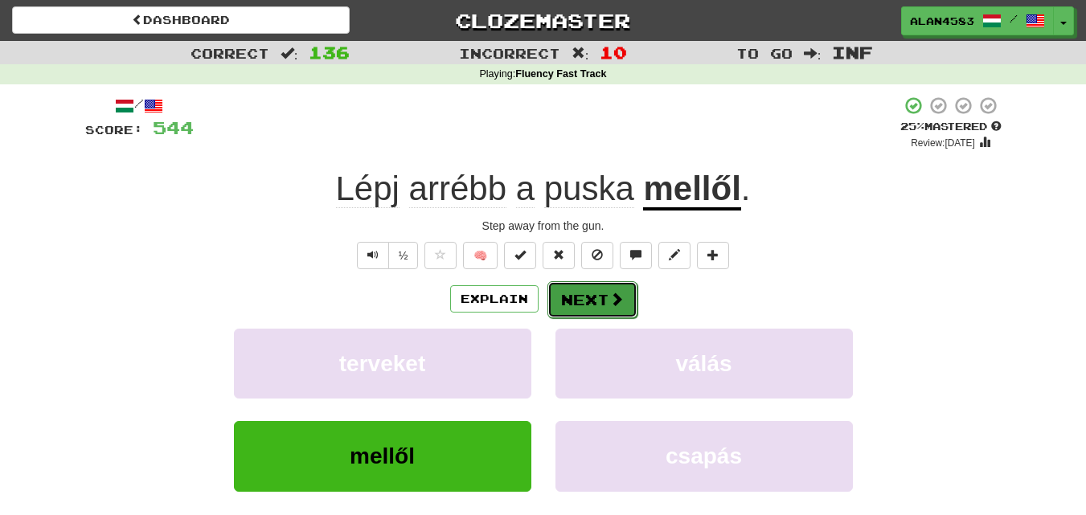
click at [571, 290] on button "Next" at bounding box center [592, 299] width 90 height 37
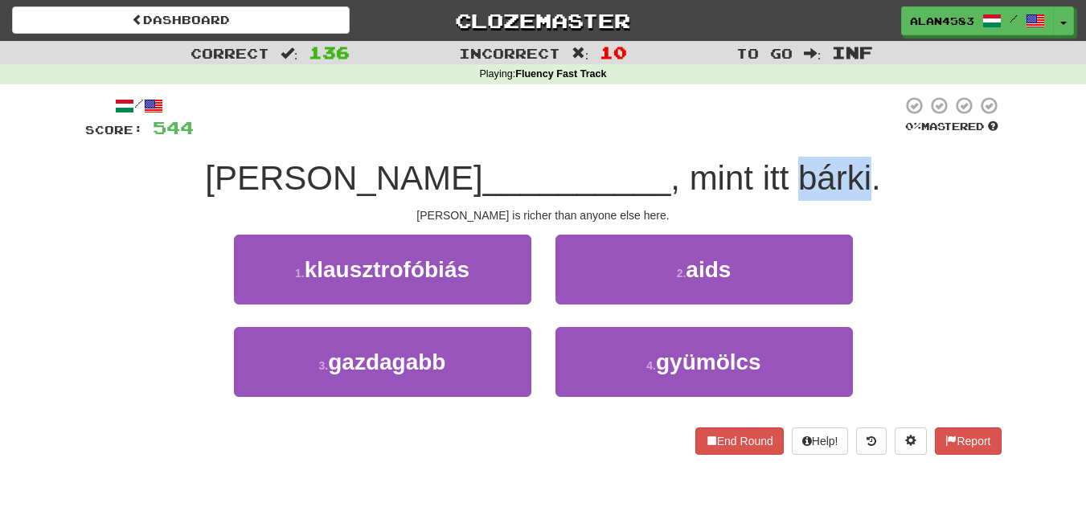
drag, startPoint x: 694, startPoint y: 178, endPoint x: 767, endPoint y: 173, distance: 74.1
click at [767, 173] on span ", mint itt bárki." at bounding box center [775, 178] width 210 height 38
click at [757, 137] on div at bounding box center [757, 137] width 0 height 0
click at [792, 99] on div at bounding box center [548, 118] width 708 height 44
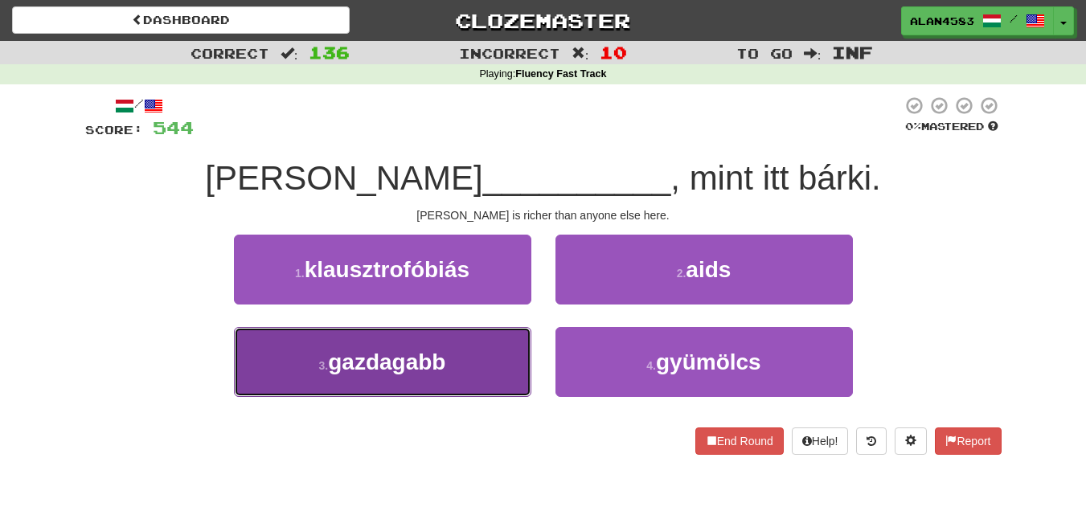
click at [327, 359] on small "3 ." at bounding box center [324, 365] width 10 height 13
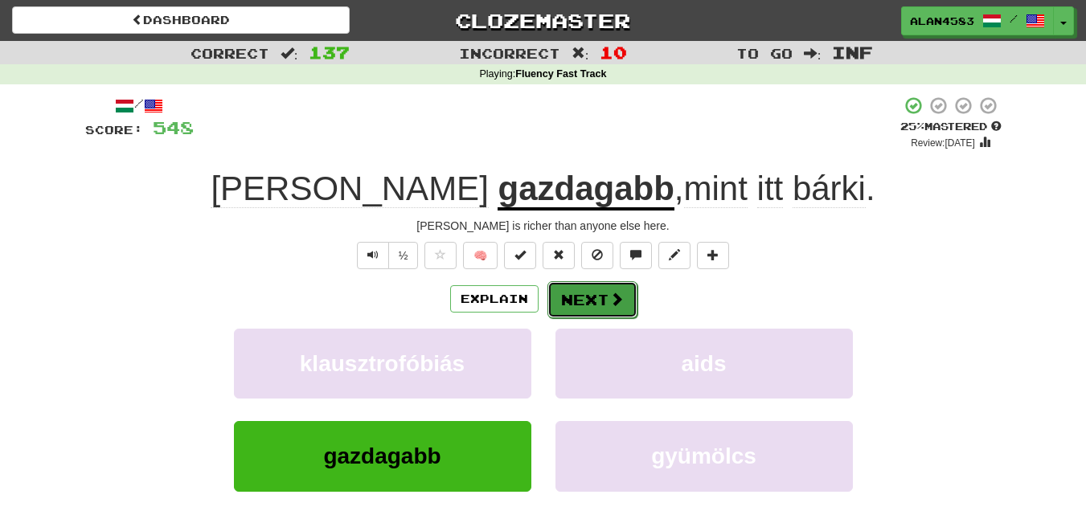
click at [576, 297] on button "Next" at bounding box center [592, 299] width 90 height 37
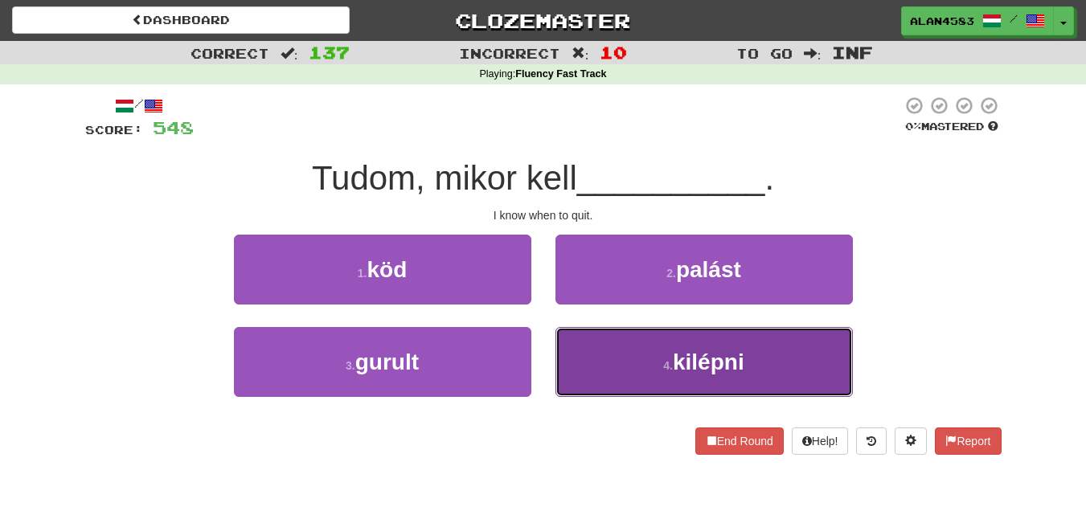
click at [678, 370] on span "kilépni" at bounding box center [709, 362] width 72 height 25
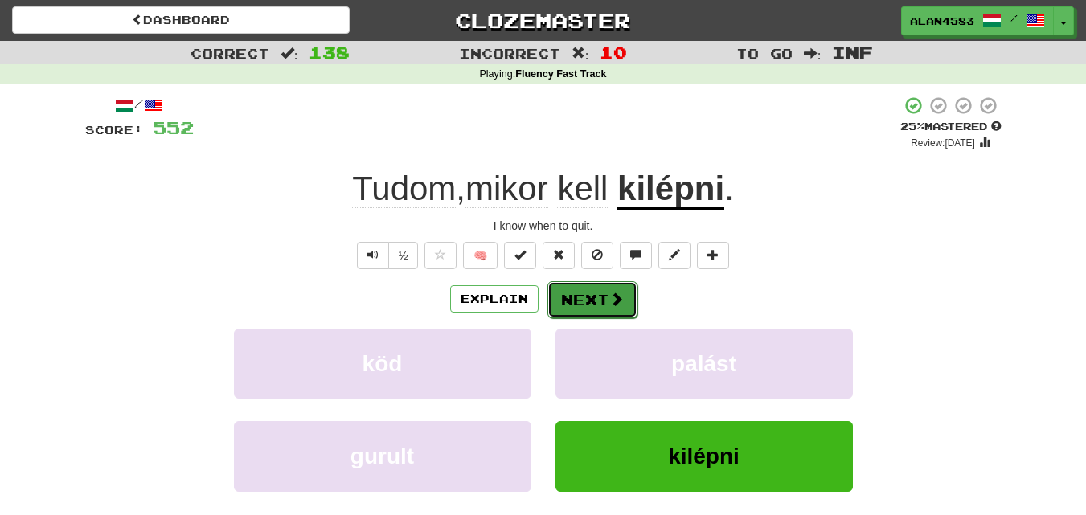
click at [573, 294] on button "Next" at bounding box center [592, 299] width 90 height 37
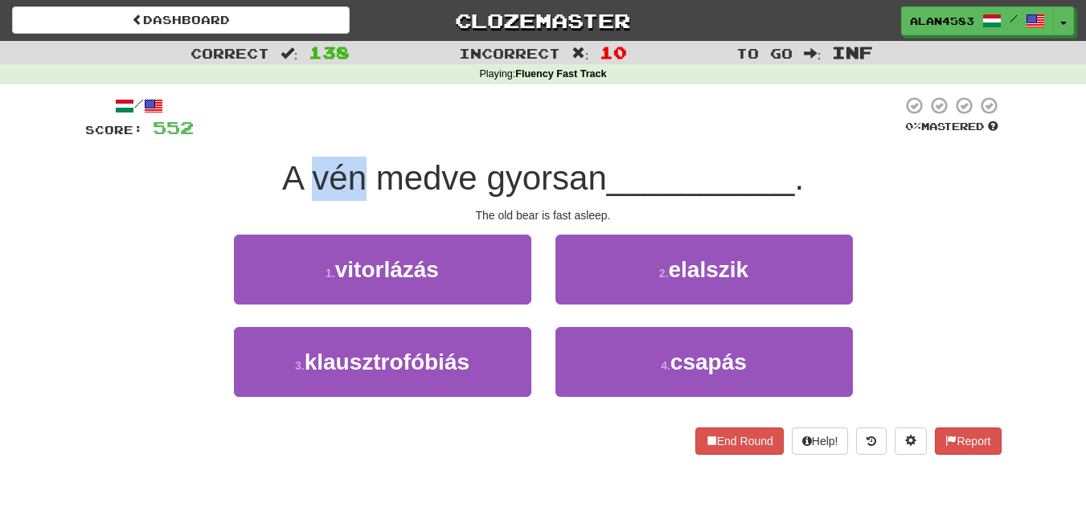
drag, startPoint x: 363, startPoint y: 177, endPoint x: 313, endPoint y: 172, distance: 50.9
click at [313, 172] on span "A vén medve gyorsan" at bounding box center [444, 178] width 325 height 38
click at [302, 137] on div at bounding box center [302, 137] width 0 height 0
click at [342, 123] on div at bounding box center [548, 118] width 708 height 44
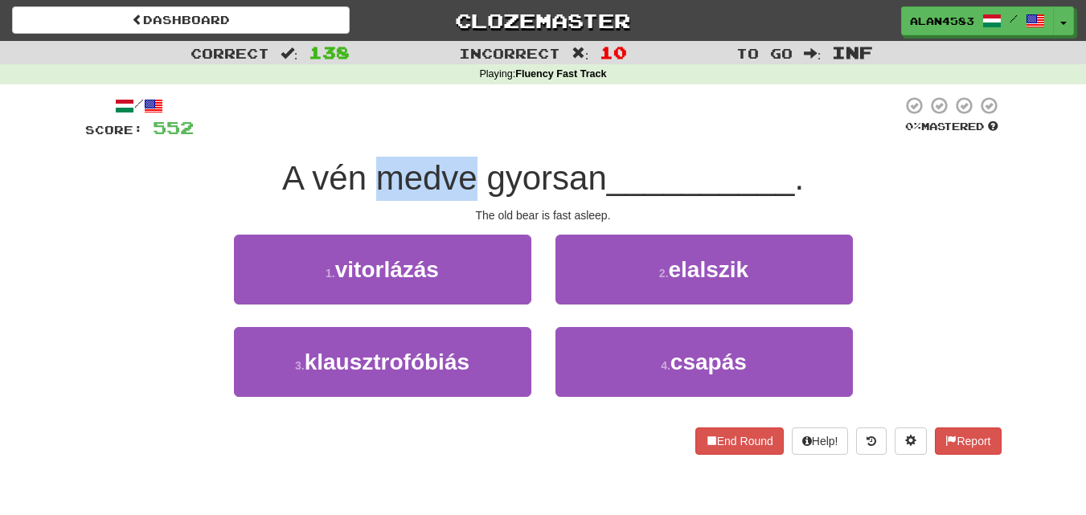
drag, startPoint x: 375, startPoint y: 181, endPoint x: 472, endPoint y: 170, distance: 97.1
click at [472, 170] on span "A vén medve gyorsan" at bounding box center [444, 178] width 325 height 38
click at [461, 137] on div at bounding box center [461, 137] width 0 height 0
click at [480, 104] on div at bounding box center [548, 118] width 708 height 44
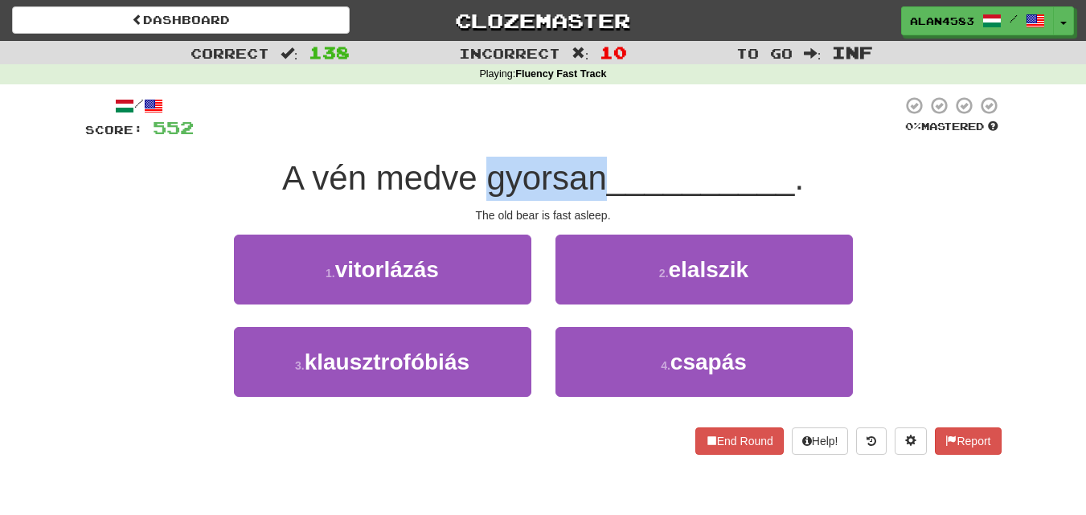
drag, startPoint x: 482, startPoint y: 178, endPoint x: 594, endPoint y: 170, distance: 112.0
click at [594, 170] on span "A vén medve gyorsan" at bounding box center [444, 178] width 325 height 38
click at [583, 137] on div at bounding box center [583, 137] width 0 height 0
click at [609, 110] on div at bounding box center [548, 118] width 708 height 44
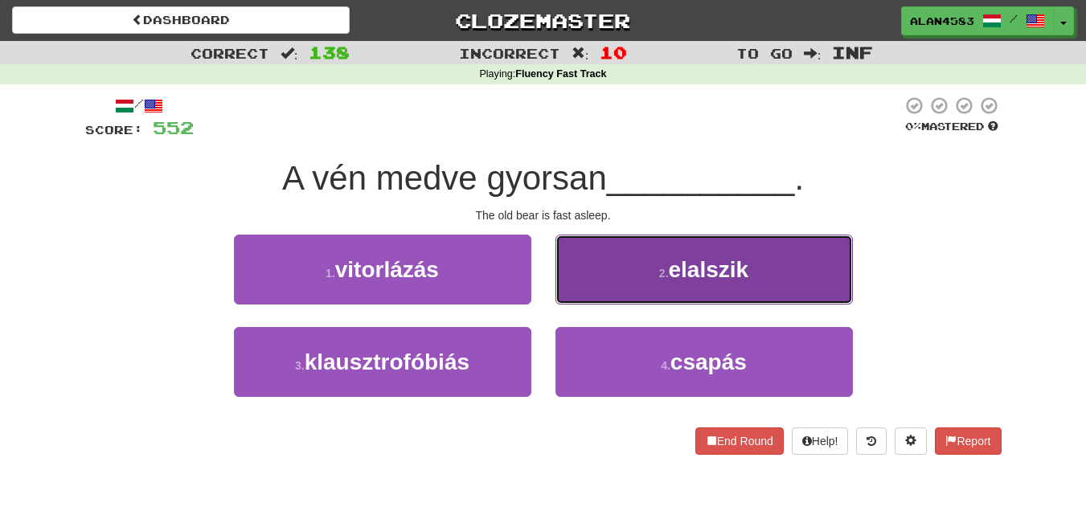
click at [659, 270] on small "2 ." at bounding box center [664, 273] width 10 height 13
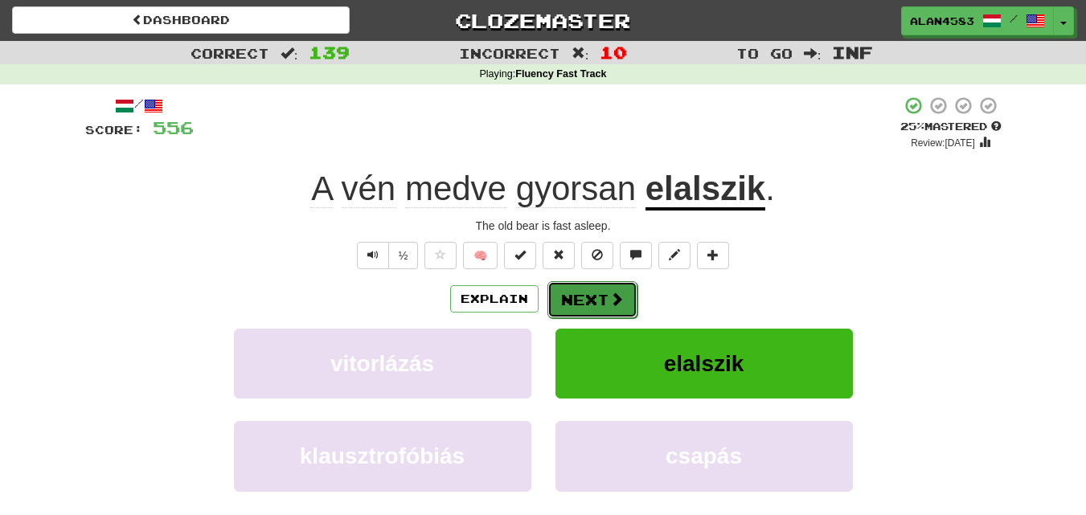
click at [573, 294] on button "Next" at bounding box center [592, 299] width 90 height 37
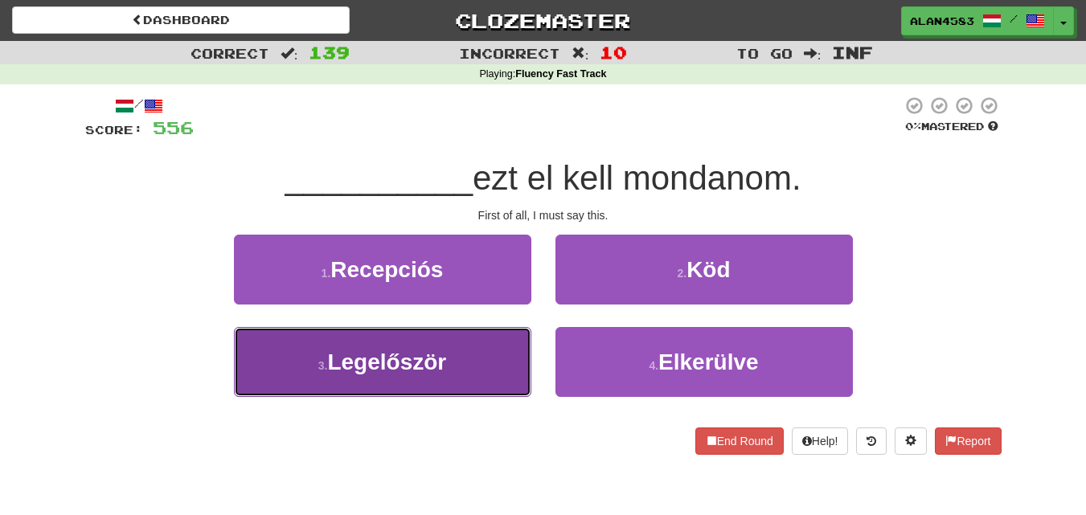
click at [375, 342] on button "3 . Legelőször" at bounding box center [382, 362] width 297 height 70
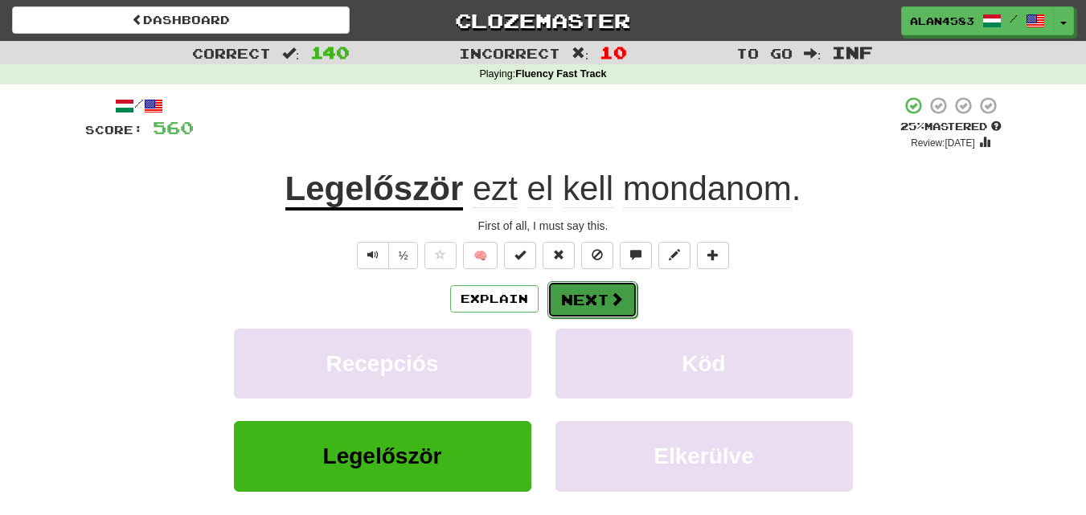
click at [586, 292] on button "Next" at bounding box center [592, 299] width 90 height 37
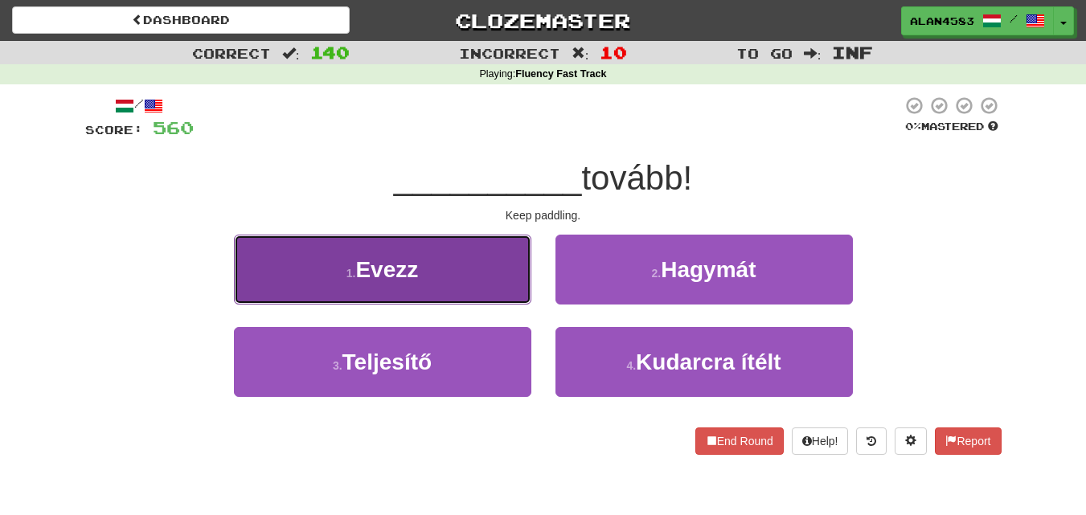
click at [356, 272] on small "1 ." at bounding box center [351, 273] width 10 height 13
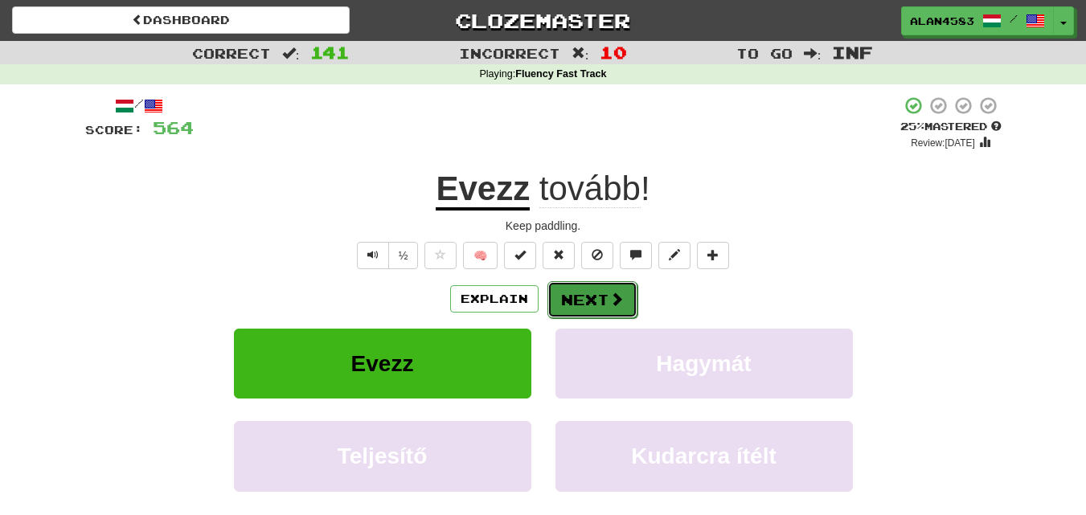
click at [559, 292] on button "Next" at bounding box center [592, 299] width 90 height 37
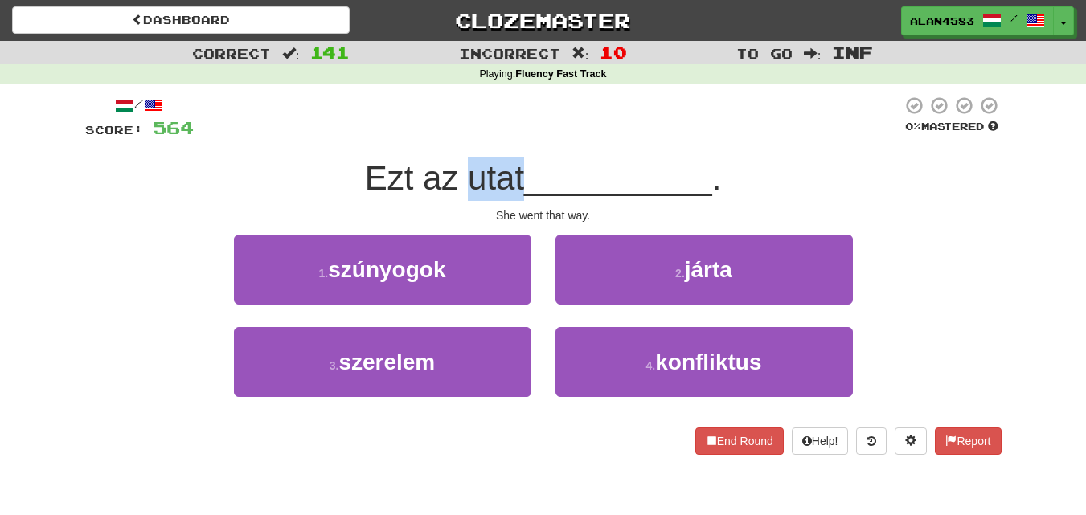
drag, startPoint x: 467, startPoint y: 174, endPoint x: 518, endPoint y: 170, distance: 51.5
click at [518, 170] on span "Ezt az utat" at bounding box center [444, 178] width 159 height 38
click at [508, 137] on div at bounding box center [508, 137] width 0 height 0
click at [530, 113] on div at bounding box center [548, 118] width 708 height 44
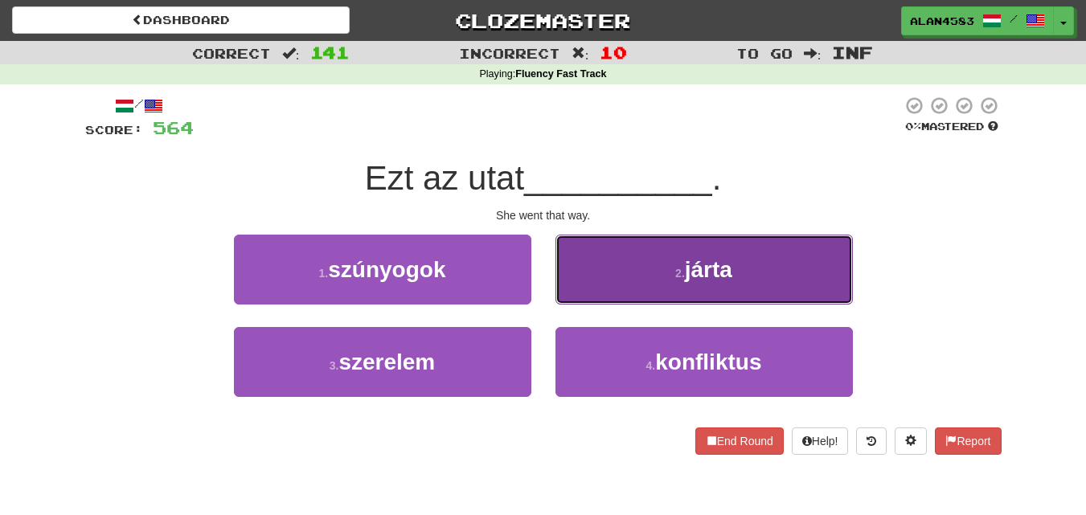
click at [646, 264] on button "2 . járta" at bounding box center [703, 270] width 297 height 70
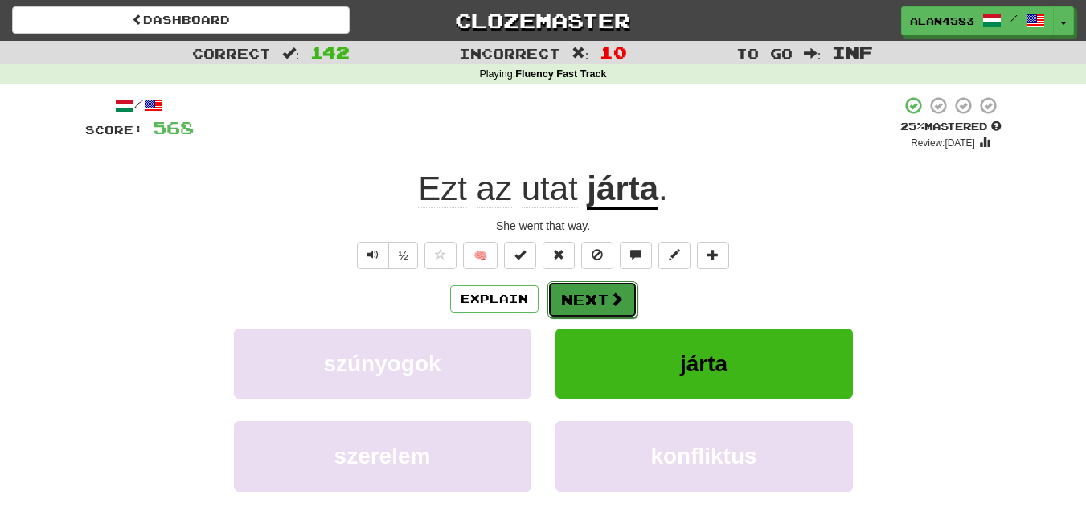
click at [597, 295] on button "Next" at bounding box center [592, 299] width 90 height 37
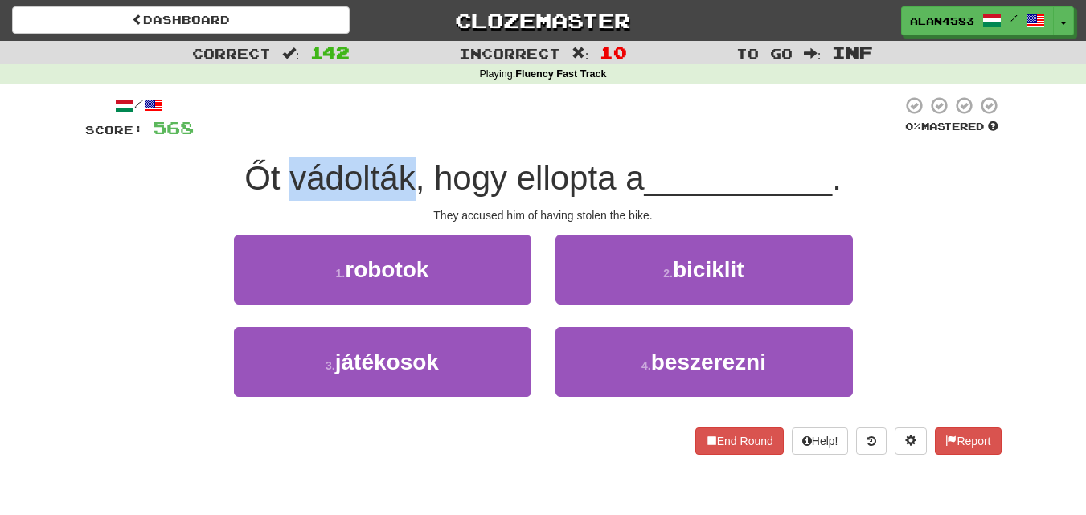
drag, startPoint x: 405, startPoint y: 173, endPoint x: 282, endPoint y: 174, distance: 123.0
click at [282, 174] on span "Őt vádolták, hogy ellopta a" at bounding box center [443, 178] width 399 height 38
click at [272, 137] on div at bounding box center [272, 137] width 0 height 0
click at [400, 116] on div at bounding box center [548, 118] width 708 height 44
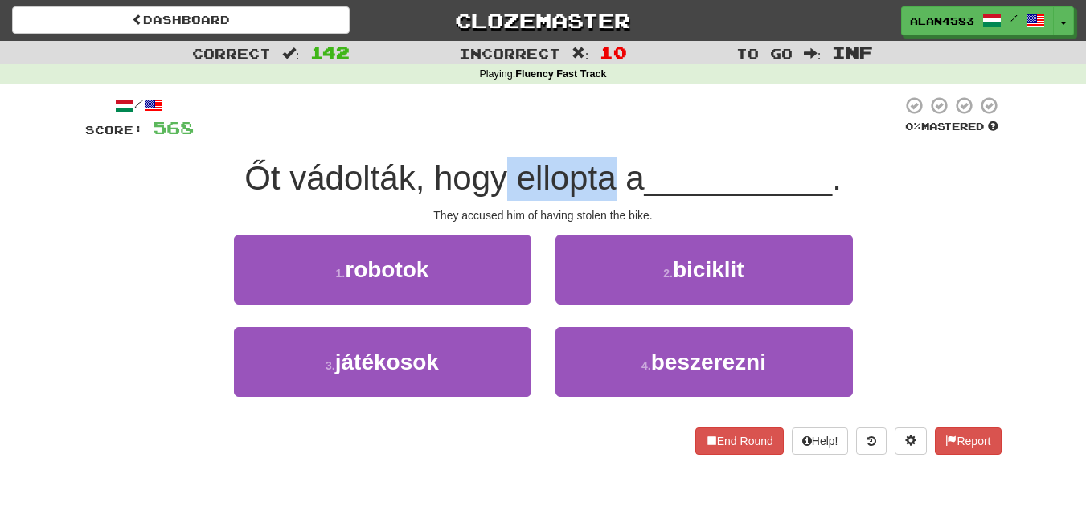
drag, startPoint x: 505, startPoint y: 183, endPoint x: 613, endPoint y: 178, distance: 107.8
click at [613, 178] on span "Őt vádolták, hogy ellopta a" at bounding box center [443, 178] width 399 height 38
click at [603, 137] on div at bounding box center [603, 137] width 0 height 0
click at [670, 100] on div at bounding box center [548, 118] width 708 height 44
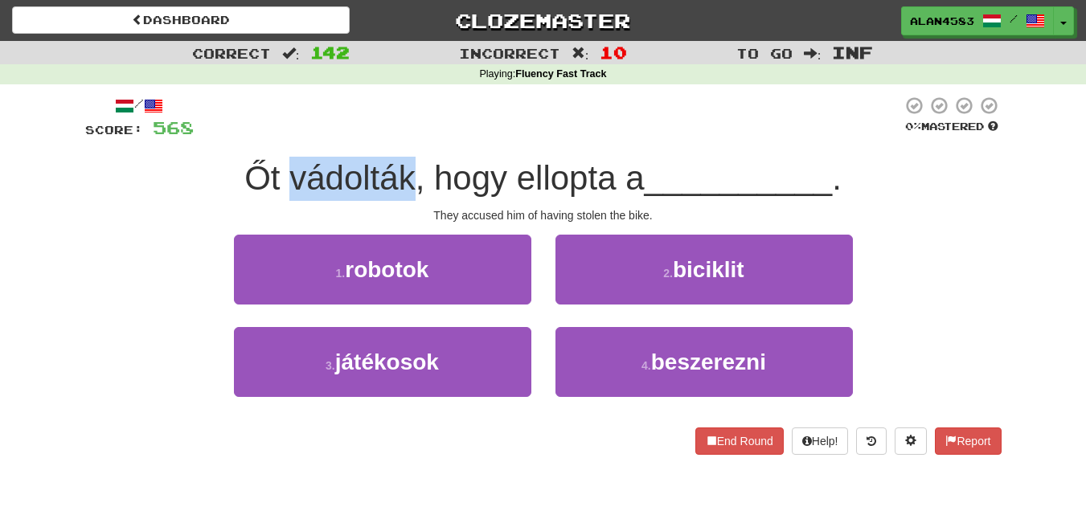
drag, startPoint x: 405, startPoint y: 170, endPoint x: 290, endPoint y: 173, distance: 114.9
click at [290, 173] on span "Őt vádolták, hogy ellopta a" at bounding box center [443, 178] width 399 height 38
click at [280, 137] on div at bounding box center [280, 137] width 0 height 0
click at [550, 87] on div "/ Score: 568 0 % Mastered Őt vádolták, hogy ellopta a __________ . They accused…" at bounding box center [543, 280] width 916 height 393
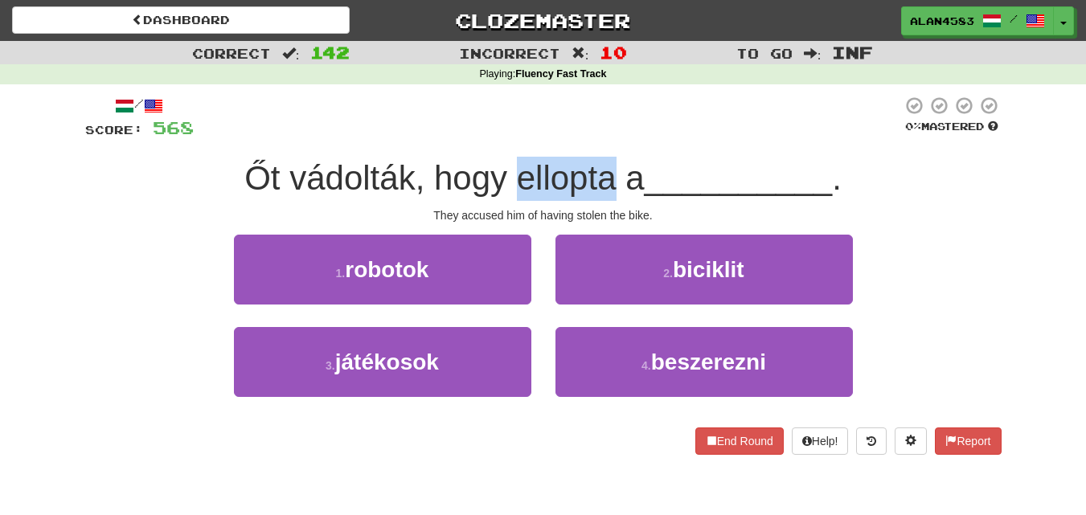
drag, startPoint x: 607, startPoint y: 170, endPoint x: 515, endPoint y: 169, distance: 91.6
click at [515, 169] on span "Őt vádolták, hogy ellopta a" at bounding box center [443, 178] width 399 height 38
click at [505, 137] on div at bounding box center [505, 137] width 0 height 0
click at [406, 138] on div at bounding box center [548, 118] width 708 height 44
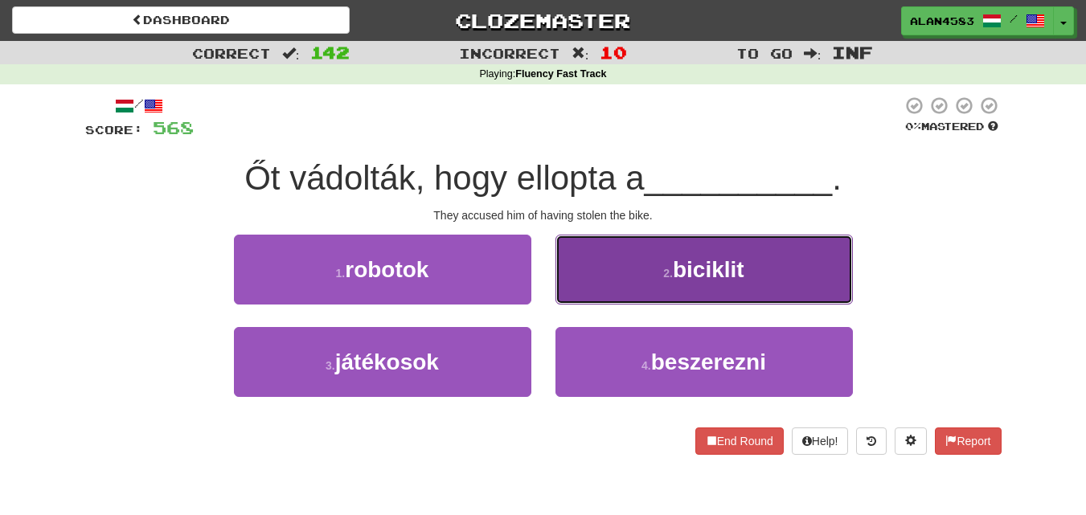
click at [647, 288] on button "2 . biciklit" at bounding box center [703, 270] width 297 height 70
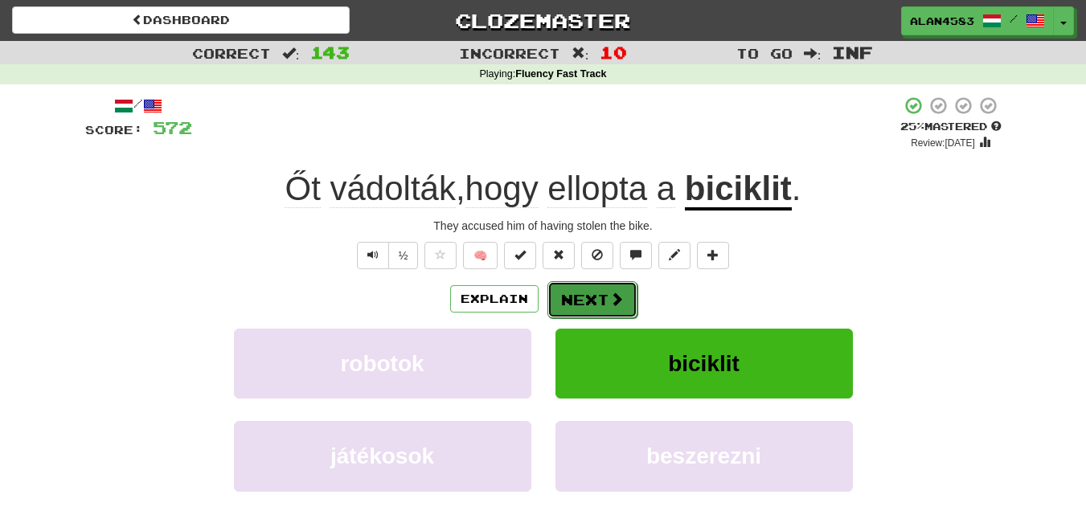
click at [595, 300] on button "Next" at bounding box center [592, 299] width 90 height 37
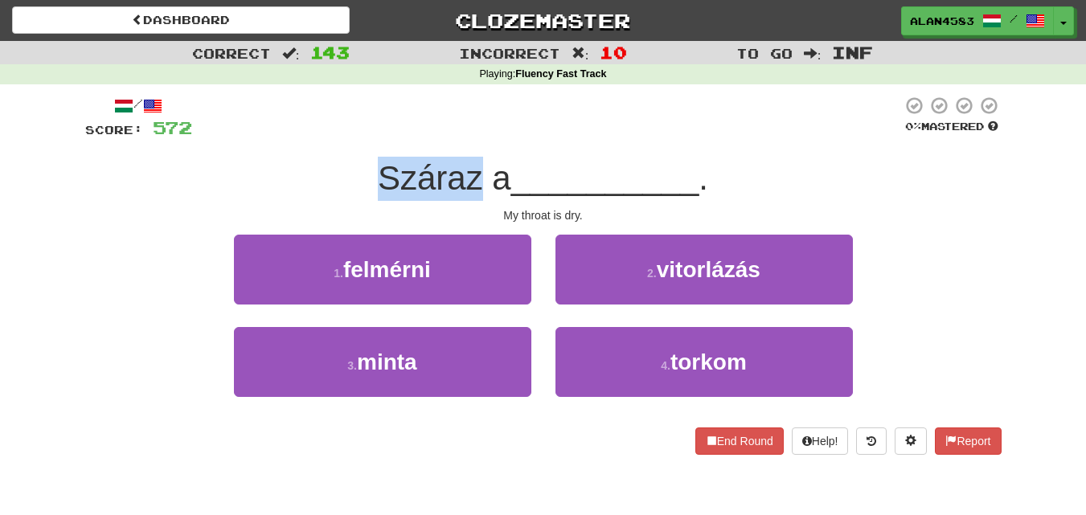
drag, startPoint x: 480, startPoint y: 180, endPoint x: 350, endPoint y: 181, distance: 130.2
click at [350, 181] on div "Száraz a __________ ." at bounding box center [543, 179] width 916 height 44
click at [339, 198] on div at bounding box center [339, 198] width 0 height 0
click at [278, 158] on div "Száraz a __________ ." at bounding box center [543, 179] width 916 height 44
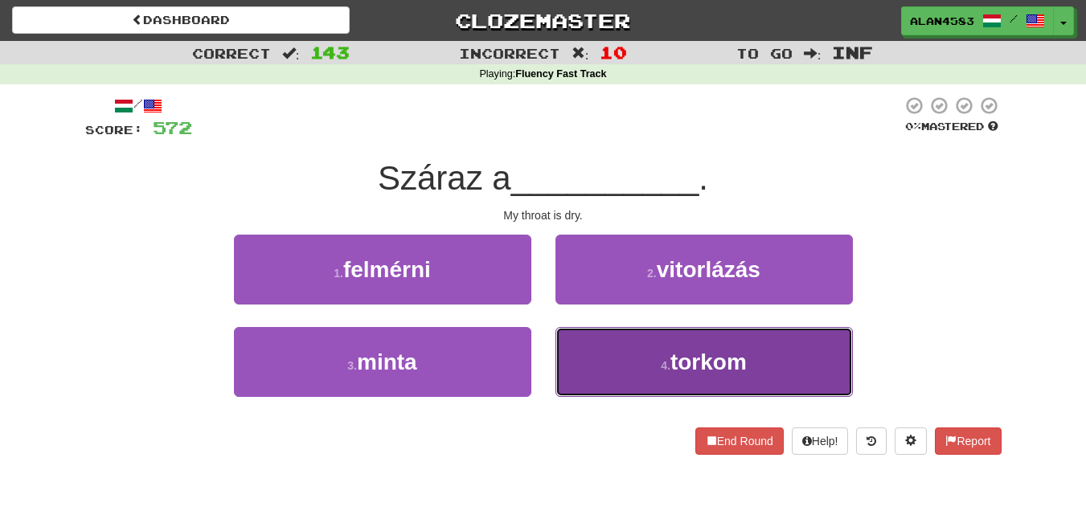
click at [653, 389] on button "4 . torkom" at bounding box center [703, 362] width 297 height 70
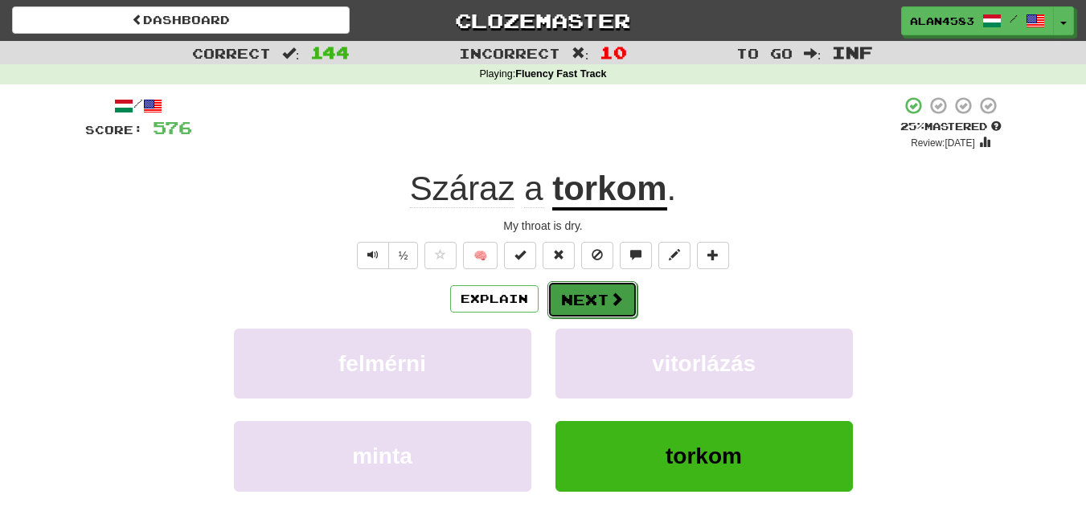
click at [596, 301] on button "Next" at bounding box center [592, 299] width 90 height 37
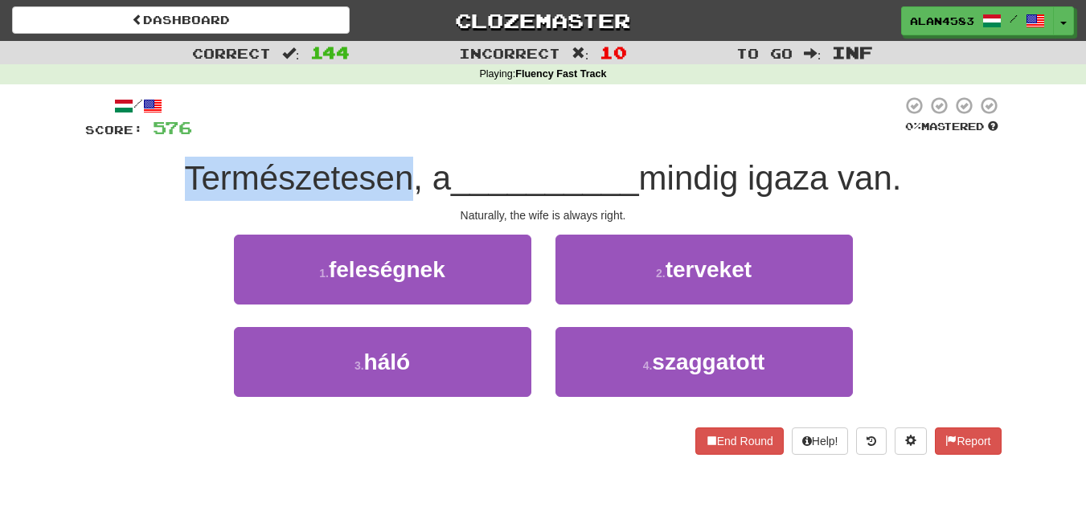
drag, startPoint x: 401, startPoint y: 186, endPoint x: 153, endPoint y: 170, distance: 248.8
click at [153, 170] on div "Természetesen, a __________ mindig igaza van." at bounding box center [543, 179] width 916 height 44
click at [142, 137] on div at bounding box center [142, 137] width 0 height 0
click at [96, 184] on div "Természetesen, a __________ mindig igaza van." at bounding box center [543, 179] width 916 height 44
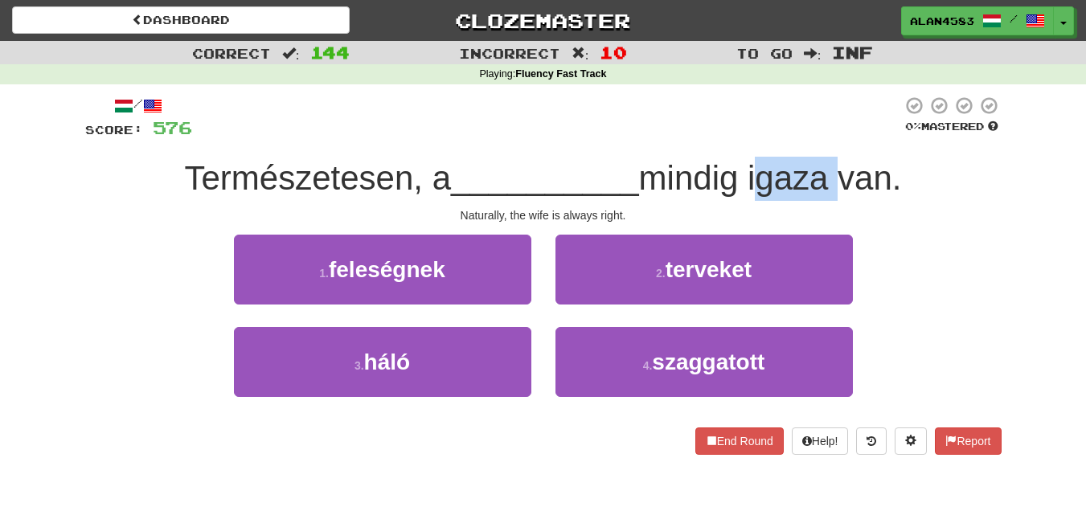
drag, startPoint x: 756, startPoint y: 178, endPoint x: 836, endPoint y: 171, distance: 79.8
click at [836, 171] on span "mindig igaza van." at bounding box center [770, 178] width 263 height 38
click at [825, 137] on div at bounding box center [825, 137] width 0 height 0
click at [808, 104] on div at bounding box center [547, 118] width 710 height 44
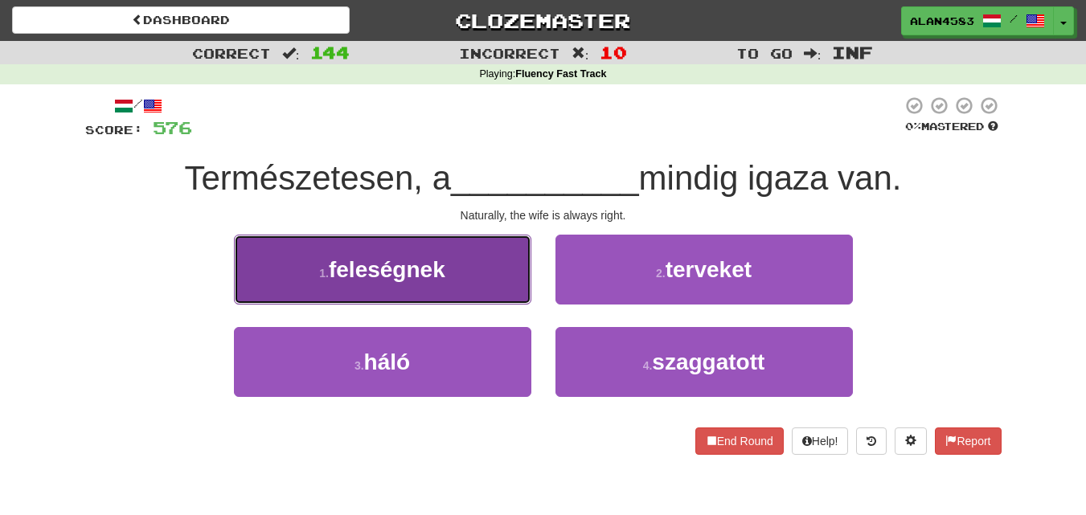
click at [346, 264] on span "feleségnek" at bounding box center [387, 269] width 117 height 25
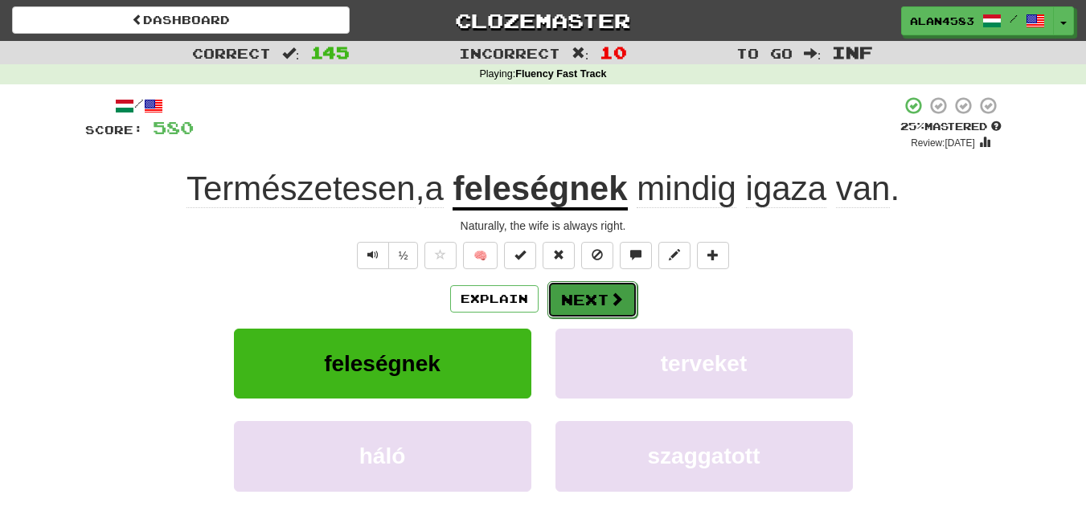
click at [582, 288] on button "Next" at bounding box center [592, 299] width 90 height 37
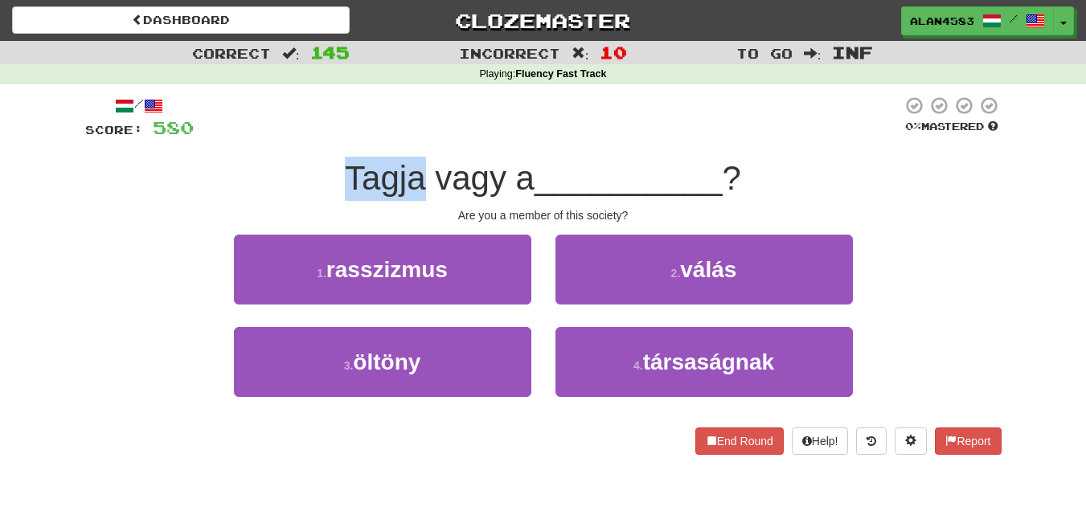
drag, startPoint x: 419, startPoint y: 182, endPoint x: 329, endPoint y: 170, distance: 90.9
click at [329, 170] on div "Tagja vagy a __________ ?" at bounding box center [543, 179] width 916 height 44
click at [318, 137] on div at bounding box center [318, 137] width 0 height 0
click at [272, 128] on div at bounding box center [548, 118] width 708 height 44
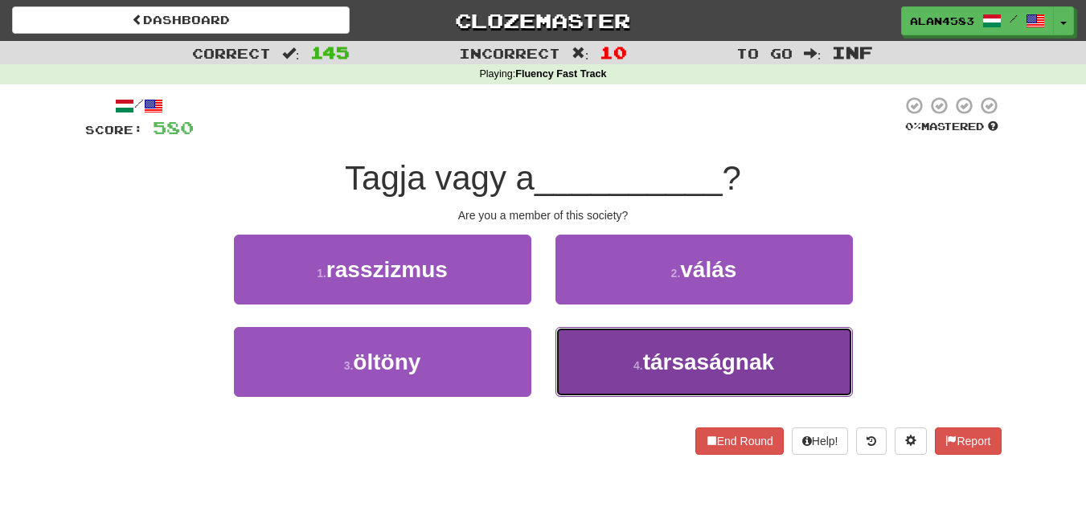
click at [694, 368] on span "társaságnak" at bounding box center [708, 362] width 131 height 25
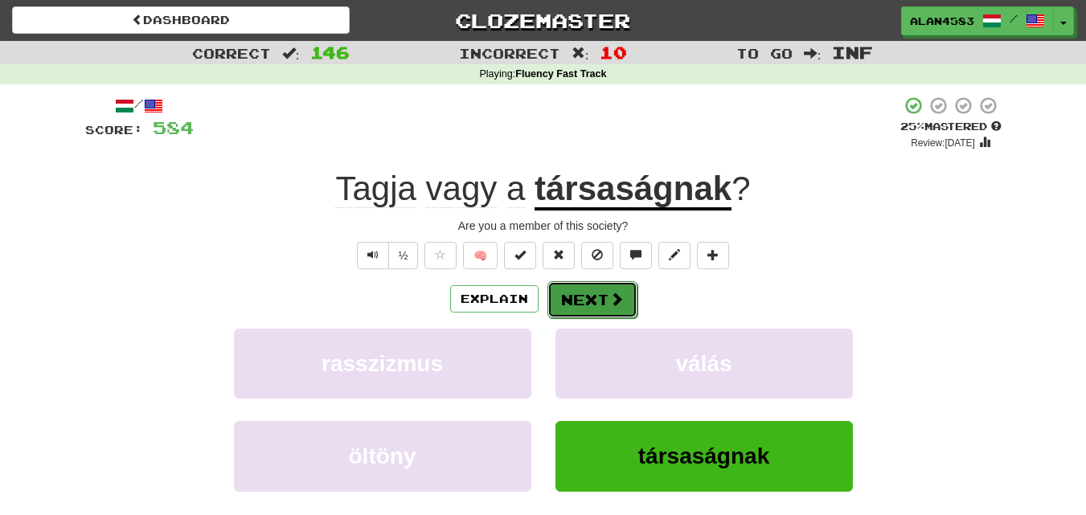
click at [593, 293] on button "Next" at bounding box center [592, 299] width 90 height 37
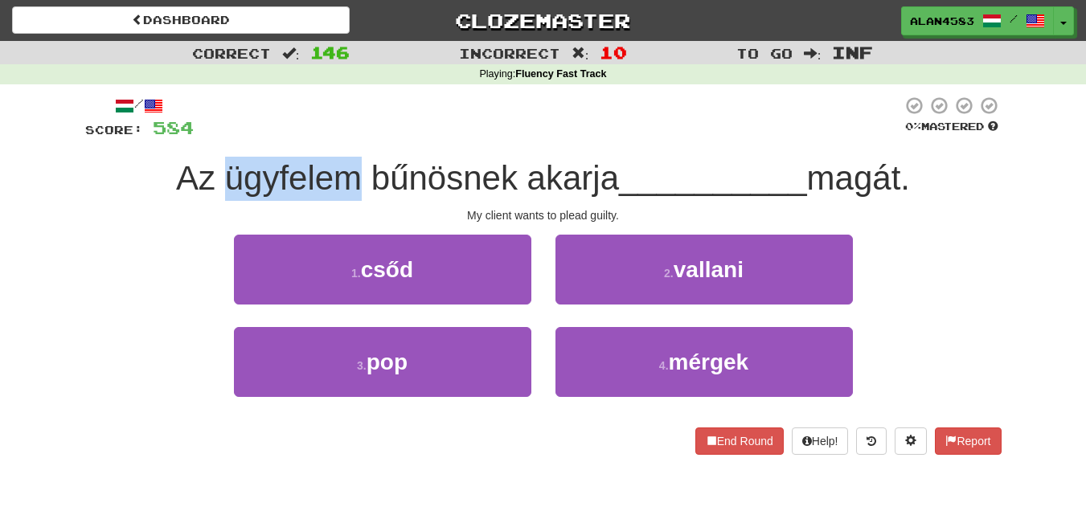
drag, startPoint x: 219, startPoint y: 178, endPoint x: 342, endPoint y: 166, distance: 123.6
click at [342, 166] on span "Az ügyfelem bűnösnek akarja" at bounding box center [397, 178] width 443 height 38
click at [331, 137] on div at bounding box center [331, 137] width 0 height 0
click at [368, 122] on div at bounding box center [548, 118] width 708 height 44
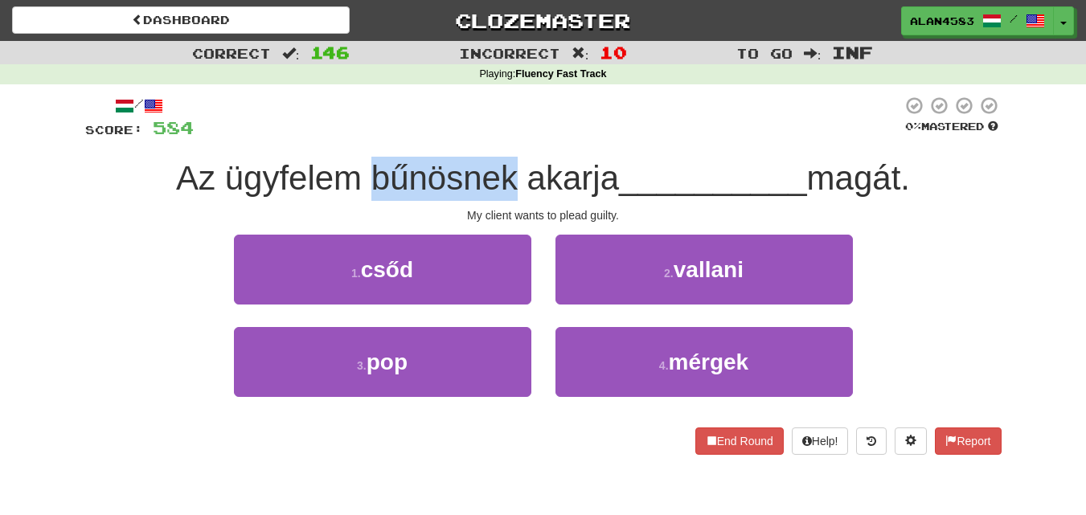
drag, startPoint x: 365, startPoint y: 170, endPoint x: 512, endPoint y: 161, distance: 147.3
click at [512, 161] on span "Az ügyfelem bűnösnek akarja" at bounding box center [397, 178] width 443 height 38
click at [501, 137] on div at bounding box center [501, 137] width 0 height 0
click at [532, 121] on div at bounding box center [548, 118] width 708 height 44
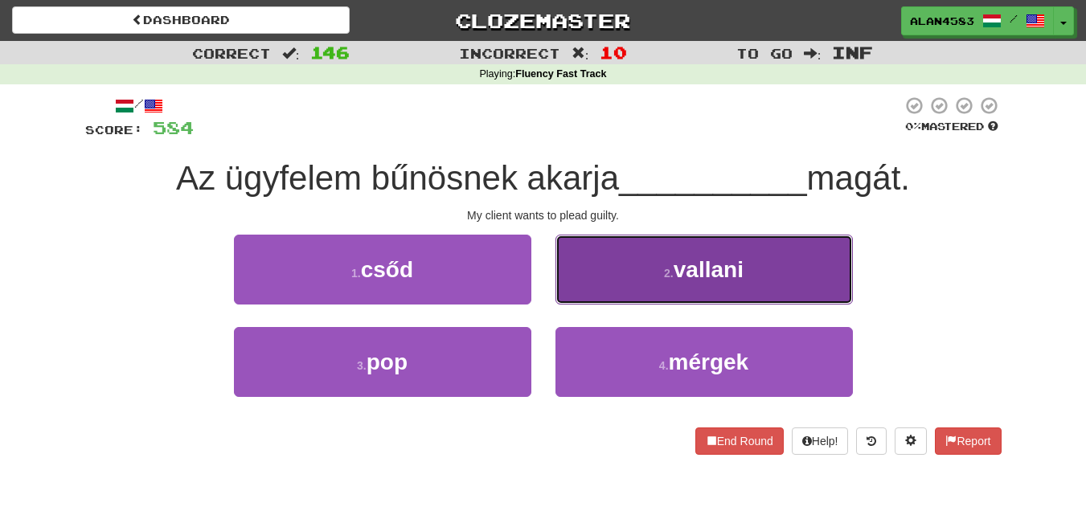
click at [735, 247] on button "2 . vallani" at bounding box center [703, 270] width 297 height 70
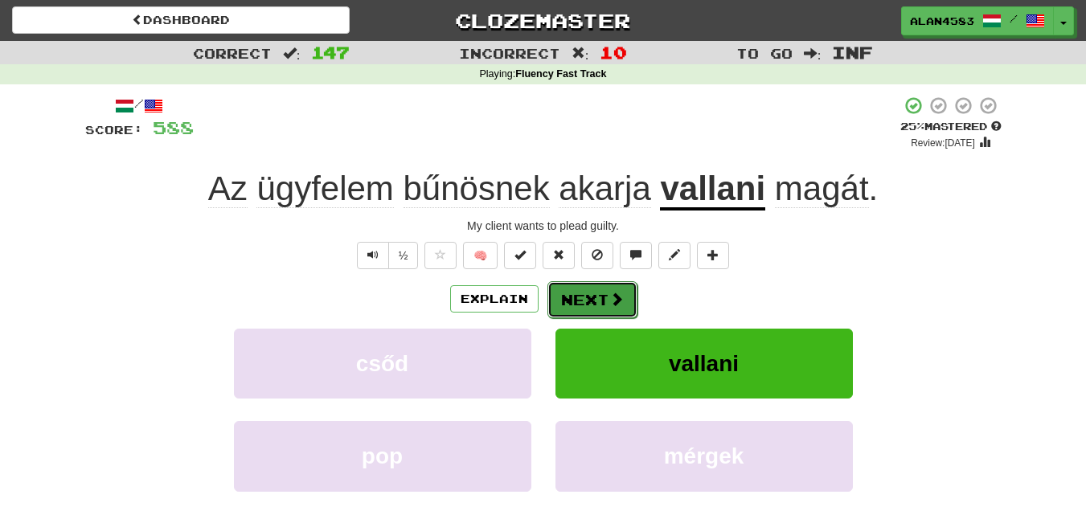
click at [592, 291] on button "Next" at bounding box center [592, 299] width 90 height 37
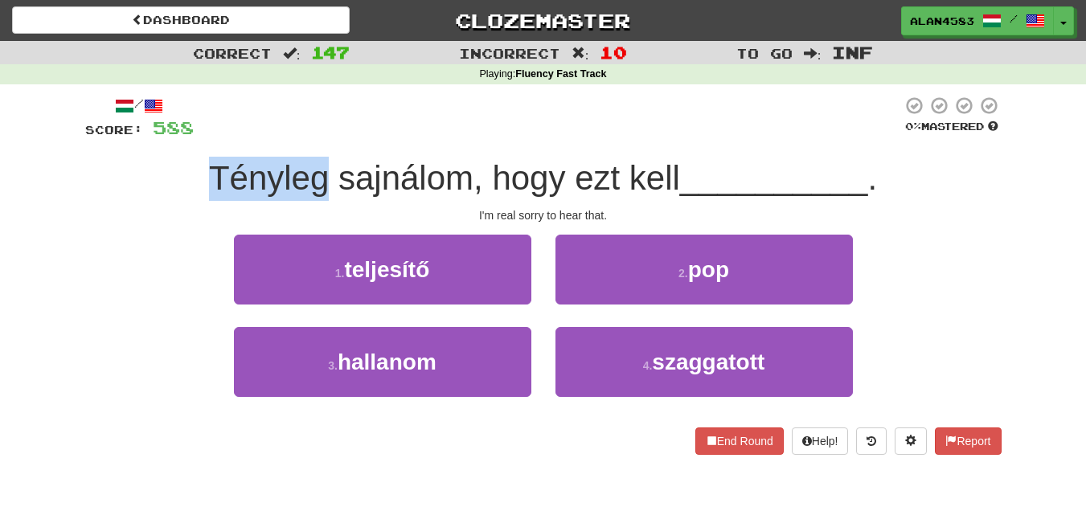
drag, startPoint x: 322, startPoint y: 179, endPoint x: 166, endPoint y: 168, distance: 156.3
click at [166, 168] on div "Tényleg sajnálom, hogy ezt kell __________ ." at bounding box center [543, 179] width 916 height 44
click at [156, 137] on div at bounding box center [156, 137] width 0 height 0
click at [88, 162] on div "Tényleg sajnálom, hogy ezt kell __________ ." at bounding box center [543, 179] width 916 height 44
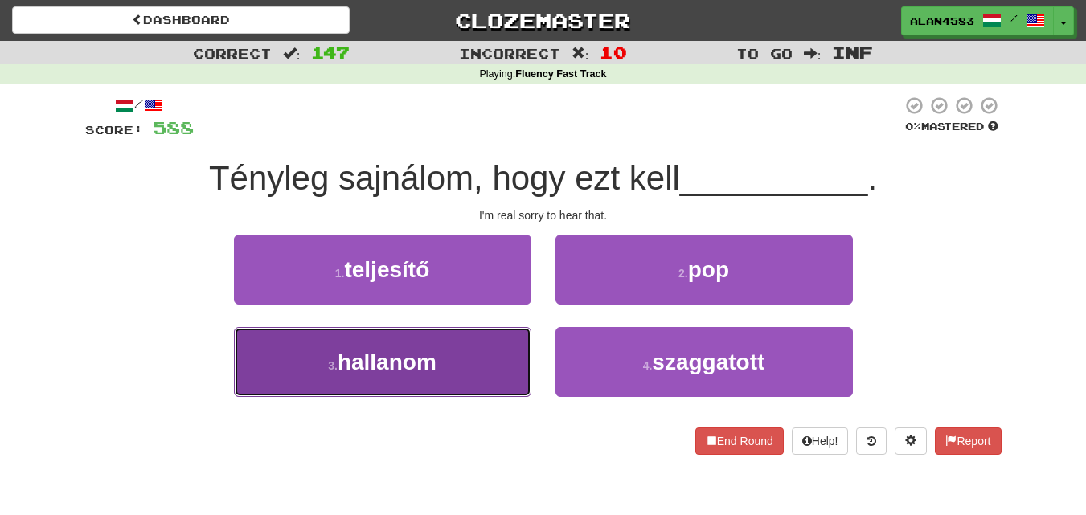
click at [332, 334] on button "3 . hallanom" at bounding box center [382, 362] width 297 height 70
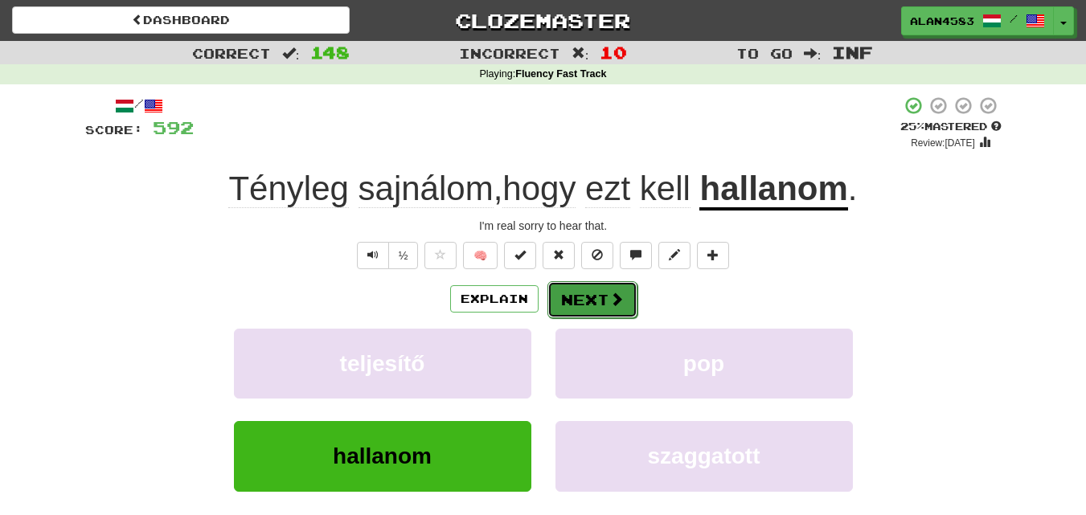
click at [583, 296] on button "Next" at bounding box center [592, 299] width 90 height 37
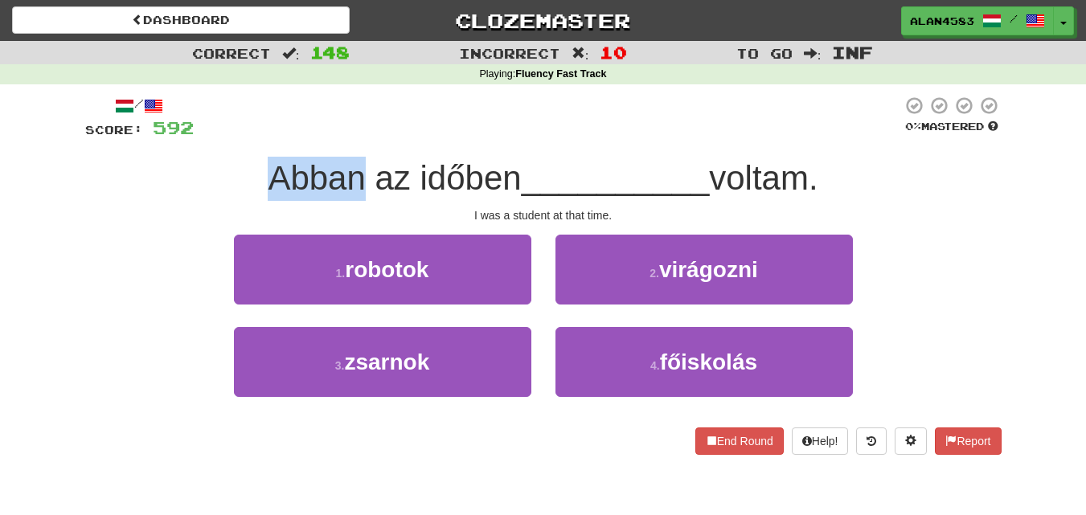
drag, startPoint x: 353, startPoint y: 162, endPoint x: 238, endPoint y: 162, distance: 114.9
click at [238, 162] on div "Abban az időben __________ voltam." at bounding box center [543, 179] width 916 height 44
click at [227, 137] on div at bounding box center [227, 137] width 0 height 0
click at [147, 154] on div "/ Score: 592 0 % Mastered Abban az időben __________ voltam. I was a student at…" at bounding box center [543, 275] width 916 height 359
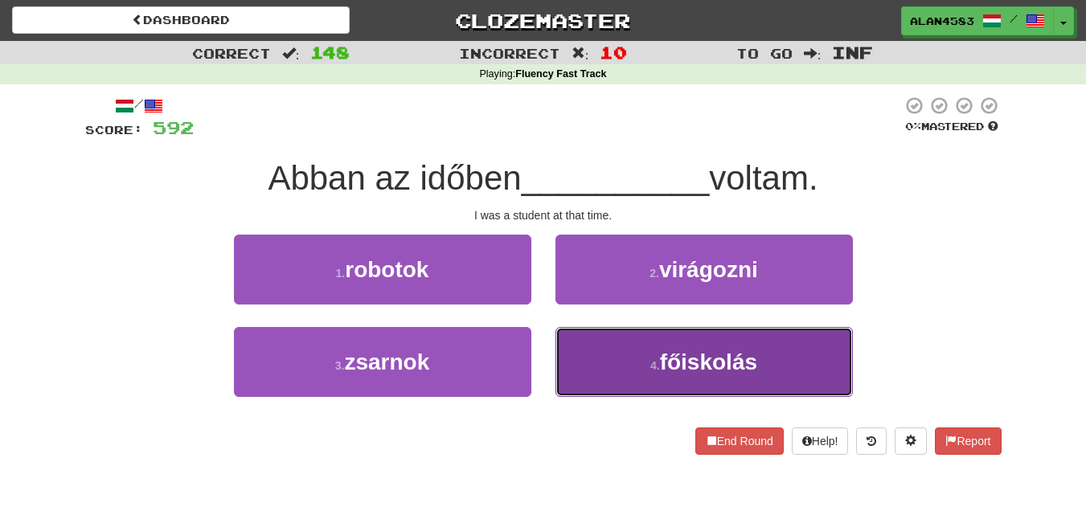
click at [635, 338] on button "4 . főiskolás" at bounding box center [703, 362] width 297 height 70
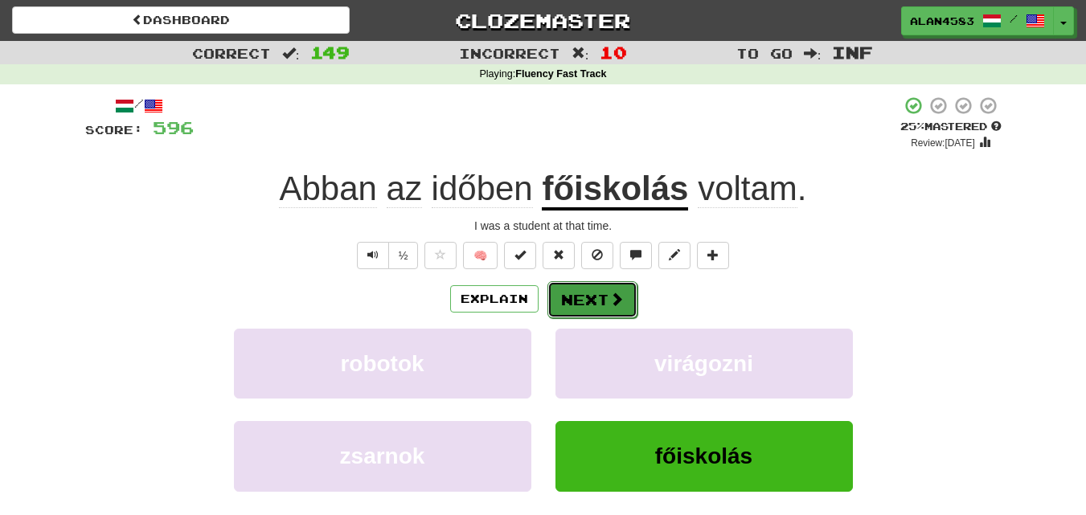
click at [604, 306] on button "Next" at bounding box center [592, 299] width 90 height 37
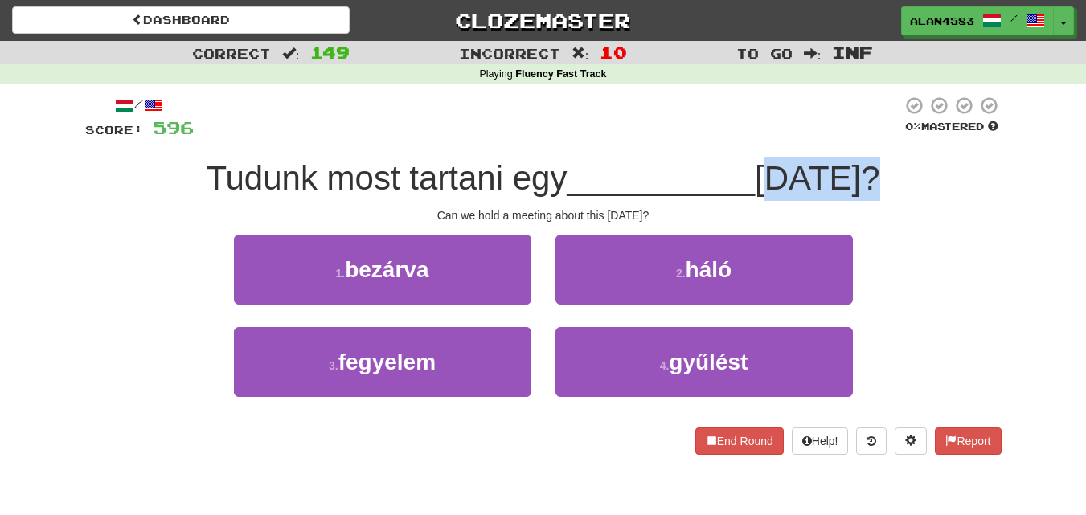
drag, startPoint x: 774, startPoint y: 170, endPoint x: 862, endPoint y: 167, distance: 88.5
click at [862, 167] on span "[DATE]?" at bounding box center [817, 178] width 125 height 38
click at [852, 137] on div at bounding box center [852, 137] width 0 height 0
click at [841, 121] on div at bounding box center [548, 118] width 708 height 44
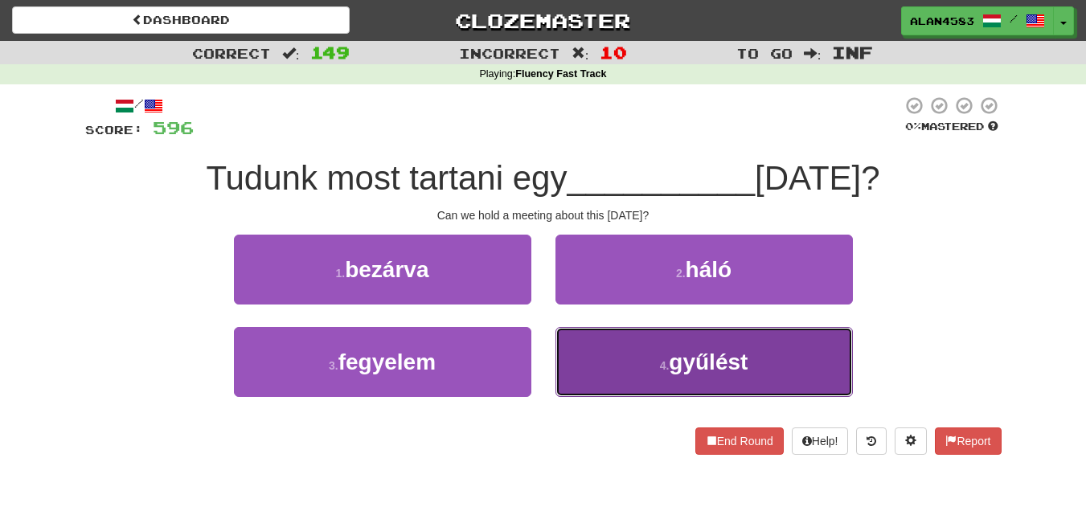
click at [678, 335] on button "4 . gyűlést" at bounding box center [703, 362] width 297 height 70
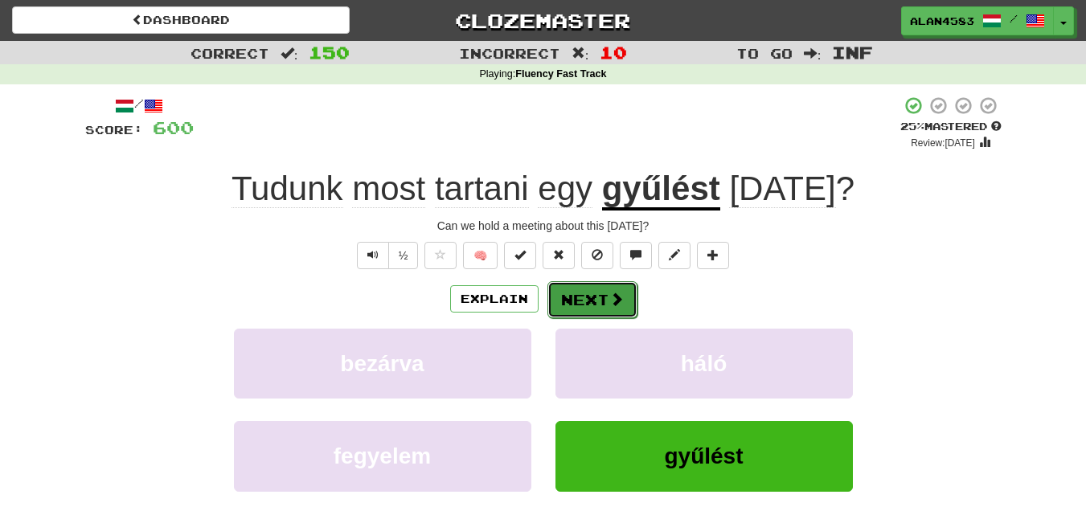
click at [583, 293] on button "Next" at bounding box center [592, 299] width 90 height 37
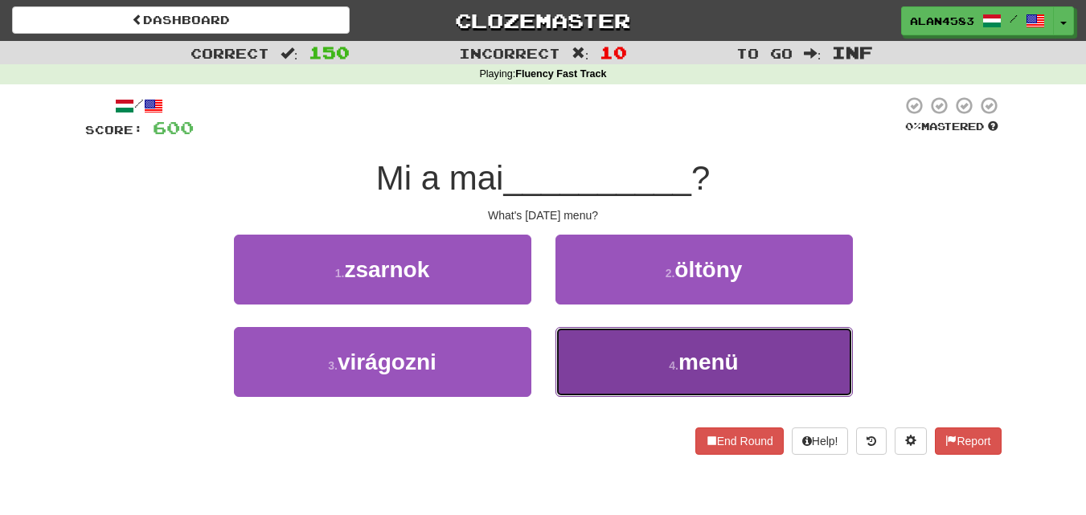
click at [581, 348] on button "4 . menü" at bounding box center [703, 362] width 297 height 70
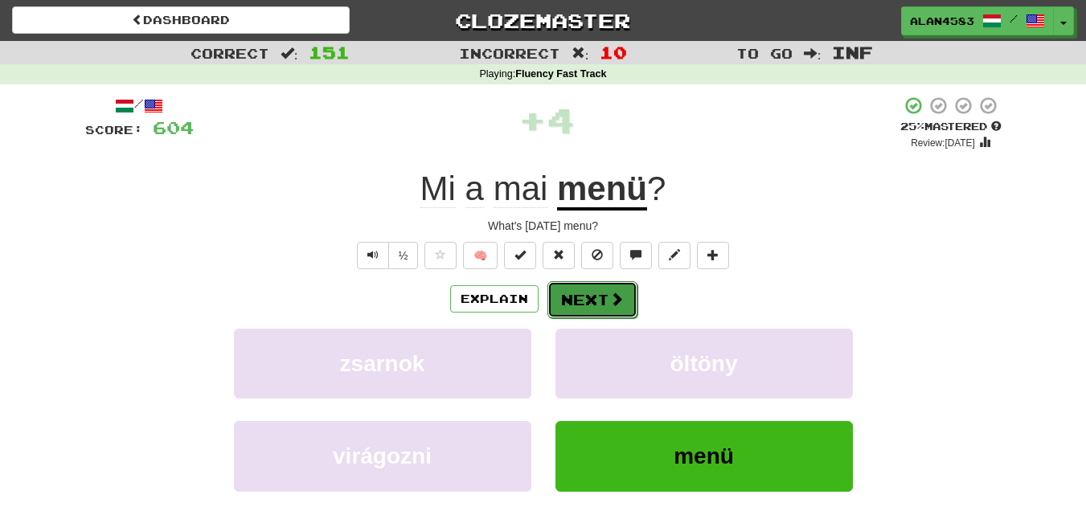
click at [564, 301] on button "Next" at bounding box center [592, 299] width 90 height 37
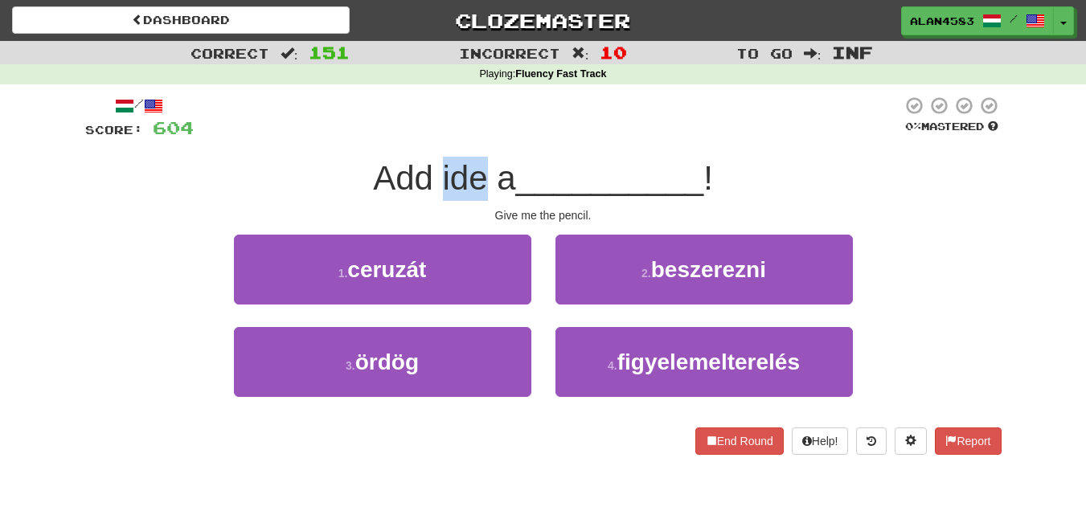
drag, startPoint x: 436, startPoint y: 179, endPoint x: 481, endPoint y: 174, distance: 45.4
click at [481, 174] on span "Add ide a" at bounding box center [444, 178] width 142 height 38
click at [471, 137] on div at bounding box center [471, 137] width 0 height 0
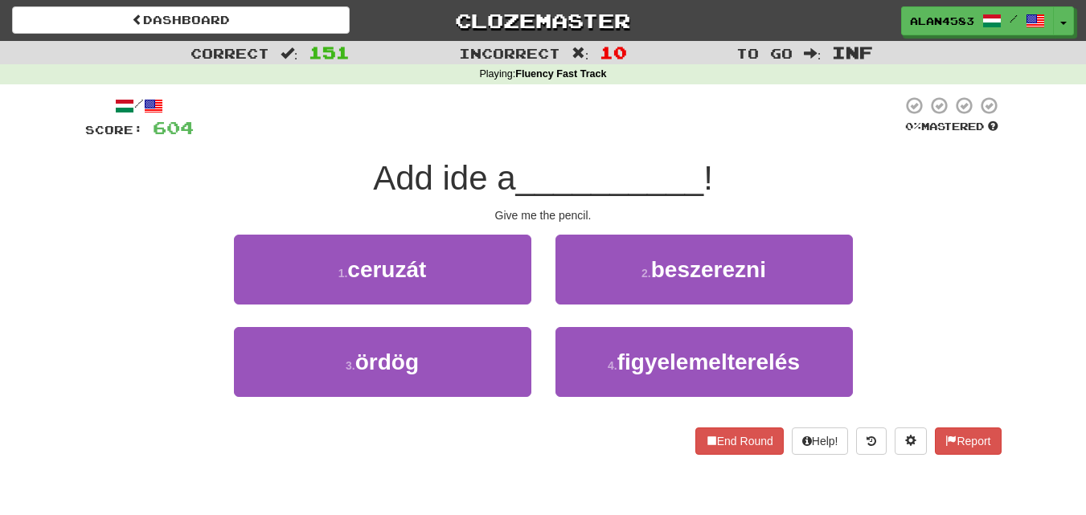
click at [461, 112] on div at bounding box center [548, 118] width 708 height 44
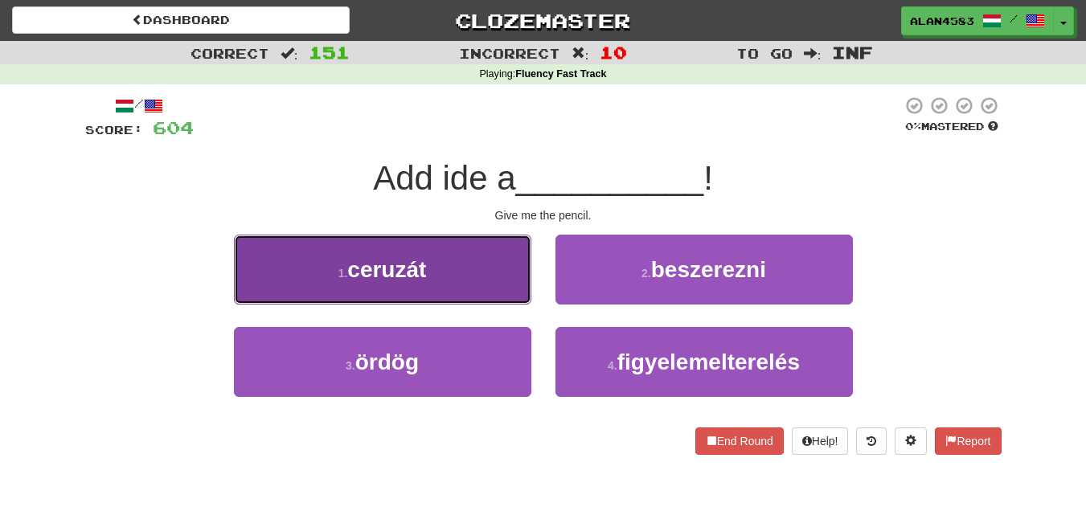
click at [307, 296] on button "1 . ceruzát" at bounding box center [382, 270] width 297 height 70
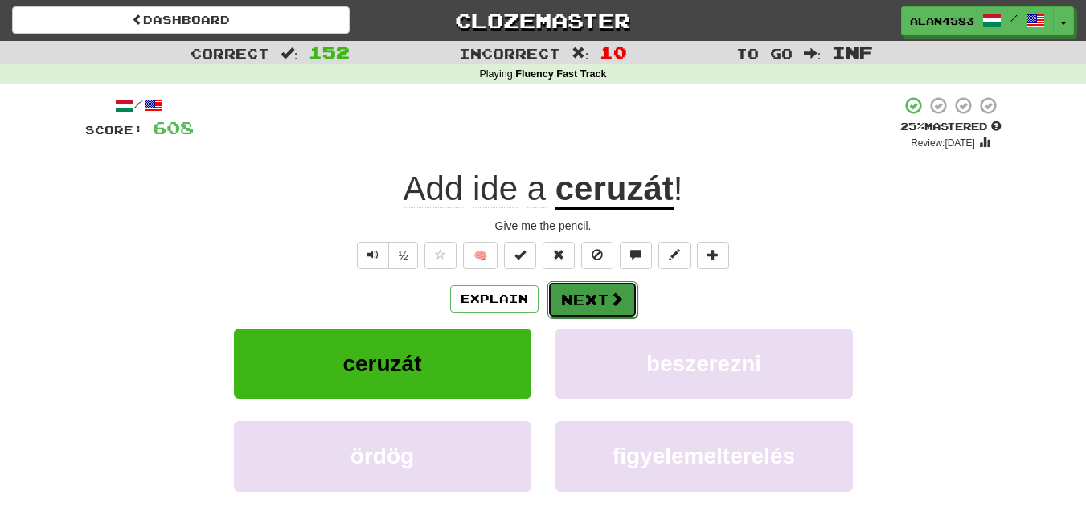
click at [573, 287] on button "Next" at bounding box center [592, 299] width 90 height 37
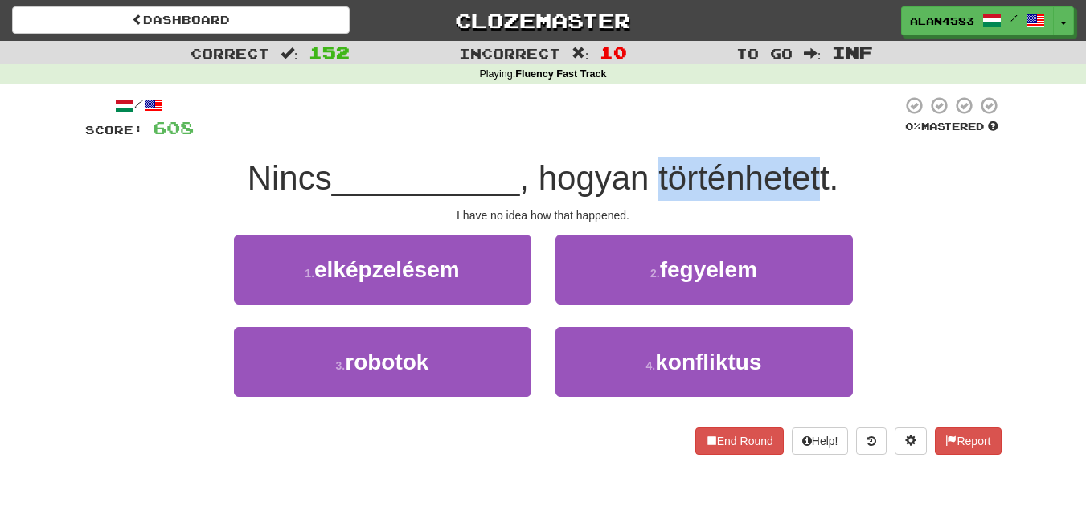
drag, startPoint x: 661, startPoint y: 170, endPoint x: 833, endPoint y: 158, distance: 173.3
click at [833, 158] on div "Nincs __________ , hogyan történhetett." at bounding box center [543, 179] width 916 height 44
click at [823, 137] on div at bounding box center [823, 137] width 0 height 0
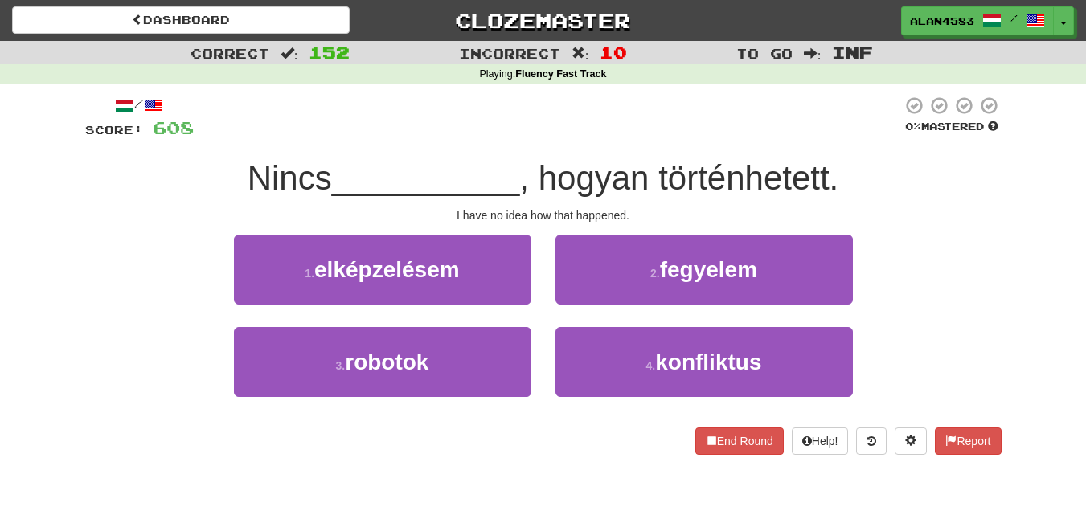
click at [843, 111] on div at bounding box center [548, 118] width 708 height 44
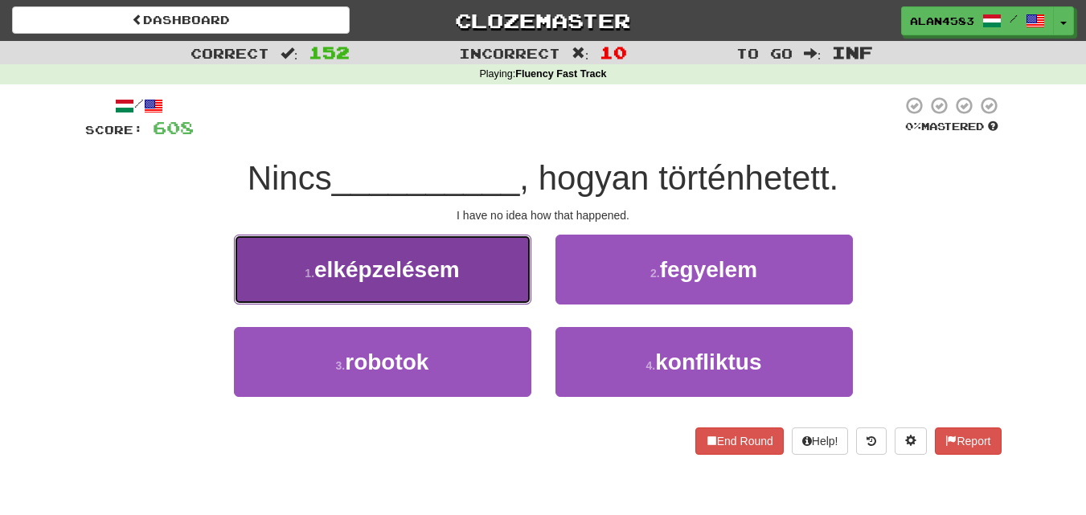
click at [380, 285] on button "1 . elképzelésem" at bounding box center [382, 270] width 297 height 70
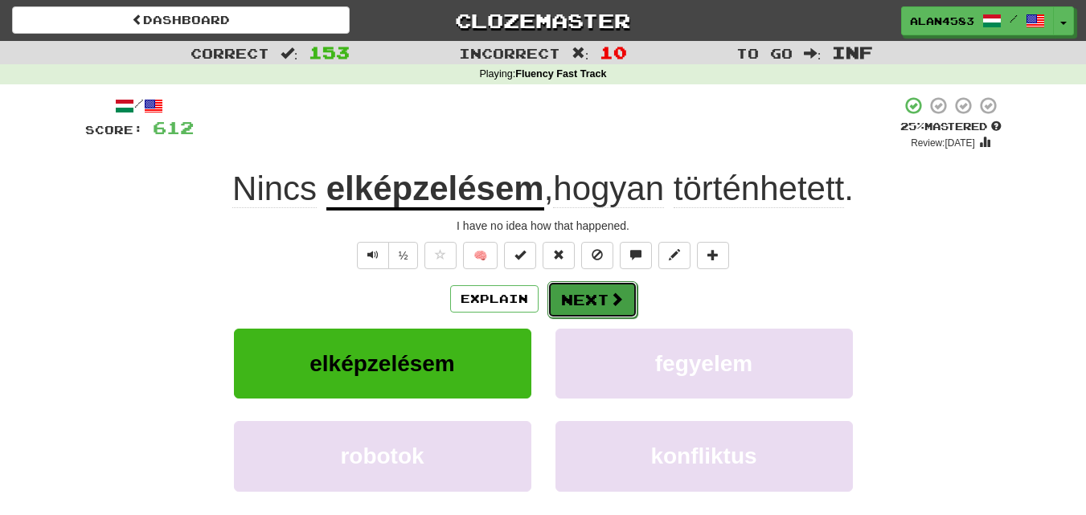
click at [609, 300] on span at bounding box center [616, 299] width 14 height 14
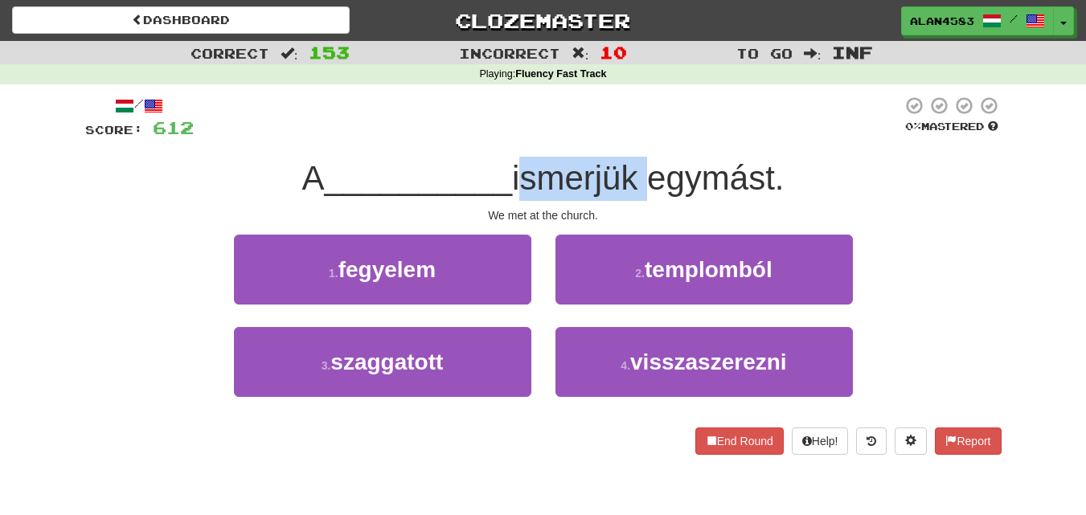
drag, startPoint x: 517, startPoint y: 182, endPoint x: 643, endPoint y: 168, distance: 126.9
click at [643, 168] on span "ismerjük egymást." at bounding box center [648, 178] width 272 height 38
click at [632, 137] on div at bounding box center [632, 137] width 0 height 0
click at [633, 123] on div at bounding box center [548, 118] width 708 height 44
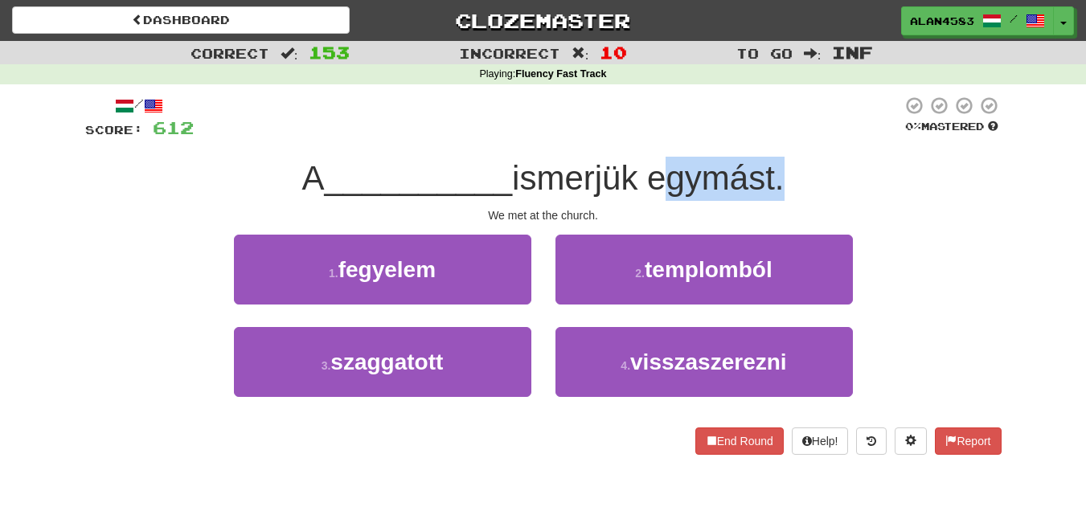
drag, startPoint x: 654, startPoint y: 182, endPoint x: 784, endPoint y: 168, distance: 131.0
click at [784, 168] on span "ismerjük egymást." at bounding box center [648, 178] width 272 height 38
click at [774, 137] on div at bounding box center [774, 137] width 0 height 0
click at [791, 124] on div at bounding box center [548, 118] width 708 height 44
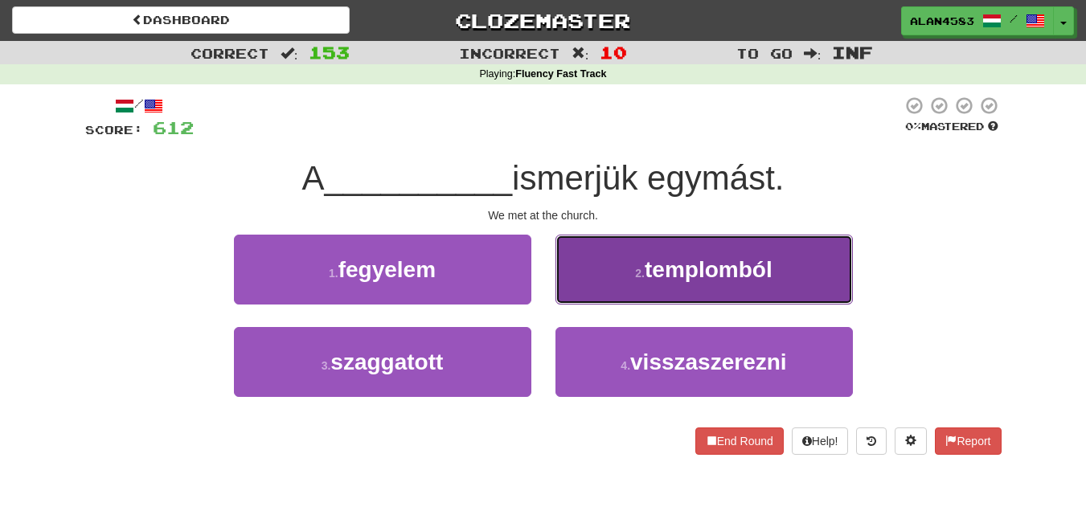
click at [734, 292] on button "2 . templomból" at bounding box center [703, 270] width 297 height 70
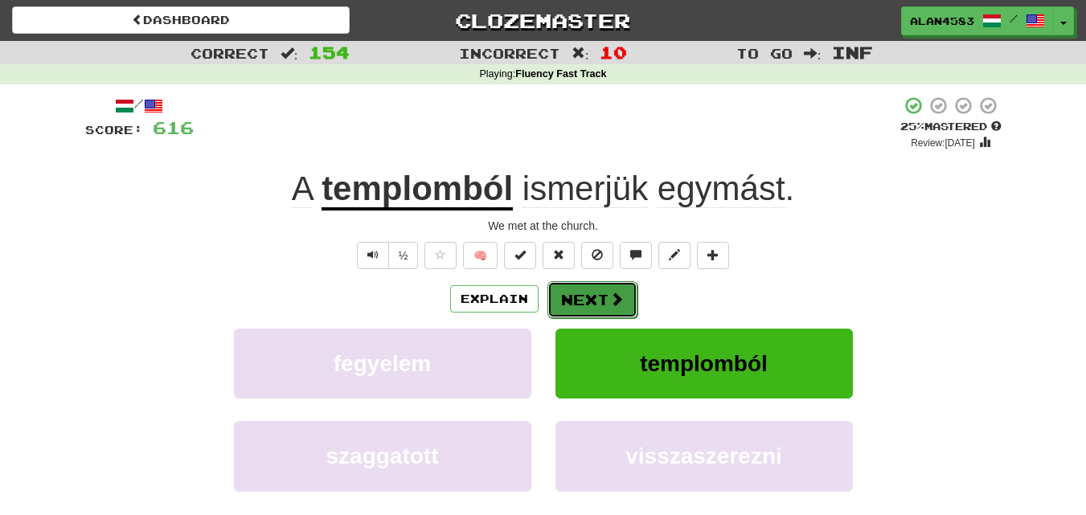
click at [581, 301] on button "Next" at bounding box center [592, 299] width 90 height 37
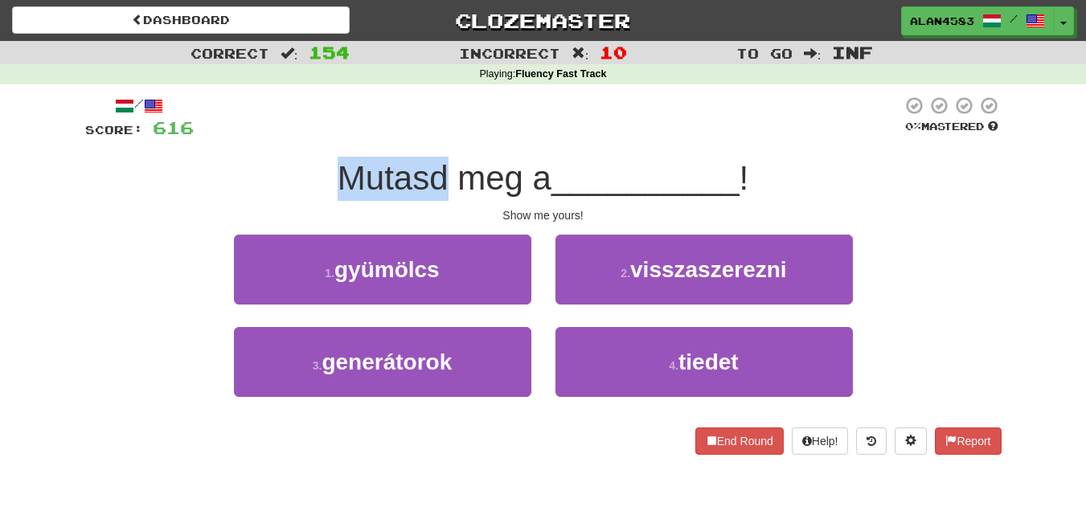
drag, startPoint x: 445, startPoint y: 174, endPoint x: 309, endPoint y: 178, distance: 135.9
click at [309, 178] on div "Mutasd meg a __________ !" at bounding box center [543, 179] width 916 height 44
click at [299, 198] on div at bounding box center [299, 198] width 0 height 0
click at [455, 100] on div at bounding box center [548, 118] width 708 height 44
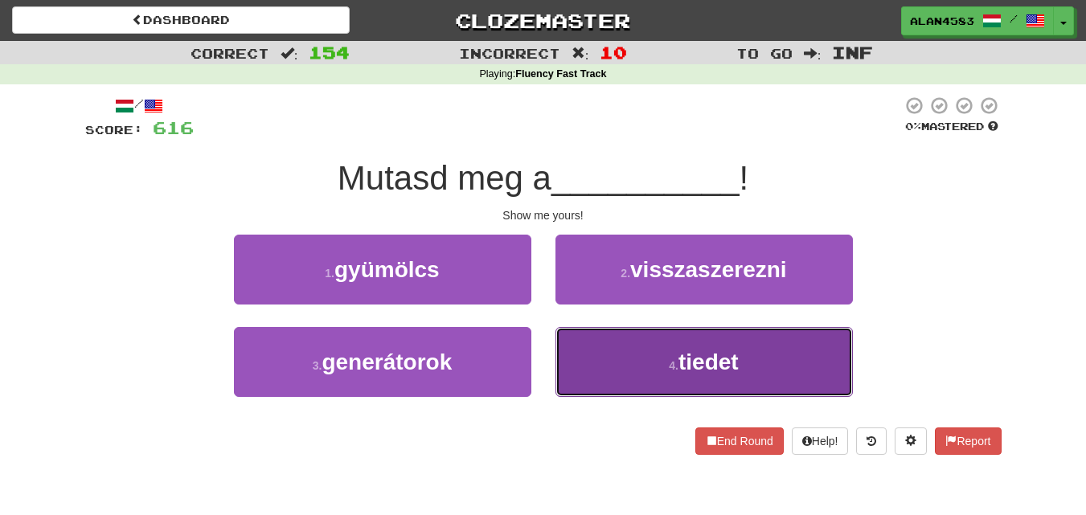
click at [609, 359] on button "4 . tiedet" at bounding box center [703, 362] width 297 height 70
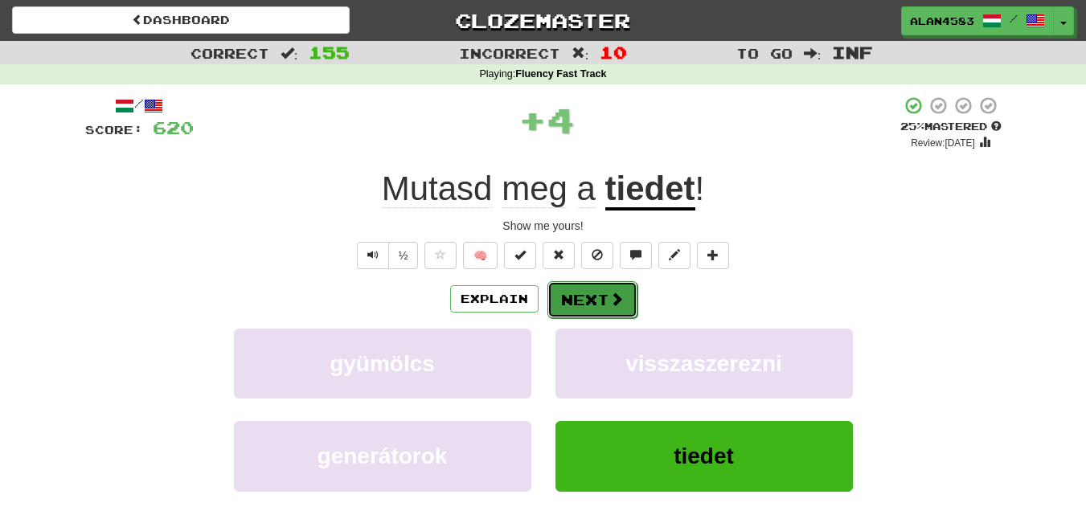
click at [578, 295] on button "Next" at bounding box center [592, 299] width 90 height 37
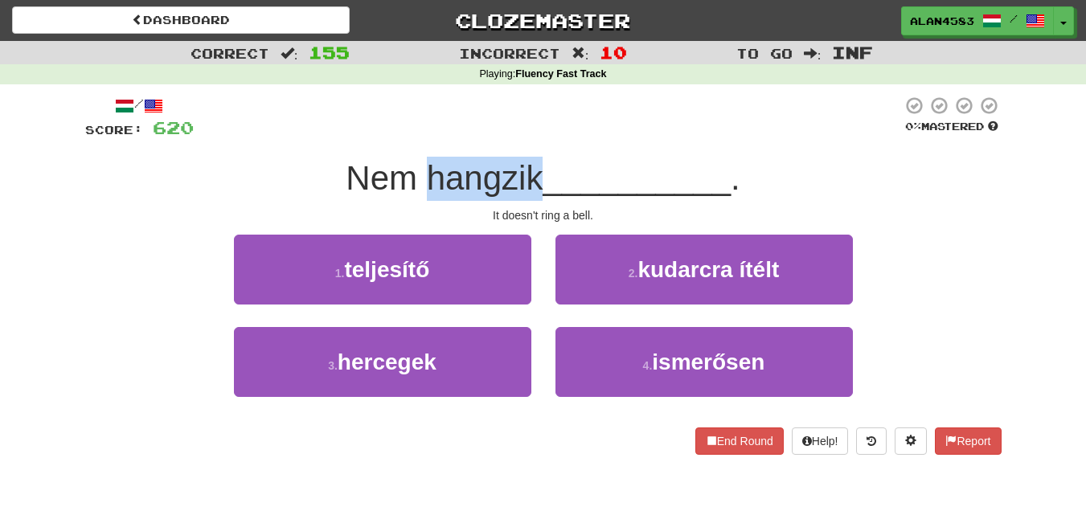
drag, startPoint x: 422, startPoint y: 171, endPoint x: 538, endPoint y: 160, distance: 116.3
click at [538, 160] on span "Nem hangzik" at bounding box center [444, 178] width 197 height 38
click at [527, 137] on div at bounding box center [527, 137] width 0 height 0
click at [544, 115] on div at bounding box center [548, 118] width 708 height 44
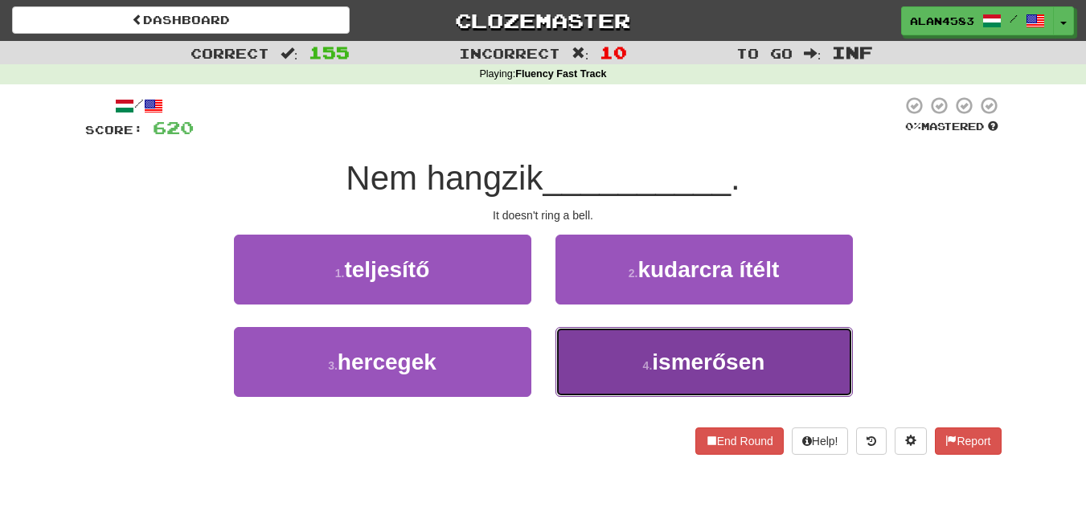
click at [713, 357] on span "ismerősen" at bounding box center [708, 362] width 113 height 25
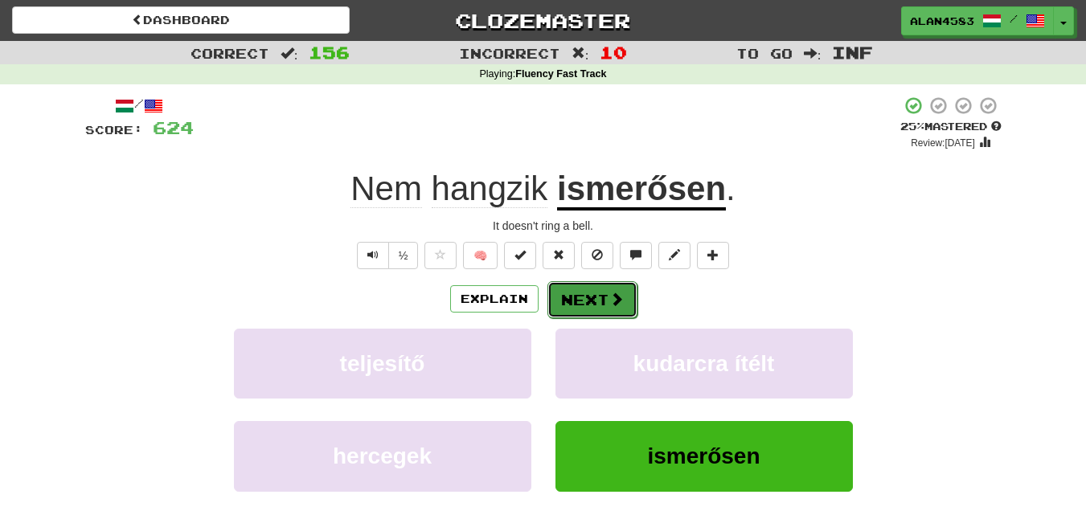
click at [574, 293] on button "Next" at bounding box center [592, 299] width 90 height 37
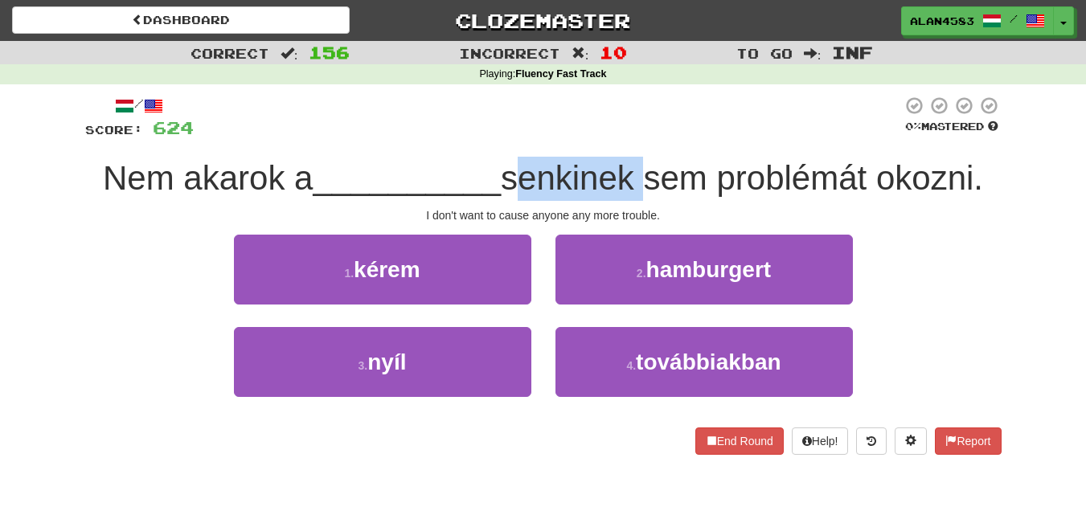
drag, startPoint x: 514, startPoint y: 180, endPoint x: 639, endPoint y: 166, distance: 125.3
click at [639, 166] on span "senkinek sem problémát okozni." at bounding box center [742, 178] width 482 height 38
click at [628, 137] on div at bounding box center [628, 137] width 0 height 0
click at [650, 113] on div at bounding box center [548, 118] width 708 height 44
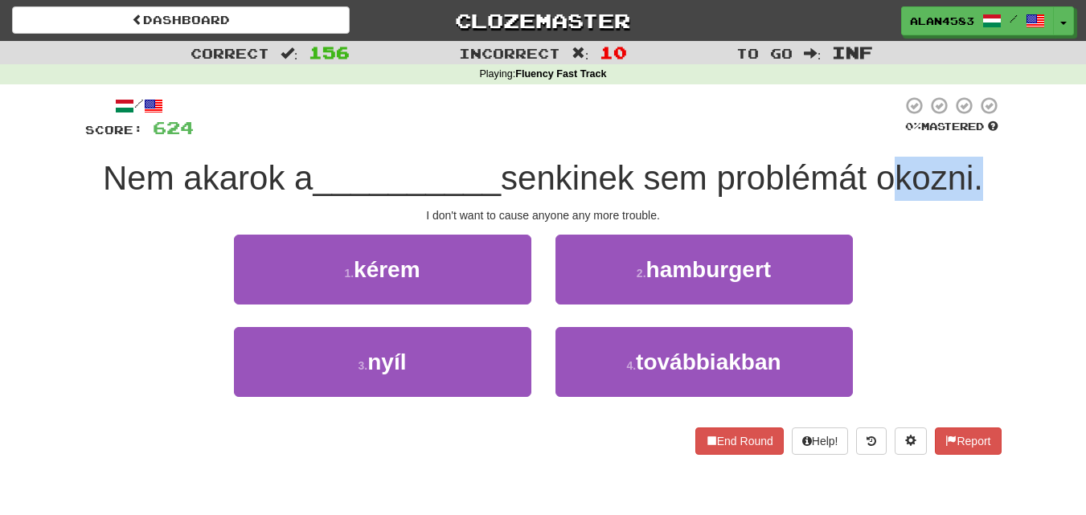
drag, startPoint x: 893, startPoint y: 181, endPoint x: 985, endPoint y: 169, distance: 93.2
click at [983, 169] on span "senkinek sem problémát okozni." at bounding box center [742, 178] width 482 height 38
click at [975, 137] on div at bounding box center [975, 137] width 0 height 0
click at [1042, 115] on div "Correct : 156 Incorrect : 10 To go : Inf Playing : Fluency Fast Track / Score: …" at bounding box center [543, 259] width 1086 height 436
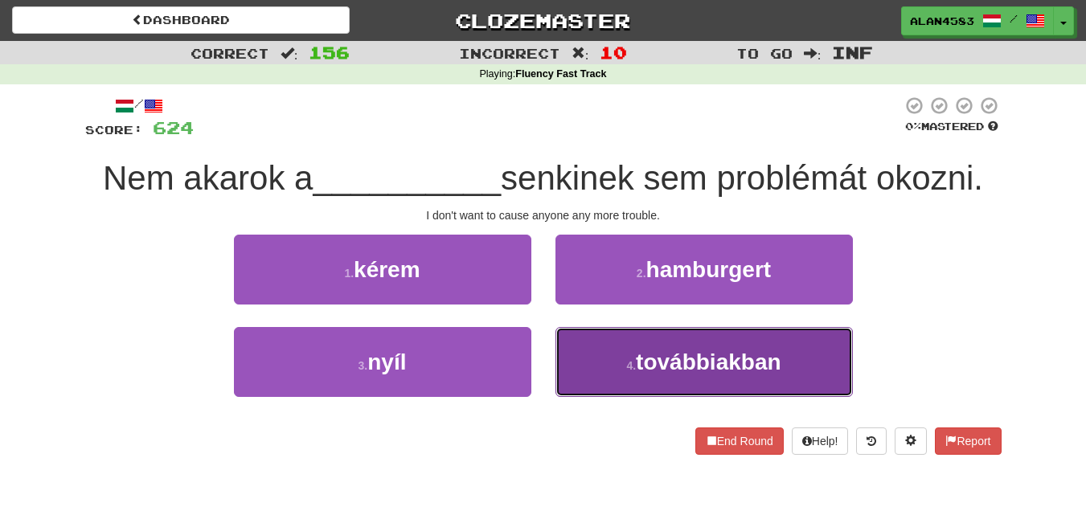
click at [632, 359] on small "4 ." at bounding box center [631, 365] width 10 height 13
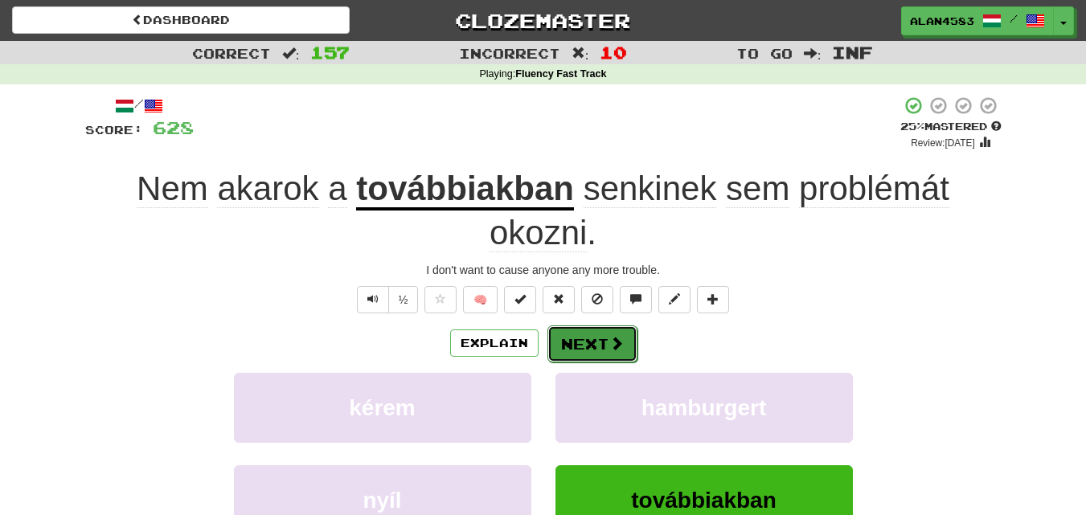
click at [576, 339] on button "Next" at bounding box center [592, 343] width 90 height 37
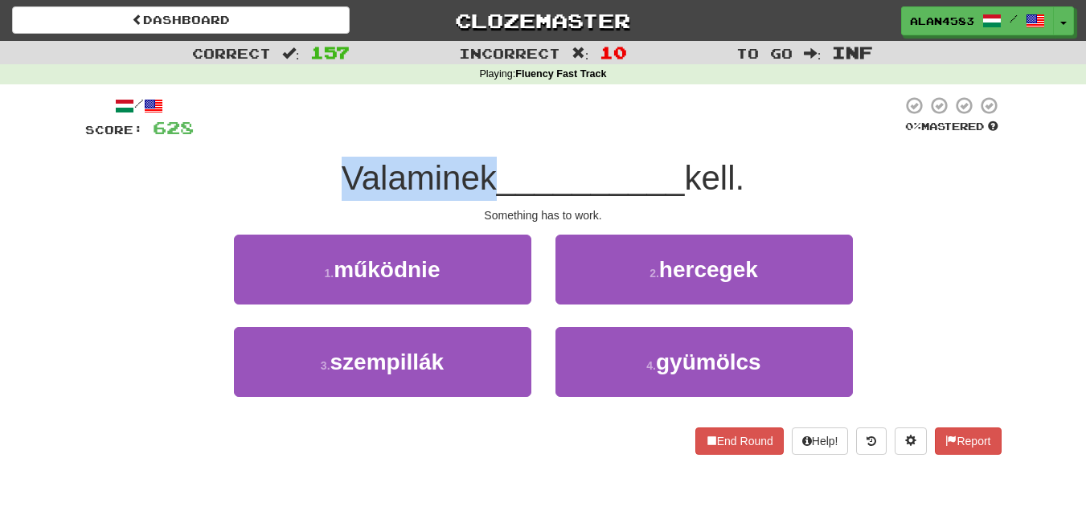
drag, startPoint x: 486, startPoint y: 171, endPoint x: 276, endPoint y: 162, distance: 210.0
click at [276, 162] on div "Valaminek __________ kell." at bounding box center [543, 179] width 916 height 44
click at [266, 137] on div at bounding box center [266, 137] width 0 height 0
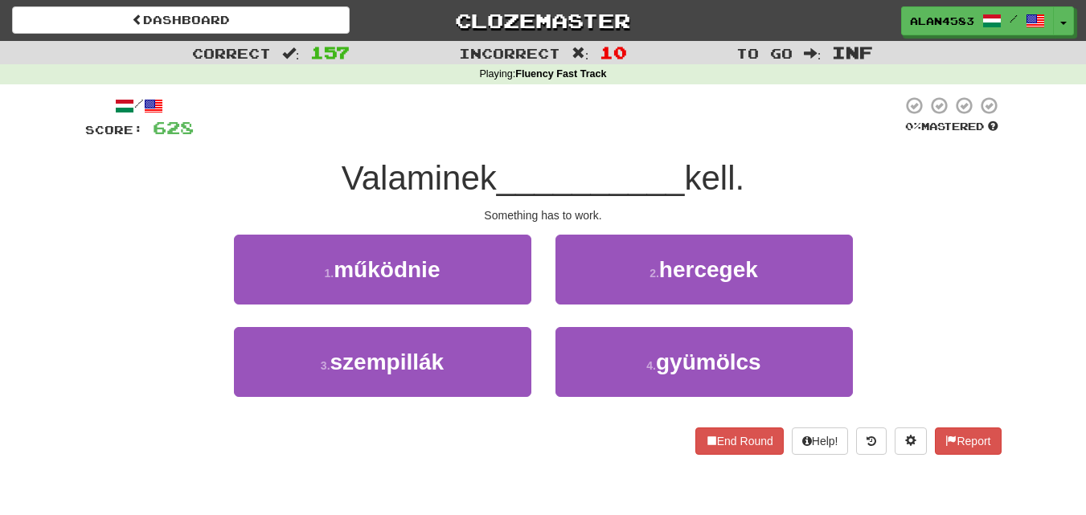
click at [289, 110] on div at bounding box center [548, 118] width 708 height 44
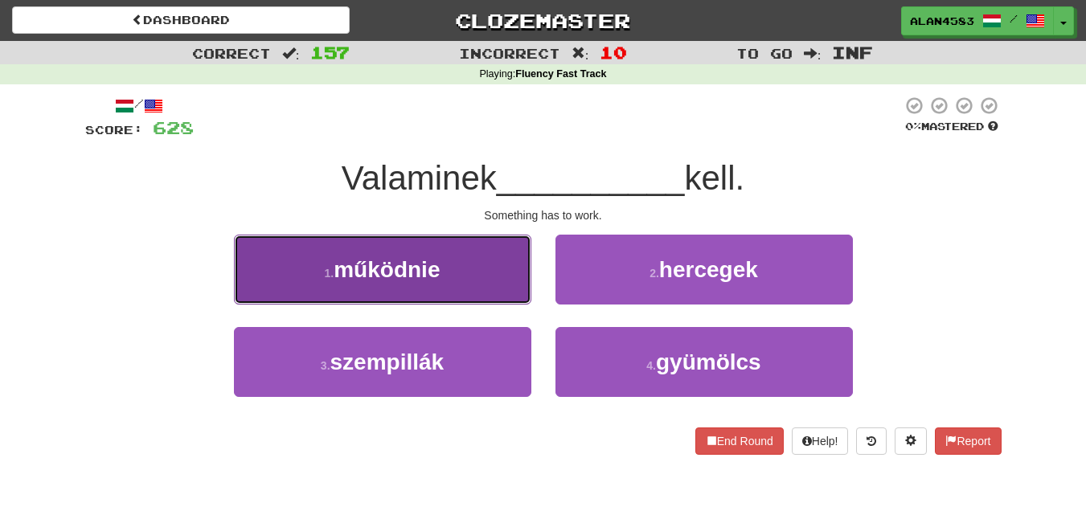
click at [307, 280] on button "1 . működnie" at bounding box center [382, 270] width 297 height 70
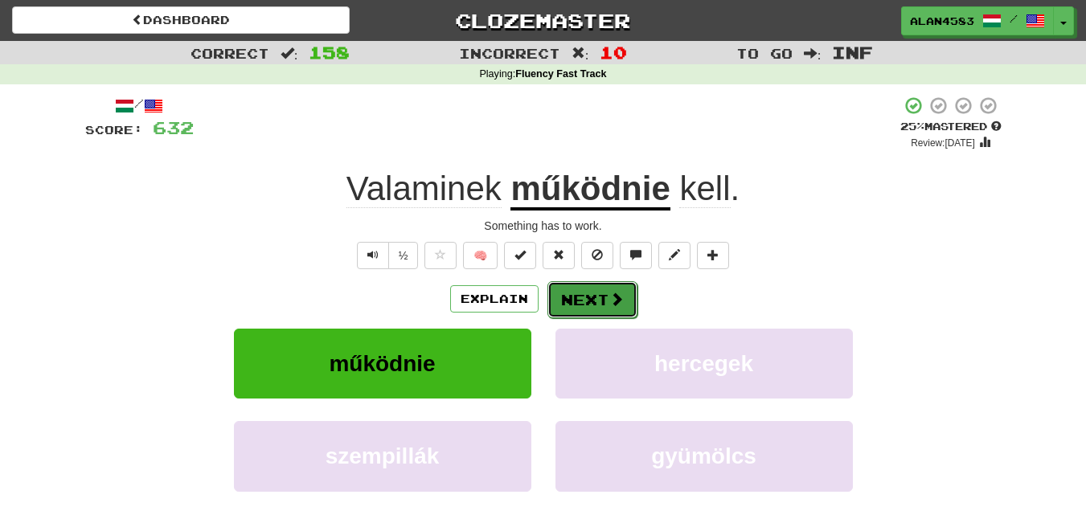
click at [576, 309] on button "Next" at bounding box center [592, 299] width 90 height 37
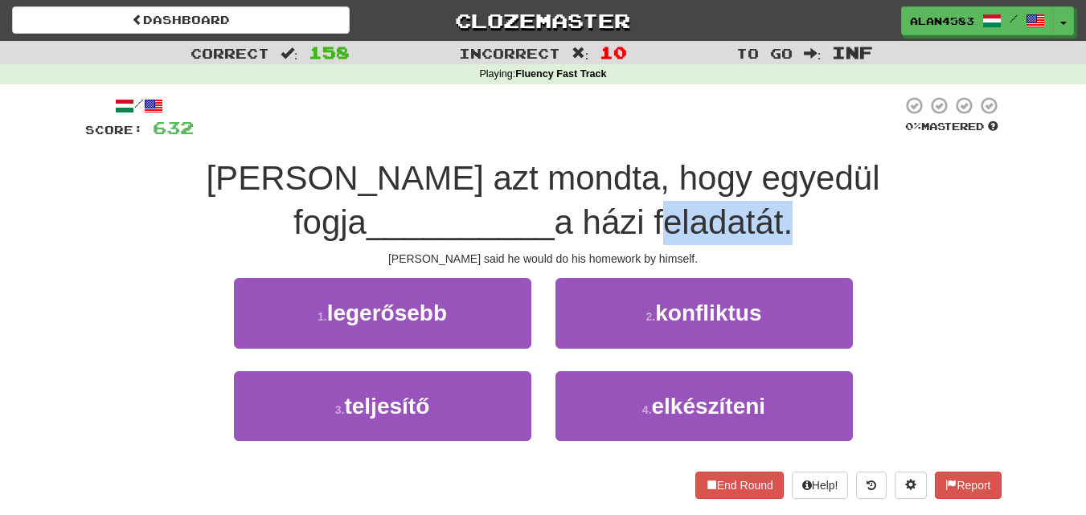
drag, startPoint x: 474, startPoint y: 216, endPoint x: 603, endPoint y: 205, distance: 129.1
click at [603, 205] on span "a házi feladatát." at bounding box center [674, 222] width 239 height 38
click at [592, 181] on div at bounding box center [592, 181] width 0 height 0
click at [645, 213] on div "[PERSON_NAME] azt mondta, hogy egyedül fogja __________ a házi feladatát." at bounding box center [543, 201] width 916 height 88
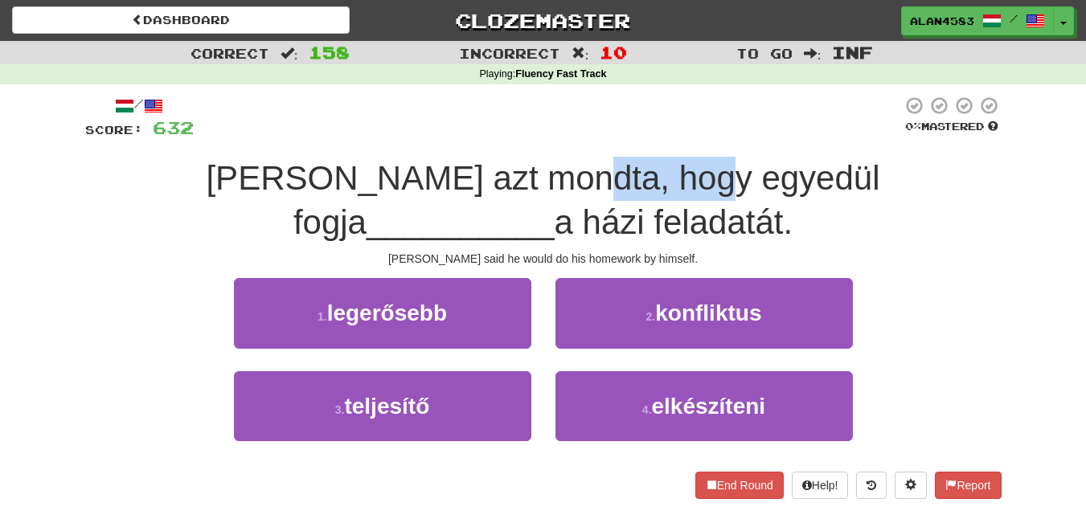
drag, startPoint x: 465, startPoint y: 169, endPoint x: 589, endPoint y: 158, distance: 124.2
click at [589, 158] on div "[PERSON_NAME] azt mondta, hogy egyedül fogja __________ a házi feladatát." at bounding box center [543, 201] width 916 height 88
click at [579, 137] on div at bounding box center [579, 137] width 0 height 0
click at [604, 108] on div at bounding box center [548, 118] width 708 height 44
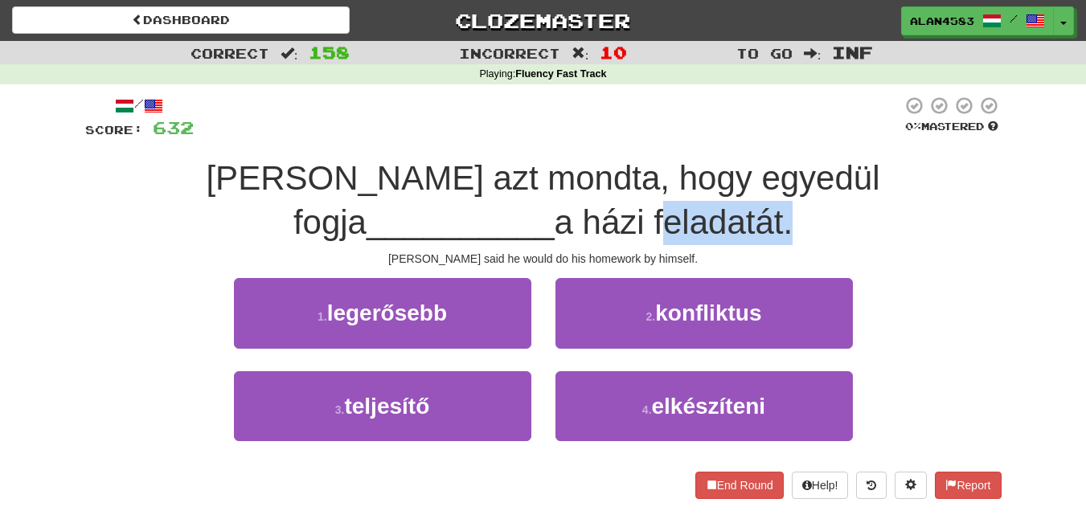
drag, startPoint x: 602, startPoint y: 222, endPoint x: 456, endPoint y: 220, distance: 145.5
click at [456, 220] on div "[PERSON_NAME] azt mondta, hogy egyedül fogja __________ a házi feladatát." at bounding box center [543, 201] width 916 height 88
click at [446, 181] on div at bounding box center [446, 181] width 0 height 0
click at [316, 199] on div "[PERSON_NAME] azt mondta, hogy egyedül fogja __________ a házi feladatát." at bounding box center [543, 201] width 916 height 88
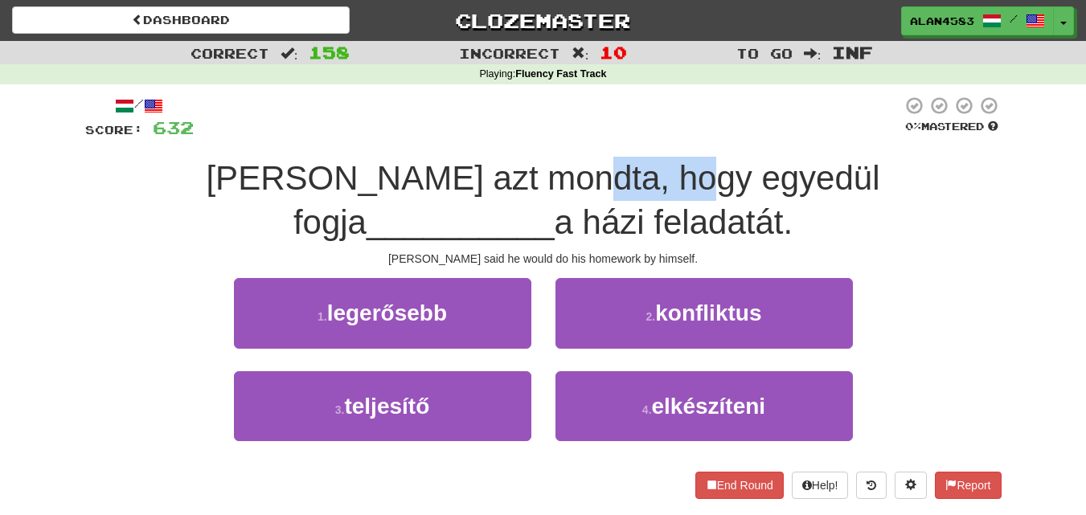
drag, startPoint x: 469, startPoint y: 175, endPoint x: 582, endPoint y: 156, distance: 114.1
click at [582, 156] on div "/ Score: 632 0 % Mastered [PERSON_NAME] azt mondta, hogy egyedül fogja ________…" at bounding box center [543, 297] width 916 height 403
click at [571, 137] on div at bounding box center [571, 137] width 0 height 0
click at [598, 115] on div at bounding box center [548, 118] width 708 height 44
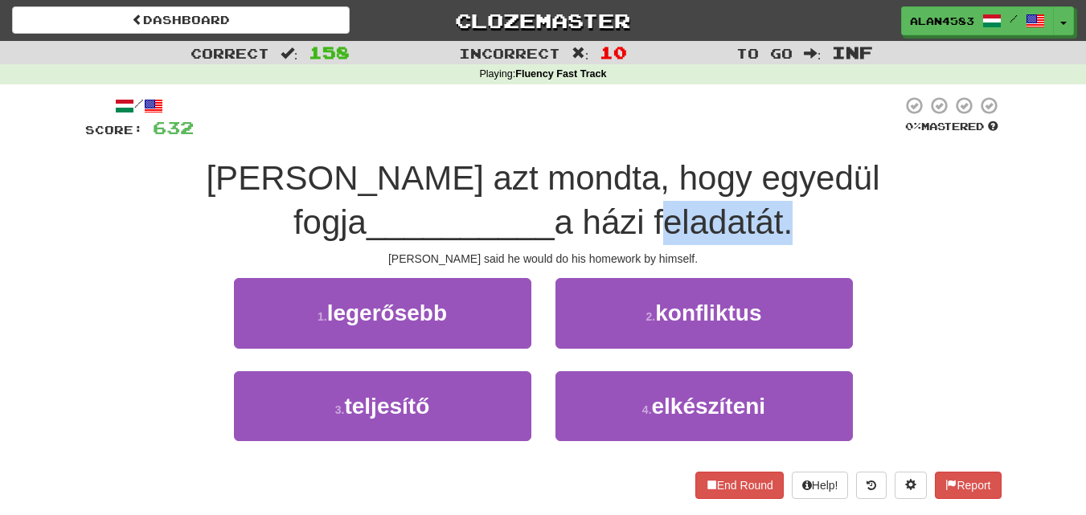
drag, startPoint x: 604, startPoint y: 209, endPoint x: 463, endPoint y: 211, distance: 140.7
click at [463, 211] on div "[PERSON_NAME] azt mondta, hogy egyedül fogja __________ a házi feladatát." at bounding box center [543, 201] width 916 height 88
click at [452, 181] on div at bounding box center [452, 181] width 0 height 0
click at [346, 207] on div "[PERSON_NAME] azt mondta, hogy egyedül fogja __________ a házi feladatát." at bounding box center [543, 201] width 916 height 88
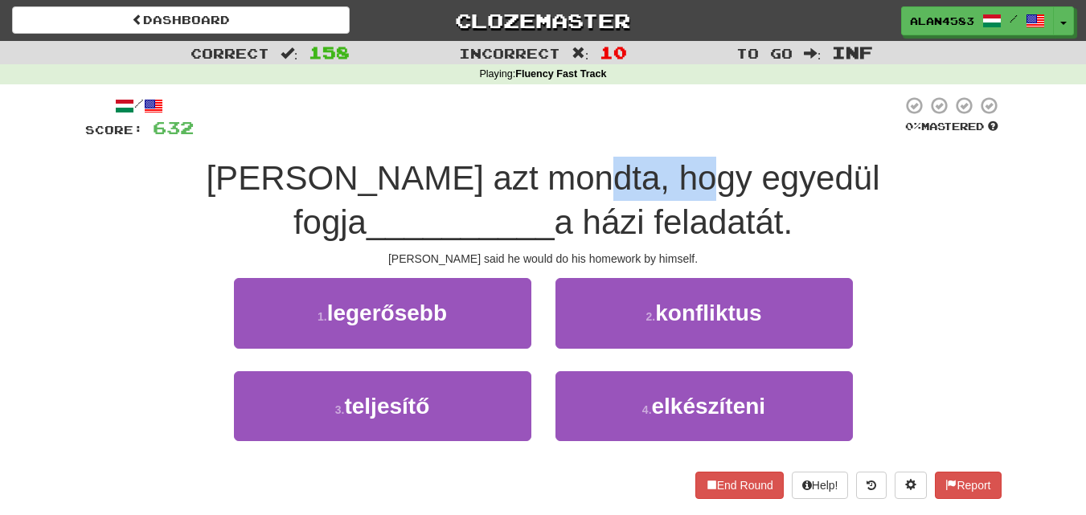
drag, startPoint x: 582, startPoint y: 165, endPoint x: 465, endPoint y: 167, distance: 116.6
click at [465, 167] on span "[PERSON_NAME] azt mondta, hogy egyedül fogja" at bounding box center [542, 200] width 673 height 82
click at [455, 137] on div at bounding box center [455, 137] width 0 height 0
click at [399, 104] on div at bounding box center [548, 118] width 708 height 44
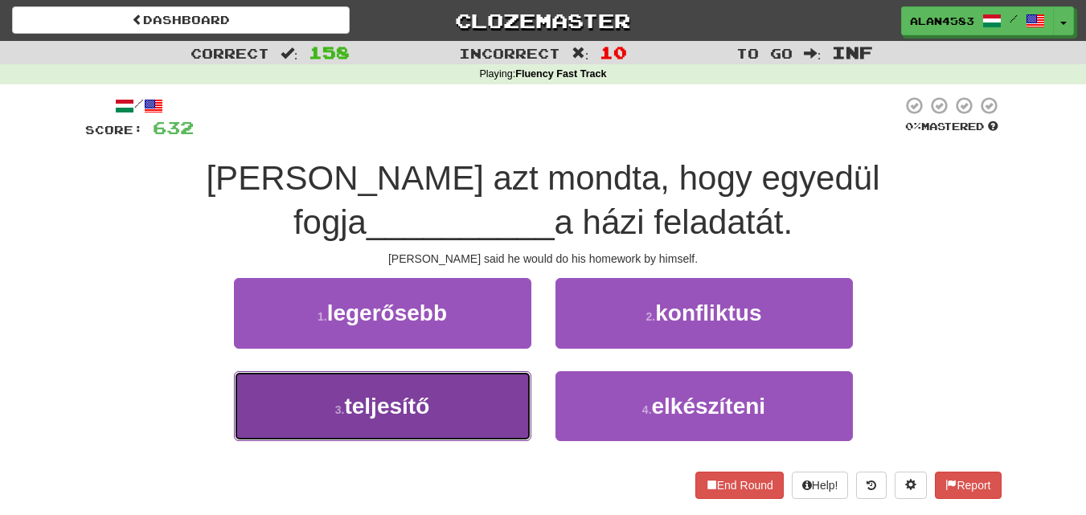
click at [403, 408] on span "teljesítő" at bounding box center [386, 406] width 85 height 25
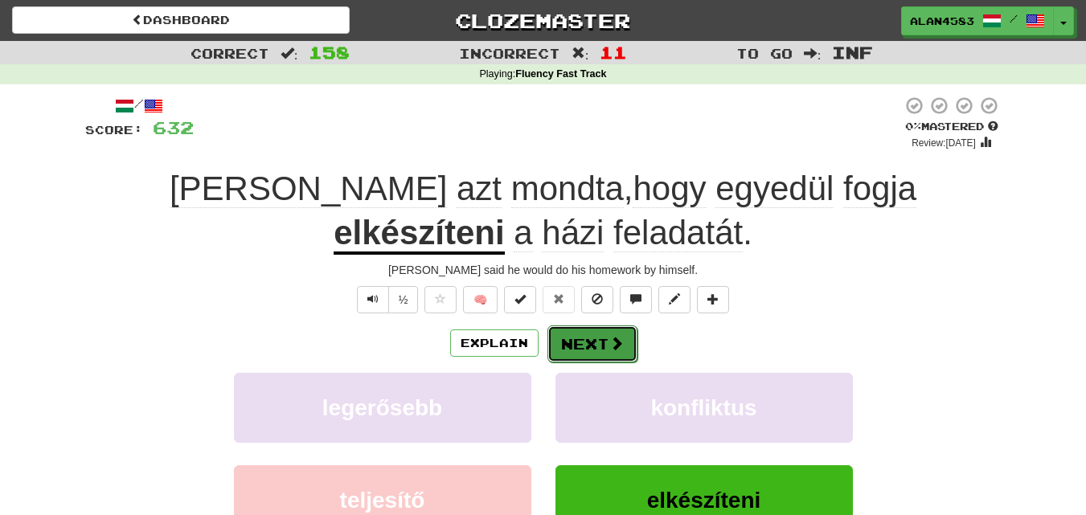
click at [584, 357] on button "Next" at bounding box center [592, 343] width 90 height 37
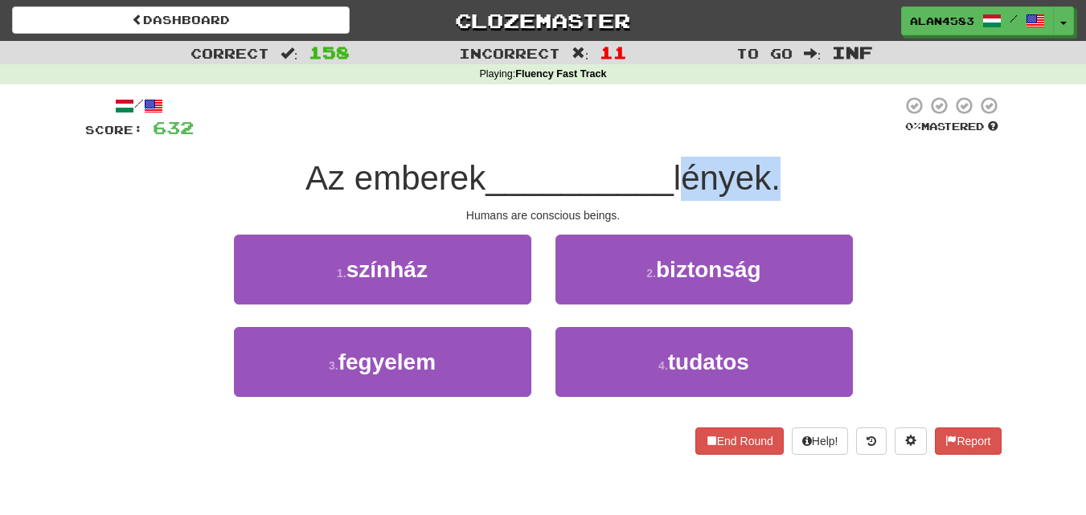
drag, startPoint x: 782, startPoint y: 175, endPoint x: 680, endPoint y: 175, distance: 102.1
click at [680, 175] on span "lények." at bounding box center [726, 178] width 107 height 38
click at [669, 137] on div at bounding box center [669, 137] width 0 height 0
click at [571, 141] on div "/ Score: 632 0 % Mastered Az emberek __________ lények. Humans are conscious be…" at bounding box center [543, 275] width 916 height 359
drag, startPoint x: 681, startPoint y: 175, endPoint x: 775, endPoint y: 170, distance: 94.2
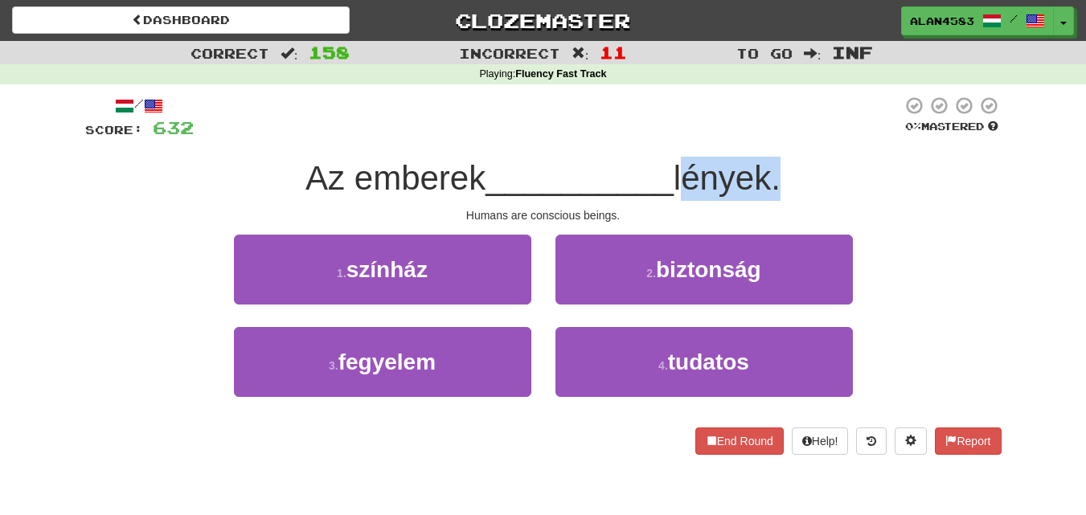
click at [775, 170] on span "lények." at bounding box center [726, 178] width 107 height 38
click at [764, 137] on div at bounding box center [764, 137] width 0 height 0
click at [793, 115] on div at bounding box center [548, 118] width 708 height 44
drag, startPoint x: 775, startPoint y: 178, endPoint x: 685, endPoint y: 177, distance: 89.2
click at [685, 177] on span "lények." at bounding box center [726, 178] width 107 height 38
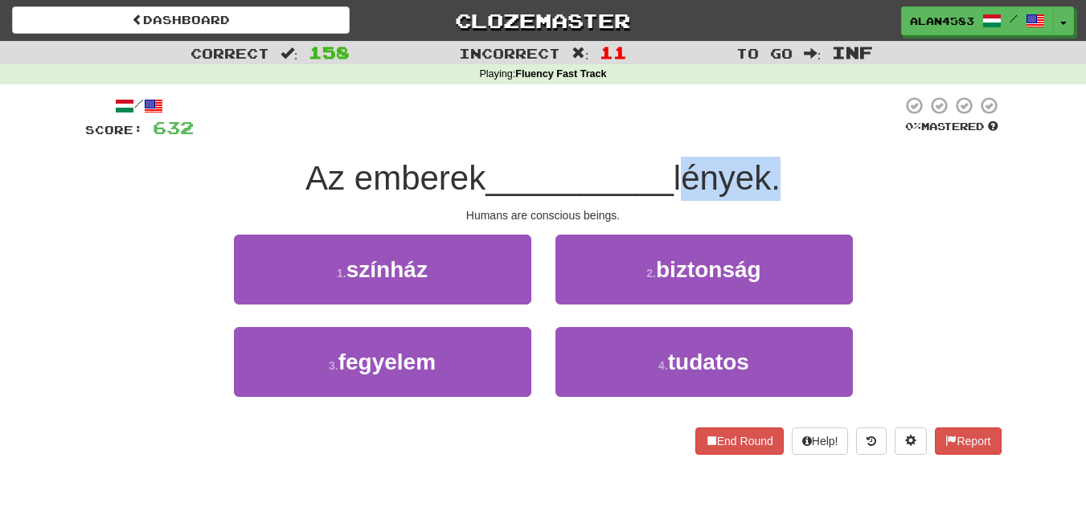
click at [675, 137] on div at bounding box center [675, 137] width 0 height 0
click at [706, 121] on div at bounding box center [548, 118] width 708 height 44
drag, startPoint x: 681, startPoint y: 182, endPoint x: 774, endPoint y: 171, distance: 93.9
click at [774, 171] on span "lények." at bounding box center [726, 178] width 107 height 38
click at [763, 137] on div at bounding box center [763, 137] width 0 height 0
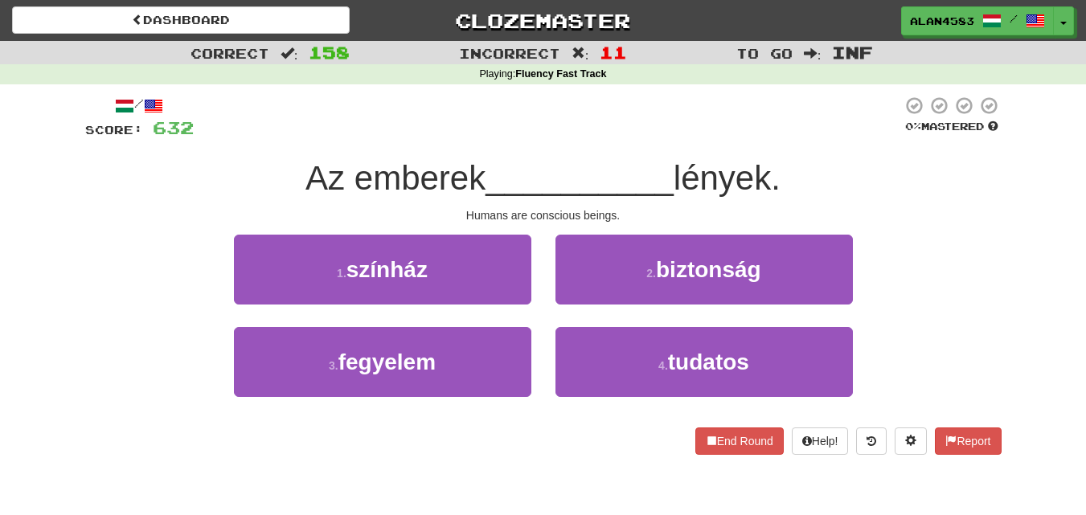
click at [792, 113] on div at bounding box center [548, 118] width 708 height 44
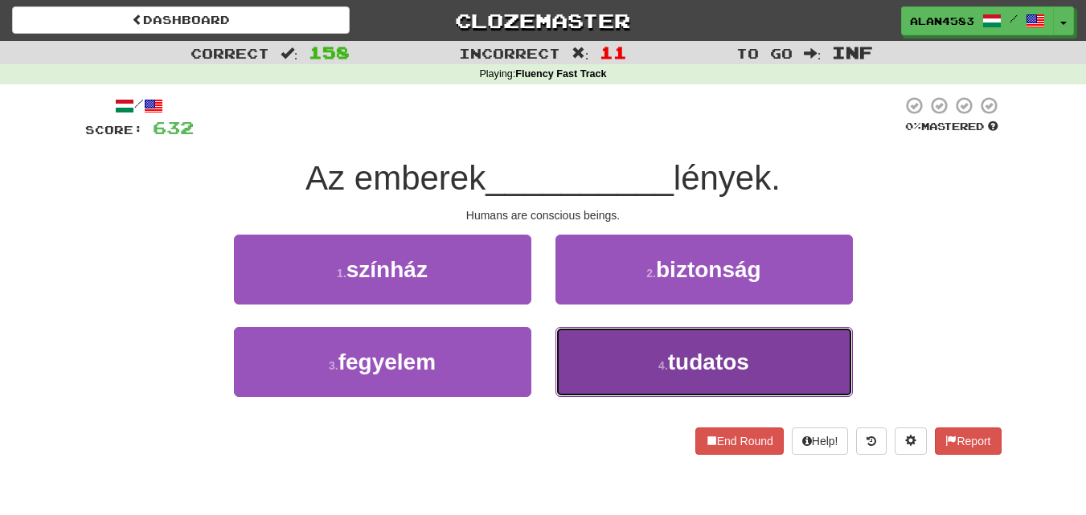
click at [649, 354] on button "4 . tudatos" at bounding box center [703, 362] width 297 height 70
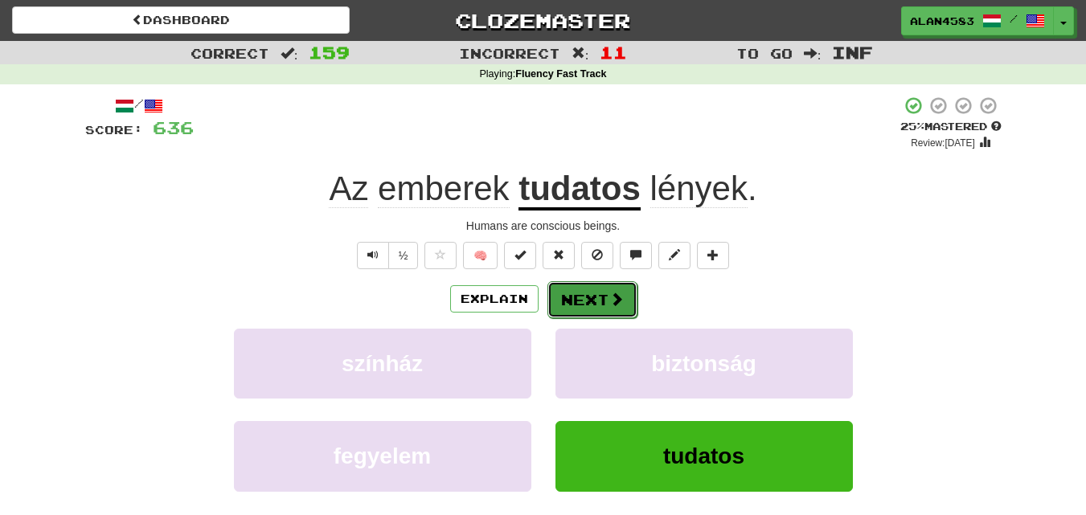
click at [601, 291] on button "Next" at bounding box center [592, 299] width 90 height 37
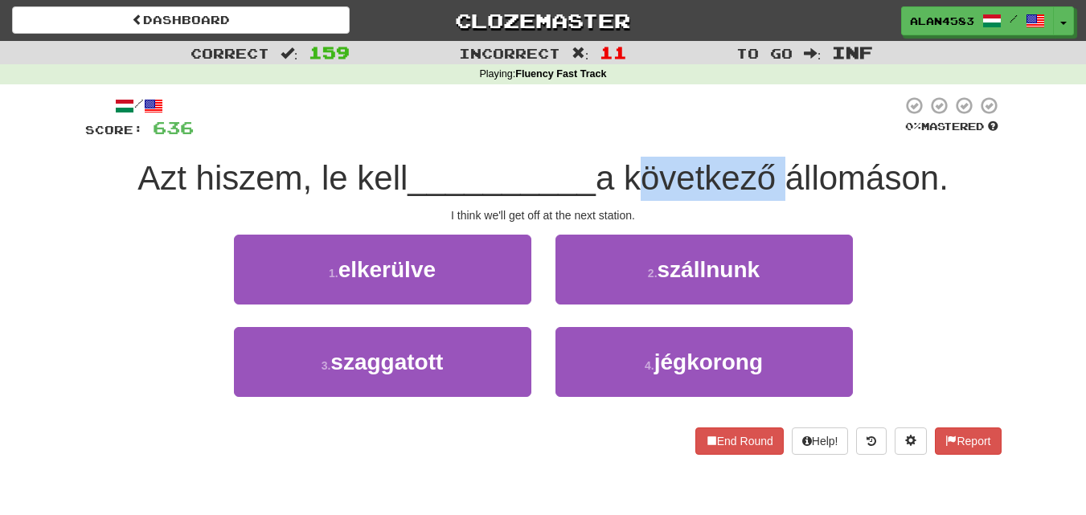
drag, startPoint x: 783, startPoint y: 174, endPoint x: 635, endPoint y: 174, distance: 147.9
click at [635, 174] on span "a következő állomáson." at bounding box center [771, 178] width 353 height 38
click at [624, 137] on div at bounding box center [624, 137] width 0 height 0
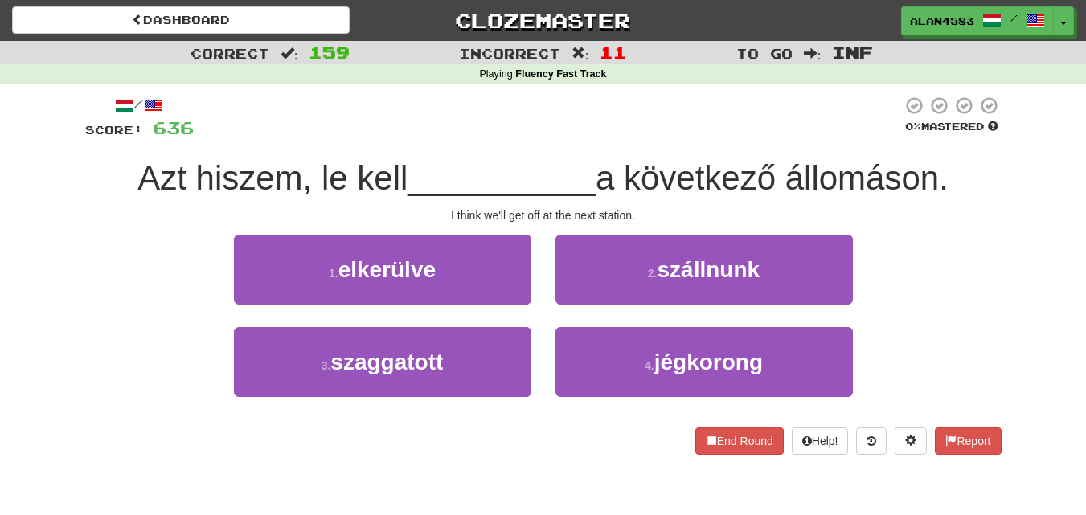
click at [523, 114] on div at bounding box center [548, 118] width 708 height 44
drag, startPoint x: 799, startPoint y: 178, endPoint x: 945, endPoint y: 182, distance: 146.3
click at [945, 182] on span "a következő állomáson." at bounding box center [771, 178] width 353 height 38
click at [935, 198] on div at bounding box center [935, 198] width 0 height 0
click at [566, 101] on div at bounding box center [548, 118] width 708 height 44
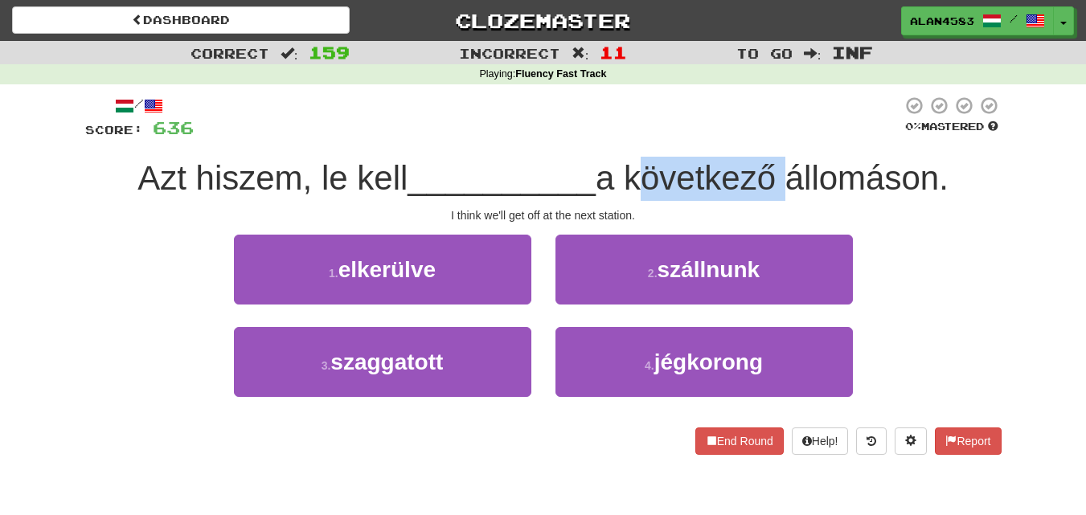
drag, startPoint x: 634, startPoint y: 167, endPoint x: 777, endPoint y: 165, distance: 143.1
click at [777, 165] on span "a következő állomáson." at bounding box center [771, 178] width 353 height 38
click at [767, 137] on div at bounding box center [767, 137] width 0 height 0
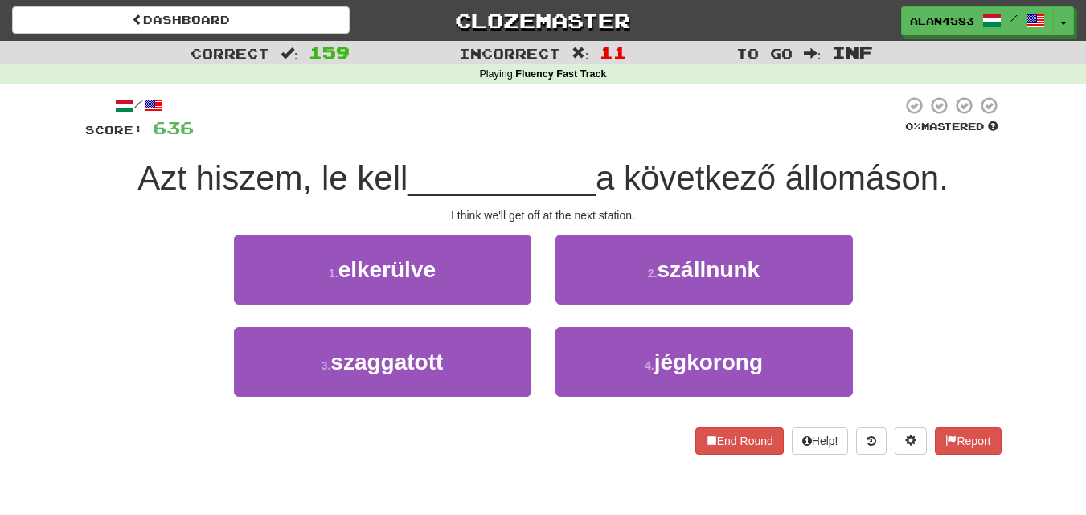
click at [775, 107] on div at bounding box center [548, 118] width 708 height 44
drag, startPoint x: 797, startPoint y: 177, endPoint x: 943, endPoint y: 172, distance: 146.3
click at [943, 172] on span "a következő állomáson." at bounding box center [771, 178] width 353 height 38
click at [933, 137] on div at bounding box center [933, 137] width 0 height 0
click at [639, 104] on div at bounding box center [548, 118] width 708 height 44
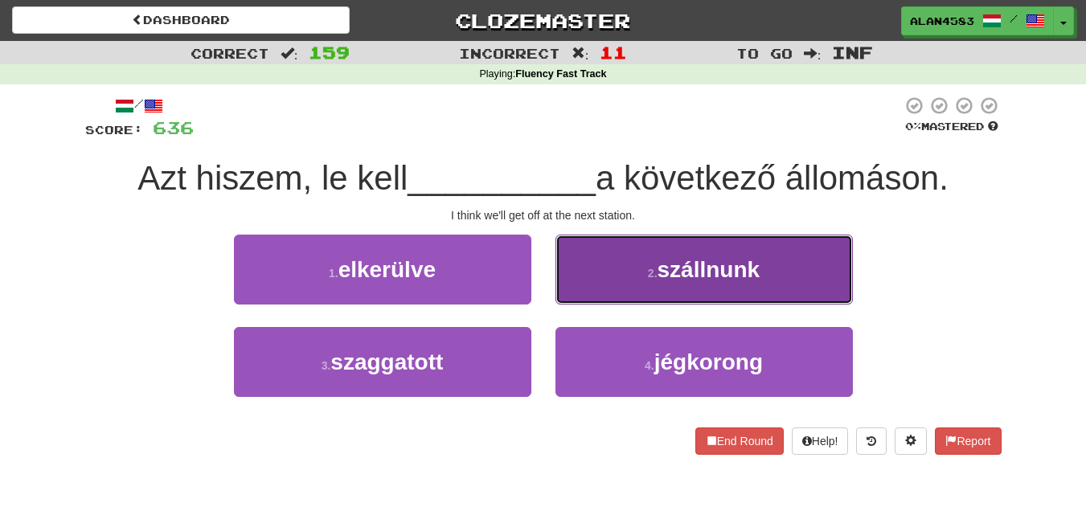
click at [605, 265] on button "2 . szállnunk" at bounding box center [703, 270] width 297 height 70
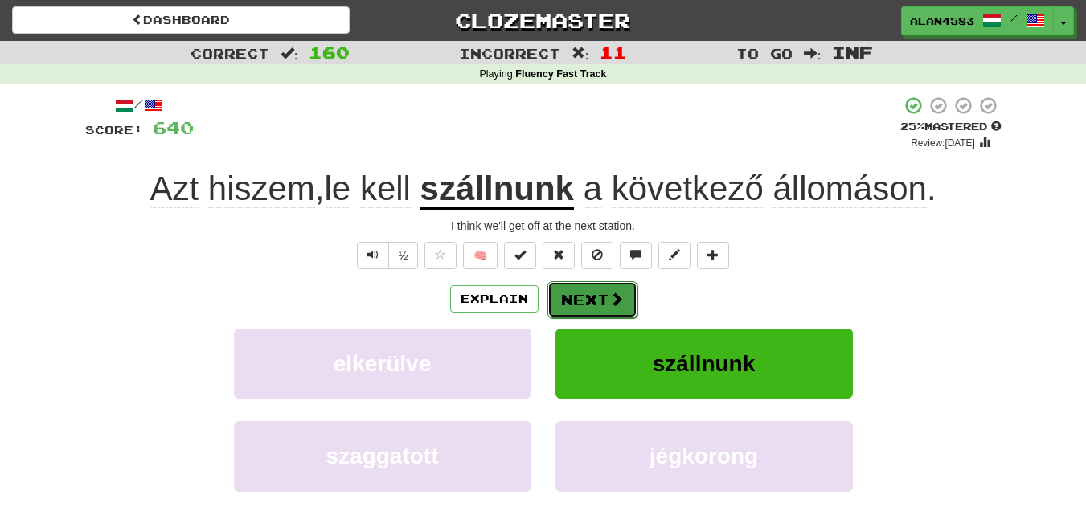
click at [609, 293] on span at bounding box center [616, 299] width 14 height 14
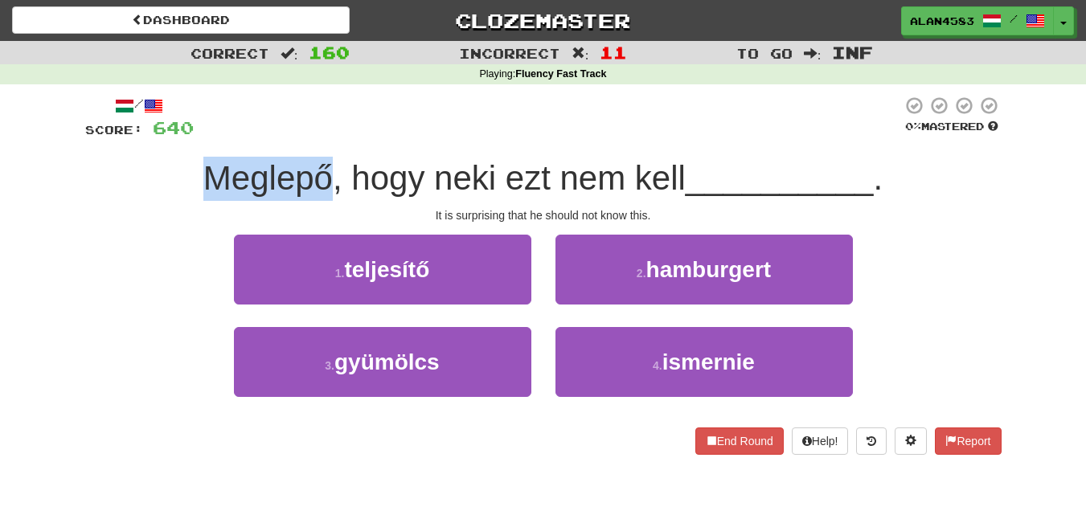
drag, startPoint x: 321, startPoint y: 174, endPoint x: 202, endPoint y: 178, distance: 119.0
click at [203, 178] on span "Meglepő, hogy neki ezt nem kell" at bounding box center [444, 178] width 482 height 38
click at [191, 198] on div at bounding box center [191, 198] width 0 height 0
click at [96, 170] on div "Meglepő, hogy neki ezt nem kell __________ ." at bounding box center [543, 179] width 916 height 44
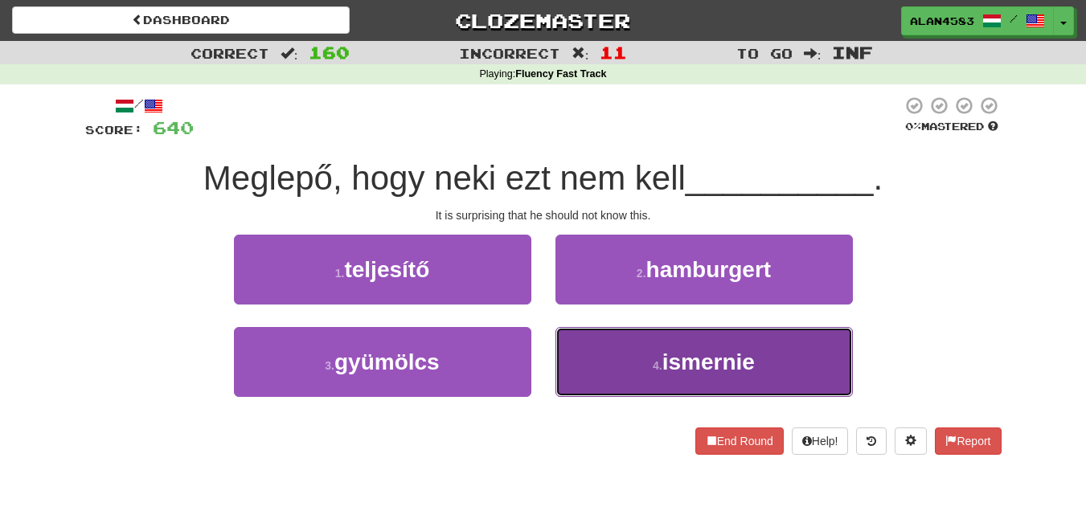
click at [716, 369] on span "ismernie" at bounding box center [708, 362] width 92 height 25
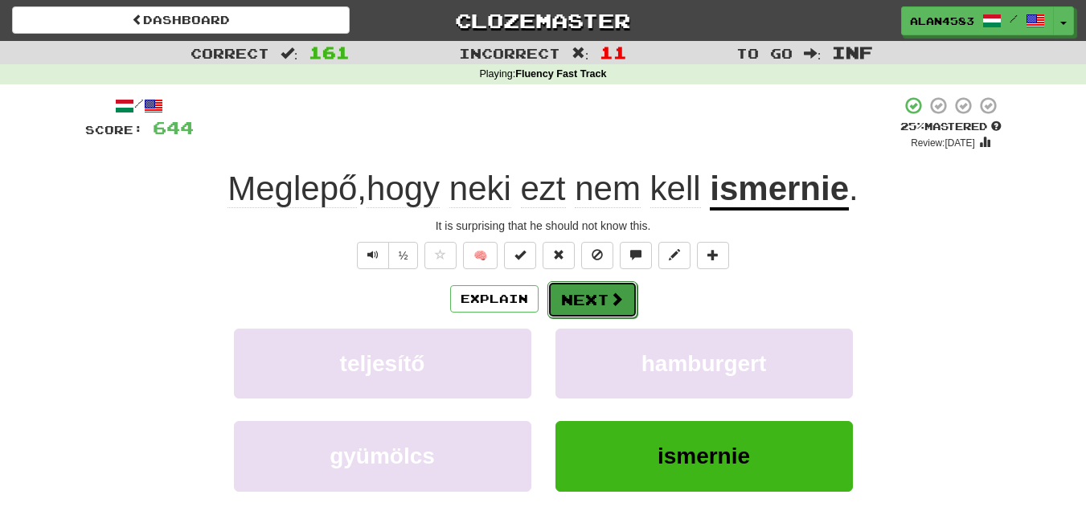
click at [592, 293] on button "Next" at bounding box center [592, 299] width 90 height 37
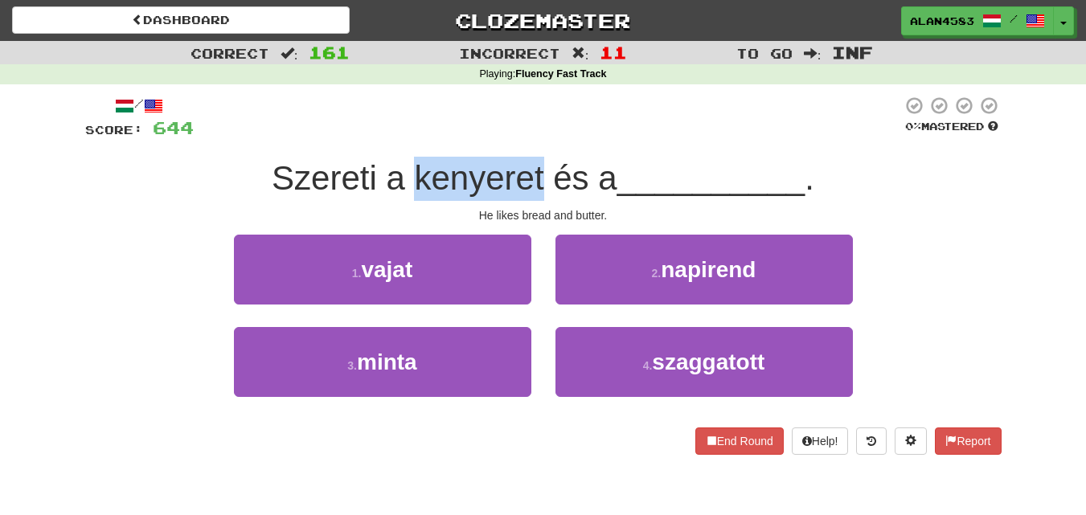
drag, startPoint x: 411, startPoint y: 178, endPoint x: 538, endPoint y: 170, distance: 128.0
click at [538, 170] on span "Szereti a kenyeret és a" at bounding box center [445, 178] width 346 height 38
click at [528, 137] on div at bounding box center [528, 137] width 0 height 0
click at [536, 117] on div at bounding box center [548, 118] width 708 height 44
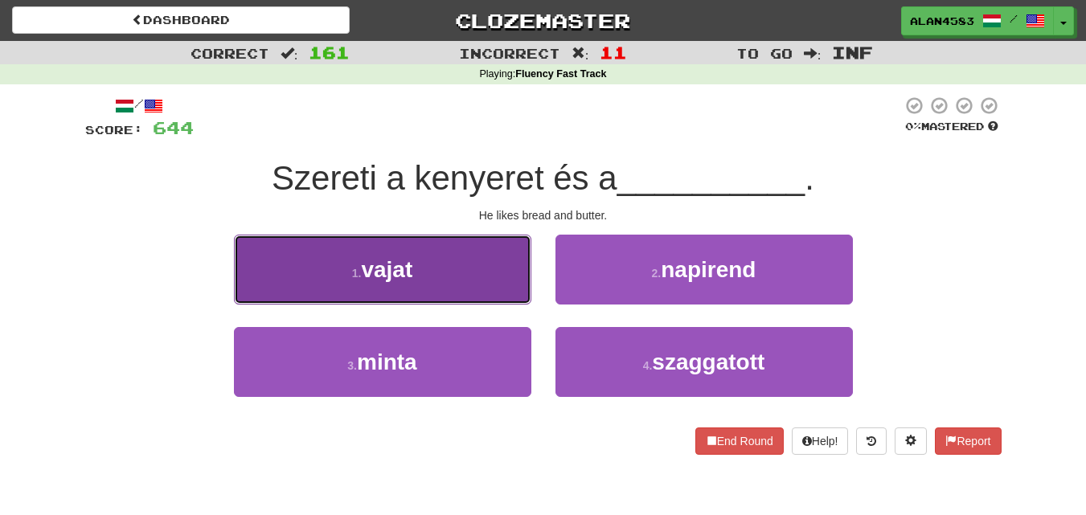
click at [350, 264] on button "1 . vajat" at bounding box center [382, 270] width 297 height 70
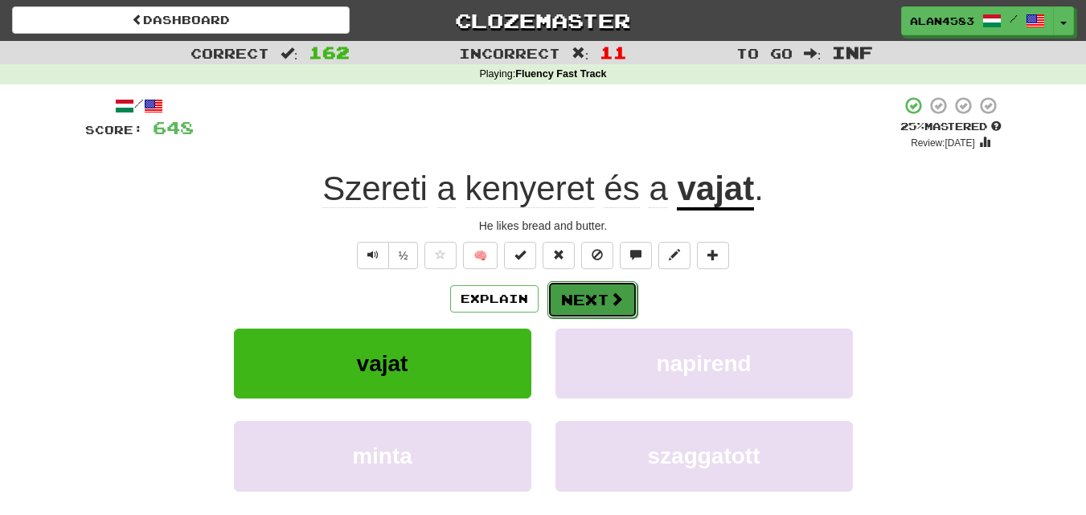
click at [590, 301] on button "Next" at bounding box center [592, 299] width 90 height 37
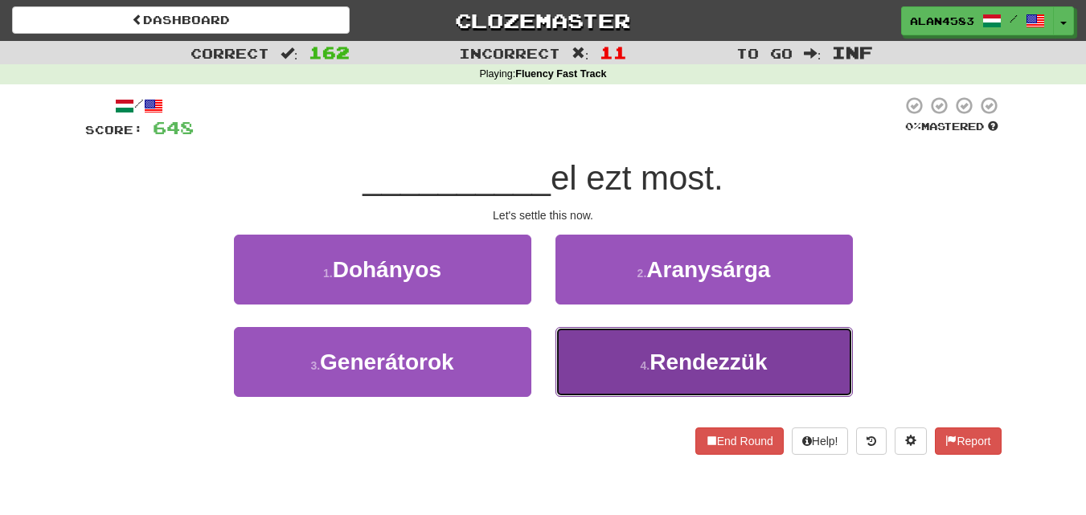
click at [613, 386] on button "4 . Rendezzük" at bounding box center [703, 362] width 297 height 70
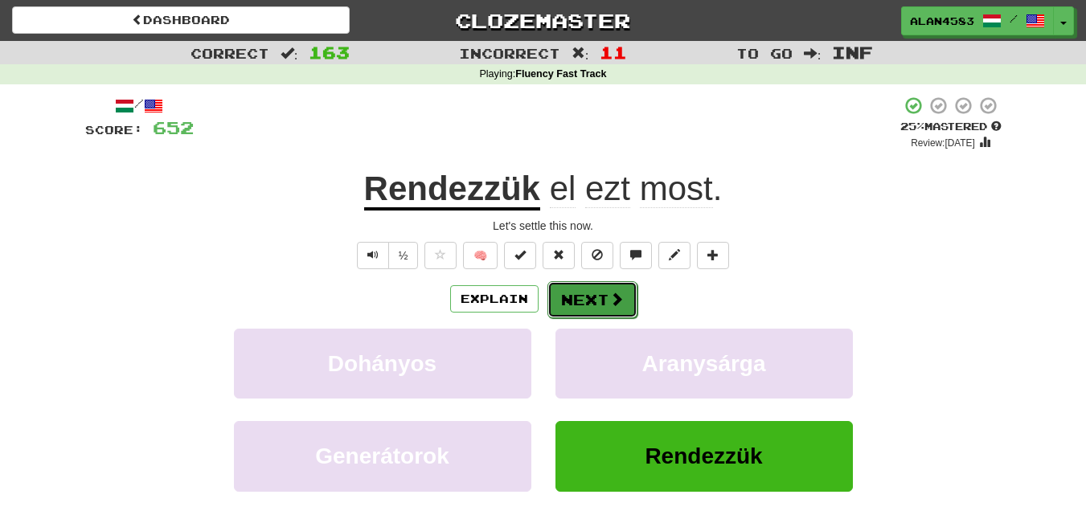
click at [562, 301] on button "Next" at bounding box center [592, 299] width 90 height 37
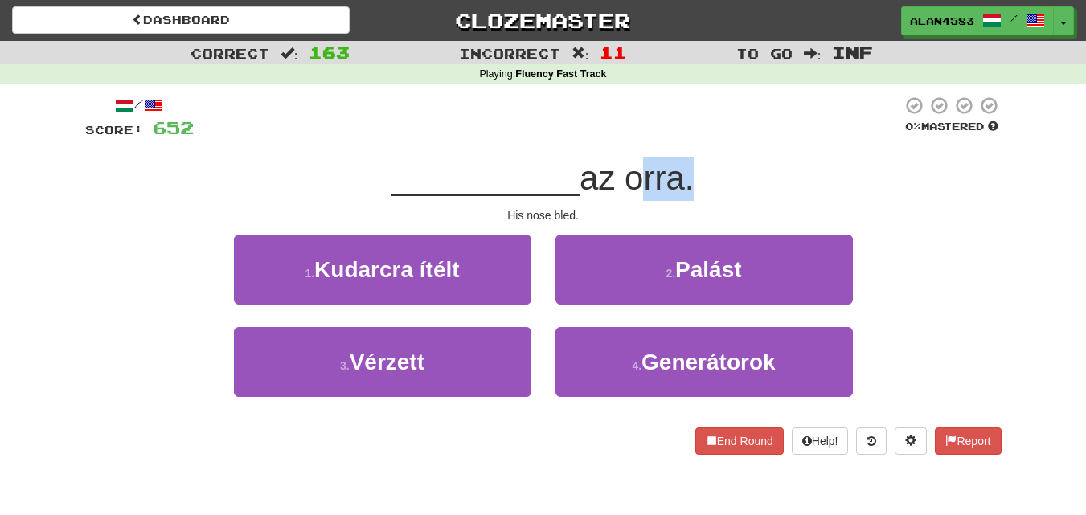
drag, startPoint x: 690, startPoint y: 177, endPoint x: 634, endPoint y: 176, distance: 55.5
click at [634, 176] on span "az orra." at bounding box center [636, 178] width 114 height 38
click at [624, 137] on div at bounding box center [624, 137] width 0 height 0
click at [739, 113] on div at bounding box center [548, 118] width 708 height 44
drag, startPoint x: 691, startPoint y: 174, endPoint x: 637, endPoint y: 174, distance: 53.8
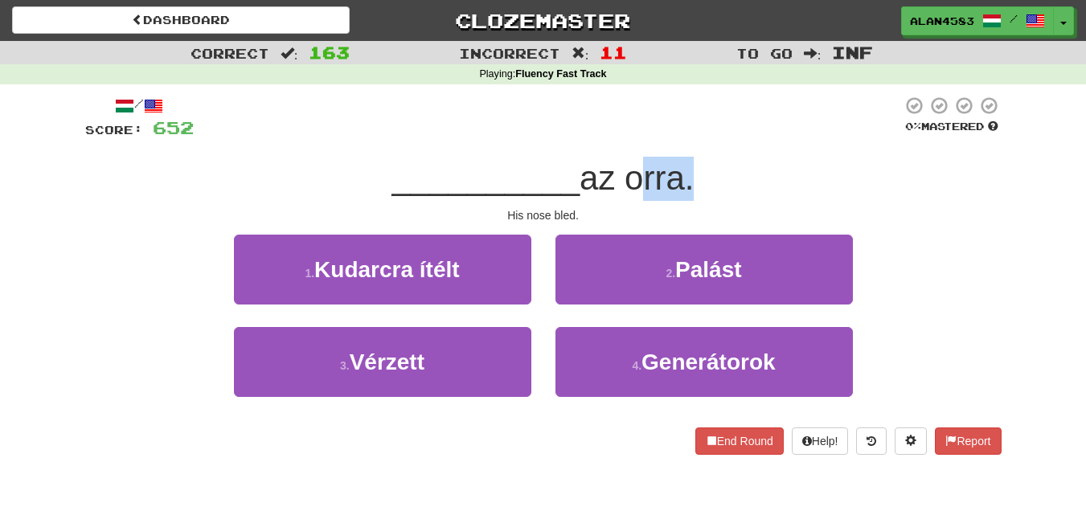
click at [637, 174] on span "az orra." at bounding box center [636, 178] width 114 height 38
click at [627, 137] on div at bounding box center [627, 137] width 0 height 0
click at [625, 111] on div at bounding box center [548, 118] width 708 height 44
drag, startPoint x: 636, startPoint y: 181, endPoint x: 684, endPoint y: 177, distance: 47.6
click at [684, 177] on span "az orra." at bounding box center [636, 178] width 114 height 38
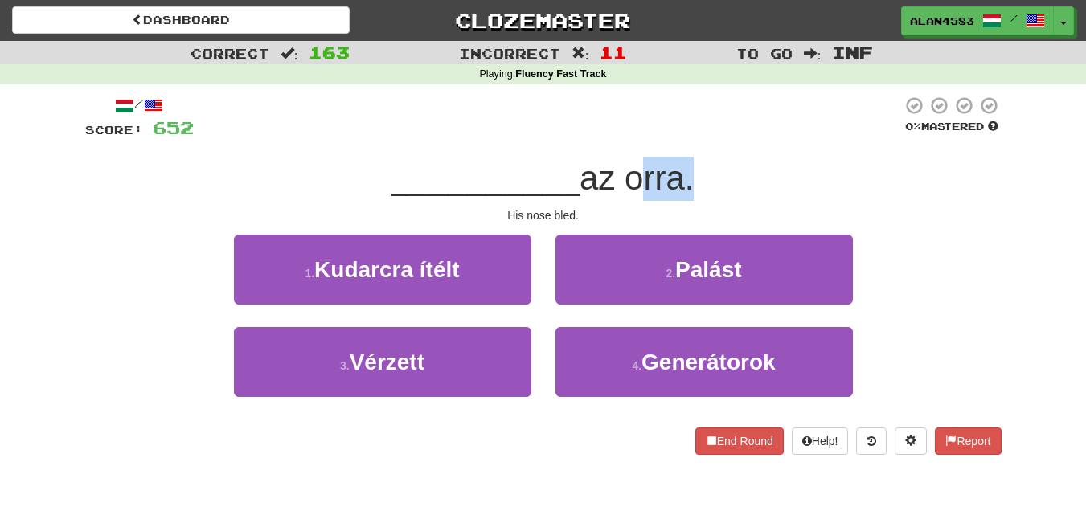
click at [673, 137] on div at bounding box center [673, 137] width 0 height 0
click at [717, 113] on div at bounding box center [548, 118] width 708 height 44
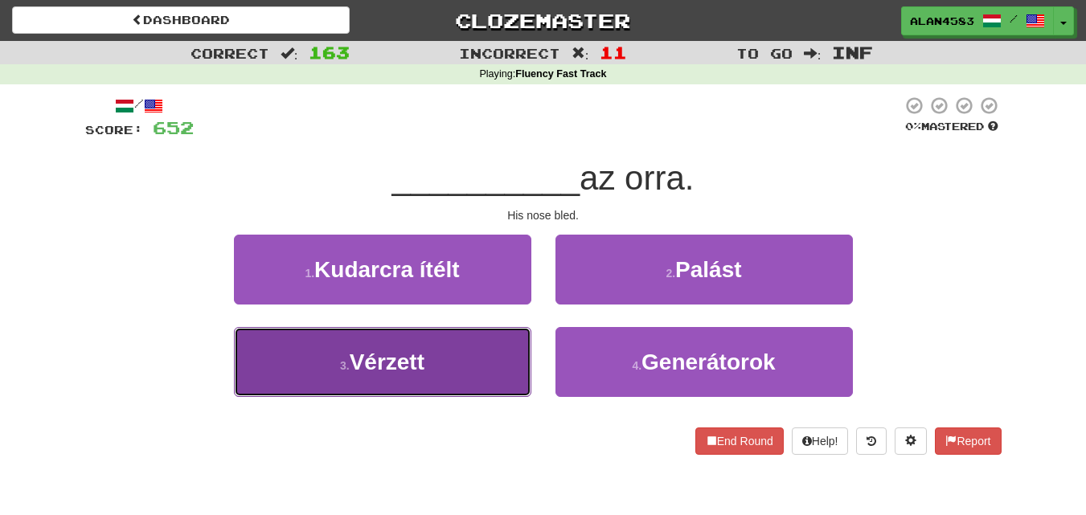
click at [347, 351] on button "3 . Vérzett" at bounding box center [382, 362] width 297 height 70
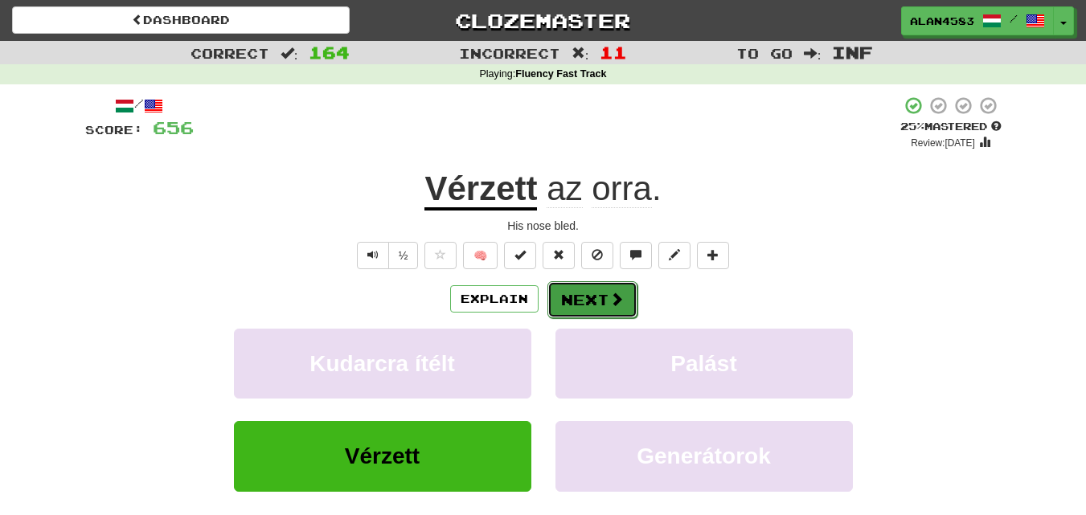
click at [572, 301] on button "Next" at bounding box center [592, 299] width 90 height 37
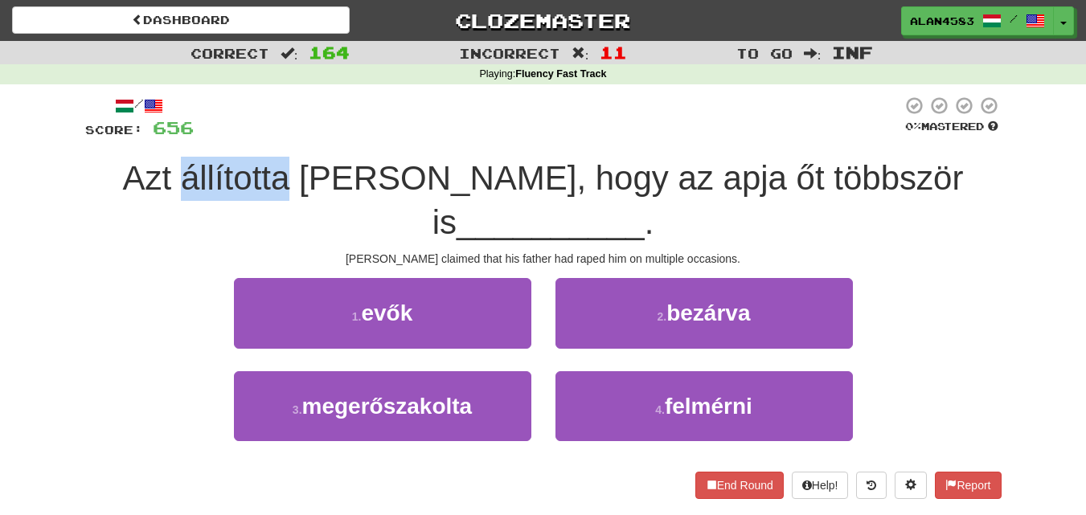
drag, startPoint x: 167, startPoint y: 166, endPoint x: 273, endPoint y: 167, distance: 106.1
click at [273, 167] on span "Azt állította [PERSON_NAME], hogy az apja őt többször is" at bounding box center [543, 200] width 841 height 82
click at [263, 137] on div at bounding box center [263, 137] width 0 height 0
click at [308, 121] on div at bounding box center [548, 118] width 708 height 44
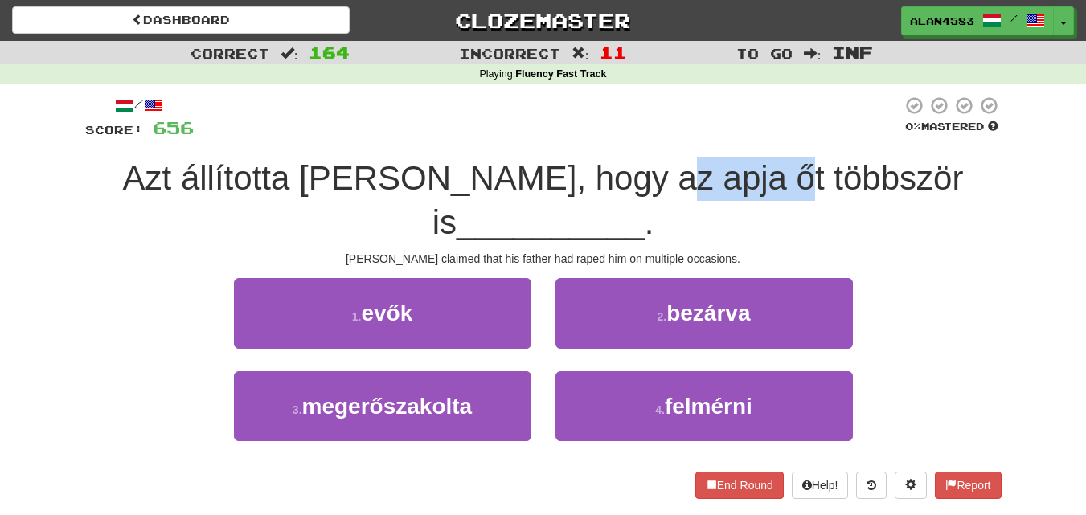
drag, startPoint x: 606, startPoint y: 167, endPoint x: 734, endPoint y: 161, distance: 127.9
click at [734, 161] on span "Azt állította [PERSON_NAME], hogy az apja őt többször is" at bounding box center [543, 200] width 841 height 82
click at [723, 137] on div at bounding box center [723, 137] width 0 height 0
click at [747, 92] on div "/ Score: 656 0 % Mastered [PERSON_NAME] állította [PERSON_NAME], hogy az apja ő…" at bounding box center [543, 302] width 916 height 436
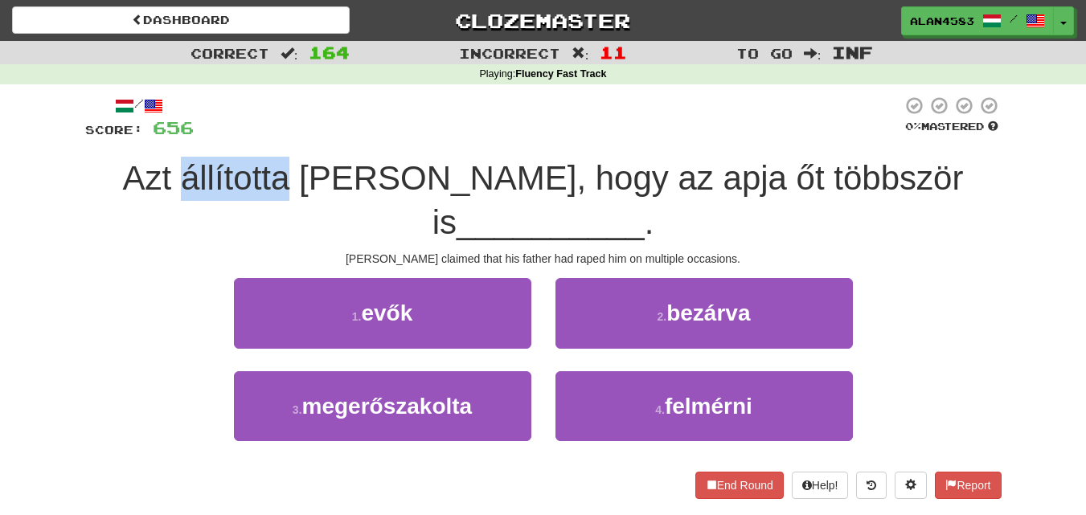
drag, startPoint x: 275, startPoint y: 173, endPoint x: 166, endPoint y: 170, distance: 109.3
click at [166, 170] on span "Azt állította [PERSON_NAME], hogy az apja őt többször is" at bounding box center [543, 200] width 841 height 82
click at [155, 137] on div at bounding box center [155, 137] width 0 height 0
click at [282, 110] on div at bounding box center [548, 118] width 708 height 44
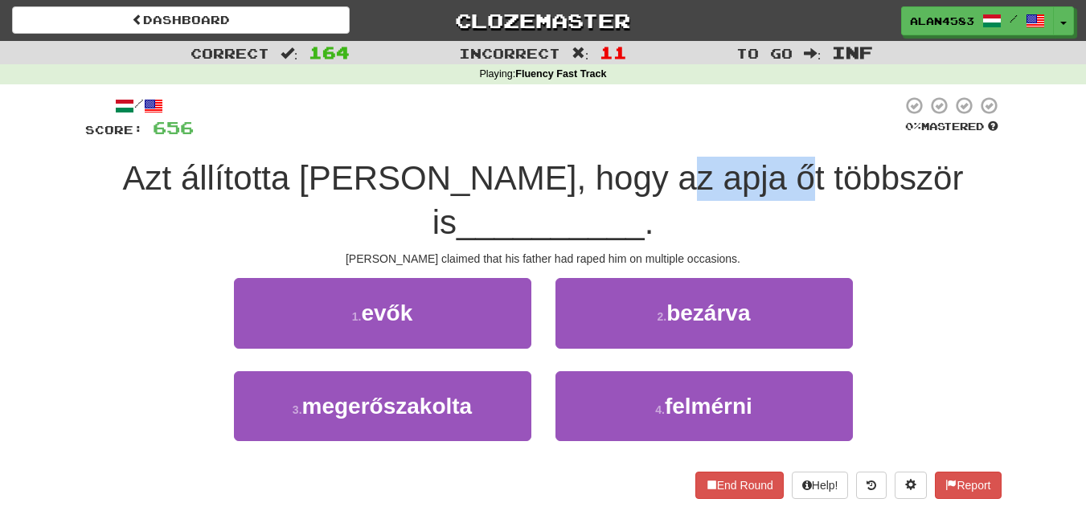
drag, startPoint x: 607, startPoint y: 172, endPoint x: 735, endPoint y: 165, distance: 128.8
click at [735, 165] on span "Azt állította [PERSON_NAME], hogy az apja őt többször is" at bounding box center [543, 200] width 841 height 82
click at [725, 137] on div at bounding box center [725, 137] width 0 height 0
click at [734, 108] on div at bounding box center [548, 118] width 708 height 44
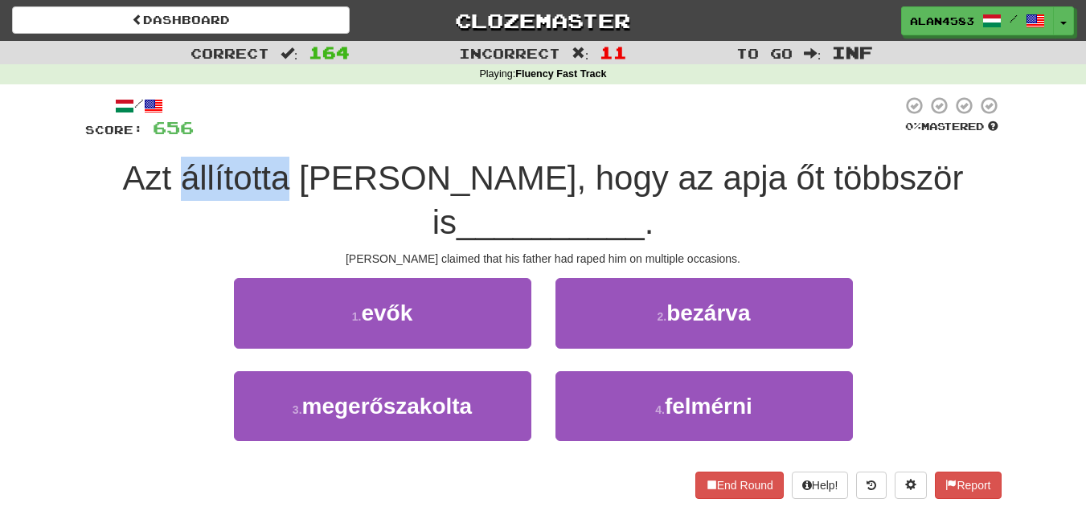
drag, startPoint x: 275, startPoint y: 172, endPoint x: 166, endPoint y: 170, distance: 108.5
click at [166, 170] on span "Azt állította [PERSON_NAME], hogy az apja őt többször is" at bounding box center [543, 200] width 841 height 82
click at [156, 137] on div at bounding box center [156, 137] width 0 height 0
click at [273, 115] on div at bounding box center [548, 118] width 708 height 44
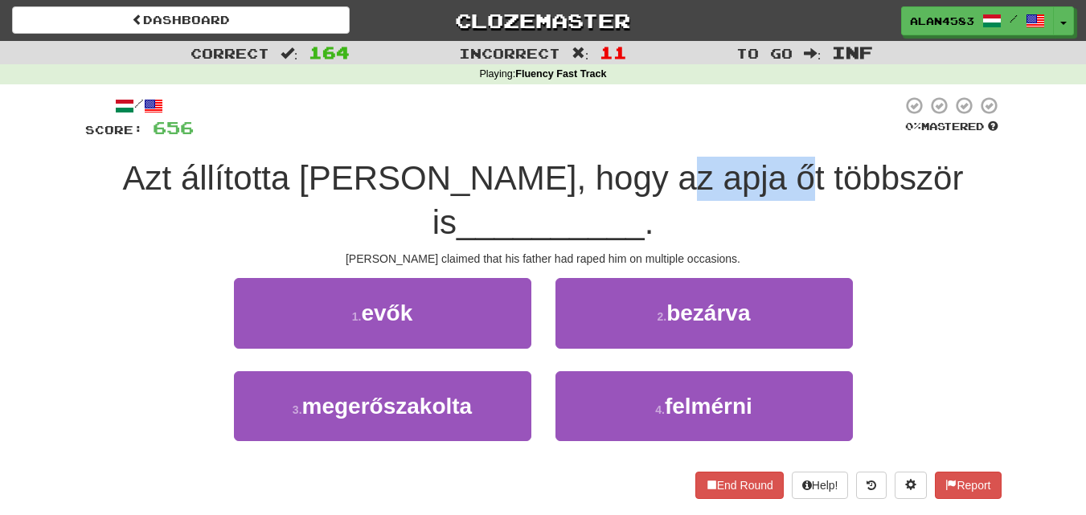
drag, startPoint x: 739, startPoint y: 166, endPoint x: 606, endPoint y: 167, distance: 132.6
click at [606, 167] on span "Azt állította [PERSON_NAME], hogy az apja őt többször is" at bounding box center [543, 200] width 841 height 82
click at [595, 137] on div at bounding box center [595, 137] width 0 height 0
click at [527, 119] on div at bounding box center [548, 118] width 708 height 44
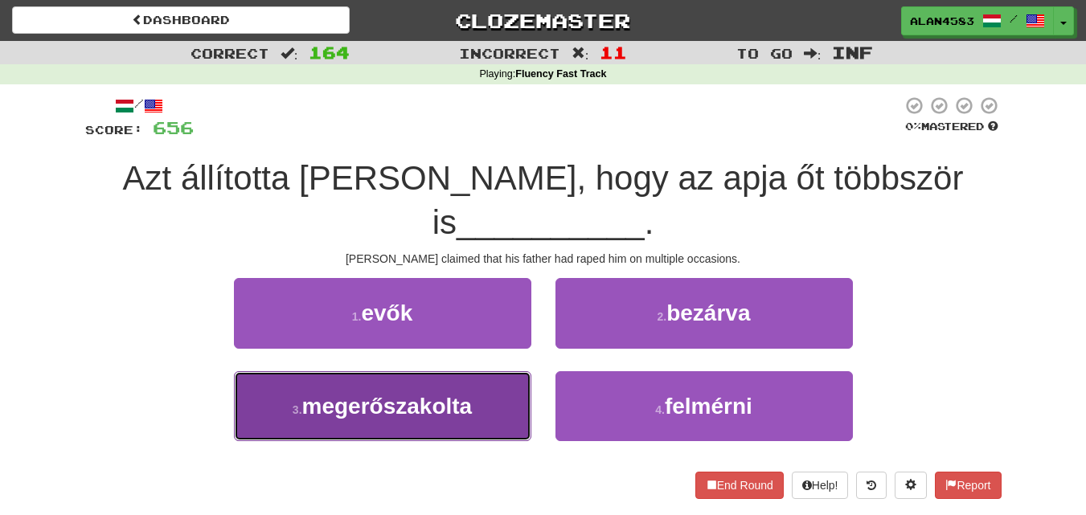
click at [342, 394] on span "megerőszakolta" at bounding box center [387, 406] width 170 height 25
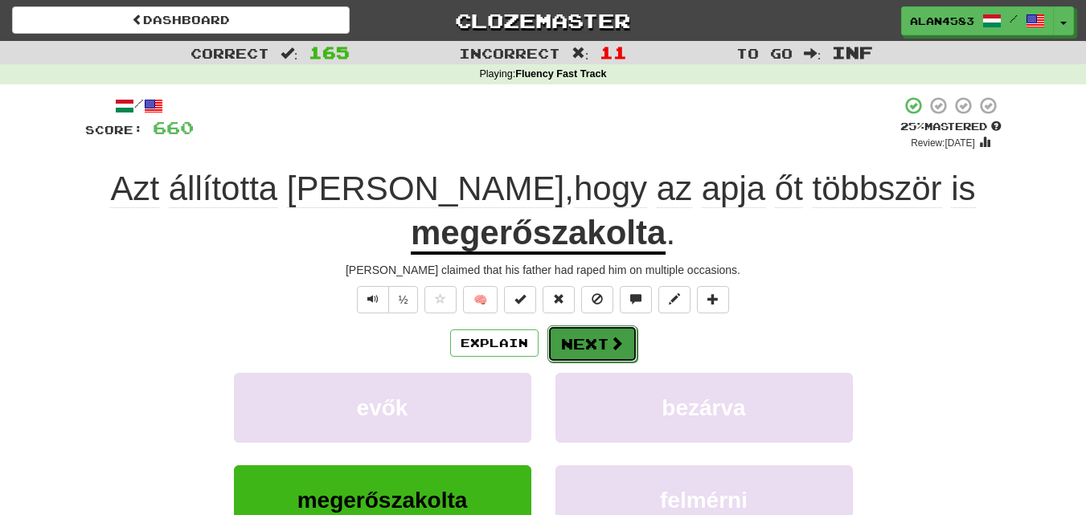
click at [564, 340] on button "Next" at bounding box center [592, 343] width 90 height 37
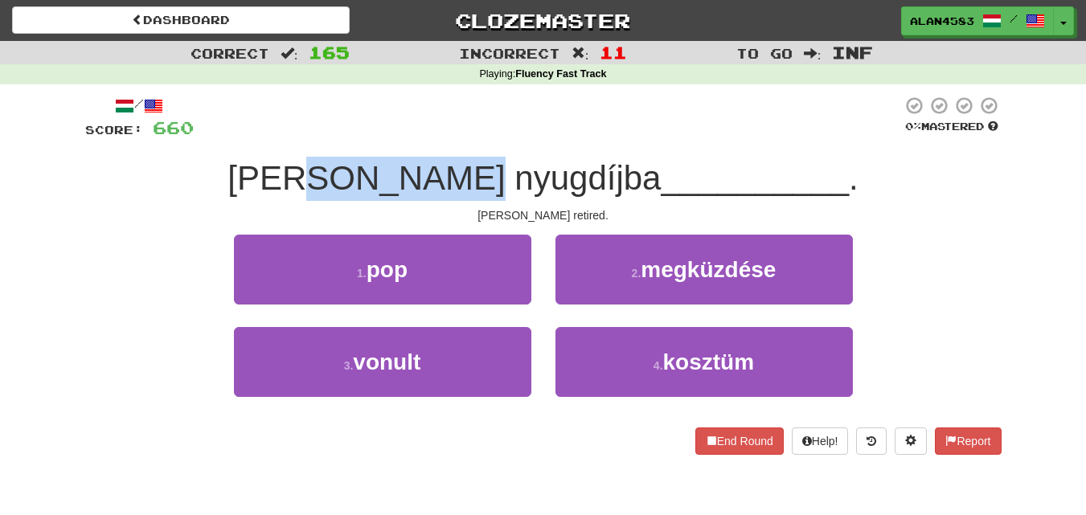
drag, startPoint x: 404, startPoint y: 181, endPoint x: 547, endPoint y: 174, distance: 143.2
click at [547, 174] on span "[PERSON_NAME] nyugdíjba" at bounding box center [443, 178] width 433 height 38
click at [537, 137] on div at bounding box center [537, 137] width 0 height 0
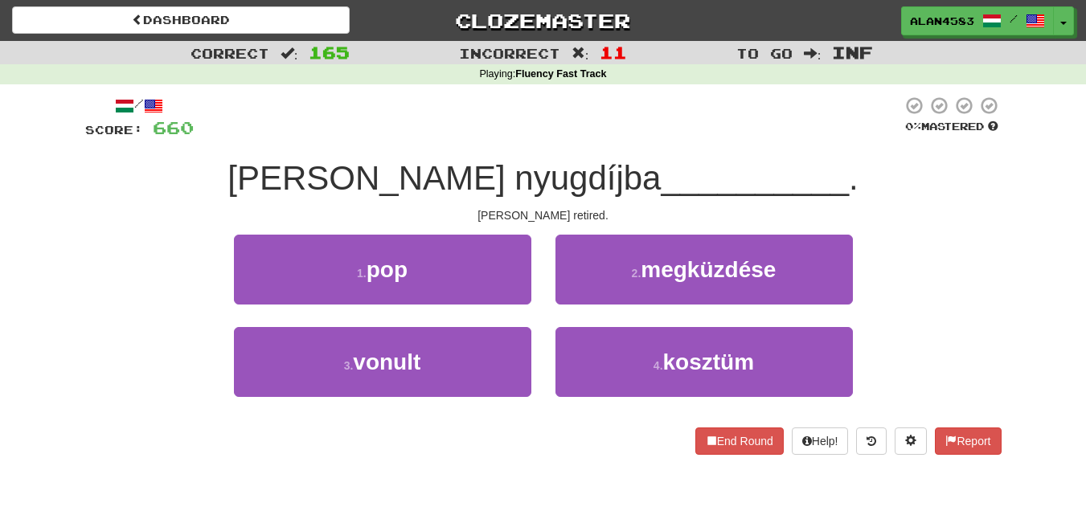
click at [605, 109] on div at bounding box center [548, 118] width 708 height 44
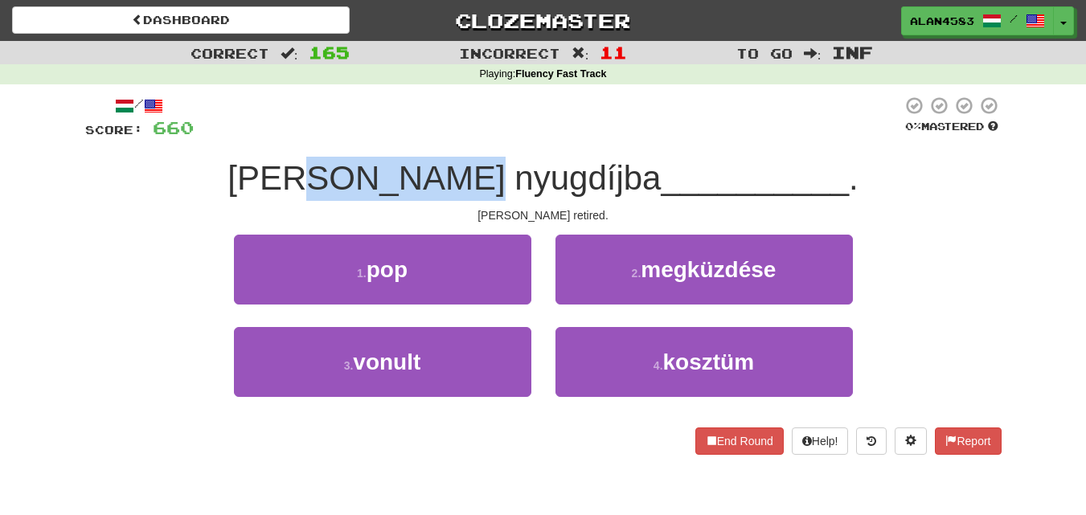
drag, startPoint x: 406, startPoint y: 174, endPoint x: 543, endPoint y: 167, distance: 137.6
click at [543, 167] on span "[PERSON_NAME] nyugdíjba" at bounding box center [443, 178] width 433 height 38
click at [533, 137] on div at bounding box center [533, 137] width 0 height 0
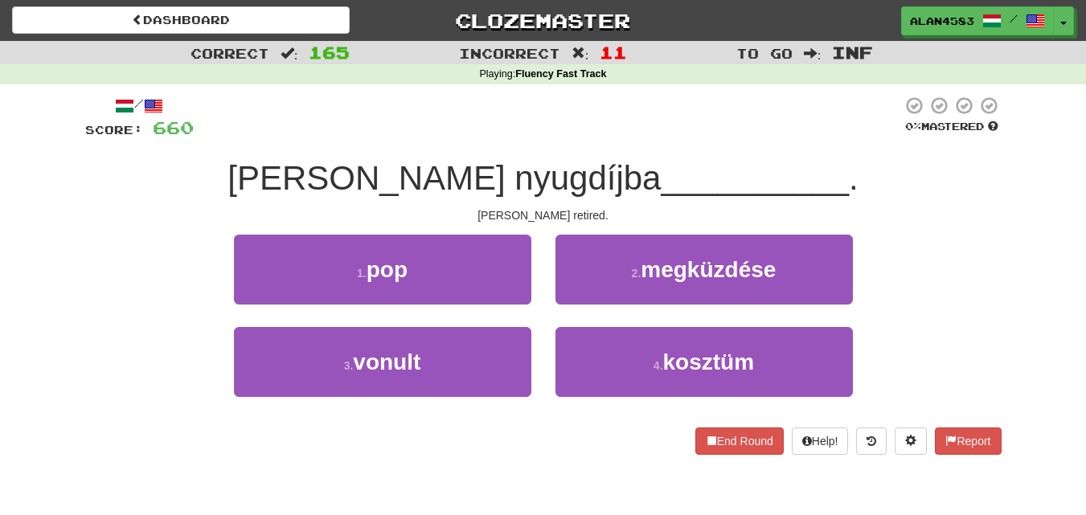
click at [540, 129] on div at bounding box center [548, 118] width 708 height 44
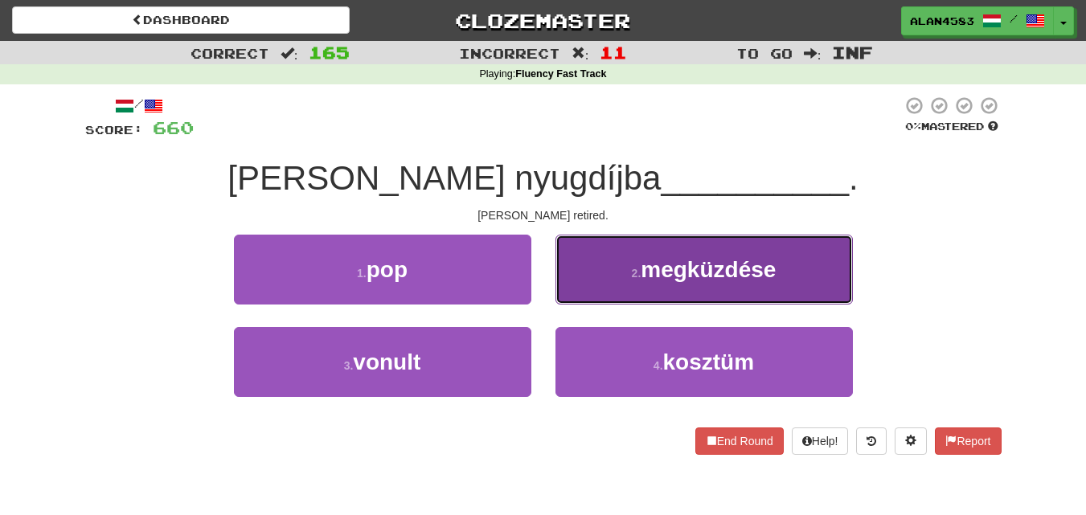
click at [706, 293] on button "2 . megküzdése" at bounding box center [703, 270] width 297 height 70
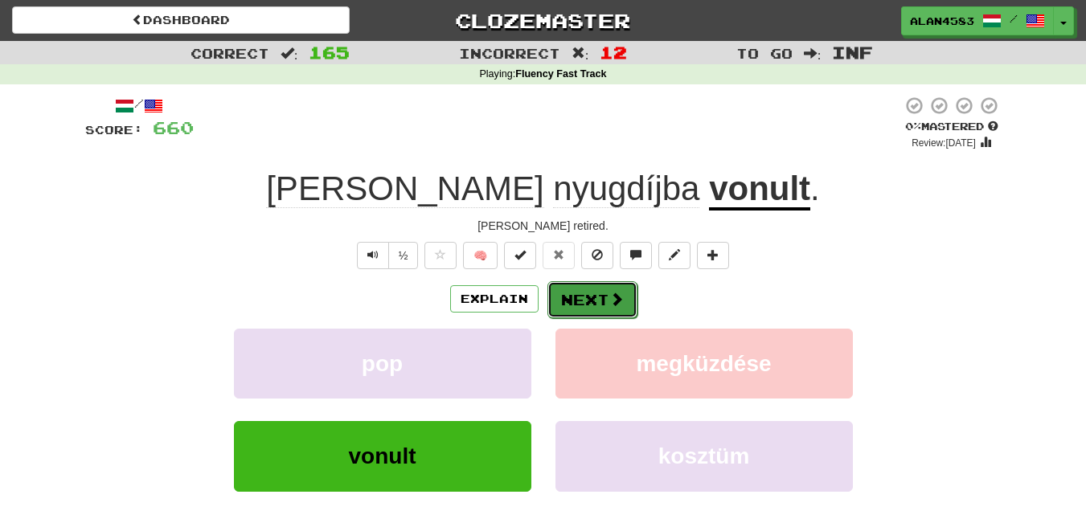
click at [604, 298] on button "Next" at bounding box center [592, 299] width 90 height 37
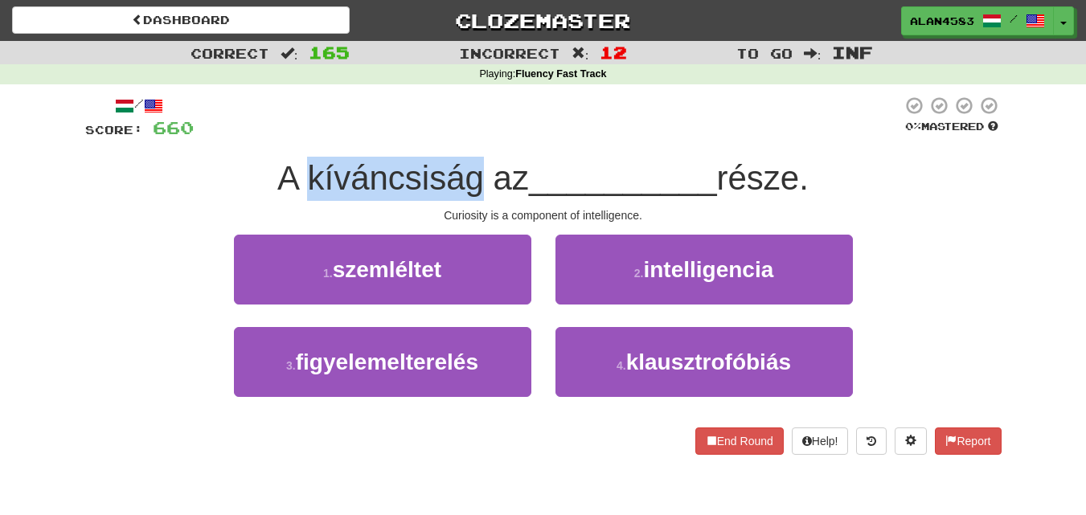
drag, startPoint x: 302, startPoint y: 184, endPoint x: 474, endPoint y: 178, distance: 172.1
click at [474, 178] on span "A kíváncsiság az" at bounding box center [403, 178] width 252 height 38
click at [464, 198] on div at bounding box center [464, 198] width 0 height 0
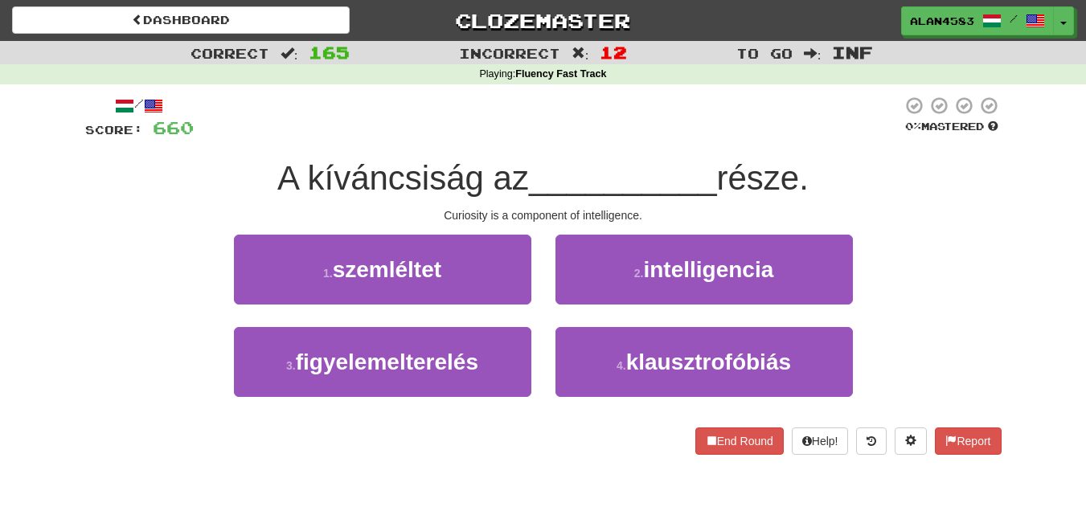
click at [516, 133] on div at bounding box center [548, 118] width 708 height 44
drag, startPoint x: 730, startPoint y: 177, endPoint x: 807, endPoint y: 174, distance: 77.2
click at [807, 174] on span "része." at bounding box center [763, 178] width 92 height 38
click at [796, 137] on div at bounding box center [796, 137] width 0 height 0
click at [604, 137] on div at bounding box center [548, 118] width 708 height 44
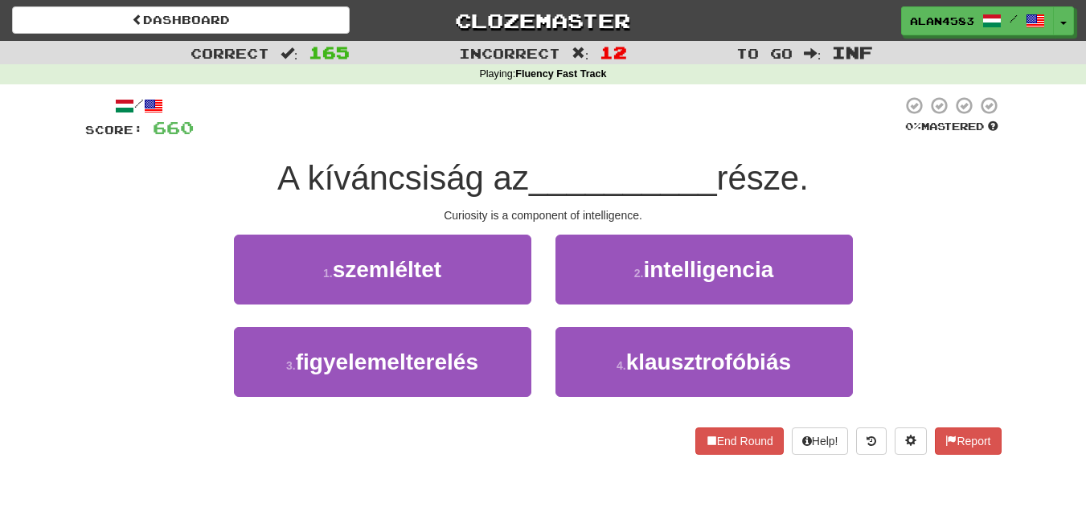
click at [449, 128] on div at bounding box center [548, 118] width 708 height 44
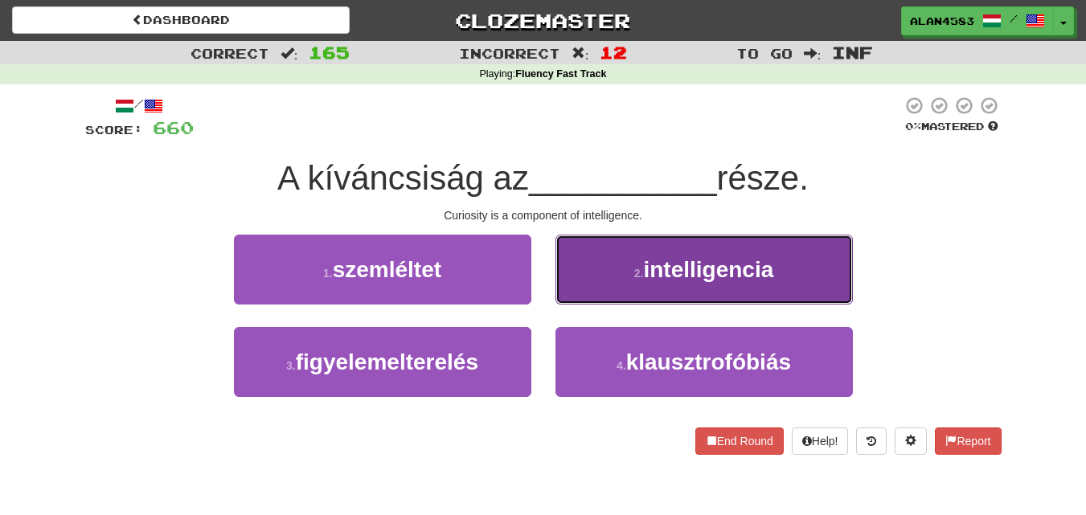
click at [629, 289] on button "2 . intelligencia" at bounding box center [703, 270] width 297 height 70
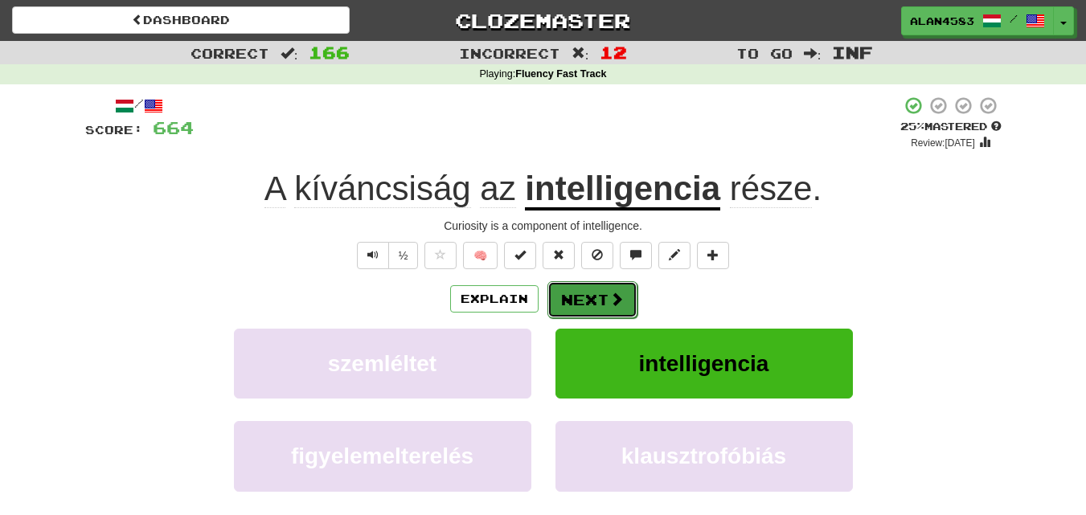
click at [592, 297] on button "Next" at bounding box center [592, 299] width 90 height 37
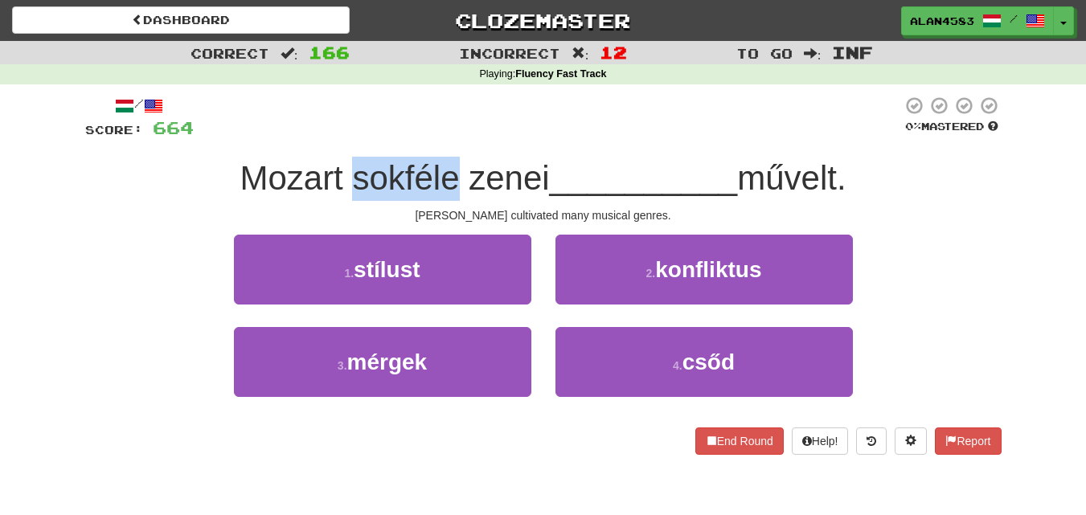
drag, startPoint x: 345, startPoint y: 177, endPoint x: 443, endPoint y: 173, distance: 98.1
click at [443, 173] on span "Mozart sokféle zenei" at bounding box center [393, 178] width 309 height 38
click at [432, 137] on div at bounding box center [432, 137] width 0 height 0
click at [456, 108] on div at bounding box center [548, 118] width 708 height 44
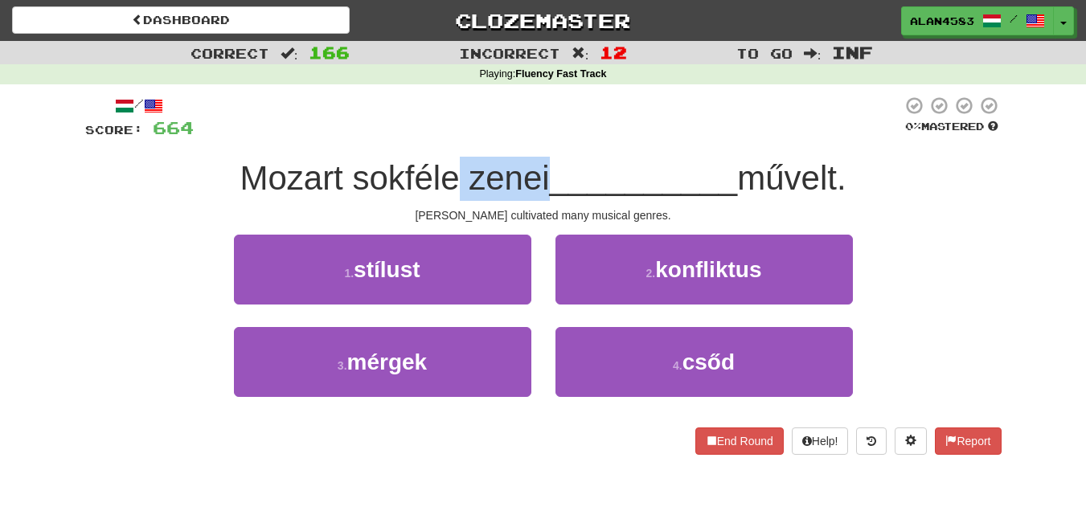
drag, startPoint x: 454, startPoint y: 174, endPoint x: 542, endPoint y: 171, distance: 87.6
click at [542, 171] on span "Mozart sokféle zenei" at bounding box center [393, 178] width 309 height 38
click at [531, 137] on div at bounding box center [531, 137] width 0 height 0
click at [575, 88] on div "/ Score: 664 0 % Mastered [PERSON_NAME] sokféle zenei __________ művelt. [PERSO…" at bounding box center [543, 280] width 916 height 393
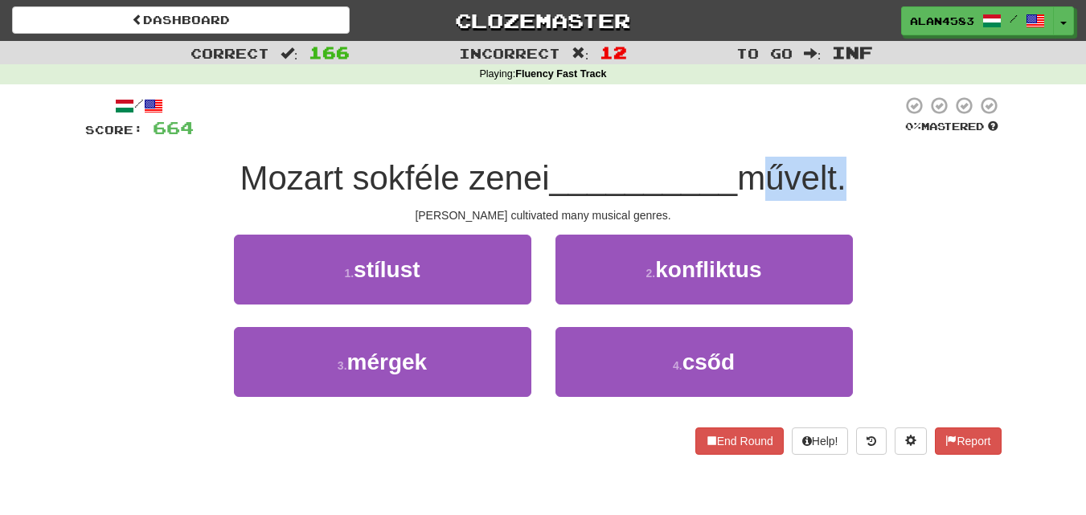
drag, startPoint x: 752, startPoint y: 179, endPoint x: 846, endPoint y: 174, distance: 94.1
click at [845, 174] on span "művelt." at bounding box center [791, 178] width 108 height 38
click at [836, 137] on div at bounding box center [836, 137] width 0 height 0
click at [600, 132] on div at bounding box center [548, 118] width 708 height 44
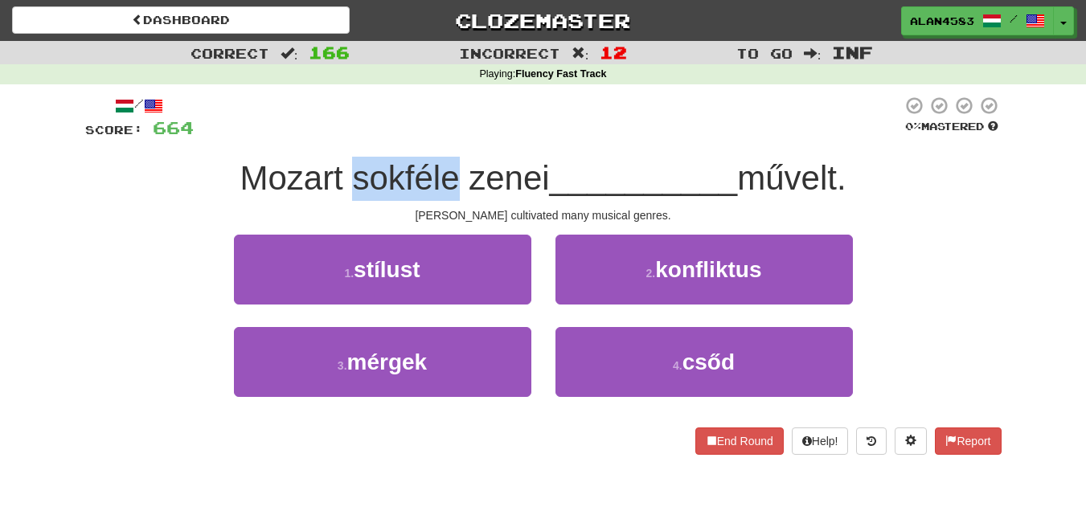
drag, startPoint x: 448, startPoint y: 170, endPoint x: 344, endPoint y: 171, distance: 104.5
click at [344, 171] on span "Mozart sokféle zenei" at bounding box center [393, 178] width 309 height 38
click at [334, 137] on div at bounding box center [334, 137] width 0 height 0
click at [496, 111] on div at bounding box center [548, 118] width 708 height 44
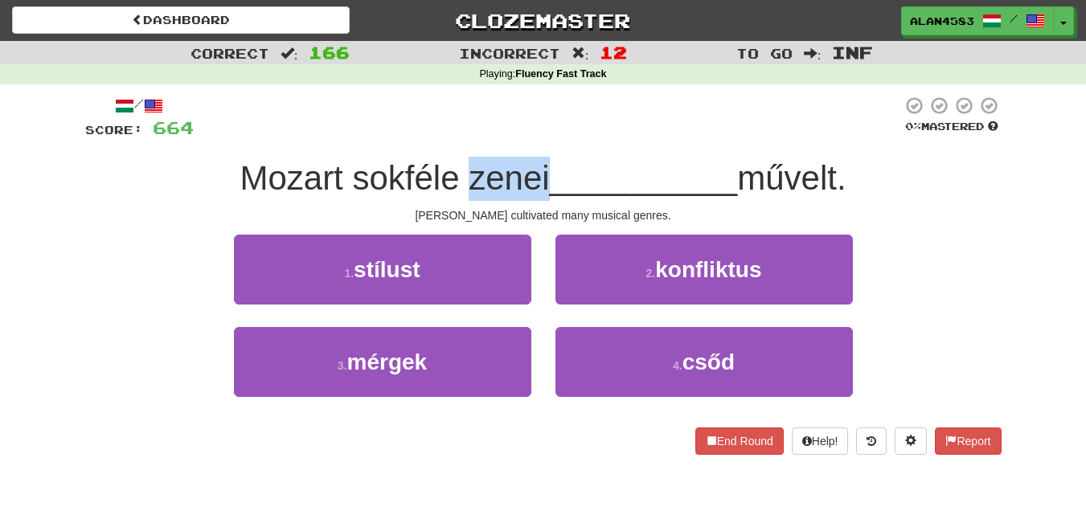
drag, startPoint x: 461, startPoint y: 174, endPoint x: 543, endPoint y: 170, distance: 82.1
click at [543, 170] on span "Mozart sokféle zenei" at bounding box center [393, 178] width 309 height 38
click at [533, 137] on div at bounding box center [533, 137] width 0 height 0
click at [606, 105] on div at bounding box center [548, 118] width 708 height 44
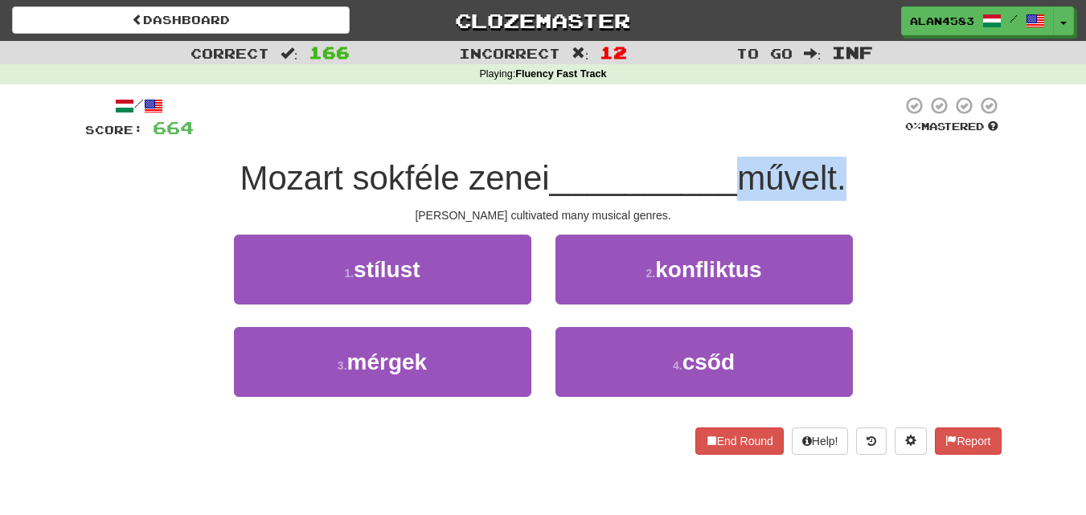
drag, startPoint x: 742, startPoint y: 182, endPoint x: 845, endPoint y: 174, distance: 103.9
click at [845, 174] on span "művelt." at bounding box center [791, 178] width 108 height 38
click at [835, 137] on div at bounding box center [835, 137] width 0 height 0
click at [499, 114] on div at bounding box center [548, 118] width 708 height 44
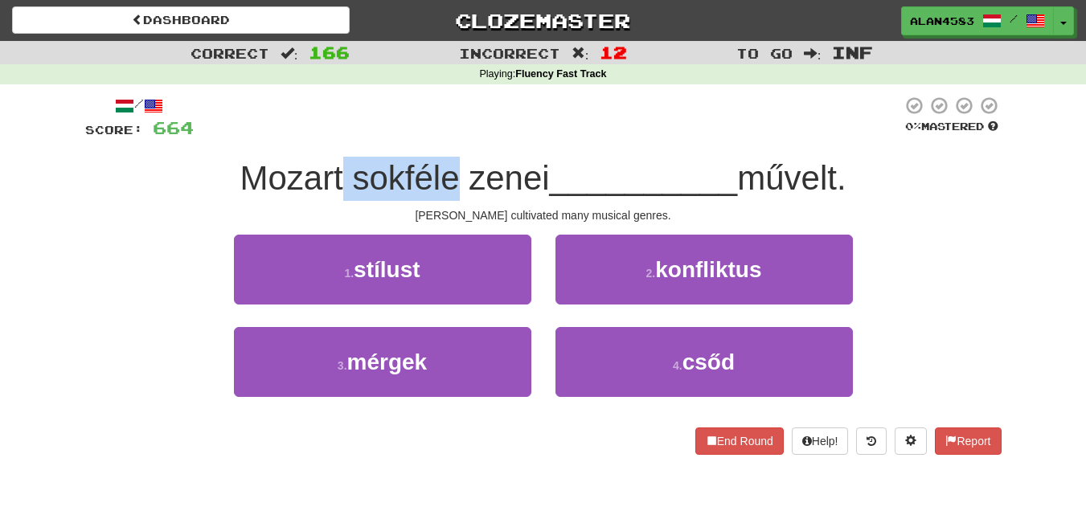
drag, startPoint x: 450, startPoint y: 173, endPoint x: 329, endPoint y: 170, distance: 120.6
click at [329, 170] on span "Mozart sokféle zenei" at bounding box center [393, 178] width 309 height 38
click at [319, 137] on div at bounding box center [319, 137] width 0 height 0
click at [447, 99] on div at bounding box center [548, 118] width 708 height 44
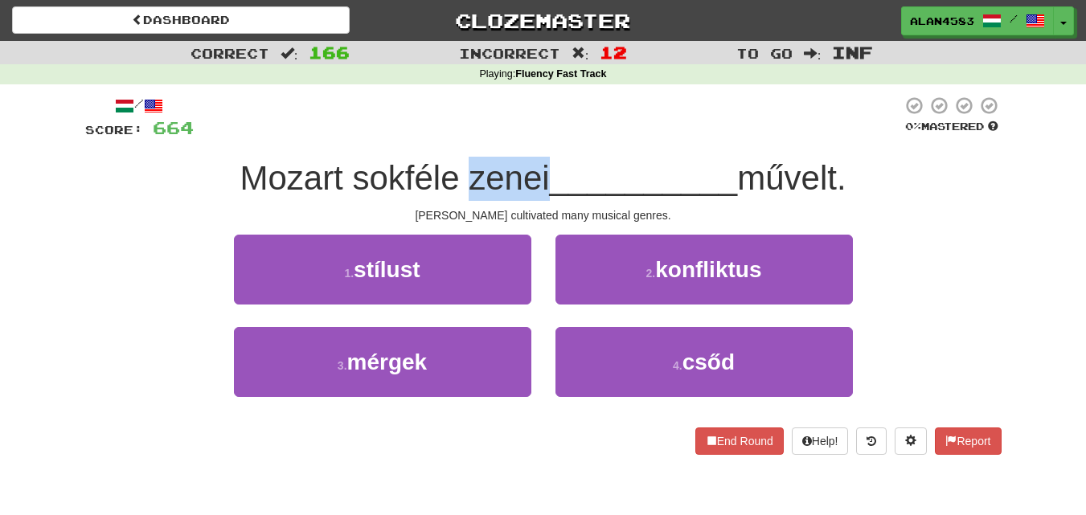
drag, startPoint x: 463, startPoint y: 183, endPoint x: 538, endPoint y: 173, distance: 75.5
click at [538, 173] on span "Mozart sokféle zenei" at bounding box center [393, 178] width 309 height 38
click at [527, 137] on div at bounding box center [527, 137] width 0 height 0
click at [617, 98] on div at bounding box center [548, 118] width 708 height 44
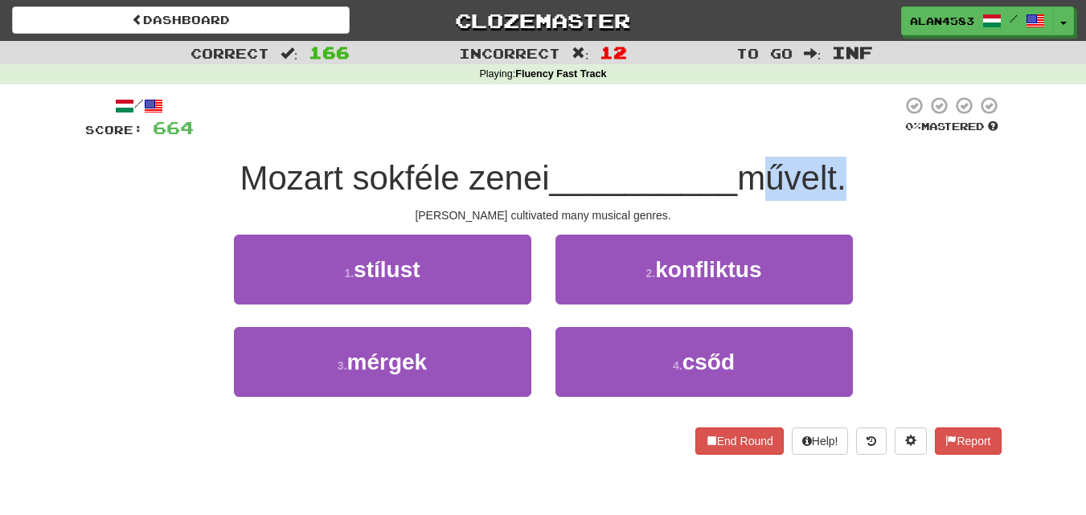
drag, startPoint x: 750, startPoint y: 175, endPoint x: 847, endPoint y: 174, distance: 97.2
click at [845, 174] on span "művelt." at bounding box center [791, 178] width 108 height 38
click at [837, 137] on div at bounding box center [837, 137] width 0 height 0
click at [876, 138] on div at bounding box center [548, 118] width 708 height 44
drag, startPoint x: 845, startPoint y: 165, endPoint x: 747, endPoint y: 169, distance: 97.3
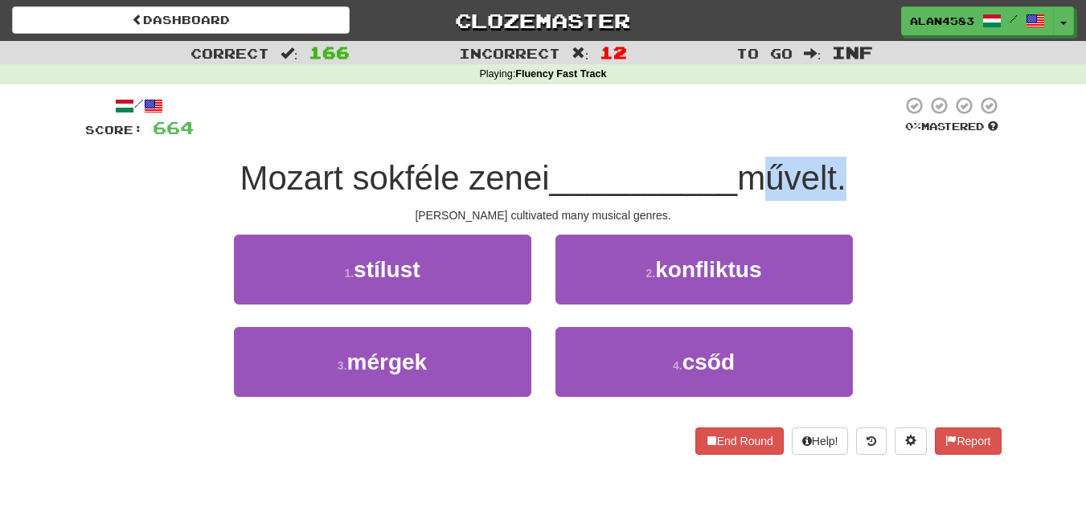
click at [747, 169] on span "művelt." at bounding box center [791, 178] width 108 height 38
click at [737, 137] on div at bounding box center [737, 137] width 0 height 0
click at [730, 120] on div at bounding box center [548, 118] width 708 height 44
drag, startPoint x: 755, startPoint y: 171, endPoint x: 844, endPoint y: 170, distance: 89.2
click at [844, 170] on span "művelt." at bounding box center [791, 178] width 108 height 38
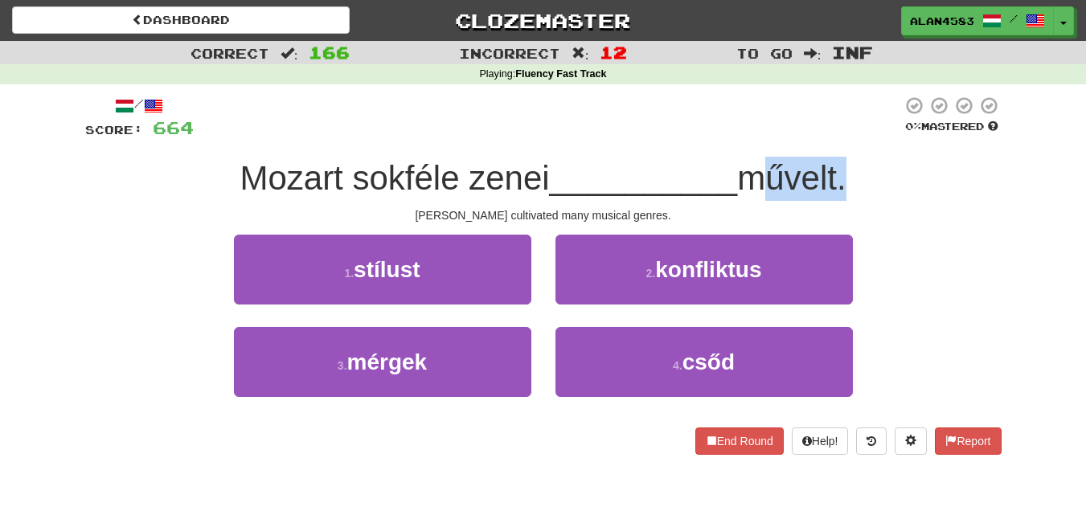
click at [833, 137] on div at bounding box center [833, 137] width 0 height 0
click at [927, 174] on div "[PERSON_NAME] sokféle zenei __________ művelt." at bounding box center [543, 179] width 916 height 44
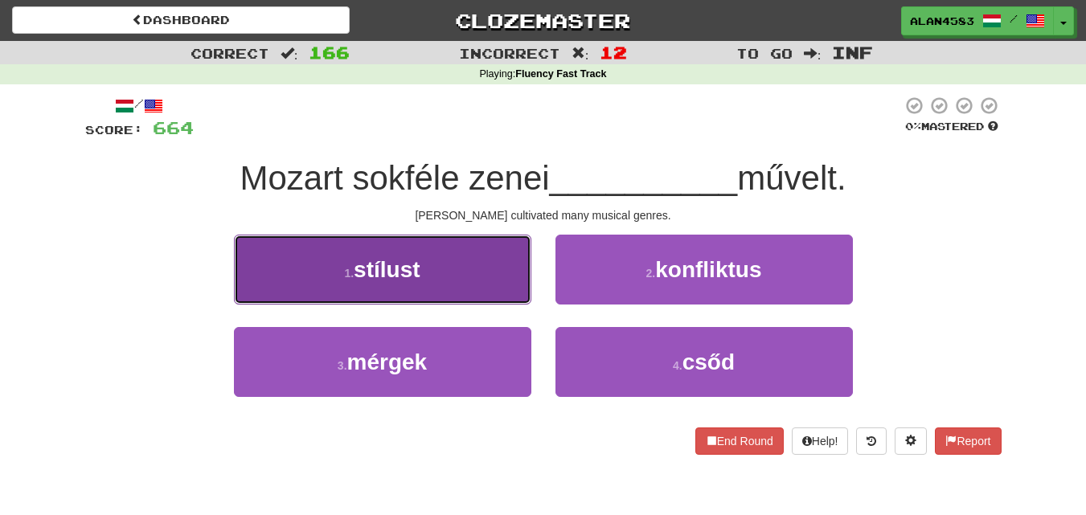
click at [350, 272] on small "1 ." at bounding box center [349, 273] width 10 height 13
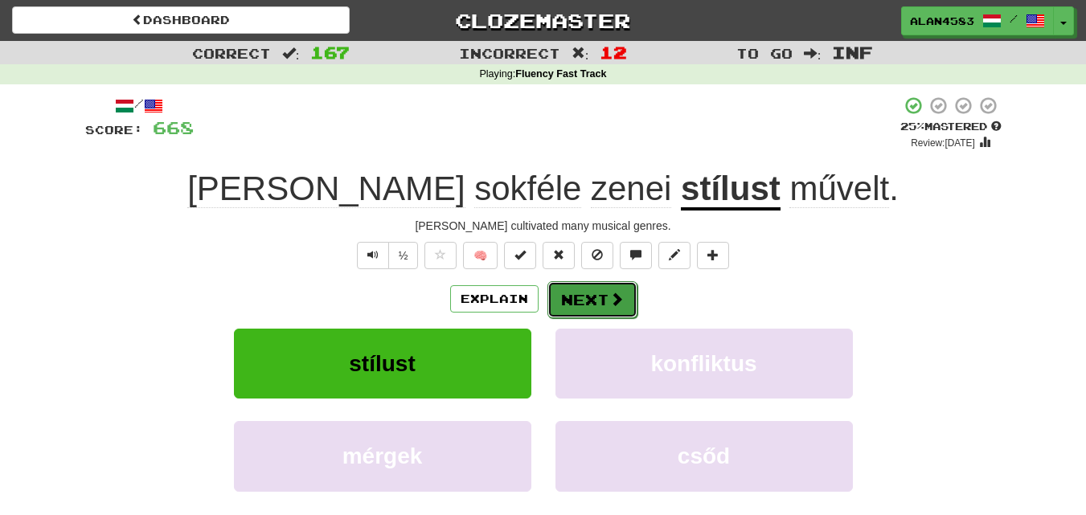
click at [572, 292] on button "Next" at bounding box center [592, 299] width 90 height 37
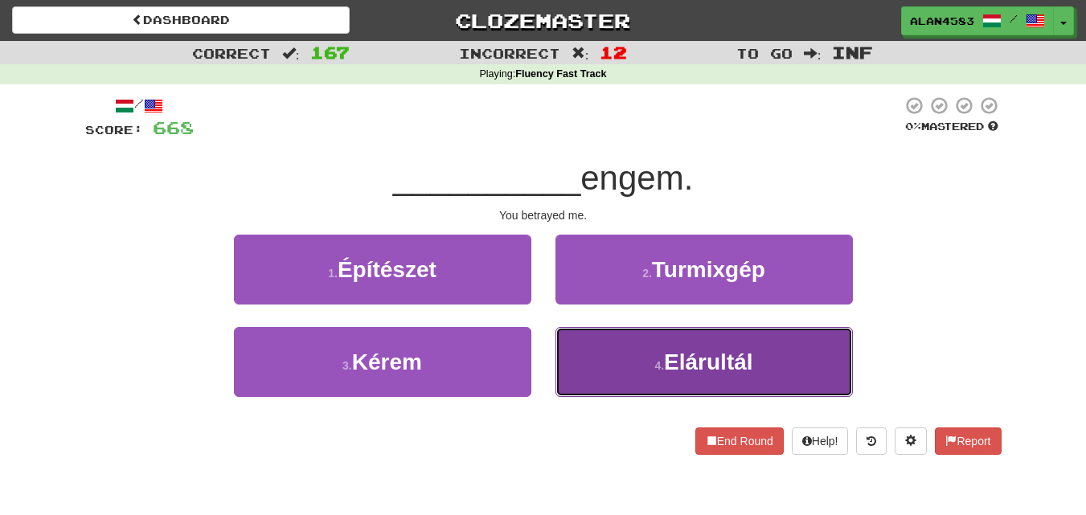
click at [624, 353] on button "4 . Elárultál" at bounding box center [703, 362] width 297 height 70
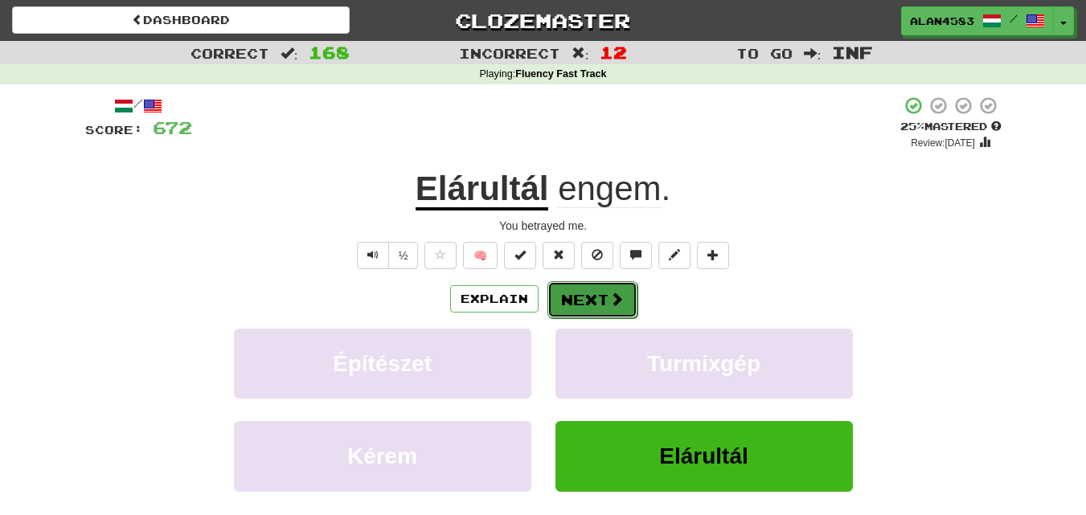
click at [584, 300] on button "Next" at bounding box center [592, 299] width 90 height 37
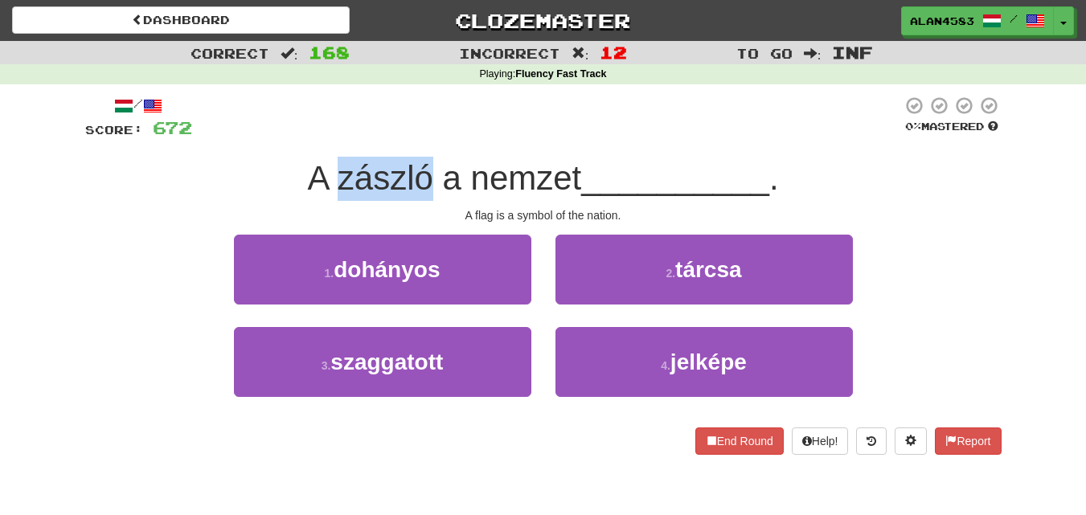
drag, startPoint x: 420, startPoint y: 178, endPoint x: 333, endPoint y: 190, distance: 88.3
click at [333, 190] on span "A zászló a nemzet" at bounding box center [444, 178] width 274 height 38
click at [322, 198] on div at bounding box center [322, 198] width 0 height 0
click at [268, 149] on div "/ Score: 672 0 % Mastered A zászló a nemzet __________ . A flag is a symbol of …" at bounding box center [543, 275] width 916 height 359
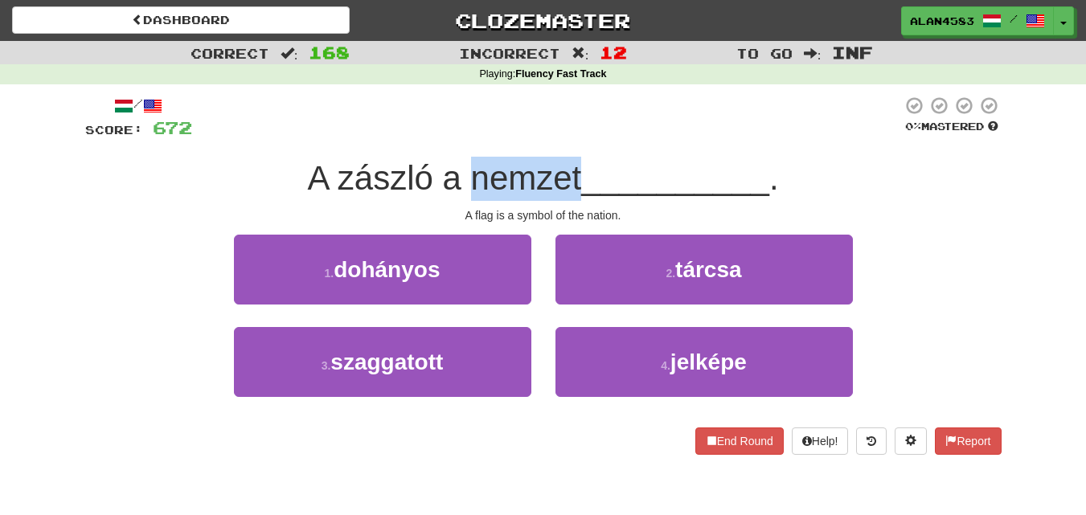
drag, startPoint x: 470, startPoint y: 179, endPoint x: 577, endPoint y: 170, distance: 107.2
click at [577, 170] on span "A zászló a nemzet" at bounding box center [444, 178] width 274 height 38
click at [567, 137] on div at bounding box center [567, 137] width 0 height 0
click at [587, 116] on div at bounding box center [547, 118] width 710 height 44
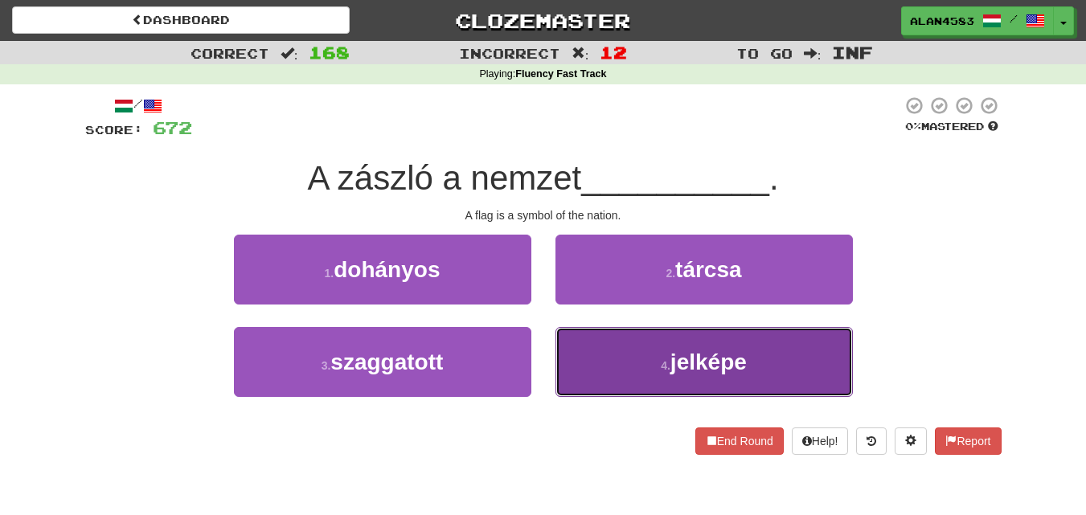
click at [743, 366] on span "jelképe" at bounding box center [708, 362] width 76 height 25
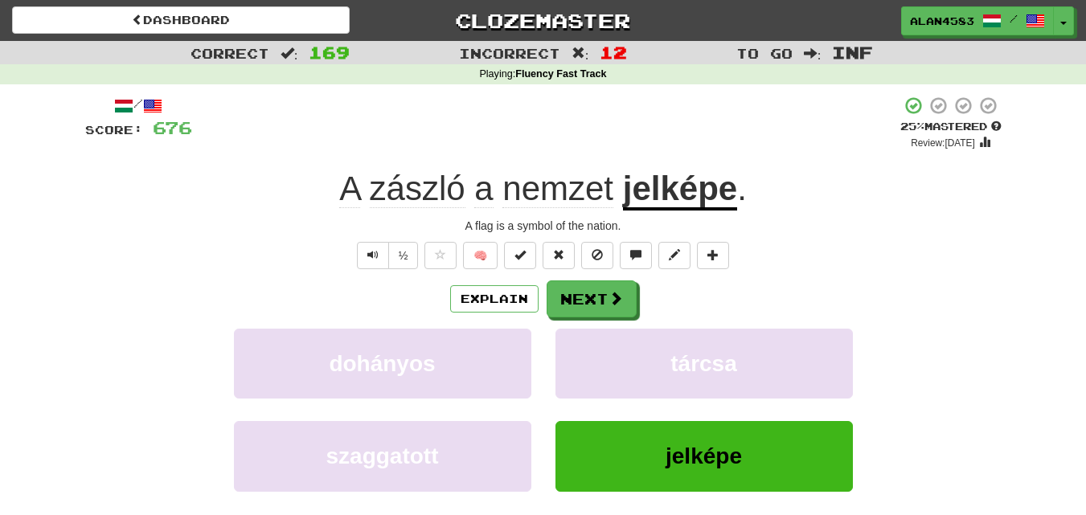
click at [649, 299] on div "Explain Next" at bounding box center [543, 298] width 916 height 37
click at [598, 299] on button "Next" at bounding box center [592, 299] width 90 height 37
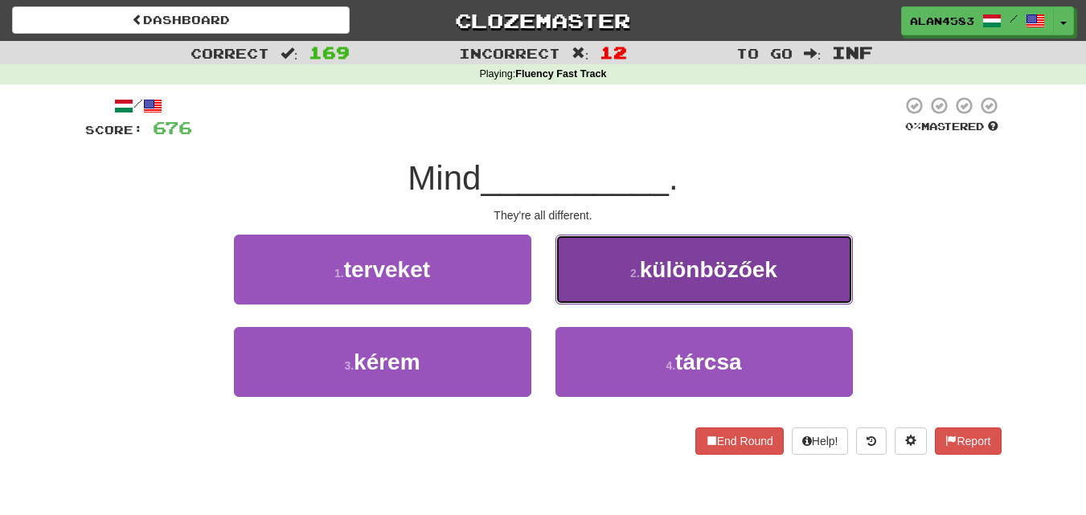
click at [592, 252] on button "2 . különbözőek" at bounding box center [703, 270] width 297 height 70
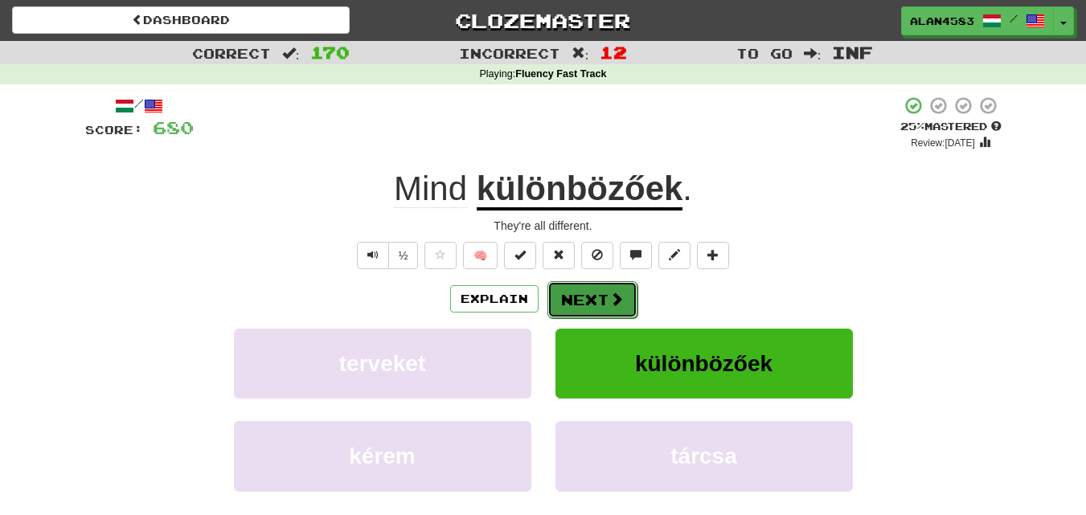
click at [593, 297] on button "Next" at bounding box center [592, 299] width 90 height 37
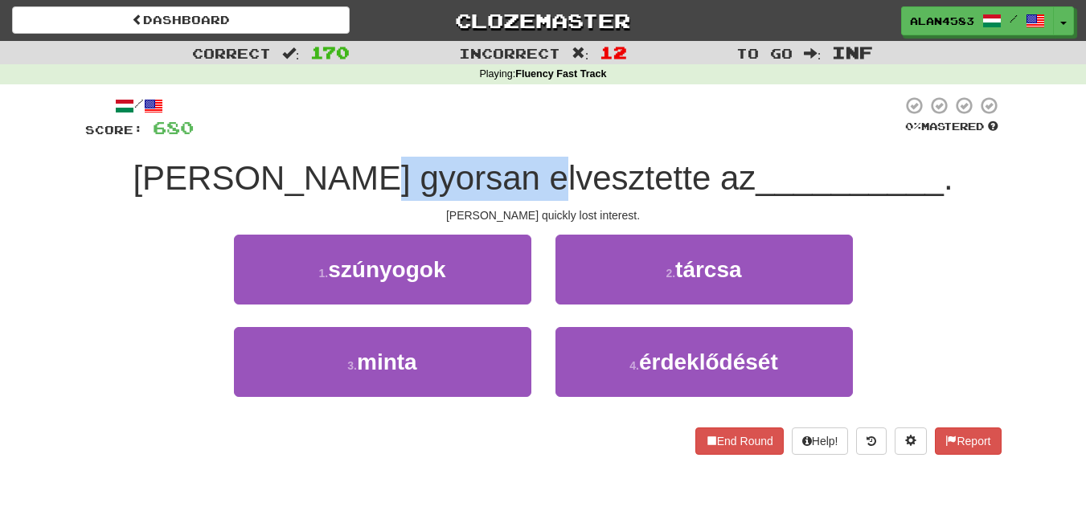
drag, startPoint x: 440, startPoint y: 178, endPoint x: 593, endPoint y: 167, distance: 153.9
click at [593, 167] on span "[PERSON_NAME] gyorsan elvesztette az" at bounding box center [444, 178] width 623 height 38
click at [583, 137] on div at bounding box center [583, 137] width 0 height 0
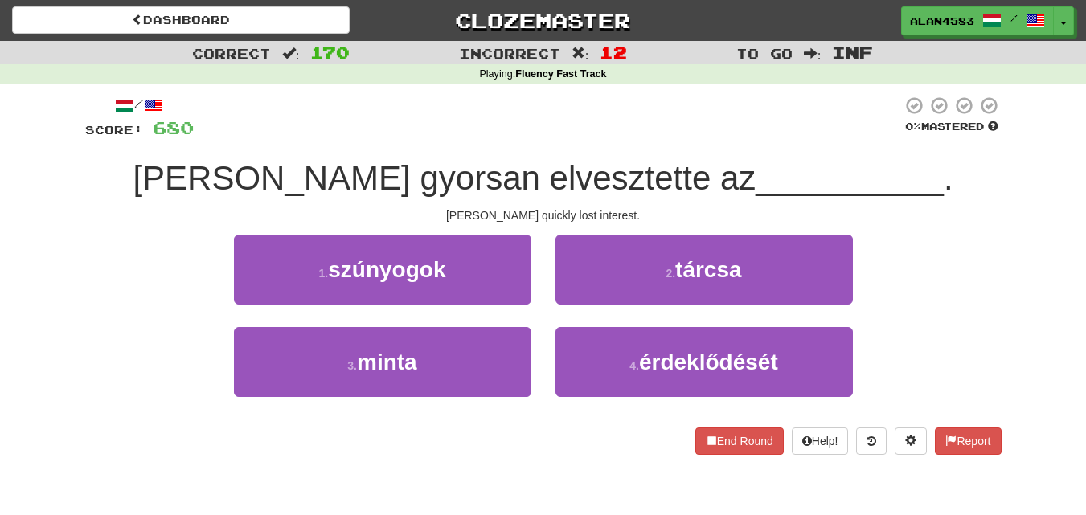
click at [599, 117] on div at bounding box center [548, 118] width 708 height 44
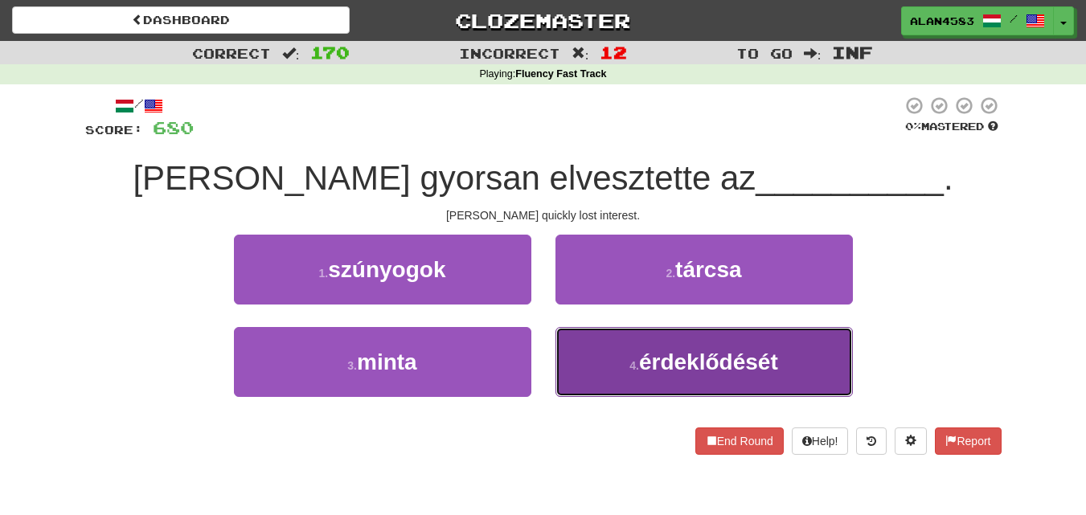
click at [593, 358] on button "4 . érdeklődését" at bounding box center [703, 362] width 297 height 70
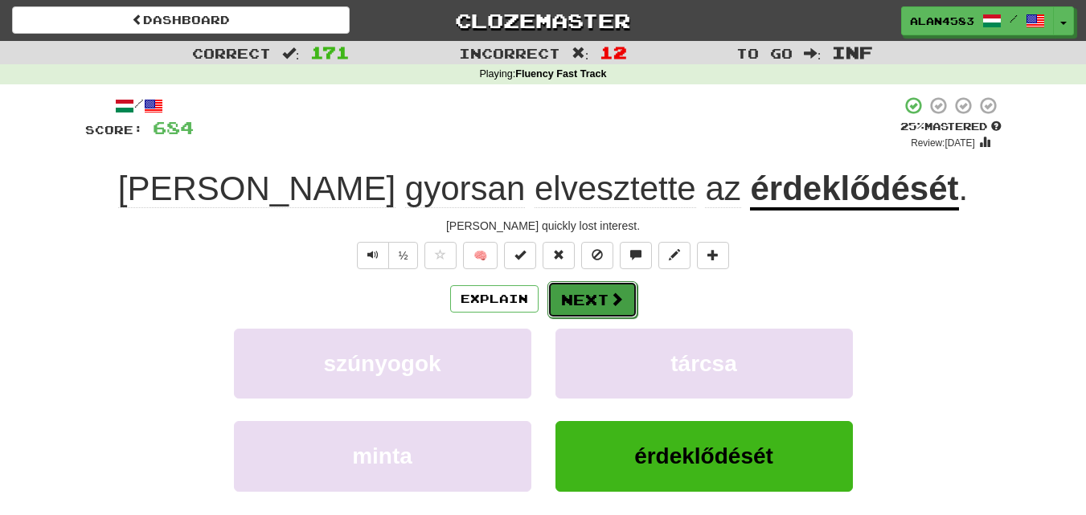
click at [603, 292] on button "Next" at bounding box center [592, 299] width 90 height 37
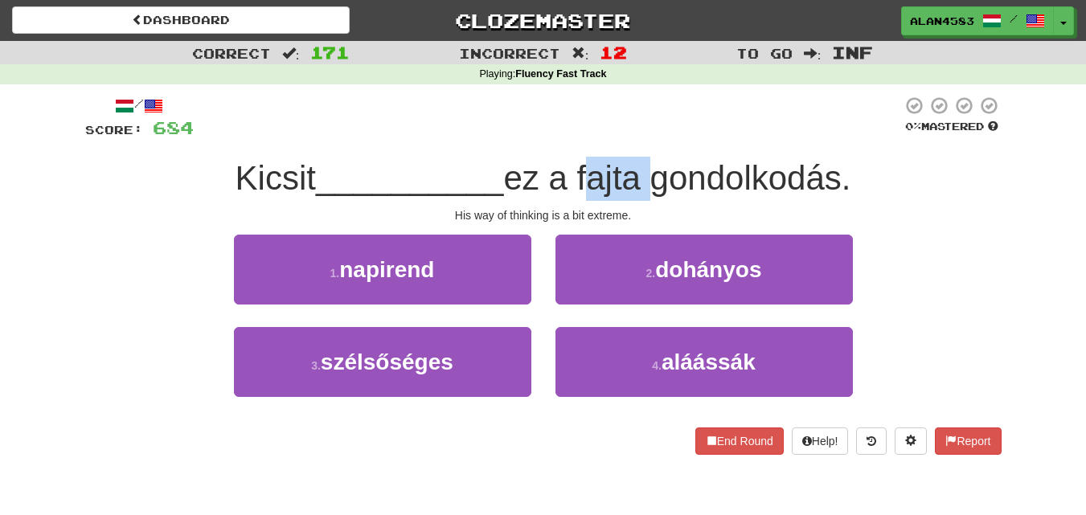
drag, startPoint x: 585, startPoint y: 186, endPoint x: 643, endPoint y: 176, distance: 58.7
click at [643, 176] on span "ez a fajta gondolkodás." at bounding box center [676, 178] width 347 height 38
click at [632, 137] on div at bounding box center [632, 137] width 0 height 0
click at [705, 159] on span "ez a fajta gondolkodás." at bounding box center [676, 178] width 347 height 38
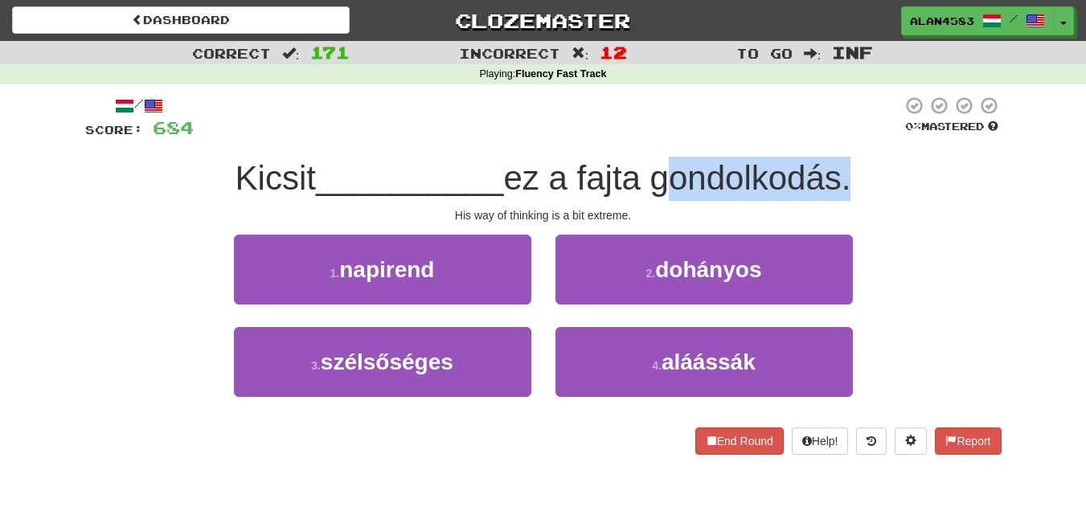
drag, startPoint x: 663, startPoint y: 177, endPoint x: 849, endPoint y: 153, distance: 187.9
click at [849, 153] on div "/ Score: 684 0 % Mastered Kicsit __________ ez a fajta gondolkodás. His way of …" at bounding box center [543, 275] width 916 height 359
click at [839, 137] on div at bounding box center [839, 137] width 0 height 0
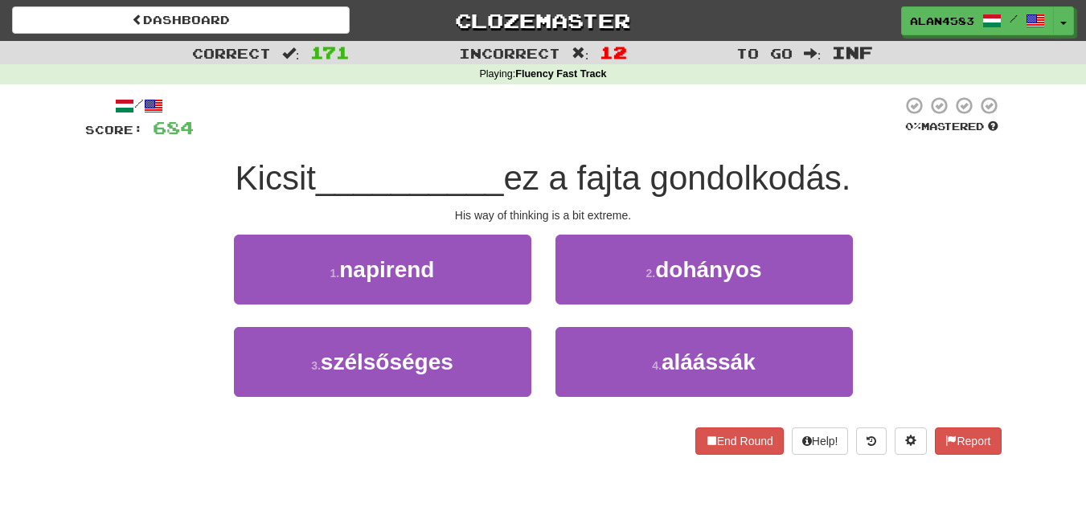
click at [454, 200] on div "Kicsit __________ ez a fajta gondolkodás." at bounding box center [543, 179] width 916 height 44
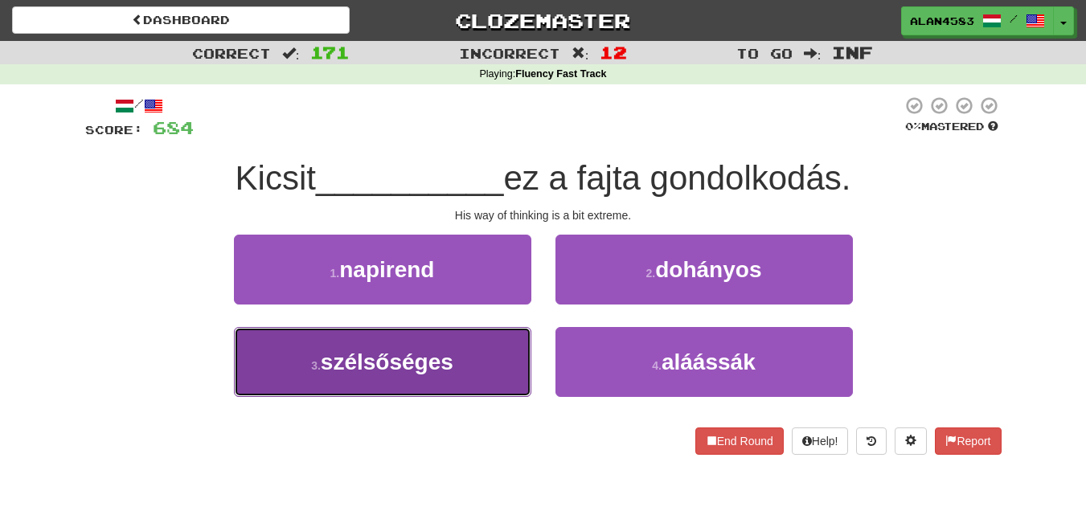
click at [283, 357] on button "3 . szélsőséges" at bounding box center [382, 362] width 297 height 70
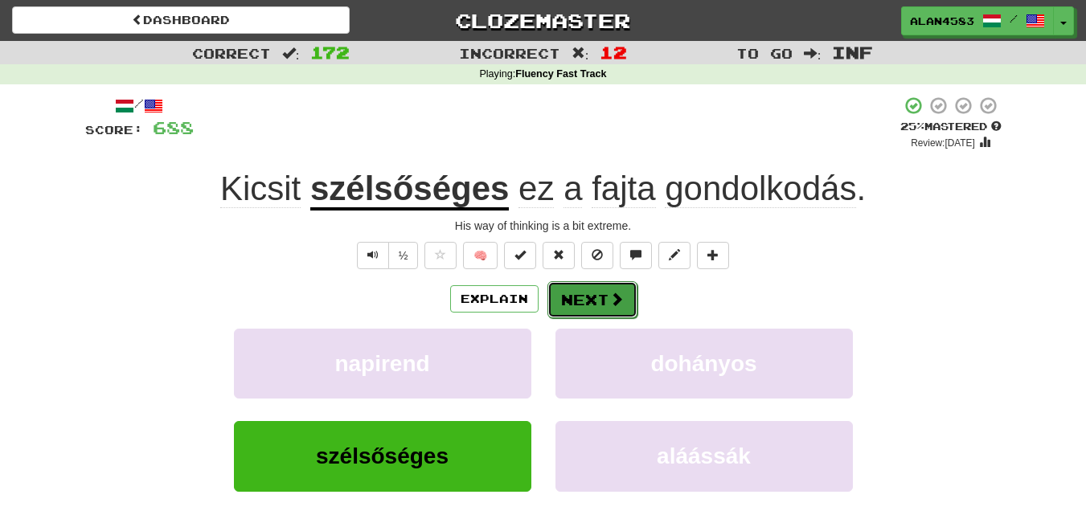
click at [602, 289] on button "Next" at bounding box center [592, 299] width 90 height 37
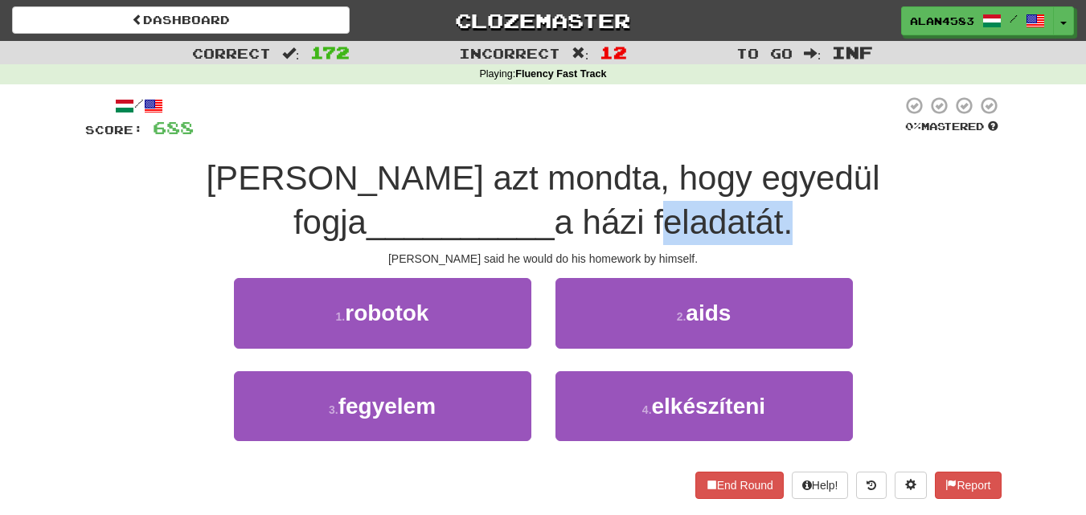
drag, startPoint x: 602, startPoint y: 215, endPoint x: 475, endPoint y: 223, distance: 127.2
click at [555, 223] on span "a házi feladatát." at bounding box center [674, 222] width 239 height 38
click at [464, 242] on div at bounding box center [464, 242] width 0 height 0
click at [480, 141] on div "/ Score: 688 0 % Mastered [PERSON_NAME] azt mondta, hogy egyedül fogja ________…" at bounding box center [543, 297] width 916 height 403
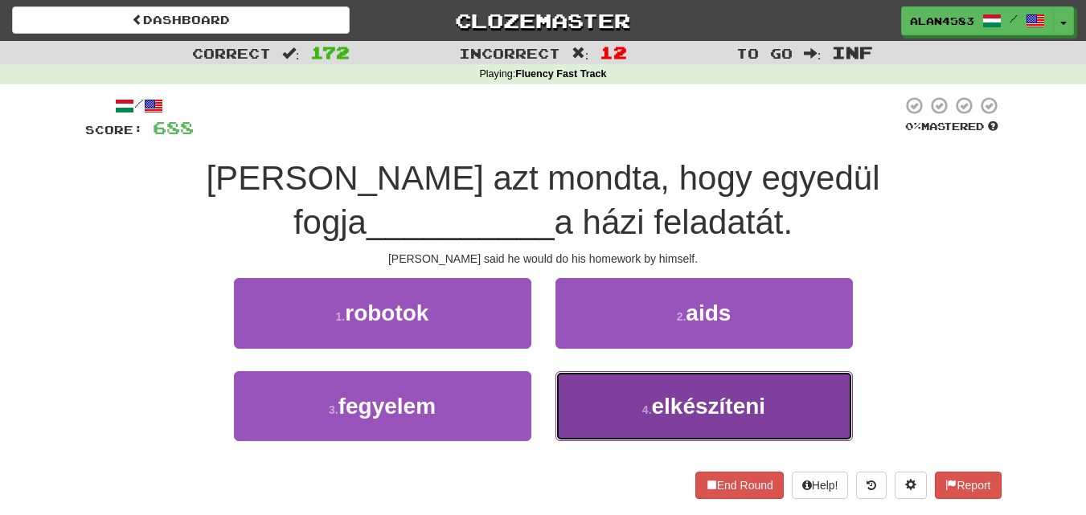
click at [599, 418] on button "4 . elkészíteni" at bounding box center [703, 406] width 297 height 70
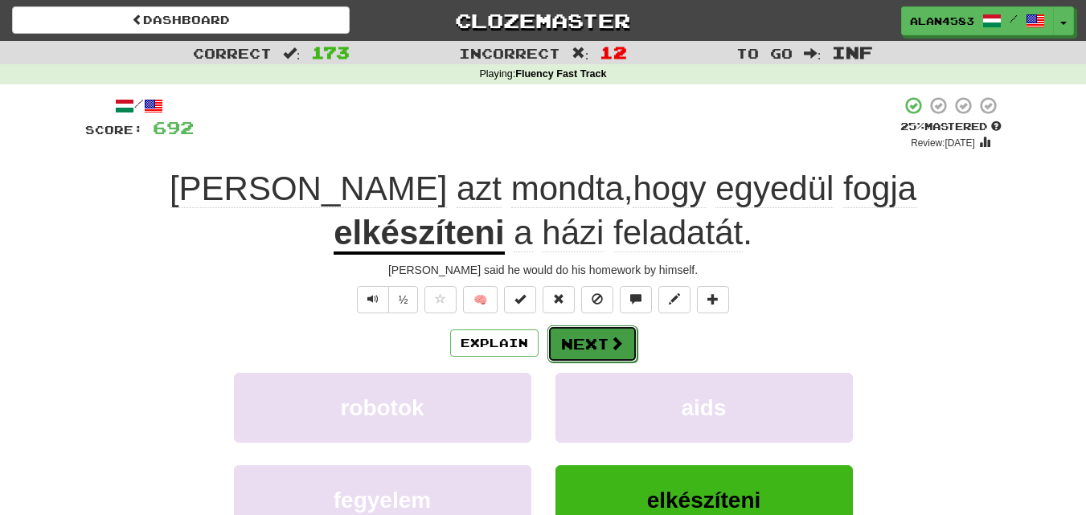
click at [587, 356] on button "Next" at bounding box center [592, 343] width 90 height 37
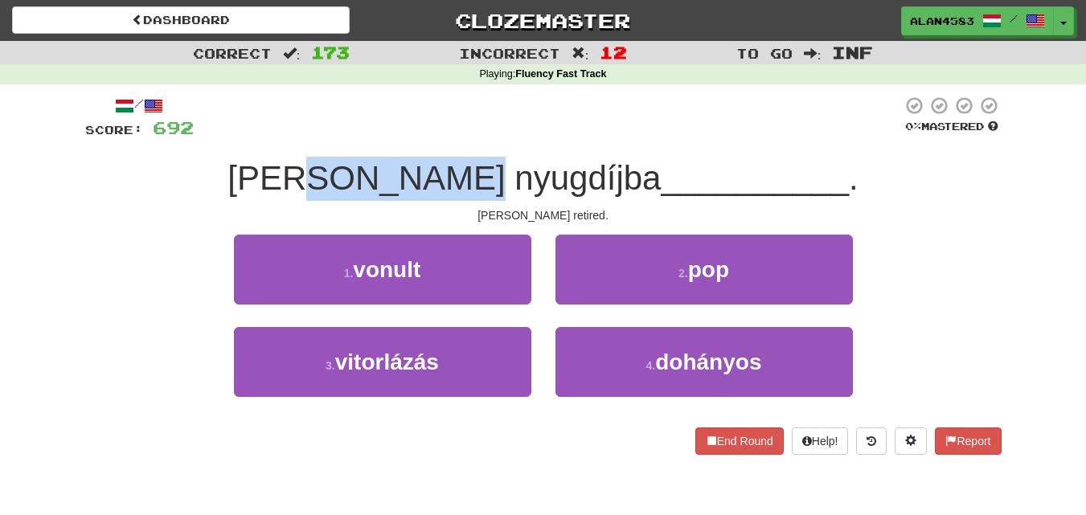
drag, startPoint x: 407, startPoint y: 189, endPoint x: 549, endPoint y: 182, distance: 142.4
click at [549, 182] on span "[PERSON_NAME] nyugdíjba" at bounding box center [443, 178] width 433 height 38
click at [538, 198] on div at bounding box center [538, 198] width 0 height 0
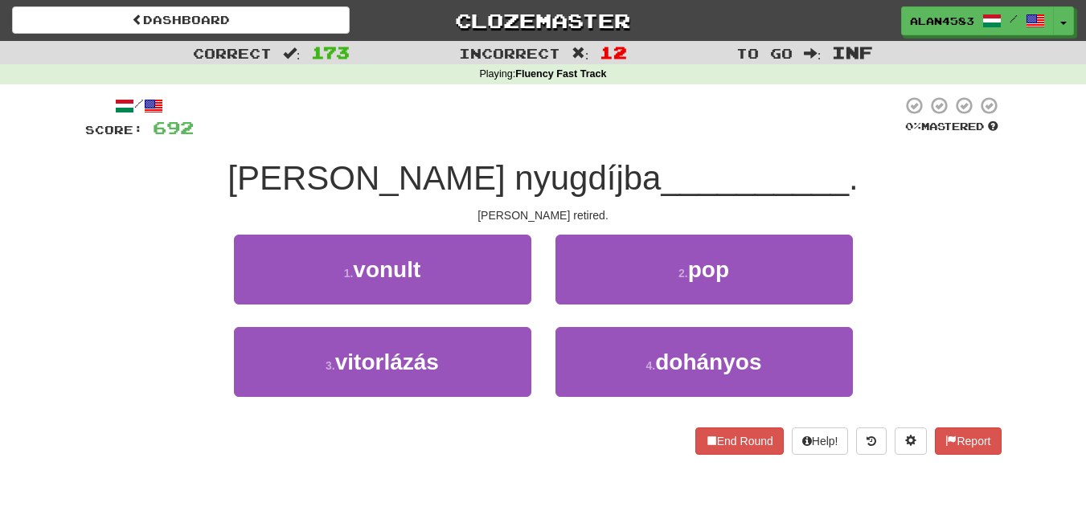
click at [572, 141] on div "/ Score: 692 0 % Mastered [PERSON_NAME] __________ . [PERSON_NAME] retired. 1 .…" at bounding box center [543, 275] width 916 height 359
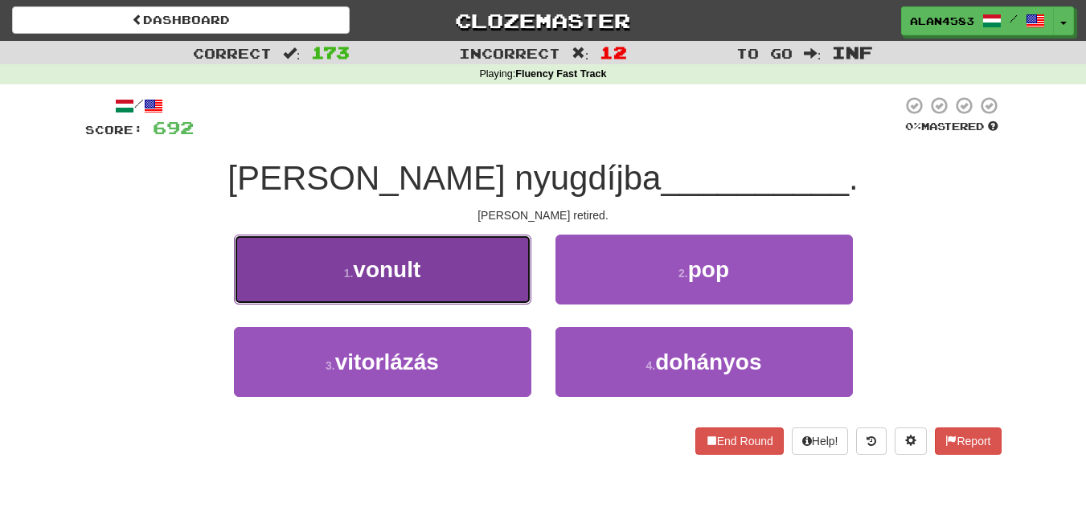
click at [420, 260] on span "vonult" at bounding box center [387, 269] width 68 height 25
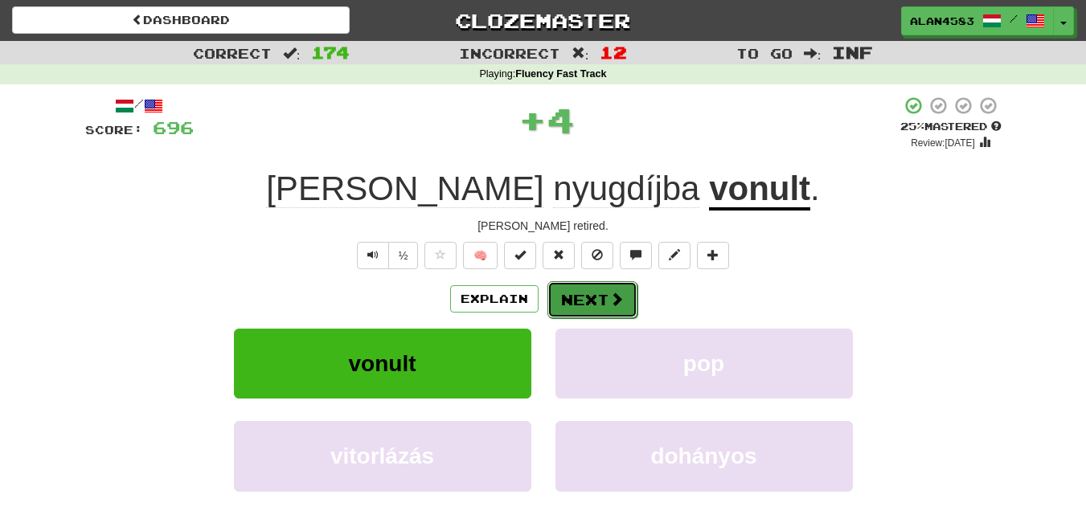
click at [621, 301] on span at bounding box center [616, 299] width 14 height 14
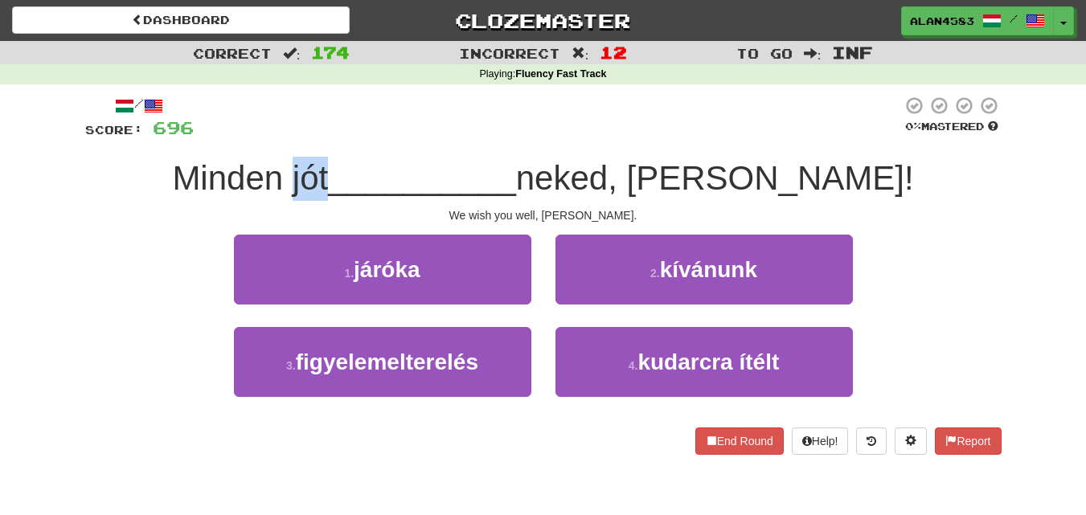
drag, startPoint x: 424, startPoint y: 181, endPoint x: 387, endPoint y: 181, distance: 37.0
click at [328, 181] on span "Minden jót" at bounding box center [250, 178] width 156 height 38
click at [376, 198] on div at bounding box center [376, 198] width 0 height 0
click at [455, 104] on div at bounding box center [548, 118] width 708 height 44
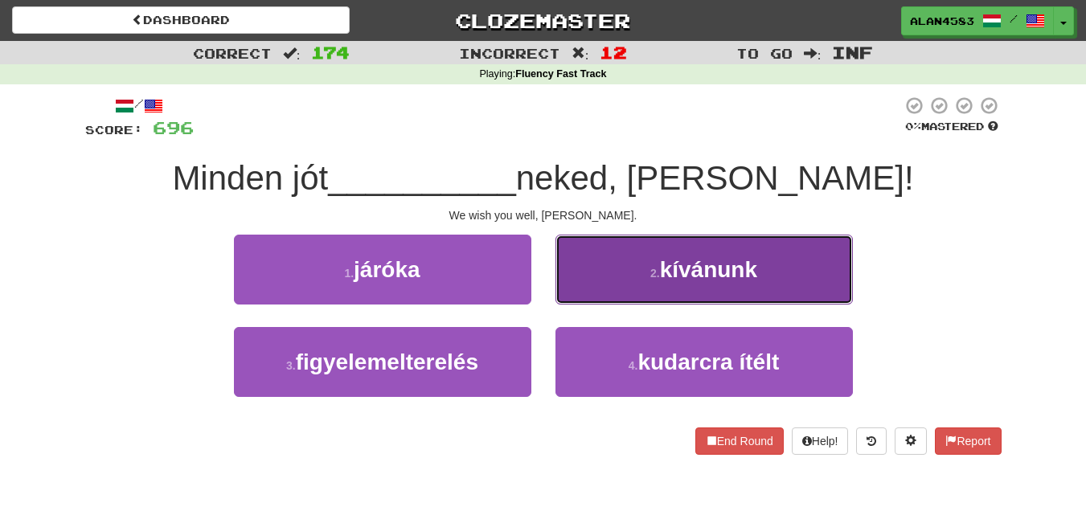
click at [647, 258] on button "2 . kívánunk" at bounding box center [703, 270] width 297 height 70
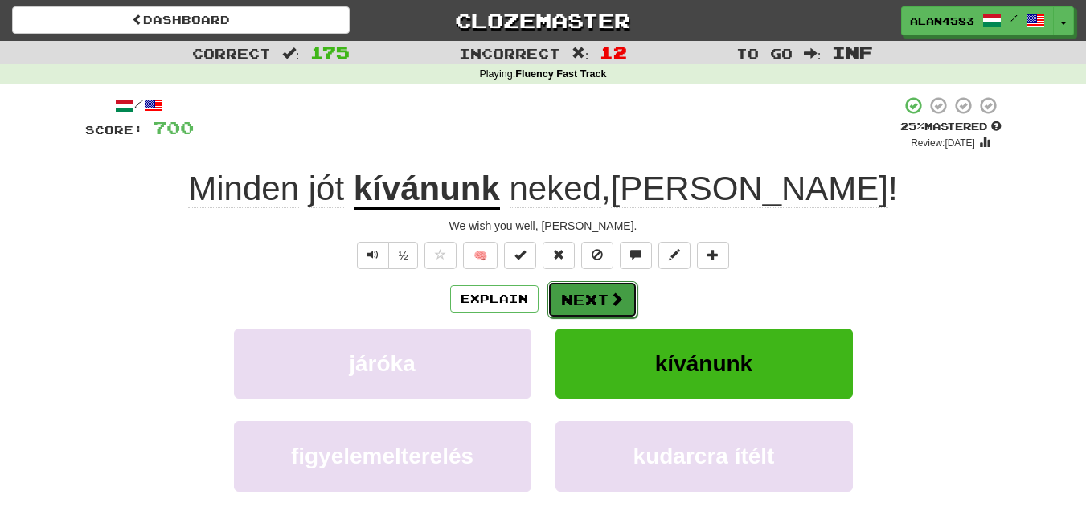
click at [603, 296] on button "Next" at bounding box center [592, 299] width 90 height 37
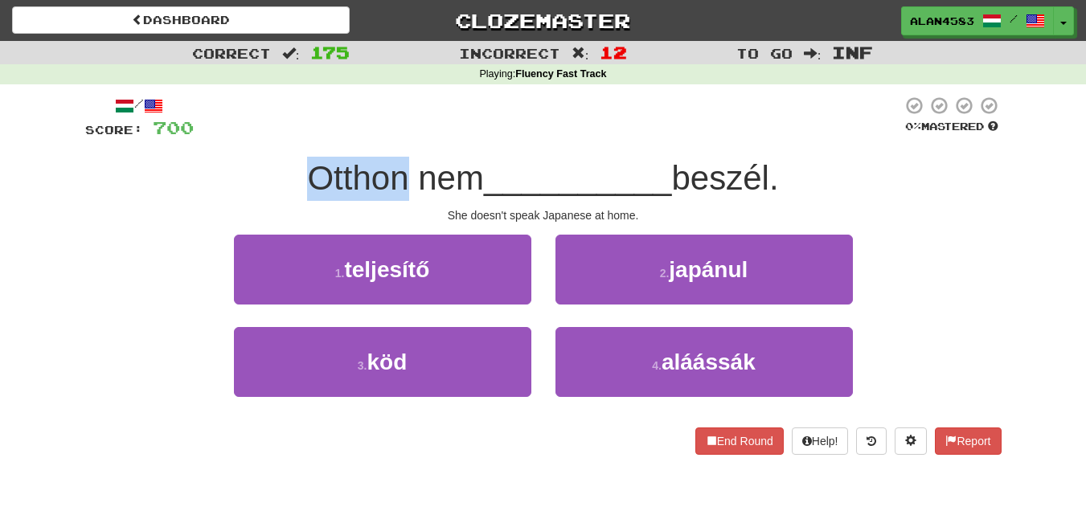
drag, startPoint x: 398, startPoint y: 176, endPoint x: 295, endPoint y: 174, distance: 102.9
click at [295, 174] on div "Otthon nem __________ beszél." at bounding box center [543, 179] width 916 height 44
click at [284, 137] on div at bounding box center [284, 137] width 0 height 0
click at [232, 149] on div "/ Score: 700 0 % Mastered [PERSON_NAME] nem __________ beszél. She doesn't spea…" at bounding box center [543, 275] width 916 height 359
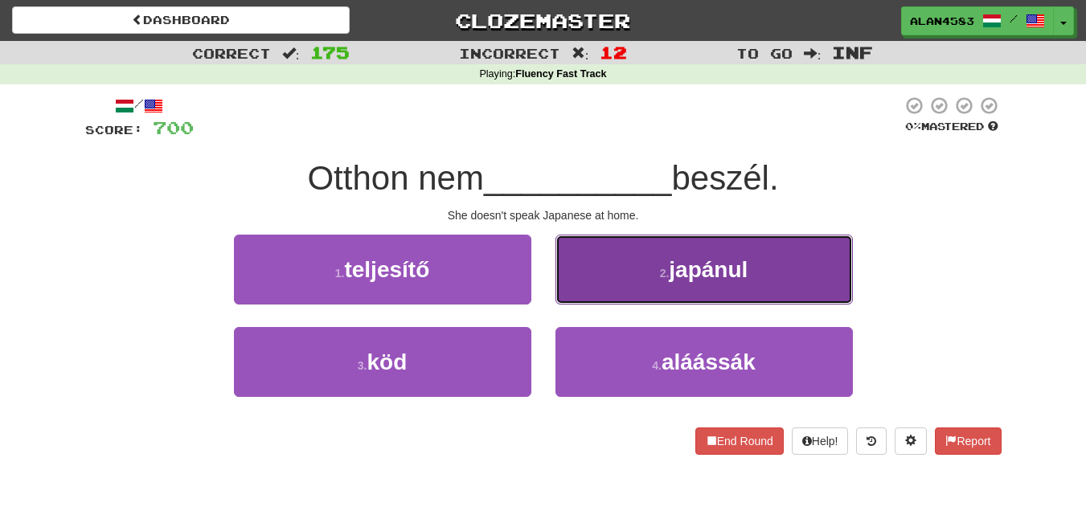
click at [637, 297] on button "2 . japánul" at bounding box center [703, 270] width 297 height 70
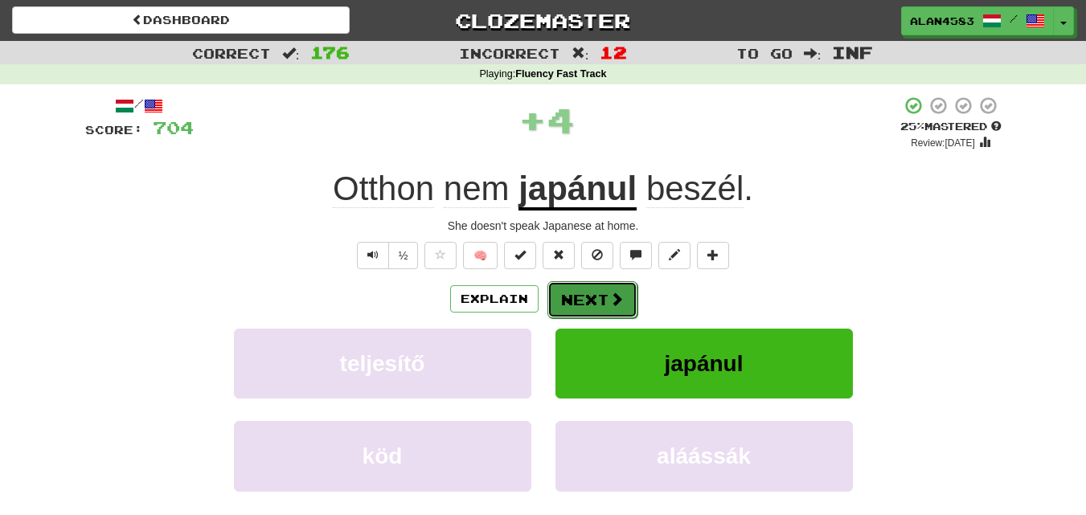
click at [600, 300] on button "Next" at bounding box center [592, 299] width 90 height 37
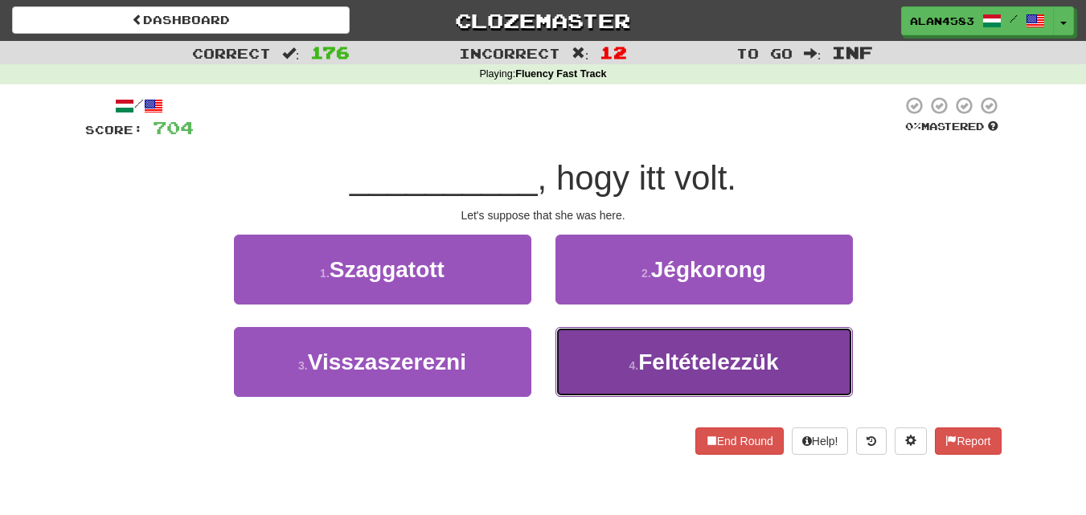
click at [679, 344] on button "4 . Feltételezzük" at bounding box center [703, 362] width 297 height 70
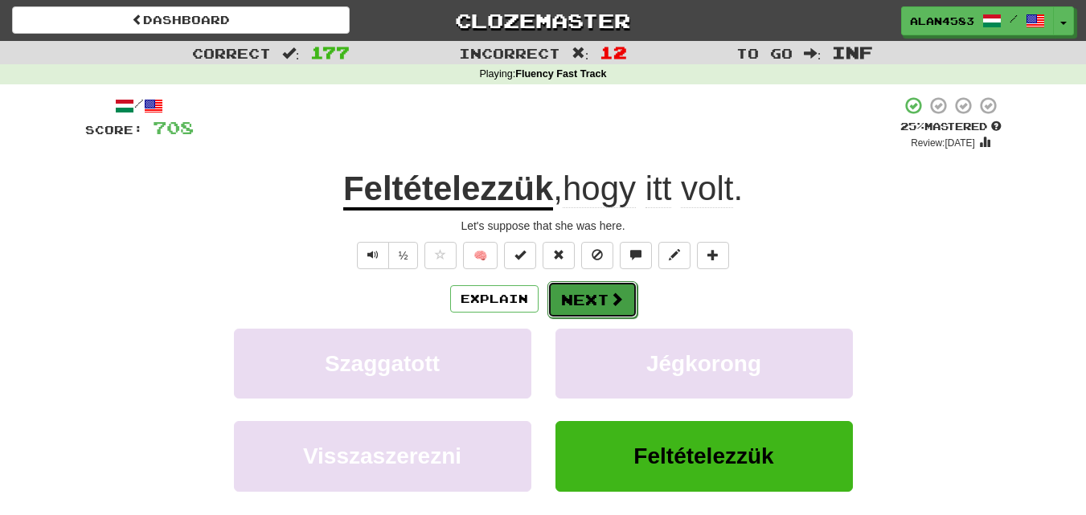
click at [595, 300] on button "Next" at bounding box center [592, 299] width 90 height 37
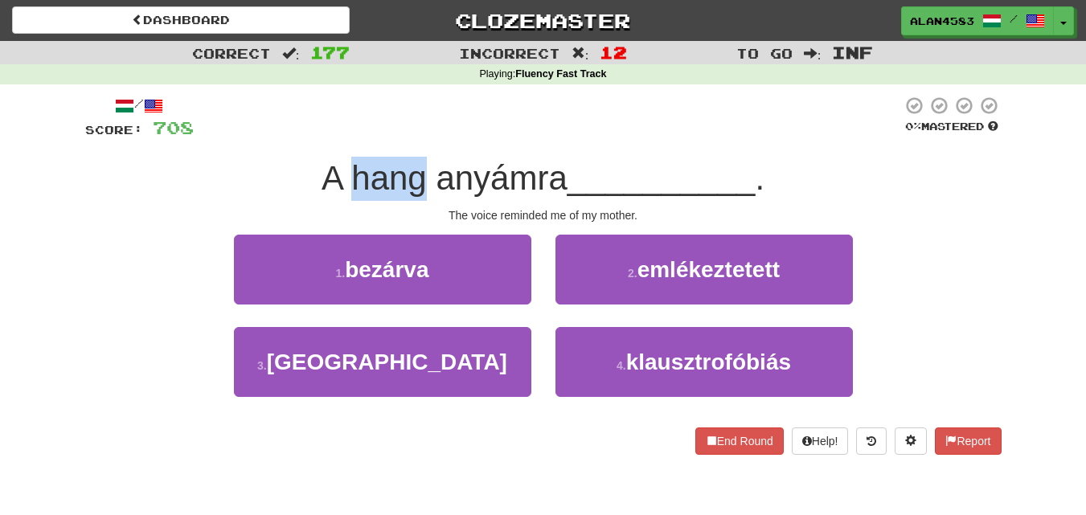
drag, startPoint x: 419, startPoint y: 179, endPoint x: 347, endPoint y: 179, distance: 72.3
click at [347, 179] on span "A hang anyámra" at bounding box center [444, 178] width 246 height 38
click at [337, 198] on div at bounding box center [337, 198] width 0 height 0
click at [366, 117] on div at bounding box center [548, 118] width 708 height 44
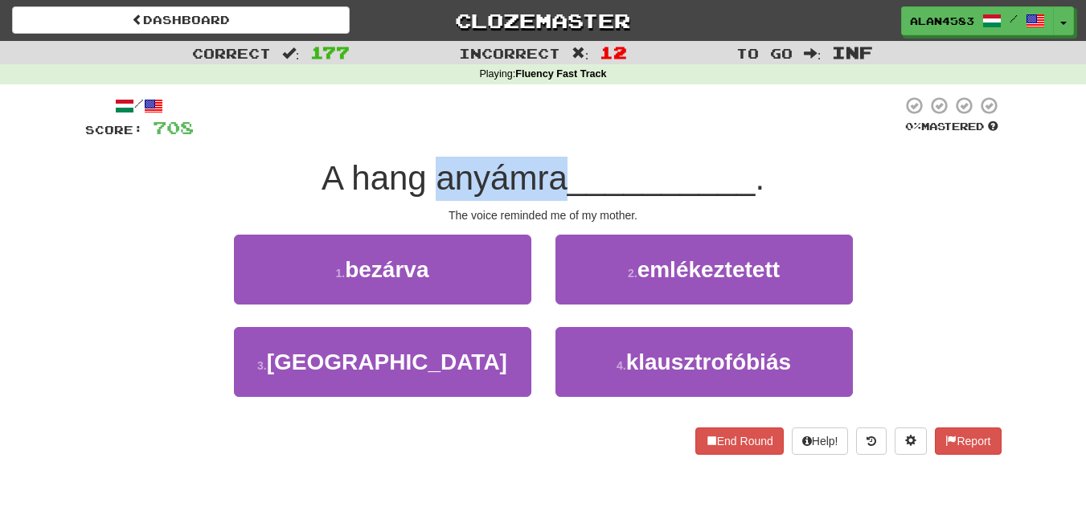
drag, startPoint x: 432, startPoint y: 177, endPoint x: 563, endPoint y: 167, distance: 131.3
click at [563, 167] on span "A hang anyámra" at bounding box center [444, 178] width 246 height 38
click at [552, 137] on div at bounding box center [552, 137] width 0 height 0
click at [575, 120] on div at bounding box center [548, 118] width 708 height 44
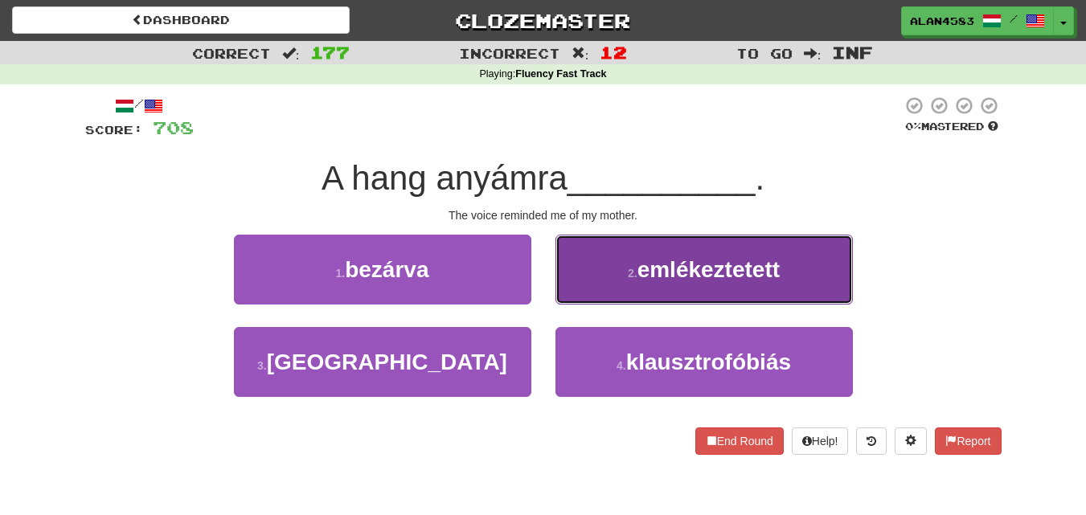
click at [745, 260] on span "emlékeztetett" at bounding box center [708, 269] width 142 height 25
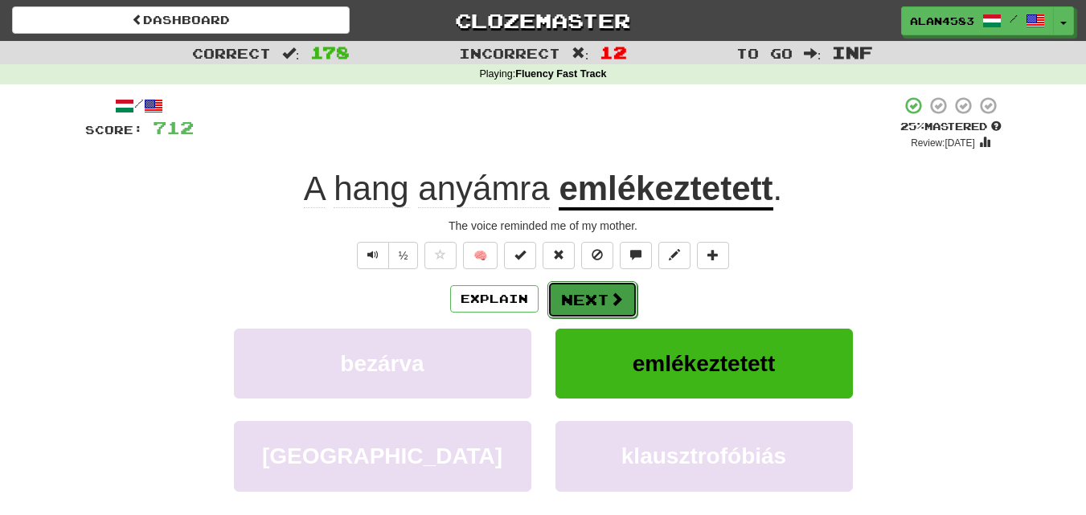
click at [604, 304] on button "Next" at bounding box center [592, 299] width 90 height 37
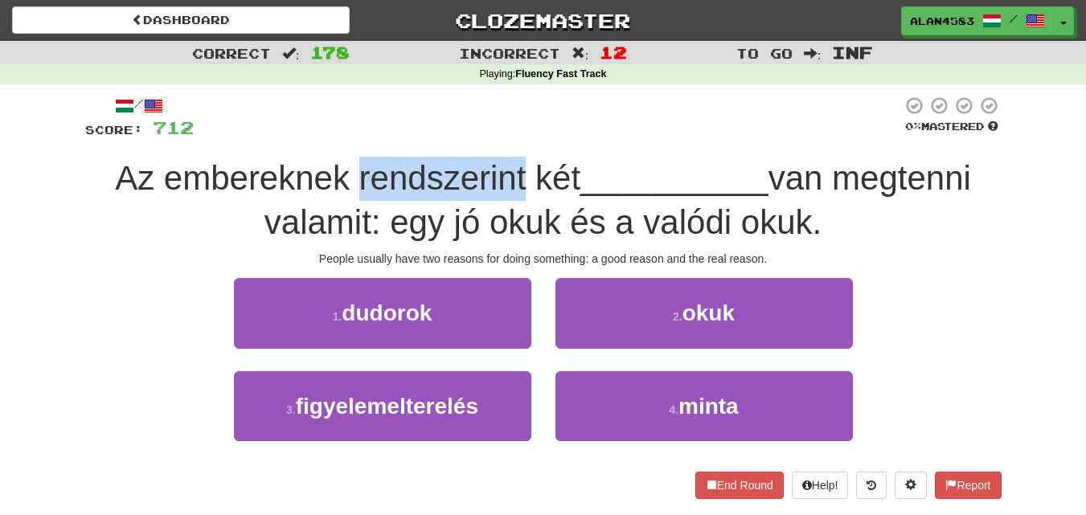
drag, startPoint x: 350, startPoint y: 174, endPoint x: 517, endPoint y: 174, distance: 167.2
click at [517, 174] on span "Az embereknek rendszerint két" at bounding box center [347, 178] width 465 height 38
click at [506, 137] on div at bounding box center [506, 137] width 0 height 0
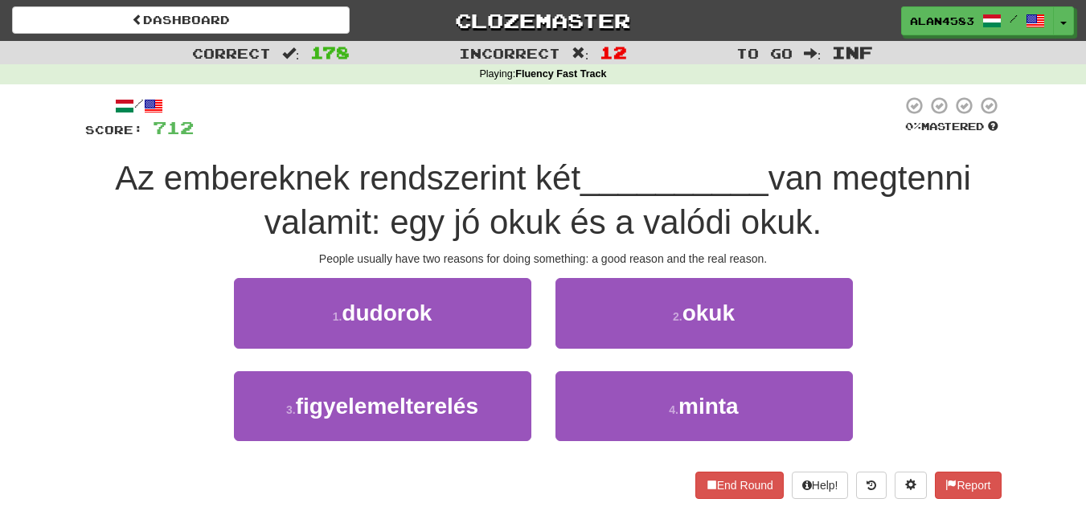
click at [531, 113] on div at bounding box center [548, 118] width 708 height 44
drag, startPoint x: 845, startPoint y: 177, endPoint x: 1004, endPoint y: 167, distance: 159.4
click at [1004, 167] on div "/ Score: 712 0 % Mastered Az embereknek rendszerint két __________ van megtenni…" at bounding box center [543, 302] width 940 height 436
click at [993, 137] on div at bounding box center [993, 137] width 0 height 0
click at [1017, 123] on div "Correct : 178 Incorrect : 12 To go : Inf Playing : Fluency Fast Track / Score: …" at bounding box center [543, 281] width 1086 height 481
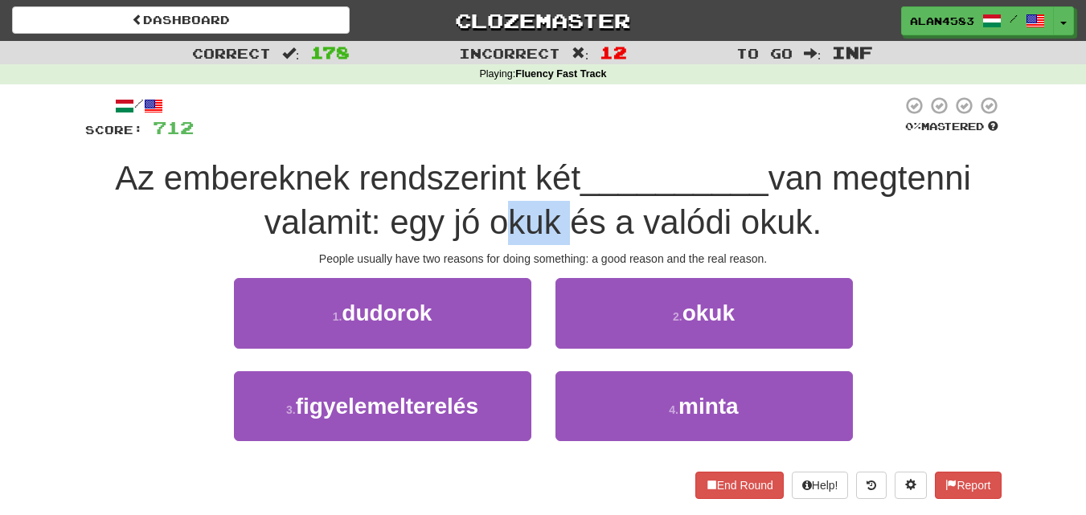
drag, startPoint x: 489, startPoint y: 219, endPoint x: 557, endPoint y: 215, distance: 67.6
click at [557, 215] on span "van megtenni valamit: egy jó okuk és a valódi okuk." at bounding box center [617, 200] width 706 height 82
click at [546, 181] on div at bounding box center [546, 181] width 0 height 0
click at [588, 124] on div at bounding box center [548, 118] width 708 height 44
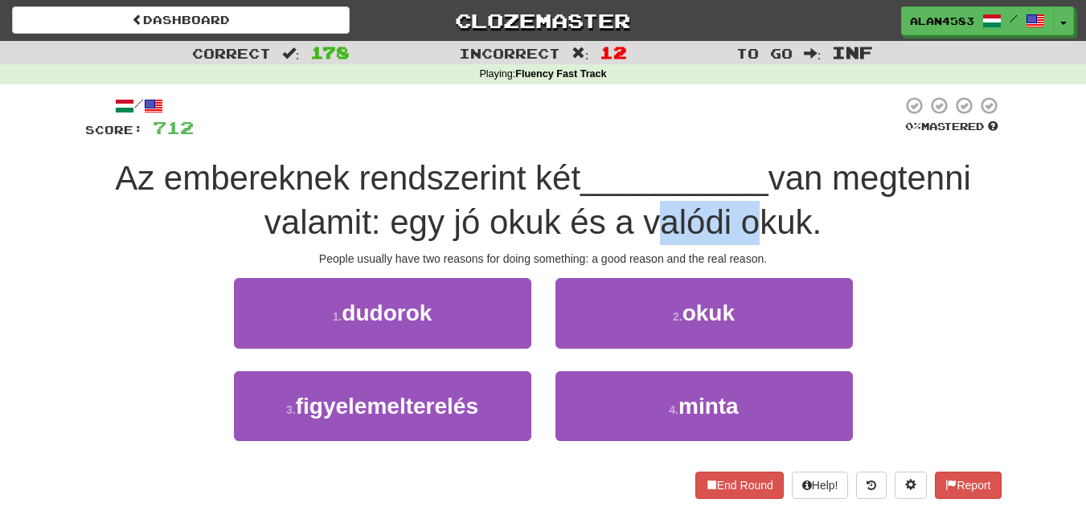
drag, startPoint x: 643, startPoint y: 227, endPoint x: 736, endPoint y: 215, distance: 94.0
click at [736, 215] on span "van megtenni valamit: egy jó okuk és a valódi okuk." at bounding box center [617, 200] width 706 height 82
click at [726, 181] on div at bounding box center [726, 181] width 0 height 0
click at [740, 136] on div at bounding box center [548, 118] width 708 height 44
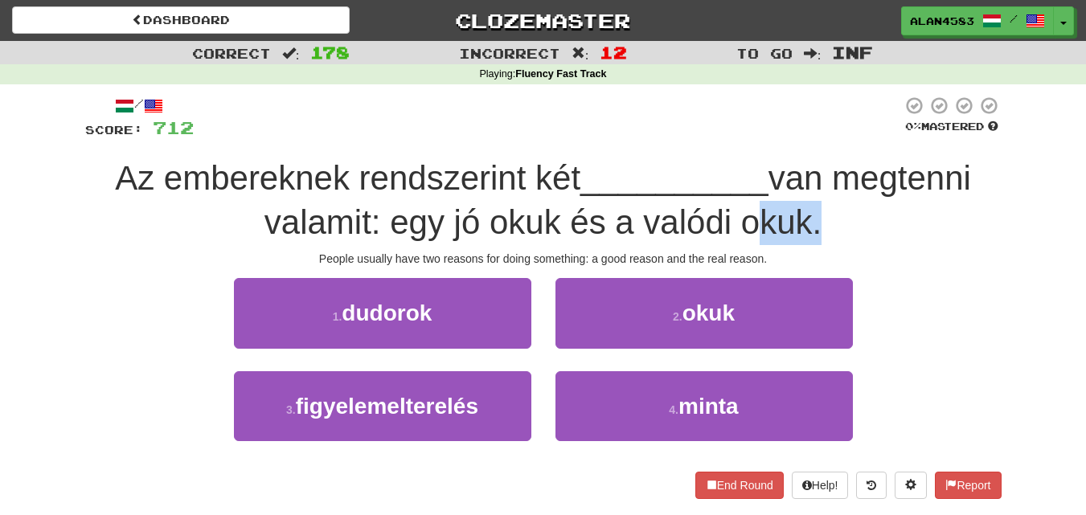
drag, startPoint x: 741, startPoint y: 221, endPoint x: 809, endPoint y: 213, distance: 68.8
click at [809, 213] on span "van megtenni valamit: egy jó okuk és a valódi okuk." at bounding box center [617, 200] width 706 height 82
click at [799, 181] on div at bounding box center [799, 181] width 0 height 0
click at [833, 163] on span "van megtenni valamit: egy jó okuk és a valódi okuk." at bounding box center [617, 200] width 706 height 82
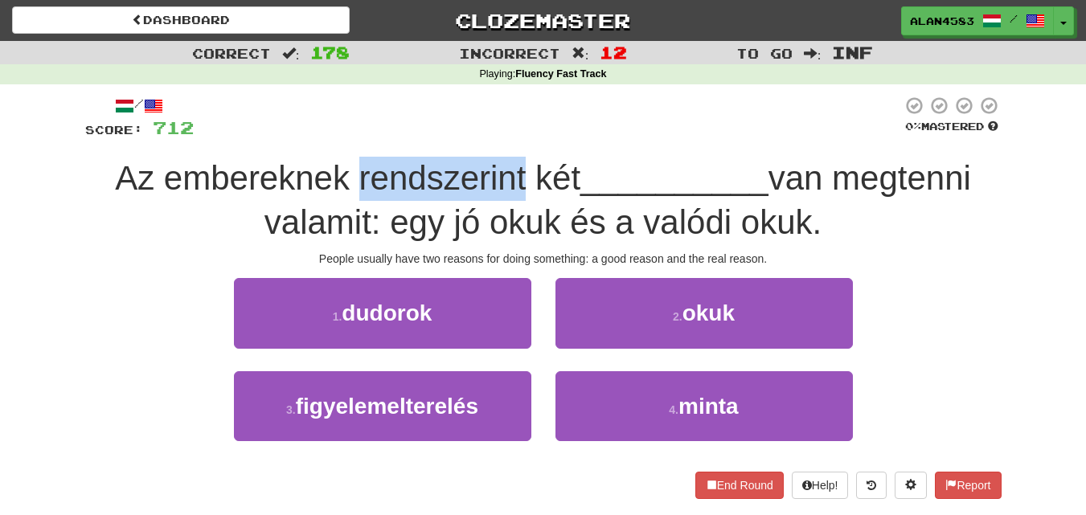
drag, startPoint x: 350, startPoint y: 178, endPoint x: 519, endPoint y: 171, distance: 169.7
click at [519, 171] on span "Az embereknek rendszerint két" at bounding box center [347, 178] width 465 height 38
click at [509, 137] on div at bounding box center [509, 137] width 0 height 0
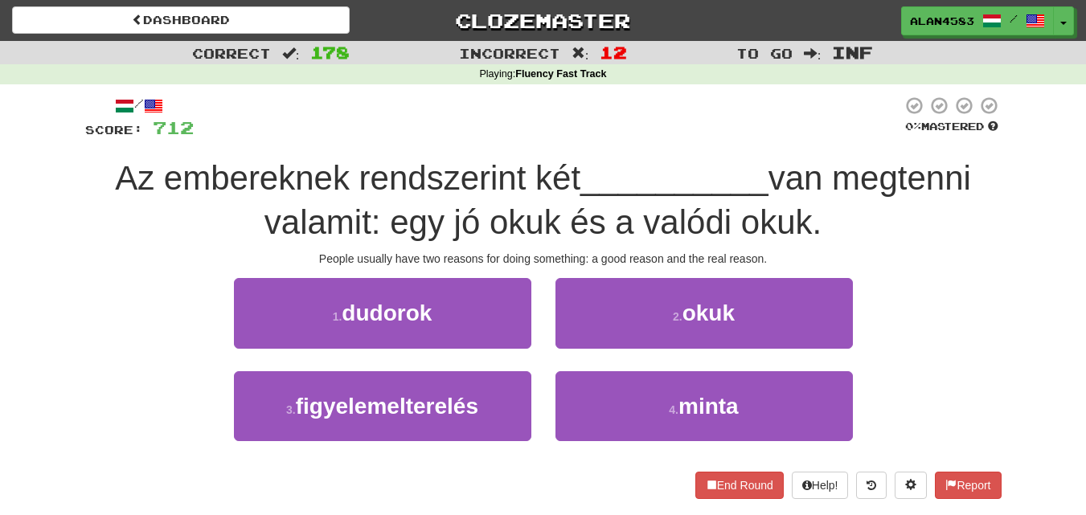
click at [561, 104] on div at bounding box center [548, 118] width 708 height 44
drag, startPoint x: 842, startPoint y: 176, endPoint x: 980, endPoint y: 170, distance: 137.6
click at [971, 170] on span "van megtenni valamit: egy jó okuk és a valódi okuk." at bounding box center [617, 200] width 706 height 82
click at [969, 137] on div at bounding box center [969, 137] width 0 height 0
click at [1021, 145] on div "Correct : 178 Incorrect : 12 To go : Inf Playing : Fluency Fast Track / Score: …" at bounding box center [543, 281] width 1086 height 481
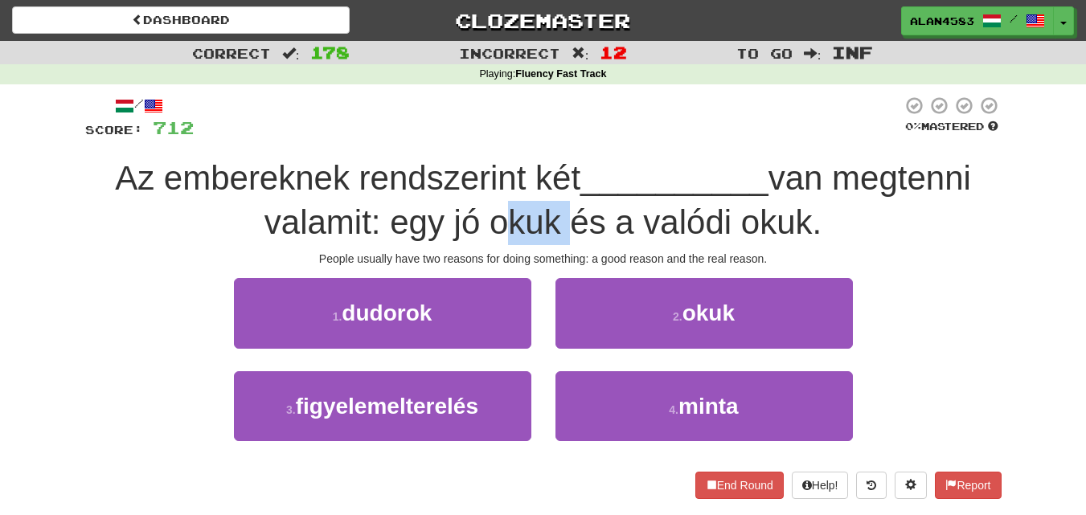
drag, startPoint x: 490, startPoint y: 222, endPoint x: 556, endPoint y: 216, distance: 66.1
click at [556, 216] on span "van megtenni valamit: egy jó okuk és a valódi okuk." at bounding box center [617, 200] width 706 height 82
click at [546, 181] on div at bounding box center [546, 181] width 0 height 0
click at [580, 179] on span "__________" at bounding box center [674, 178] width 188 height 38
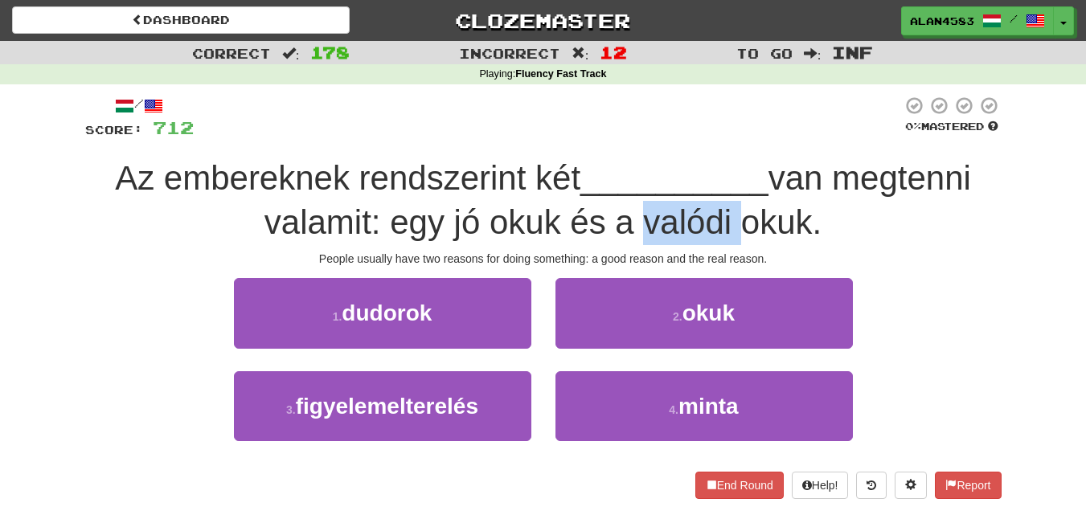
drag, startPoint x: 638, startPoint y: 224, endPoint x: 730, endPoint y: 218, distance: 92.6
click at [730, 218] on span "van megtenni valamit: egy jó okuk és a valódi okuk." at bounding box center [617, 200] width 706 height 82
click at [720, 181] on div at bounding box center [720, 181] width 0 height 0
click at [665, 173] on span "__________" at bounding box center [674, 178] width 188 height 38
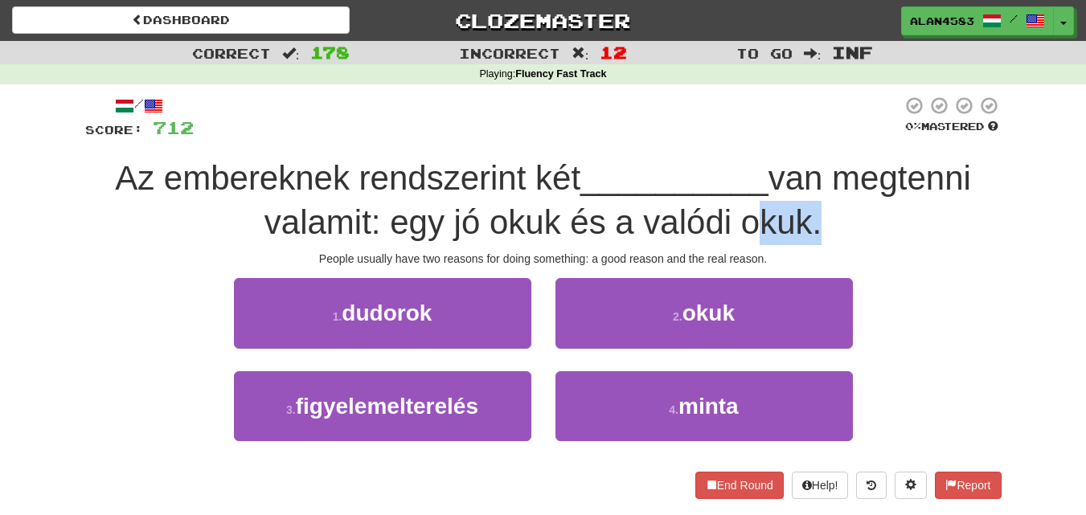
drag, startPoint x: 743, startPoint y: 222, endPoint x: 804, endPoint y: 213, distance: 62.5
click at [804, 213] on span "van megtenni valamit: egy jó okuk és a valódi okuk." at bounding box center [617, 200] width 706 height 82
click at [794, 181] on div at bounding box center [794, 181] width 0 height 0
click at [630, 182] on span "__________" at bounding box center [674, 178] width 188 height 38
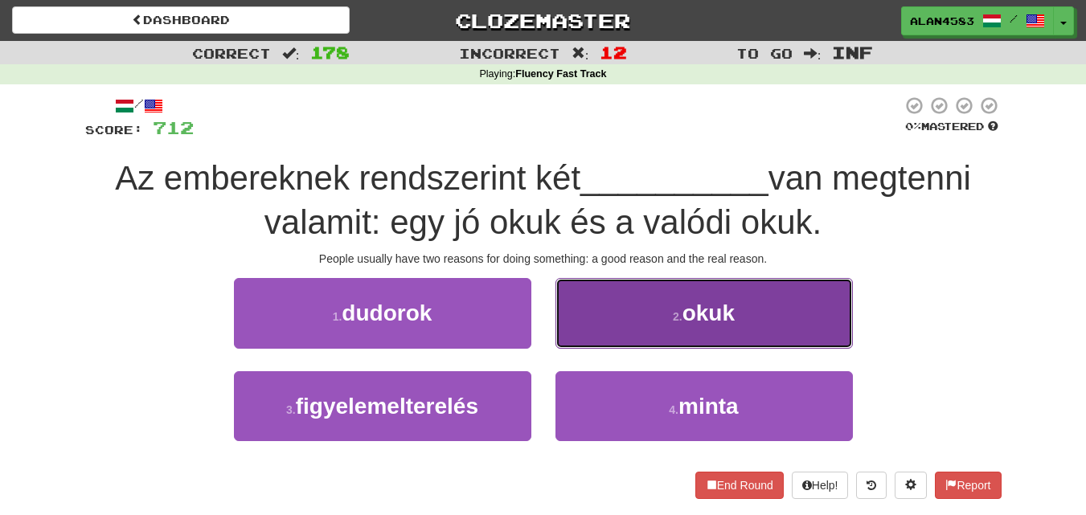
click at [739, 288] on button "2 . okuk" at bounding box center [703, 313] width 297 height 70
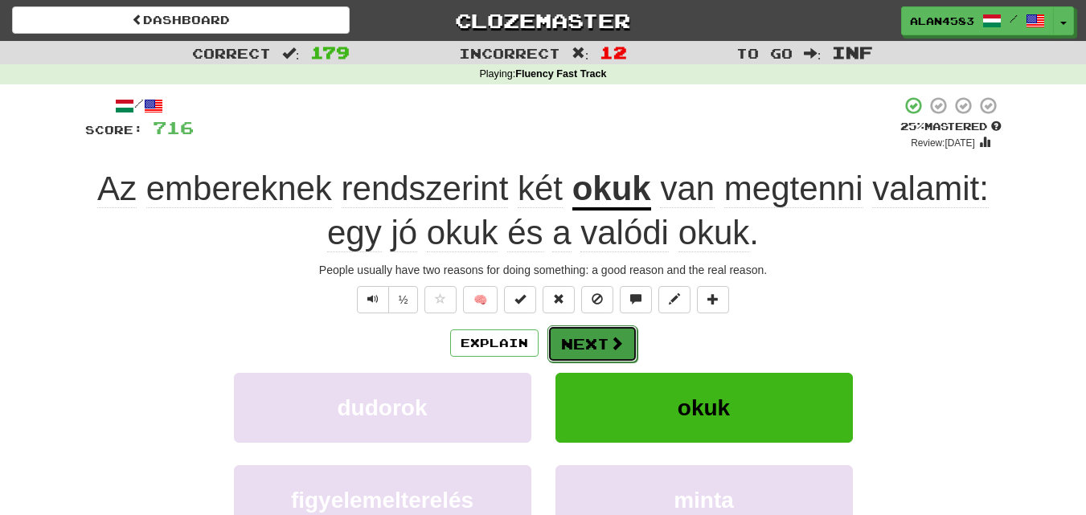
click at [600, 346] on button "Next" at bounding box center [592, 343] width 90 height 37
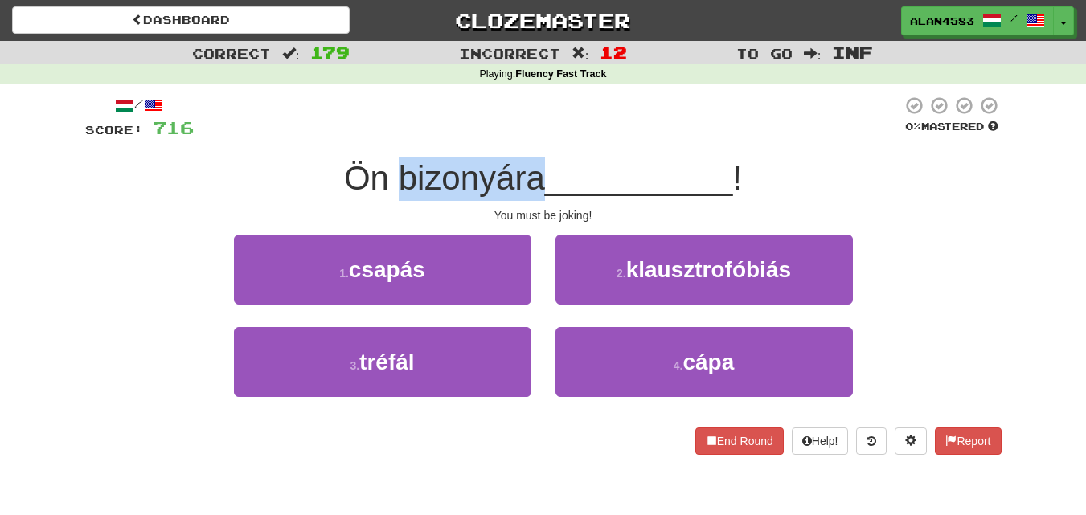
drag, startPoint x: 535, startPoint y: 176, endPoint x: 391, endPoint y: 183, distance: 144.8
click at [391, 183] on span "Ön bizonyára" at bounding box center [444, 178] width 201 height 38
click at [380, 198] on div at bounding box center [380, 198] width 0 height 0
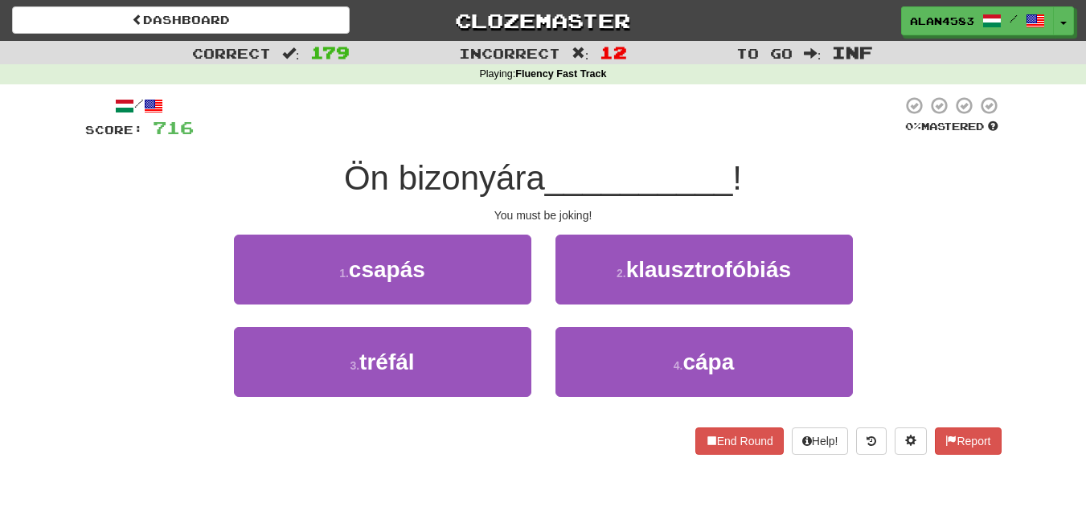
click at [303, 185] on div "Ön bizonyára __________ !" at bounding box center [543, 179] width 916 height 44
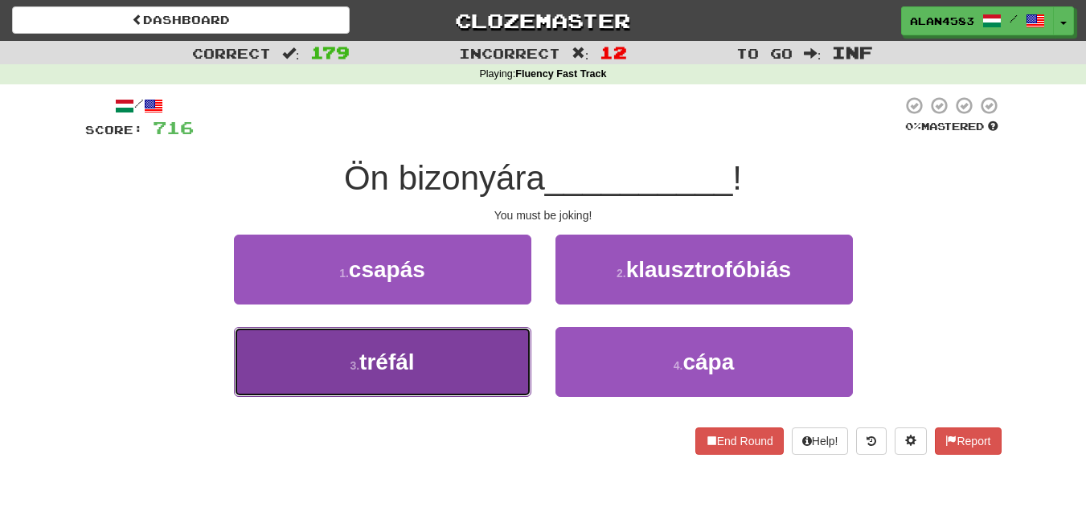
click at [297, 378] on button "3 . tréfál" at bounding box center [382, 362] width 297 height 70
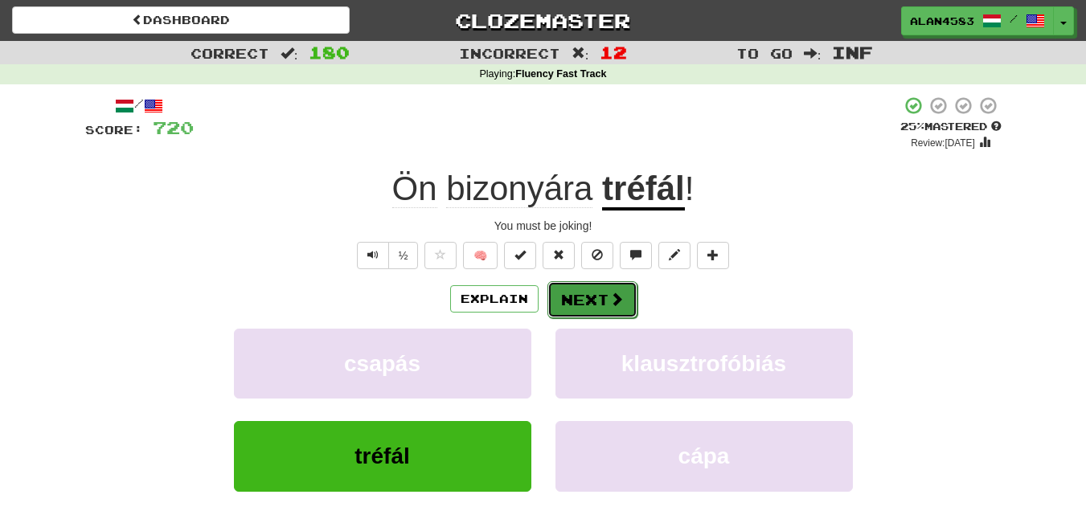
click at [574, 290] on button "Next" at bounding box center [592, 299] width 90 height 37
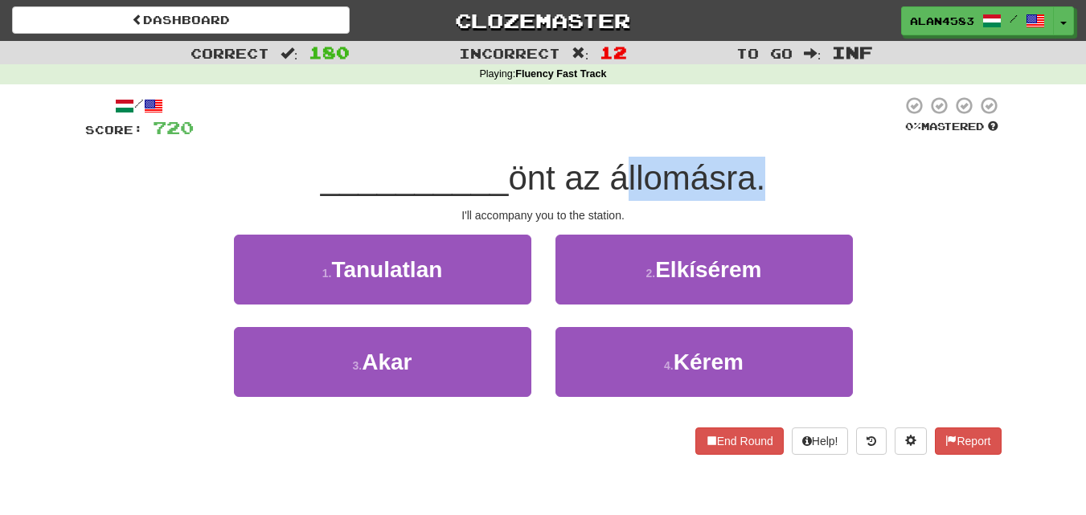
drag, startPoint x: 614, startPoint y: 180, endPoint x: 754, endPoint y: 179, distance: 139.8
click at [754, 179] on span "önt az állomásra." at bounding box center [636, 178] width 257 height 38
click at [743, 198] on div at bounding box center [743, 198] width 0 height 0
click at [789, 123] on div at bounding box center [548, 118] width 708 height 44
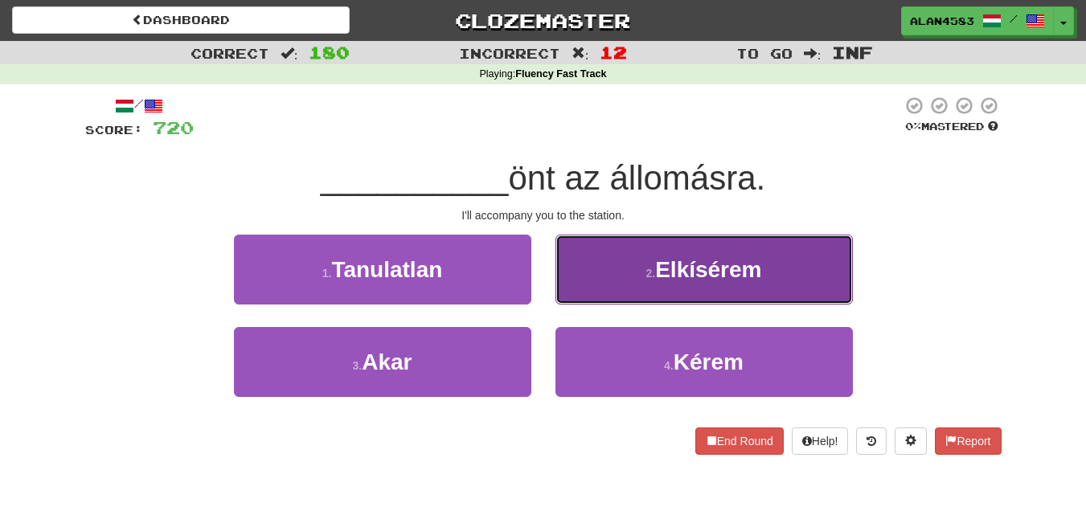
click at [666, 270] on span "Elkísérem" at bounding box center [708, 269] width 106 height 25
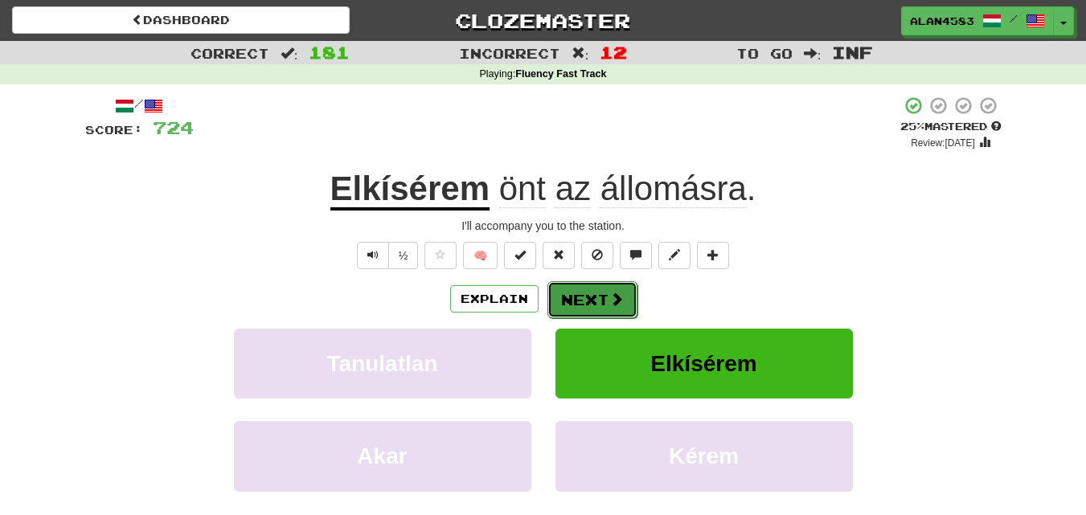
click at [620, 287] on button "Next" at bounding box center [592, 299] width 90 height 37
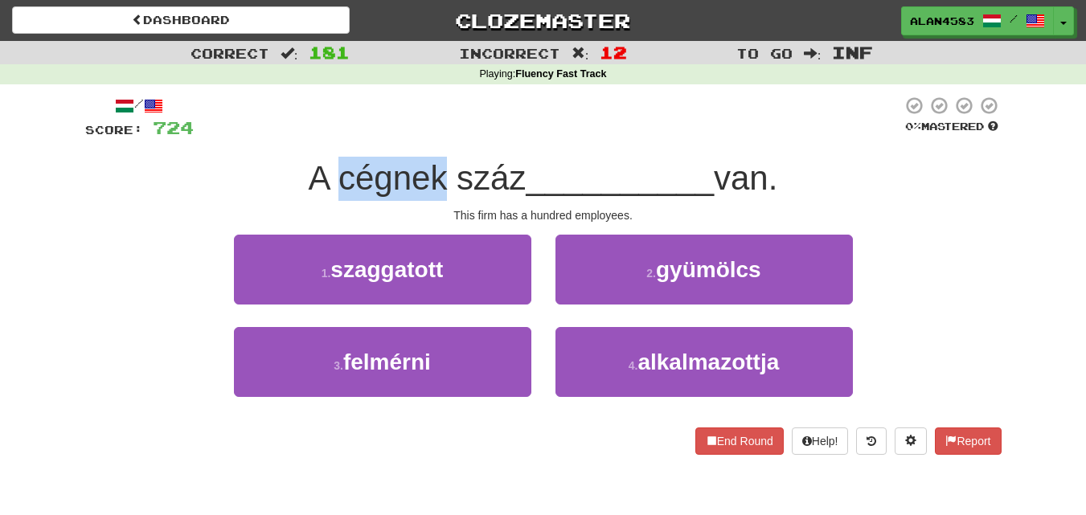
drag, startPoint x: 437, startPoint y: 178, endPoint x: 330, endPoint y: 182, distance: 107.0
click at [330, 182] on span "A cégnek száz" at bounding box center [418, 178] width 218 height 38
click at [320, 198] on div at bounding box center [320, 198] width 0 height 0
click at [437, 138] on div at bounding box center [548, 118] width 708 height 44
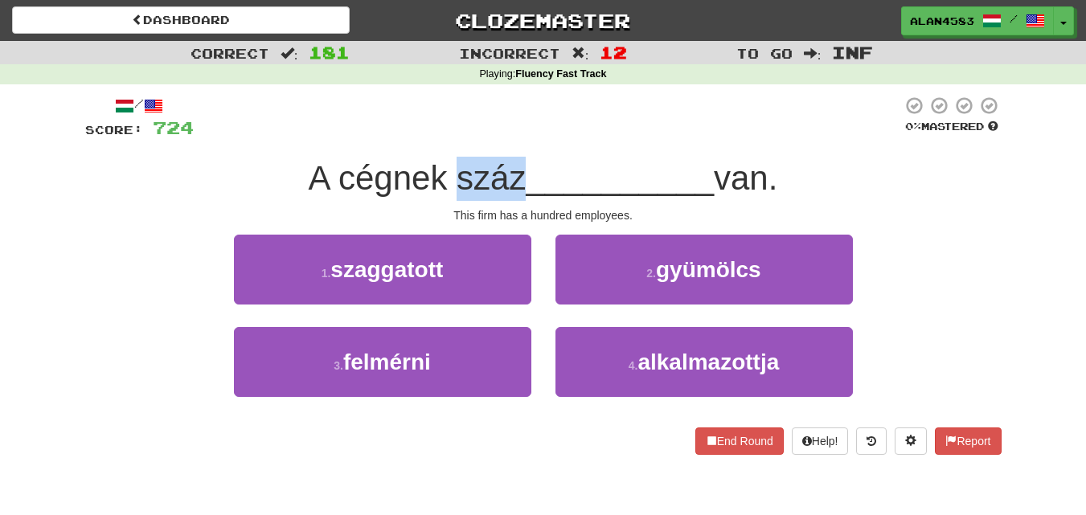
drag, startPoint x: 448, startPoint y: 178, endPoint x: 509, endPoint y: 170, distance: 60.8
click at [509, 170] on span "A cégnek száz" at bounding box center [418, 178] width 218 height 38
click at [498, 137] on div at bounding box center [498, 137] width 0 height 0
click at [540, 104] on div at bounding box center [548, 118] width 708 height 44
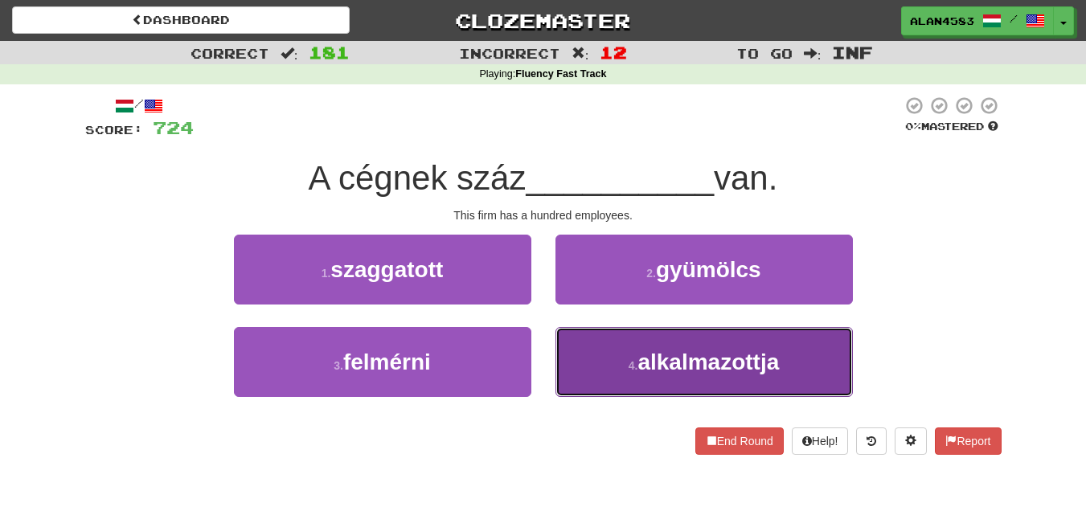
click at [610, 387] on button "4 . alkalmazottja" at bounding box center [703, 362] width 297 height 70
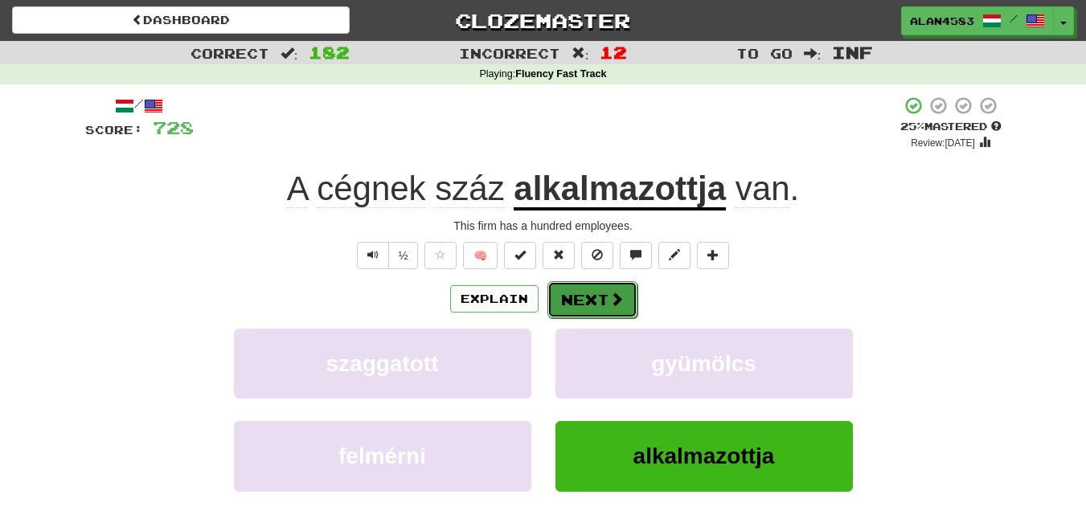
click at [592, 305] on button "Next" at bounding box center [592, 299] width 90 height 37
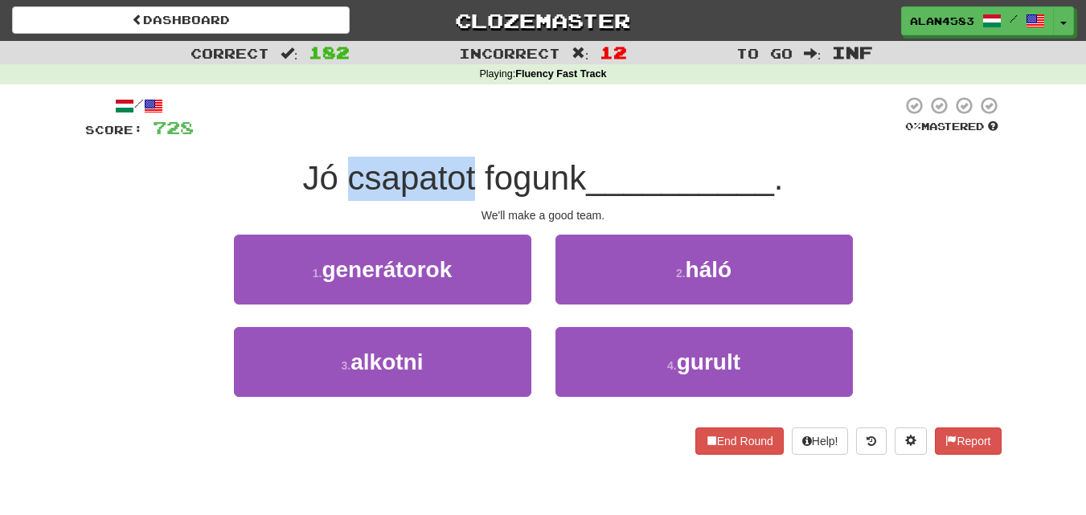
drag, startPoint x: 470, startPoint y: 166, endPoint x: 345, endPoint y: 171, distance: 125.5
click at [345, 171] on span "Jó csapatot fogunk" at bounding box center [445, 178] width 284 height 38
click at [334, 137] on div at bounding box center [334, 137] width 0 height 0
click at [355, 129] on div at bounding box center [548, 118] width 708 height 44
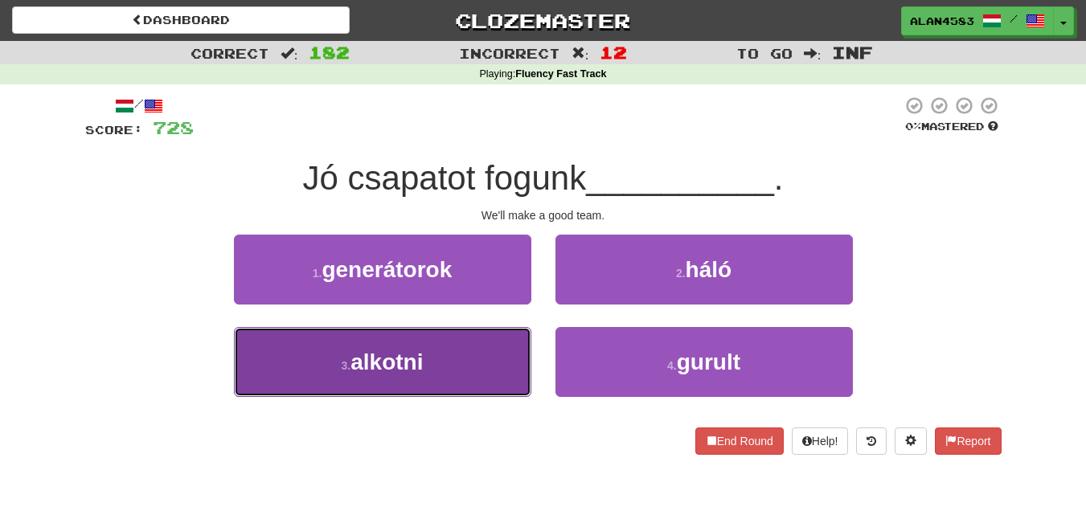
click at [347, 347] on button "3 . alkotni" at bounding box center [382, 362] width 297 height 70
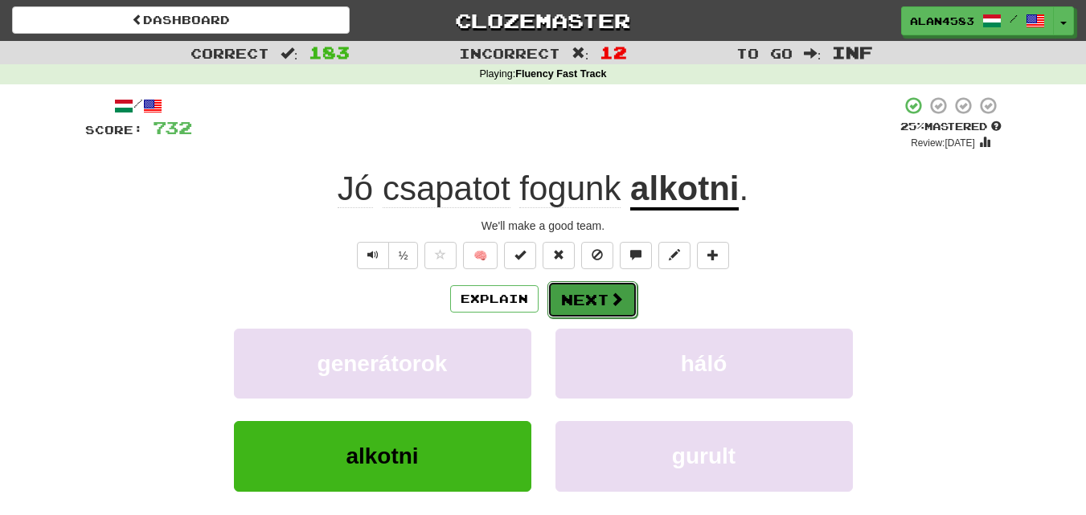
click at [580, 301] on button "Next" at bounding box center [592, 299] width 90 height 37
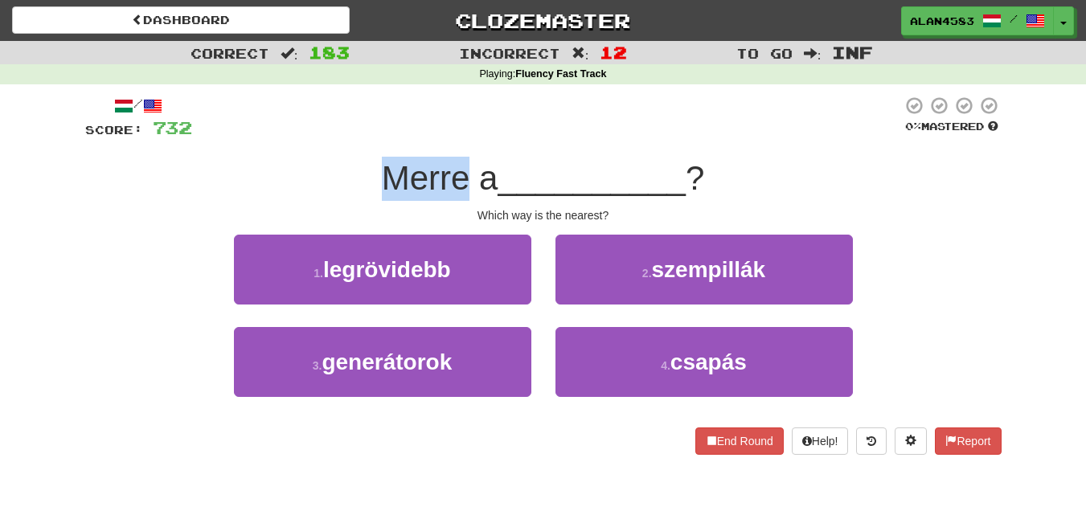
drag, startPoint x: 464, startPoint y: 172, endPoint x: 349, endPoint y: 174, distance: 115.7
click at [349, 174] on div "Merre a __________ ?" at bounding box center [543, 179] width 916 height 44
click at [338, 137] on div at bounding box center [338, 137] width 0 height 0
click at [284, 173] on div "Merre a __________ ?" at bounding box center [543, 179] width 916 height 44
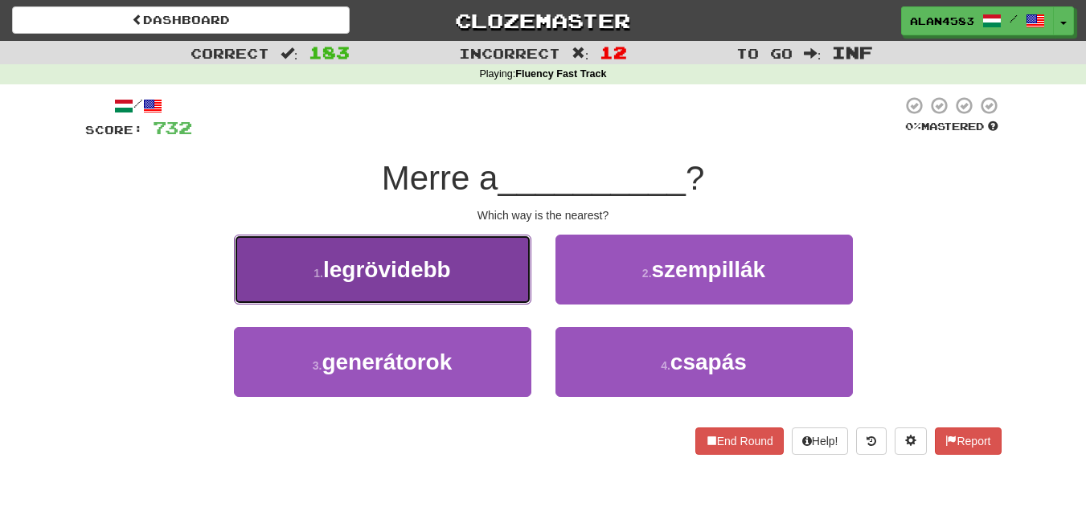
click at [354, 280] on span "legrövidebb" at bounding box center [387, 269] width 128 height 25
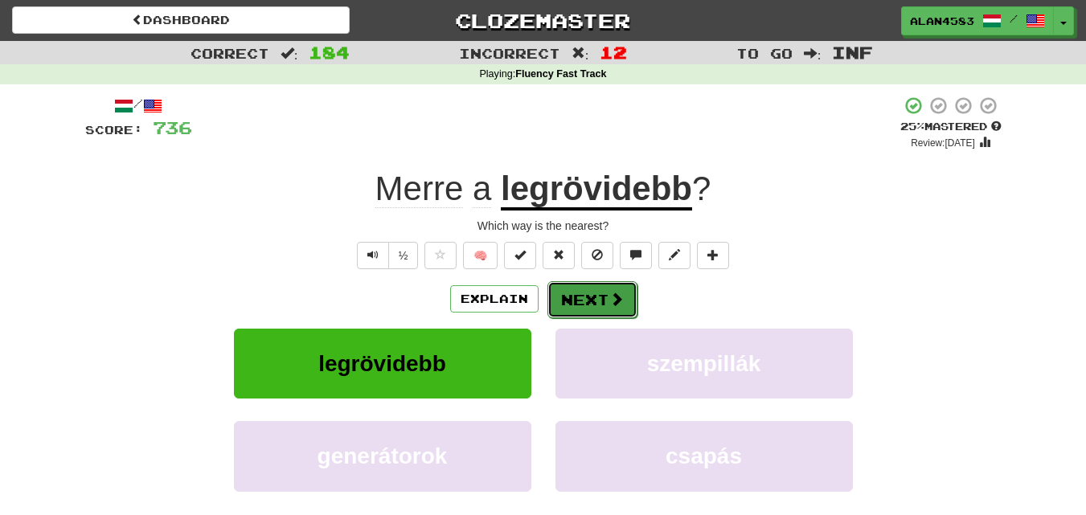
click at [574, 305] on button "Next" at bounding box center [592, 299] width 90 height 37
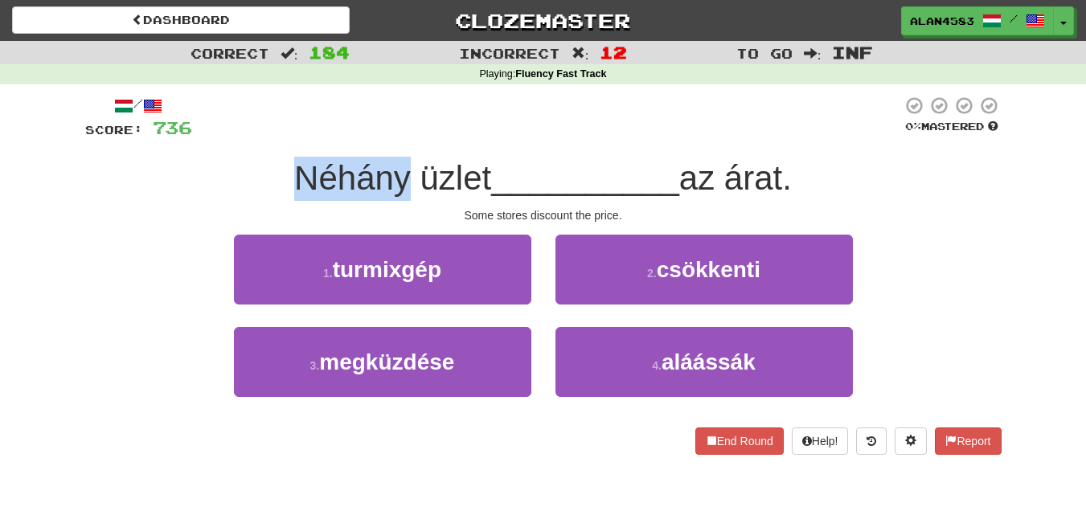
drag, startPoint x: 402, startPoint y: 174, endPoint x: 245, endPoint y: 166, distance: 156.9
click at [245, 166] on div "Néhány üzlet __________ az árat." at bounding box center [543, 179] width 916 height 44
click at [235, 137] on div at bounding box center [235, 137] width 0 height 0
click at [205, 170] on div "Néhány üzlet __________ az árat." at bounding box center [543, 179] width 916 height 44
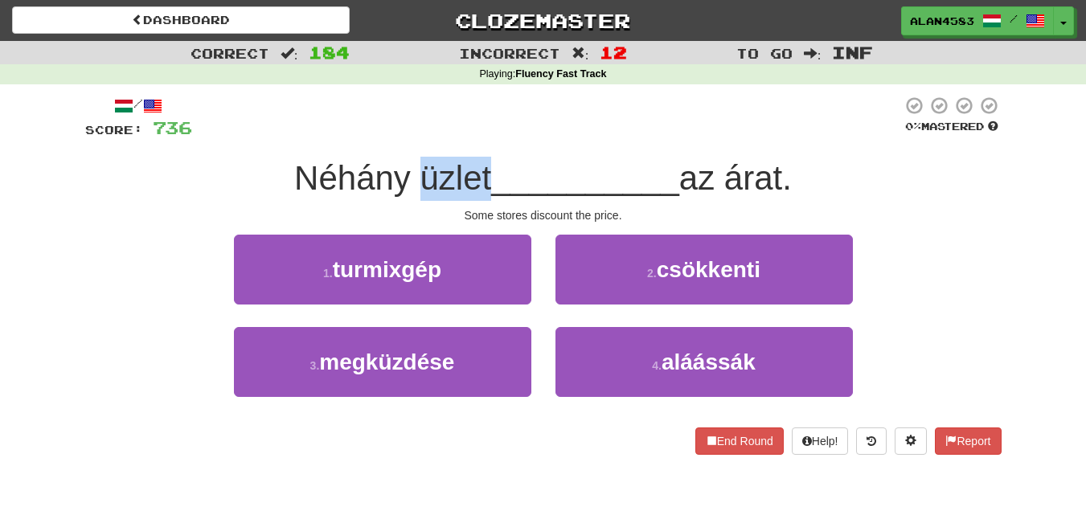
drag, startPoint x: 481, startPoint y: 165, endPoint x: 415, endPoint y: 166, distance: 66.7
click at [415, 166] on span "Néhány üzlet" at bounding box center [392, 178] width 197 height 38
click at [404, 137] on div at bounding box center [404, 137] width 0 height 0
click at [411, 132] on div at bounding box center [547, 118] width 710 height 44
drag, startPoint x: 736, startPoint y: 173, endPoint x: 790, endPoint y: 168, distance: 54.1
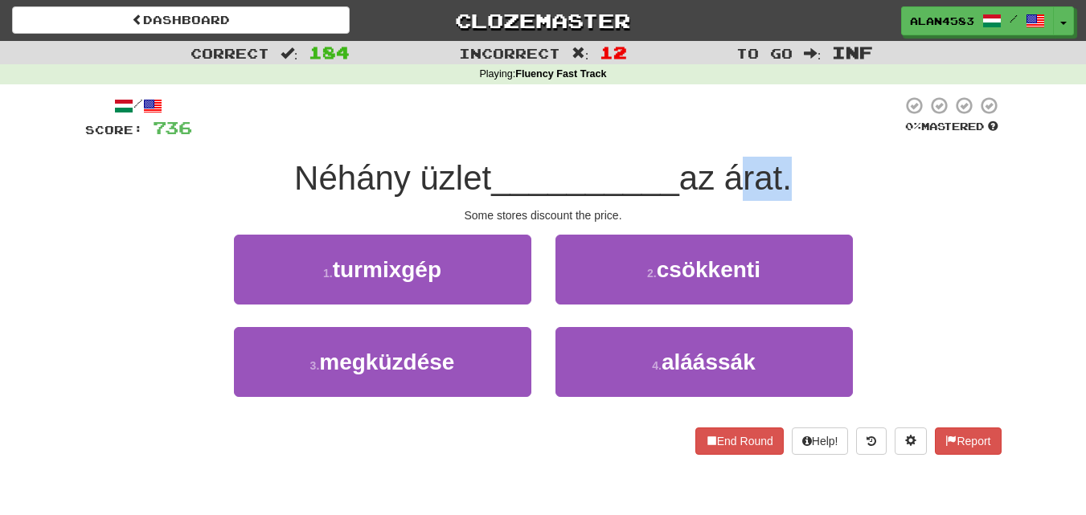
click at [790, 168] on span "az árat." at bounding box center [735, 178] width 113 height 38
click at [780, 137] on div at bounding box center [780, 137] width 0 height 0
click at [810, 130] on div at bounding box center [547, 118] width 710 height 44
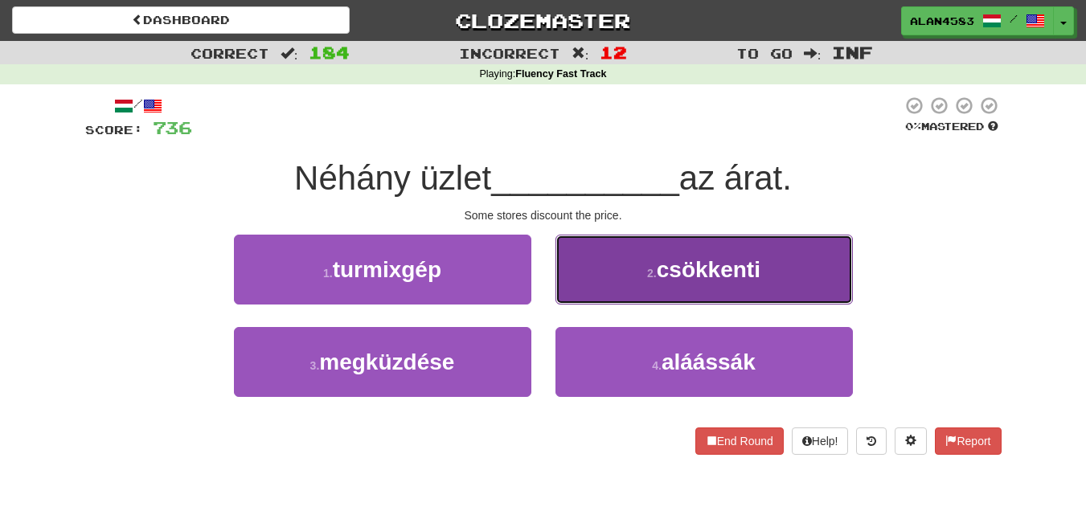
click at [640, 283] on button "2 . csökkenti" at bounding box center [703, 270] width 297 height 70
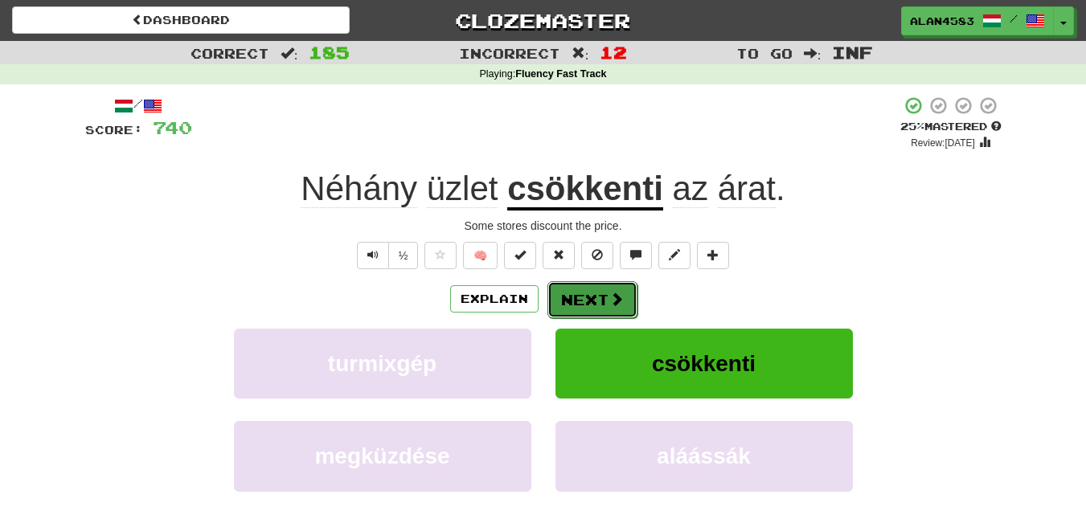
click at [582, 306] on button "Next" at bounding box center [592, 299] width 90 height 37
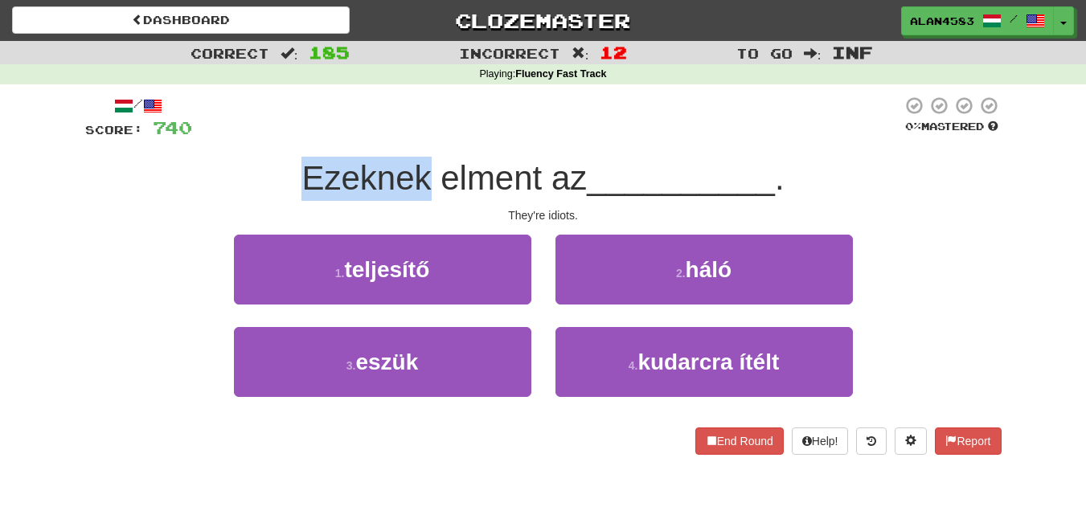
drag, startPoint x: 425, startPoint y: 167, endPoint x: 249, endPoint y: 162, distance: 176.1
click at [249, 162] on div "Ezeknek elment az __________ ." at bounding box center [543, 179] width 916 height 44
click at [239, 137] on div at bounding box center [239, 137] width 0 height 0
click at [160, 198] on div "Ezeknek elment az __________ ." at bounding box center [543, 179] width 916 height 44
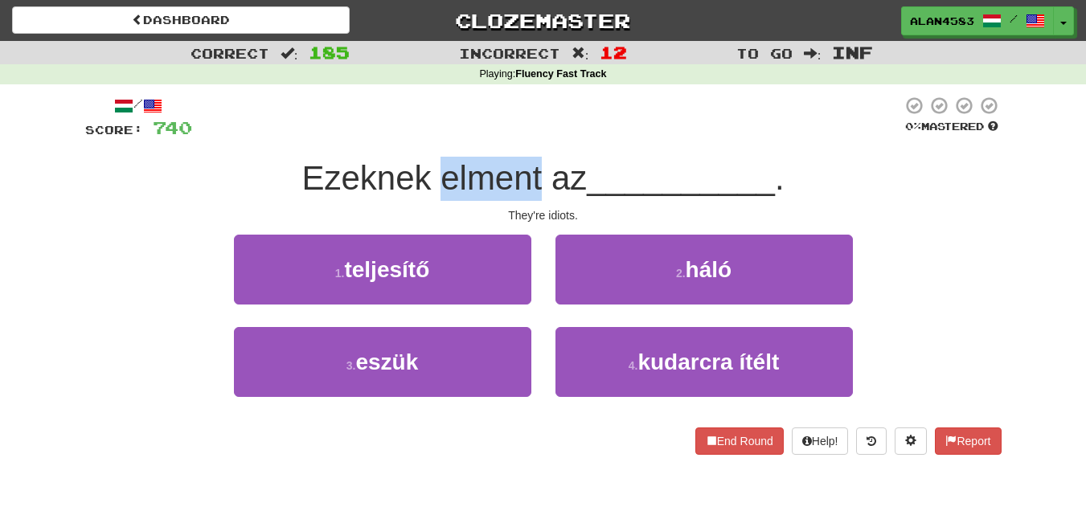
drag, startPoint x: 436, startPoint y: 178, endPoint x: 538, endPoint y: 168, distance: 103.4
click at [538, 168] on span "Ezeknek elment az" at bounding box center [443, 178] width 285 height 38
click at [528, 137] on div at bounding box center [528, 137] width 0 height 0
click at [551, 107] on div at bounding box center [547, 118] width 710 height 44
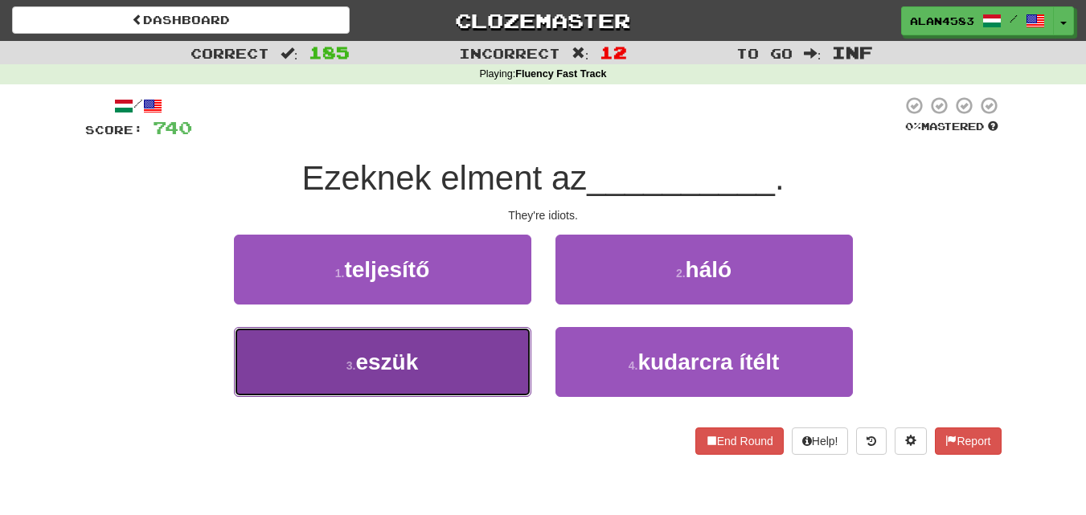
click at [345, 377] on button "3 . eszük" at bounding box center [382, 362] width 297 height 70
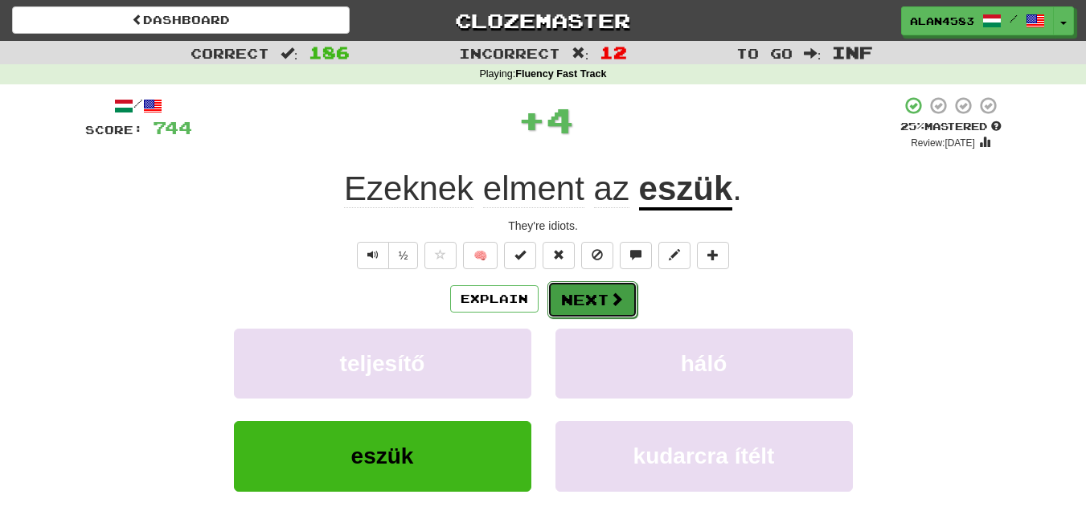
click at [596, 290] on button "Next" at bounding box center [592, 299] width 90 height 37
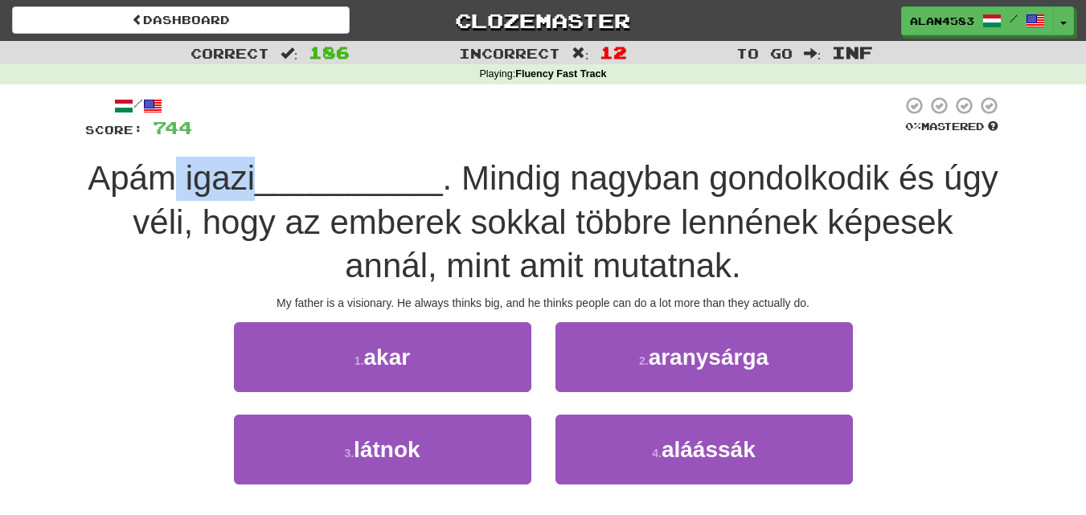
drag, startPoint x: 279, startPoint y: 175, endPoint x: 194, endPoint y: 175, distance: 84.4
click at [194, 175] on span "Apám igazi" at bounding box center [171, 178] width 167 height 38
click at [184, 137] on div at bounding box center [184, 137] width 0 height 0
click at [294, 133] on div at bounding box center [547, 118] width 710 height 44
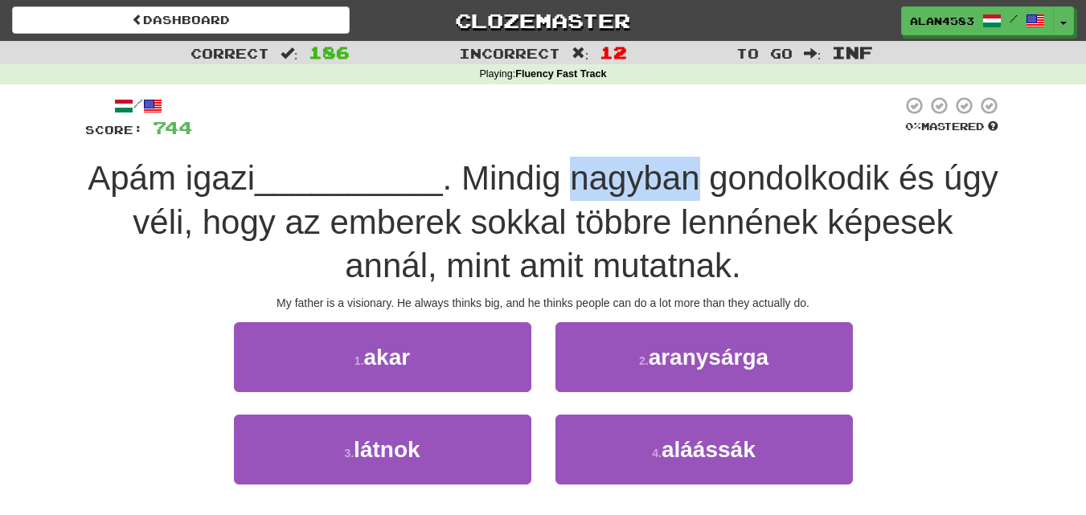
drag, startPoint x: 734, startPoint y: 177, endPoint x: 608, endPoint y: 181, distance: 126.2
click at [608, 181] on span ". Mindig nagyban gondolkodik és úgy véli, hogy az emberek sokkal többre lennéne…" at bounding box center [565, 221] width 865 height 125
click at [597, 198] on div at bounding box center [597, 198] width 0 height 0
click at [481, 126] on div at bounding box center [547, 118] width 710 height 44
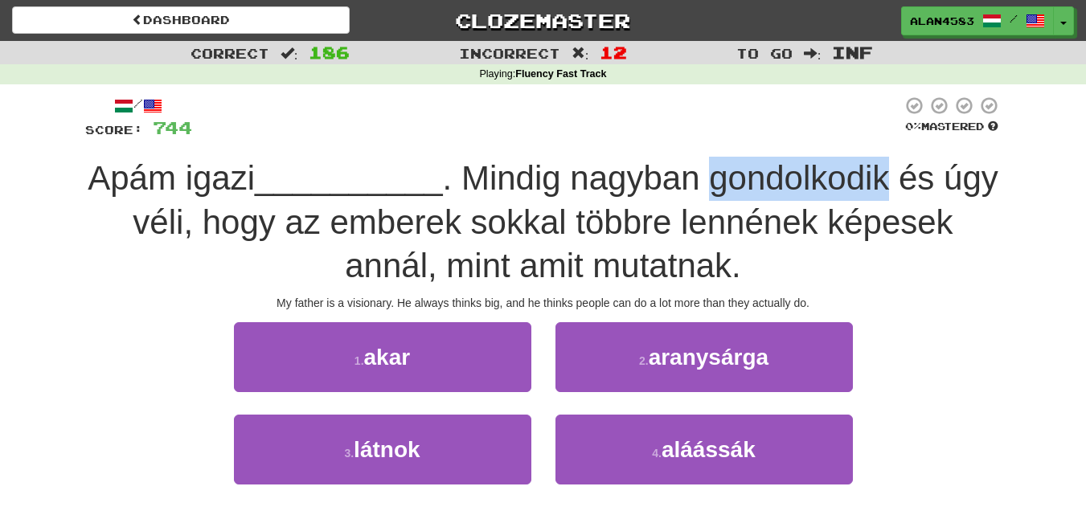
drag, startPoint x: 747, startPoint y: 180, endPoint x: 925, endPoint y: 170, distance: 178.7
click at [925, 170] on span ". Mindig nagyban gondolkodik és úgy véli, hogy az emberek sokkal többre lennéne…" at bounding box center [565, 221] width 865 height 125
click at [915, 137] on div at bounding box center [915, 137] width 0 height 0
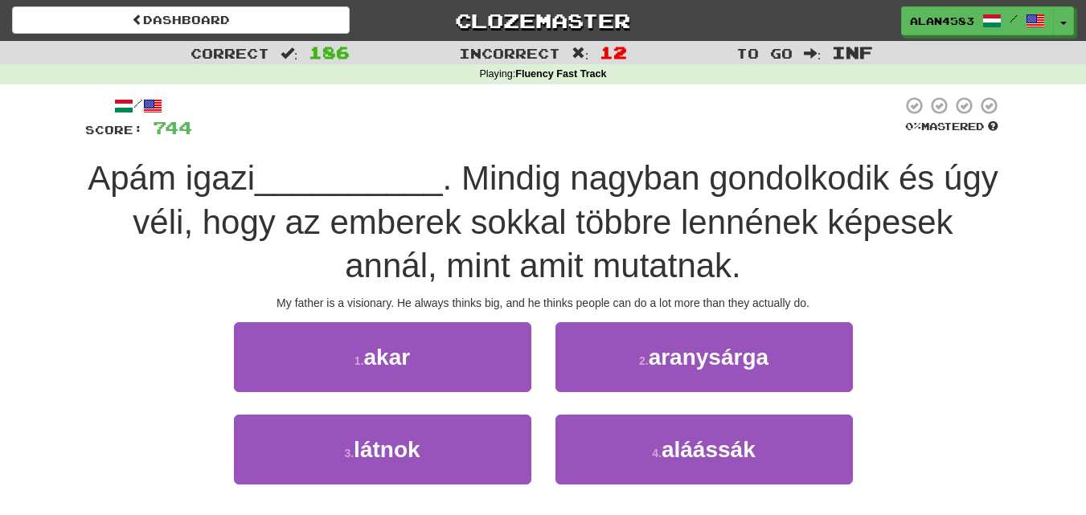
click at [608, 131] on div at bounding box center [547, 118] width 710 height 44
drag, startPoint x: 166, startPoint y: 219, endPoint x: 215, endPoint y: 213, distance: 49.4
click at [215, 213] on span ". Mindig nagyban gondolkodik és úgy véli, hogy az emberek sokkal többre lennéne…" at bounding box center [565, 221] width 865 height 125
click at [205, 181] on div at bounding box center [205, 181] width 0 height 0
click at [305, 183] on span "__________" at bounding box center [349, 178] width 188 height 38
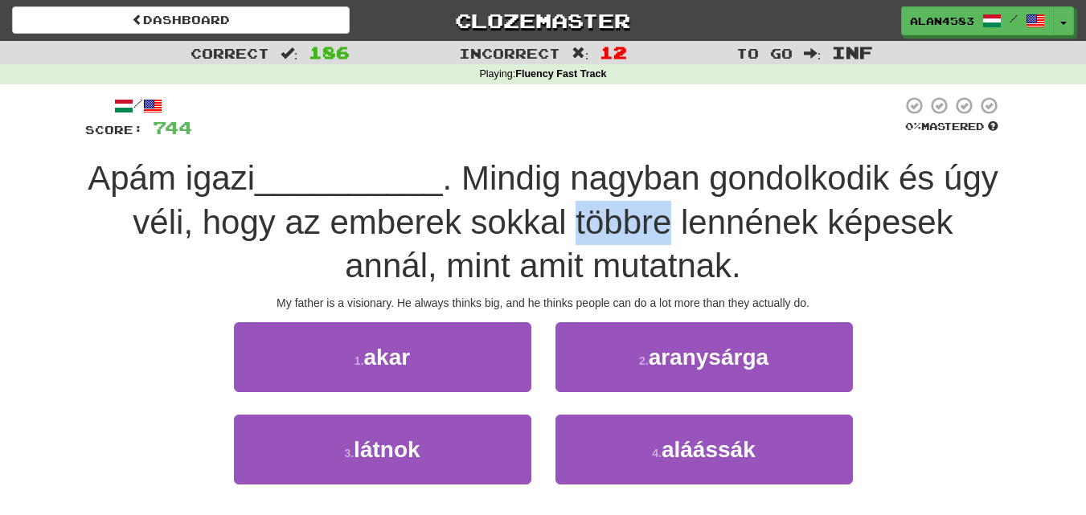
drag, startPoint x: 610, startPoint y: 216, endPoint x: 700, endPoint y: 211, distance: 90.2
click at [700, 211] on span ". Mindig nagyban gondolkodik és úgy véli, hogy az emberek sokkal többre lennéne…" at bounding box center [565, 221] width 865 height 125
click at [690, 181] on div at bounding box center [690, 181] width 0 height 0
click at [716, 184] on span ". Mindig nagyban gondolkodik és úgy véli, hogy az emberek sokkal többre lennéne…" at bounding box center [565, 221] width 865 height 125
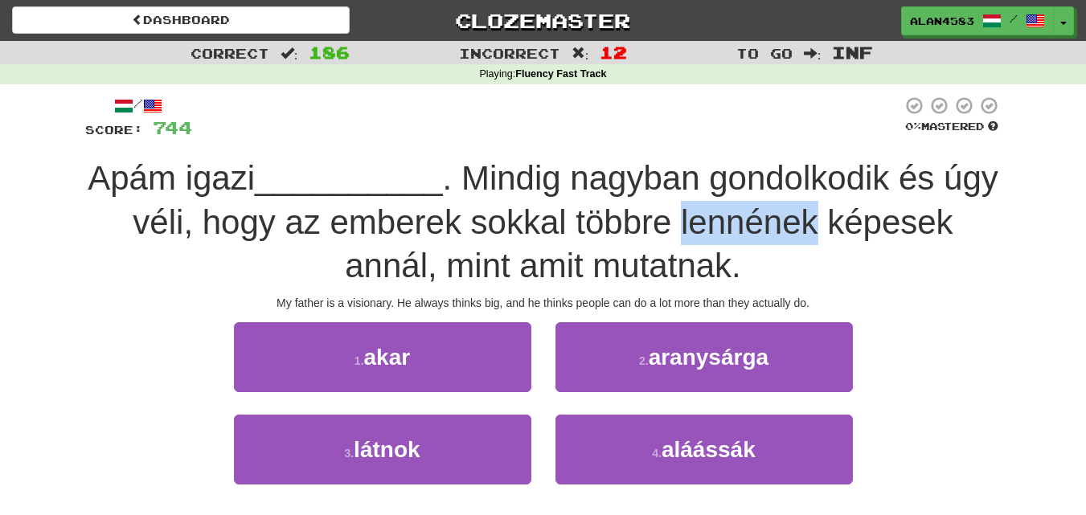
drag, startPoint x: 711, startPoint y: 217, endPoint x: 842, endPoint y: 211, distance: 131.1
click at [842, 211] on span ". Mindig nagyban gondolkodik és úgy véli, hogy az emberek sokkal többre lennéne…" at bounding box center [565, 221] width 865 height 125
click at [832, 181] on div at bounding box center [832, 181] width 0 height 0
click at [856, 176] on span ". Mindig nagyban gondolkodik és úgy véli, hogy az emberek sokkal többre lennéne…" at bounding box center [565, 221] width 865 height 125
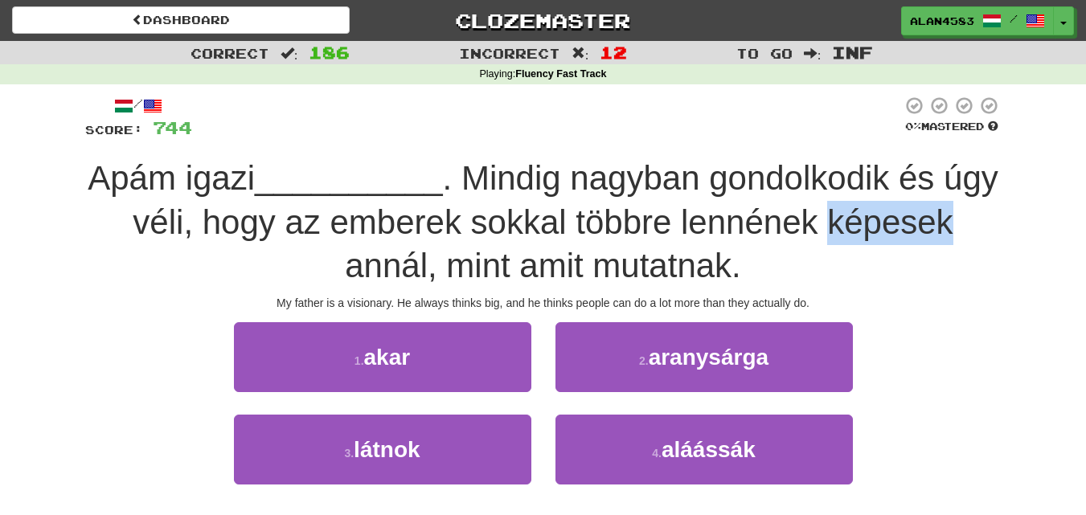
drag, startPoint x: 864, startPoint y: 223, endPoint x: 1056, endPoint y: 215, distance: 192.2
click at [1056, 215] on div "Correct : 186 Incorrect : 12 To go : Inf Playing : Fluency Fast Track / Score: …" at bounding box center [543, 303] width 1086 height 524
click at [1046, 181] on div at bounding box center [1046, 181] width 0 height 0
click at [1015, 173] on div "Correct : 186 Incorrect : 12 To go : Inf Playing : Fluency Fast Track / Score: …" at bounding box center [543, 303] width 1086 height 524
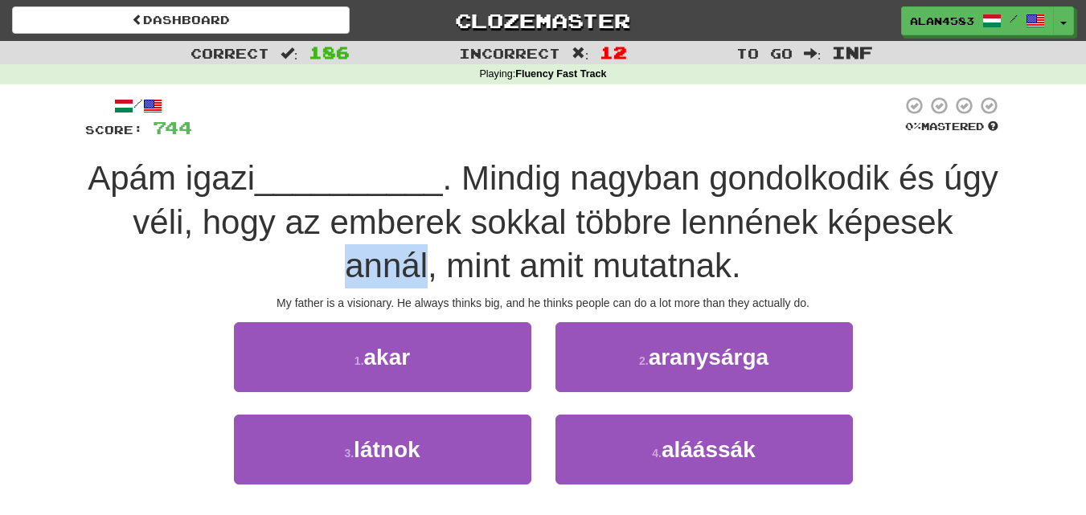
drag, startPoint x: 426, startPoint y: 260, endPoint x: 346, endPoint y: 261, distance: 80.4
click at [346, 261] on span ". Mindig nagyban gondolkodik és úgy véli, hogy az emberek sokkal többre lennéne…" at bounding box center [565, 221] width 865 height 125
click at [335, 224] on div at bounding box center [335, 224] width 0 height 0
click at [316, 260] on div "Apám igazi __________ . Mindig nagyban gondolkodik és úgy véli, hogy az emberek…" at bounding box center [543, 223] width 916 height 132
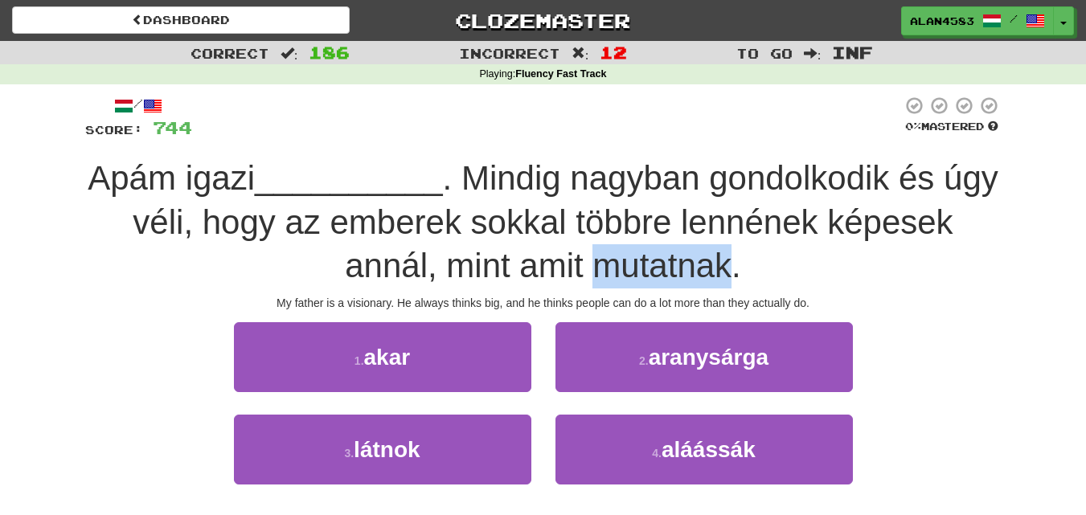
drag, startPoint x: 601, startPoint y: 260, endPoint x: 728, endPoint y: 252, distance: 127.2
click at [728, 252] on span ". Mindig nagyban gondolkodik és úgy véli, hogy az emberek sokkal többre lennéne…" at bounding box center [565, 221] width 865 height 125
click at [718, 224] on div at bounding box center [718, 224] width 0 height 0
click at [763, 244] on div "Apám igazi __________ . Mindig nagyban gondolkodik és úgy véli, hogy az emberek…" at bounding box center [543, 223] width 916 height 132
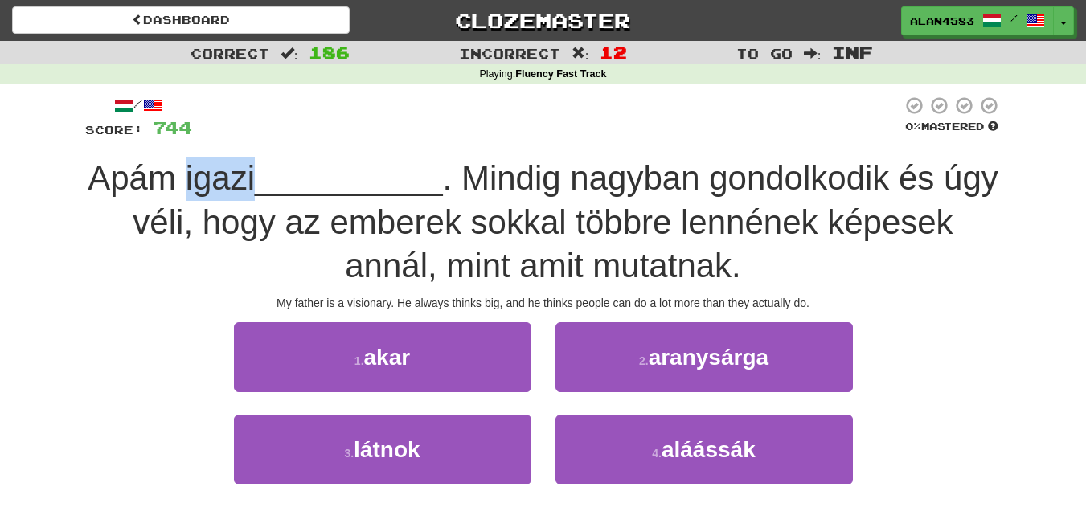
drag, startPoint x: 213, startPoint y: 177, endPoint x: 281, endPoint y: 170, distance: 68.7
click at [255, 170] on span "Apám igazi" at bounding box center [171, 178] width 167 height 38
click at [271, 137] on div at bounding box center [271, 137] width 0 height 0
click at [369, 112] on div at bounding box center [547, 118] width 710 height 44
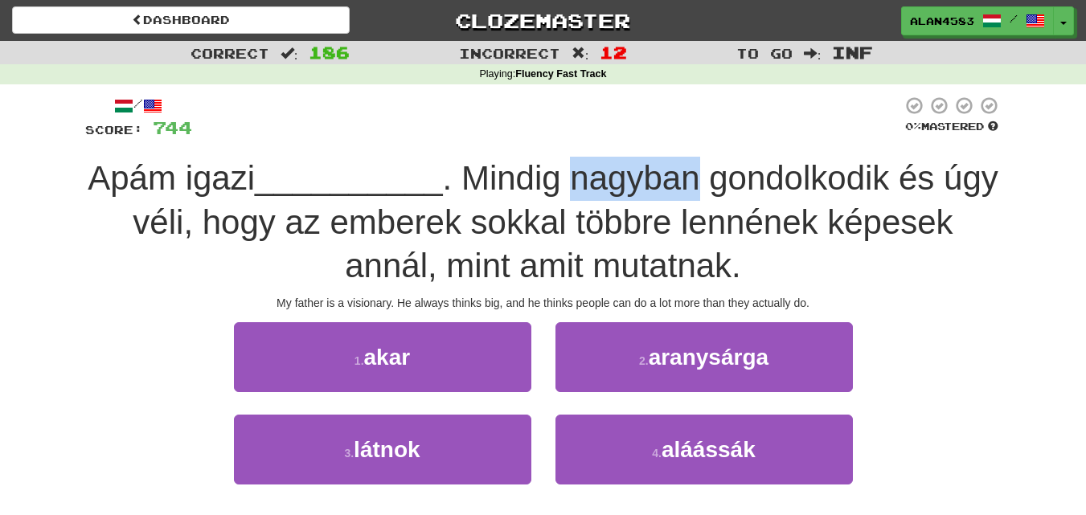
drag, startPoint x: 612, startPoint y: 181, endPoint x: 732, endPoint y: 164, distance: 121.7
click at [732, 164] on span ". Mindig nagyban gondolkodik és úgy véli, hogy az emberek sokkal többre lennéne…" at bounding box center [565, 221] width 865 height 125
click at [722, 137] on div at bounding box center [722, 137] width 0 height 0
click at [768, 100] on div at bounding box center [547, 118] width 710 height 44
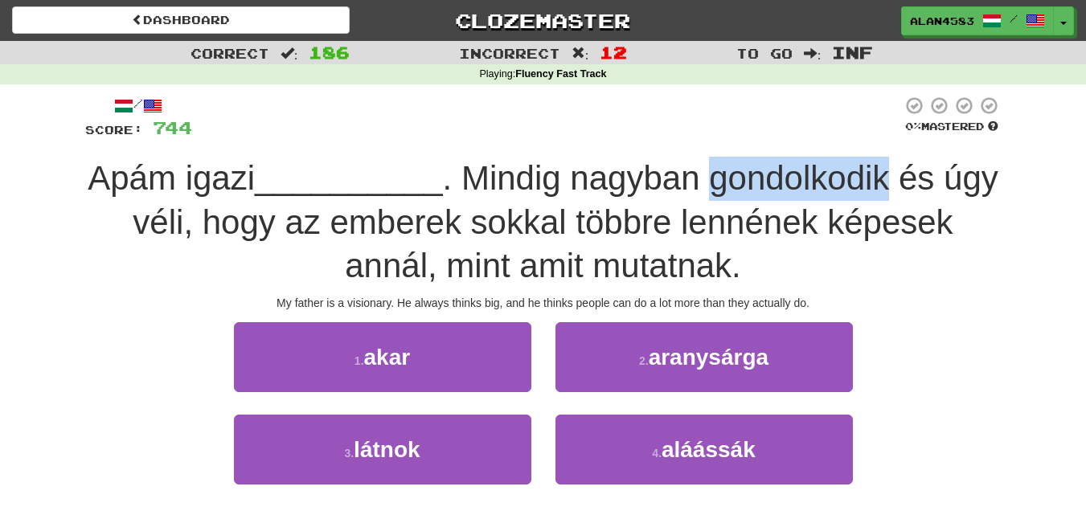
drag, startPoint x: 748, startPoint y: 178, endPoint x: 924, endPoint y: 168, distance: 176.3
click at [924, 168] on span ". Mindig nagyban gondolkodik és úgy véli, hogy az emberek sokkal többre lennéne…" at bounding box center [565, 221] width 865 height 125
click at [914, 137] on div at bounding box center [914, 137] width 0 height 0
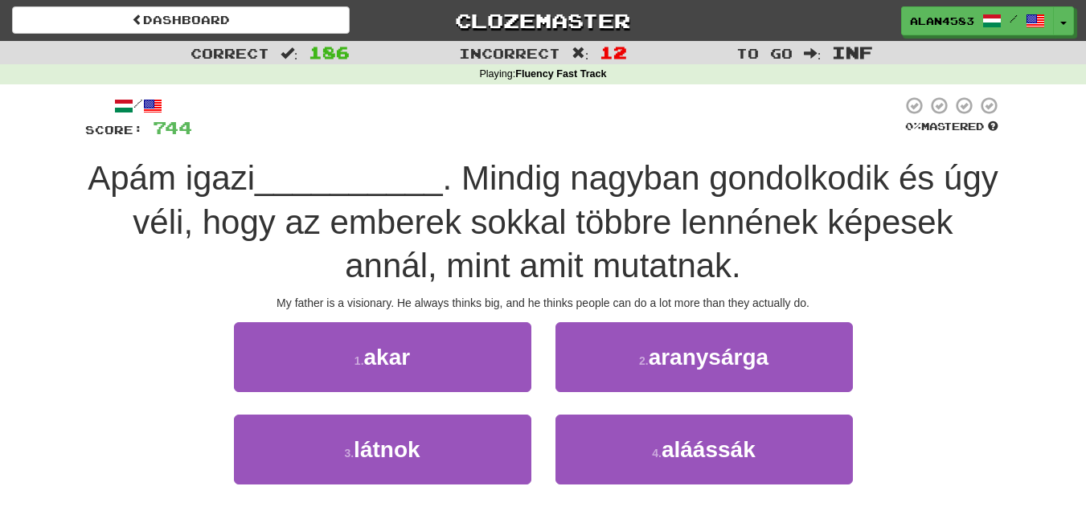
click at [669, 111] on div at bounding box center [547, 118] width 710 height 44
drag, startPoint x: 216, startPoint y: 216, endPoint x: 163, endPoint y: 218, distance: 53.1
click at [163, 218] on span ". Mindig nagyban gondolkodik és úgy véli, hogy az emberek sokkal többre lennéne…" at bounding box center [565, 221] width 865 height 125
click at [153, 181] on div at bounding box center [153, 181] width 0 height 0
click at [284, 153] on div "/ Score: 744 0 % Mastered Apám igazi __________ . Mindig nagyban gondolkodik és…" at bounding box center [543, 319] width 916 height 447
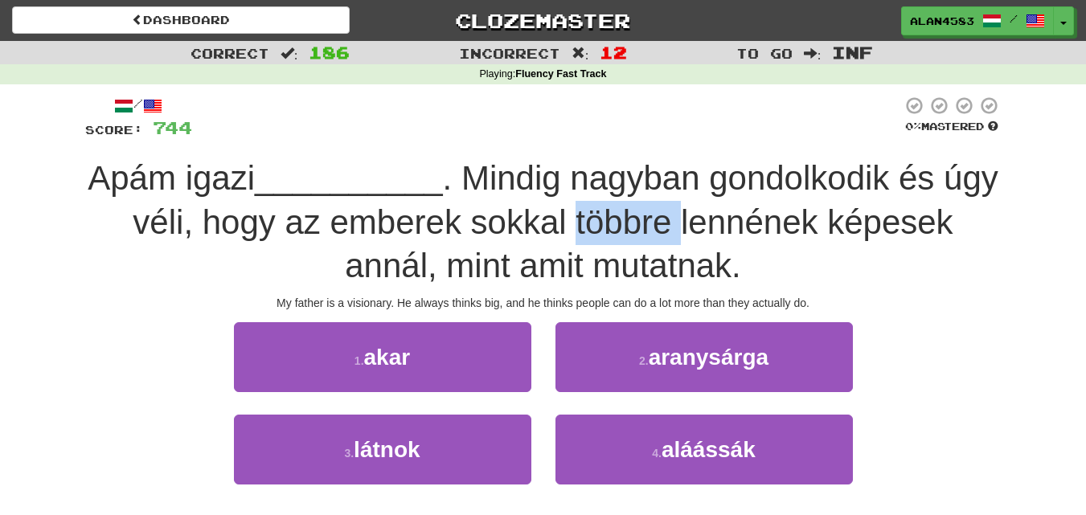
drag, startPoint x: 612, startPoint y: 218, endPoint x: 709, endPoint y: 217, distance: 97.2
click at [709, 217] on span ". Mindig nagyban gondolkodik és úgy véli, hogy az emberek sokkal többre lennéne…" at bounding box center [565, 221] width 865 height 125
click at [698, 181] on div at bounding box center [698, 181] width 0 height 0
click at [716, 145] on div "/ Score: 744 0 % Mastered Apám igazi __________ . Mindig nagyban gondolkodik és…" at bounding box center [543, 319] width 916 height 447
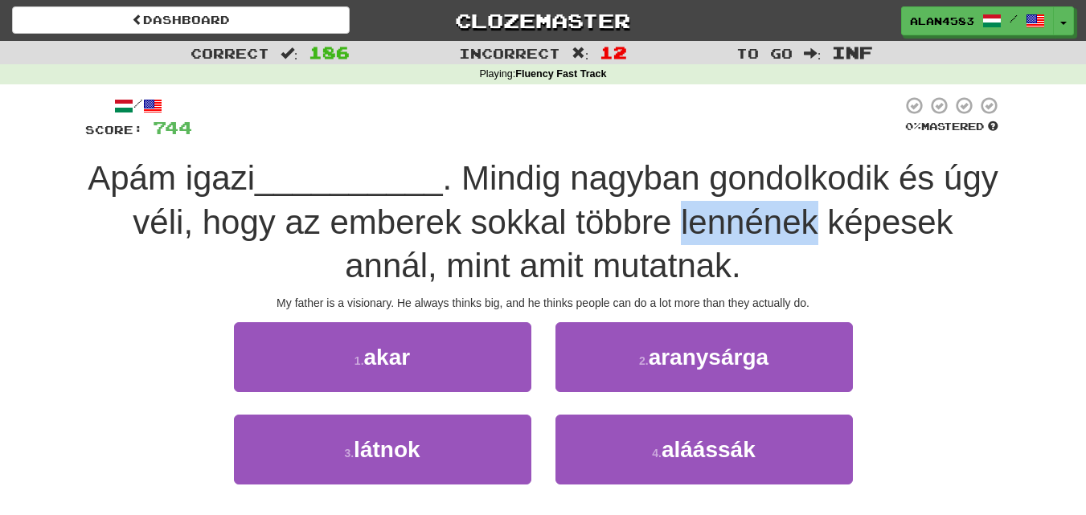
drag, startPoint x: 714, startPoint y: 219, endPoint x: 843, endPoint y: 212, distance: 129.6
click at [843, 212] on span ". Mindig nagyban gondolkodik és úgy véli, hogy az emberek sokkal többre lennéne…" at bounding box center [565, 221] width 865 height 125
click at [833, 181] on div at bounding box center [833, 181] width 0 height 0
click at [855, 159] on span ". Mindig nagyban gondolkodik és úgy véli, hogy az emberek sokkal többre lennéne…" at bounding box center [565, 221] width 865 height 125
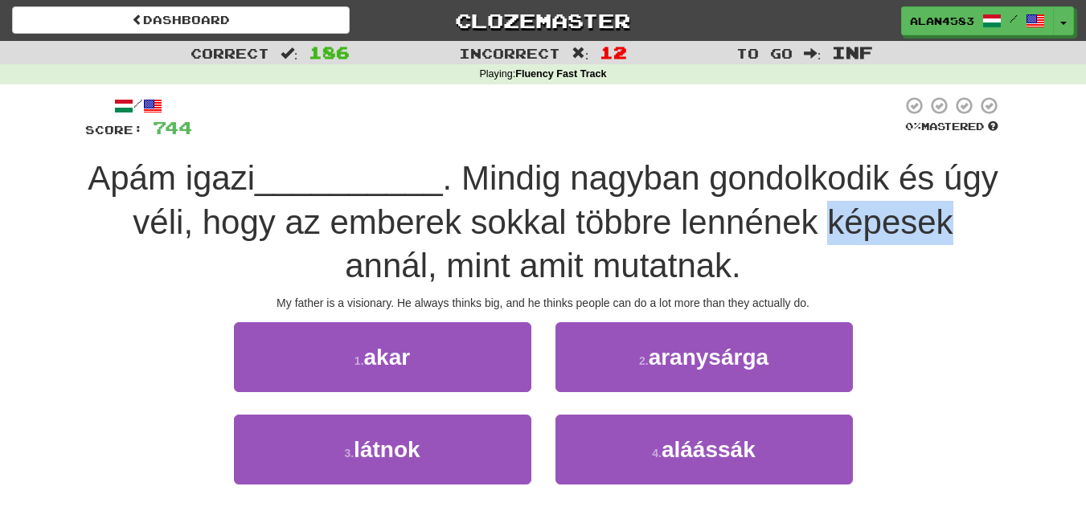
drag, startPoint x: 859, startPoint y: 219, endPoint x: 1014, endPoint y: 214, distance: 155.2
click at [1014, 214] on div "Correct : 186 Incorrect : 12 To go : Inf Playing : Fluency Fast Track / Score: …" at bounding box center [543, 303] width 1086 height 524
click at [1004, 181] on div at bounding box center [1004, 181] width 0 height 0
click at [1019, 166] on div "Correct : 186 Incorrect : 12 To go : Inf Playing : Fluency Fast Track / Score: …" at bounding box center [543, 303] width 1086 height 524
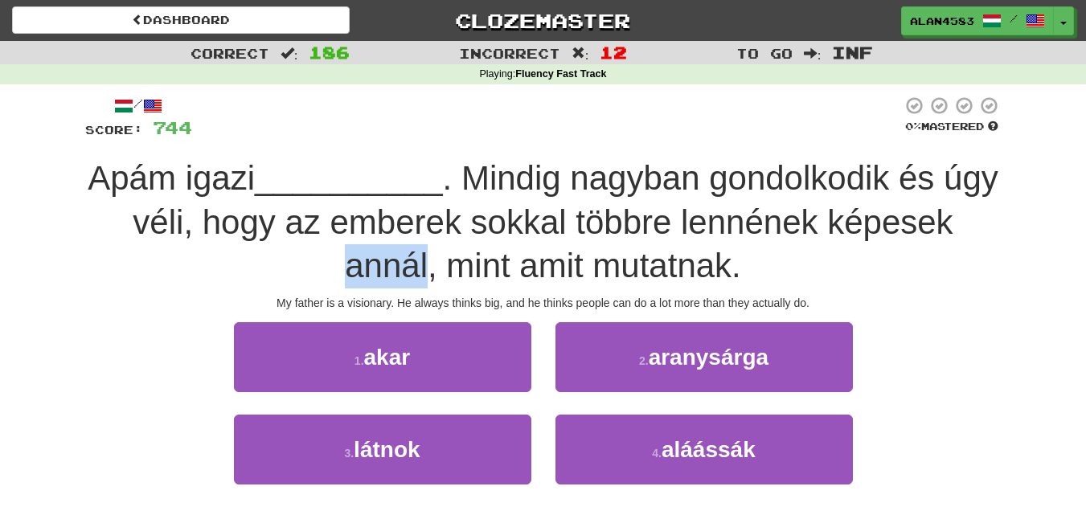
drag, startPoint x: 428, startPoint y: 265, endPoint x: 329, endPoint y: 276, distance: 100.2
click at [329, 276] on div "Apám igazi __________ . Mindig nagyban gondolkodik és úgy véli, hogy az emberek…" at bounding box center [543, 223] width 916 height 132
click at [318, 285] on div at bounding box center [318, 285] width 0 height 0
click at [443, 274] on span ". Mindig nagyban gondolkodik és úgy véli, hogy az emberek sokkal többre lennéne…" at bounding box center [565, 221] width 865 height 125
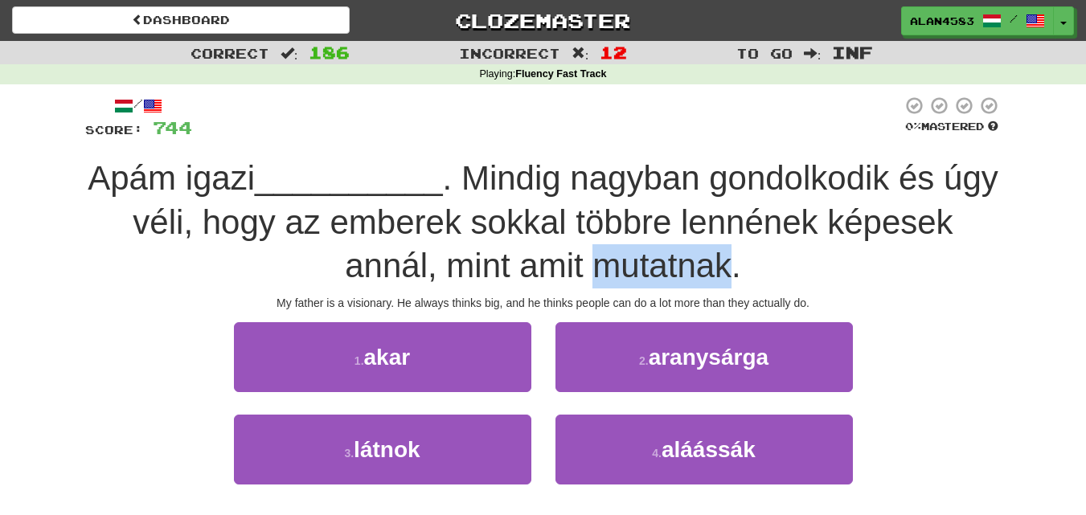
drag, startPoint x: 593, startPoint y: 258, endPoint x: 730, endPoint y: 254, distance: 136.7
click at [730, 254] on span ". Mindig nagyban gondolkodik és úgy véli, hogy az emberek sokkal többre lennéne…" at bounding box center [565, 221] width 865 height 125
click at [719, 224] on div at bounding box center [719, 224] width 0 height 0
click at [771, 265] on div "Apám igazi __________ . Mindig nagyban gondolkodik és úgy véli, hogy az emberek…" at bounding box center [543, 223] width 916 height 132
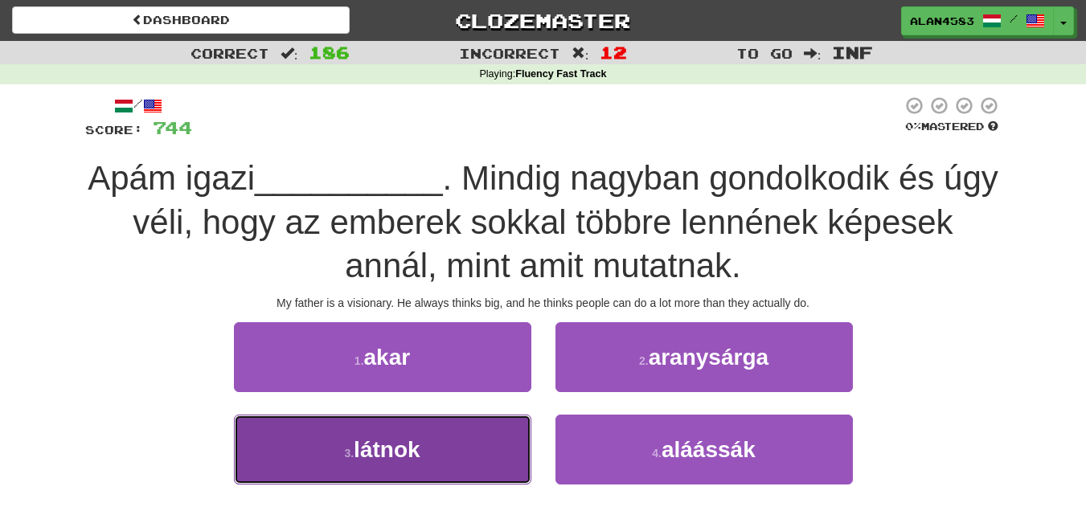
click at [294, 457] on button "3 . látnok" at bounding box center [382, 450] width 297 height 70
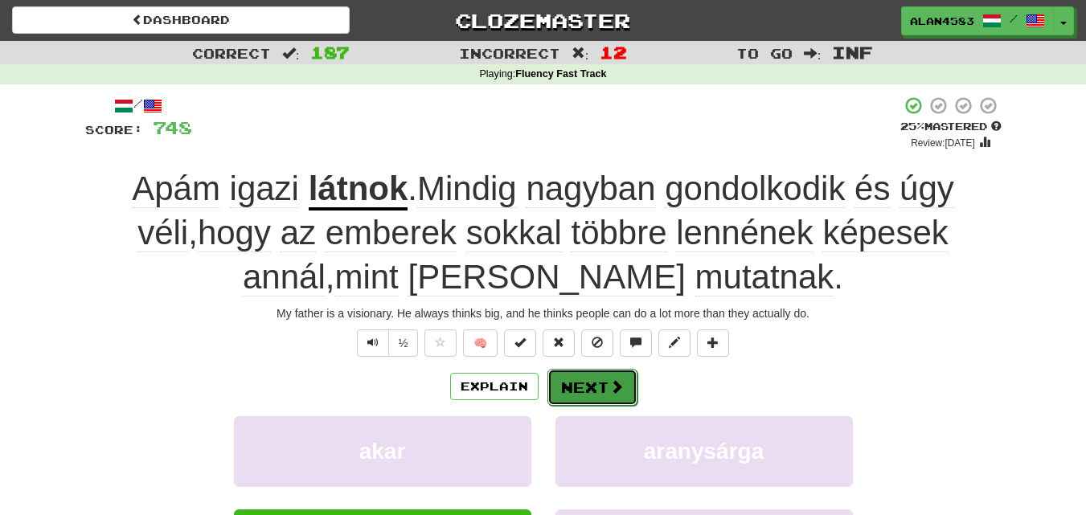
click at [587, 383] on button "Next" at bounding box center [592, 387] width 90 height 37
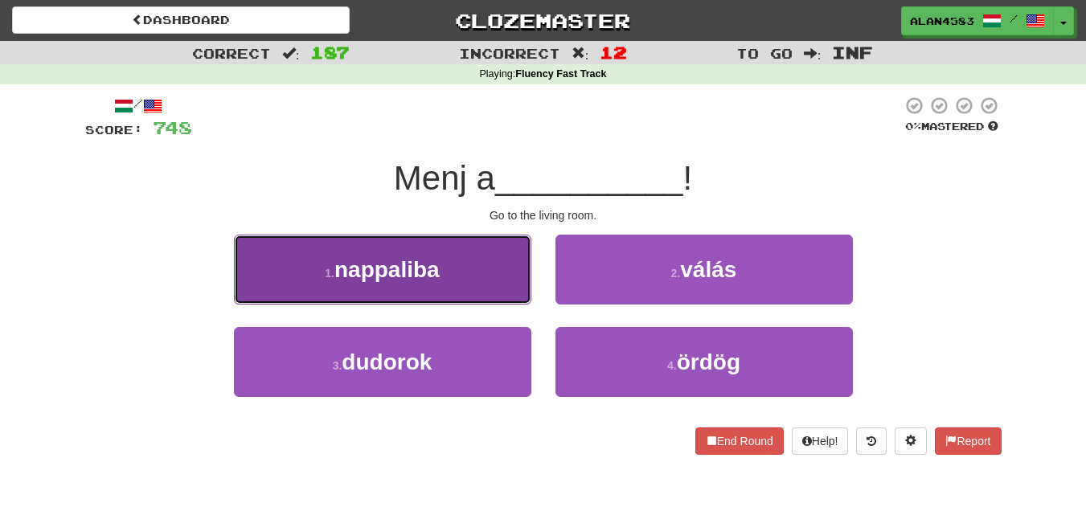
click at [379, 273] on span "nappaliba" at bounding box center [386, 269] width 105 height 25
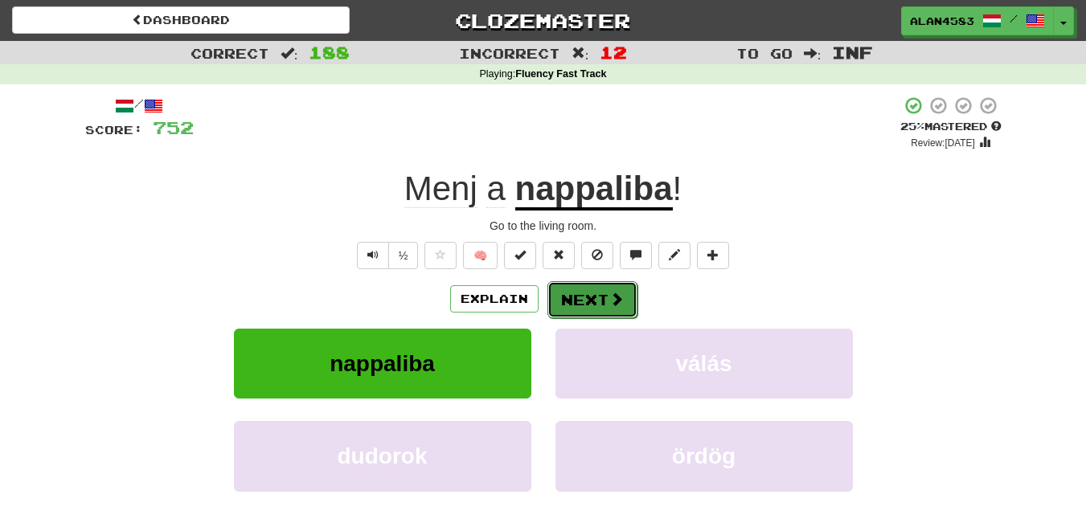
click at [587, 301] on button "Next" at bounding box center [592, 299] width 90 height 37
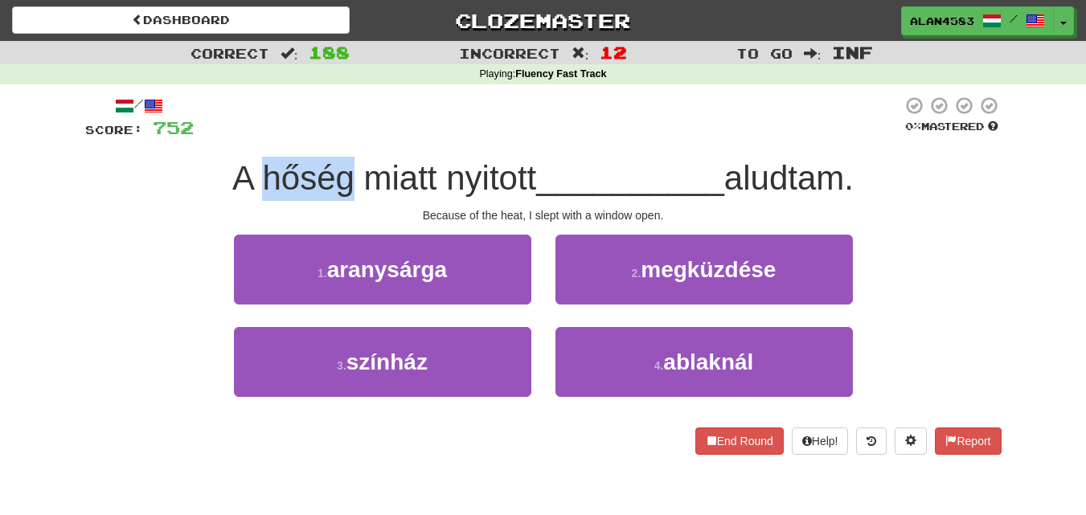
drag, startPoint x: 338, startPoint y: 170, endPoint x: 253, endPoint y: 178, distance: 84.7
click at [253, 178] on span "A hőség miatt nyitott" at bounding box center [384, 178] width 304 height 38
click at [243, 137] on div at bounding box center [243, 137] width 0 height 0
click at [382, 88] on div "/ Score: 752 0 % Mastered A hőség miatt nyitott __________ aludtam. Because of …" at bounding box center [543, 280] width 916 height 393
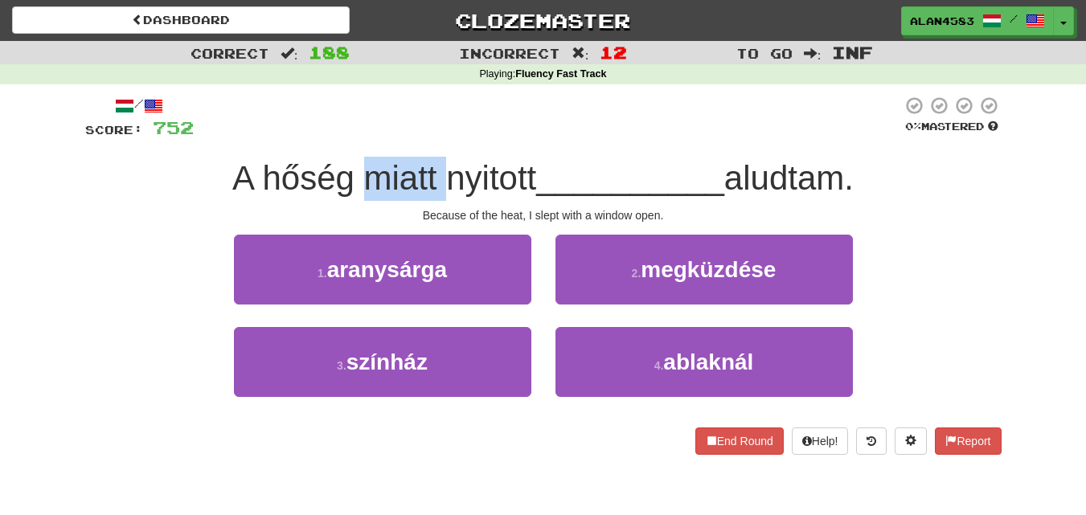
drag, startPoint x: 352, startPoint y: 173, endPoint x: 432, endPoint y: 163, distance: 80.9
click at [432, 163] on span "A hőség miatt nyitott" at bounding box center [384, 178] width 304 height 38
click at [422, 137] on div at bounding box center [422, 137] width 0 height 0
click at [564, 121] on div at bounding box center [548, 118] width 708 height 44
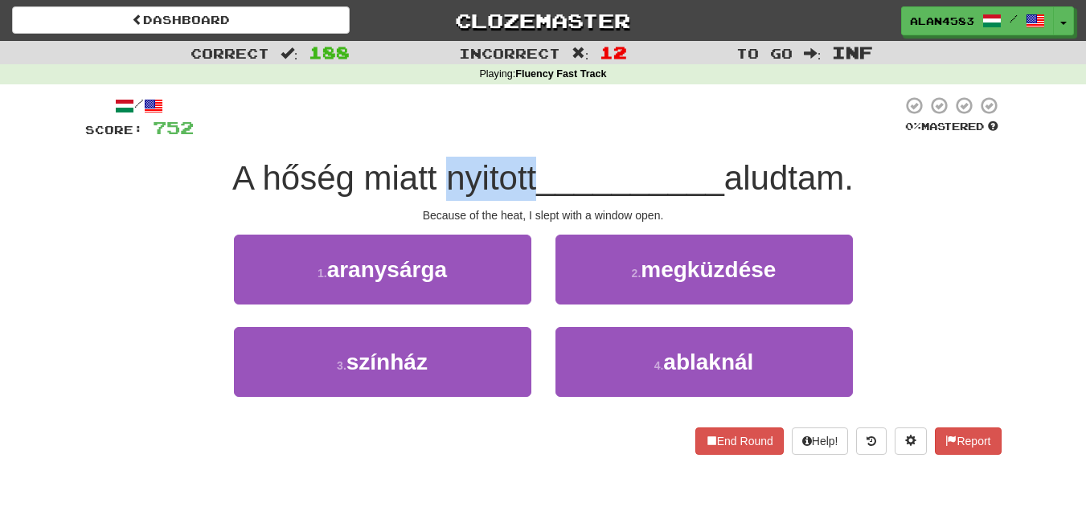
drag, startPoint x: 528, startPoint y: 166, endPoint x: 437, endPoint y: 169, distance: 90.8
click at [437, 169] on span "A hőség miatt nyitott" at bounding box center [384, 178] width 304 height 38
click at [427, 137] on div at bounding box center [427, 137] width 0 height 0
click at [615, 114] on div at bounding box center [548, 118] width 708 height 44
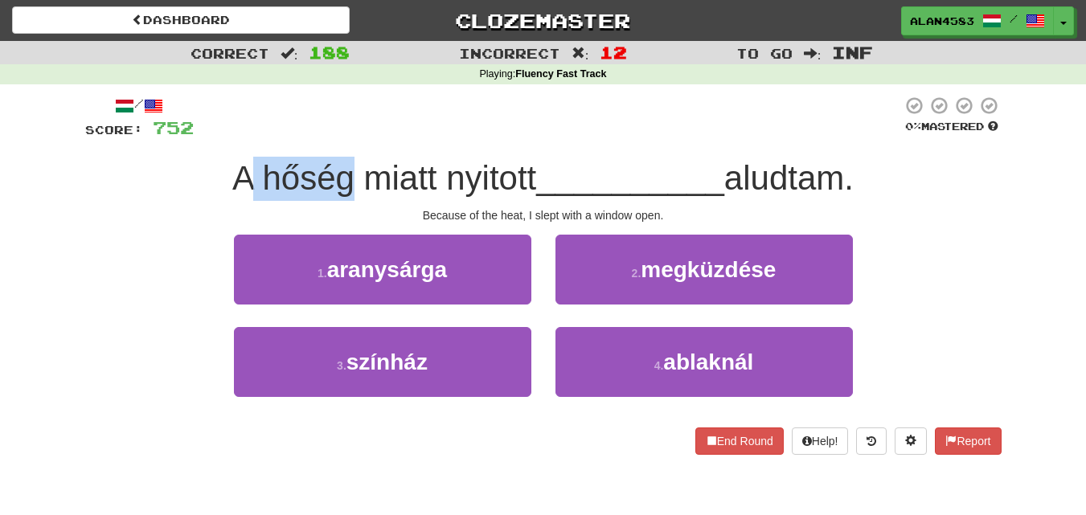
drag, startPoint x: 341, startPoint y: 174, endPoint x: 247, endPoint y: 174, distance: 94.0
click at [247, 174] on span "A hőség miatt nyitott" at bounding box center [384, 178] width 304 height 38
click at [236, 137] on div at bounding box center [236, 137] width 0 height 0
click at [366, 111] on div at bounding box center [548, 118] width 708 height 44
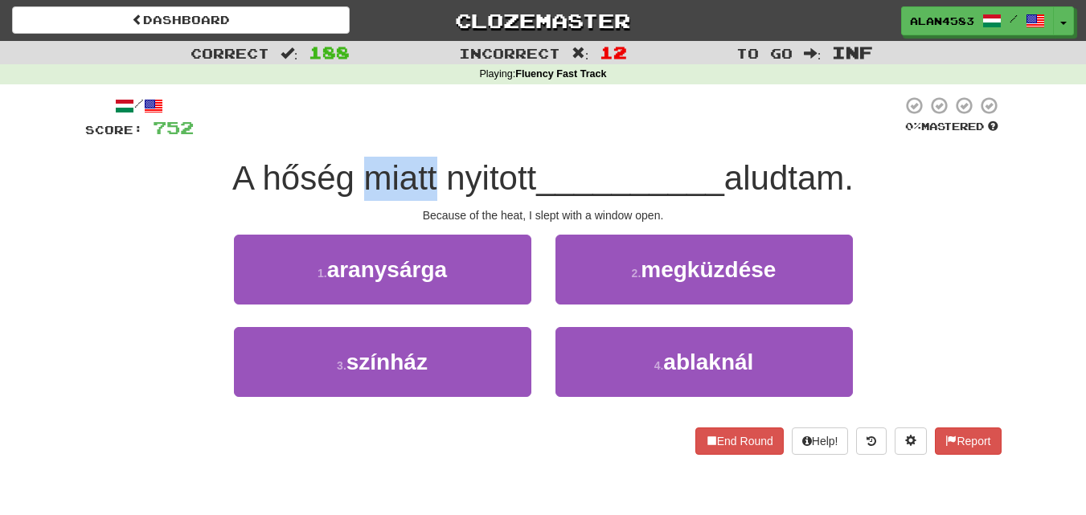
drag, startPoint x: 358, startPoint y: 174, endPoint x: 426, endPoint y: 170, distance: 68.4
click at [426, 170] on span "A hőség miatt nyitott" at bounding box center [384, 178] width 304 height 38
click at [415, 137] on div at bounding box center [415, 137] width 0 height 0
click at [481, 97] on div at bounding box center [548, 118] width 708 height 44
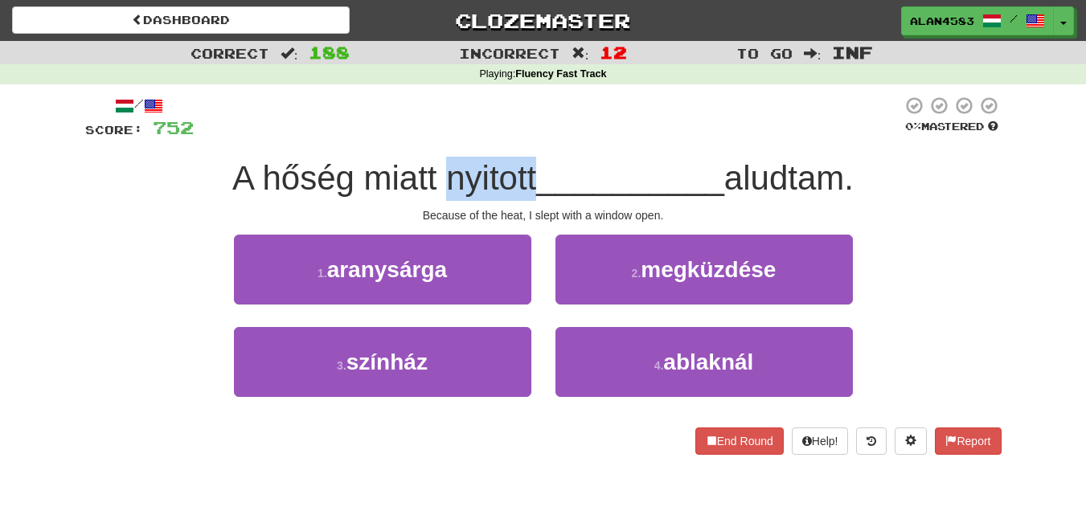
drag, startPoint x: 436, startPoint y: 188, endPoint x: 531, endPoint y: 180, distance: 95.2
click at [531, 180] on span "A hőség miatt nyitott" at bounding box center [384, 178] width 304 height 38
click at [521, 198] on div at bounding box center [521, 198] width 0 height 0
click at [591, 131] on div at bounding box center [548, 118] width 708 height 44
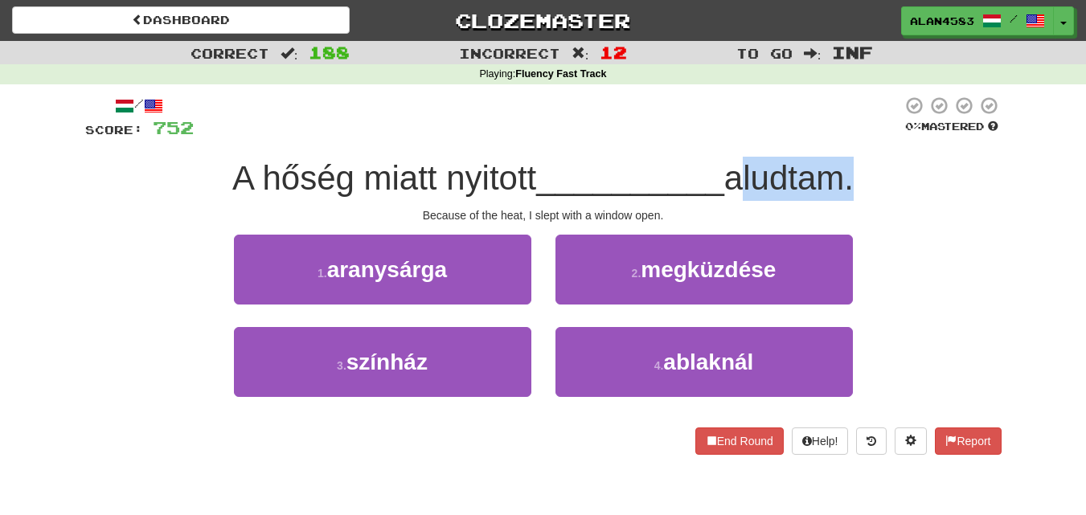
drag, startPoint x: 733, startPoint y: 176, endPoint x: 845, endPoint y: 173, distance: 112.6
click at [845, 173] on span "aludtam." at bounding box center [788, 178] width 129 height 38
click at [835, 137] on div at bounding box center [835, 137] width 0 height 0
click at [841, 104] on div at bounding box center [548, 118] width 708 height 44
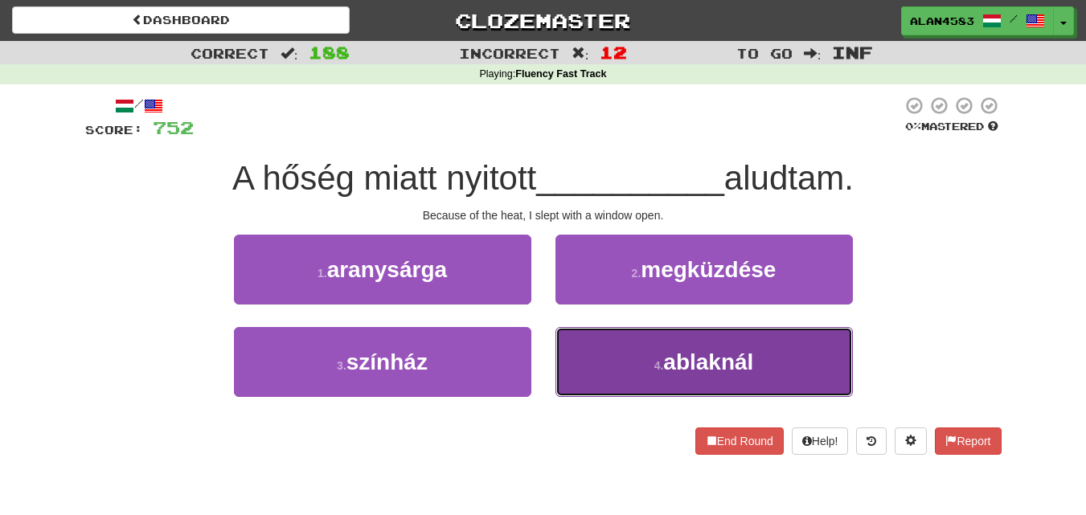
click at [633, 359] on button "4 . ablaknál" at bounding box center [703, 362] width 297 height 70
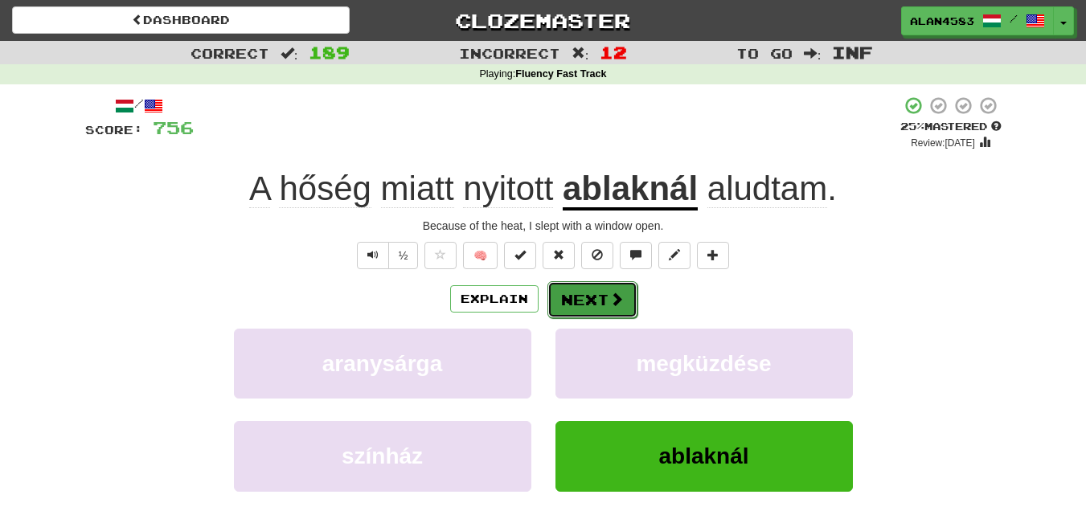
click at [594, 296] on button "Next" at bounding box center [592, 299] width 90 height 37
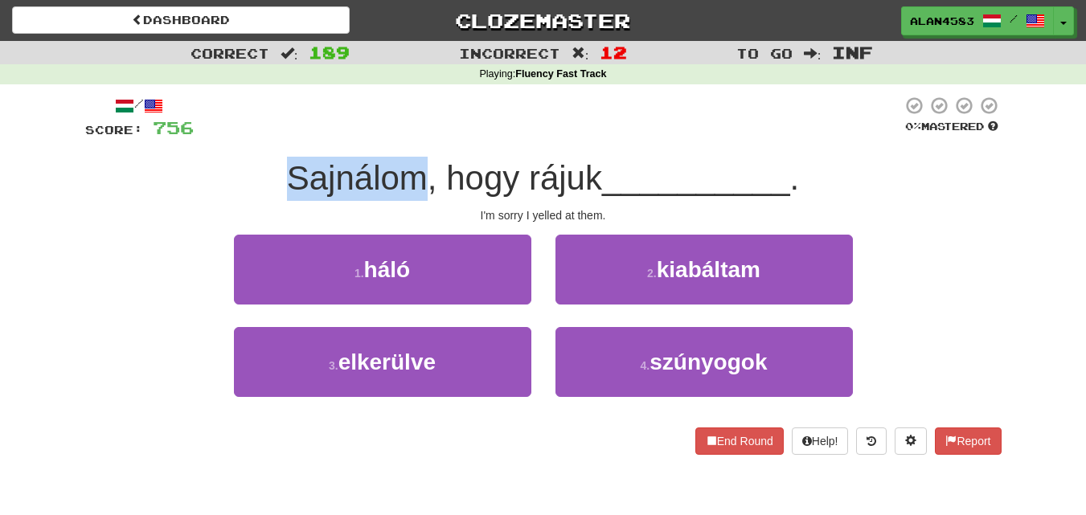
drag, startPoint x: 418, startPoint y: 174, endPoint x: 220, endPoint y: 167, distance: 197.8
click at [220, 167] on div "Sajnálom, hogy rájuk __________ ." at bounding box center [543, 179] width 916 height 44
click at [210, 137] on div at bounding box center [210, 137] width 0 height 0
click at [170, 169] on div "Sajnálom, hogy rájuk __________ ." at bounding box center [543, 179] width 916 height 44
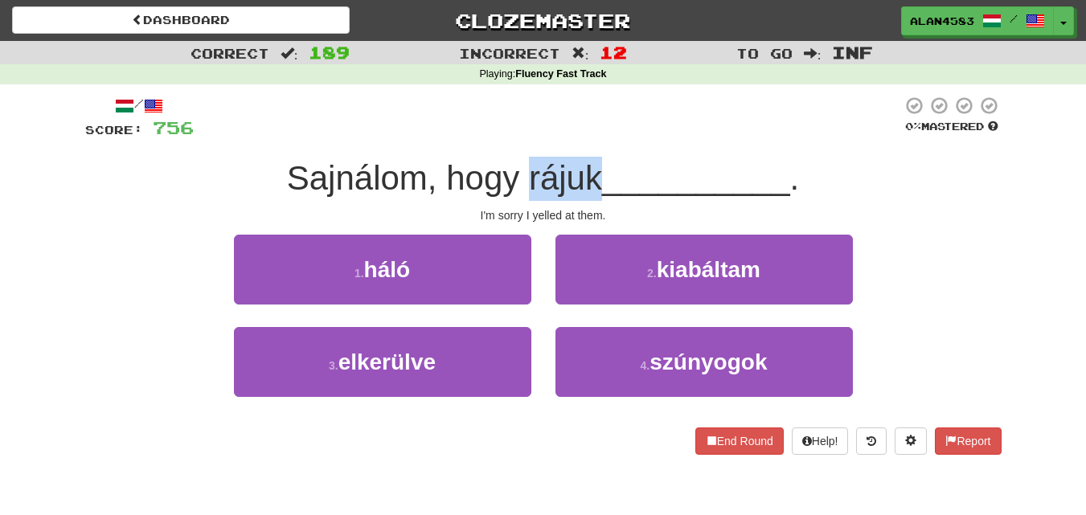
drag, startPoint x: 524, startPoint y: 171, endPoint x: 595, endPoint y: 167, distance: 71.6
click at [595, 167] on span "Sajnálom, hogy rájuk" at bounding box center [444, 178] width 315 height 38
click at [585, 137] on div at bounding box center [585, 137] width 0 height 0
click at [639, 112] on div at bounding box center [548, 118] width 708 height 44
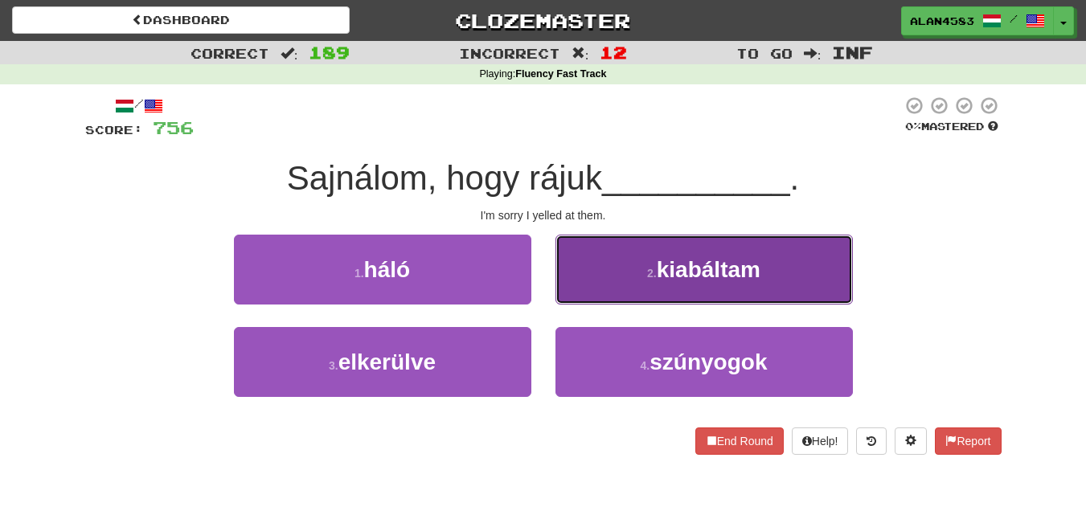
click at [693, 243] on button "2 . kiabáltam" at bounding box center [703, 270] width 297 height 70
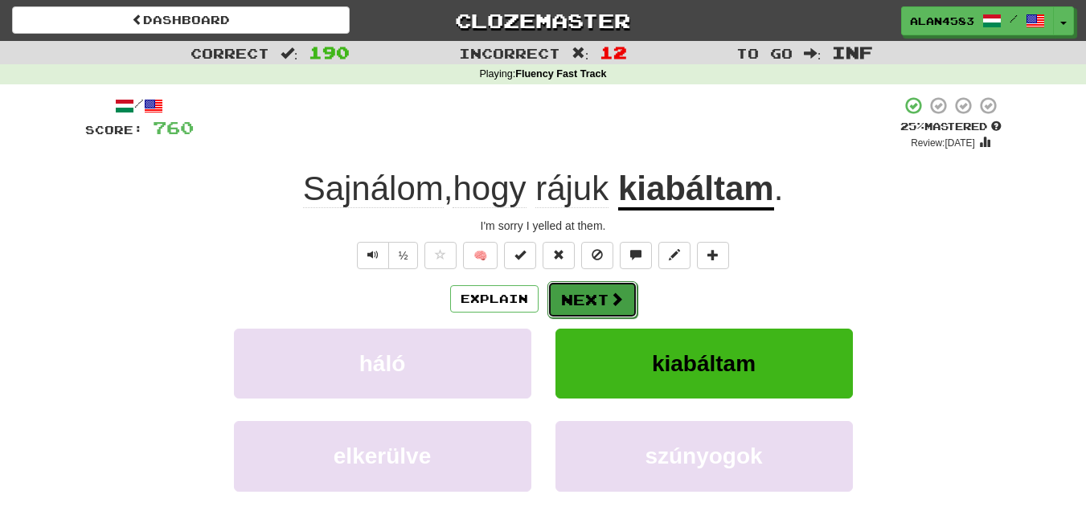
click at [583, 301] on button "Next" at bounding box center [592, 299] width 90 height 37
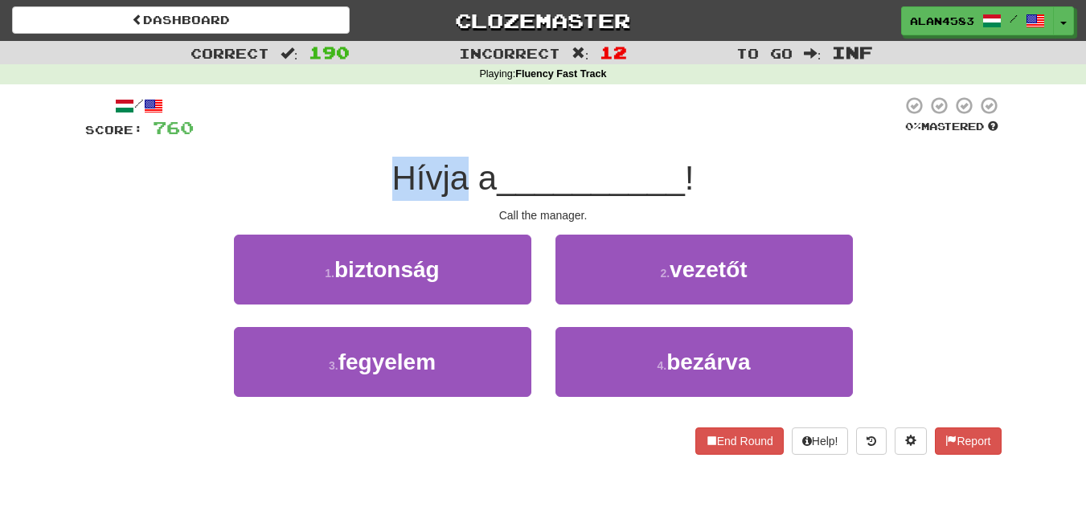
drag, startPoint x: 459, startPoint y: 177, endPoint x: 373, endPoint y: 176, distance: 86.0
click at [373, 176] on div "Hívja a __________ !" at bounding box center [543, 179] width 916 height 44
click at [362, 137] on div at bounding box center [362, 137] width 0 height 0
click at [176, 179] on div "Hívja a __________ !" at bounding box center [543, 179] width 916 height 44
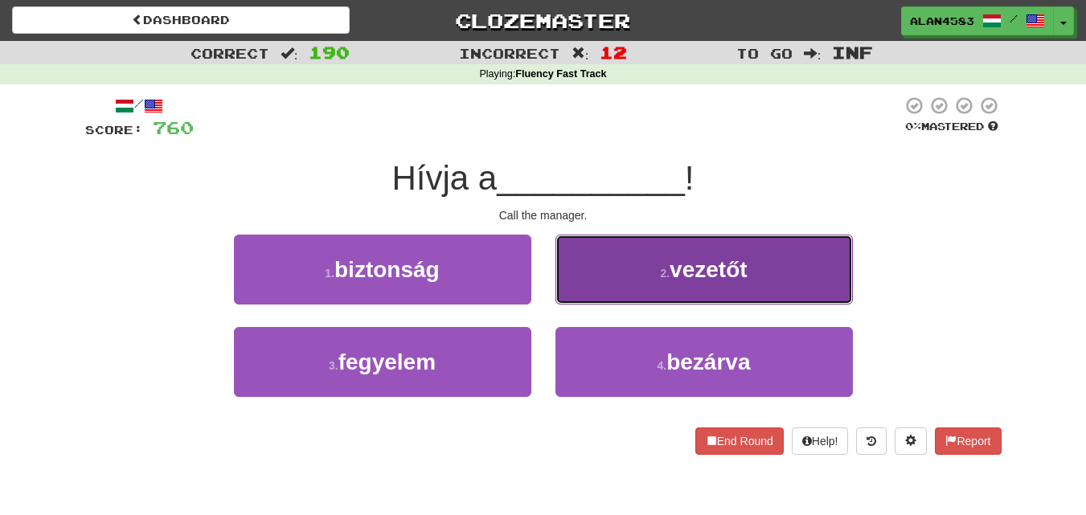
click at [669, 282] on button "2 . vezetőt" at bounding box center [703, 270] width 297 height 70
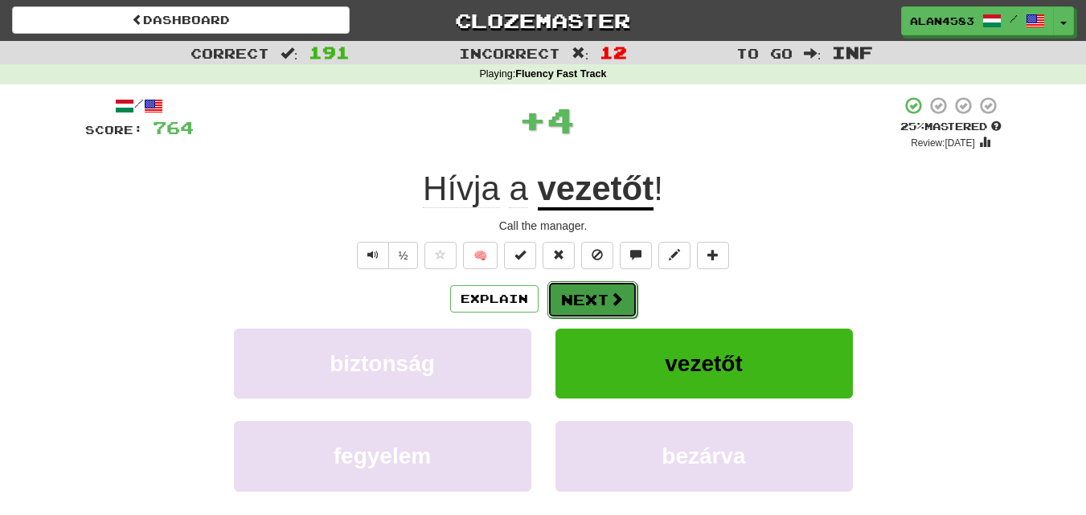
click at [583, 297] on button "Next" at bounding box center [592, 299] width 90 height 37
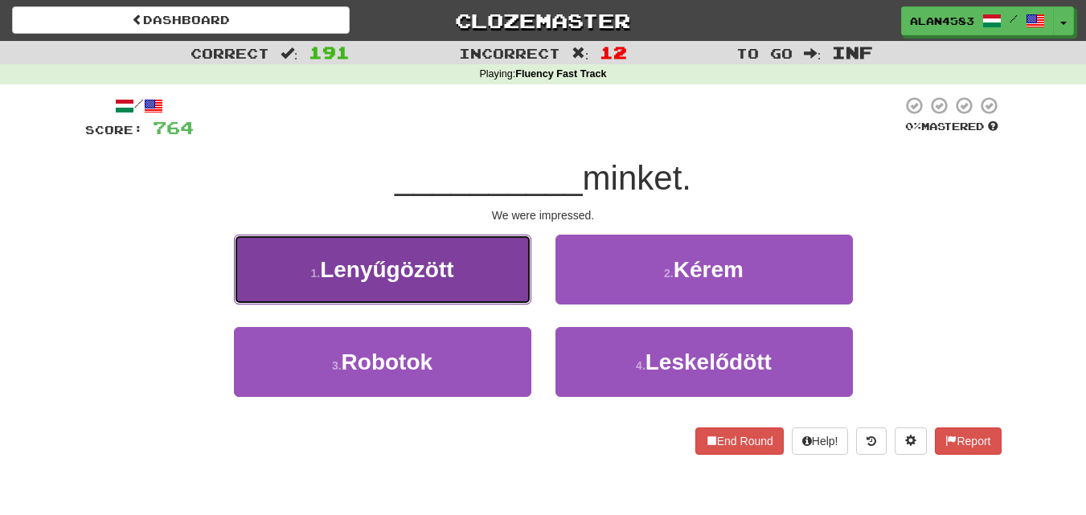
click at [351, 260] on span "Lenyűgözött" at bounding box center [386, 269] width 133 height 25
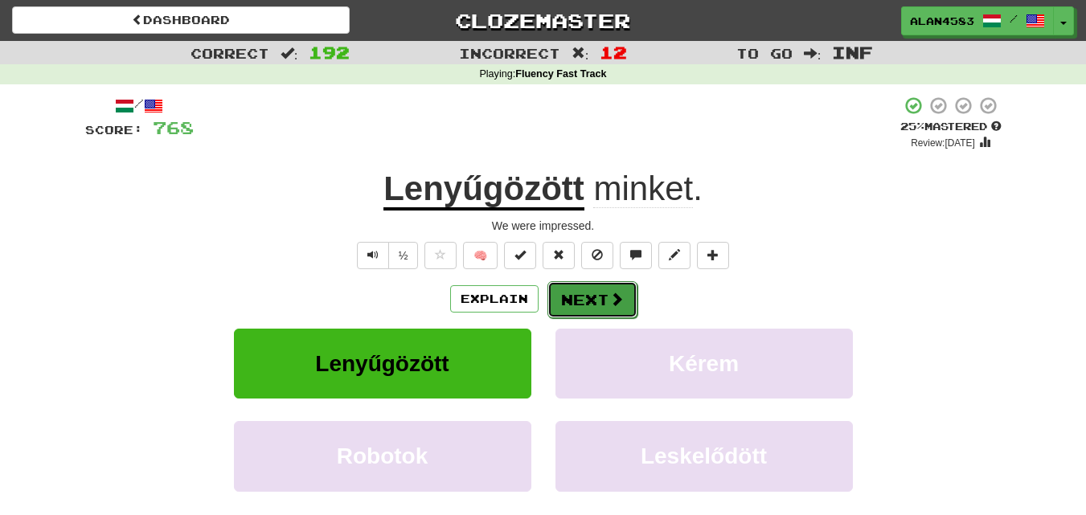
click at [586, 288] on button "Next" at bounding box center [592, 299] width 90 height 37
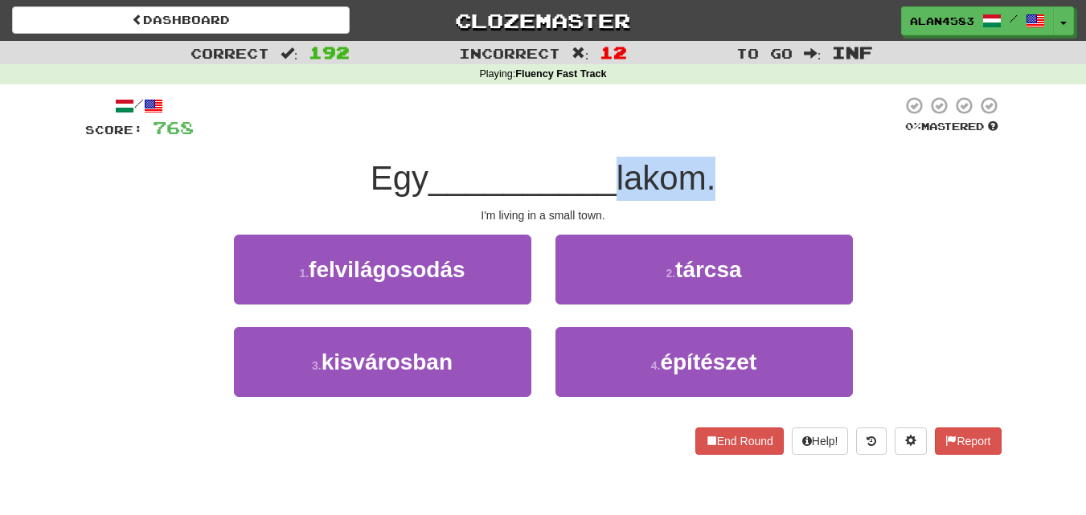
drag, startPoint x: 710, startPoint y: 175, endPoint x: 617, endPoint y: 179, distance: 92.5
click at [617, 179] on span "lakom." at bounding box center [666, 178] width 100 height 38
click at [607, 198] on div at bounding box center [607, 198] width 0 height 0
click at [473, 195] on span "__________" at bounding box center [522, 178] width 188 height 38
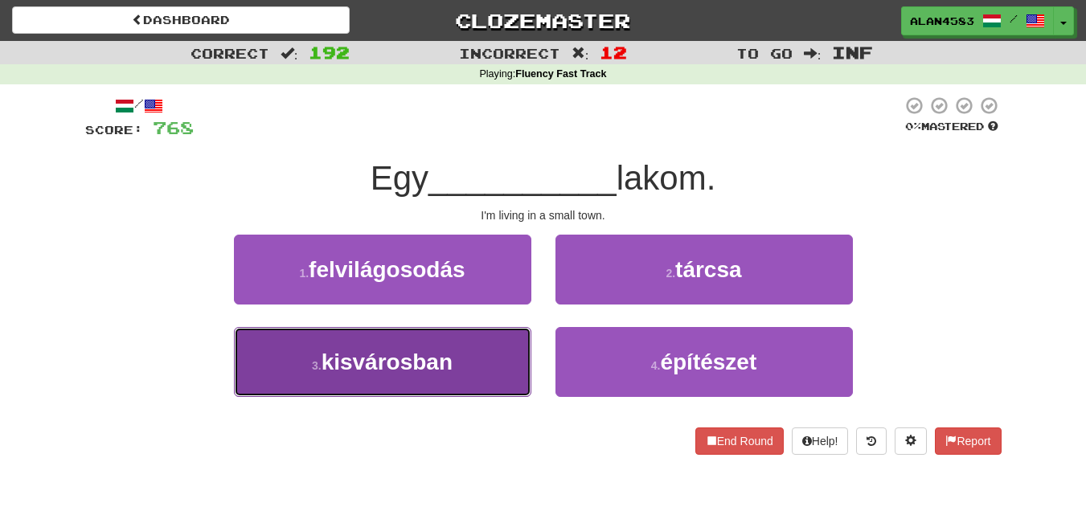
click at [359, 384] on button "3 . kisvárosban" at bounding box center [382, 362] width 297 height 70
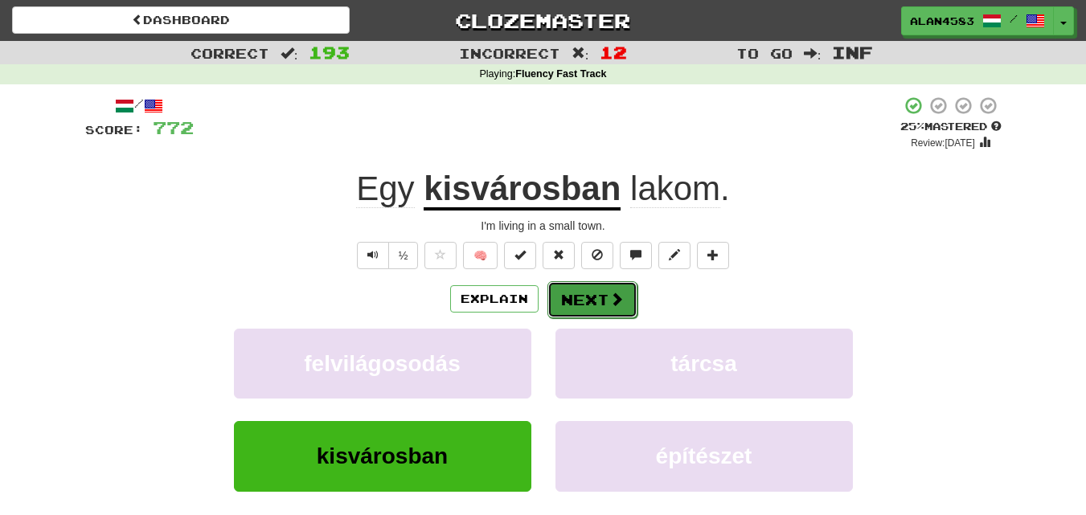
click at [565, 290] on button "Next" at bounding box center [592, 299] width 90 height 37
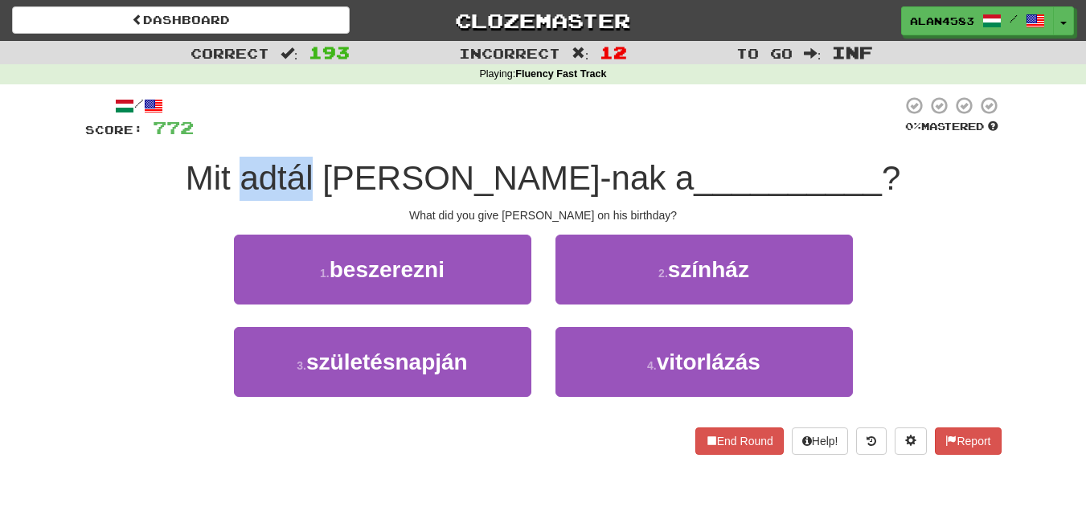
drag, startPoint x: 411, startPoint y: 169, endPoint x: 338, endPoint y: 170, distance: 74.0
click at [338, 170] on span "Mit adtál [PERSON_NAME]-nak a" at bounding box center [440, 178] width 509 height 38
click at [327, 137] on div at bounding box center [327, 137] width 0 height 0
click at [354, 107] on div at bounding box center [548, 118] width 708 height 44
drag, startPoint x: 504, startPoint y: 179, endPoint x: 555, endPoint y: 174, distance: 50.9
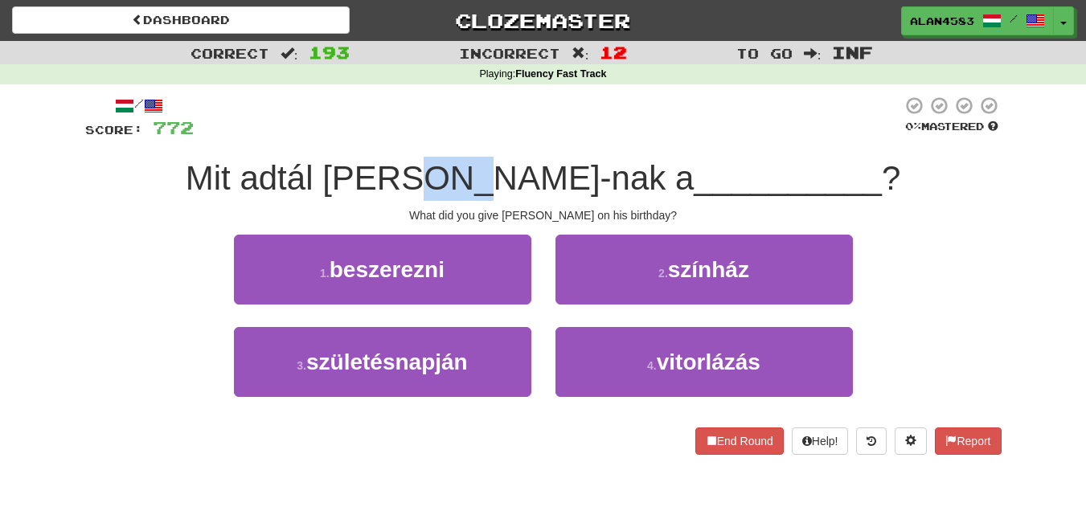
click at [555, 174] on span "Mit adtál [PERSON_NAME]-nak a" at bounding box center [440, 178] width 509 height 38
click at [544, 137] on div at bounding box center [544, 137] width 0 height 0
click at [370, 135] on div at bounding box center [548, 118] width 708 height 44
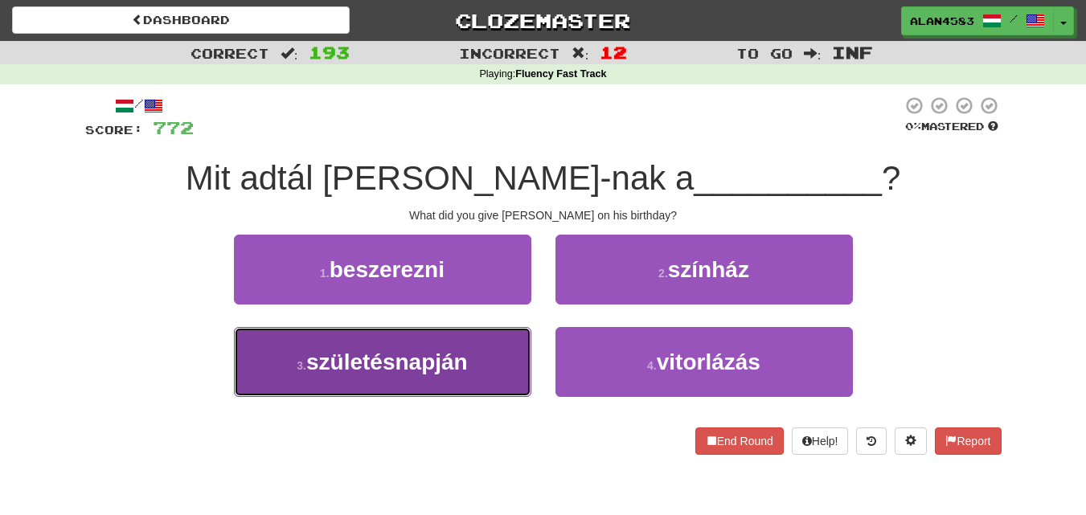
click at [329, 350] on span "születésnapján" at bounding box center [387, 362] width 162 height 25
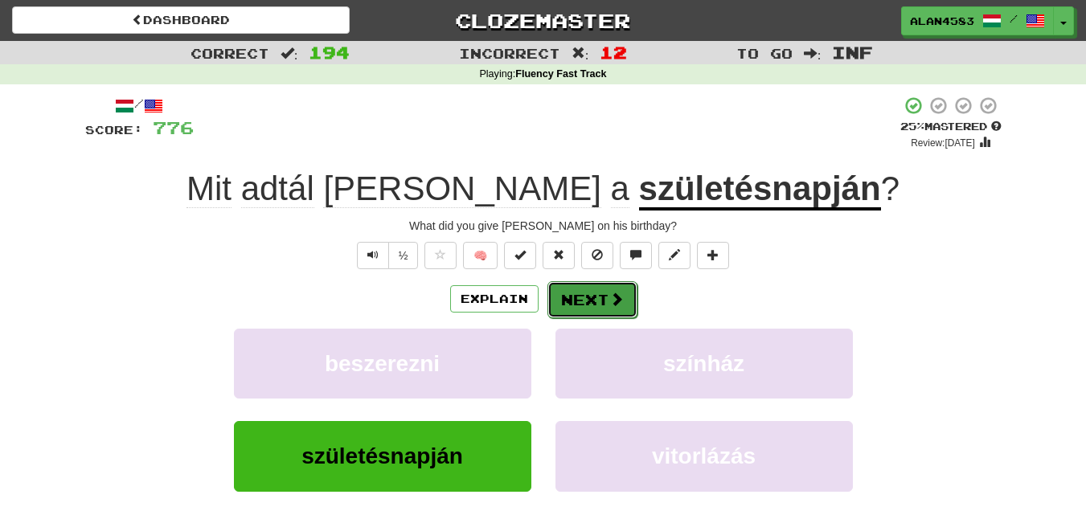
click at [575, 290] on button "Next" at bounding box center [592, 299] width 90 height 37
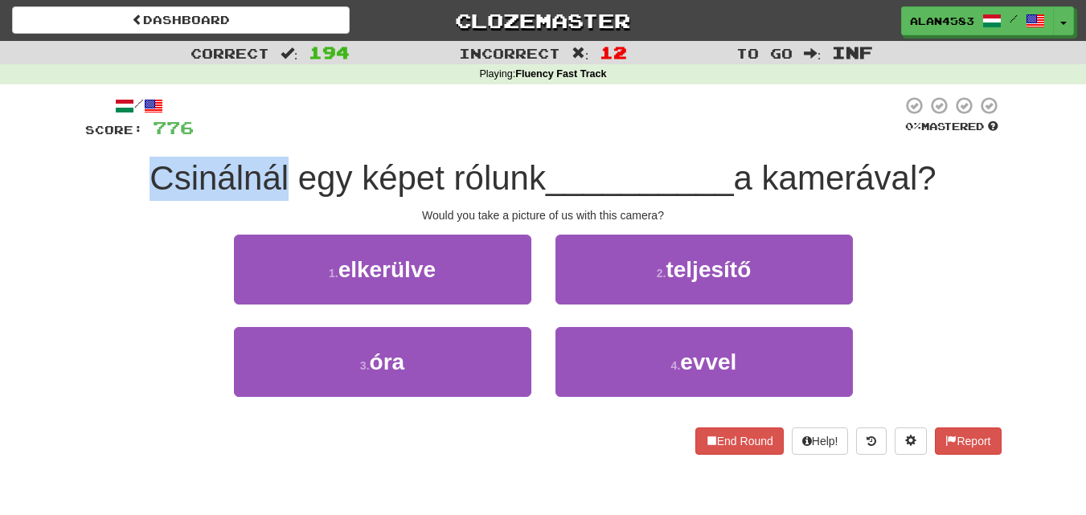
drag, startPoint x: 280, startPoint y: 175, endPoint x: 115, endPoint y: 178, distance: 164.8
click at [115, 178] on div "Csinálnál egy képet rólunk __________ a kamerával?" at bounding box center [543, 179] width 916 height 44
click at [104, 137] on div at bounding box center [104, 137] width 0 height 0
click at [70, 195] on div "Correct : 194 Incorrect : 12 To go : Inf Playing : Fluency Fast Track / Score: …" at bounding box center [543, 259] width 1086 height 436
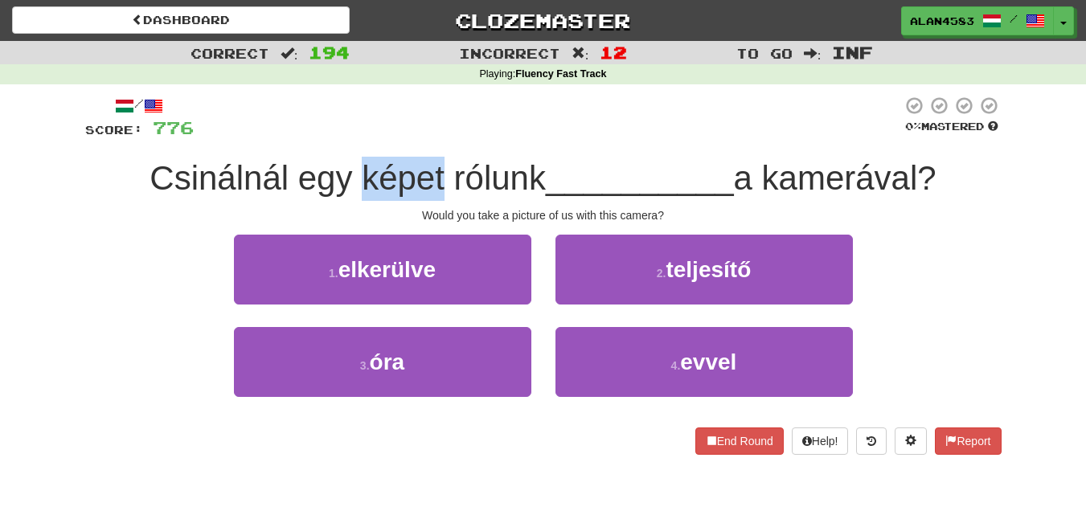
drag, startPoint x: 437, startPoint y: 165, endPoint x: 358, endPoint y: 168, distance: 79.6
click at [358, 168] on span "Csinálnál egy képet rólunk" at bounding box center [347, 178] width 396 height 38
click at [347, 137] on div at bounding box center [347, 137] width 0 height 0
click at [369, 114] on div at bounding box center [548, 118] width 708 height 44
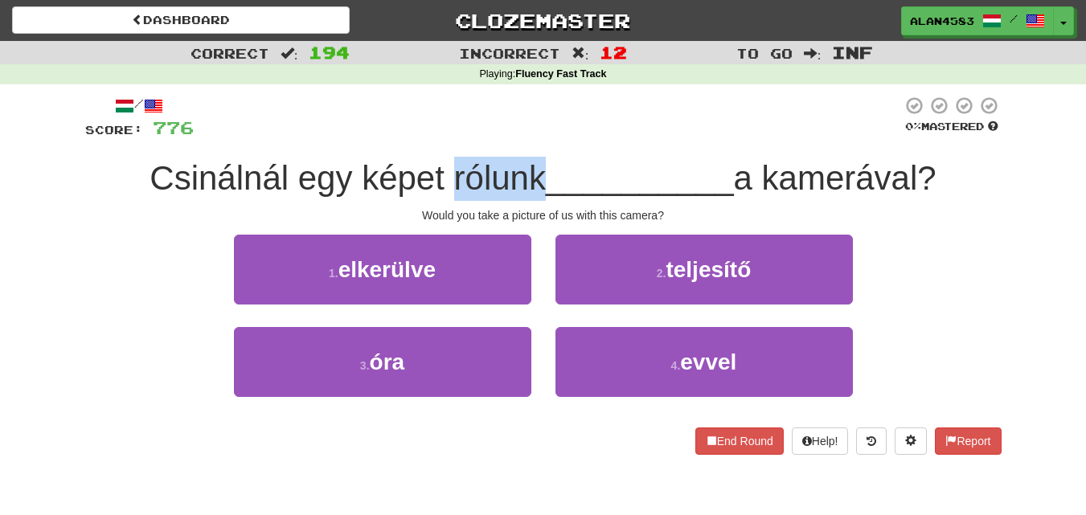
drag, startPoint x: 444, startPoint y: 178, endPoint x: 532, endPoint y: 173, distance: 87.8
click at [532, 173] on span "Csinálnál egy képet rólunk" at bounding box center [347, 178] width 396 height 38
click at [522, 137] on div at bounding box center [522, 137] width 0 height 0
click at [571, 116] on div at bounding box center [548, 118] width 708 height 44
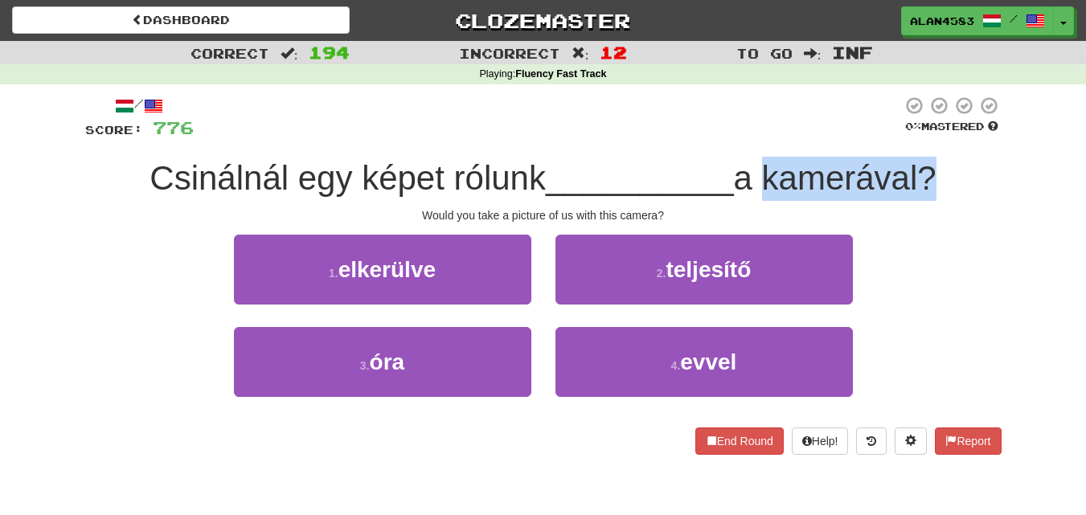
drag, startPoint x: 766, startPoint y: 177, endPoint x: 928, endPoint y: 178, distance: 162.3
click at [928, 178] on span "a kamerával?" at bounding box center [835, 178] width 203 height 38
click at [918, 137] on div at bounding box center [918, 137] width 0 height 0
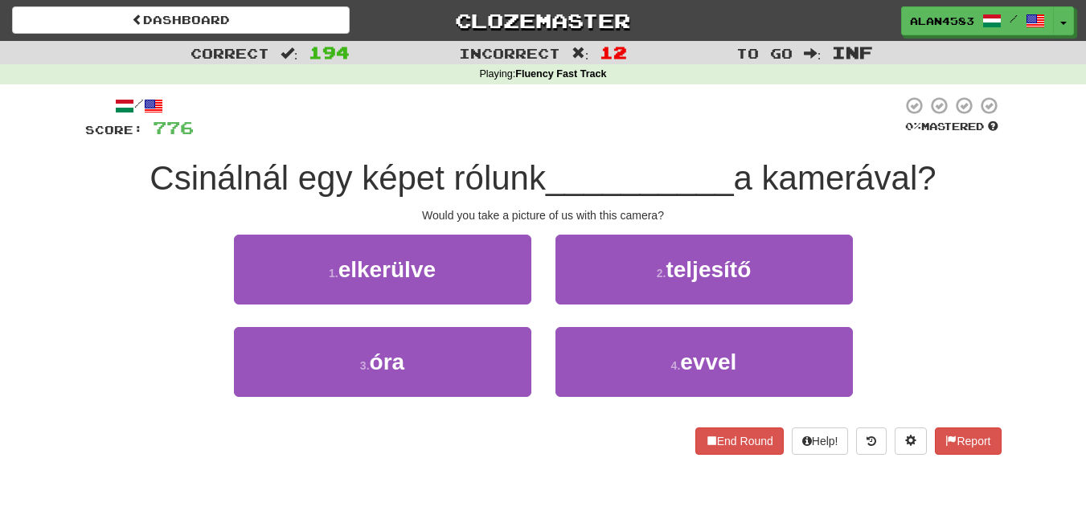
click at [614, 141] on div "/ Score: 776 0 % Mastered Csinálnál egy képet rólunk __________ a kamerával? Wo…" at bounding box center [543, 275] width 916 height 359
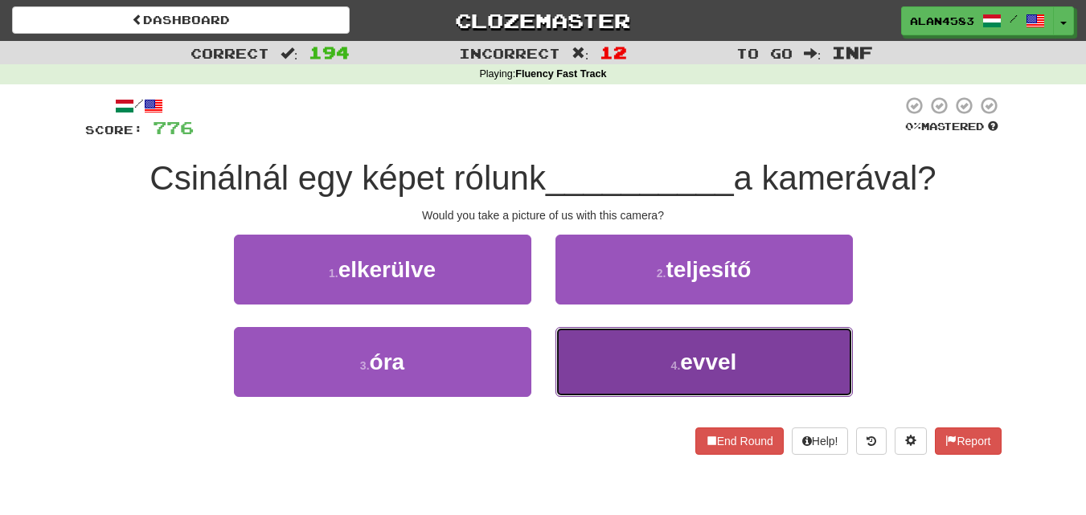
click at [677, 360] on small "4 ." at bounding box center [676, 365] width 10 height 13
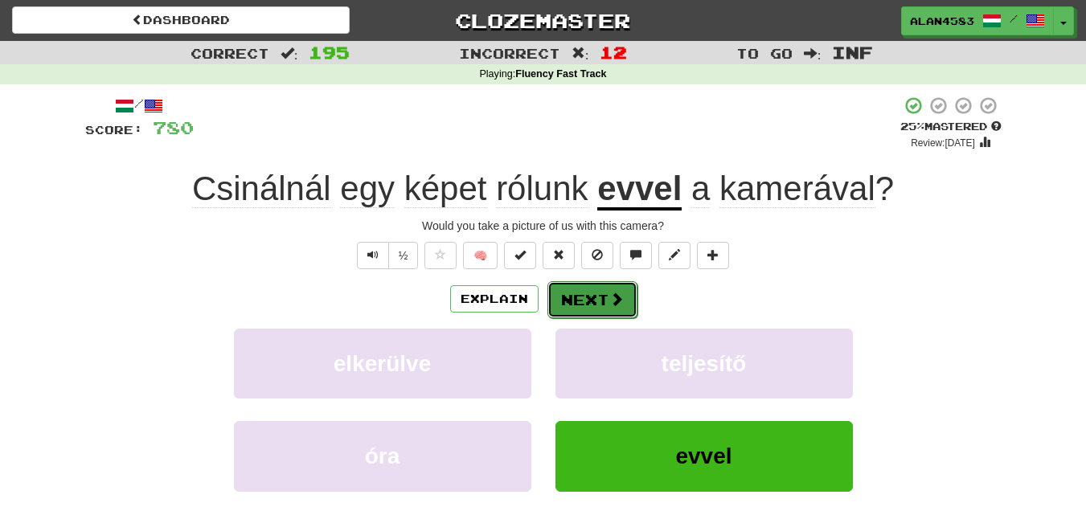
click at [611, 292] on span at bounding box center [616, 299] width 14 height 14
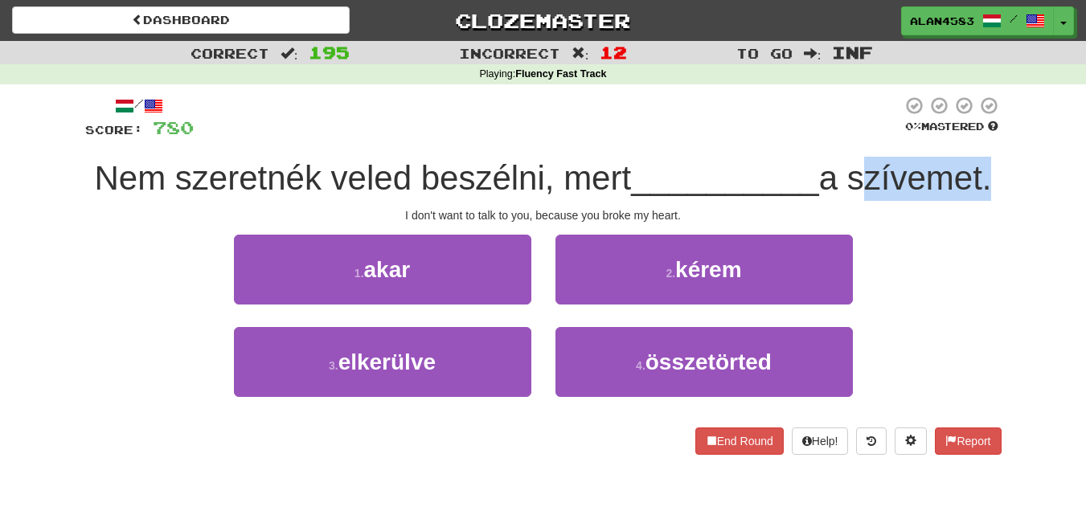
drag, startPoint x: 992, startPoint y: 170, endPoint x: 860, endPoint y: 171, distance: 132.6
click at [860, 171] on span "a szívemet." at bounding box center [905, 178] width 173 height 38
click at [849, 137] on div at bounding box center [849, 137] width 0 height 0
click at [690, 118] on div at bounding box center [548, 118] width 708 height 44
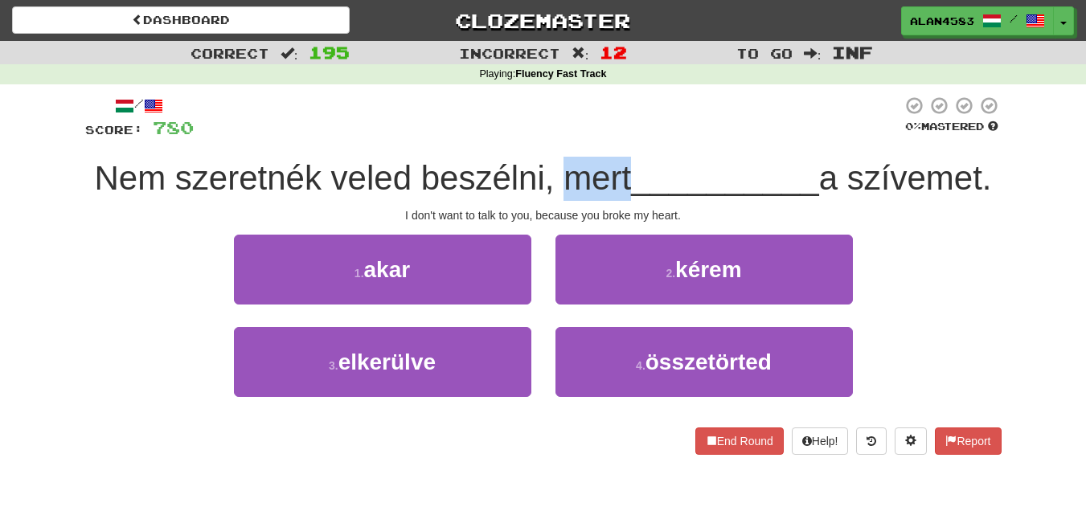
drag, startPoint x: 624, startPoint y: 165, endPoint x: 563, endPoint y: 166, distance: 61.1
click at [563, 166] on span "Nem szeretnék veled beszélni, mert" at bounding box center [363, 178] width 537 height 38
click at [552, 137] on div at bounding box center [552, 137] width 0 height 0
click at [659, 102] on div at bounding box center [548, 118] width 708 height 44
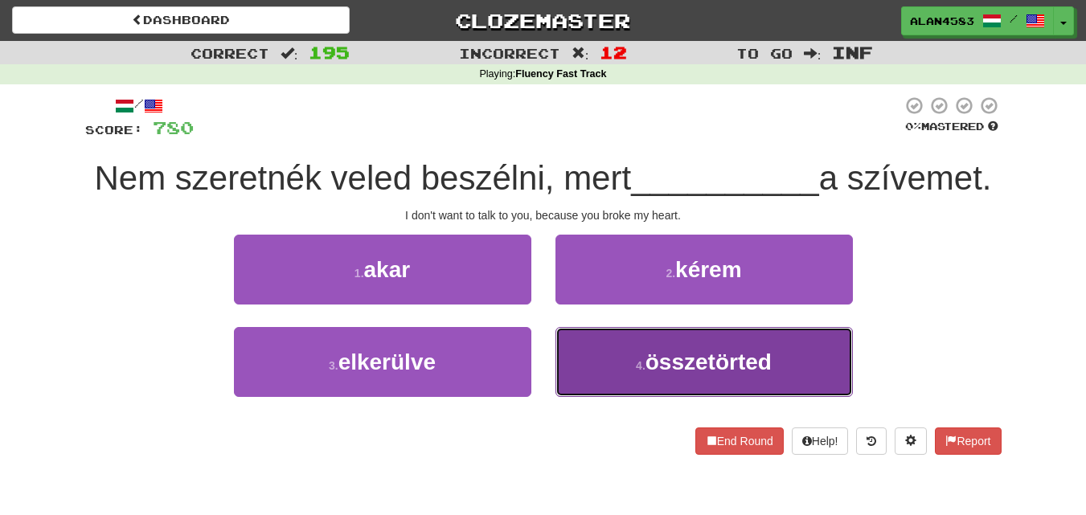
click at [702, 365] on span "összetörted" at bounding box center [708, 362] width 126 height 25
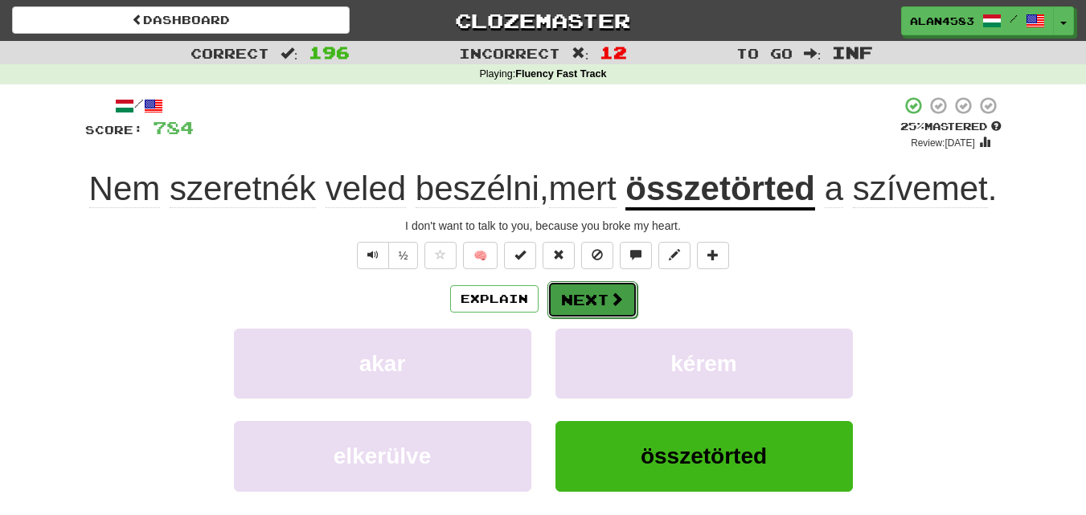
click at [600, 318] on button "Next" at bounding box center [592, 299] width 90 height 37
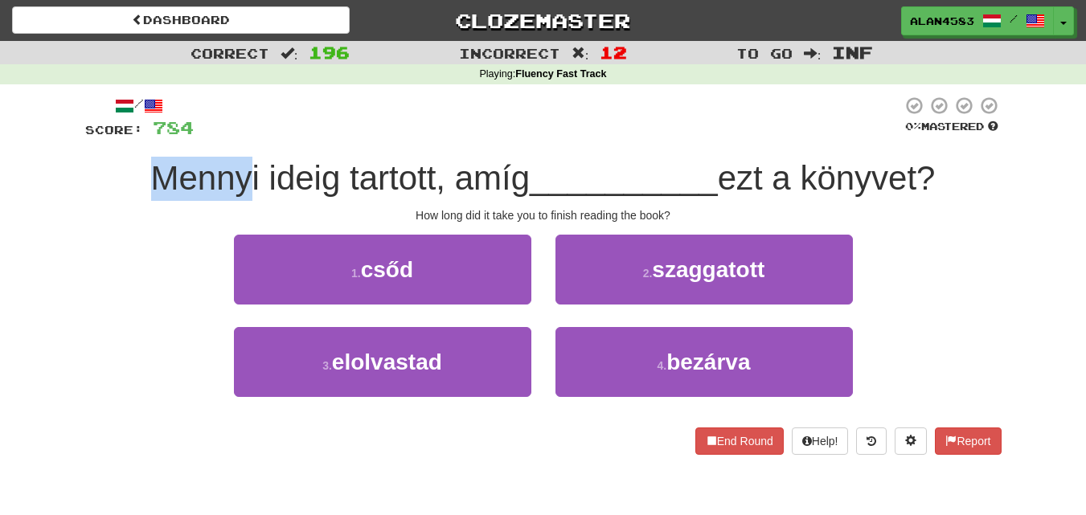
drag, startPoint x: 246, startPoint y: 172, endPoint x: 114, endPoint y: 171, distance: 131.8
click at [114, 171] on div "Mennyi ideig tartott, amíg __________ ezt a könyvet?" at bounding box center [543, 179] width 916 height 44
drag, startPoint x: 248, startPoint y: 171, endPoint x: 113, endPoint y: 169, distance: 135.8
click at [113, 169] on div "Mennyi ideig tartott, amíg __________ ezt a könyvet?" at bounding box center [543, 179] width 916 height 44
click at [102, 137] on div at bounding box center [102, 137] width 0 height 0
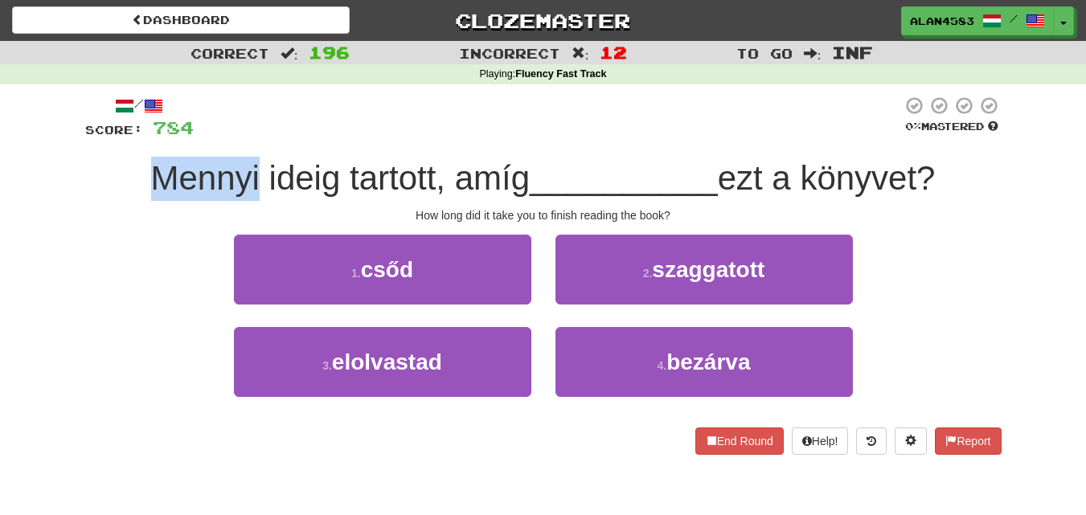
click at [34, 174] on div "Correct : 196 Incorrect : 12 To go : Inf Playing : Fluency Fast Track / Score: …" at bounding box center [543, 259] width 1086 height 436
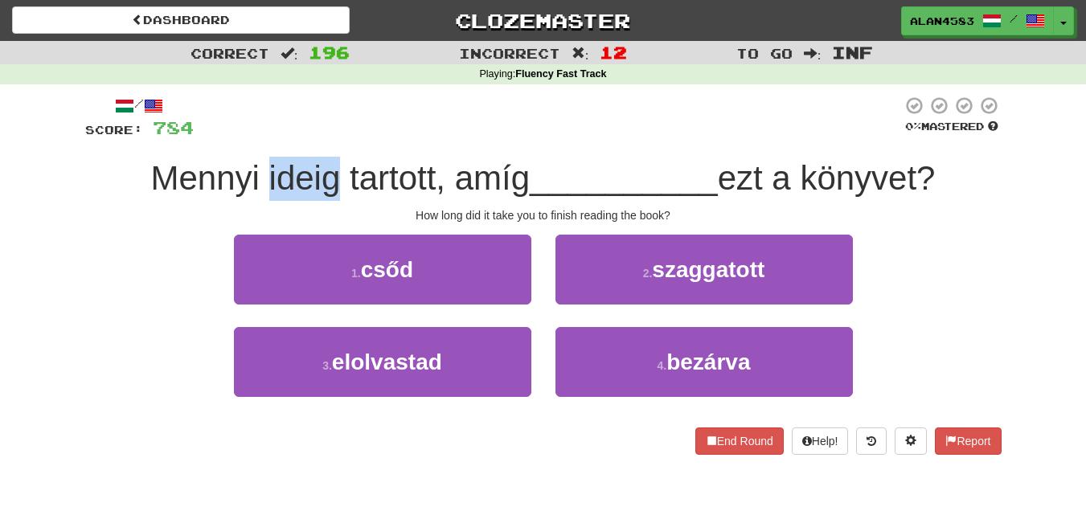
drag, startPoint x: 260, startPoint y: 177, endPoint x: 327, endPoint y: 171, distance: 66.9
click at [327, 171] on span "Mennyi ideig tartott, amíg" at bounding box center [340, 178] width 379 height 38
click at [317, 137] on div at bounding box center [317, 137] width 0 height 0
click at [356, 108] on div at bounding box center [548, 118] width 708 height 44
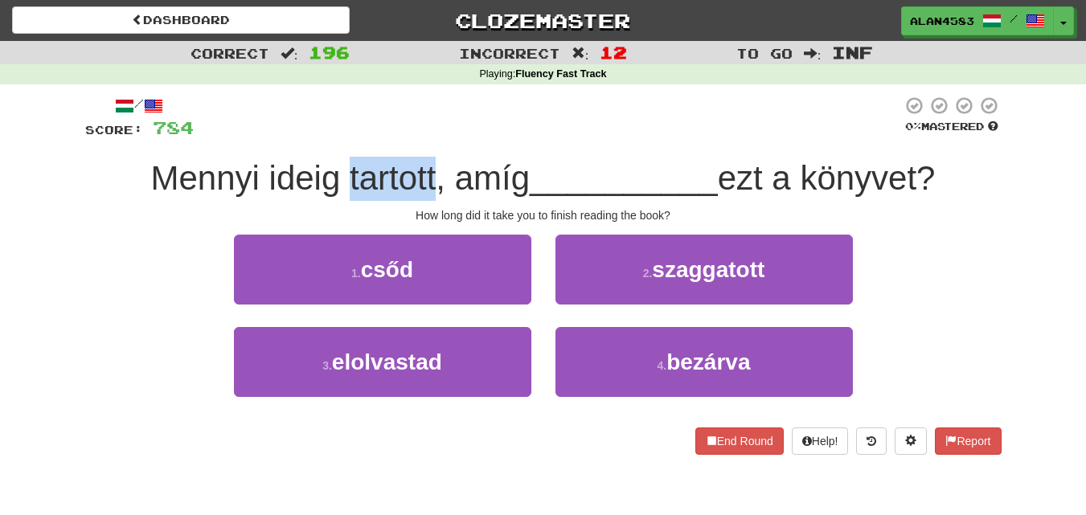
drag, startPoint x: 341, startPoint y: 173, endPoint x: 424, endPoint y: 163, distance: 84.1
click at [424, 163] on span "Mennyi ideig tartott, amíg" at bounding box center [340, 178] width 379 height 38
click at [414, 137] on div at bounding box center [414, 137] width 0 height 0
click at [473, 99] on div at bounding box center [548, 118] width 708 height 44
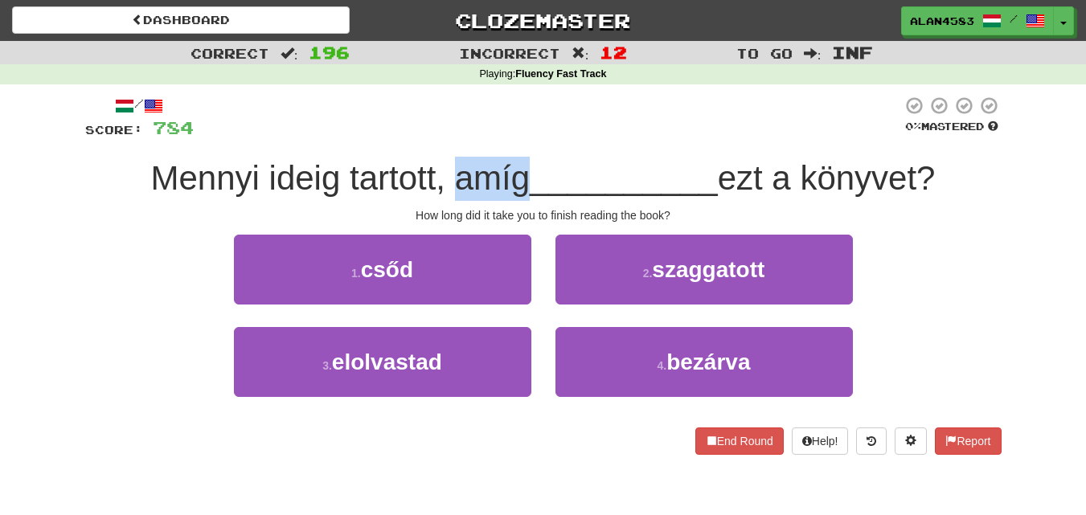
drag, startPoint x: 517, startPoint y: 170, endPoint x: 450, endPoint y: 170, distance: 66.7
click at [450, 170] on span "Mennyi ideig tartott, amíg" at bounding box center [340, 178] width 379 height 38
click at [440, 137] on div at bounding box center [440, 137] width 0 height 0
click at [558, 116] on div at bounding box center [548, 118] width 708 height 44
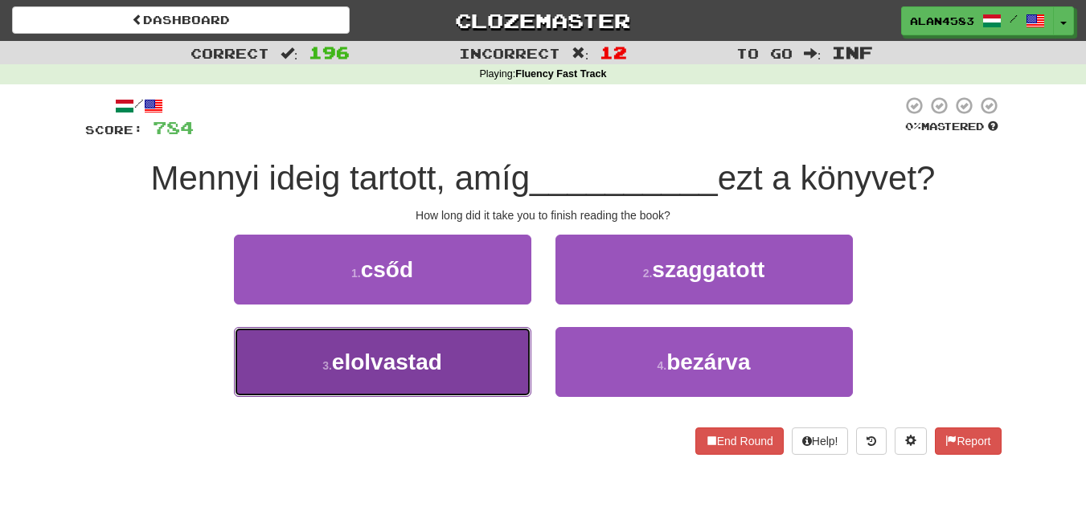
click at [373, 352] on span "elolvastad" at bounding box center [387, 362] width 110 height 25
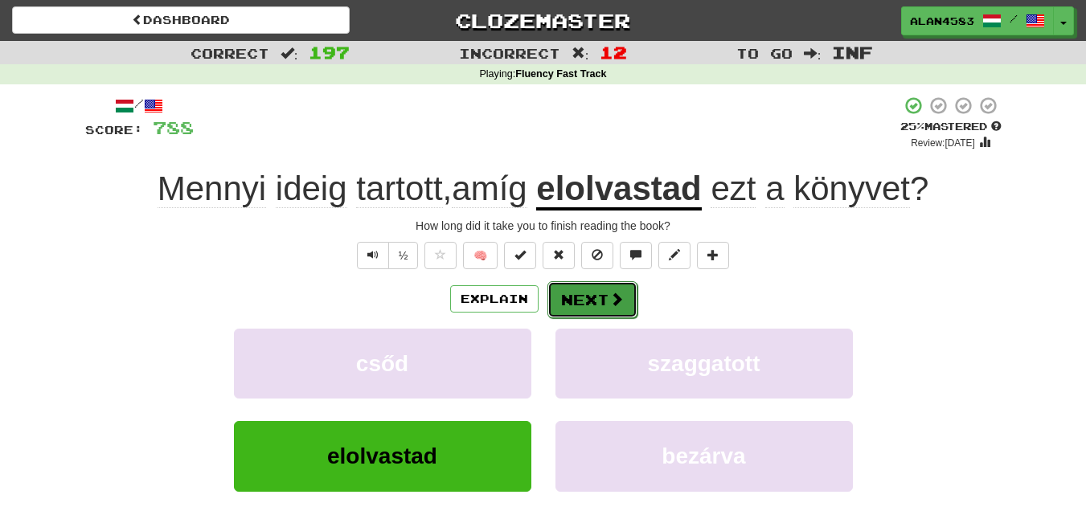
click at [621, 305] on span at bounding box center [616, 299] width 14 height 14
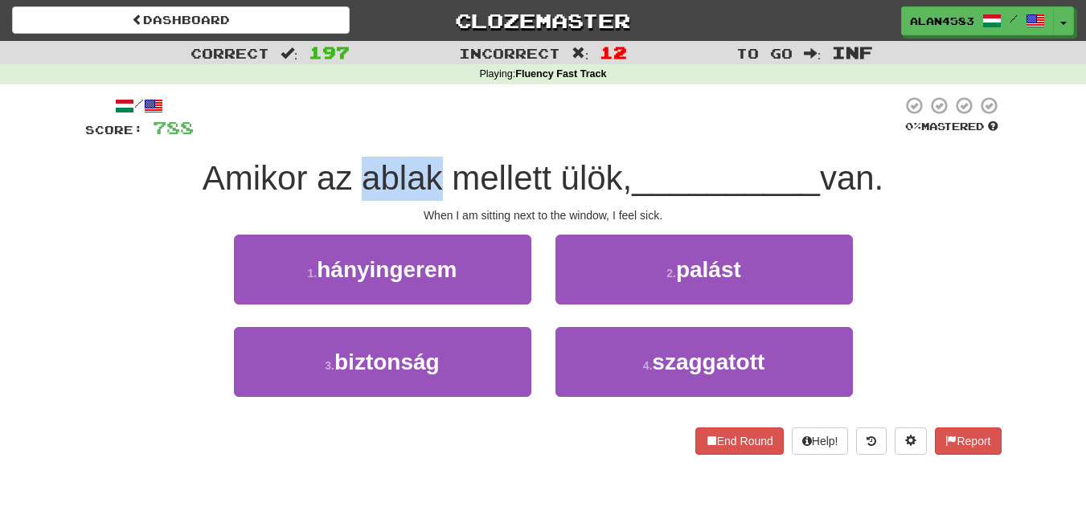
drag, startPoint x: 352, startPoint y: 177, endPoint x: 429, endPoint y: 171, distance: 77.4
click at [429, 171] on span "Amikor az ablak mellett ülök," at bounding box center [418, 178] width 430 height 38
click at [419, 137] on div at bounding box center [419, 137] width 0 height 0
click at [448, 97] on div at bounding box center [548, 118] width 708 height 44
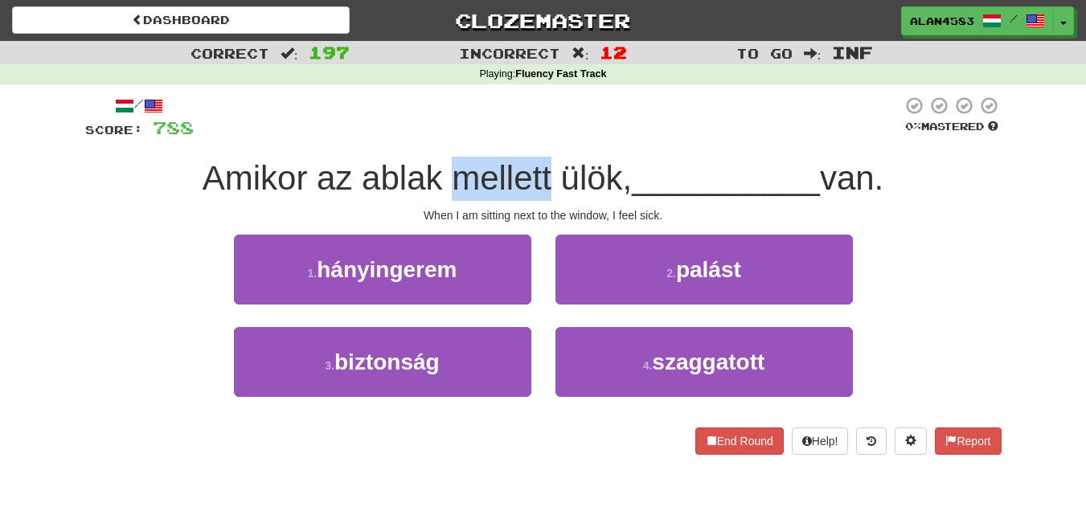
drag, startPoint x: 446, startPoint y: 178, endPoint x: 541, endPoint y: 168, distance: 95.4
click at [541, 168] on span "Amikor az ablak mellett ülök," at bounding box center [418, 178] width 430 height 38
click at [530, 137] on div at bounding box center [530, 137] width 0 height 0
click at [583, 121] on div at bounding box center [548, 118] width 708 height 44
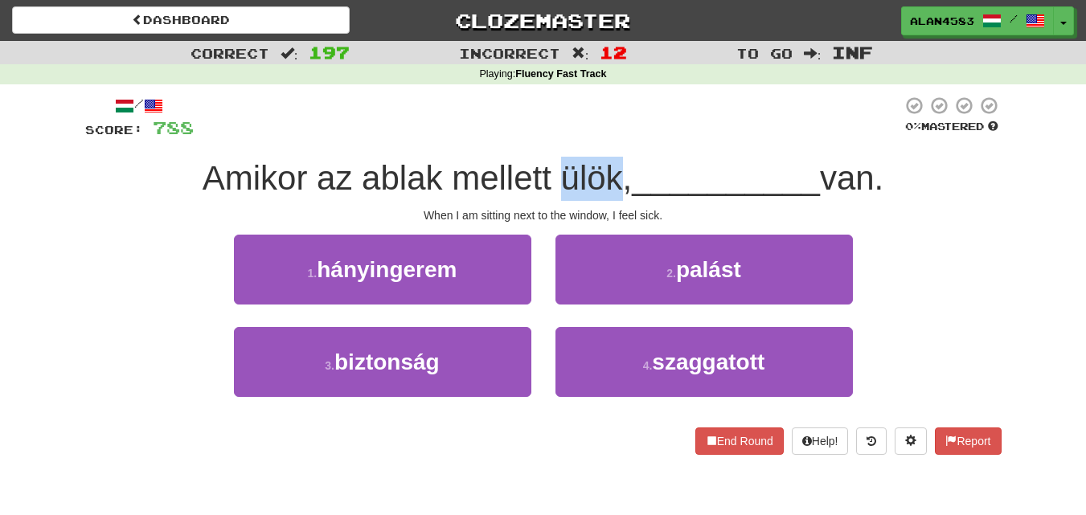
drag, startPoint x: 549, startPoint y: 182, endPoint x: 615, endPoint y: 174, distance: 66.4
click at [615, 174] on span "Amikor az ablak mellett ülök," at bounding box center [418, 178] width 430 height 38
click at [604, 137] on div at bounding box center [604, 137] width 0 height 0
click at [677, 123] on div at bounding box center [548, 118] width 708 height 44
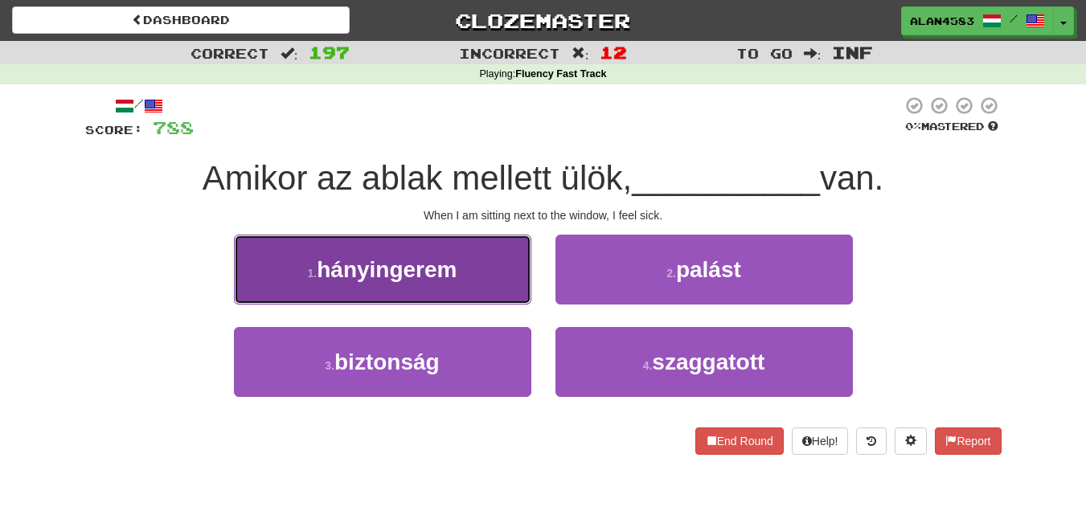
click at [397, 266] on span "hányingerem" at bounding box center [387, 269] width 140 height 25
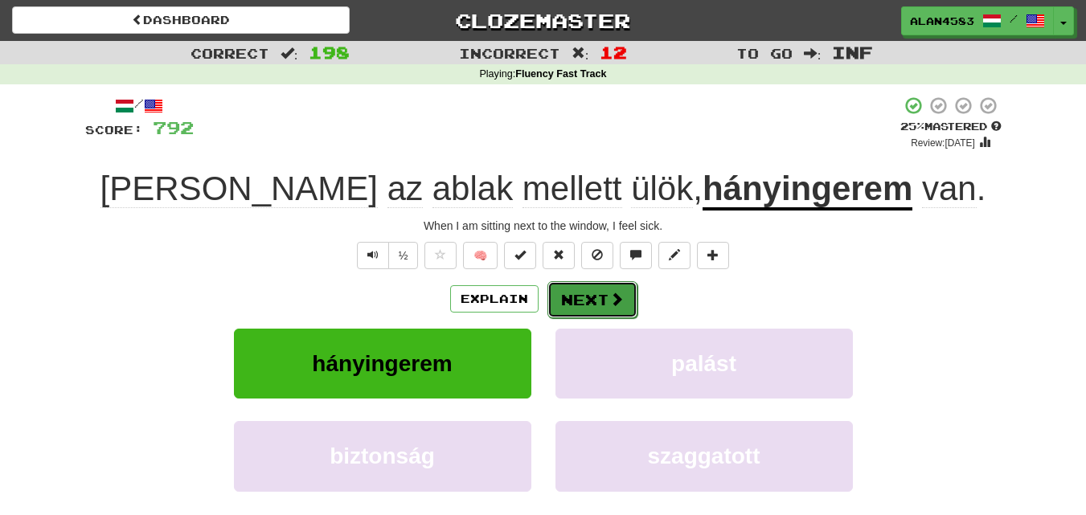
click at [596, 293] on button "Next" at bounding box center [592, 299] width 90 height 37
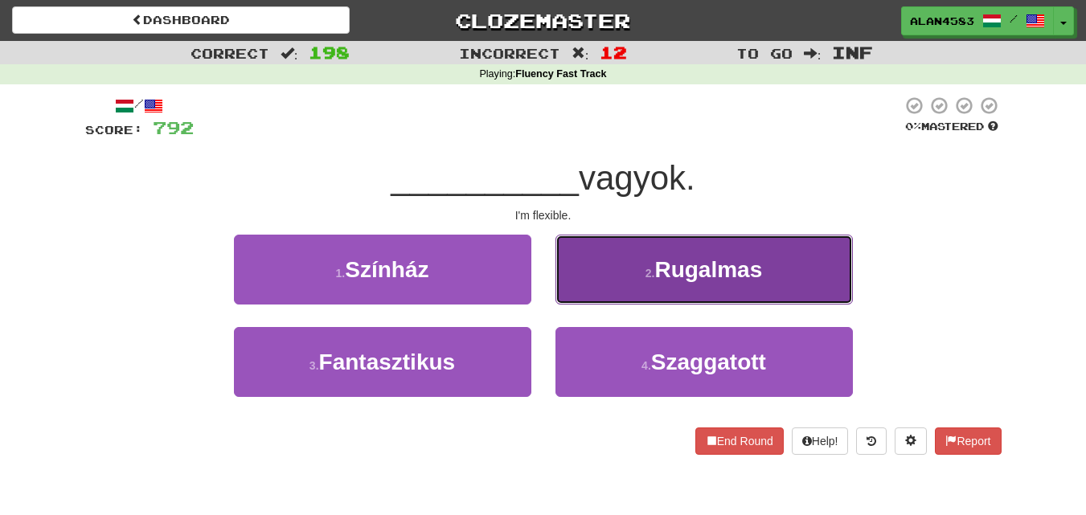
click at [716, 251] on button "2 . Rugalmas" at bounding box center [703, 270] width 297 height 70
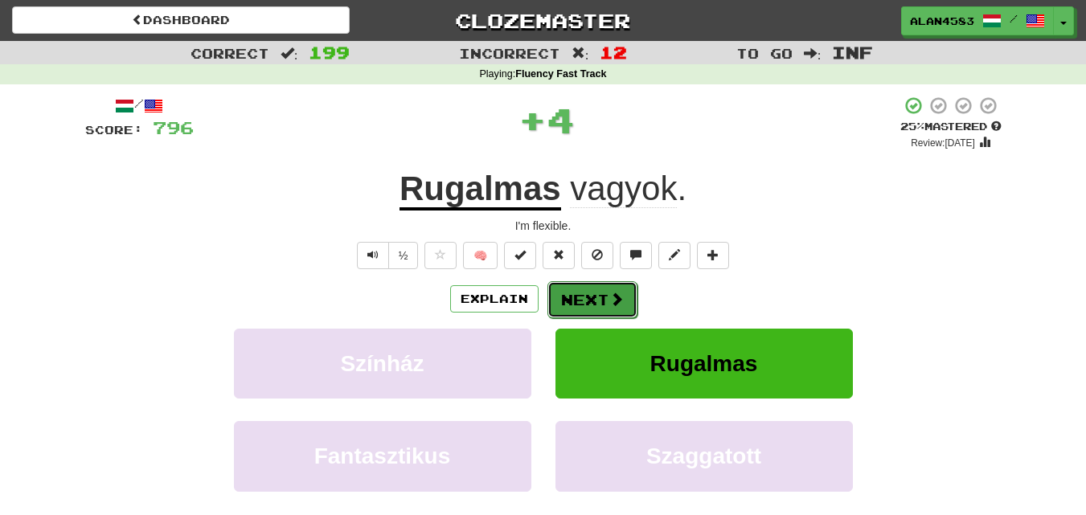
click at [580, 304] on button "Next" at bounding box center [592, 299] width 90 height 37
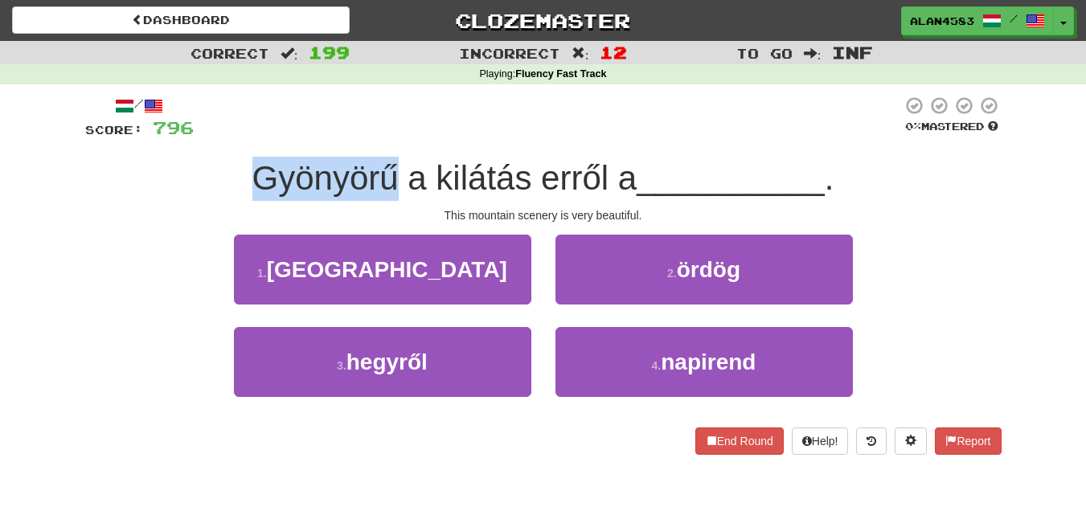
drag, startPoint x: 398, startPoint y: 172, endPoint x: 186, endPoint y: 171, distance: 212.2
click at [186, 171] on div "Gyönyörű a kilátás erről a __________ ." at bounding box center [543, 179] width 916 height 44
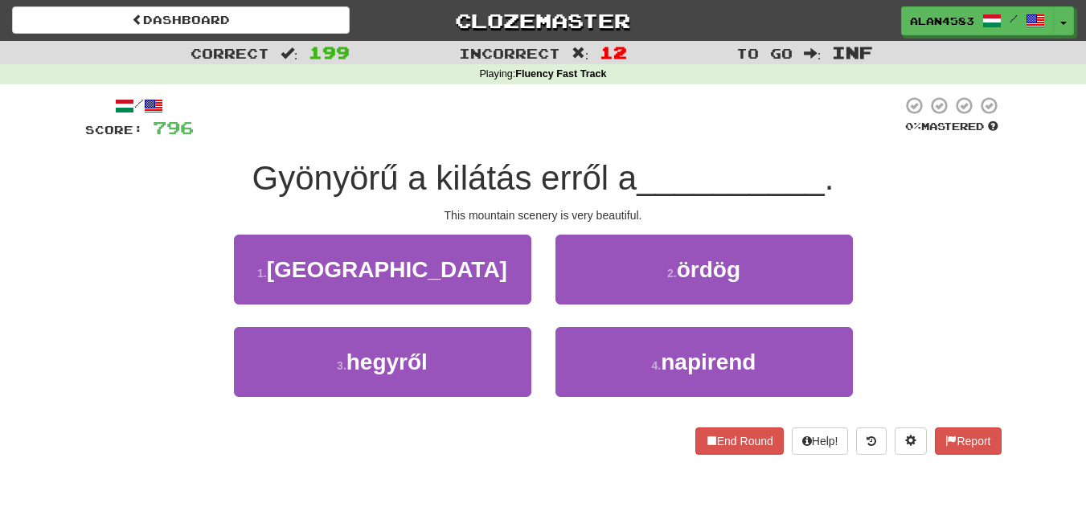
click at [184, 131] on span "796" at bounding box center [173, 127] width 41 height 20
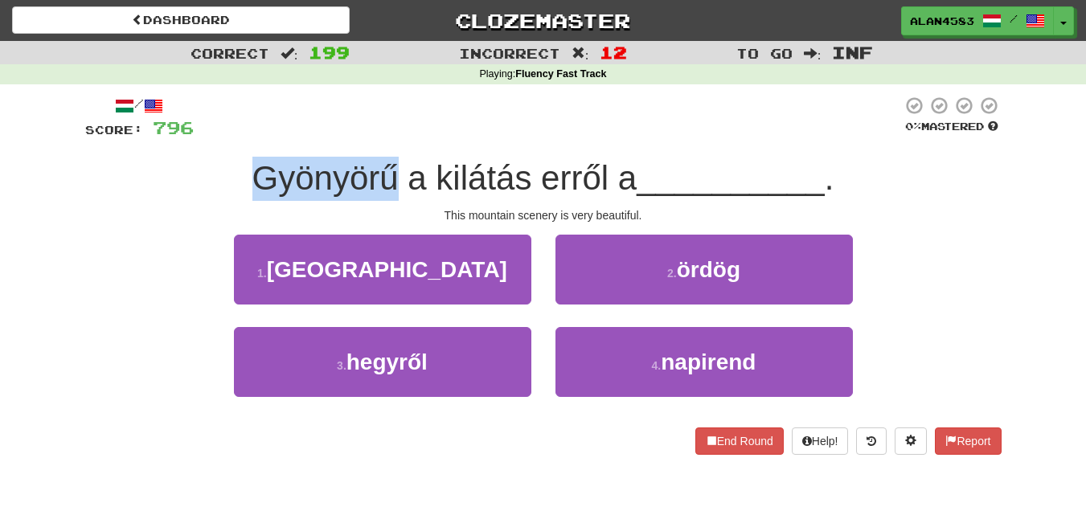
drag, startPoint x: 249, startPoint y: 170, endPoint x: 395, endPoint y: 154, distance: 146.3
click at [395, 154] on div "/ Score: 796 0 % Mastered Gyönyörű a kilátás erről a __________ . This mountain…" at bounding box center [543, 275] width 916 height 359
click at [384, 137] on div at bounding box center [384, 137] width 0 height 0
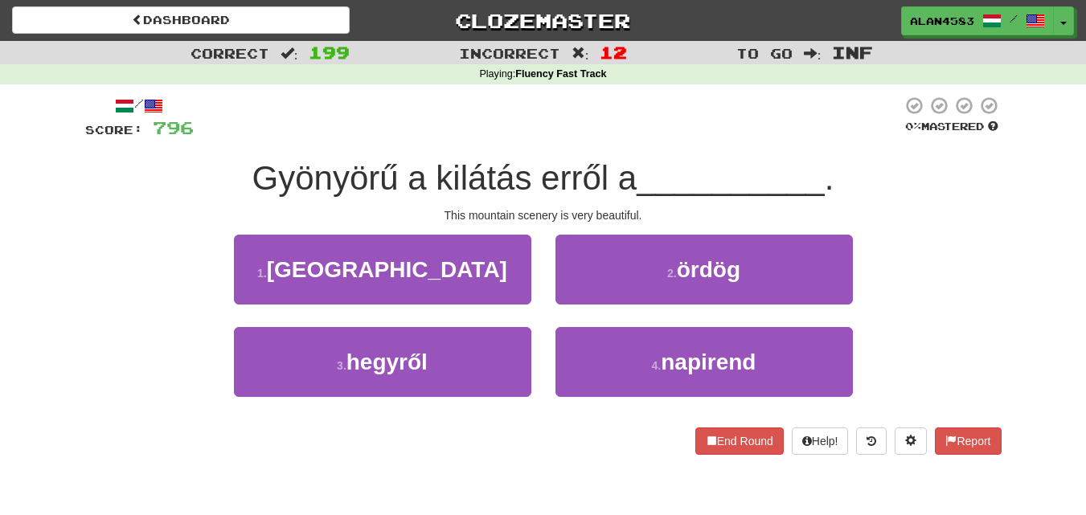
click at [399, 115] on div at bounding box center [548, 118] width 708 height 44
drag, startPoint x: 430, startPoint y: 177, endPoint x: 525, endPoint y: 166, distance: 95.5
click at [525, 166] on span "Gyönyörű a kilátás erről a" at bounding box center [444, 178] width 385 height 38
click at [514, 137] on div at bounding box center [514, 137] width 0 height 0
click at [558, 110] on div at bounding box center [548, 118] width 708 height 44
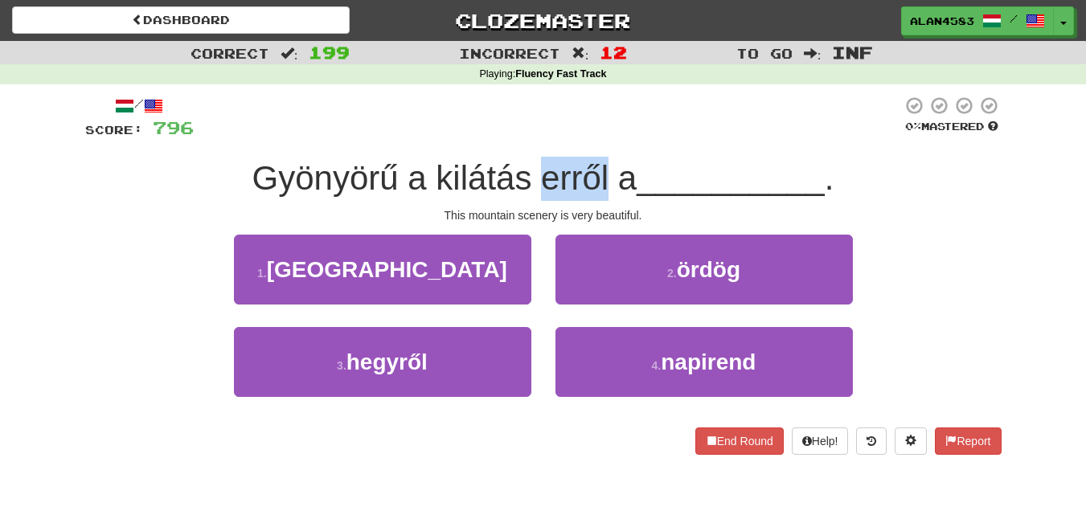
drag, startPoint x: 538, startPoint y: 182, endPoint x: 600, endPoint y: 169, distance: 63.4
click at [600, 169] on span "Gyönyörű a kilátás erről a" at bounding box center [444, 178] width 385 height 38
click at [590, 137] on div at bounding box center [590, 137] width 0 height 0
click at [646, 124] on div at bounding box center [548, 118] width 708 height 44
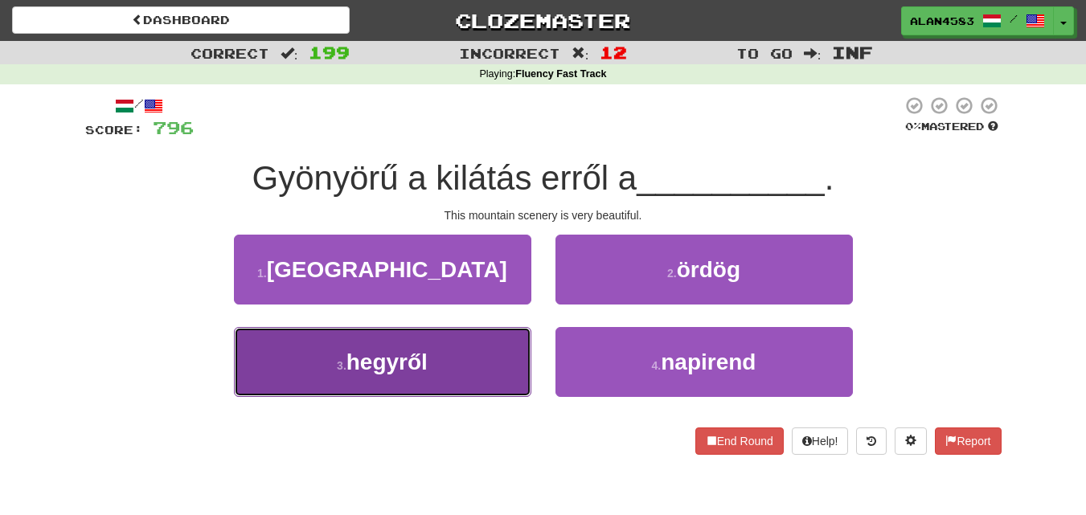
click at [365, 374] on span "hegyről" at bounding box center [386, 362] width 81 height 25
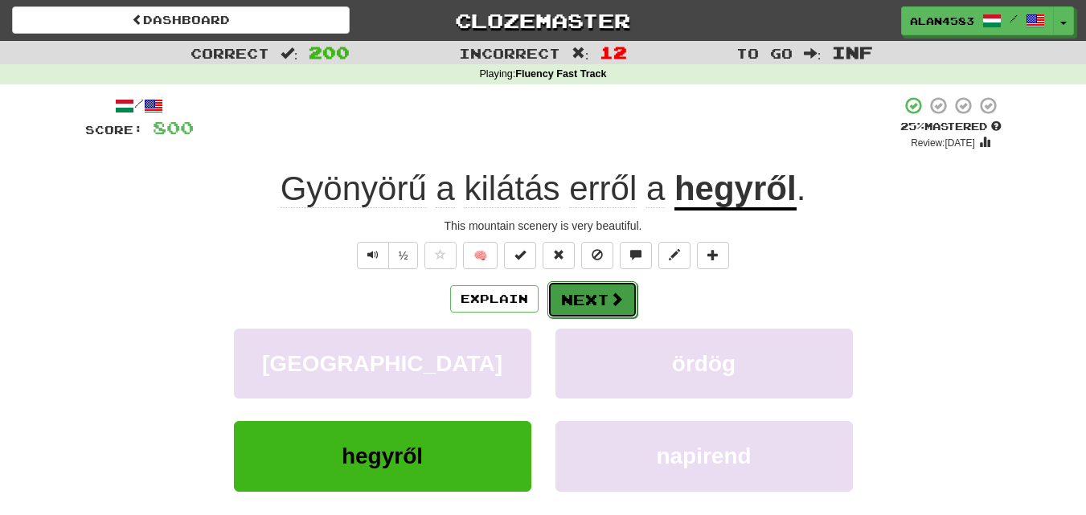
click at [569, 303] on button "Next" at bounding box center [592, 299] width 90 height 37
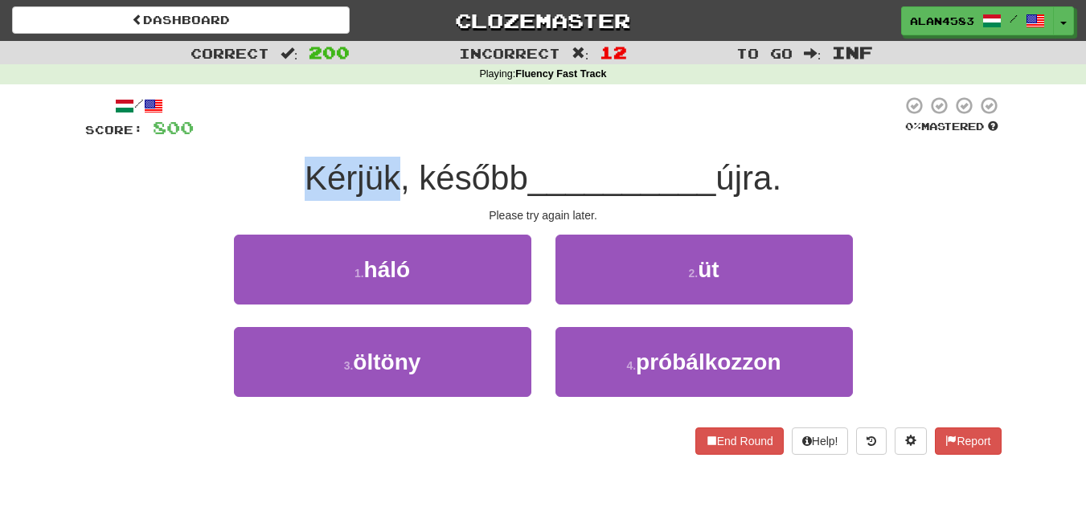
drag, startPoint x: 387, startPoint y: 183, endPoint x: 269, endPoint y: 185, distance: 117.3
click at [269, 185] on div "Kérjük, később __________ újra." at bounding box center [543, 179] width 916 height 44
click at [259, 198] on div at bounding box center [259, 198] width 0 height 0
click at [337, 133] on div at bounding box center [548, 118] width 708 height 44
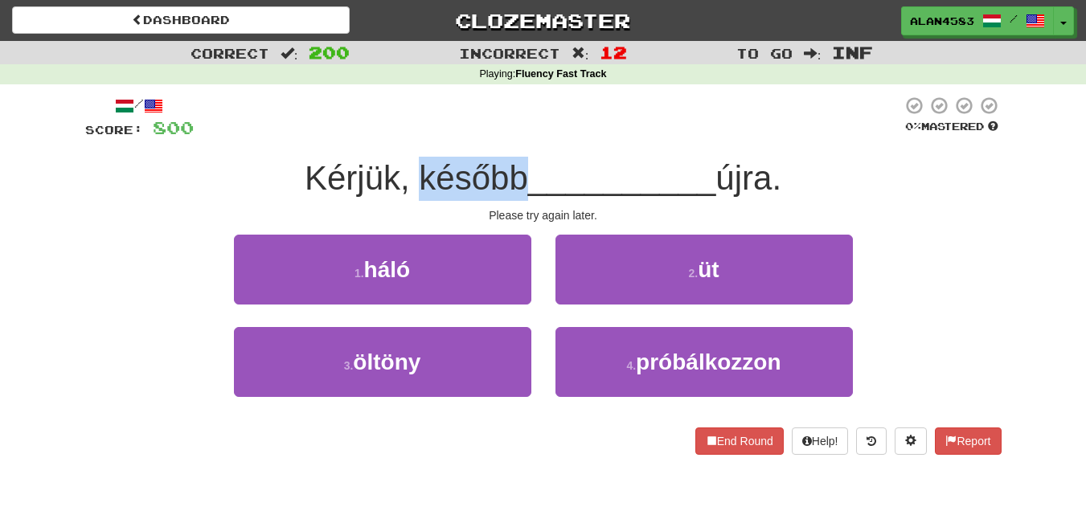
drag, startPoint x: 414, startPoint y: 171, endPoint x: 511, endPoint y: 166, distance: 97.4
click at [511, 166] on span "Kérjük, később" at bounding box center [416, 178] width 223 height 38
click at [501, 137] on div at bounding box center [501, 137] width 0 height 0
click at [556, 137] on div at bounding box center [548, 118] width 708 height 44
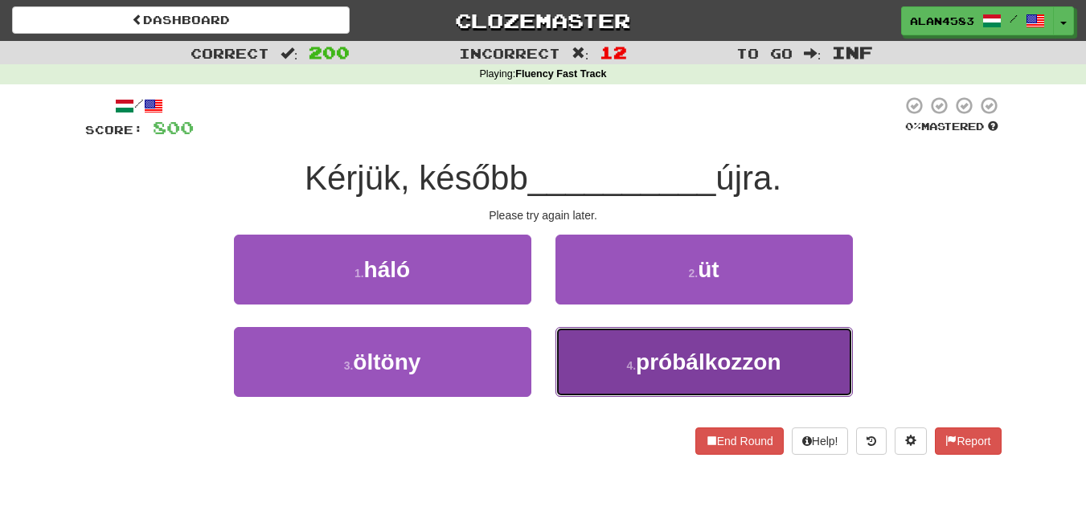
click at [669, 379] on button "4 . próbálkozzon" at bounding box center [703, 362] width 297 height 70
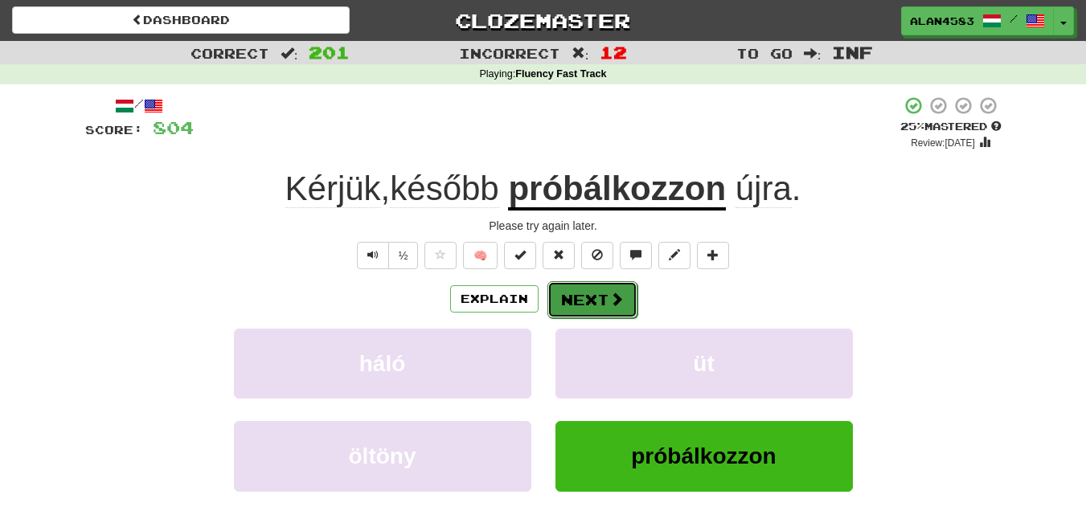
click at [609, 292] on span at bounding box center [616, 299] width 14 height 14
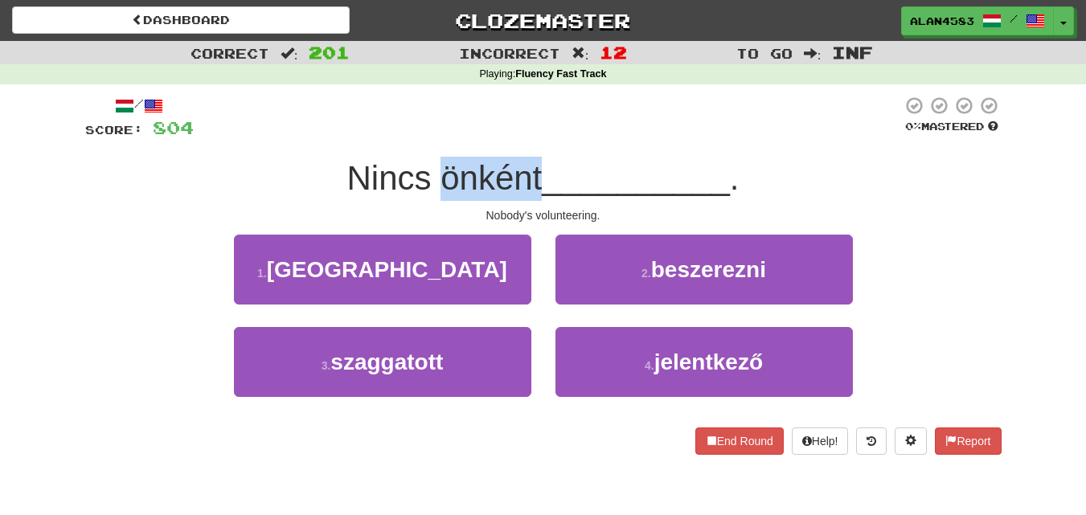
drag, startPoint x: 538, startPoint y: 174, endPoint x: 436, endPoint y: 178, distance: 101.3
click at [436, 178] on span "Nincs önként" at bounding box center [443, 178] width 195 height 38
click at [426, 137] on div at bounding box center [426, 137] width 0 height 0
click at [310, 173] on div "Nincs önként __________ ." at bounding box center [543, 179] width 916 height 44
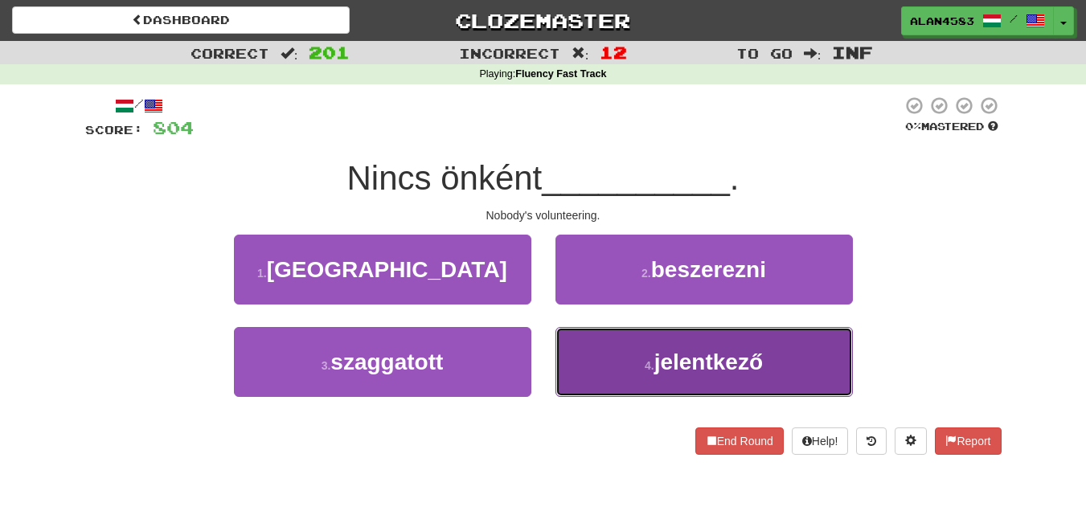
click at [726, 355] on span "jelentkező" at bounding box center [708, 362] width 108 height 25
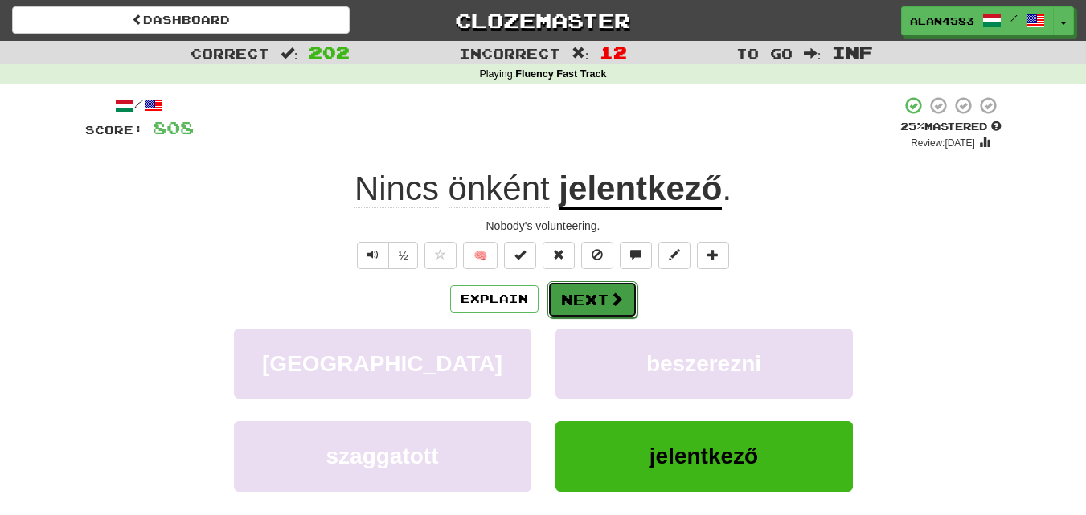
click at [594, 313] on button "Next" at bounding box center [592, 299] width 90 height 37
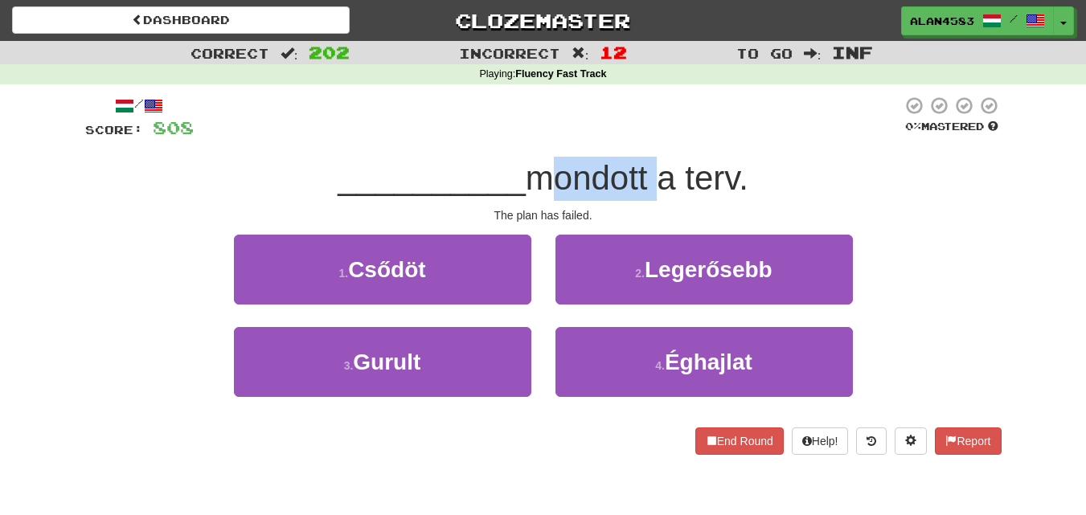
drag, startPoint x: 650, startPoint y: 167, endPoint x: 540, endPoint y: 171, distance: 110.2
click at [540, 171] on span "mondott a terv." at bounding box center [637, 178] width 223 height 38
click at [530, 137] on div at bounding box center [530, 137] width 0 height 0
click at [430, 113] on div at bounding box center [548, 118] width 708 height 44
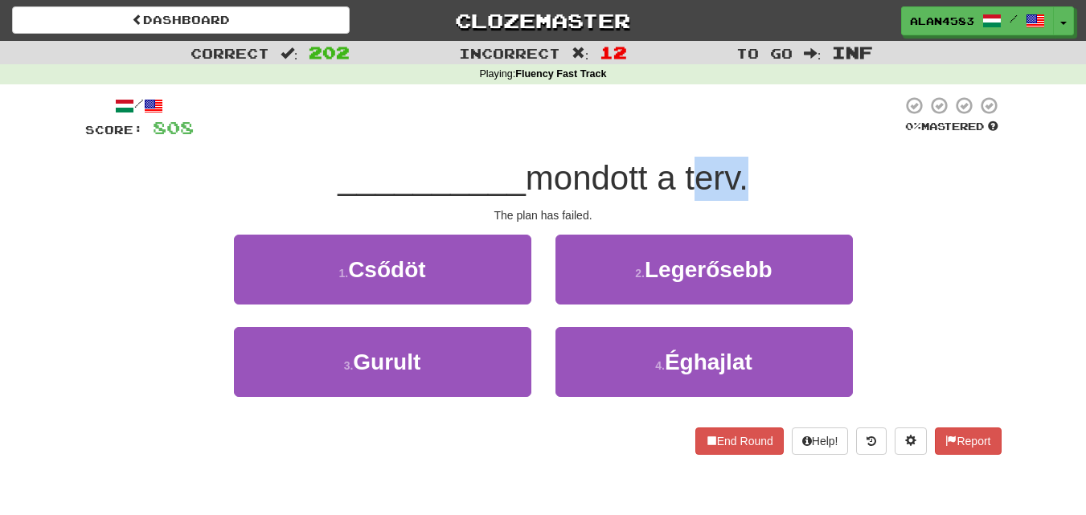
drag, startPoint x: 742, startPoint y: 170, endPoint x: 693, endPoint y: 174, distance: 49.2
click at [693, 174] on span "mondott a terv." at bounding box center [637, 178] width 223 height 38
click at [682, 137] on div at bounding box center [682, 137] width 0 height 0
click at [595, 128] on div at bounding box center [548, 118] width 708 height 44
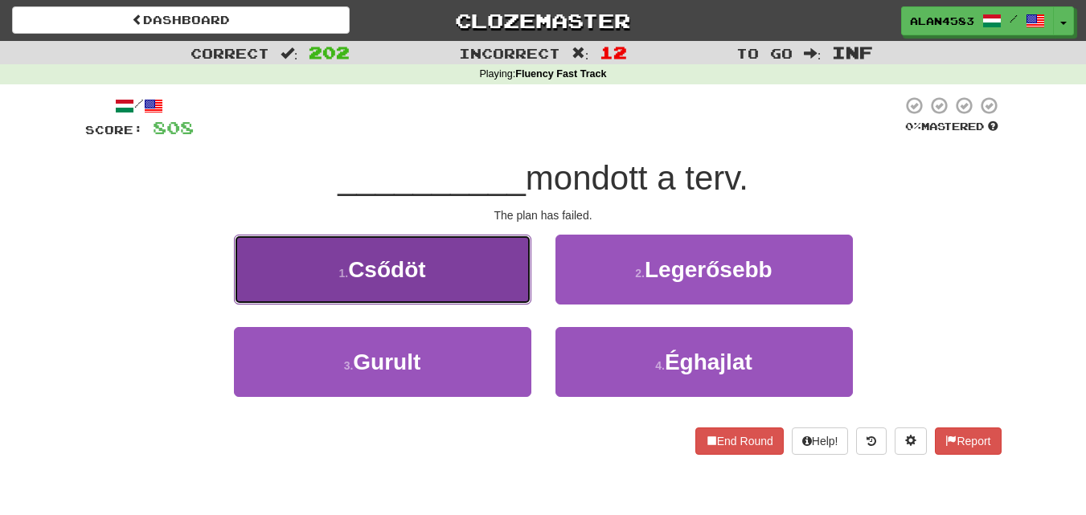
click at [385, 299] on button "1 . Csődöt" at bounding box center [382, 270] width 297 height 70
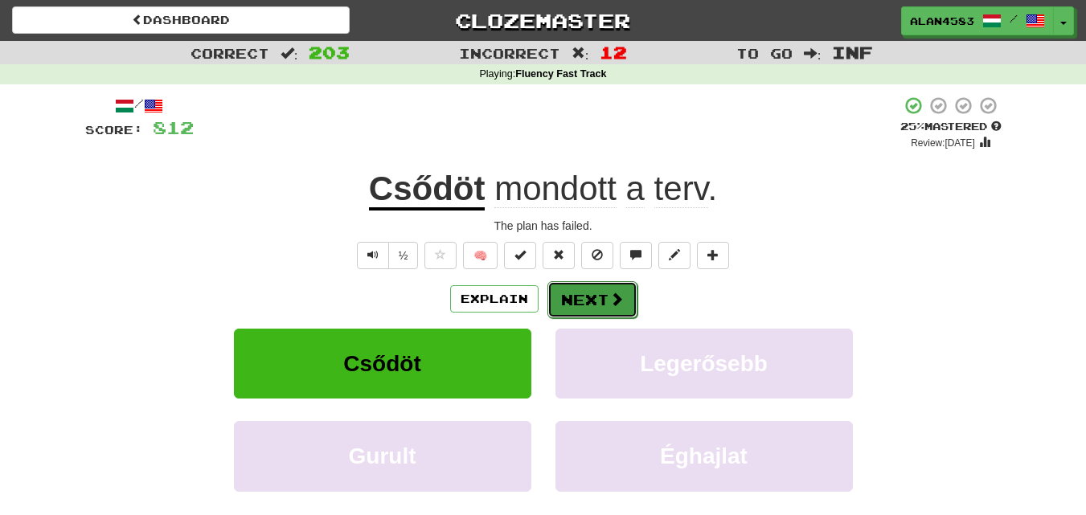
click at [566, 297] on button "Next" at bounding box center [592, 299] width 90 height 37
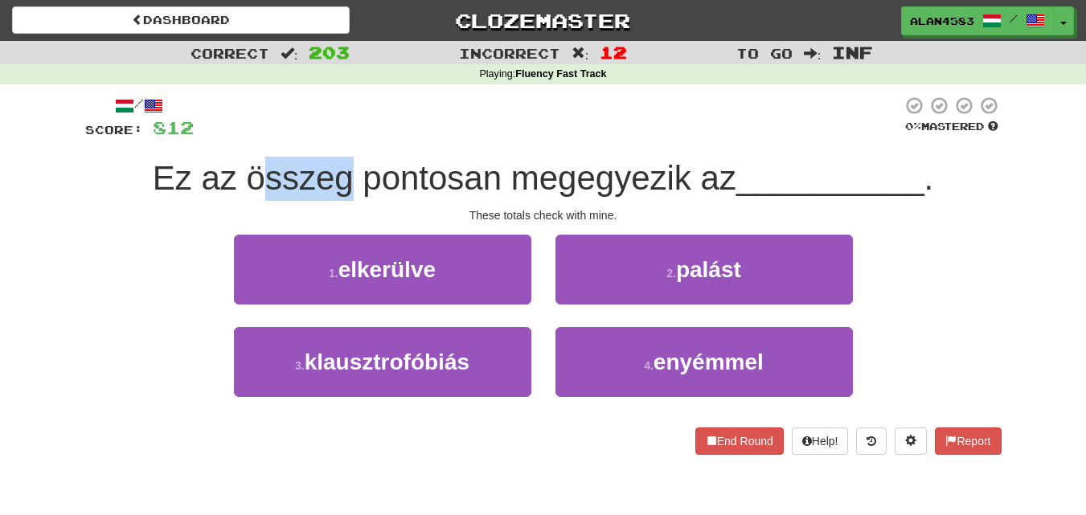
drag, startPoint x: 346, startPoint y: 170, endPoint x: 252, endPoint y: 160, distance: 95.4
click at [252, 160] on span "Ez az összeg pontosan megegyezik az" at bounding box center [444, 178] width 583 height 38
drag, startPoint x: 246, startPoint y: 173, endPoint x: 349, endPoint y: 170, distance: 102.9
click at [349, 170] on span "Ez az összeg pontosan megegyezik az" at bounding box center [444, 178] width 583 height 38
click at [338, 137] on div at bounding box center [338, 137] width 0 height 0
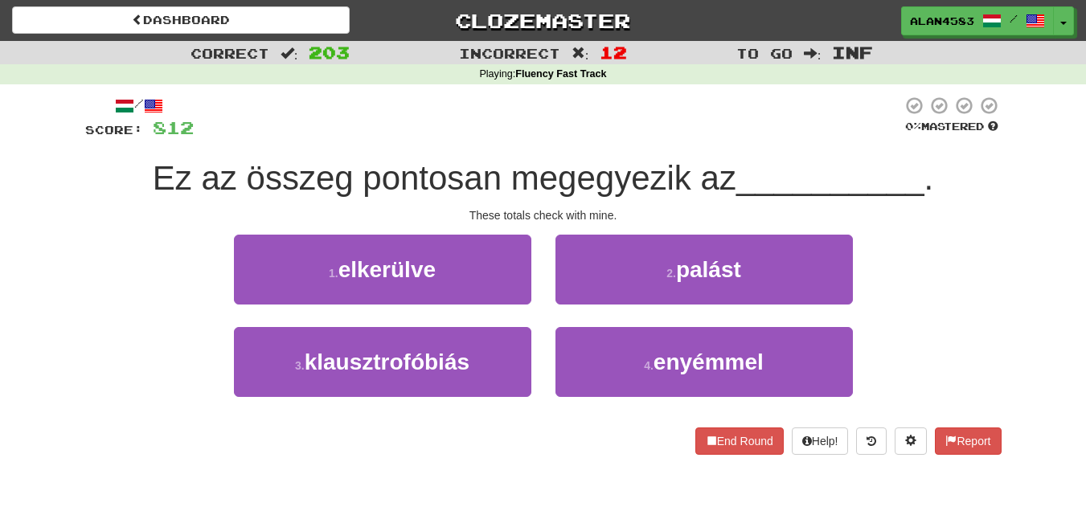
click at [421, 115] on div at bounding box center [548, 118] width 708 height 44
drag, startPoint x: 493, startPoint y: 171, endPoint x: 355, endPoint y: 167, distance: 137.5
click at [355, 167] on span "Ez az összeg pontosan megegyezik az" at bounding box center [444, 178] width 583 height 38
click at [345, 137] on div at bounding box center [345, 137] width 0 height 0
click at [337, 104] on div at bounding box center [548, 118] width 708 height 44
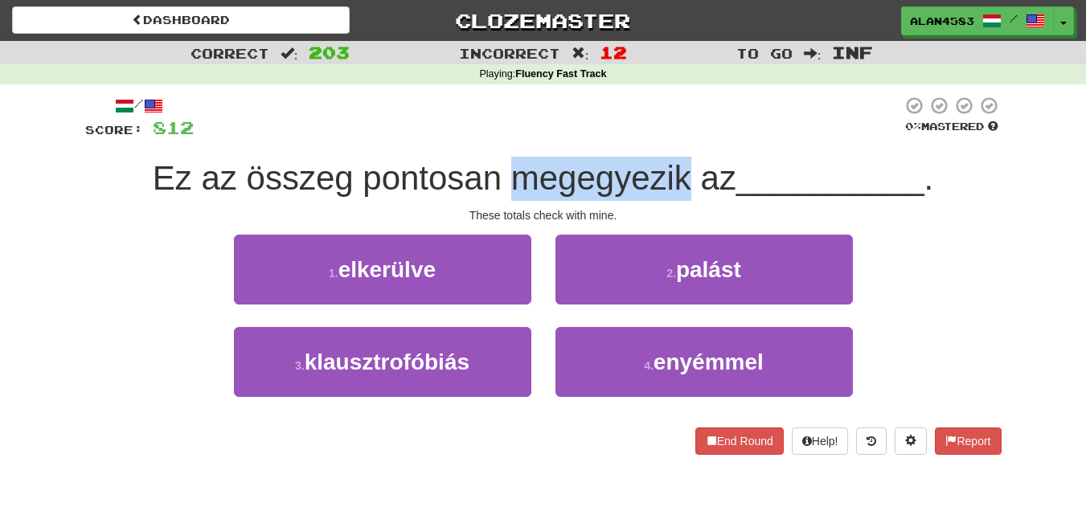
drag, startPoint x: 514, startPoint y: 180, endPoint x: 681, endPoint y: 175, distance: 167.2
click at [681, 175] on span "Ez az összeg pontosan megegyezik az" at bounding box center [444, 178] width 583 height 38
click at [670, 137] on div at bounding box center [670, 137] width 0 height 0
click at [707, 113] on div at bounding box center [548, 118] width 708 height 44
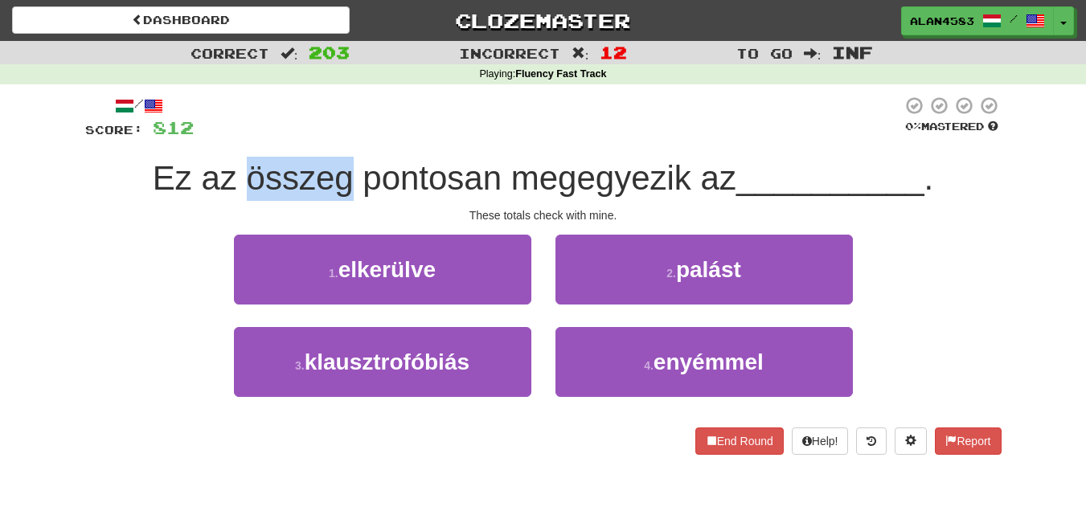
drag, startPoint x: 350, startPoint y: 182, endPoint x: 237, endPoint y: 172, distance: 113.8
click at [237, 172] on span "Ez az összeg pontosan megegyezik az" at bounding box center [444, 178] width 583 height 38
click at [227, 137] on div at bounding box center [227, 137] width 0 height 0
click at [419, 100] on div at bounding box center [548, 118] width 708 height 44
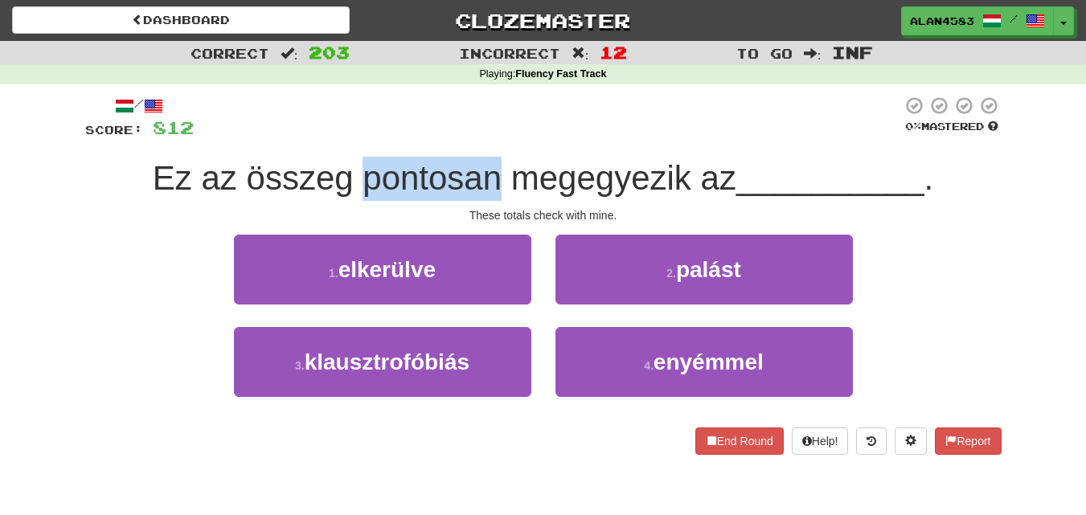
drag, startPoint x: 365, startPoint y: 172, endPoint x: 496, endPoint y: 164, distance: 131.2
click at [496, 164] on span "Ez az összeg pontosan megegyezik az" at bounding box center [444, 178] width 583 height 38
click at [485, 137] on div at bounding box center [485, 137] width 0 height 0
click at [528, 116] on div at bounding box center [548, 118] width 708 height 44
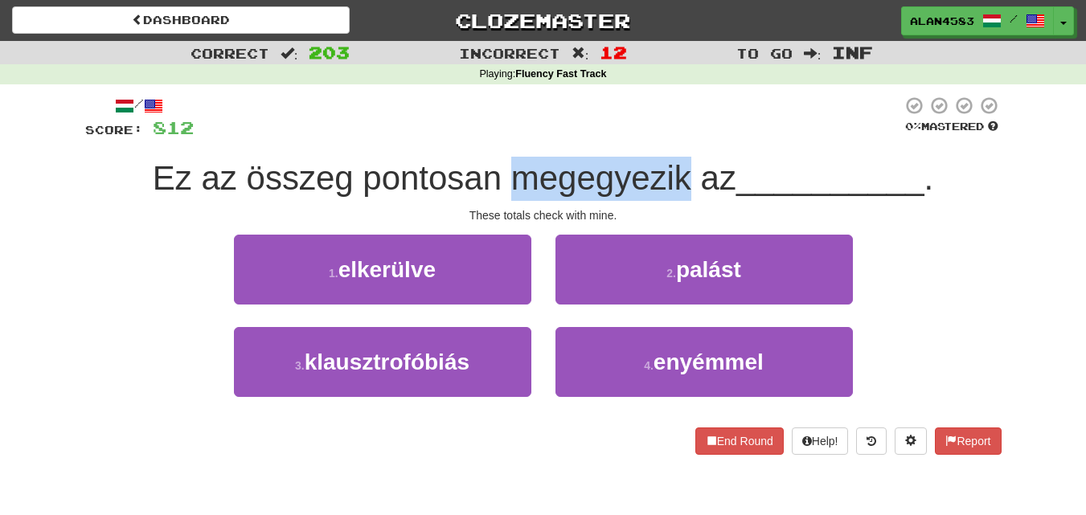
drag, startPoint x: 505, startPoint y: 174, endPoint x: 687, endPoint y: 166, distance: 181.8
click at [687, 166] on span "Ez az összeg pontosan megegyezik az" at bounding box center [444, 178] width 583 height 38
click at [677, 137] on div at bounding box center [677, 137] width 0 height 0
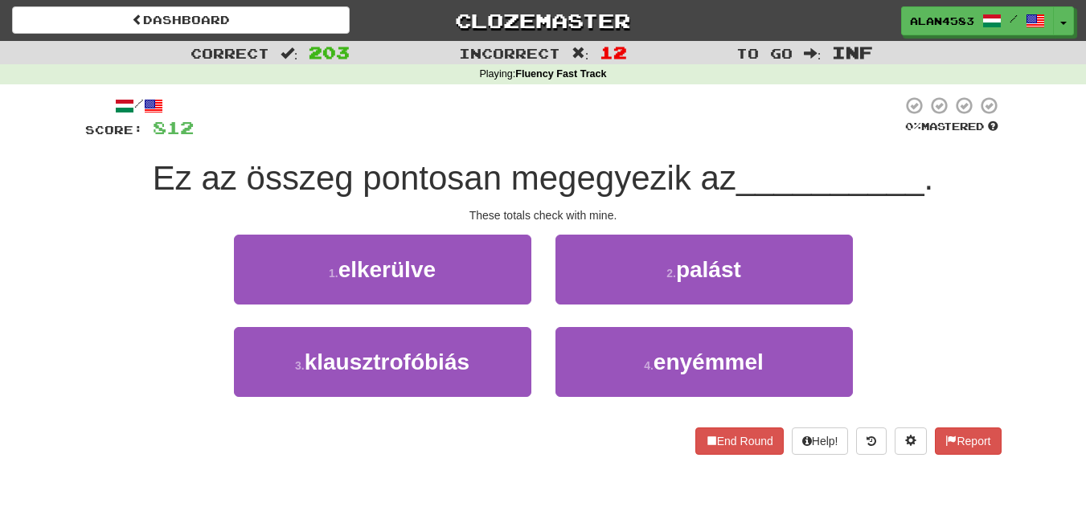
click at [718, 113] on div at bounding box center [548, 118] width 708 height 44
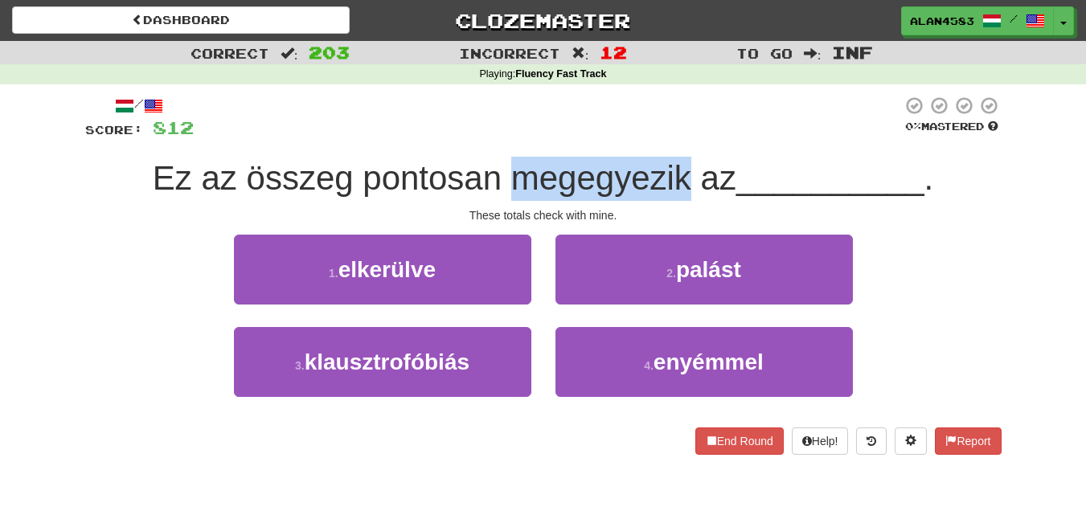
drag, startPoint x: 686, startPoint y: 166, endPoint x: 512, endPoint y: 179, distance: 174.9
click at [512, 179] on span "Ez az összeg pontosan megegyezik az" at bounding box center [444, 178] width 583 height 38
click at [501, 198] on div at bounding box center [501, 198] width 0 height 0
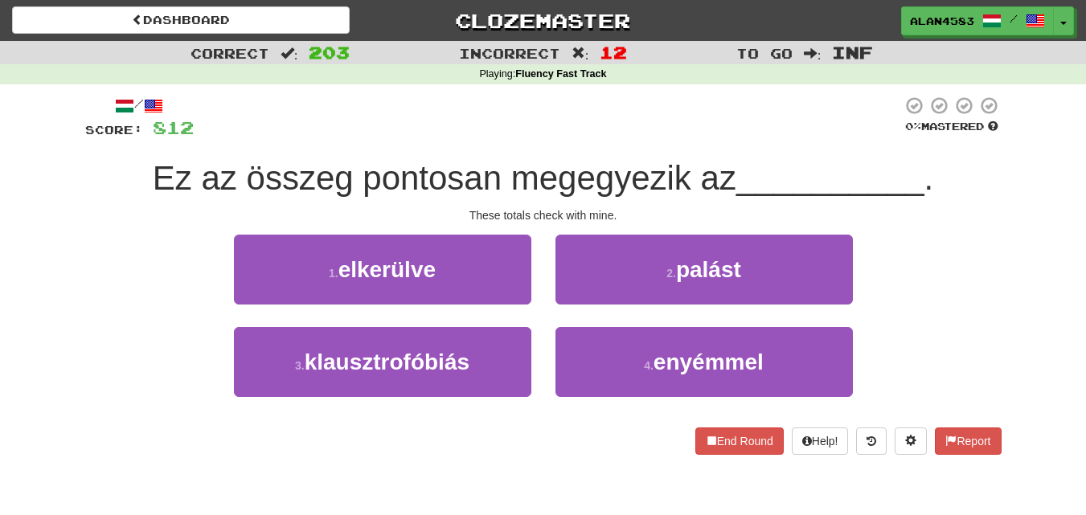
click at [448, 161] on span "Ez az összeg pontosan megegyezik az" at bounding box center [444, 178] width 583 height 38
drag, startPoint x: 342, startPoint y: 178, endPoint x: 246, endPoint y: 179, distance: 95.6
click at [246, 179] on span "Ez az összeg pontosan megegyezik az" at bounding box center [444, 178] width 583 height 38
click at [235, 198] on div at bounding box center [235, 198] width 0 height 0
click at [434, 128] on div at bounding box center [548, 118] width 708 height 44
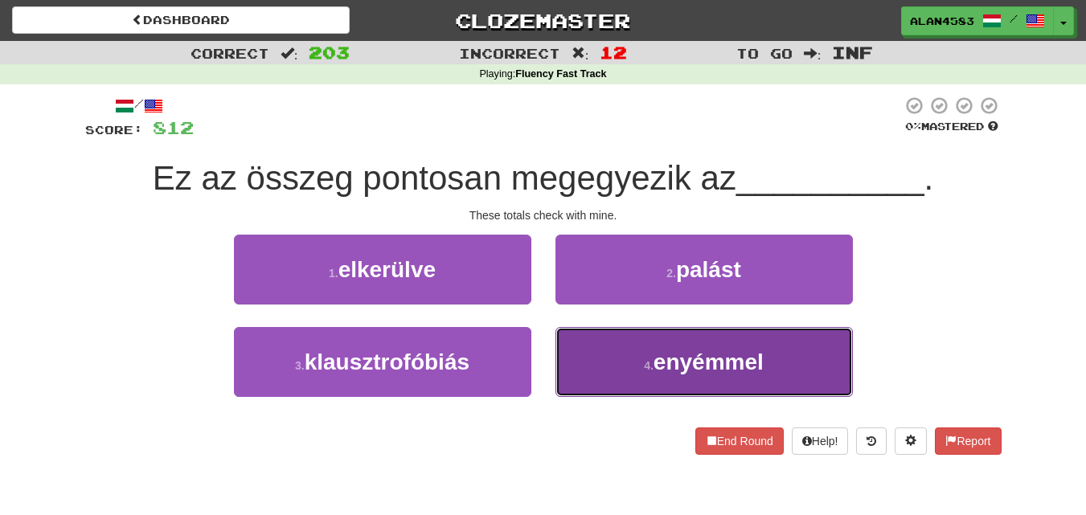
click at [664, 364] on span "enyémmel" at bounding box center [708, 362] width 110 height 25
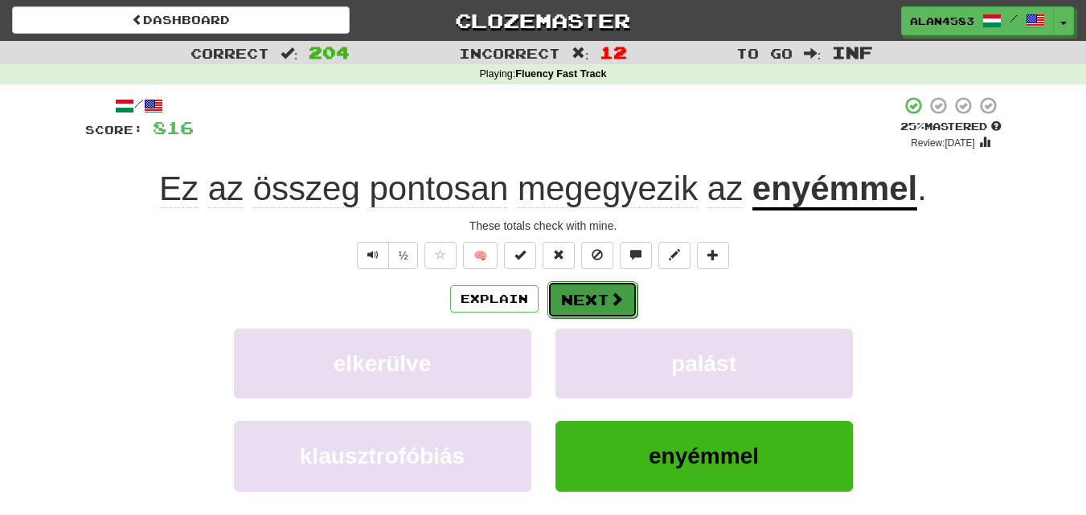
click at [606, 293] on button "Next" at bounding box center [592, 299] width 90 height 37
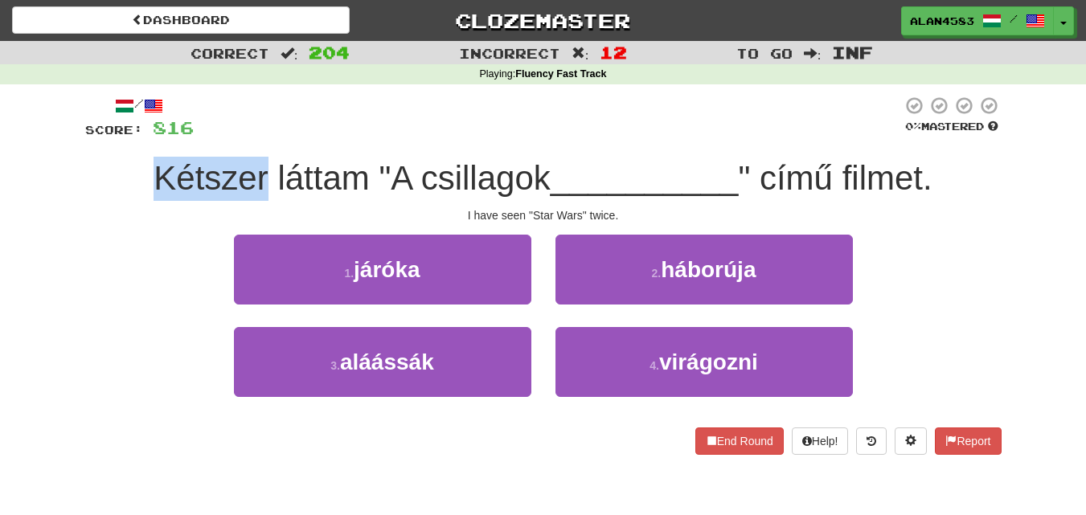
drag, startPoint x: 261, startPoint y: 176, endPoint x: 149, endPoint y: 180, distance: 112.6
click at [149, 180] on div "Kétszer láttam "A csillagok __________ " című filmet." at bounding box center [543, 179] width 916 height 44
click at [138, 198] on div at bounding box center [138, 198] width 0 height 0
click at [63, 176] on div "Correct : 204 Incorrect : 12 To go : Inf Playing : Fluency Fast Track / Score: …" at bounding box center [543, 259] width 1086 height 436
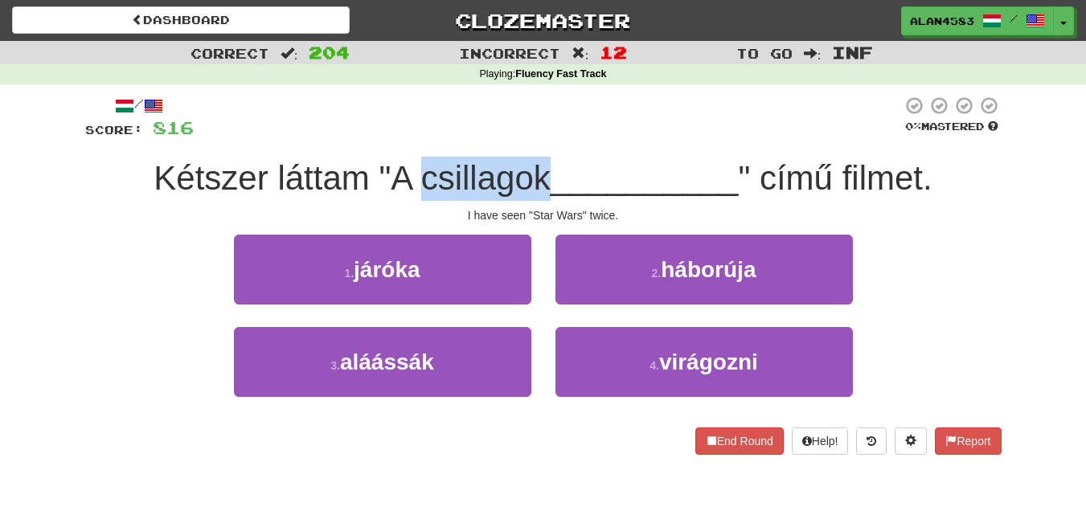
drag, startPoint x: 417, startPoint y: 178, endPoint x: 542, endPoint y: 174, distance: 124.7
click at [542, 174] on span "Kétszer láttam "A csillagok" at bounding box center [351, 178] width 396 height 38
click at [531, 137] on div at bounding box center [531, 137] width 0 height 0
click at [581, 113] on div at bounding box center [548, 118] width 708 height 44
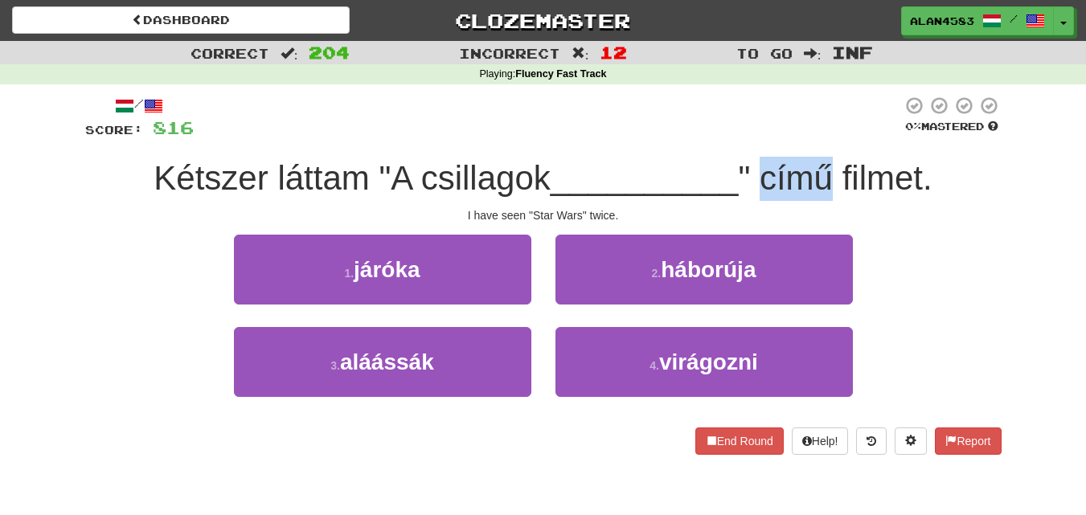
drag, startPoint x: 770, startPoint y: 180, endPoint x: 836, endPoint y: 178, distance: 65.9
click at [836, 178] on span "" című filmet." at bounding box center [835, 178] width 194 height 38
click at [825, 137] on div at bounding box center [825, 137] width 0 height 0
click at [815, 137] on div at bounding box center [548, 118] width 708 height 44
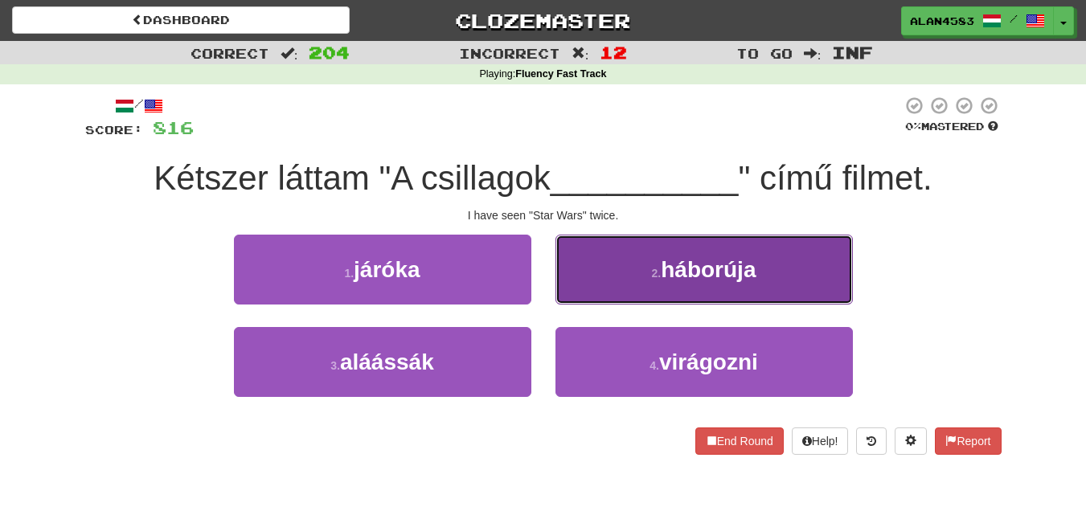
click at [682, 283] on button "2 . háborúja" at bounding box center [703, 270] width 297 height 70
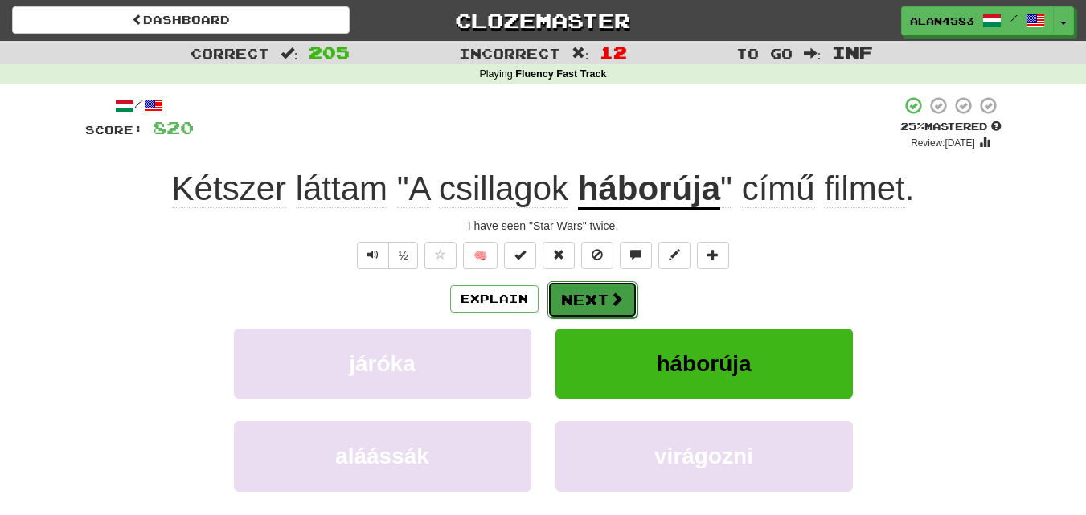
click at [574, 297] on button "Next" at bounding box center [592, 299] width 90 height 37
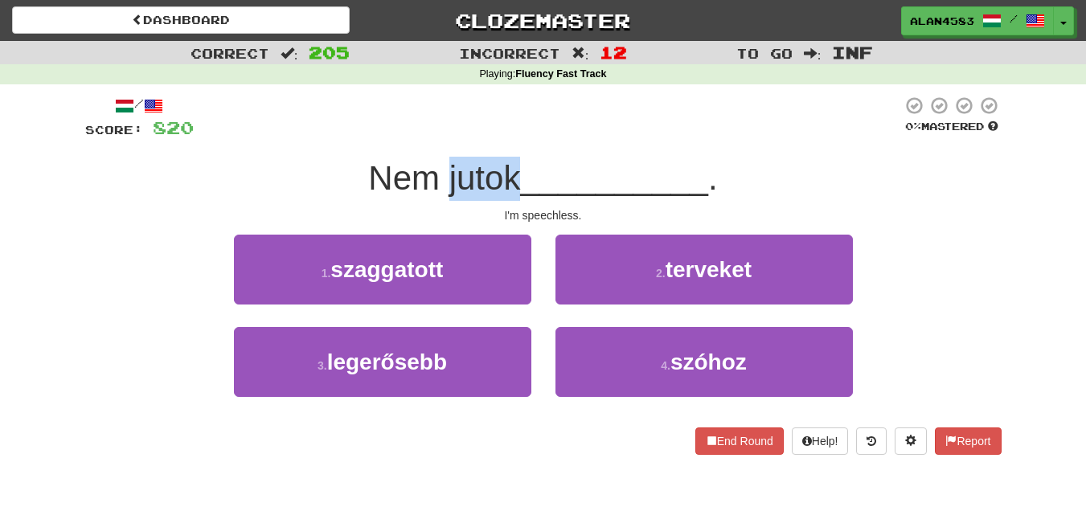
drag, startPoint x: 518, startPoint y: 178, endPoint x: 443, endPoint y: 180, distance: 74.8
click at [443, 180] on span "Nem jutok" at bounding box center [444, 178] width 152 height 38
click at [432, 198] on div at bounding box center [432, 198] width 0 height 0
click at [329, 179] on div "Nem jutok __________ ." at bounding box center [543, 179] width 916 height 44
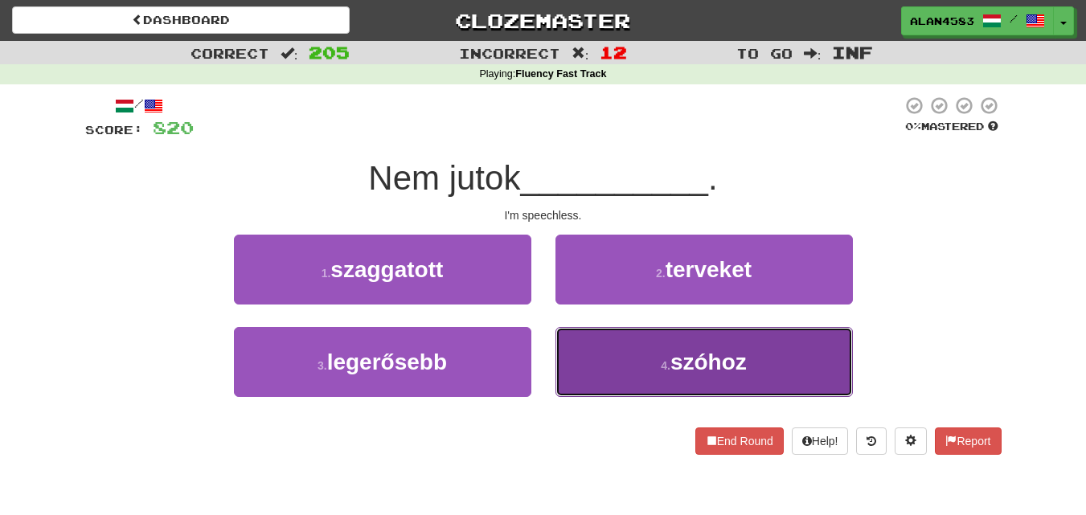
click at [640, 354] on button "4 . szóhoz" at bounding box center [703, 362] width 297 height 70
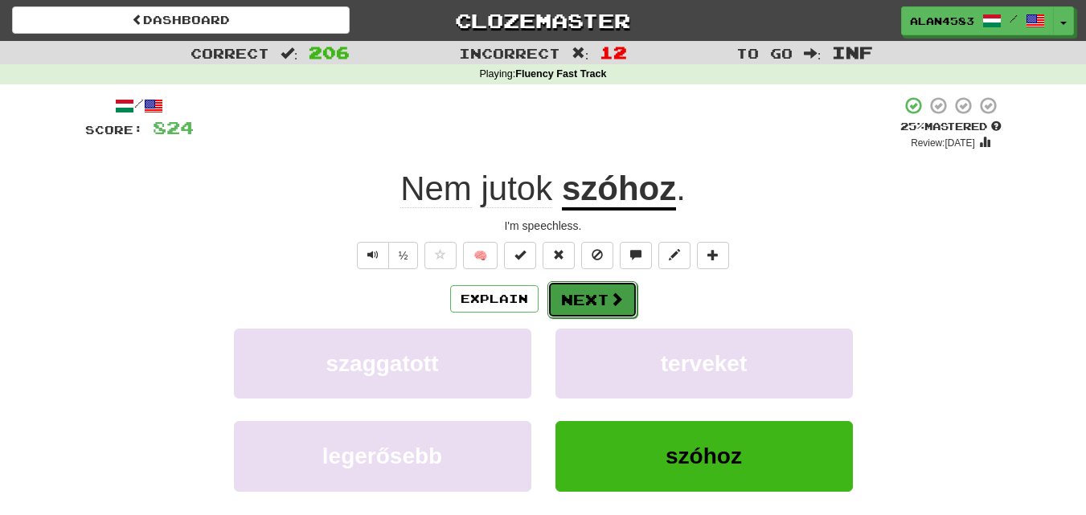
click at [609, 301] on span at bounding box center [616, 299] width 14 height 14
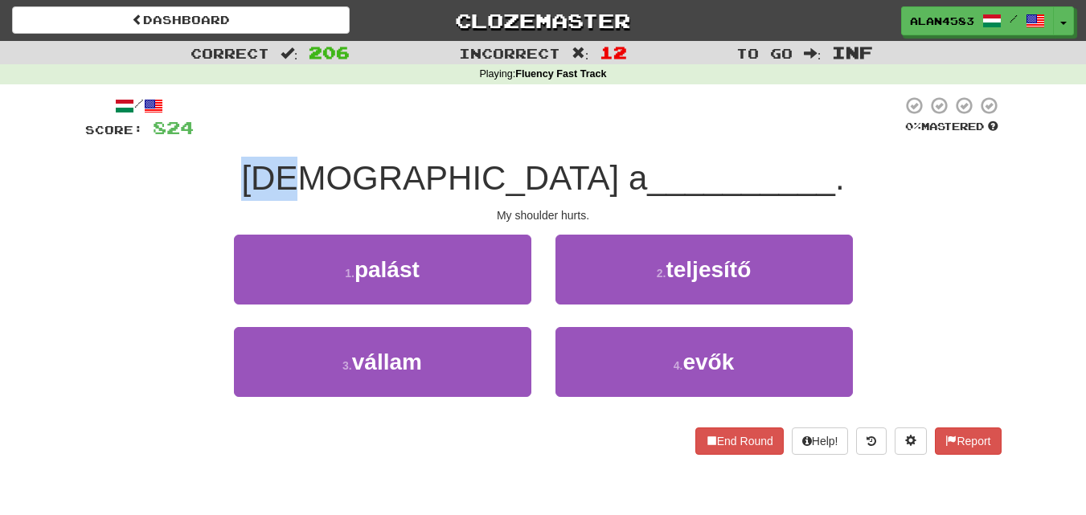
drag, startPoint x: 448, startPoint y: 174, endPoint x: 399, endPoint y: 174, distance: 49.8
click at [399, 174] on div "Fáj a __________ ." at bounding box center [543, 179] width 916 height 44
click at [388, 137] on div at bounding box center [388, 137] width 0 height 0
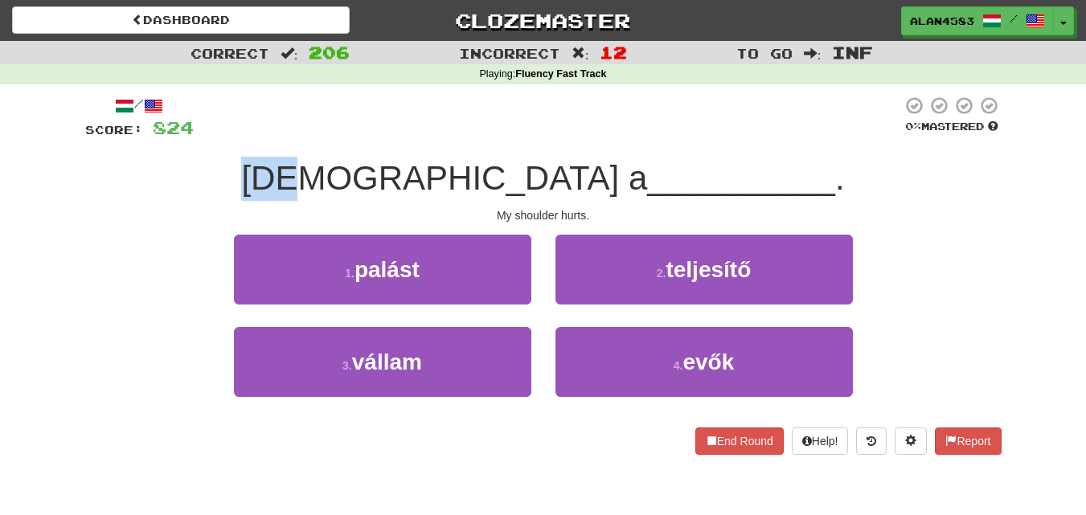
click at [517, 111] on div at bounding box center [548, 118] width 708 height 44
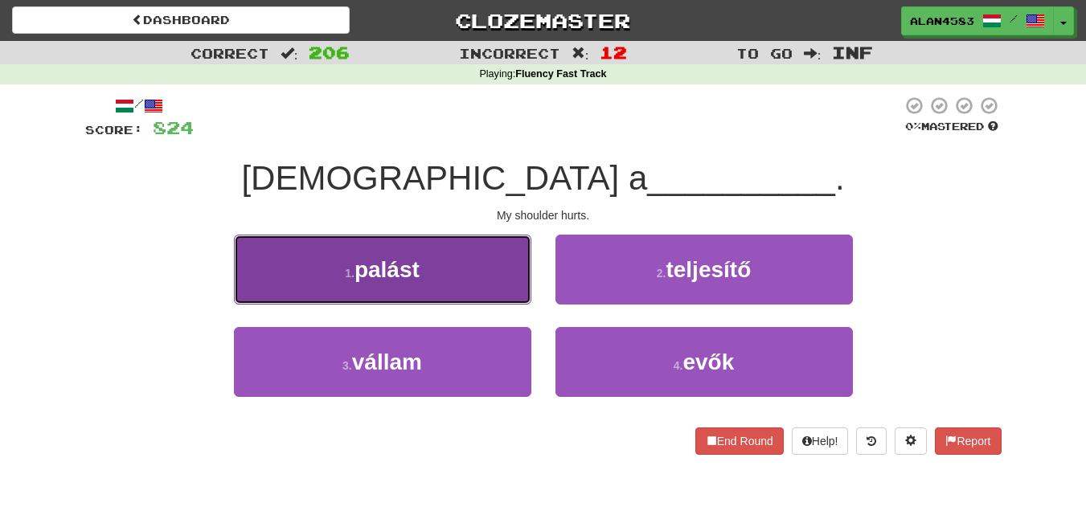
click at [370, 287] on button "1 . palást" at bounding box center [382, 270] width 297 height 70
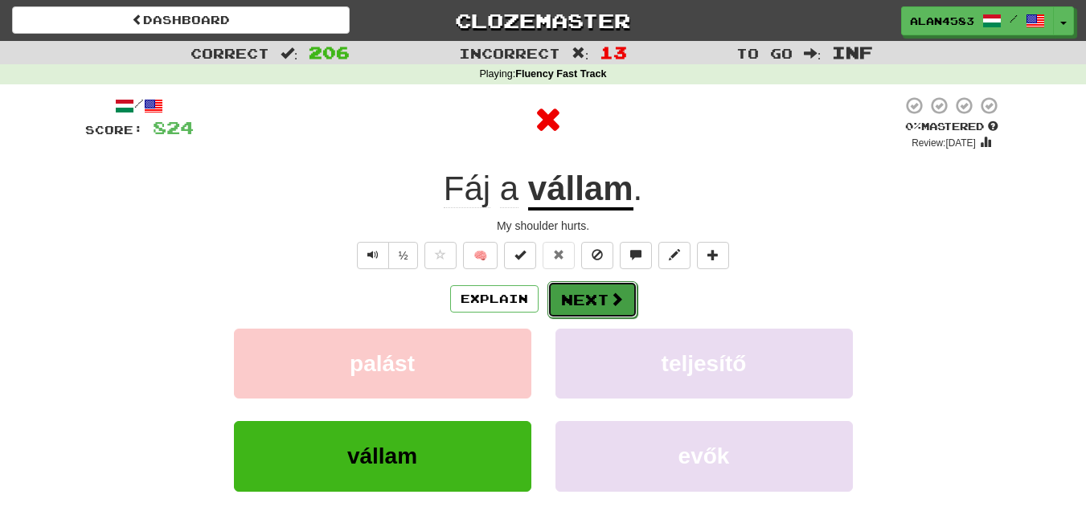
click at [583, 301] on button "Next" at bounding box center [592, 299] width 90 height 37
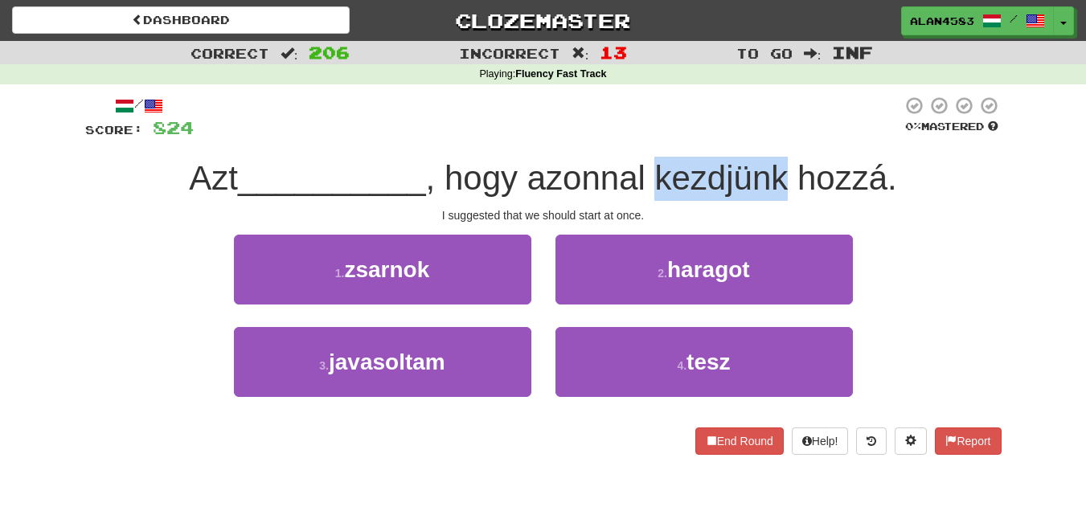
drag, startPoint x: 657, startPoint y: 188, endPoint x: 788, endPoint y: 181, distance: 131.2
click at [788, 181] on span ", hogy azonnal kezdjünk hozzá." at bounding box center [661, 178] width 471 height 38
click at [778, 198] on div at bounding box center [778, 198] width 0 height 0
click at [798, 108] on div at bounding box center [548, 118] width 708 height 44
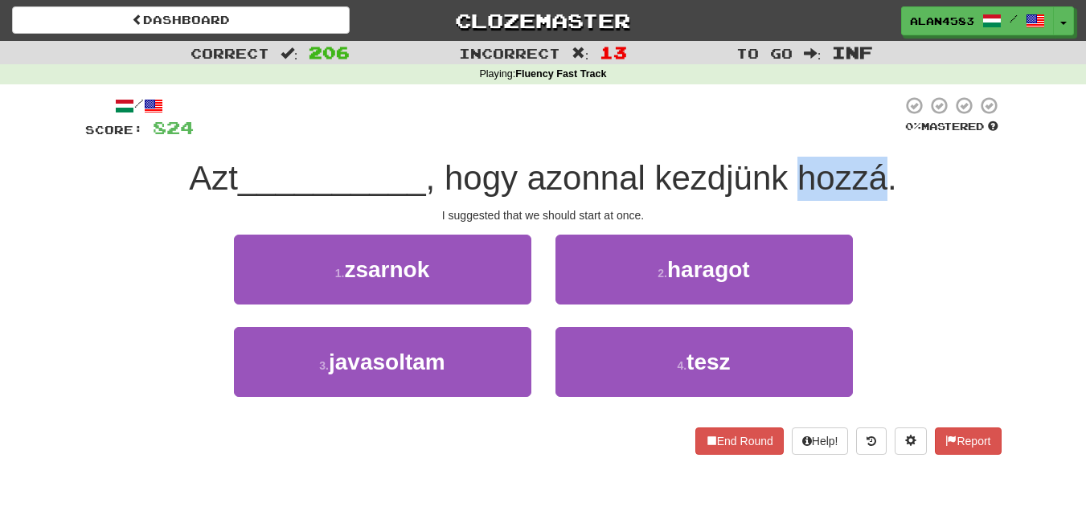
drag, startPoint x: 803, startPoint y: 179, endPoint x: 888, endPoint y: 174, distance: 85.3
click at [888, 174] on span ", hogy azonnal kezdjünk hozzá." at bounding box center [661, 178] width 471 height 38
click at [878, 137] on div at bounding box center [878, 137] width 0 height 0
click at [959, 167] on div "Azt __________ , hogy azonnal kezdjünk hozzá." at bounding box center [543, 179] width 916 height 44
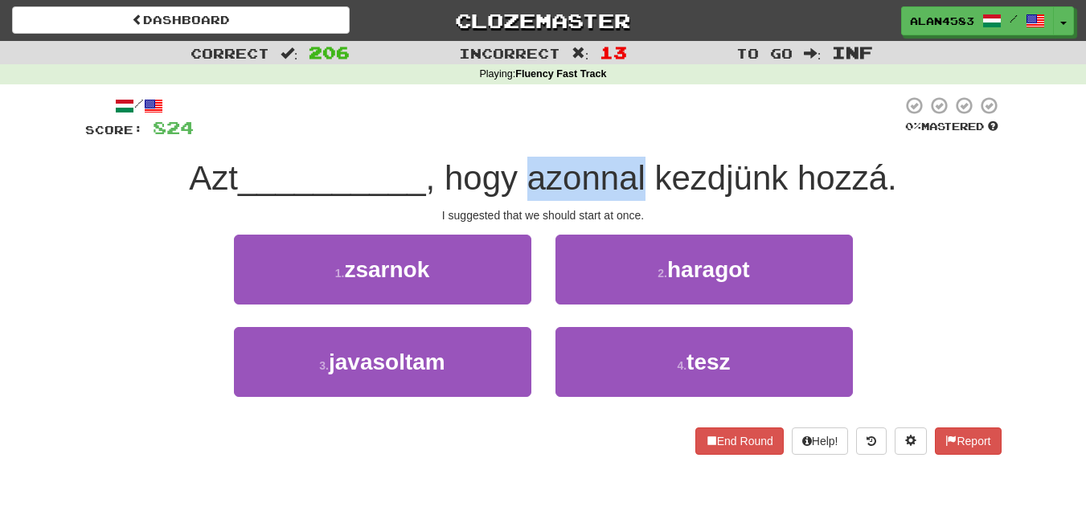
drag, startPoint x: 652, startPoint y: 172, endPoint x: 538, endPoint y: 176, distance: 113.4
click at [538, 176] on span ", hogy azonnal kezdjünk hozzá." at bounding box center [661, 178] width 471 height 38
click at [528, 137] on div at bounding box center [528, 137] width 0 height 0
click at [651, 94] on div "/ Score: 824 0 % Mastered Azt __________ , hogy azonnal kezdjünk hozzá. I sugge…" at bounding box center [543, 280] width 916 height 393
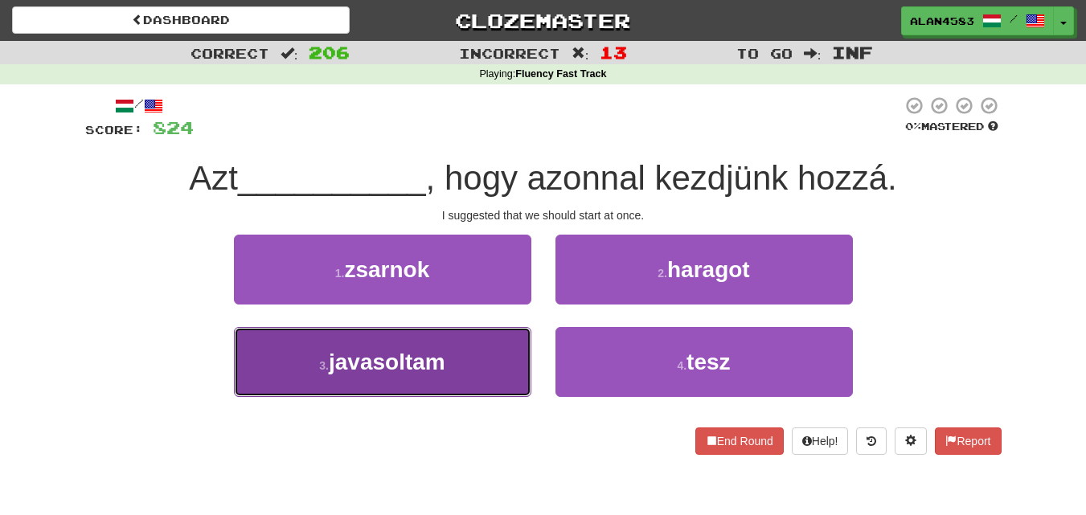
click at [252, 395] on button "3 . javasoltam" at bounding box center [382, 362] width 297 height 70
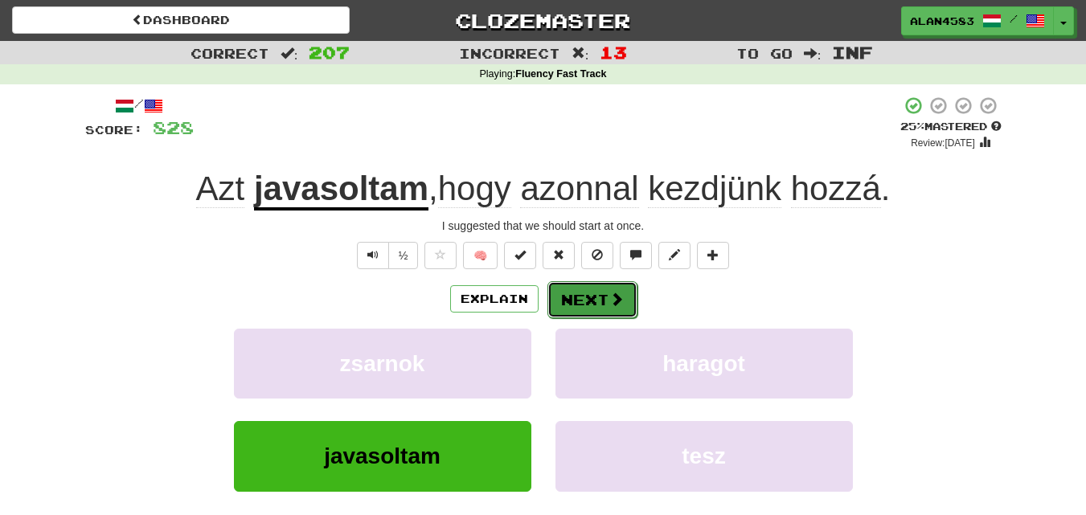
click at [574, 290] on button "Next" at bounding box center [592, 299] width 90 height 37
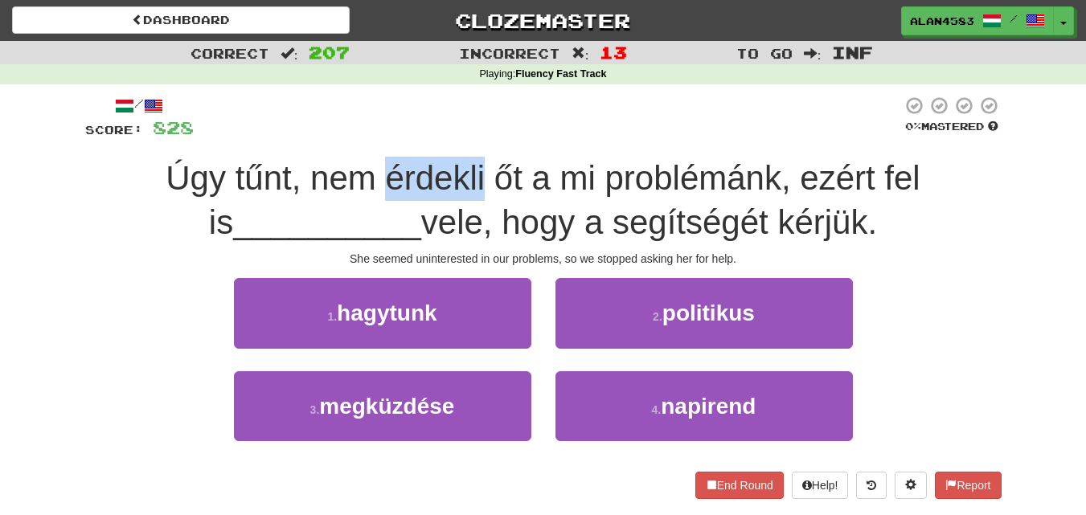
drag, startPoint x: 368, startPoint y: 186, endPoint x: 466, endPoint y: 179, distance: 98.3
click at [466, 179] on span "Úgy tűnt, nem érdekli őt a mi problémánk, ezért fel is" at bounding box center [543, 200] width 754 height 82
click at [456, 198] on div at bounding box center [456, 198] width 0 height 0
click at [531, 122] on div at bounding box center [548, 118] width 708 height 44
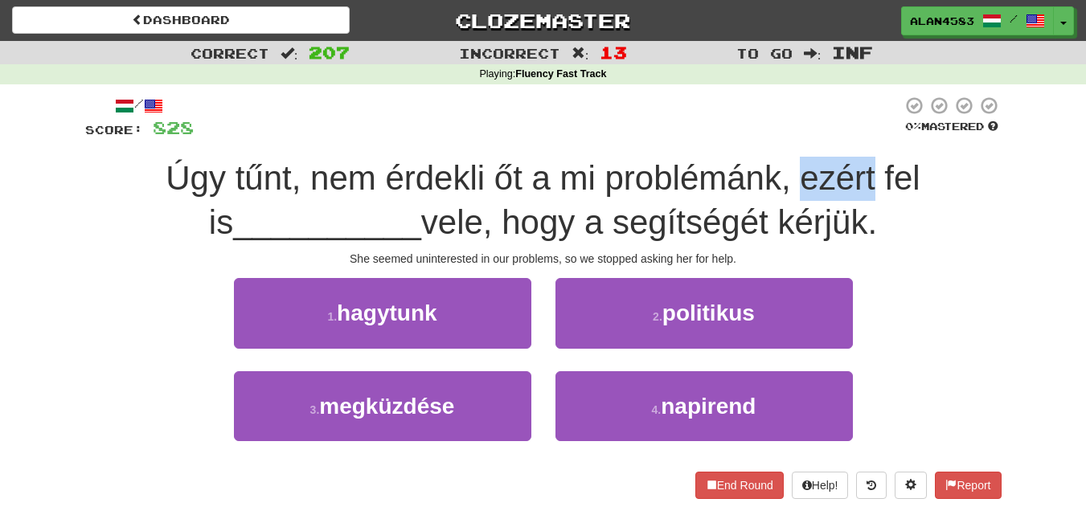
drag, startPoint x: 856, startPoint y: 170, endPoint x: 785, endPoint y: 178, distance: 71.1
click at [785, 178] on span "Úgy tűnt, nem érdekli őt a mi problémánk, ezért fel is" at bounding box center [543, 200] width 754 height 82
click at [775, 137] on div at bounding box center [775, 137] width 0 height 0
click at [695, 149] on div "/ Score: 828 0 % Mastered Úgy tűnt, nem érdekli őt a mi problémánk, ezért fel i…" at bounding box center [543, 297] width 916 height 403
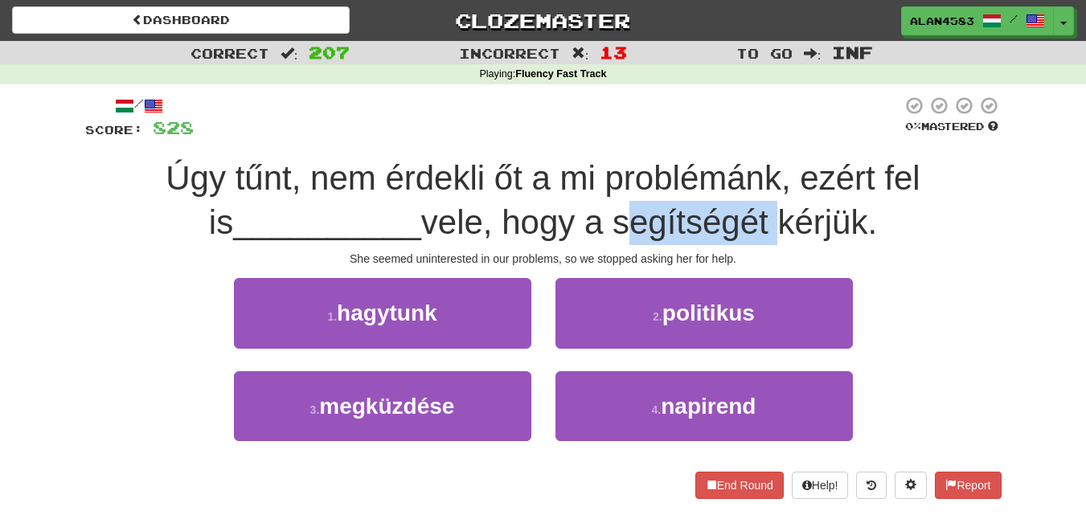
drag, startPoint x: 604, startPoint y: 219, endPoint x: 759, endPoint y: 215, distance: 155.9
click at [759, 215] on span "vele, hogy a segítségét kérjük." at bounding box center [649, 222] width 456 height 38
click at [749, 181] on div at bounding box center [749, 181] width 0 height 0
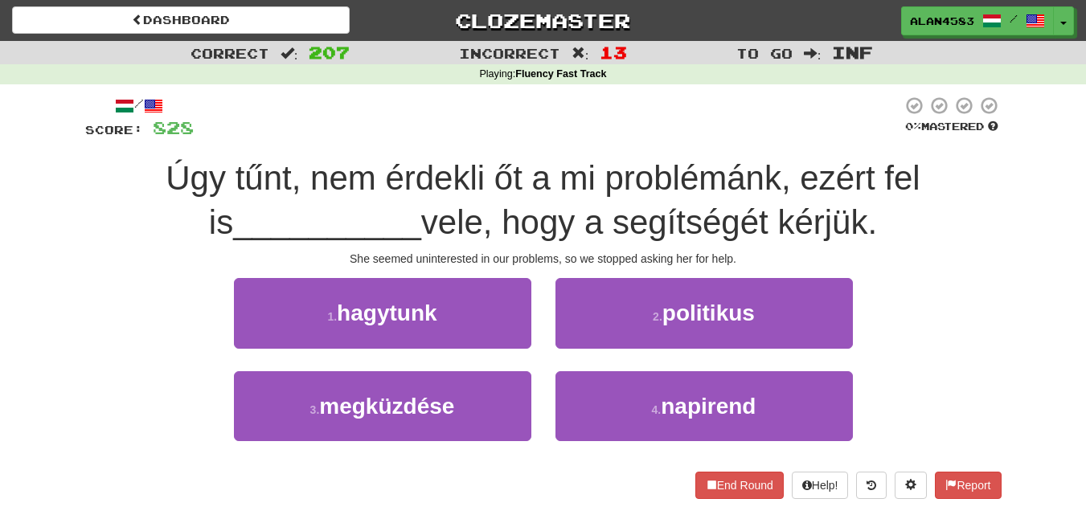
click at [767, 133] on div at bounding box center [548, 118] width 708 height 44
drag, startPoint x: 770, startPoint y: 218, endPoint x: 857, endPoint y: 216, distance: 86.8
click at [857, 216] on span "vele, hogy a segítségét kérjük." at bounding box center [649, 222] width 456 height 38
click at [846, 181] on div at bounding box center [846, 181] width 0 height 0
click at [766, 150] on div "/ Score: 828 0 % Mastered Úgy tűnt, nem érdekli őt a mi problémánk, ezért fel i…" at bounding box center [543, 297] width 916 height 403
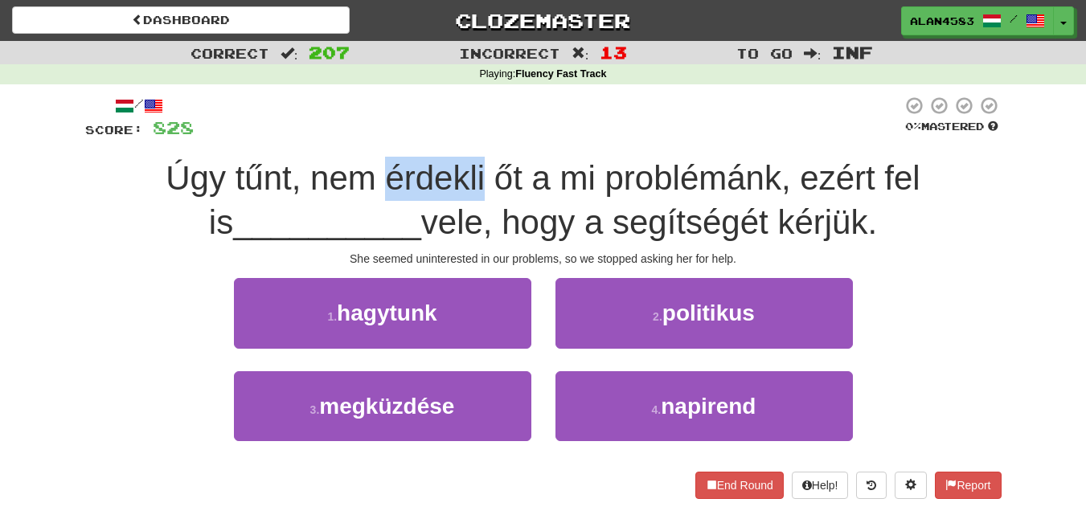
drag, startPoint x: 373, startPoint y: 176, endPoint x: 466, endPoint y: 170, distance: 93.4
click at [466, 170] on span "Úgy tűnt, nem érdekli őt a mi problémánk, ezért fel is" at bounding box center [543, 200] width 754 height 82
click at [456, 137] on div at bounding box center [456, 137] width 0 height 0
click at [534, 108] on div at bounding box center [548, 118] width 708 height 44
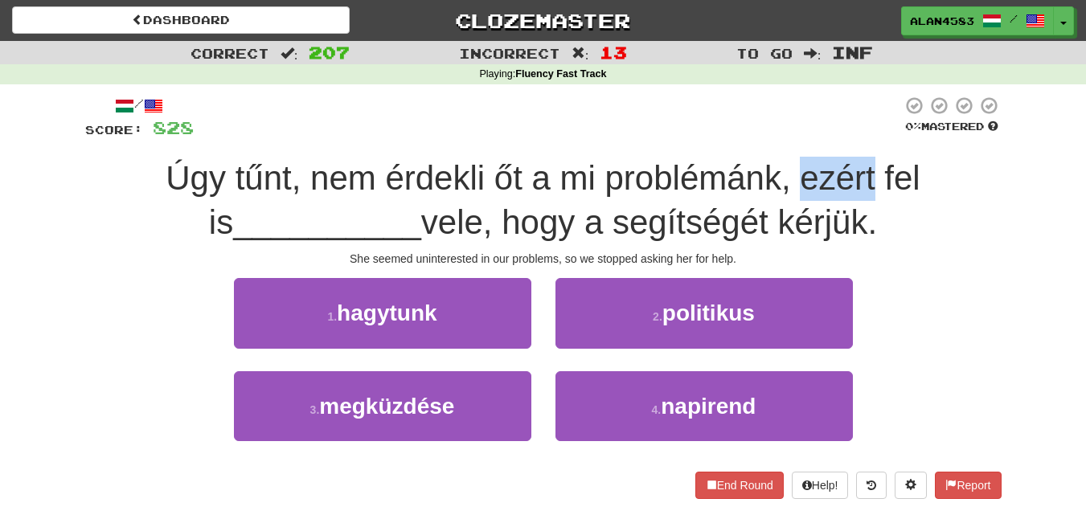
drag, startPoint x: 783, startPoint y: 174, endPoint x: 857, endPoint y: 173, distance: 74.8
click at [857, 173] on span "Úgy tűnt, nem érdekli őt a mi problémánk, ezért fel is" at bounding box center [543, 200] width 754 height 82
click at [847, 137] on div at bounding box center [847, 137] width 0 height 0
click at [623, 96] on div at bounding box center [548, 118] width 708 height 44
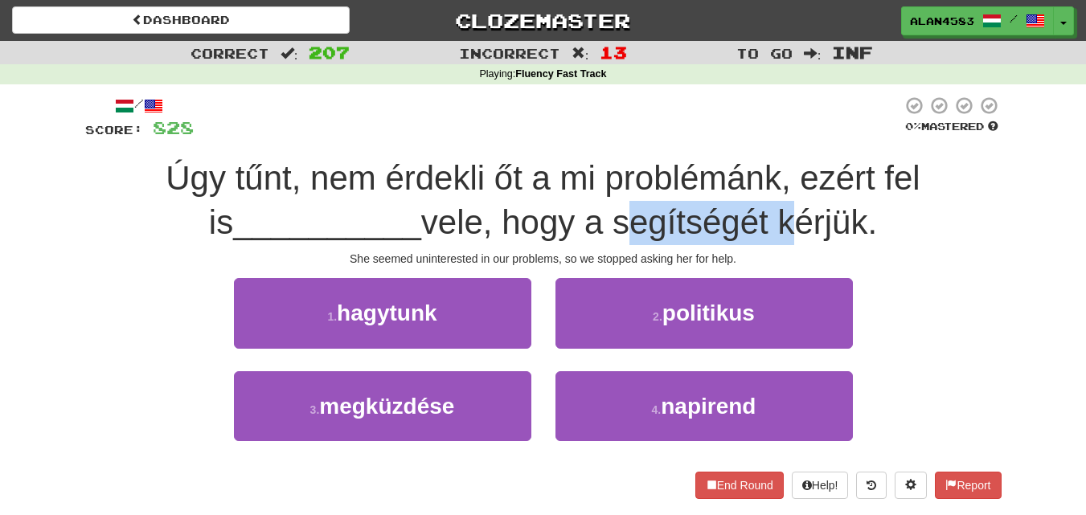
drag, startPoint x: 606, startPoint y: 216, endPoint x: 767, endPoint y: 209, distance: 161.7
click at [767, 209] on span "vele, hogy a segítségét kérjük." at bounding box center [649, 222] width 456 height 38
click at [757, 181] on div at bounding box center [757, 181] width 0 height 0
click at [782, 131] on div at bounding box center [548, 118] width 708 height 44
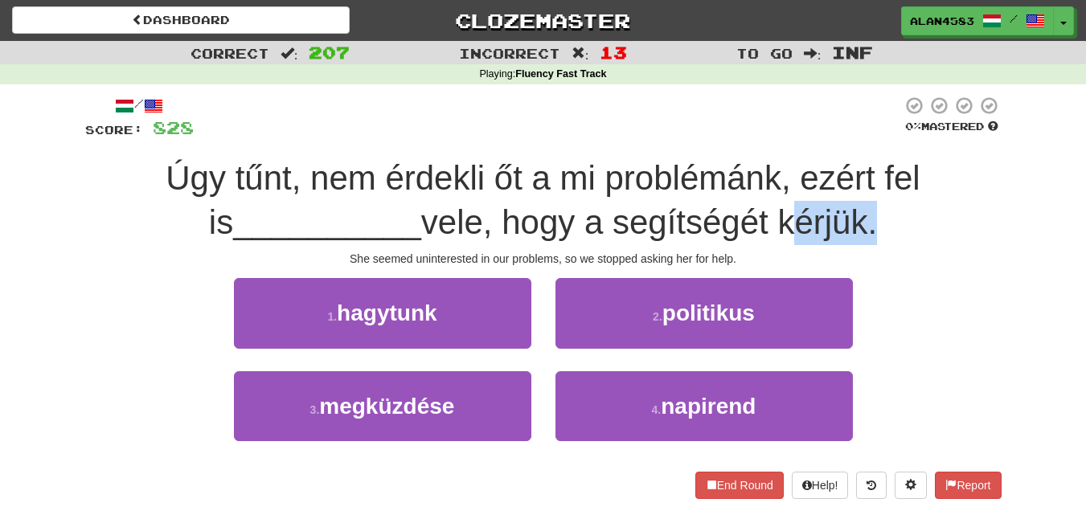
drag, startPoint x: 767, startPoint y: 221, endPoint x: 857, endPoint y: 215, distance: 89.4
click at [857, 215] on span "vele, hogy a segítségét kérjük." at bounding box center [649, 222] width 456 height 38
click at [846, 181] on div at bounding box center [846, 181] width 0 height 0
click at [919, 185] on span "Úgy tűnt, nem érdekli őt a mi problémánk, ezért fel is" at bounding box center [543, 200] width 754 height 82
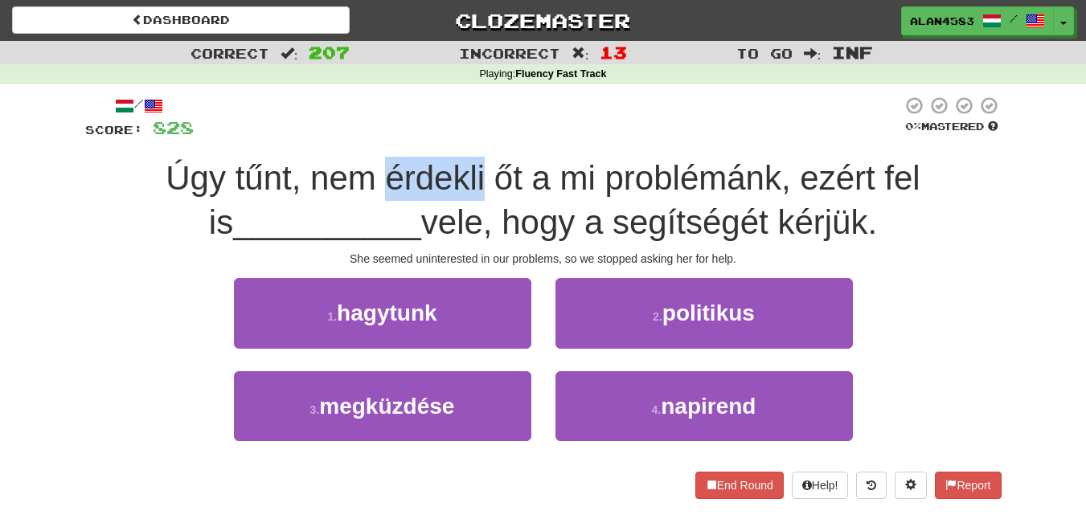
drag, startPoint x: 469, startPoint y: 182, endPoint x: 366, endPoint y: 174, distance: 103.9
click at [366, 174] on span "Úgy tűnt, nem érdekli őt a mi problémánk, ezért fel is" at bounding box center [543, 200] width 754 height 82
click at [355, 137] on div at bounding box center [355, 137] width 0 height 0
click at [291, 156] on div "/ Score: 828 0 % Mastered Úgy tűnt, nem érdekli őt a mi problémánk, ezért fel i…" at bounding box center [543, 297] width 916 height 403
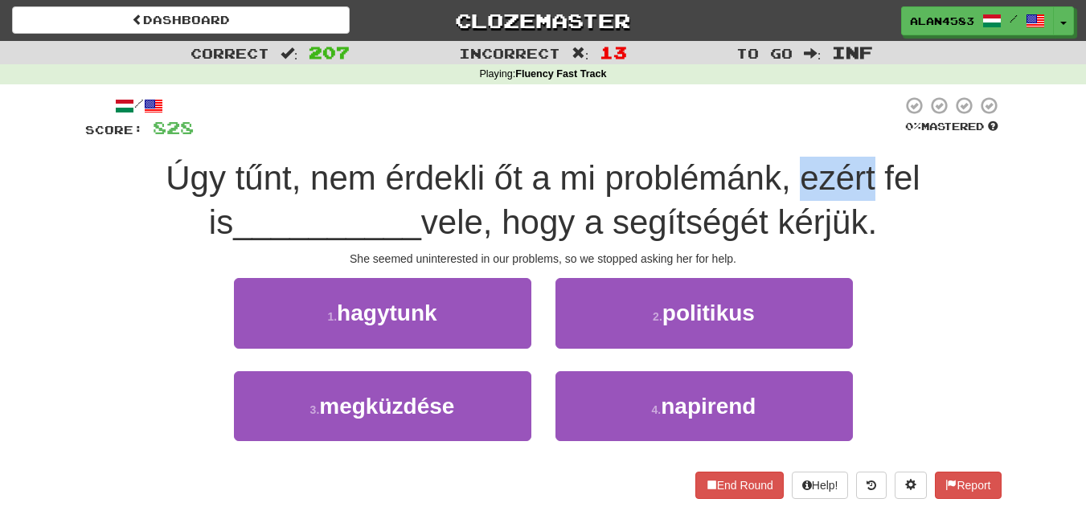
drag, startPoint x: 858, startPoint y: 173, endPoint x: 784, endPoint y: 174, distance: 74.0
click at [784, 174] on span "Úgy tűnt, nem érdekli őt a mi problémánk, ezért fel is" at bounding box center [543, 200] width 754 height 82
click at [774, 137] on div at bounding box center [774, 137] width 0 height 0
click at [651, 157] on div "Úgy tűnt, nem érdekli őt a mi problémánk, ezért fel is __________ vele, hogy a …" at bounding box center [543, 201] width 916 height 88
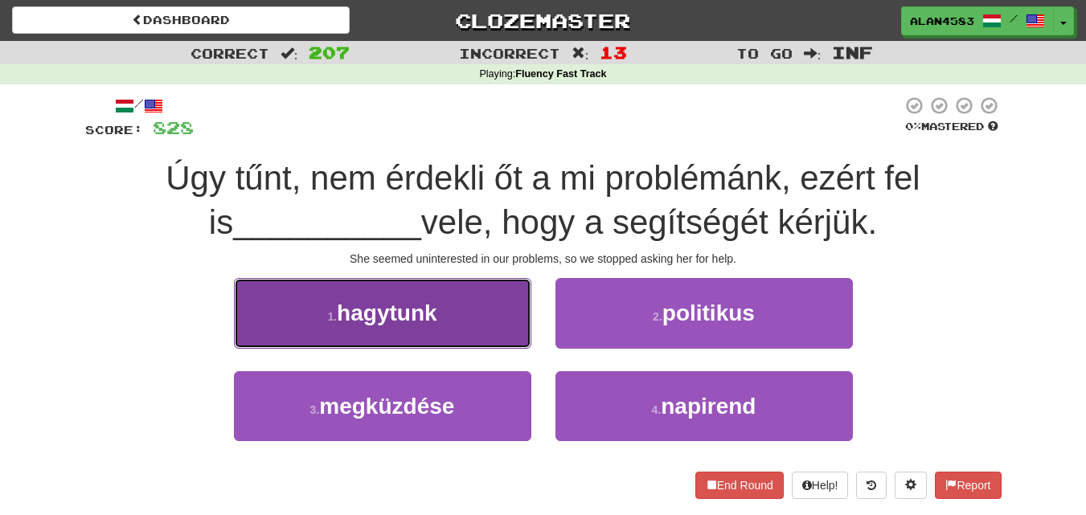
click at [409, 333] on button "1 . hagytunk" at bounding box center [382, 313] width 297 height 70
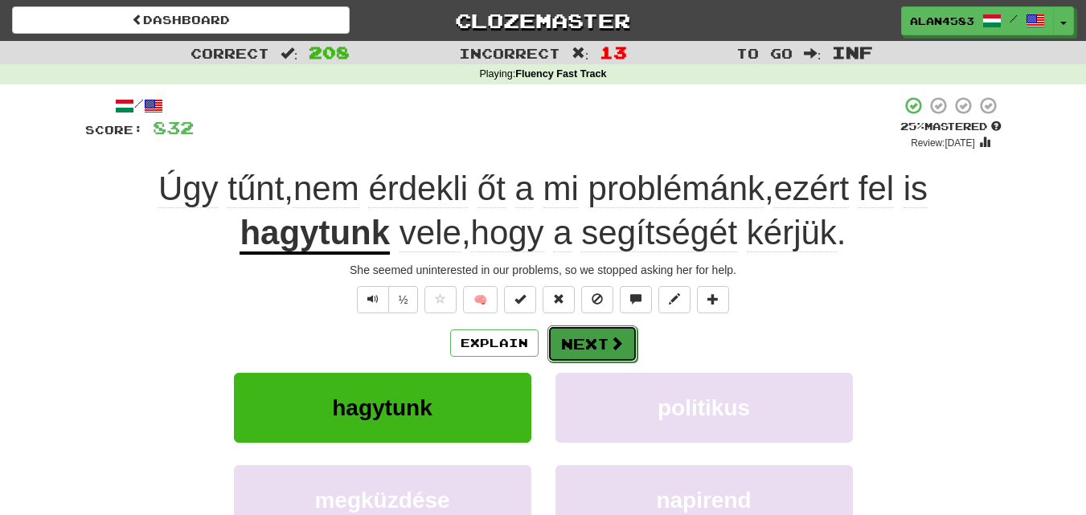
click at [583, 344] on button "Next" at bounding box center [592, 343] width 90 height 37
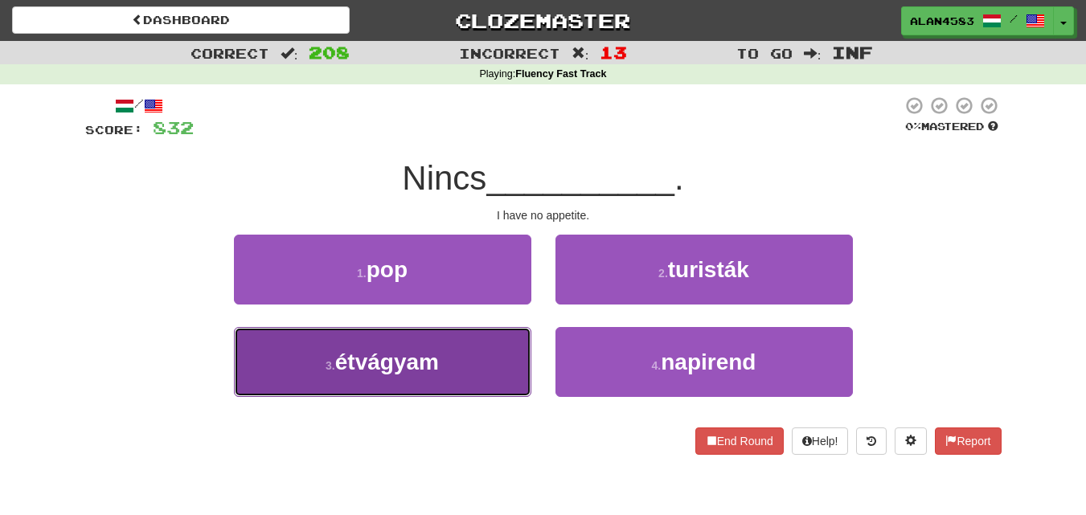
click at [351, 362] on span "étvágyam" at bounding box center [387, 362] width 104 height 25
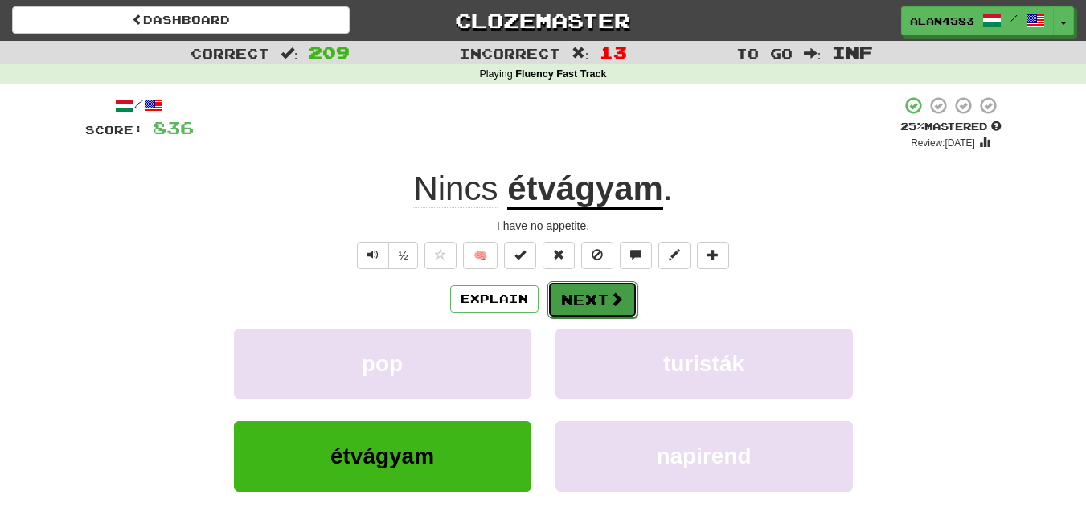
click at [577, 305] on button "Next" at bounding box center [592, 299] width 90 height 37
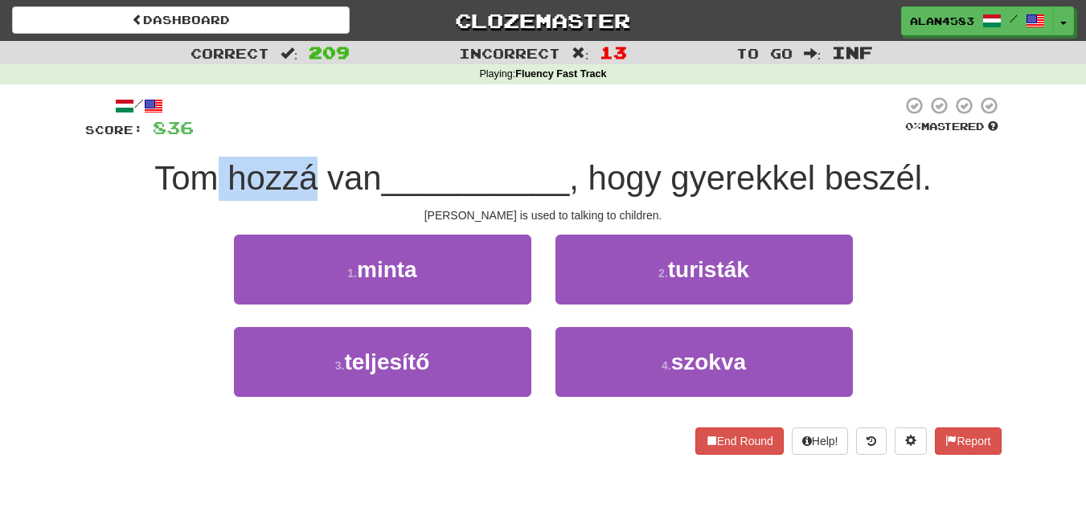
drag, startPoint x: 316, startPoint y: 186, endPoint x: 211, endPoint y: 185, distance: 104.5
click at [211, 185] on span "Tom hozzá van" at bounding box center [267, 178] width 227 height 38
click at [201, 198] on div at bounding box center [201, 198] width 0 height 0
click at [406, 123] on div at bounding box center [548, 118] width 708 height 44
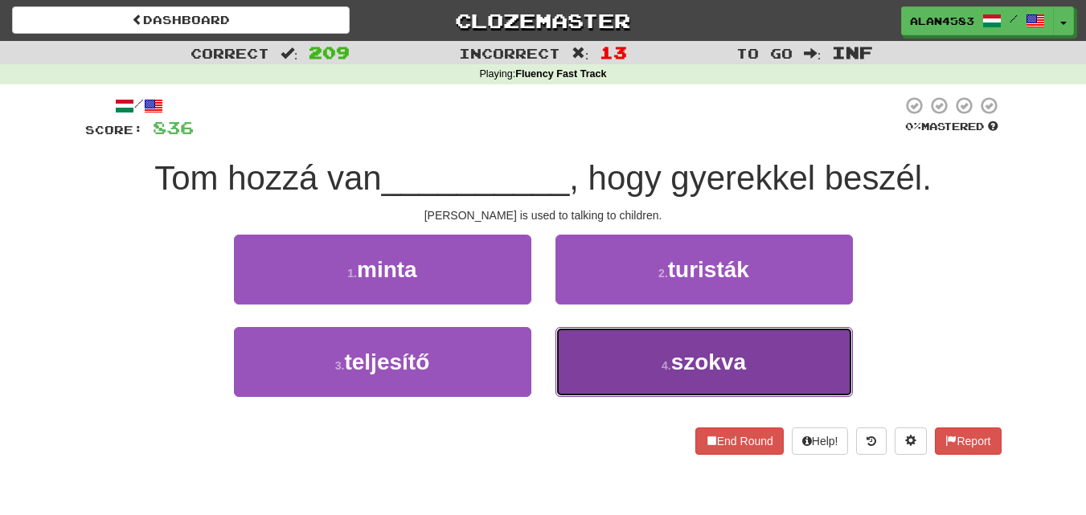
click at [640, 355] on button "4 . szokva" at bounding box center [703, 362] width 297 height 70
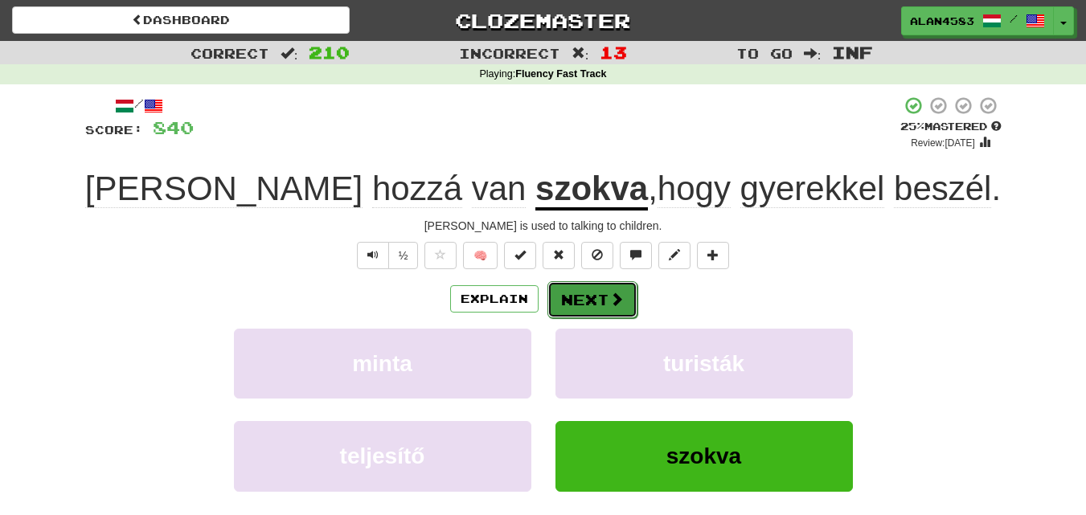
click at [566, 294] on button "Next" at bounding box center [592, 299] width 90 height 37
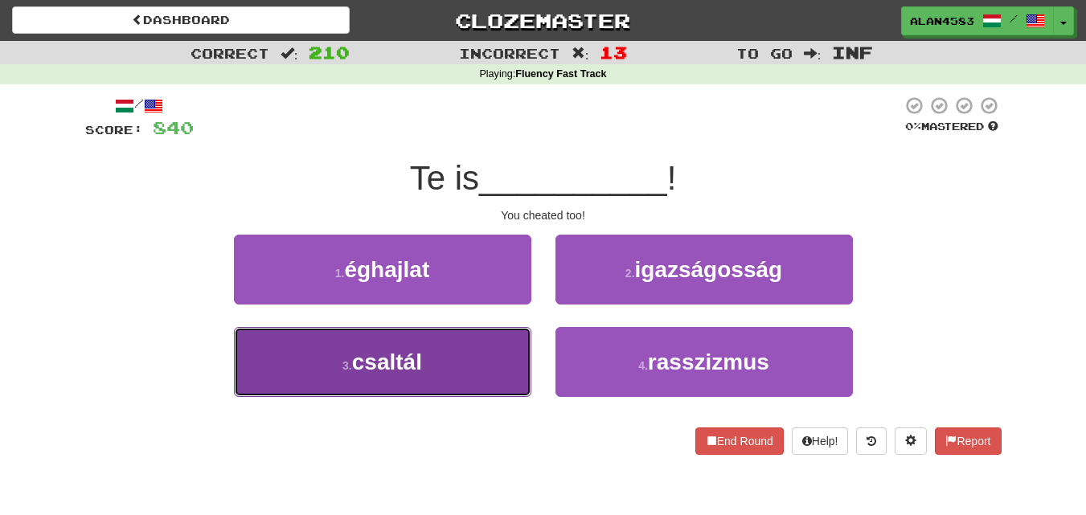
click at [396, 354] on span "csaltál" at bounding box center [387, 362] width 70 height 25
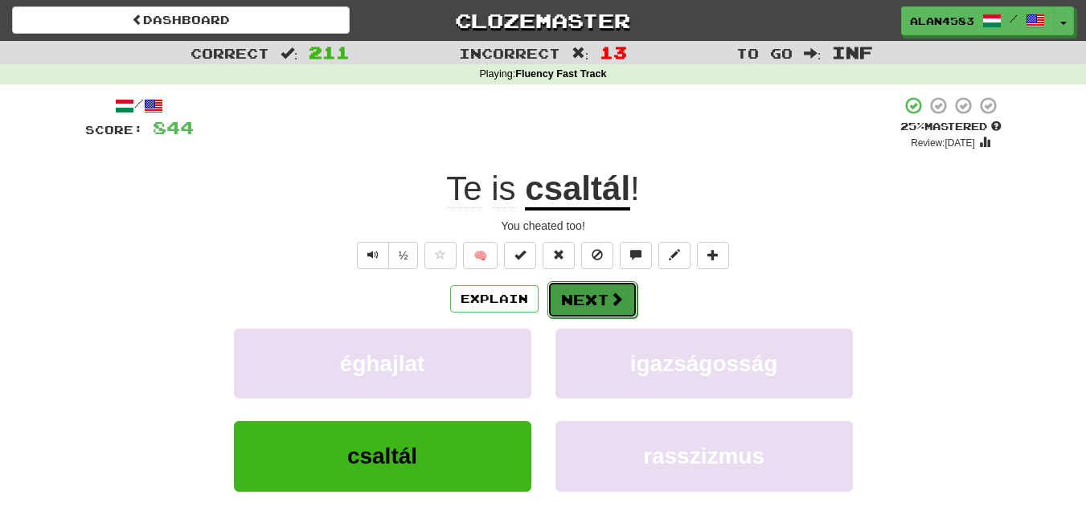
click at [572, 298] on button "Next" at bounding box center [592, 299] width 90 height 37
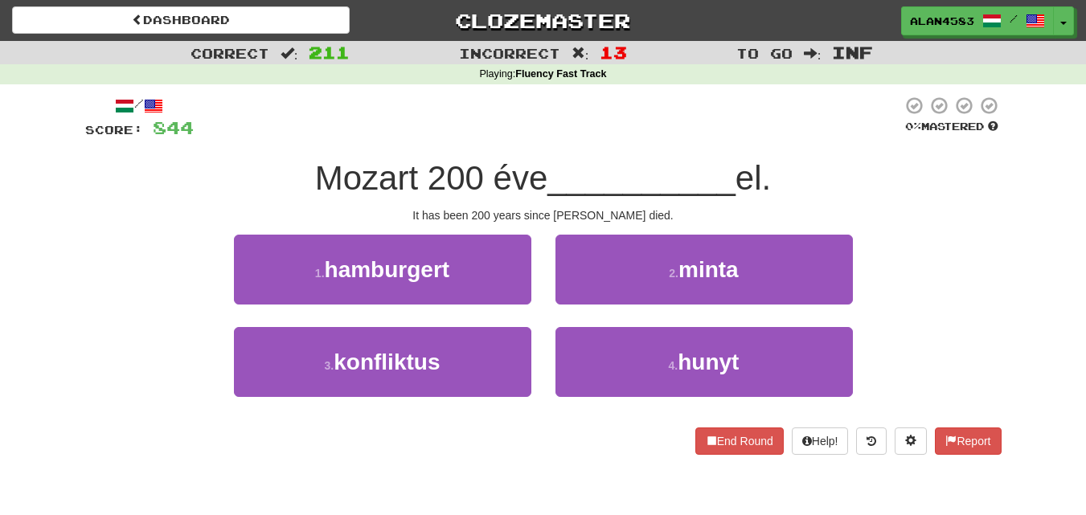
click at [532, 183] on span "Mozart 200 éve" at bounding box center [431, 178] width 233 height 38
drag, startPoint x: 485, startPoint y: 185, endPoint x: 534, endPoint y: 179, distance: 50.1
click at [534, 179] on span "Mozart 200 éve" at bounding box center [431, 178] width 233 height 38
click at [524, 198] on div at bounding box center [524, 198] width 0 height 0
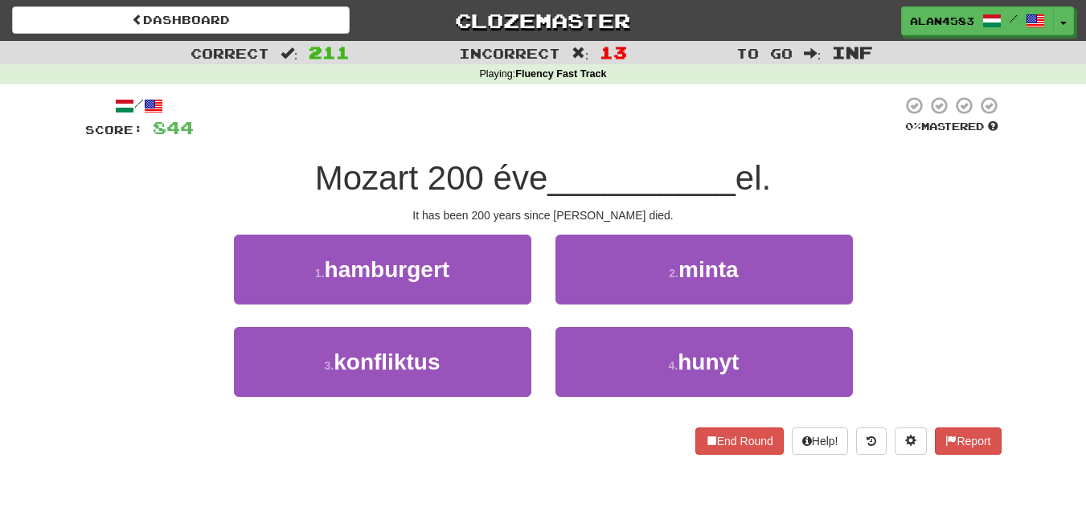
click at [569, 117] on div at bounding box center [548, 118] width 708 height 44
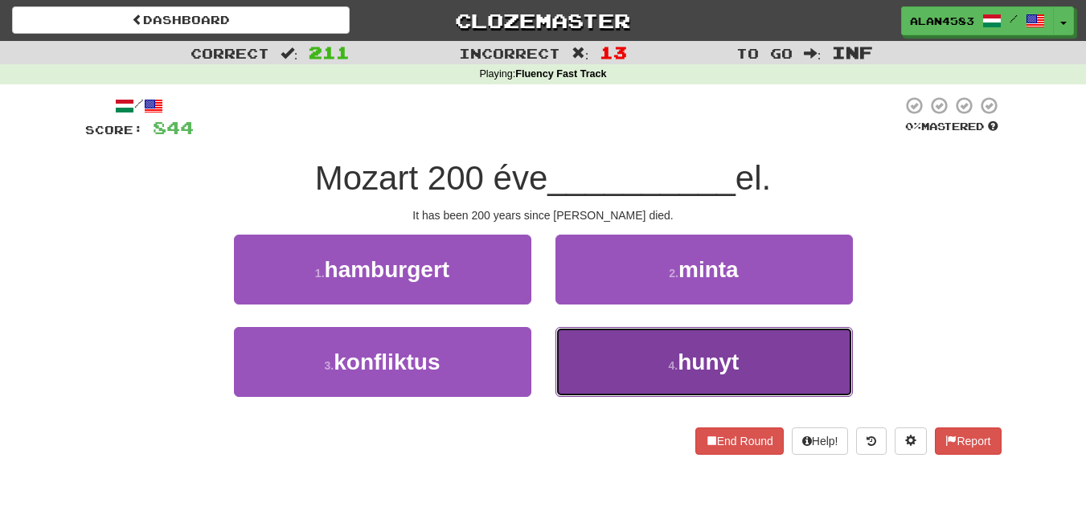
click at [686, 359] on span "hunyt" at bounding box center [707, 362] width 61 height 25
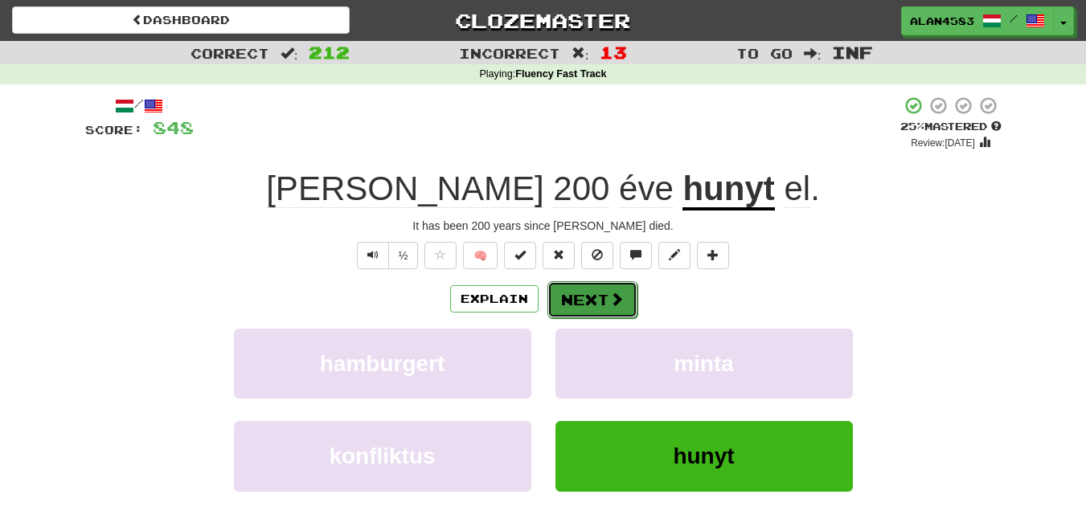
click at [587, 299] on button "Next" at bounding box center [592, 299] width 90 height 37
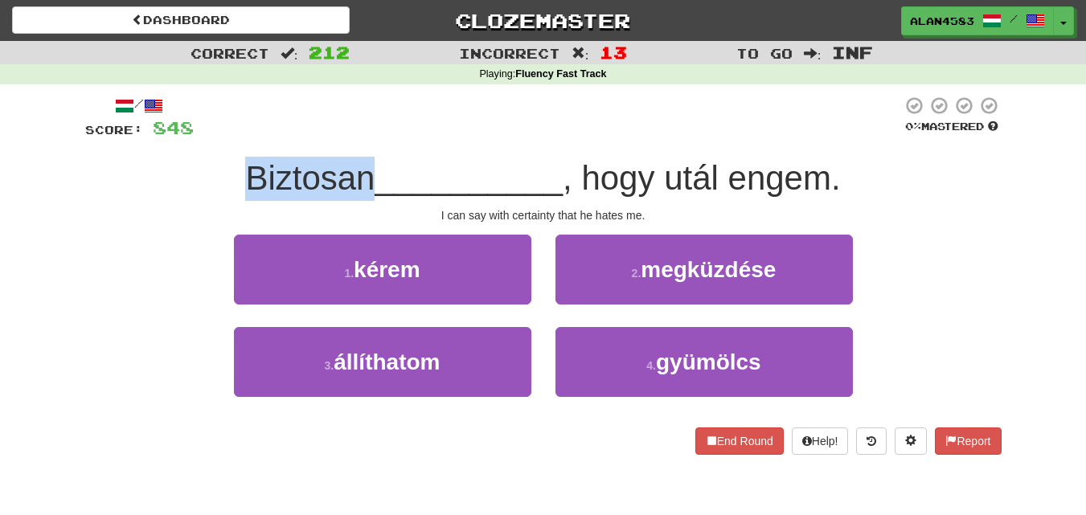
drag, startPoint x: 366, startPoint y: 173, endPoint x: 240, endPoint y: 174, distance: 126.2
click at [240, 174] on div "Biztosan __________ , hogy utál engem." at bounding box center [543, 179] width 916 height 44
click at [230, 137] on div at bounding box center [230, 137] width 0 height 0
click at [89, 186] on div "Biztosan __________ , hogy utál engem." at bounding box center [543, 179] width 916 height 44
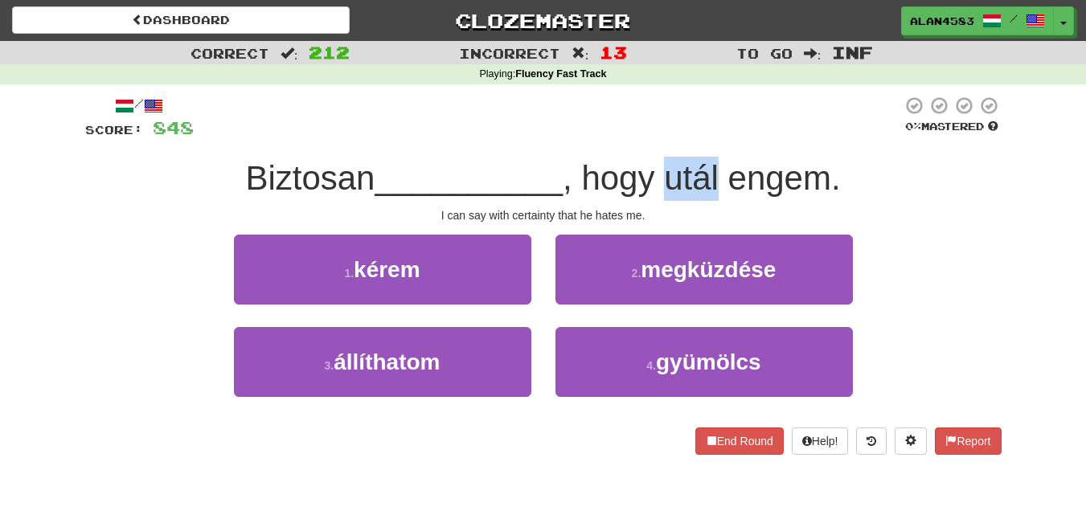
drag, startPoint x: 671, startPoint y: 175, endPoint x: 726, endPoint y: 168, distance: 55.1
click at [726, 168] on span ", hogy utál engem." at bounding box center [702, 178] width 278 height 38
click at [715, 137] on div at bounding box center [715, 137] width 0 height 0
click at [771, 105] on div at bounding box center [548, 118] width 708 height 44
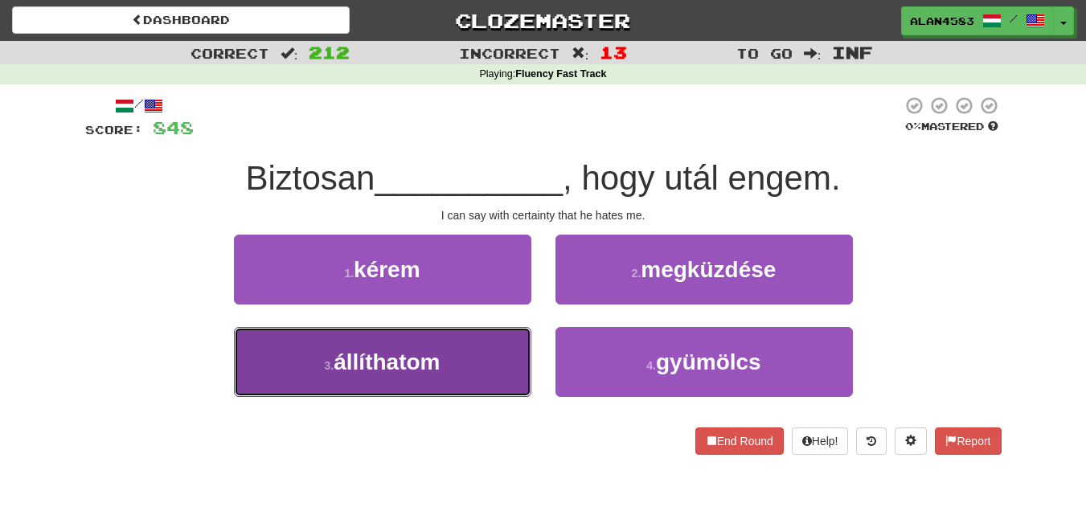
click at [396, 353] on span "állíthatom" at bounding box center [387, 362] width 106 height 25
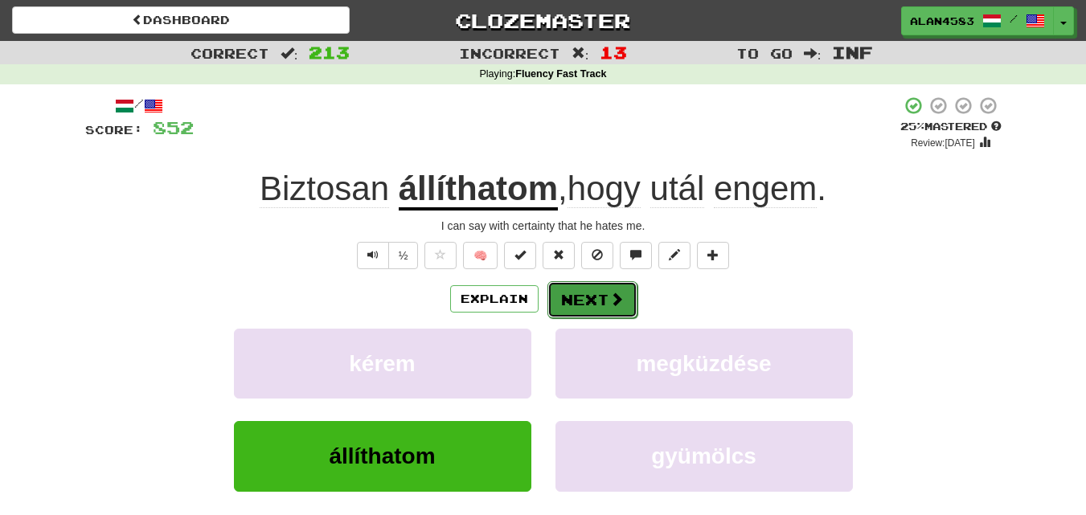
click at [591, 298] on button "Next" at bounding box center [592, 299] width 90 height 37
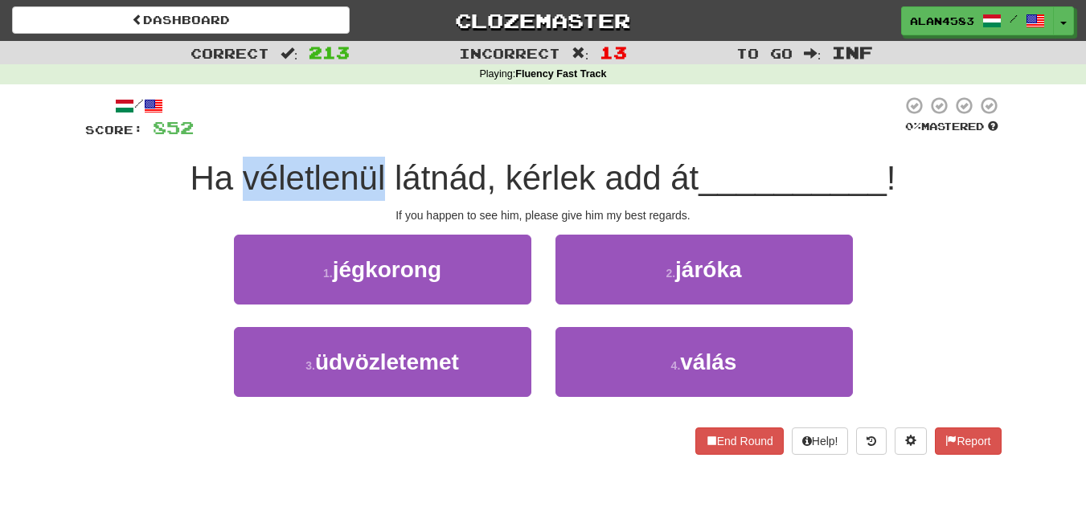
drag, startPoint x: 379, startPoint y: 181, endPoint x: 243, endPoint y: 176, distance: 135.9
click at [243, 176] on span "Ha véletlenül látnád, kérlek add át" at bounding box center [444, 178] width 509 height 38
click at [233, 137] on div at bounding box center [233, 137] width 0 height 0
click at [111, 185] on div "Ha véletlenül látnád, kérlek add át __________ !" at bounding box center [543, 179] width 916 height 44
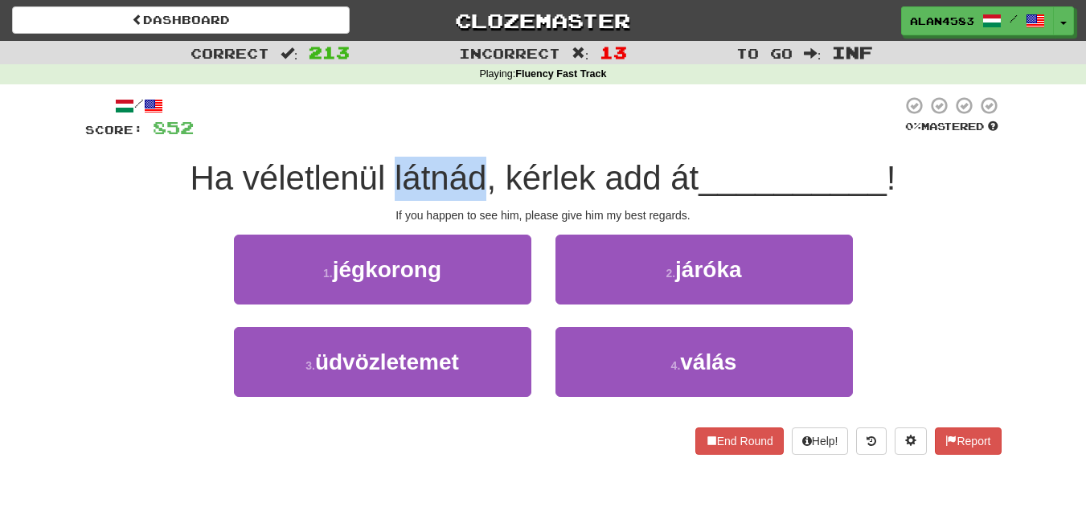
drag, startPoint x: 478, startPoint y: 169, endPoint x: 391, endPoint y: 171, distance: 87.6
click at [391, 171] on span "Ha véletlenül látnád, kérlek add át" at bounding box center [444, 178] width 509 height 38
click at [380, 137] on div at bounding box center [380, 137] width 0 height 0
click at [335, 108] on div at bounding box center [548, 118] width 708 height 44
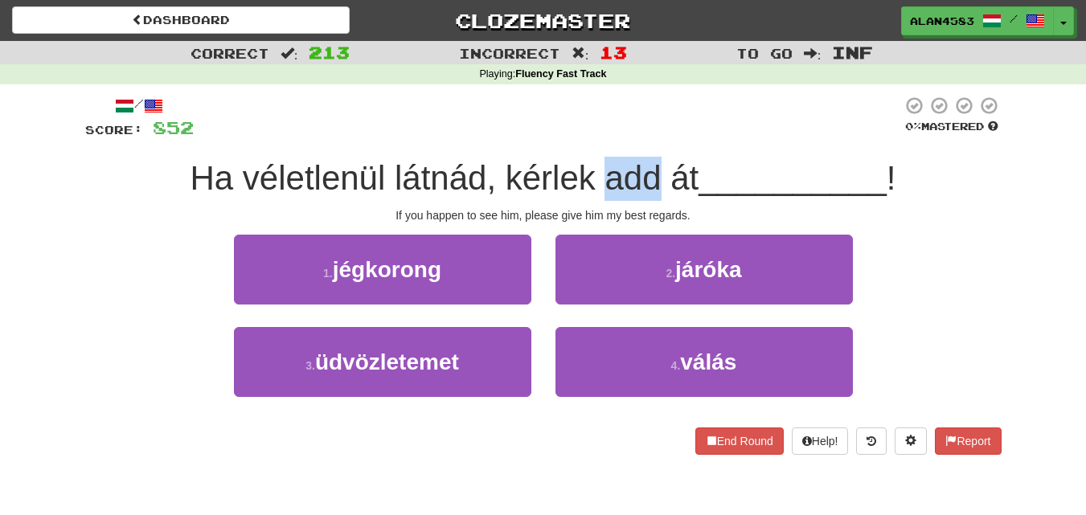
drag, startPoint x: 600, startPoint y: 174, endPoint x: 653, endPoint y: 169, distance: 53.3
click at [653, 169] on span "Ha véletlenül látnád, kérlek add át" at bounding box center [444, 178] width 509 height 38
click at [642, 137] on div at bounding box center [642, 137] width 0 height 0
click at [700, 102] on div at bounding box center [548, 118] width 708 height 44
drag, startPoint x: 696, startPoint y: 173, endPoint x: 667, endPoint y: 173, distance: 28.9
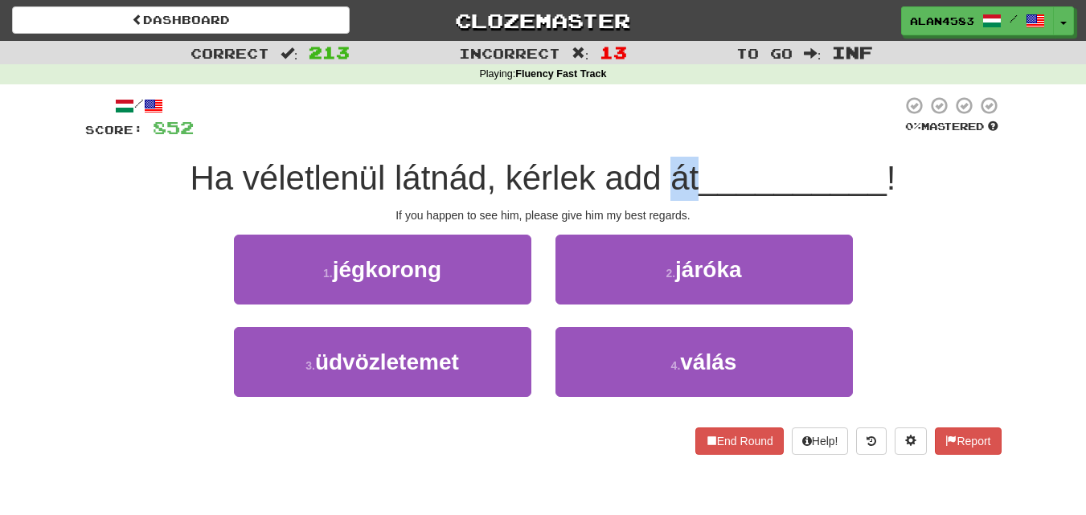
click at [667, 173] on span "Ha véletlenül látnád, kérlek add át" at bounding box center [444, 178] width 509 height 38
click at [657, 137] on div at bounding box center [657, 137] width 0 height 0
click at [738, 93] on div "/ Score: 852 0 % Mastered Ha véletlenül látnád, kérlek add át __________ ! If y…" at bounding box center [543, 280] width 916 height 393
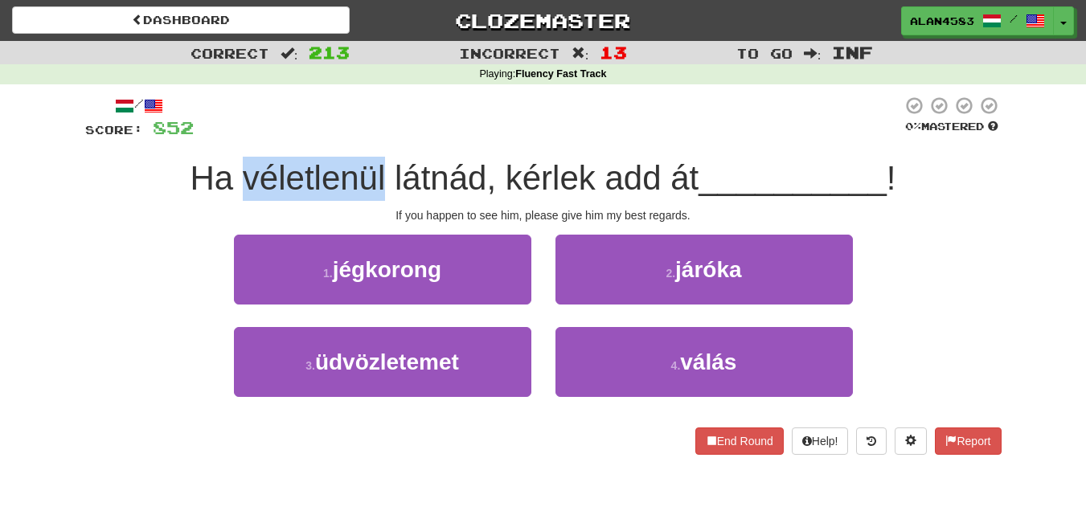
drag, startPoint x: 383, startPoint y: 178, endPoint x: 243, endPoint y: 184, distance: 140.0
click at [243, 184] on span "Ha véletlenül látnád, kérlek add át" at bounding box center [444, 178] width 509 height 38
click at [232, 198] on div at bounding box center [232, 198] width 0 height 0
click at [146, 164] on div "Ha véletlenül látnád, kérlek add át __________ !" at bounding box center [543, 179] width 916 height 44
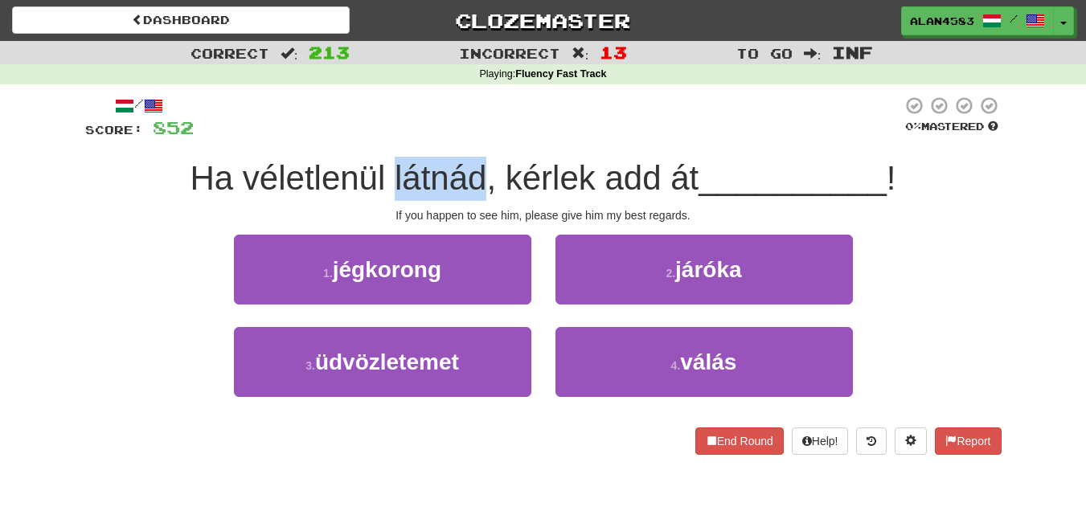
drag, startPoint x: 479, startPoint y: 170, endPoint x: 391, endPoint y: 167, distance: 87.6
click at [391, 167] on span "Ha véletlenül látnád, kérlek add át" at bounding box center [444, 178] width 509 height 38
click at [381, 137] on div at bounding box center [381, 137] width 0 height 0
click at [626, 96] on div at bounding box center [548, 118] width 708 height 44
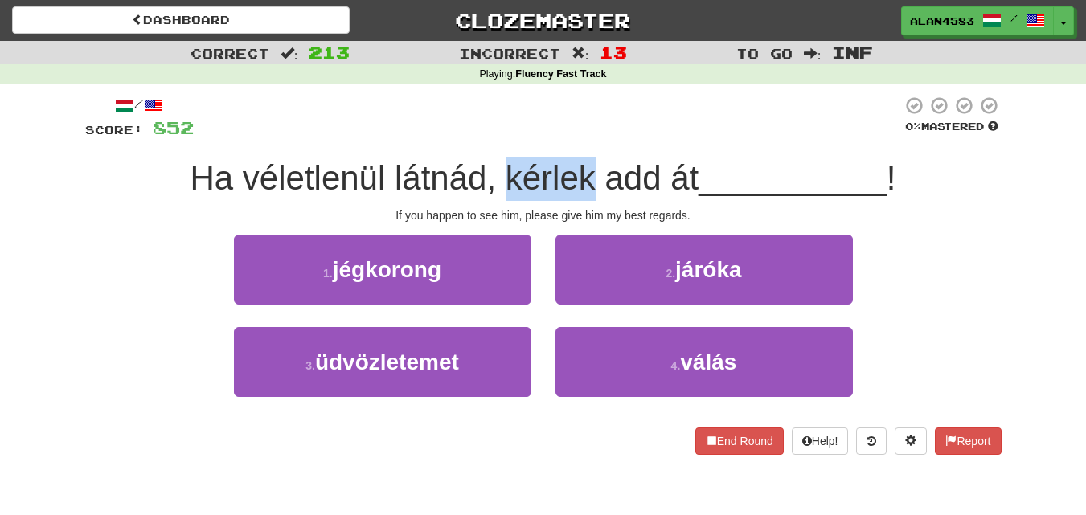
drag, startPoint x: 593, startPoint y: 170, endPoint x: 501, endPoint y: 171, distance: 91.6
click at [501, 171] on span "Ha véletlenül látnád, kérlek add át" at bounding box center [444, 178] width 509 height 38
click at [491, 137] on div at bounding box center [491, 137] width 0 height 0
click at [664, 107] on div at bounding box center [548, 118] width 708 height 44
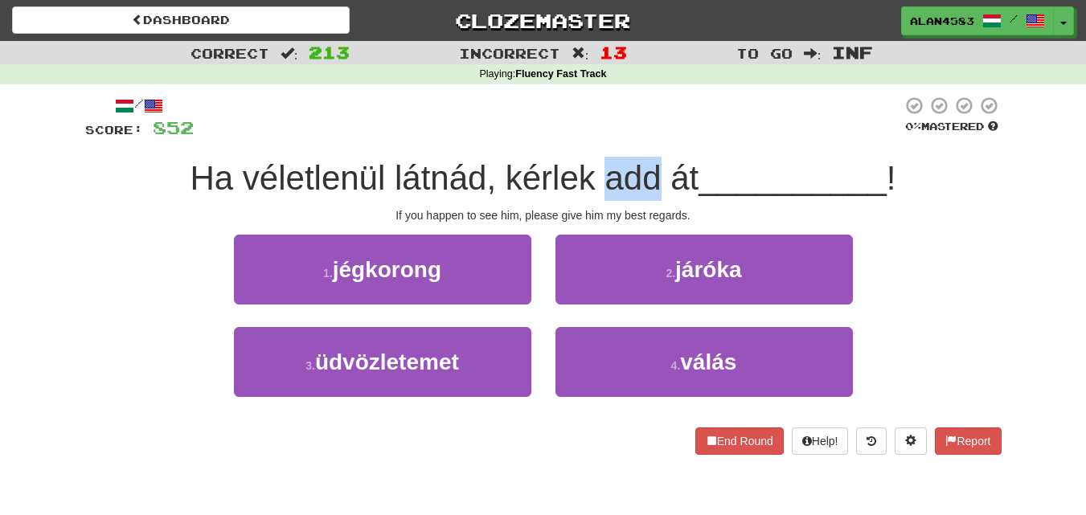
drag, startPoint x: 654, startPoint y: 166, endPoint x: 604, endPoint y: 170, distance: 50.8
click at [604, 170] on span "Ha véletlenül látnád, kérlek add át" at bounding box center [444, 178] width 509 height 38
click at [593, 137] on div at bounding box center [593, 137] width 0 height 0
click at [601, 100] on div at bounding box center [548, 118] width 708 height 44
drag, startPoint x: 669, startPoint y: 173, endPoint x: 699, endPoint y: 173, distance: 30.5
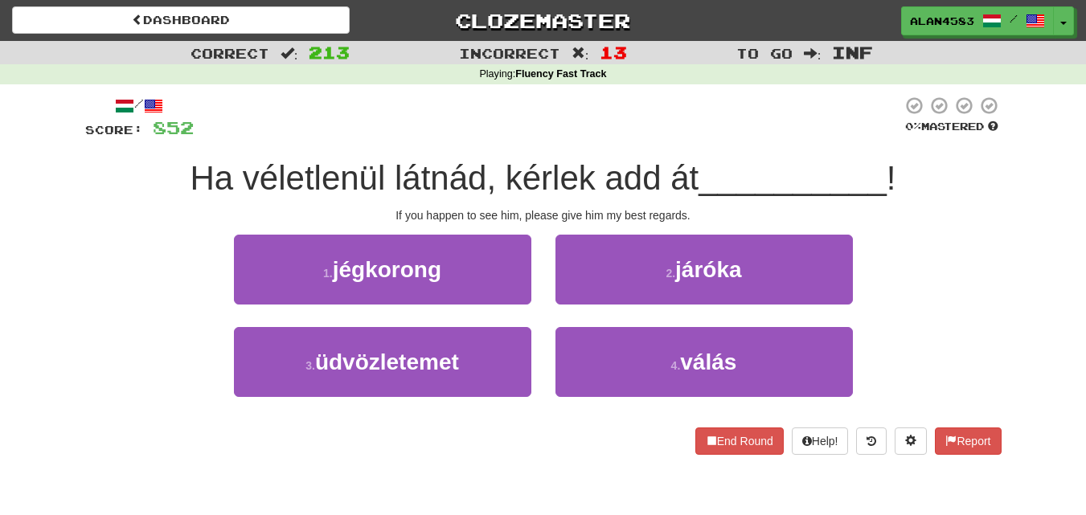
click at [699, 173] on span "Ha véletlenül látnád, kérlek add át" at bounding box center [444, 178] width 509 height 38
click at [689, 137] on div at bounding box center [689, 137] width 0 height 0
click at [776, 112] on div at bounding box center [548, 118] width 708 height 44
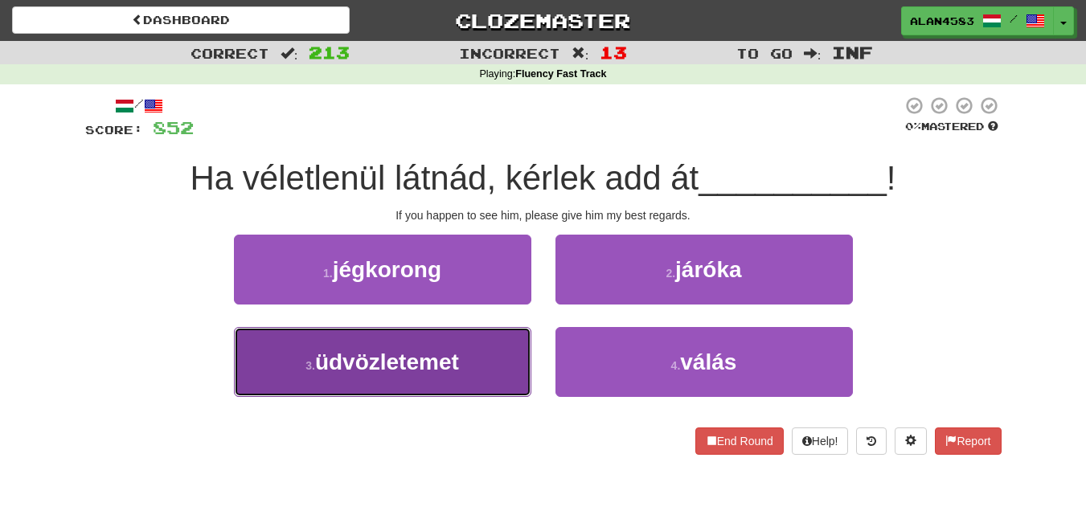
click at [358, 357] on span "üdvözletemet" at bounding box center [387, 362] width 144 height 25
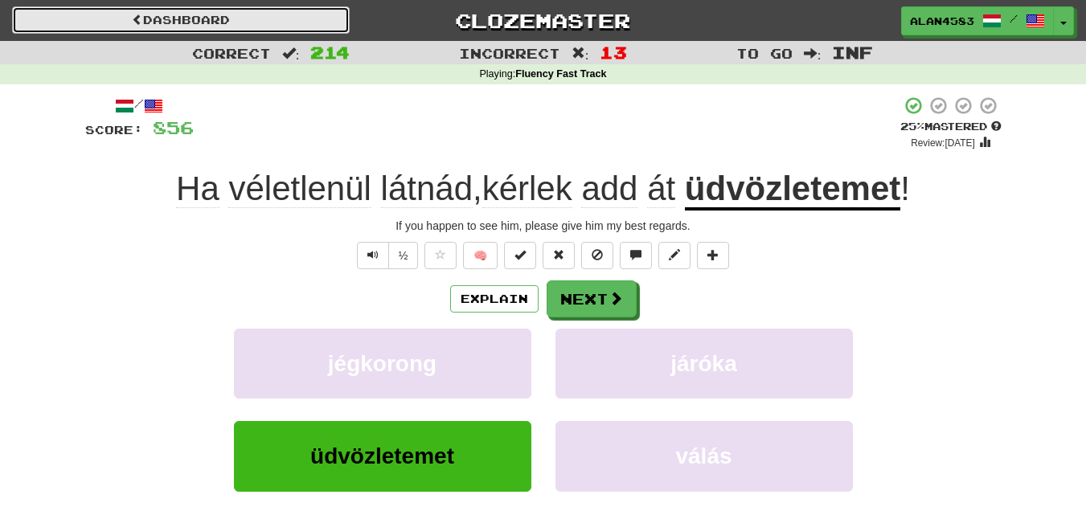
click at [302, 23] on link "Dashboard" at bounding box center [181, 19] width 338 height 27
